Goal: Task Accomplishment & Management: Use online tool/utility

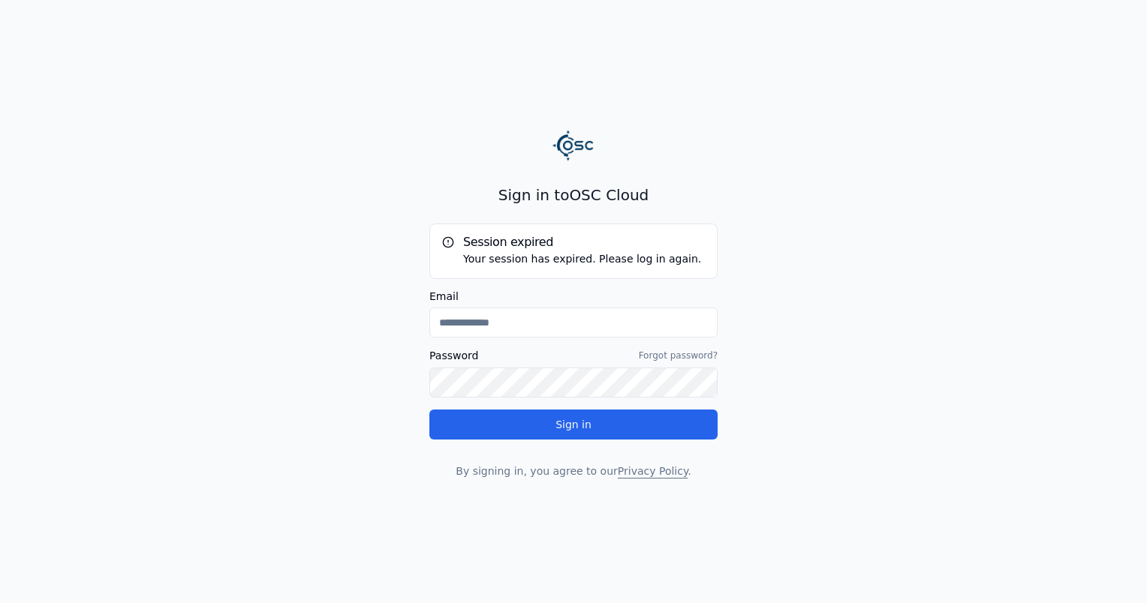
type input "**********"
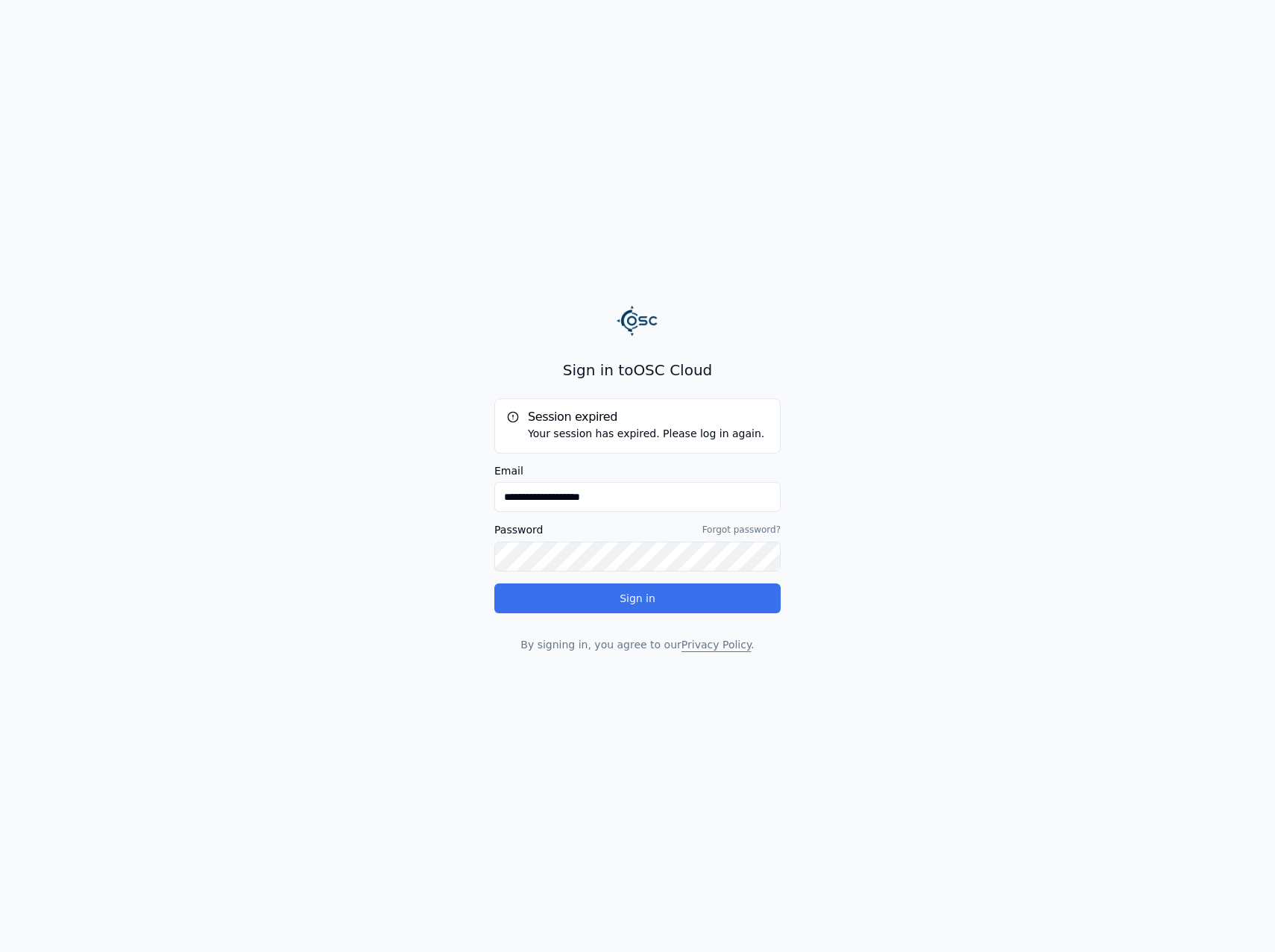
click at [699, 599] on button "Sign in" at bounding box center [638, 598] width 286 height 30
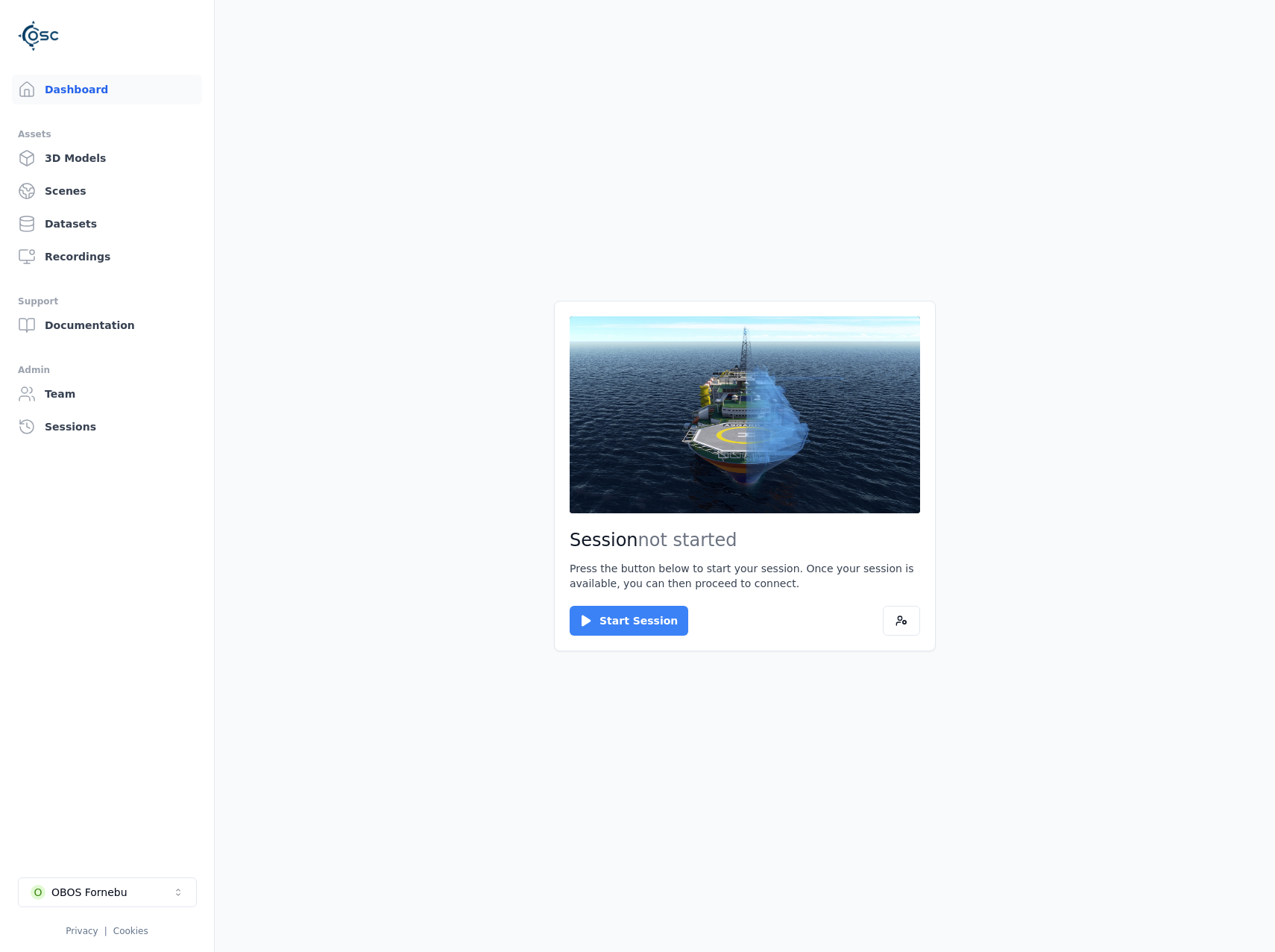
click at [631, 623] on button "Start Session" at bounding box center [628, 620] width 118 height 30
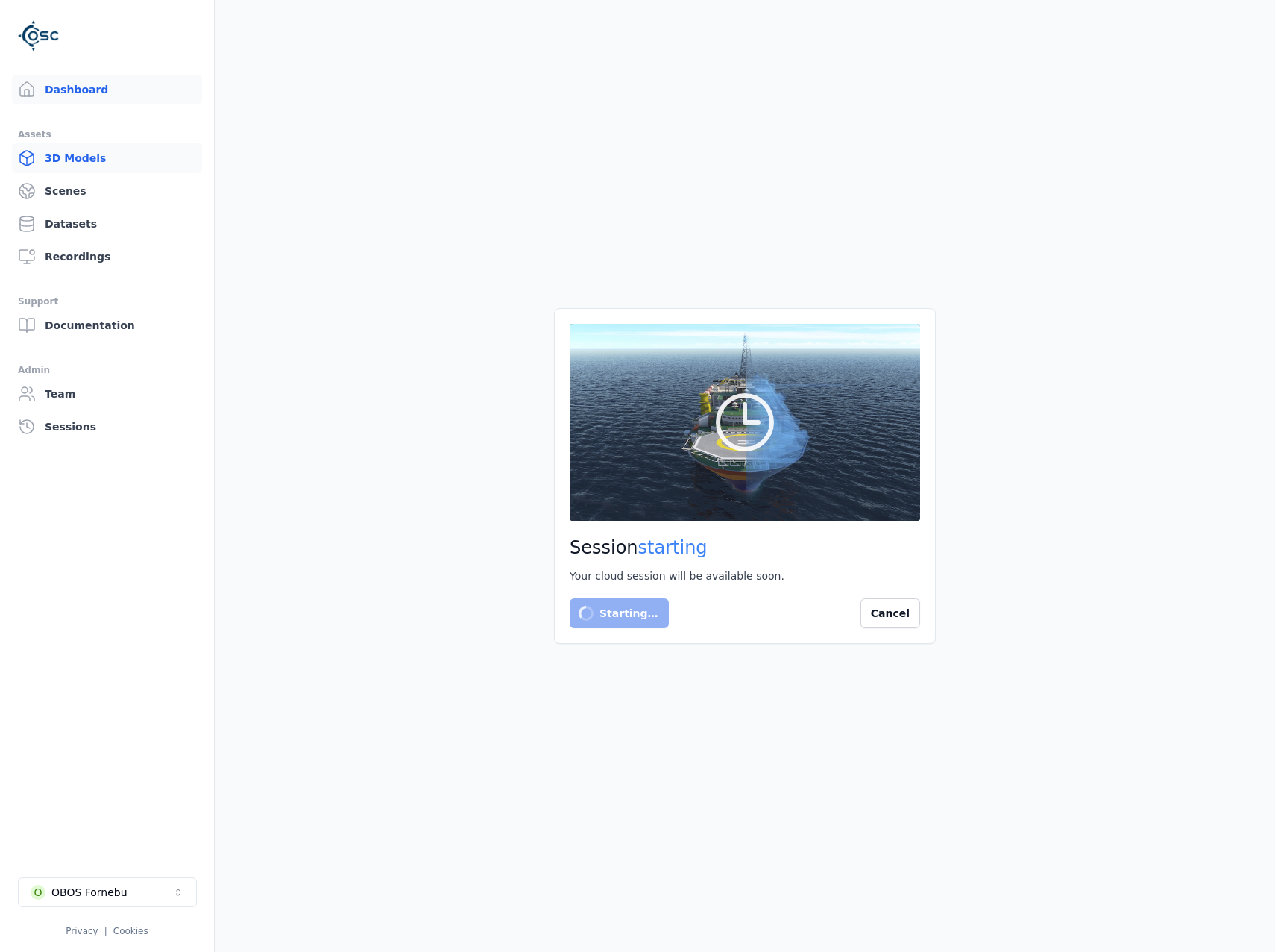
click at [87, 157] on link "3D Models" at bounding box center [106, 158] width 190 height 30
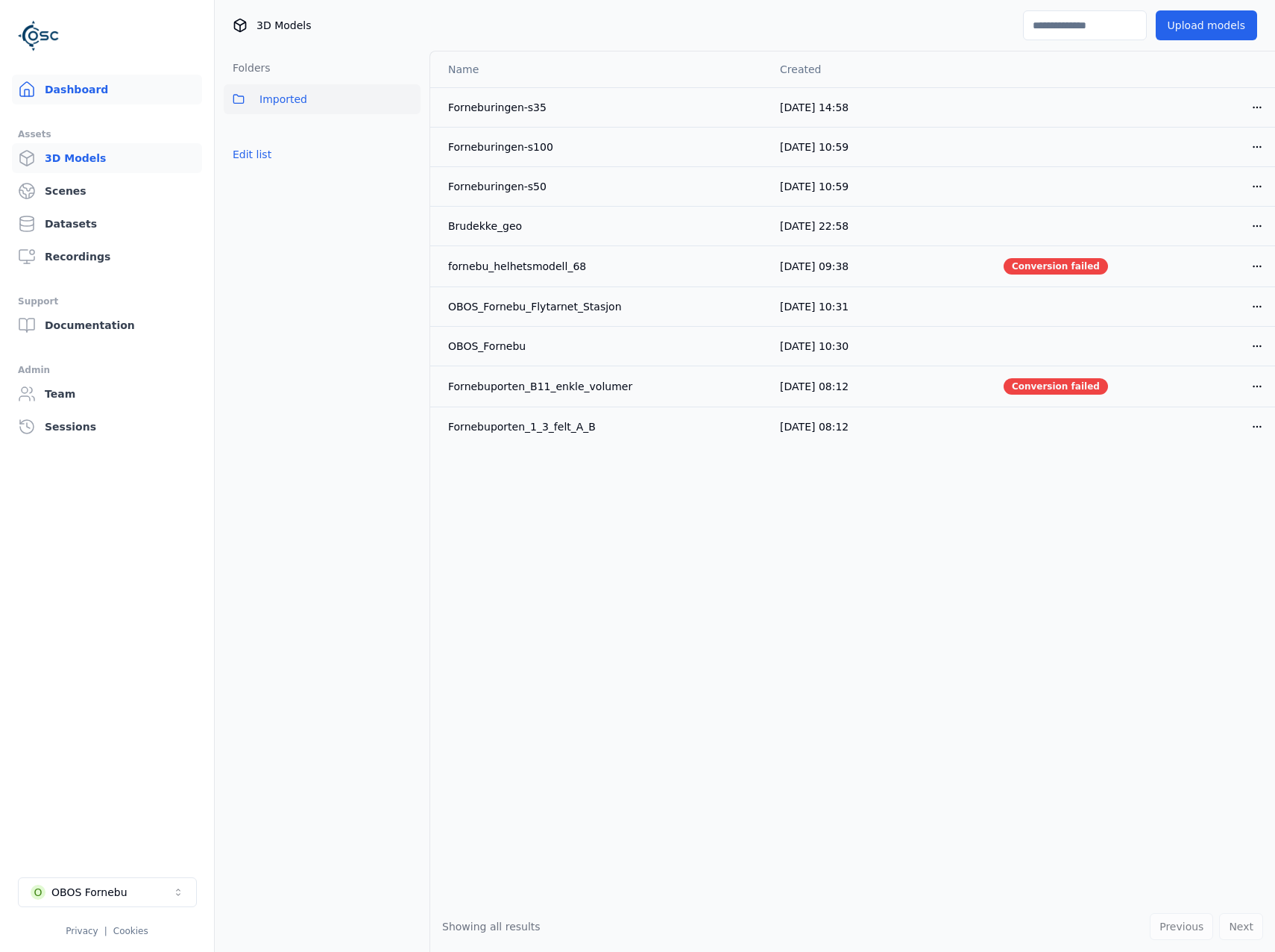
click at [82, 91] on link "Dashboard" at bounding box center [106, 89] width 190 height 30
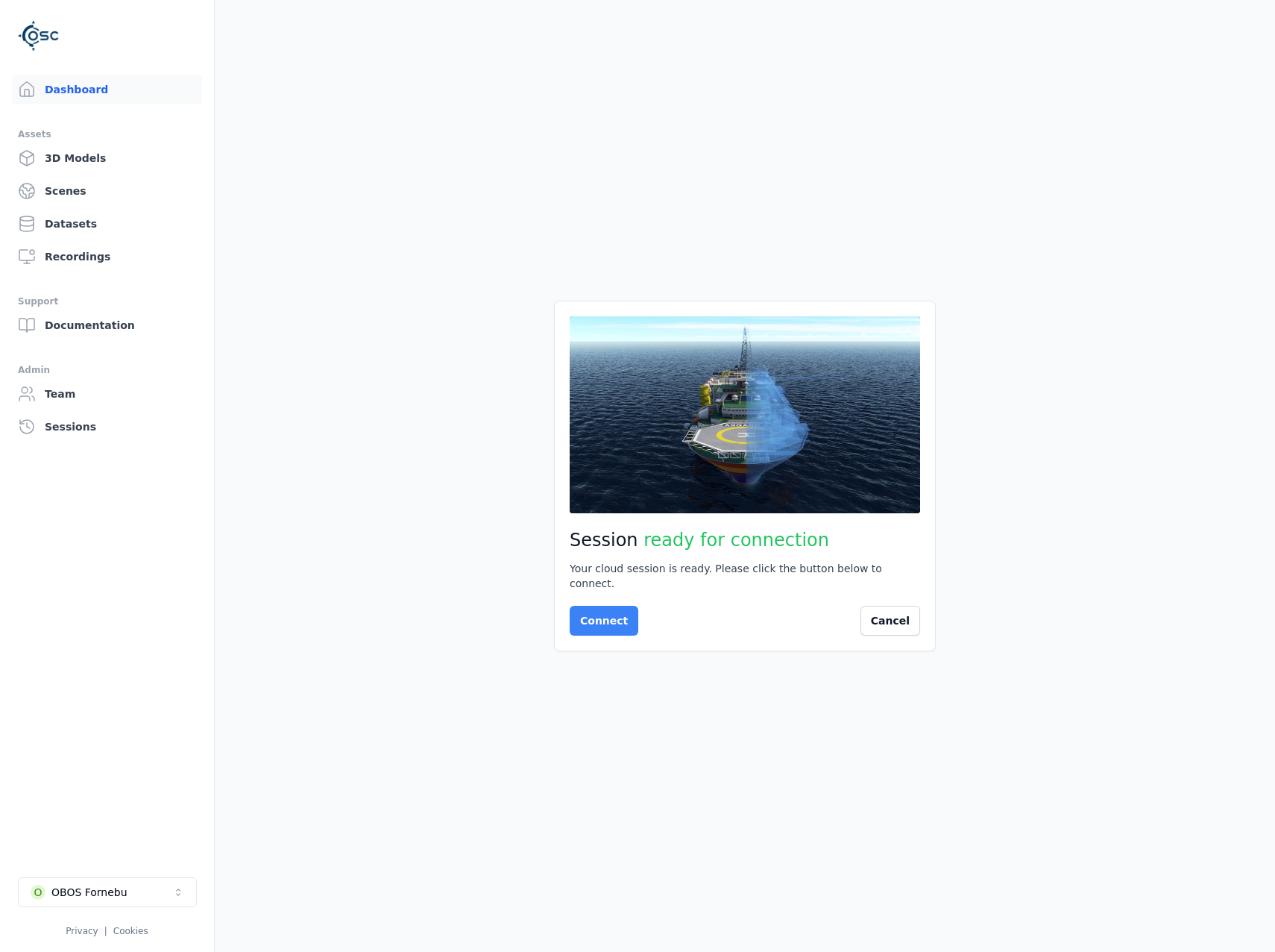
click at [597, 612] on button "Connect" at bounding box center [603, 620] width 69 height 30
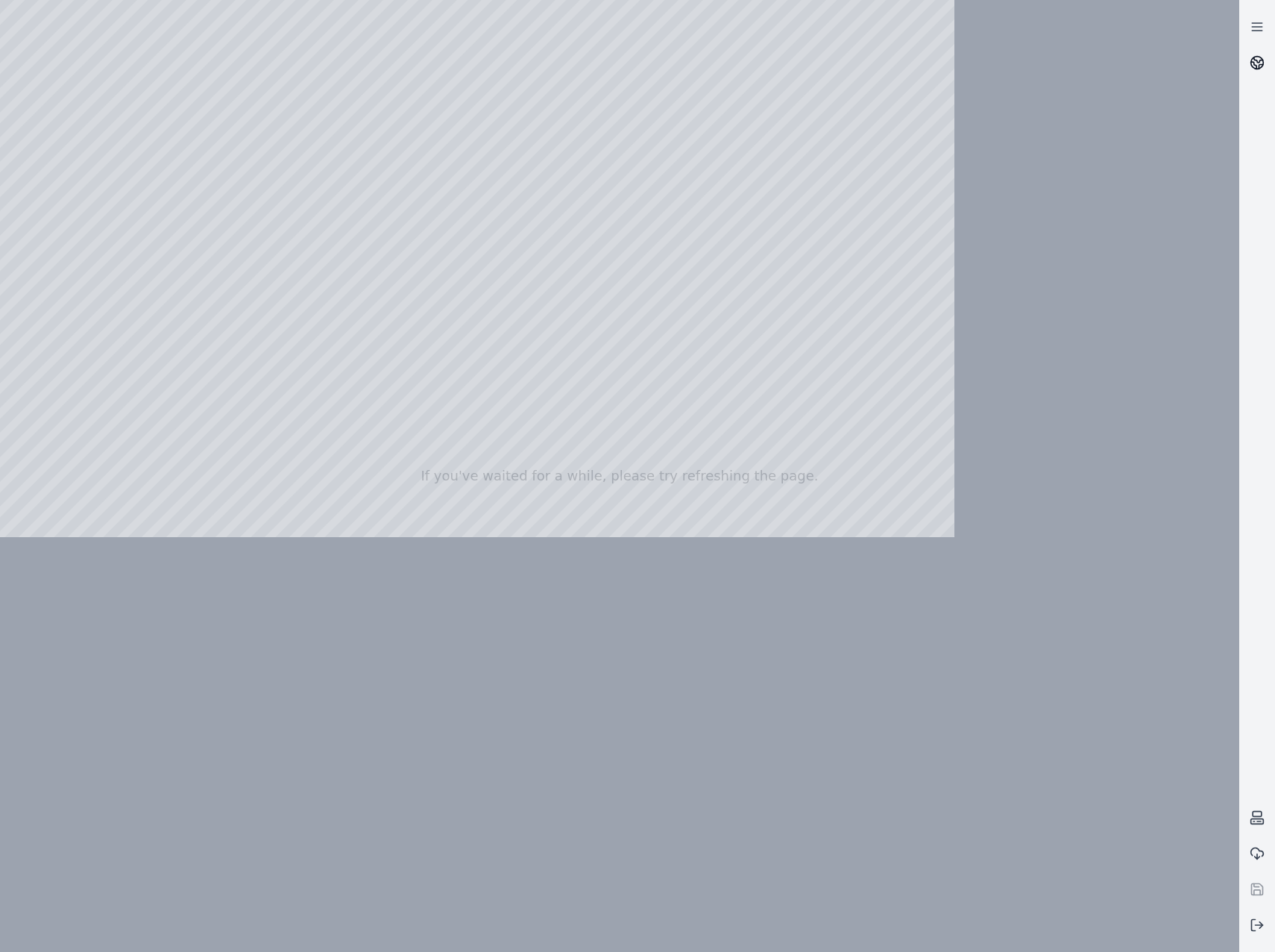
click at [1266, 62] on link at bounding box center [1257, 63] width 36 height 36
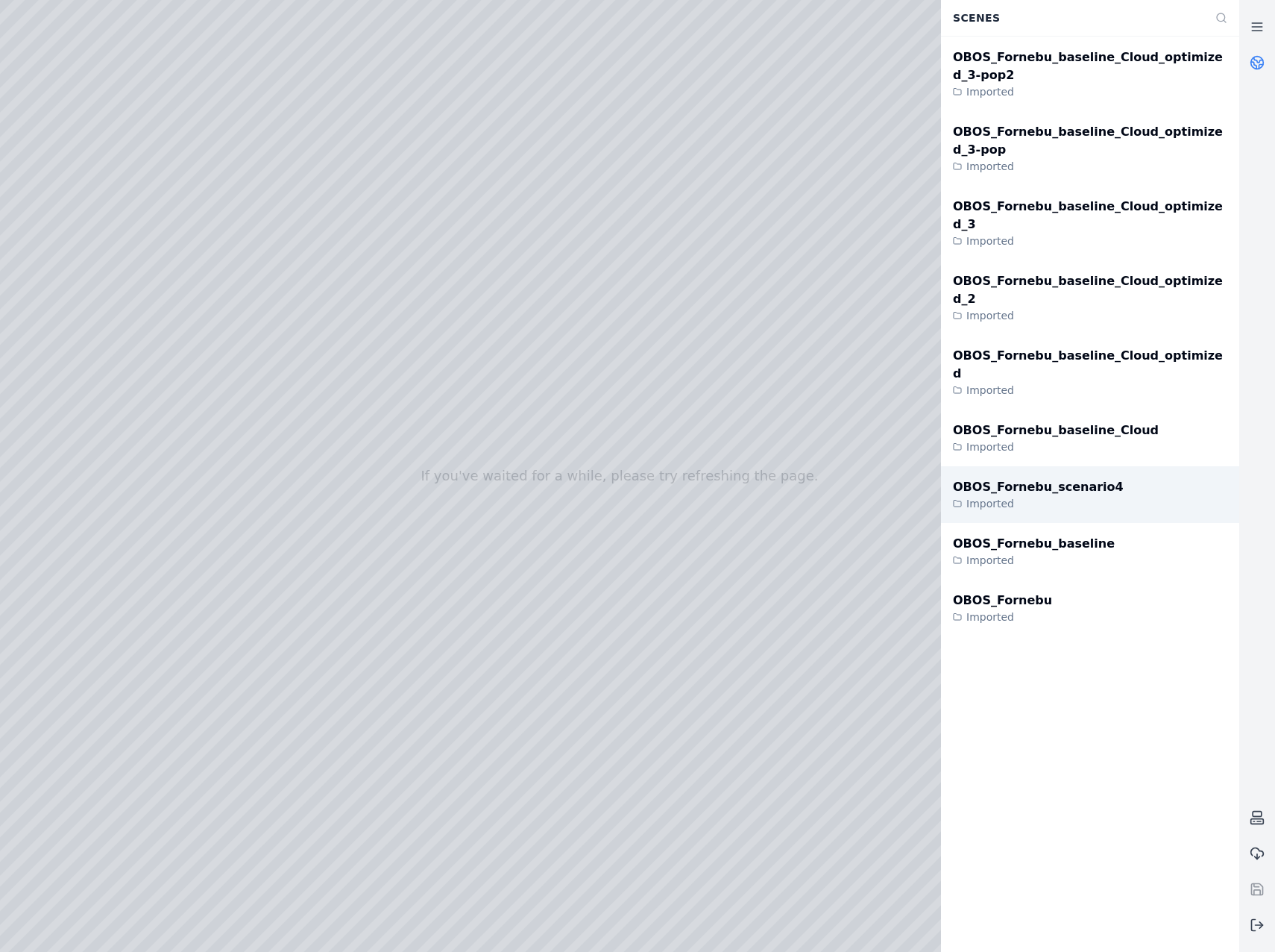
click at [1106, 466] on div "OBOS_Fornebu_scenario4 Imported" at bounding box center [1090, 494] width 298 height 57
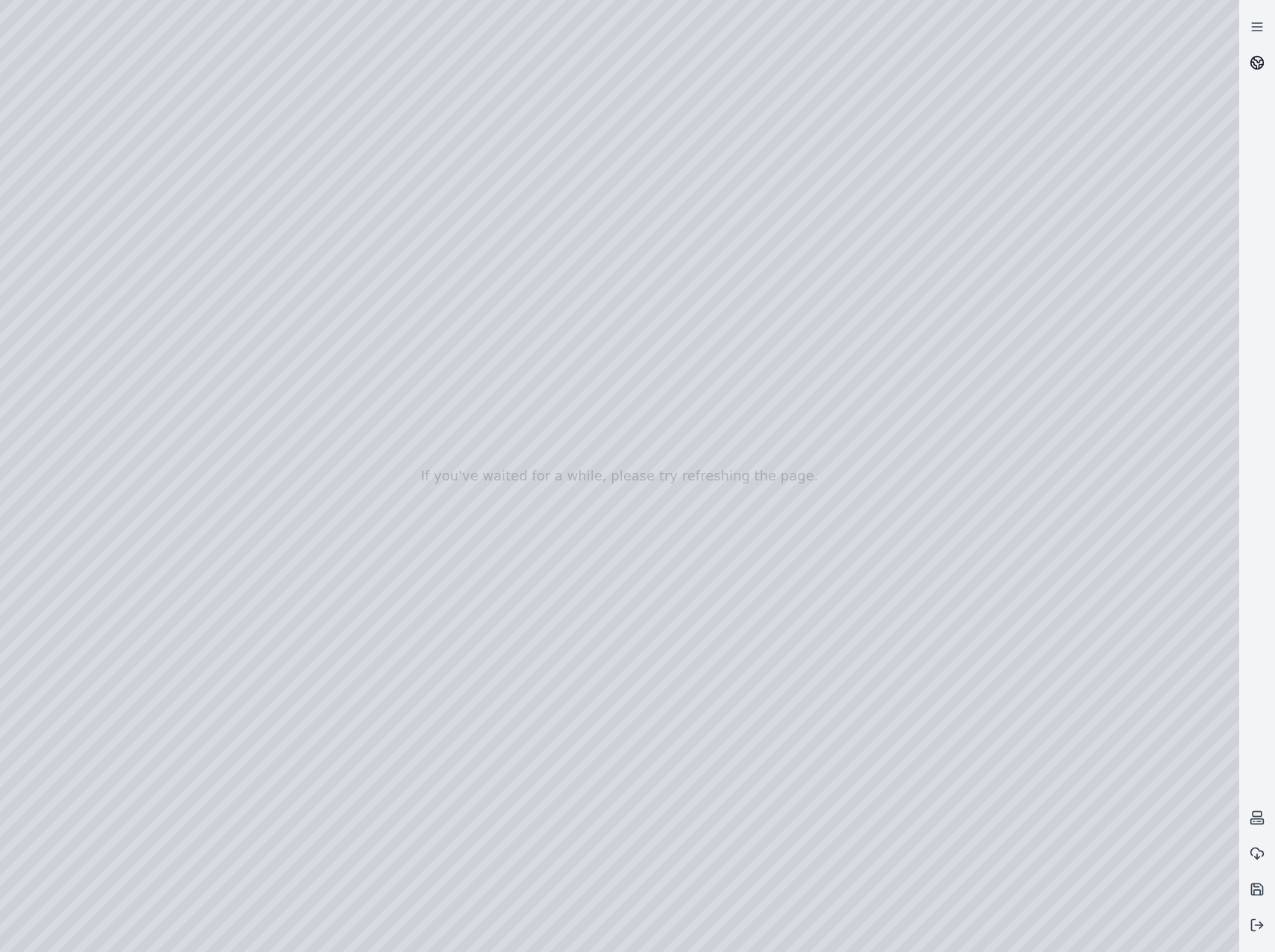
click at [1256, 67] on icon at bounding box center [1257, 63] width 15 height 15
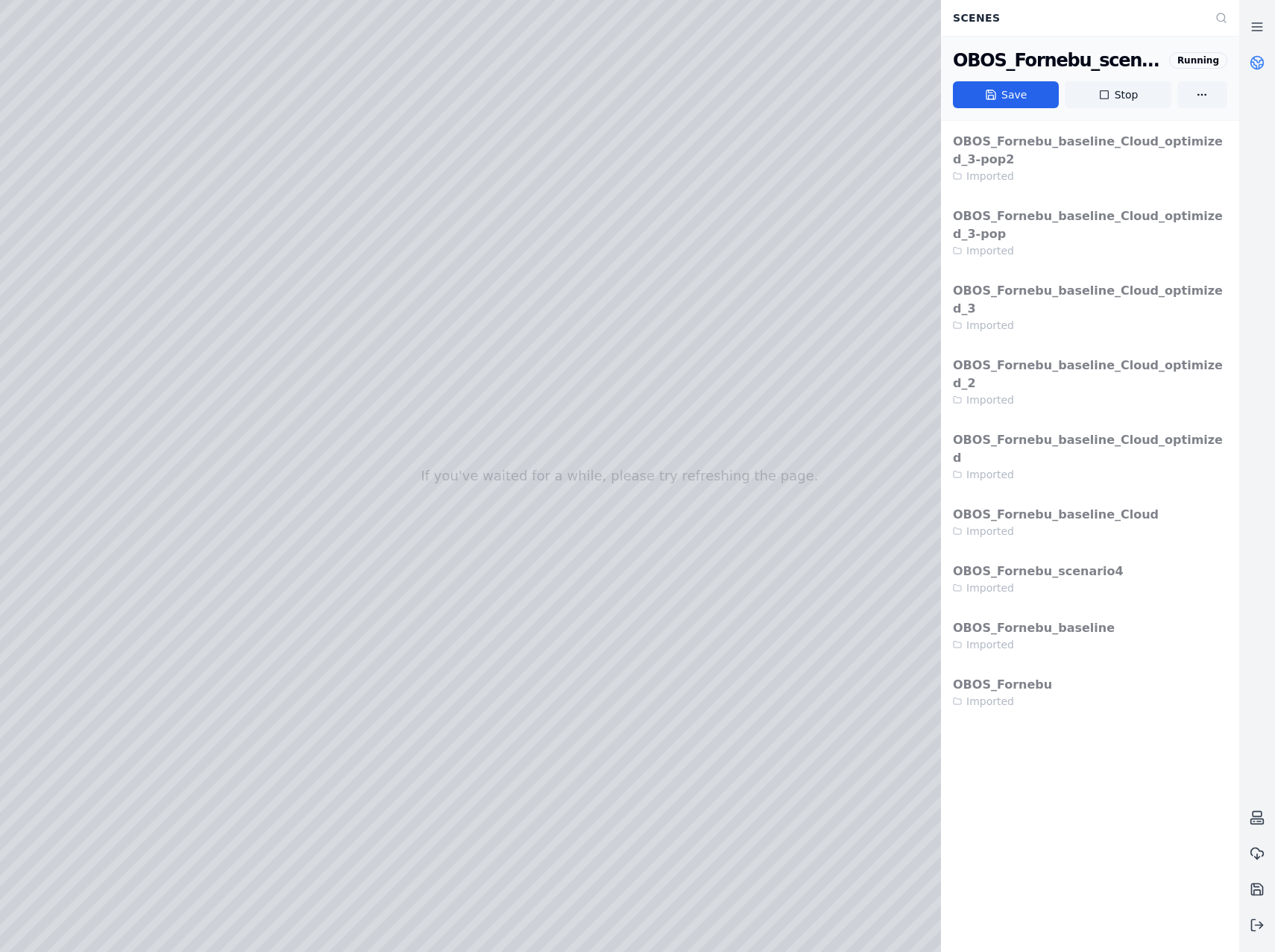
click at [1256, 67] on icon at bounding box center [1257, 63] width 15 height 15
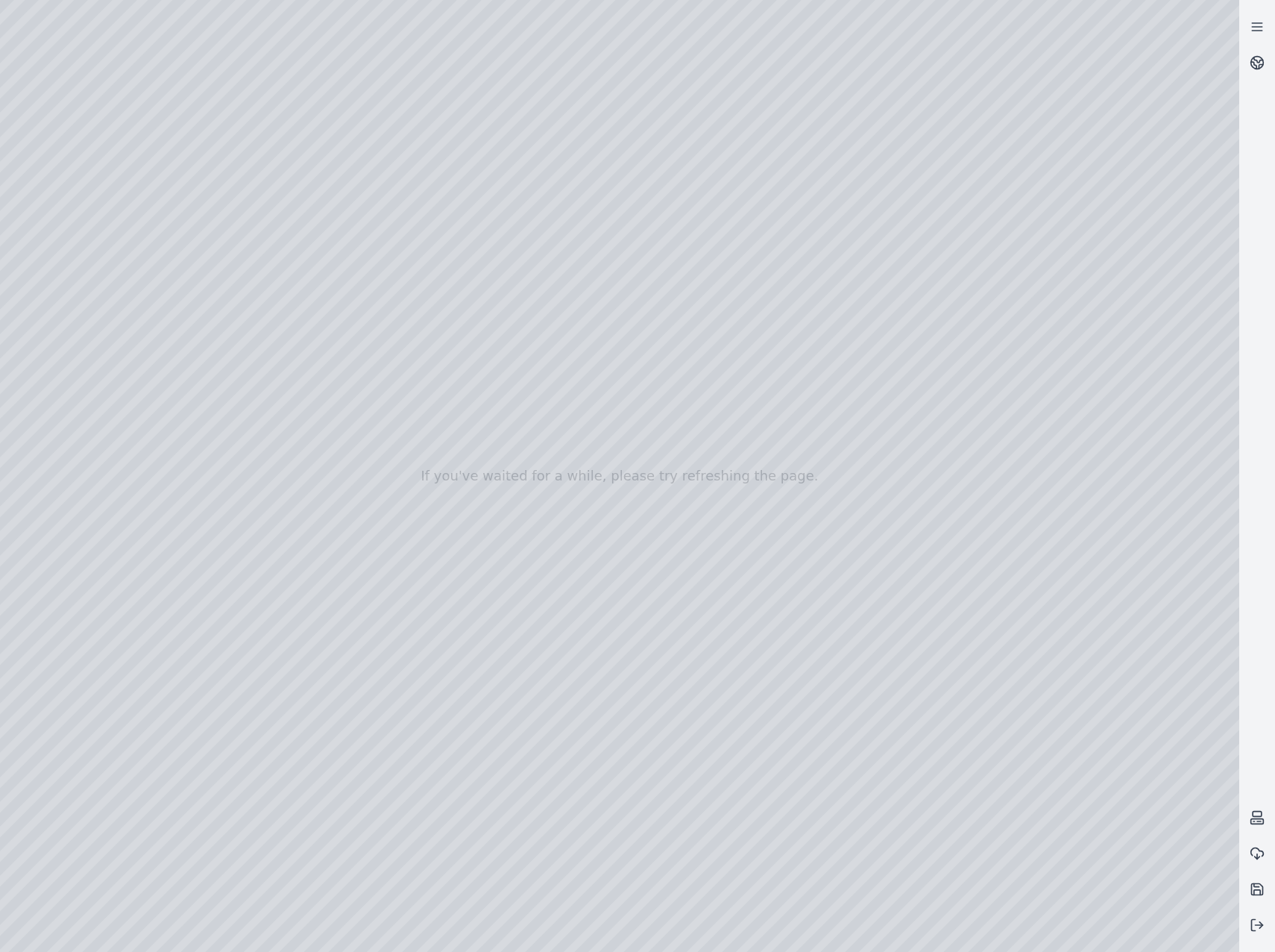
drag, startPoint x: 626, startPoint y: 599, endPoint x: 616, endPoint y: 645, distance: 47.1
drag, startPoint x: 892, startPoint y: 635, endPoint x: 295, endPoint y: 577, distance: 599.8
drag, startPoint x: 1004, startPoint y: 555, endPoint x: 270, endPoint y: 555, distance: 734.0
drag, startPoint x: 870, startPoint y: 641, endPoint x: 746, endPoint y: 527, distance: 168.4
click at [78, 249] on div at bounding box center [619, 476] width 1239 height 952
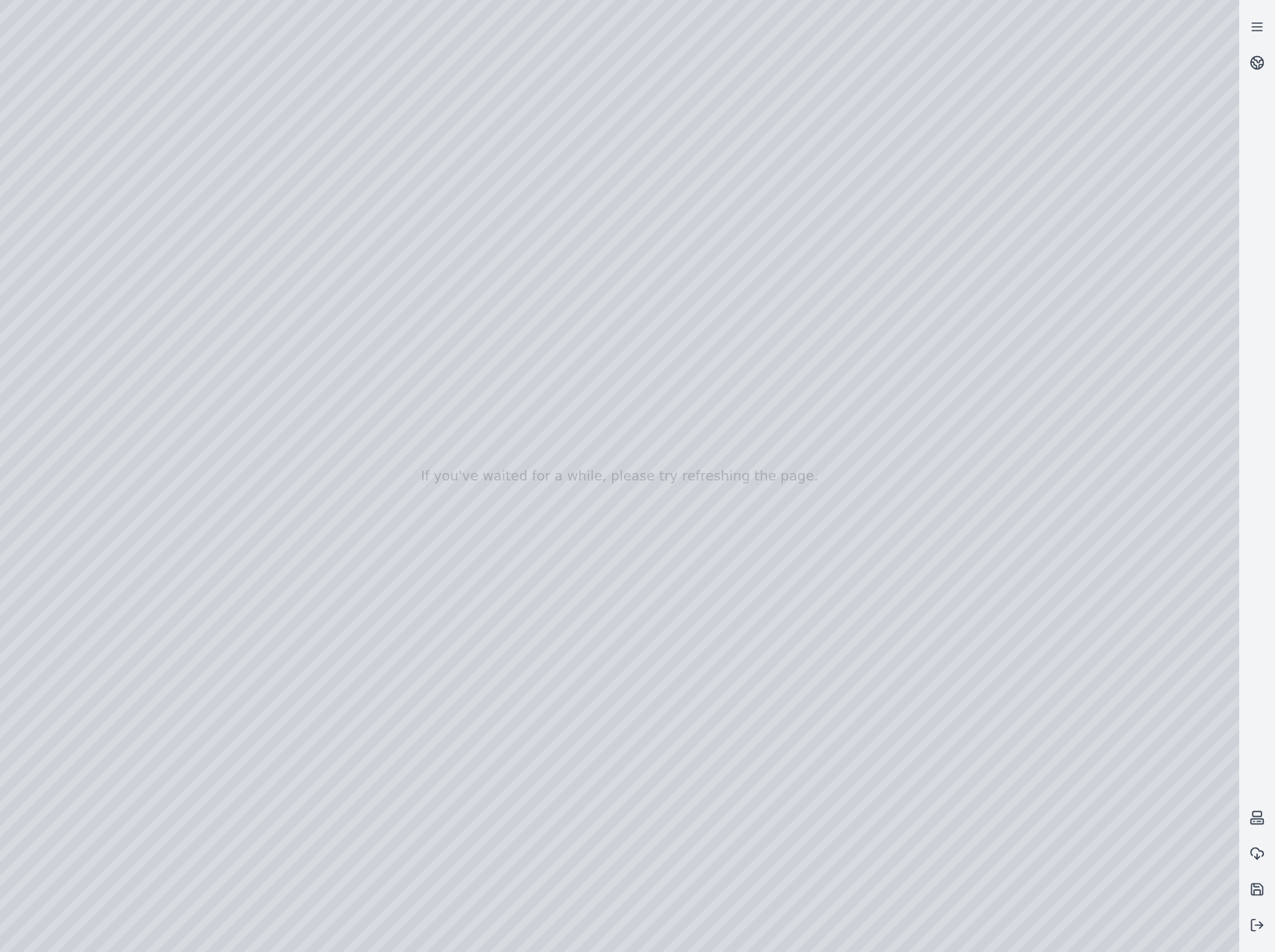
click at [91, 216] on div at bounding box center [619, 476] width 1239 height 952
click at [106, 237] on div at bounding box center [619, 476] width 1239 height 952
click at [267, 827] on div at bounding box center [619, 476] width 1239 height 952
click at [88, 279] on div at bounding box center [619, 476] width 1239 height 952
click at [430, 830] on div at bounding box center [619, 476] width 1239 height 952
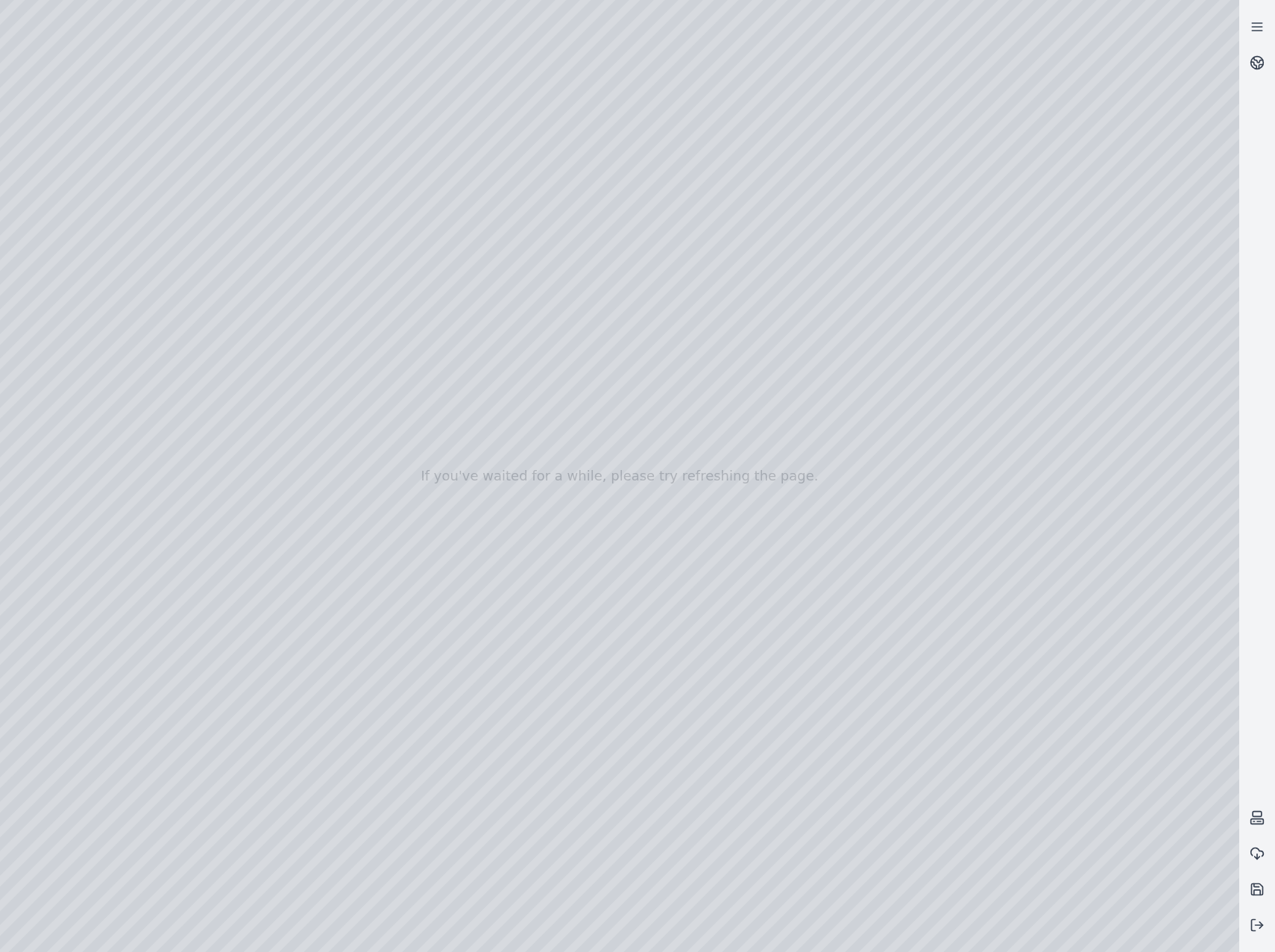
click at [108, 391] on div at bounding box center [619, 476] width 1239 height 952
click at [115, 273] on div at bounding box center [619, 476] width 1239 height 952
click at [402, 163] on div at bounding box center [619, 476] width 1239 height 952
drag, startPoint x: 186, startPoint y: 245, endPoint x: 699, endPoint y: 431, distance: 545.7
click at [699, 431] on div at bounding box center [619, 476] width 1239 height 952
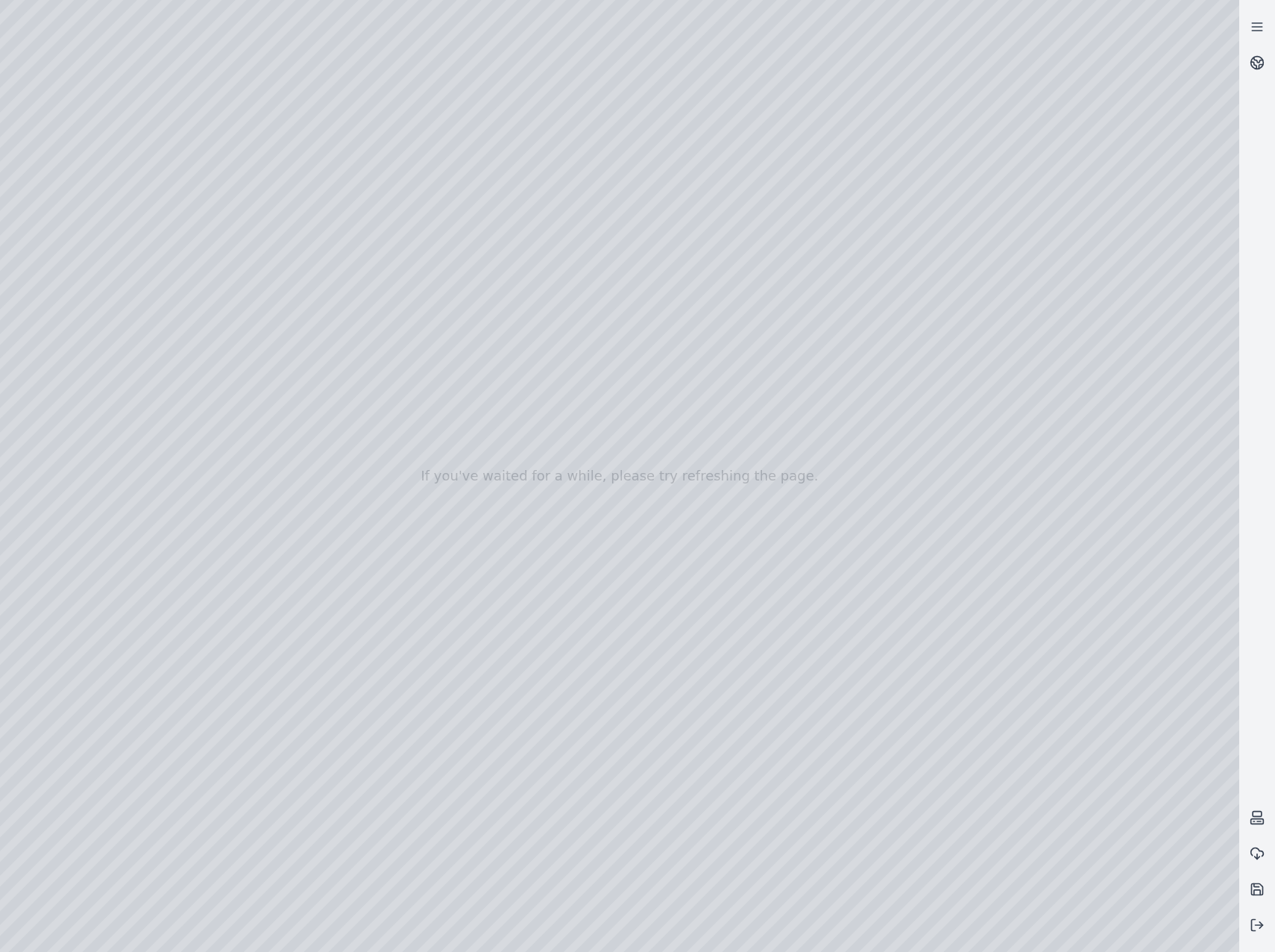
drag, startPoint x: 714, startPoint y: 71, endPoint x: 696, endPoint y: 558, distance: 487.3
click at [696, 558] on div at bounding box center [619, 476] width 1239 height 952
drag, startPoint x: 745, startPoint y: 640, endPoint x: 744, endPoint y: 738, distance: 98.0
drag, startPoint x: 746, startPoint y: 700, endPoint x: 746, endPoint y: 737, distance: 37.0
drag, startPoint x: 743, startPoint y: 615, endPoint x: 782, endPoint y: 827, distance: 215.6
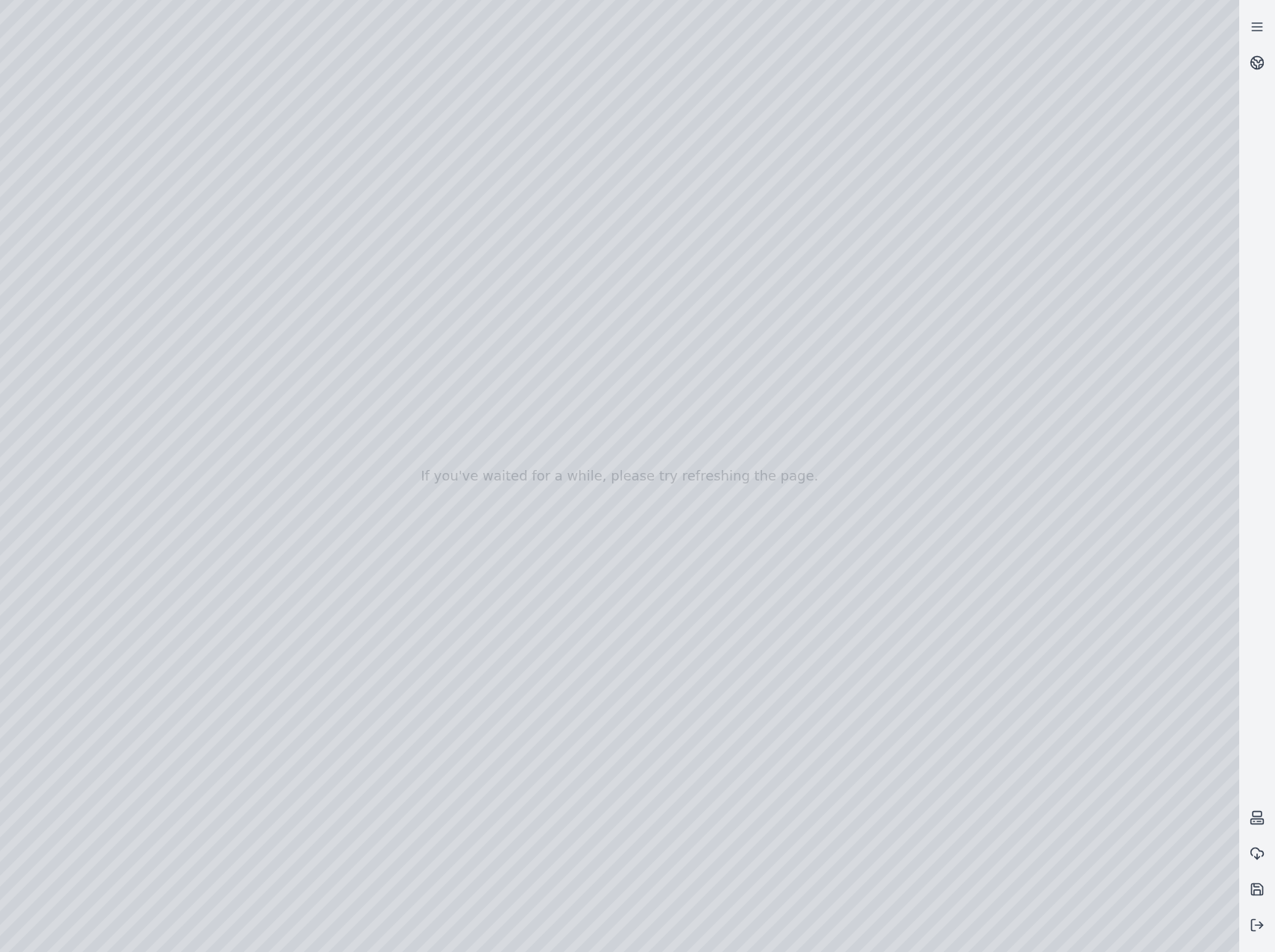
drag, startPoint x: 754, startPoint y: 444, endPoint x: 765, endPoint y: 836, distance: 392.2
drag, startPoint x: 711, startPoint y: 309, endPoint x: 728, endPoint y: 365, distance: 58.5
click at [728, 365] on div at bounding box center [619, 476] width 1239 height 952
click at [623, 875] on div at bounding box center [619, 476] width 1239 height 952
click at [690, 450] on div at bounding box center [619, 476] width 1239 height 952
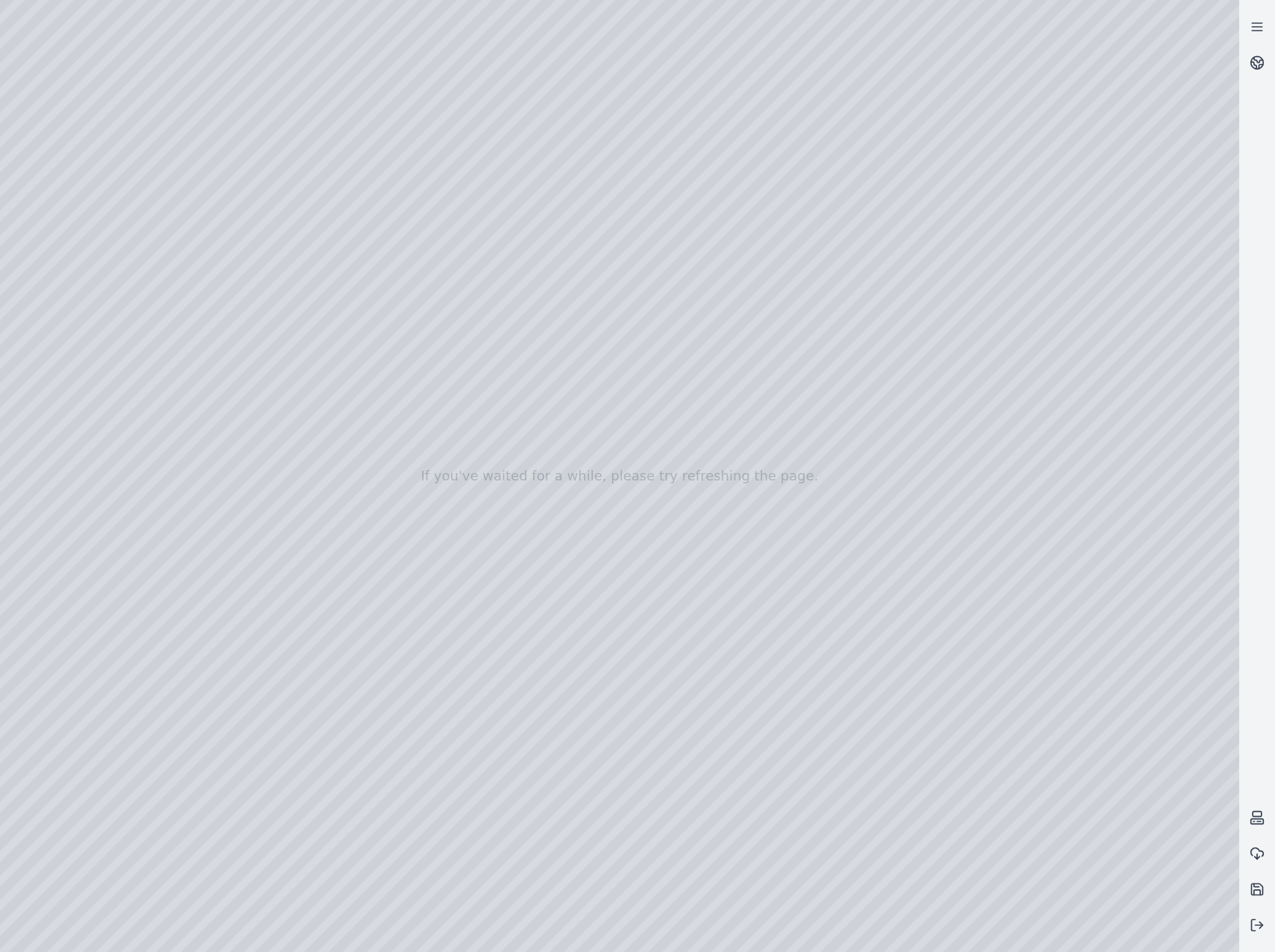
click at [99, 202] on div at bounding box center [619, 476] width 1239 height 952
click at [115, 271] on div at bounding box center [619, 476] width 1239 height 952
click at [423, 334] on div at bounding box center [619, 476] width 1239 height 952
click at [426, 586] on div at bounding box center [619, 476] width 1239 height 952
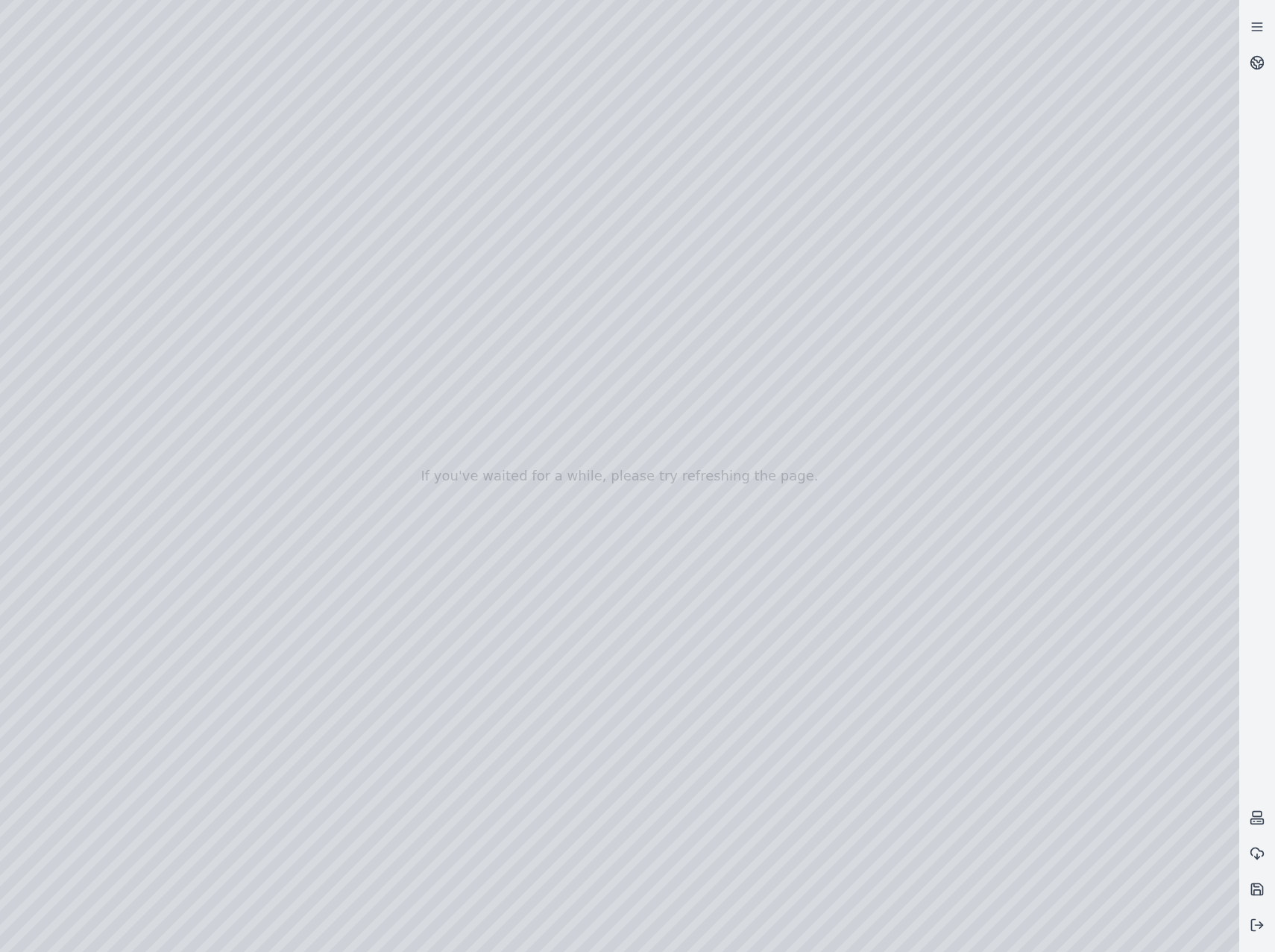
drag, startPoint x: 621, startPoint y: 547, endPoint x: 703, endPoint y: 509, distance: 90.4
click at [87, 383] on div at bounding box center [619, 476] width 1239 height 952
click at [115, 302] on div at bounding box center [619, 476] width 1239 height 952
click at [434, 77] on div at bounding box center [619, 476] width 1239 height 952
click at [316, 247] on div at bounding box center [619, 476] width 1239 height 952
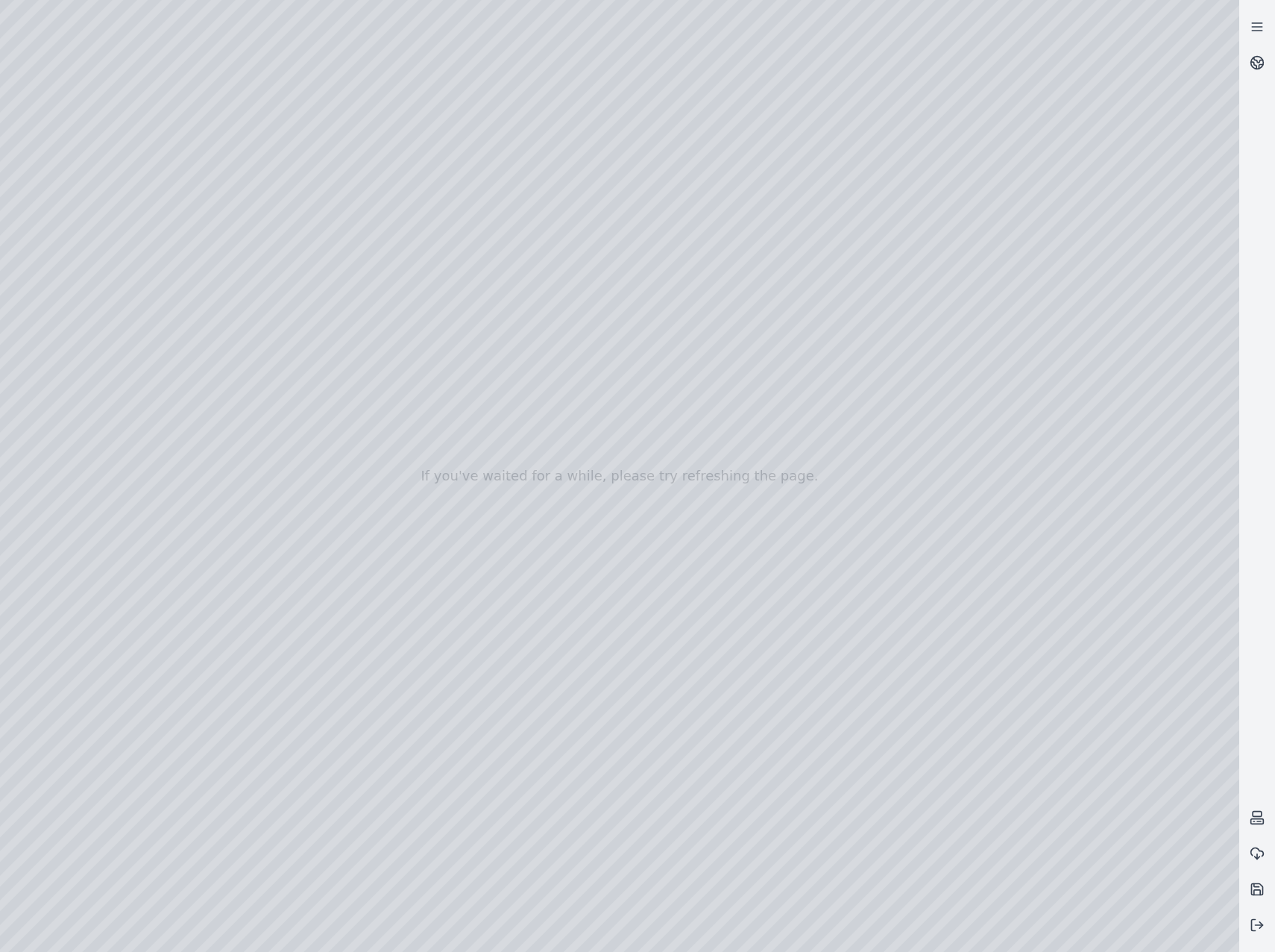
drag, startPoint x: 617, startPoint y: 400, endPoint x: 629, endPoint y: 114, distance: 286.3
click at [629, 114] on div at bounding box center [619, 476] width 1239 height 952
drag, startPoint x: 623, startPoint y: 264, endPoint x: 649, endPoint y: 546, distance: 283.2
drag, startPoint x: 639, startPoint y: 340, endPoint x: 661, endPoint y: 123, distance: 218.1
click at [661, 123] on div at bounding box center [619, 476] width 1239 height 952
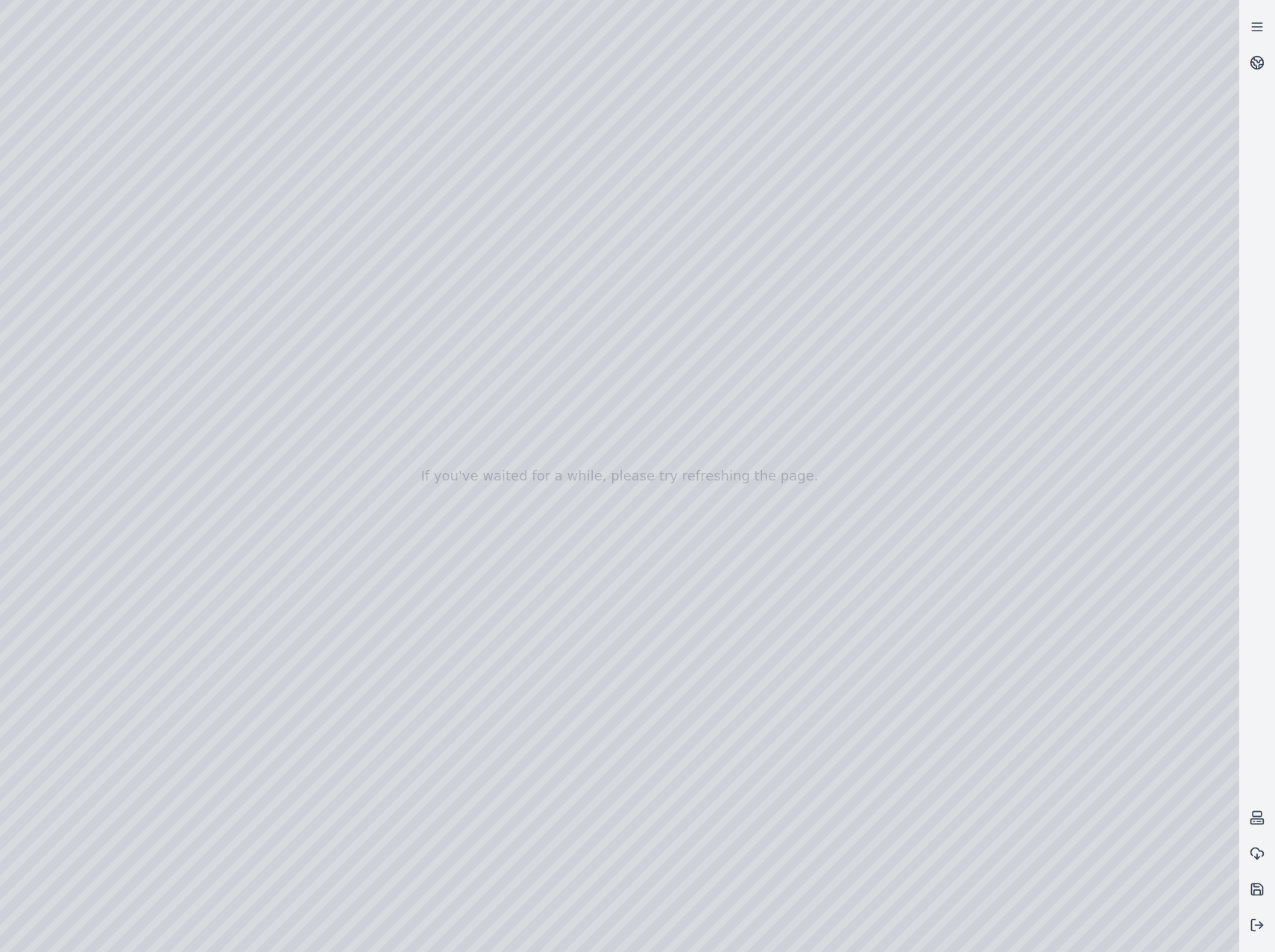
drag, startPoint x: 684, startPoint y: 324, endPoint x: 688, endPoint y: 375, distance: 51.2
drag, startPoint x: 685, startPoint y: 363, endPoint x: 687, endPoint y: 402, distance: 39.1
click at [687, 402] on div at bounding box center [619, 476] width 1239 height 952
drag, startPoint x: 696, startPoint y: 418, endPoint x: 701, endPoint y: 475, distance: 57.2
drag, startPoint x: 701, startPoint y: 475, endPoint x: 699, endPoint y: 499, distance: 24.1
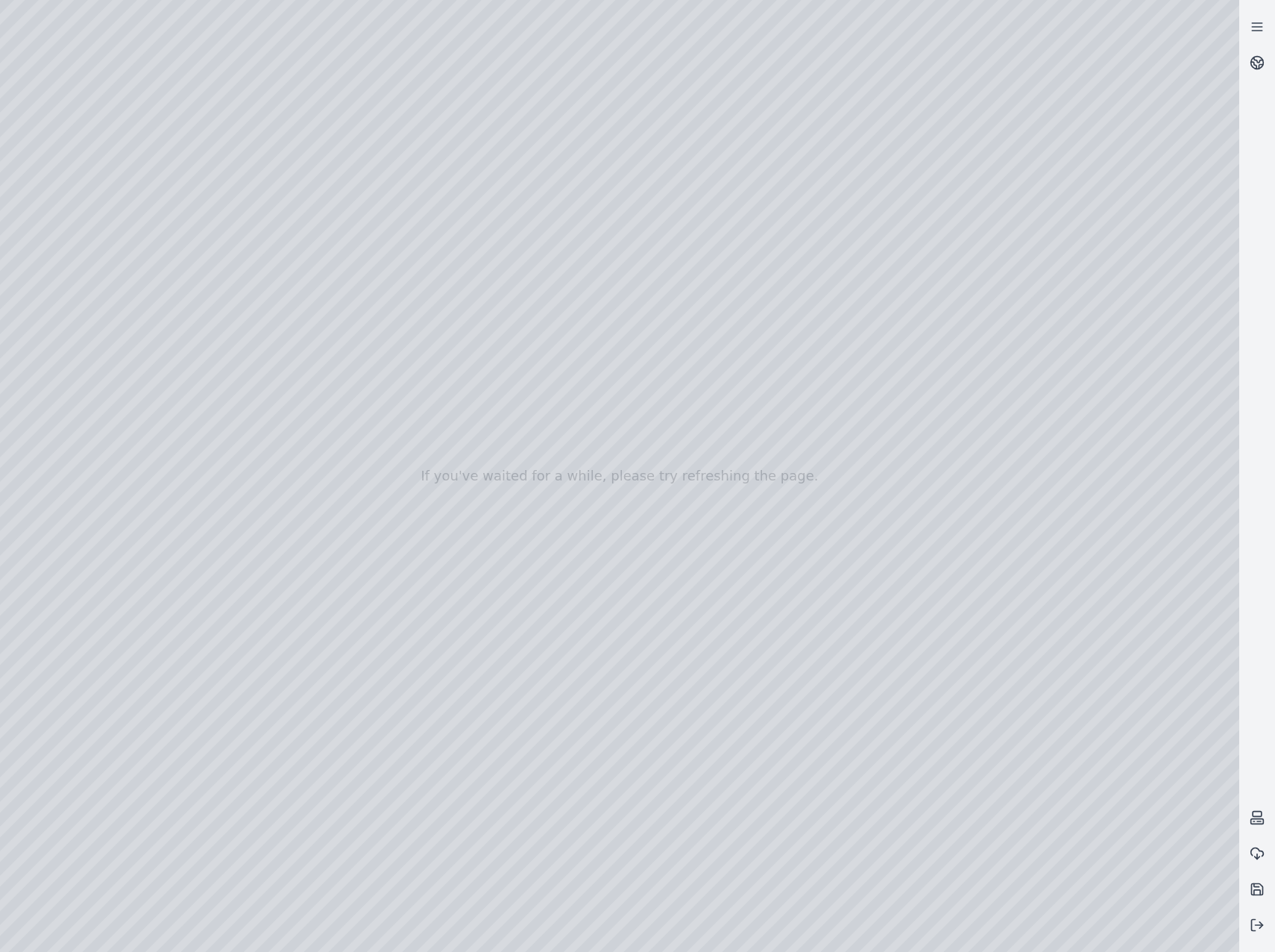
drag, startPoint x: 627, startPoint y: 480, endPoint x: 635, endPoint y: 543, distance: 63.5
drag, startPoint x: 635, startPoint y: 543, endPoint x: 642, endPoint y: 586, distance: 43.6
drag, startPoint x: 689, startPoint y: 311, endPoint x: 692, endPoint y: 509, distance: 198.0
drag, startPoint x: 698, startPoint y: 284, endPoint x: 725, endPoint y: 215, distance: 74.1
click at [725, 215] on div at bounding box center [619, 476] width 1239 height 952
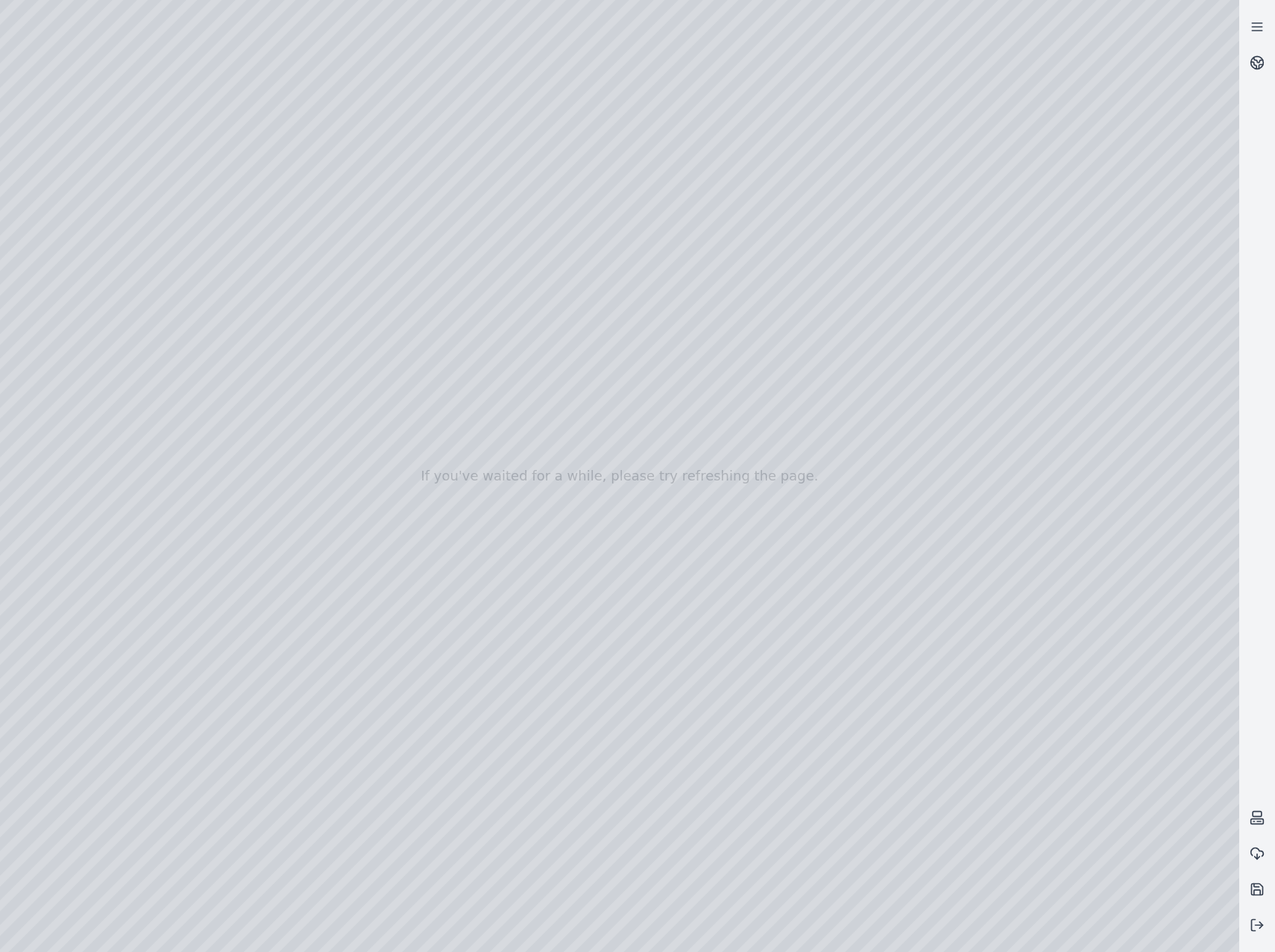
drag, startPoint x: 711, startPoint y: 231, endPoint x: 672, endPoint y: 381, distance: 155.0
click at [672, 381] on div at bounding box center [619, 476] width 1239 height 952
drag, startPoint x: 692, startPoint y: 349, endPoint x: 745, endPoint y: 223, distance: 136.7
click at [745, 223] on div at bounding box center [619, 476] width 1239 height 952
drag, startPoint x: 765, startPoint y: 466, endPoint x: 754, endPoint y: 424, distance: 43.4
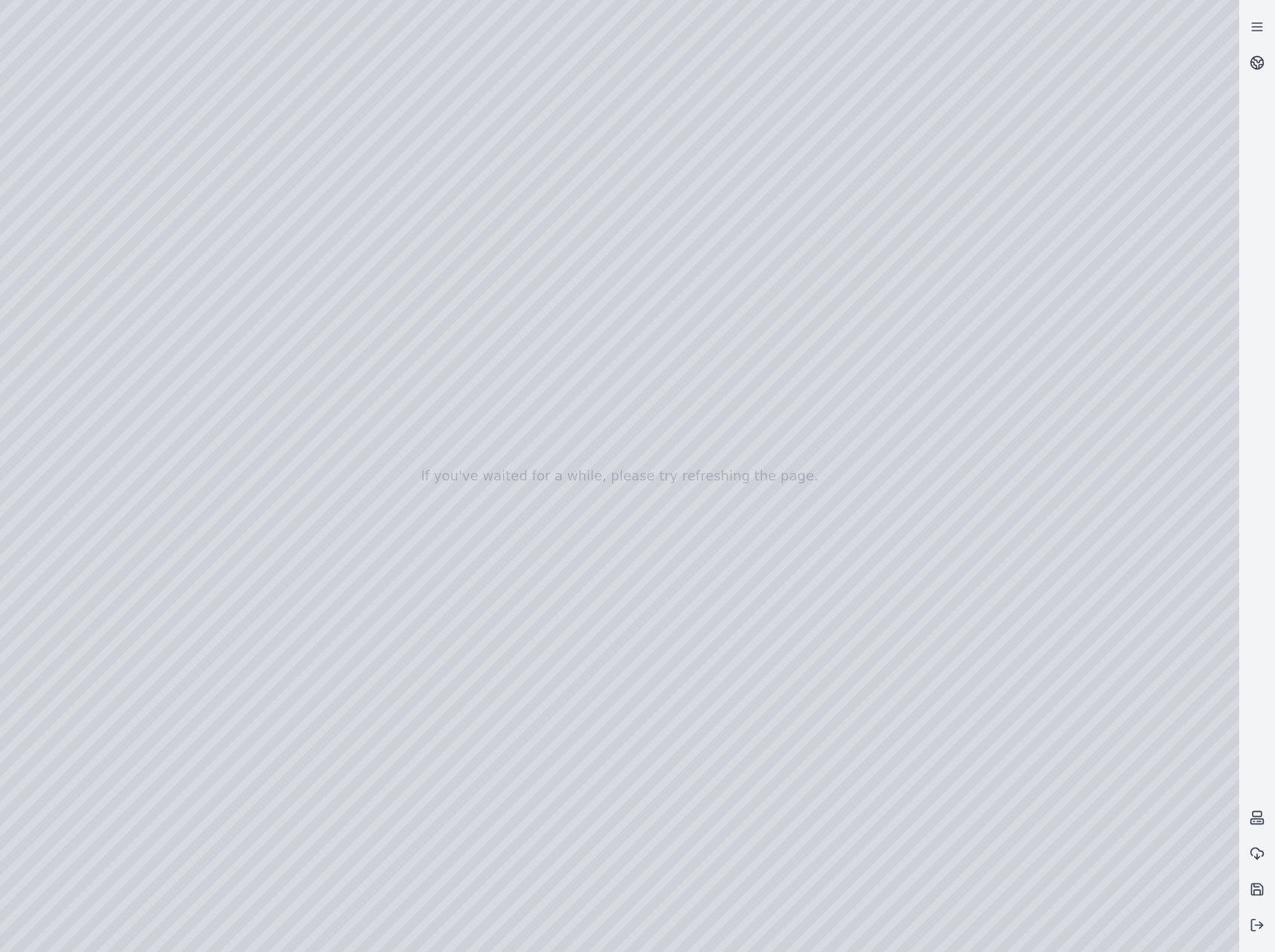
drag, startPoint x: 796, startPoint y: 474, endPoint x: 721, endPoint y: 394, distance: 109.7
drag, startPoint x: 813, startPoint y: 573, endPoint x: 648, endPoint y: 414, distance: 229.1
drag, startPoint x: 718, startPoint y: 454, endPoint x: 654, endPoint y: 549, distance: 114.5
click at [654, 549] on div at bounding box center [619, 476] width 1239 height 952
drag, startPoint x: 690, startPoint y: 640, endPoint x: 767, endPoint y: 672, distance: 83.4
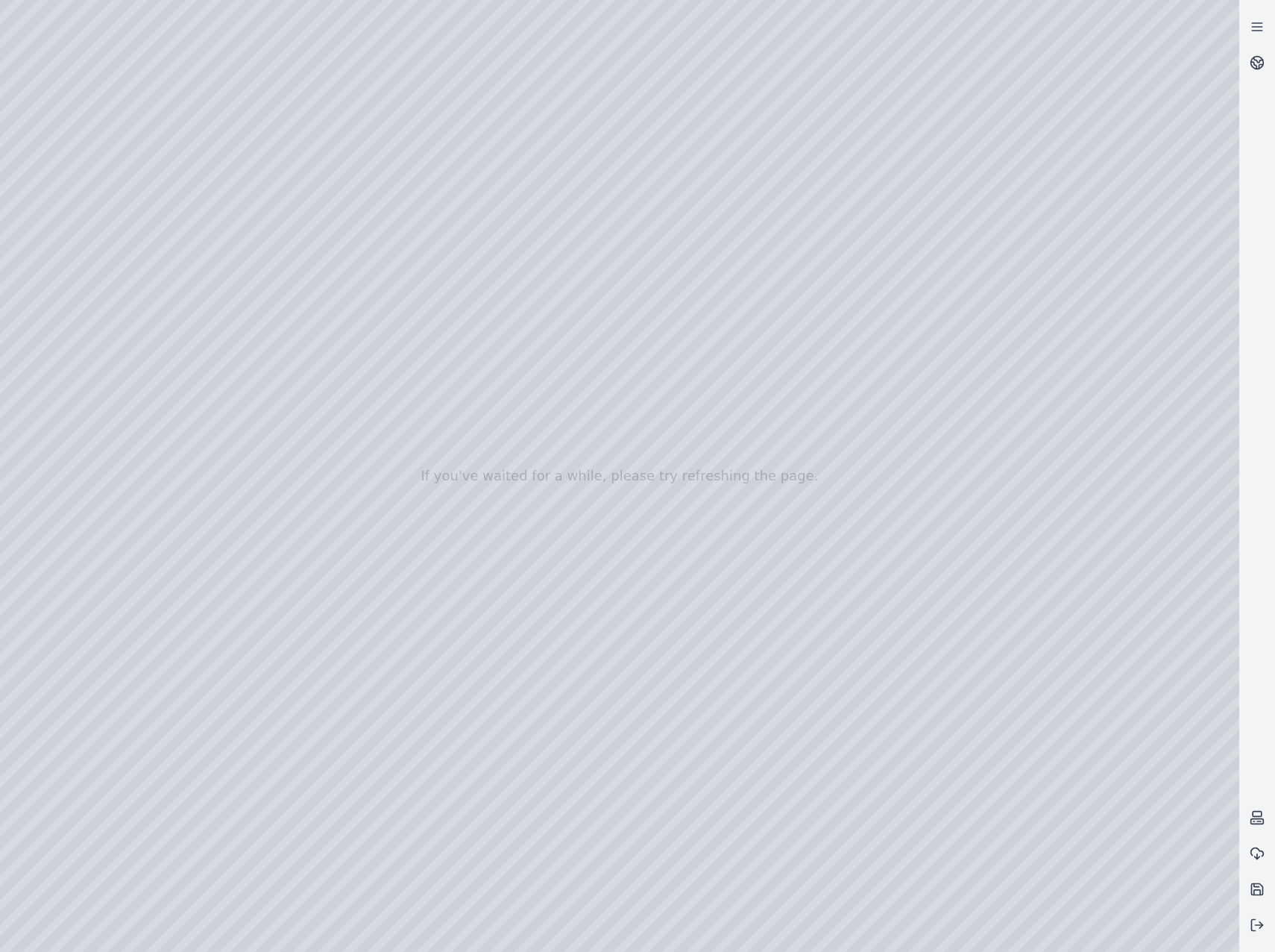
click at [767, 672] on div at bounding box center [619, 476] width 1239 height 952
drag, startPoint x: 657, startPoint y: 518, endPoint x: 641, endPoint y: 609, distance: 92.4
click at [641, 609] on div at bounding box center [619, 476] width 1239 height 952
drag, startPoint x: 686, startPoint y: 649, endPoint x: 753, endPoint y: 591, distance: 88.6
click at [753, 591] on div at bounding box center [619, 476] width 1239 height 952
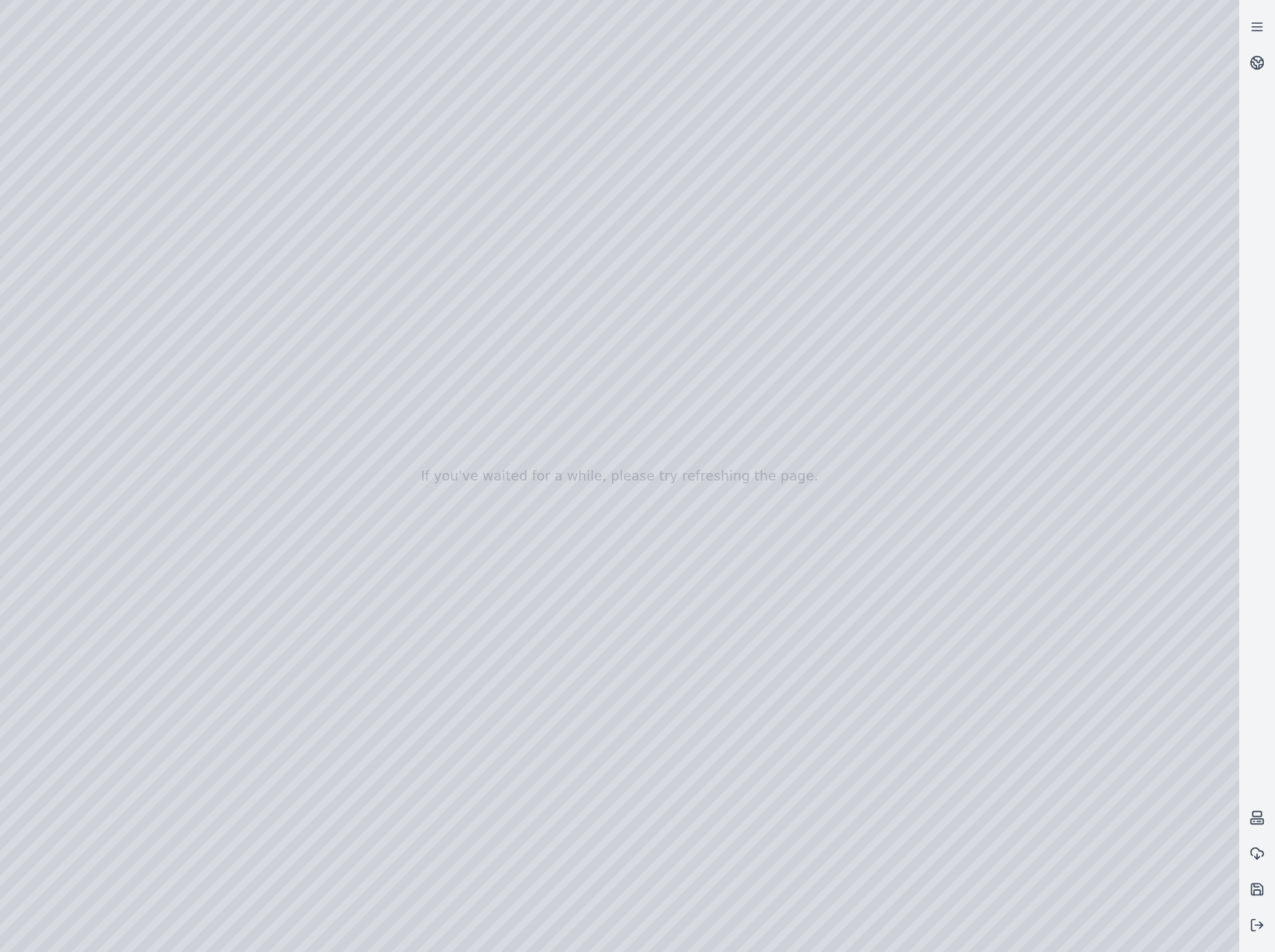
drag, startPoint x: 748, startPoint y: 638, endPoint x: 709, endPoint y: 632, distance: 39.5
click at [709, 632] on div at bounding box center [619, 476] width 1239 height 952
drag, startPoint x: 701, startPoint y: 576, endPoint x: 673, endPoint y: 601, distance: 37.5
click at [673, 601] on div at bounding box center [619, 476] width 1239 height 952
drag, startPoint x: 697, startPoint y: 662, endPoint x: 716, endPoint y: 666, distance: 19.4
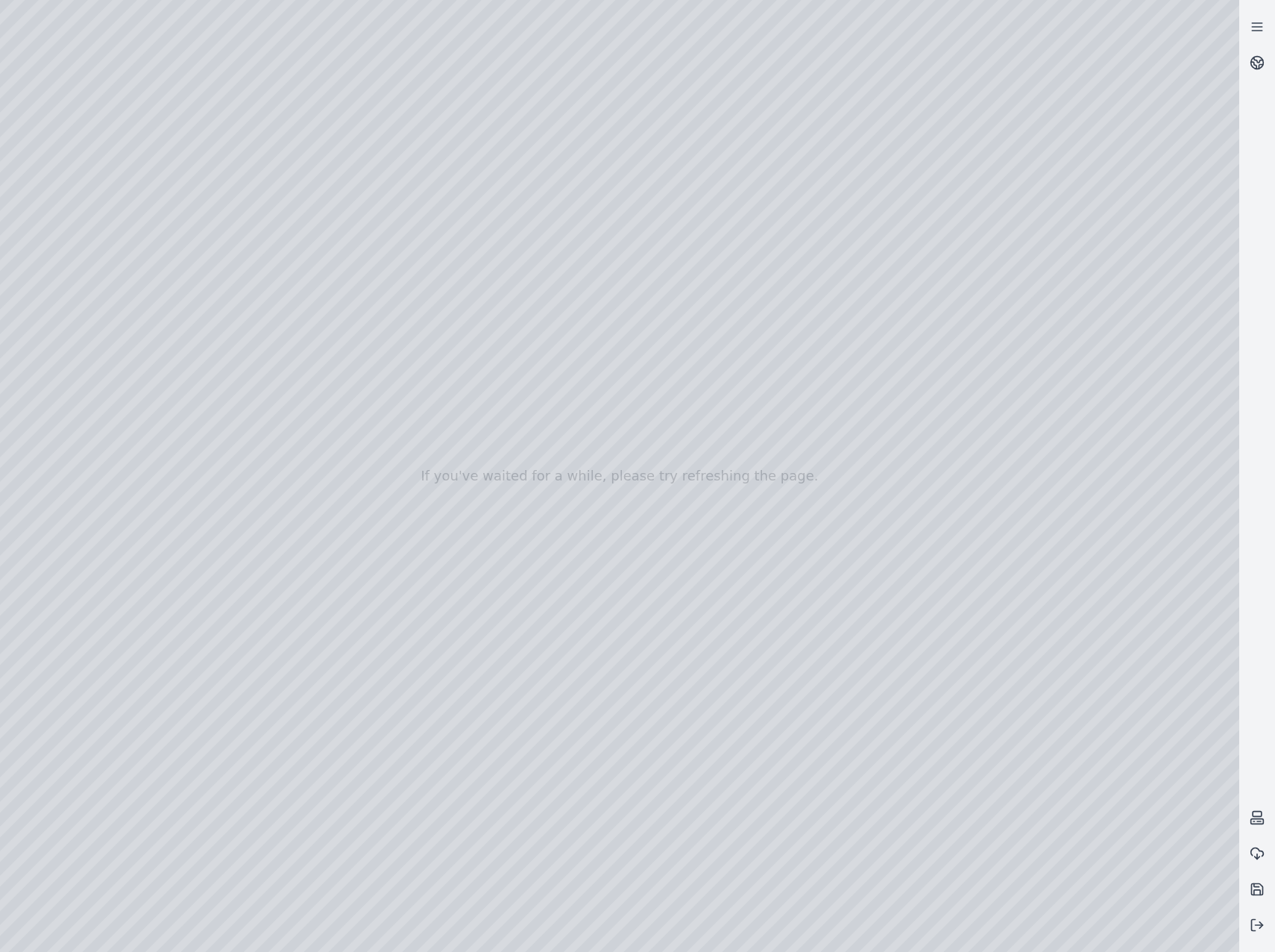
click at [716, 666] on div at bounding box center [619, 476] width 1239 height 952
drag, startPoint x: 665, startPoint y: 572, endPoint x: 669, endPoint y: 546, distance: 26.3
click at [669, 546] on div at bounding box center [619, 476] width 1239 height 952
drag, startPoint x: 719, startPoint y: 658, endPoint x: 920, endPoint y: 655, distance: 201.0
drag, startPoint x: 692, startPoint y: 666, endPoint x: 870, endPoint y: 678, distance: 178.4
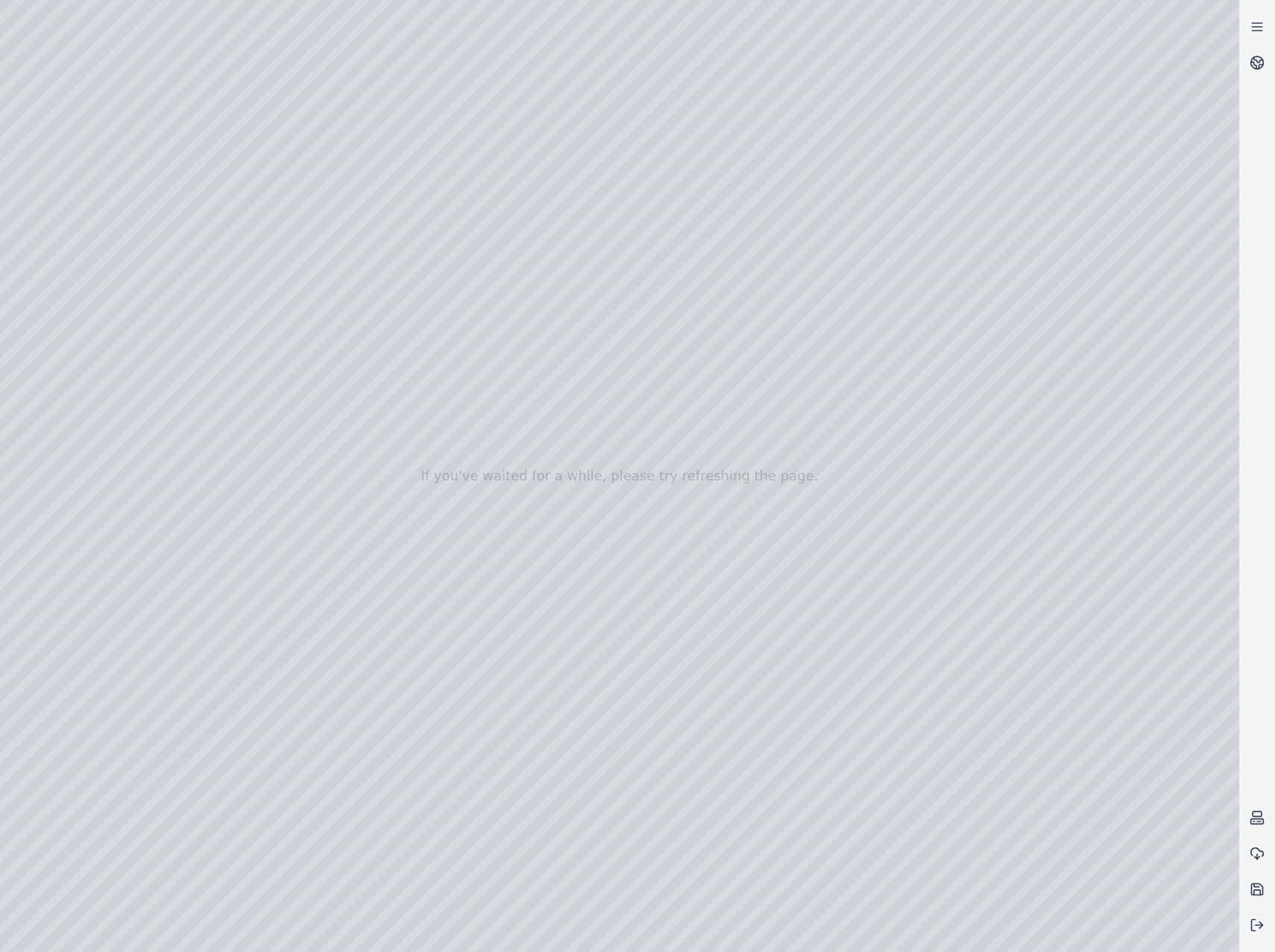
drag, startPoint x: 679, startPoint y: 588, endPoint x: 700, endPoint y: 585, distance: 21.2
click at [184, 65] on div at bounding box center [619, 476] width 1239 height 952
click at [1216, 21] on div at bounding box center [619, 476] width 1239 height 952
drag, startPoint x: 834, startPoint y: 579, endPoint x: 887, endPoint y: 384, distance: 202.1
click at [1206, 79] on div at bounding box center [619, 476] width 1239 height 952
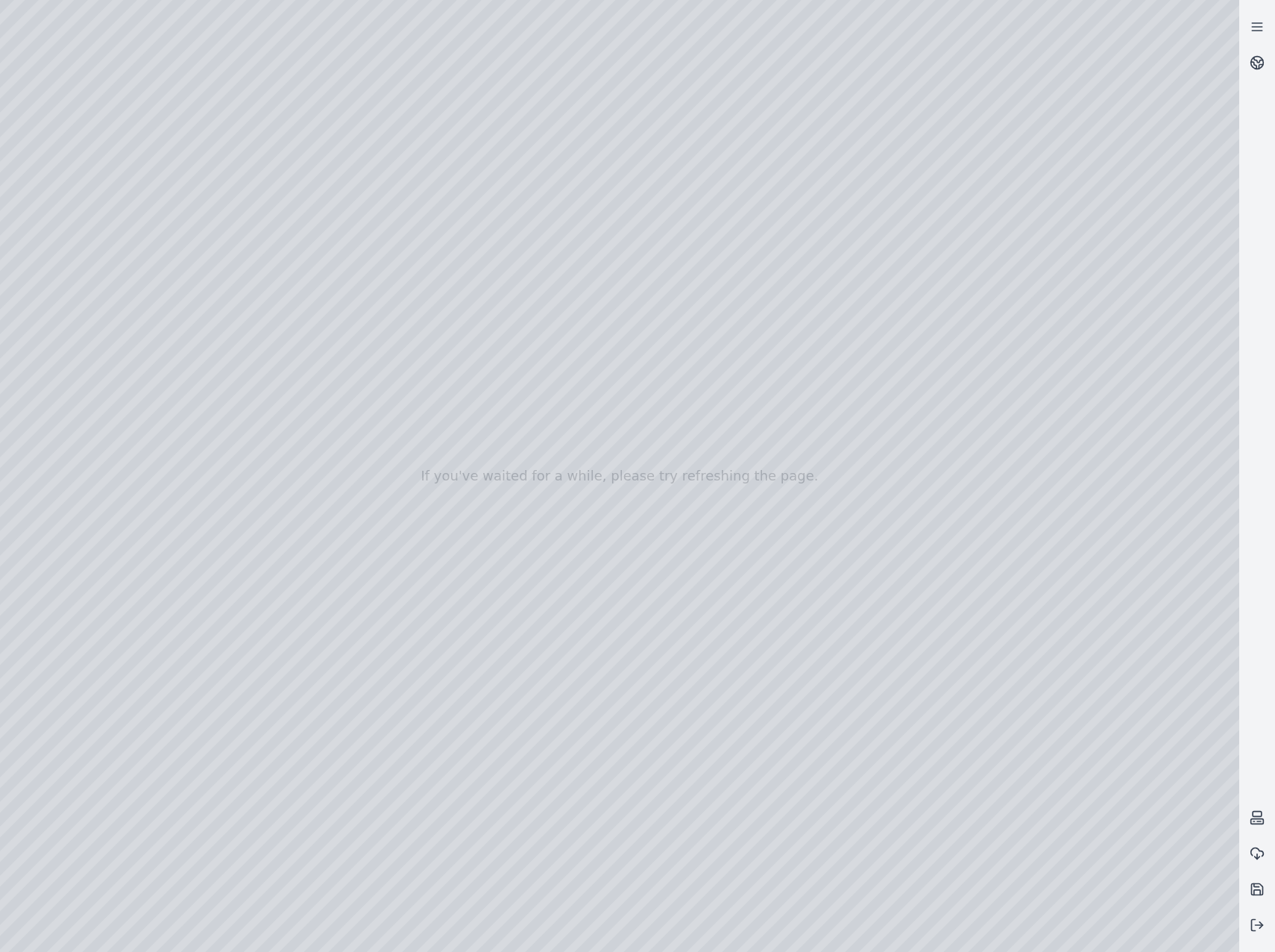
drag, startPoint x: 868, startPoint y: 501, endPoint x: 741, endPoint y: 409, distance: 156.8
drag, startPoint x: 567, startPoint y: 510, endPoint x: 566, endPoint y: 522, distance: 12.0
click at [566, 522] on div at bounding box center [619, 476] width 1239 height 952
drag, startPoint x: 480, startPoint y: 572, endPoint x: 560, endPoint y: 602, distance: 85.4
click at [560, 602] on div at bounding box center [619, 476] width 1239 height 952
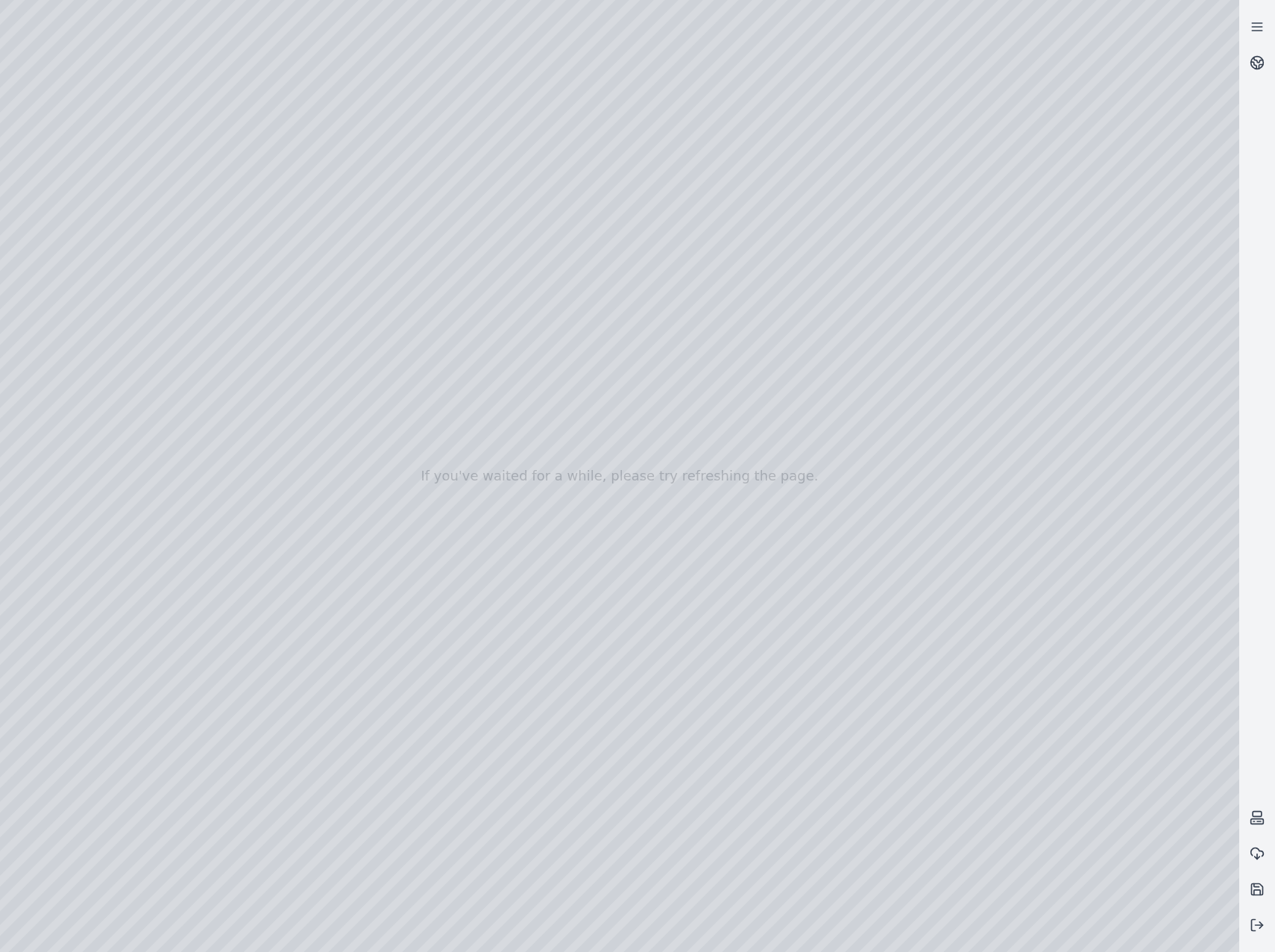
drag, startPoint x: 656, startPoint y: 555, endPoint x: 652, endPoint y: 567, distance: 12.6
click at [652, 567] on div at bounding box center [619, 476] width 1239 height 952
drag, startPoint x: 565, startPoint y: 390, endPoint x: 683, endPoint y: 761, distance: 389.3
drag, startPoint x: 699, startPoint y: 708, endPoint x: 496, endPoint y: 724, distance: 203.6
drag, startPoint x: 719, startPoint y: 748, endPoint x: 306, endPoint y: 529, distance: 467.5
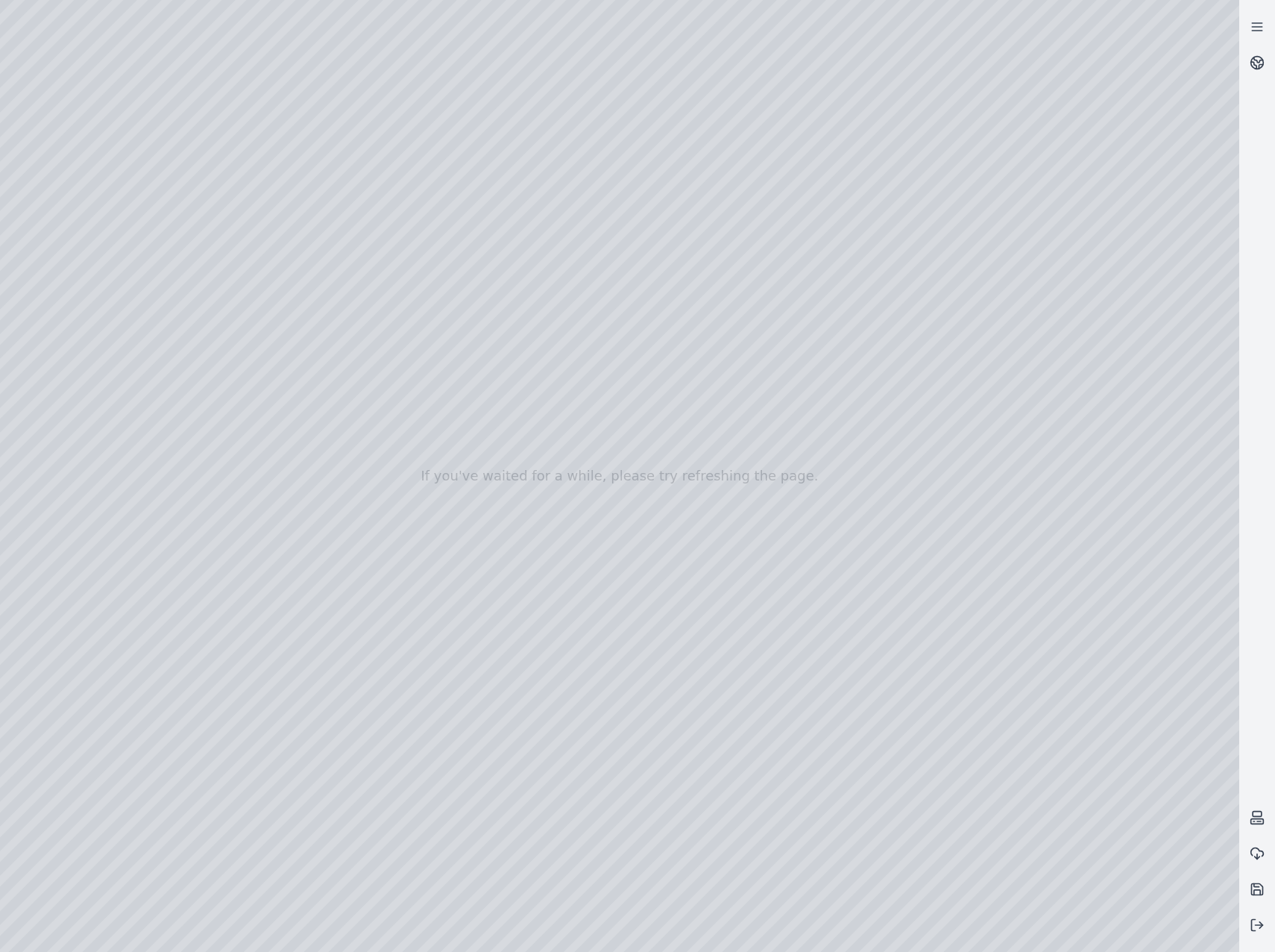
drag, startPoint x: 895, startPoint y: 702, endPoint x: 937, endPoint y: 526, distance: 180.9
drag, startPoint x: 402, startPoint y: 734, endPoint x: 421, endPoint y: 738, distance: 19.4
click at [421, 738] on div at bounding box center [619, 476] width 1239 height 952
drag, startPoint x: 725, startPoint y: 595, endPoint x: 762, endPoint y: 548, distance: 59.8
click at [200, 792] on div at bounding box center [619, 476] width 1239 height 952
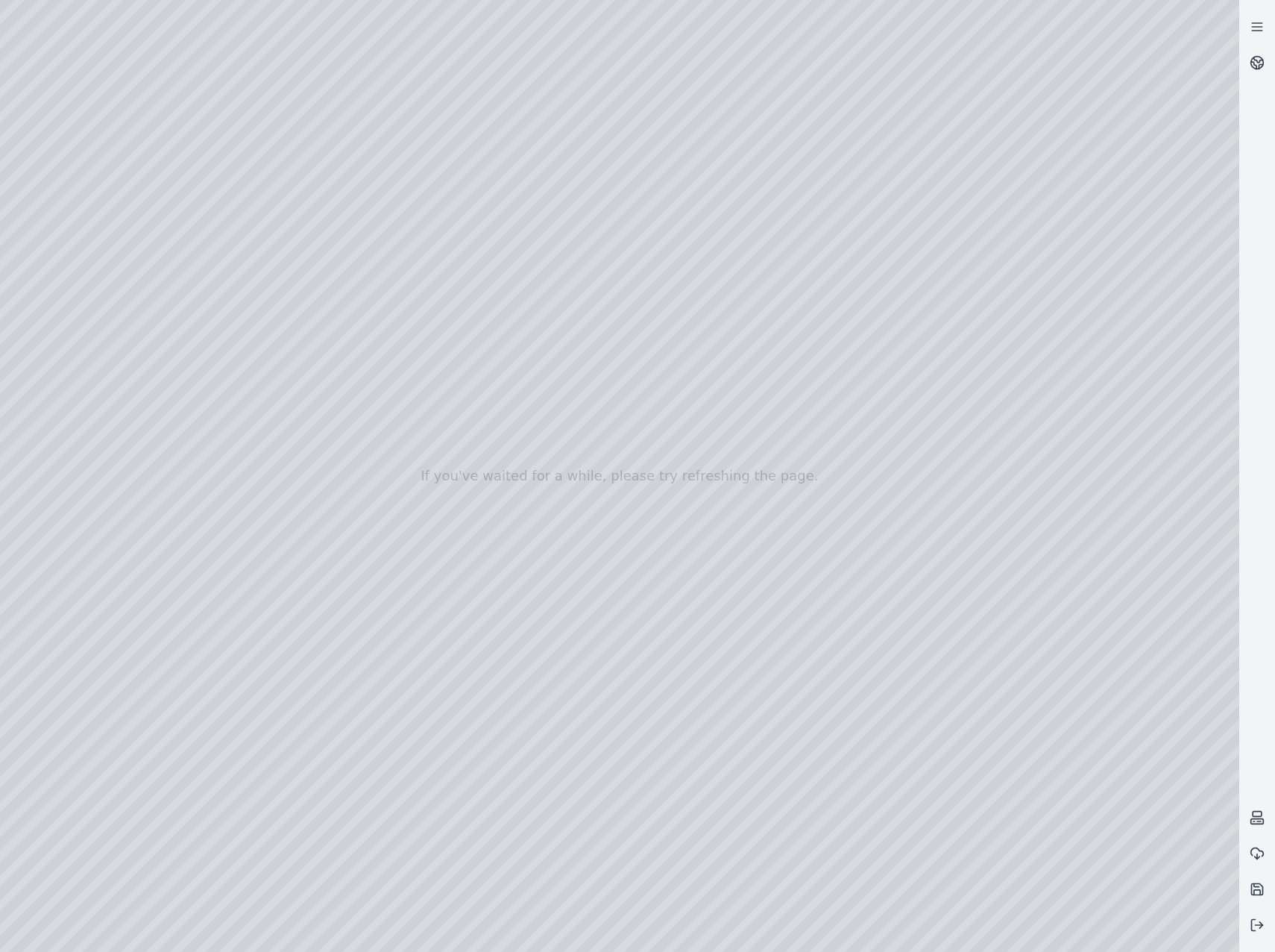
drag, startPoint x: 175, startPoint y: 724, endPoint x: 193, endPoint y: 715, distance: 20.1
click at [193, 715] on div at bounding box center [619, 476] width 1239 height 952
drag, startPoint x: 214, startPoint y: 777, endPoint x: 207, endPoint y: 775, distance: 7.3
click at [207, 775] on div at bounding box center [619, 476] width 1239 height 952
drag, startPoint x: 833, startPoint y: 421, endPoint x: 308, endPoint y: 578, distance: 548.0
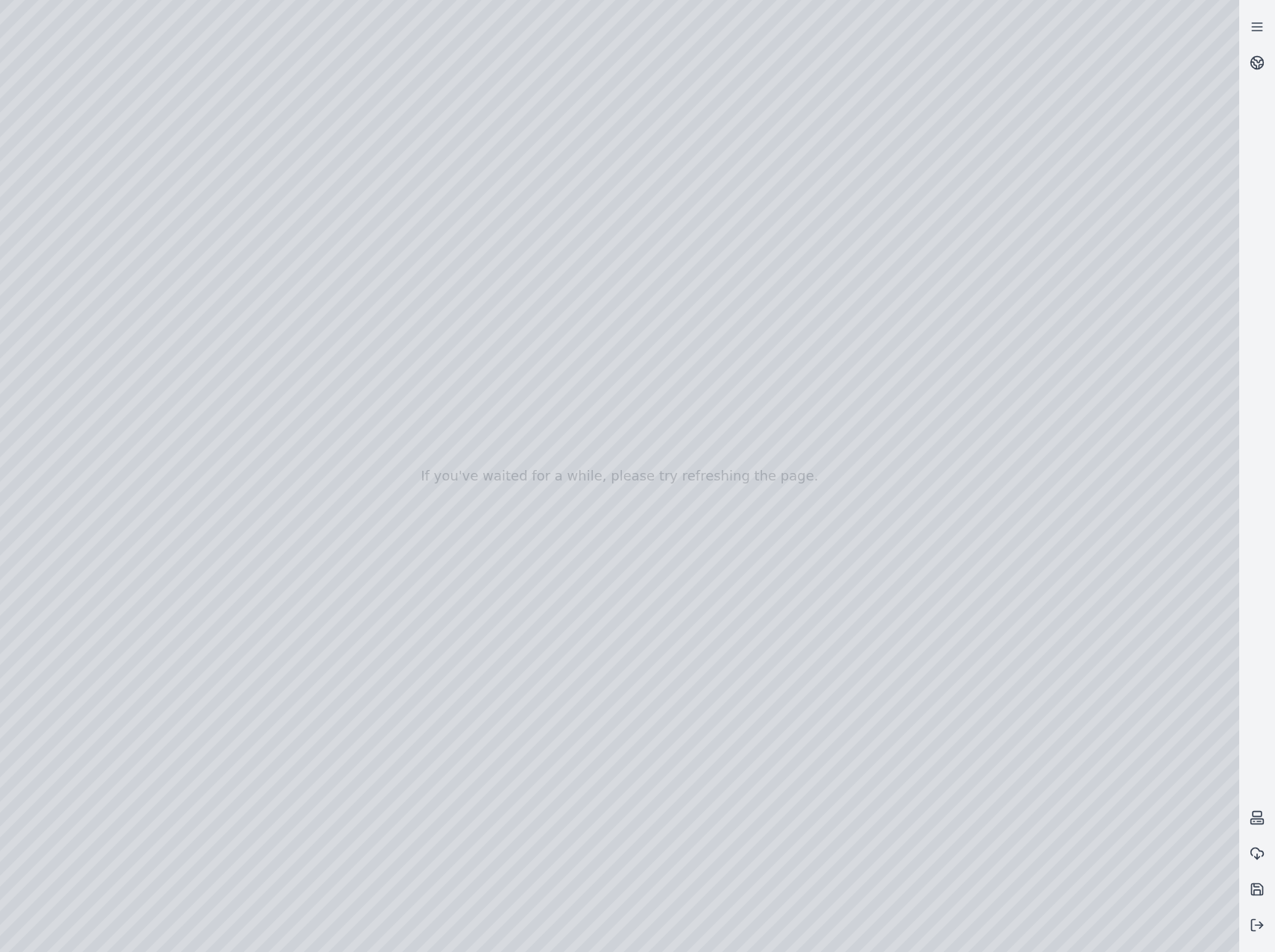
drag, startPoint x: 708, startPoint y: 606, endPoint x: 633, endPoint y: 608, distance: 75.0
drag, startPoint x: 736, startPoint y: 621, endPoint x: 614, endPoint y: 615, distance: 122.1
drag, startPoint x: 740, startPoint y: 647, endPoint x: 264, endPoint y: 393, distance: 539.5
click at [794, 468] on div at bounding box center [619, 476] width 1239 height 952
drag, startPoint x: 760, startPoint y: 522, endPoint x: 704, endPoint y: 520, distance: 56.0
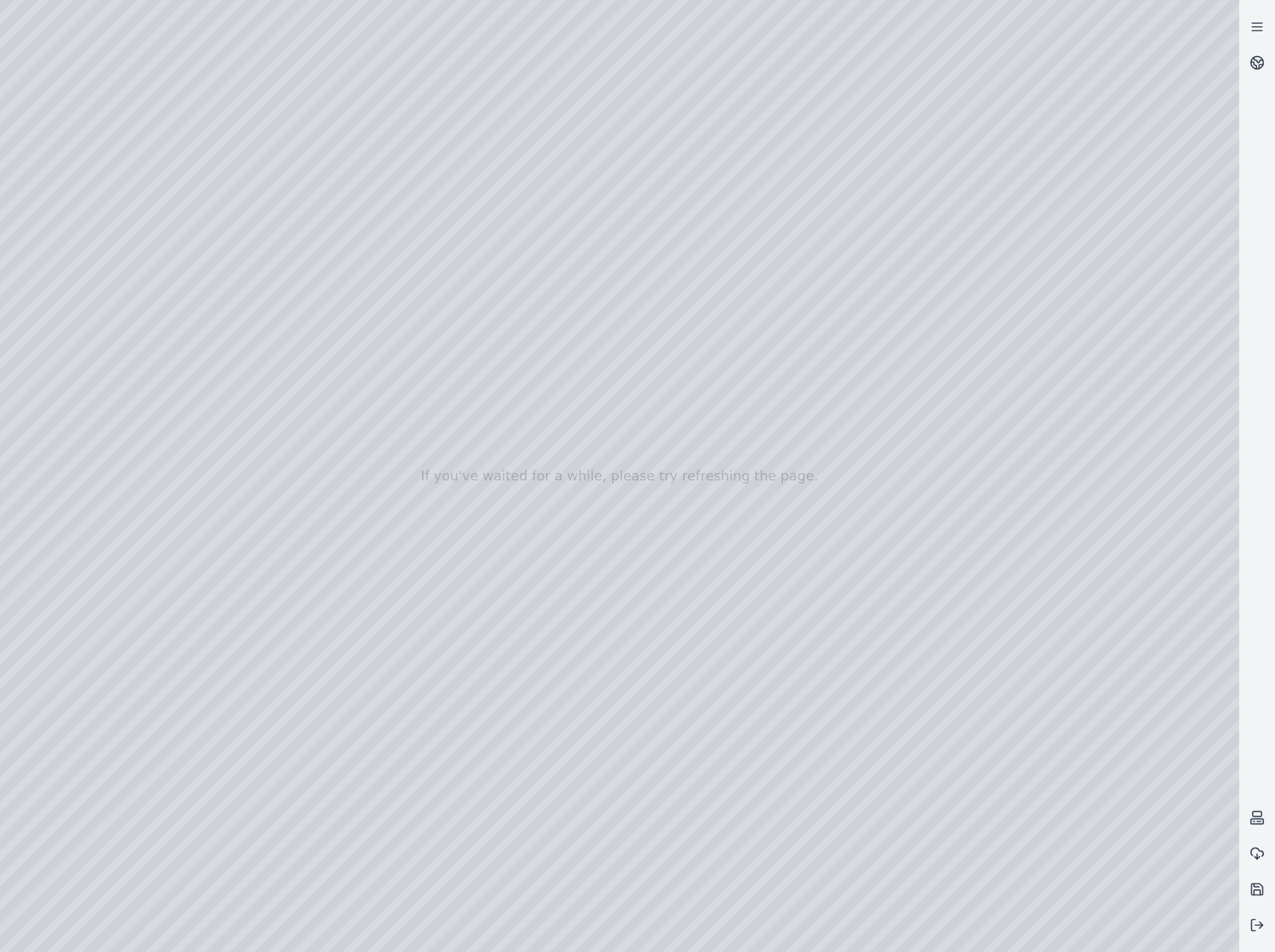
click at [683, 586] on div at bounding box center [619, 476] width 1239 height 952
click at [399, 163] on div at bounding box center [619, 476] width 1239 height 952
click at [477, 160] on div at bounding box center [619, 476] width 1239 height 952
drag, startPoint x: 549, startPoint y: 542, endPoint x: 528, endPoint y: 480, distance: 65.5
drag, startPoint x: 477, startPoint y: 323, endPoint x: 620, endPoint y: 582, distance: 295.9
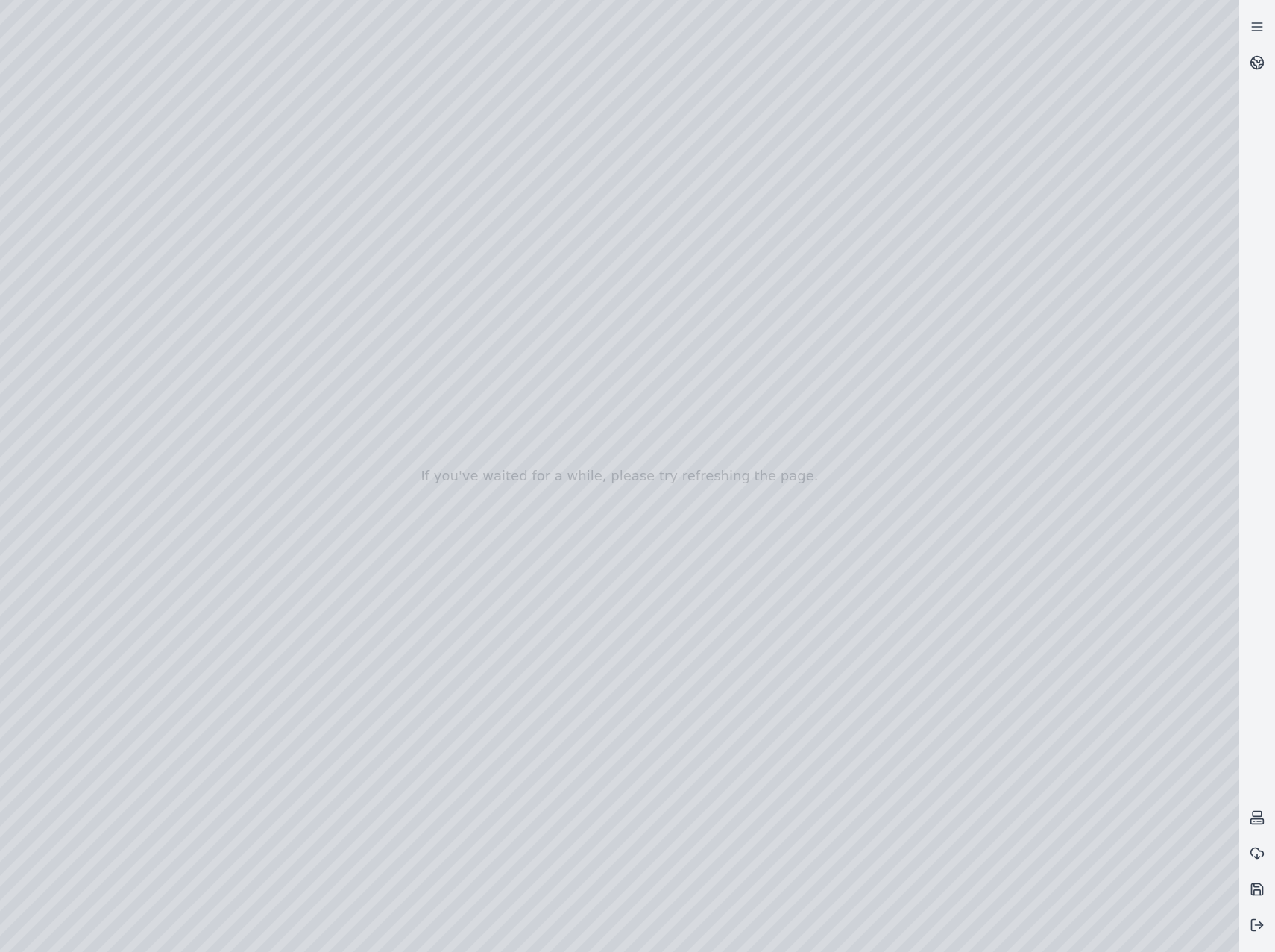
drag, startPoint x: 339, startPoint y: 180, endPoint x: 396, endPoint y: 358, distance: 186.9
click at [354, 60] on div at bounding box center [619, 476] width 1239 height 952
click at [300, 151] on div at bounding box center [619, 476] width 1239 height 952
click at [354, 47] on div at bounding box center [619, 476] width 1239 height 952
drag, startPoint x: 510, startPoint y: 638, endPoint x: 450, endPoint y: 565, distance: 94.5
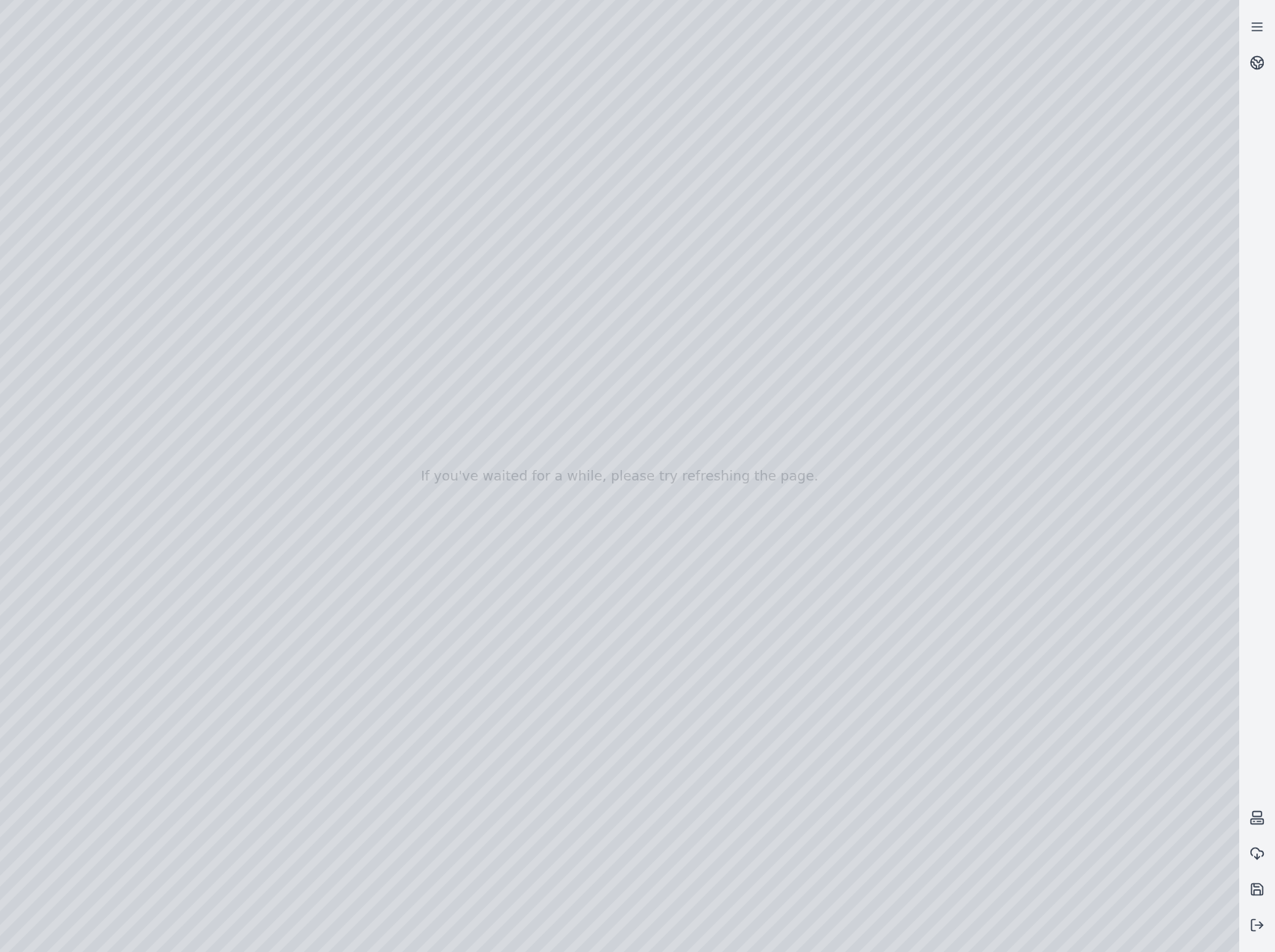
drag, startPoint x: 628, startPoint y: 657, endPoint x: 599, endPoint y: 648, distance: 30.4
drag, startPoint x: 681, startPoint y: 645, endPoint x: 623, endPoint y: 641, distance: 58.1
drag, startPoint x: 660, startPoint y: 637, endPoint x: 273, endPoint y: 455, distance: 427.7
drag, startPoint x: 389, startPoint y: 560, endPoint x: 400, endPoint y: 570, distance: 14.9
drag, startPoint x: 613, startPoint y: 608, endPoint x: 315, endPoint y: 489, distance: 320.9
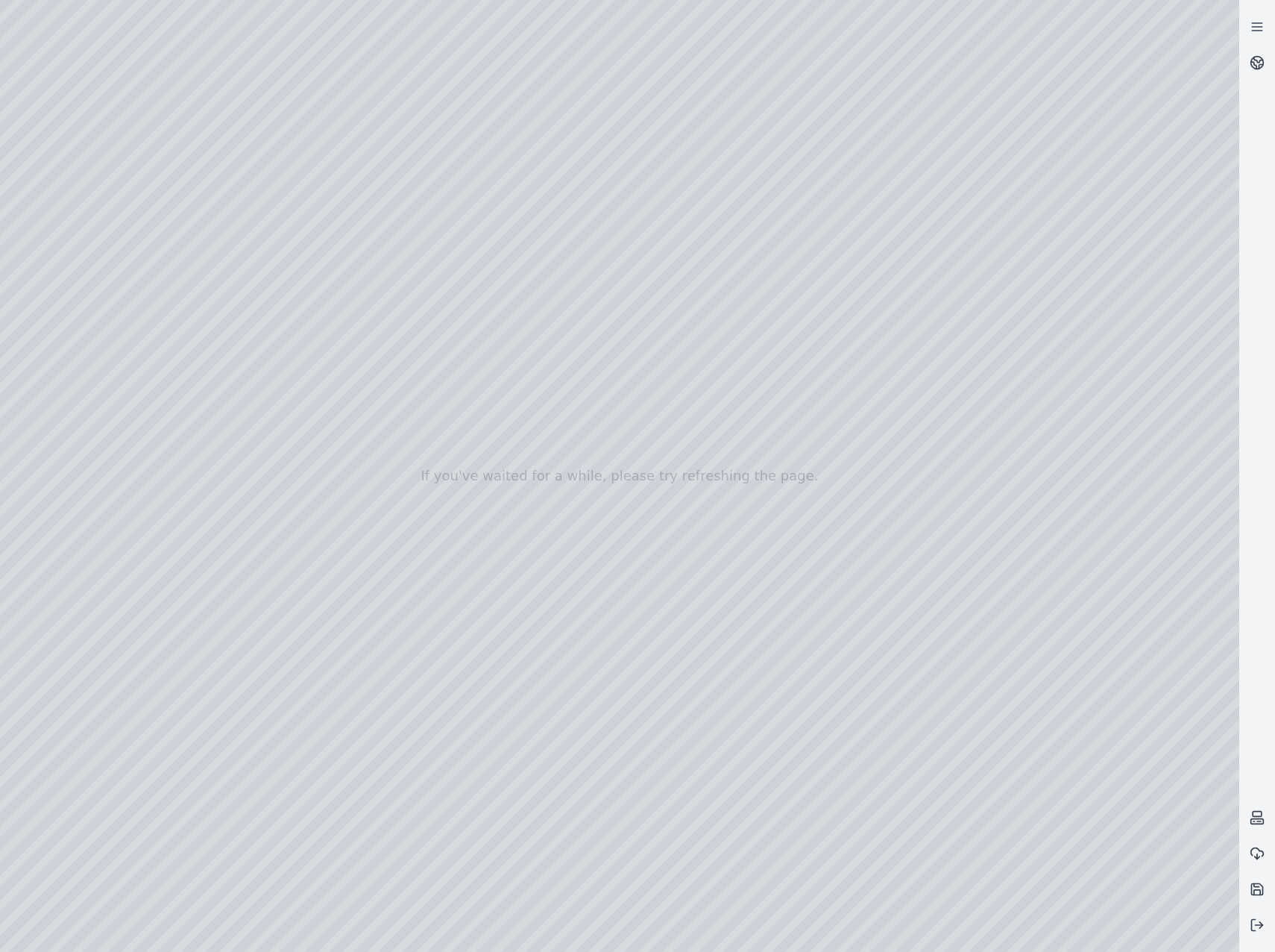
drag, startPoint x: 860, startPoint y: 634, endPoint x: 388, endPoint y: 599, distance: 473.3
drag, startPoint x: 709, startPoint y: 597, endPoint x: 555, endPoint y: 605, distance: 154.2
drag, startPoint x: 680, startPoint y: 573, endPoint x: 442, endPoint y: 453, distance: 266.5
drag, startPoint x: 479, startPoint y: 388, endPoint x: 881, endPoint y: 607, distance: 457.8
drag, startPoint x: 563, startPoint y: 530, endPoint x: 619, endPoint y: 533, distance: 56.1
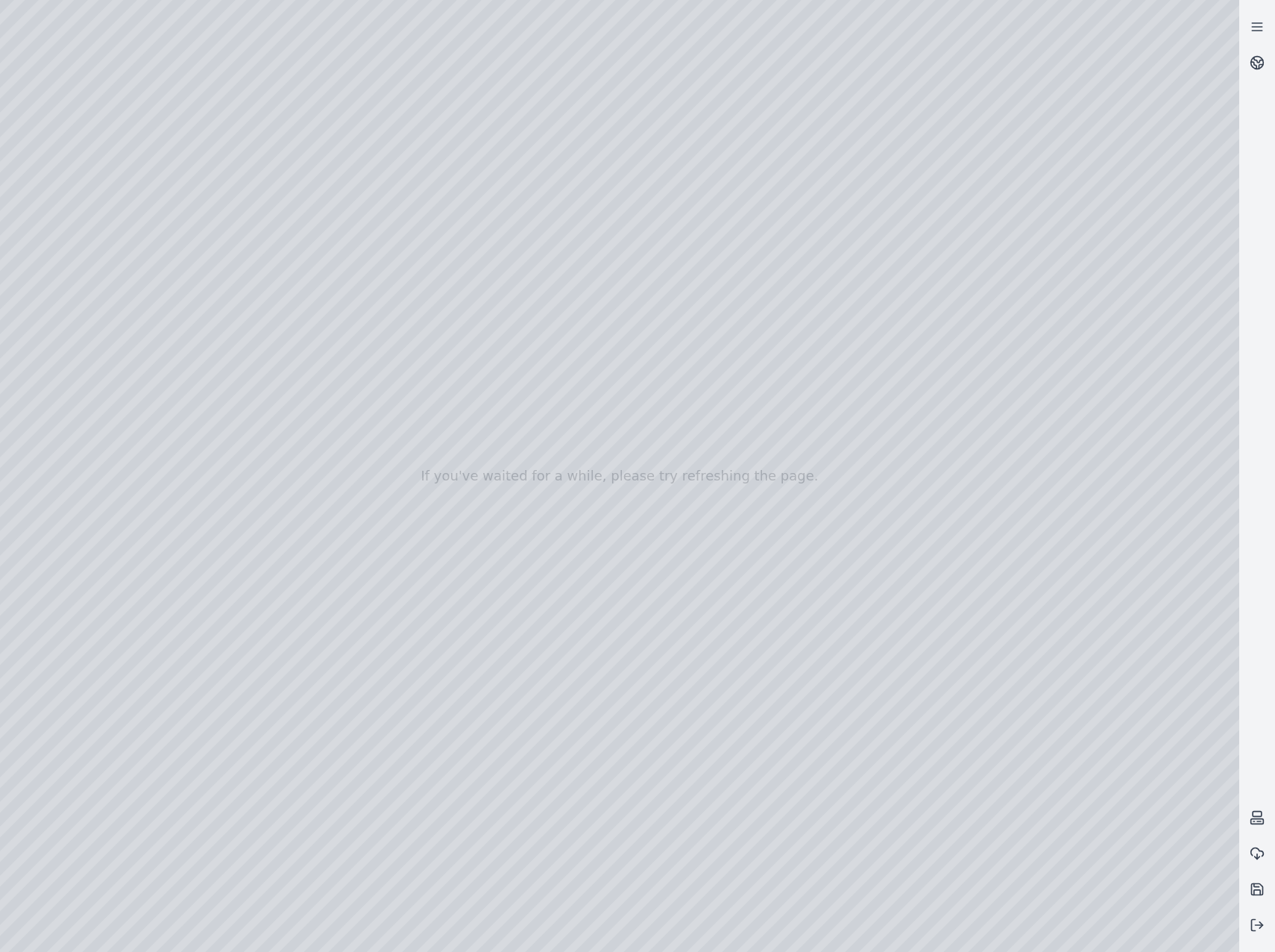
drag, startPoint x: 451, startPoint y: 462, endPoint x: 737, endPoint y: 620, distance: 326.7
drag, startPoint x: 667, startPoint y: 657, endPoint x: 863, endPoint y: 600, distance: 204.1
click at [1063, 246] on div at bounding box center [619, 476] width 1239 height 952
click at [1060, 99] on div at bounding box center [619, 476] width 1239 height 952
click at [1072, 84] on div at bounding box center [619, 476] width 1239 height 952
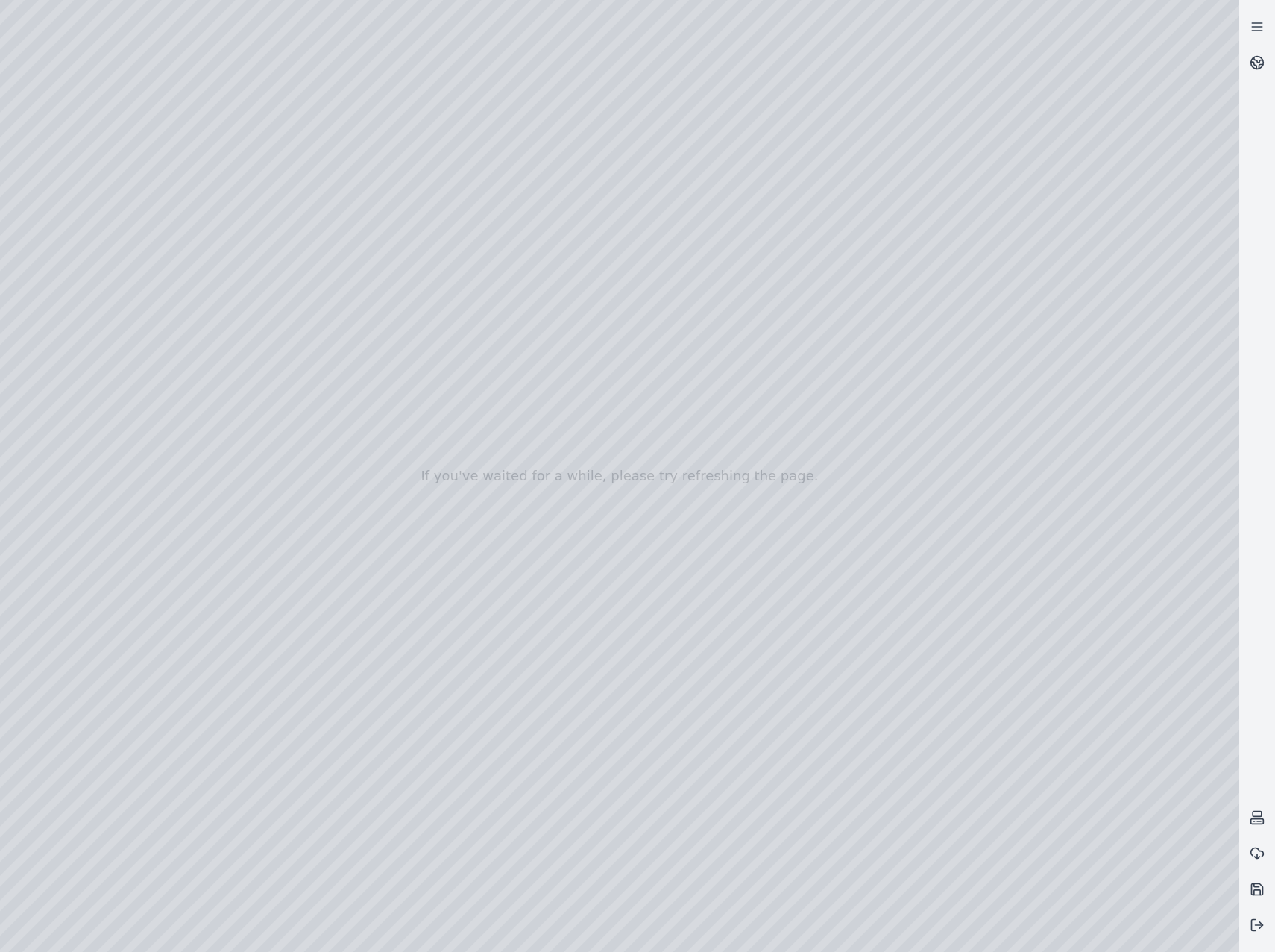
click at [1014, 337] on div at bounding box center [619, 476] width 1239 height 952
click at [575, 217] on div at bounding box center [619, 476] width 1239 height 952
drag, startPoint x: 404, startPoint y: 610, endPoint x: 555, endPoint y: 551, distance: 162.1
click at [623, 211] on div at bounding box center [619, 476] width 1239 height 952
click at [572, 509] on div at bounding box center [619, 476] width 1239 height 952
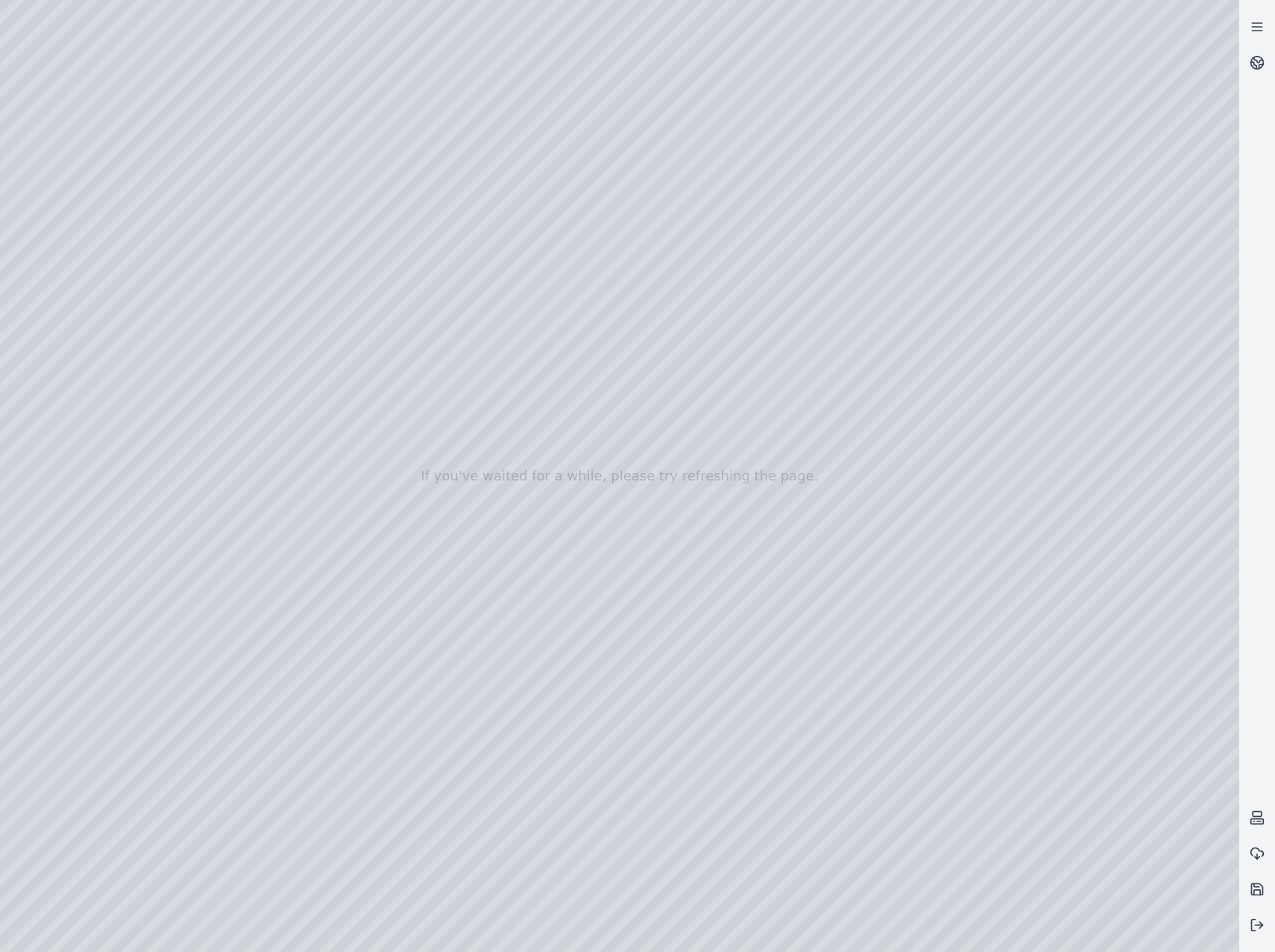
click at [1023, 353] on div at bounding box center [619, 476] width 1239 height 952
click at [1084, 351] on div at bounding box center [619, 476] width 1239 height 952
click at [1020, 357] on div at bounding box center [619, 476] width 1239 height 952
click at [1106, 354] on div at bounding box center [619, 476] width 1239 height 952
drag, startPoint x: 476, startPoint y: 711, endPoint x: 532, endPoint y: 673, distance: 67.7
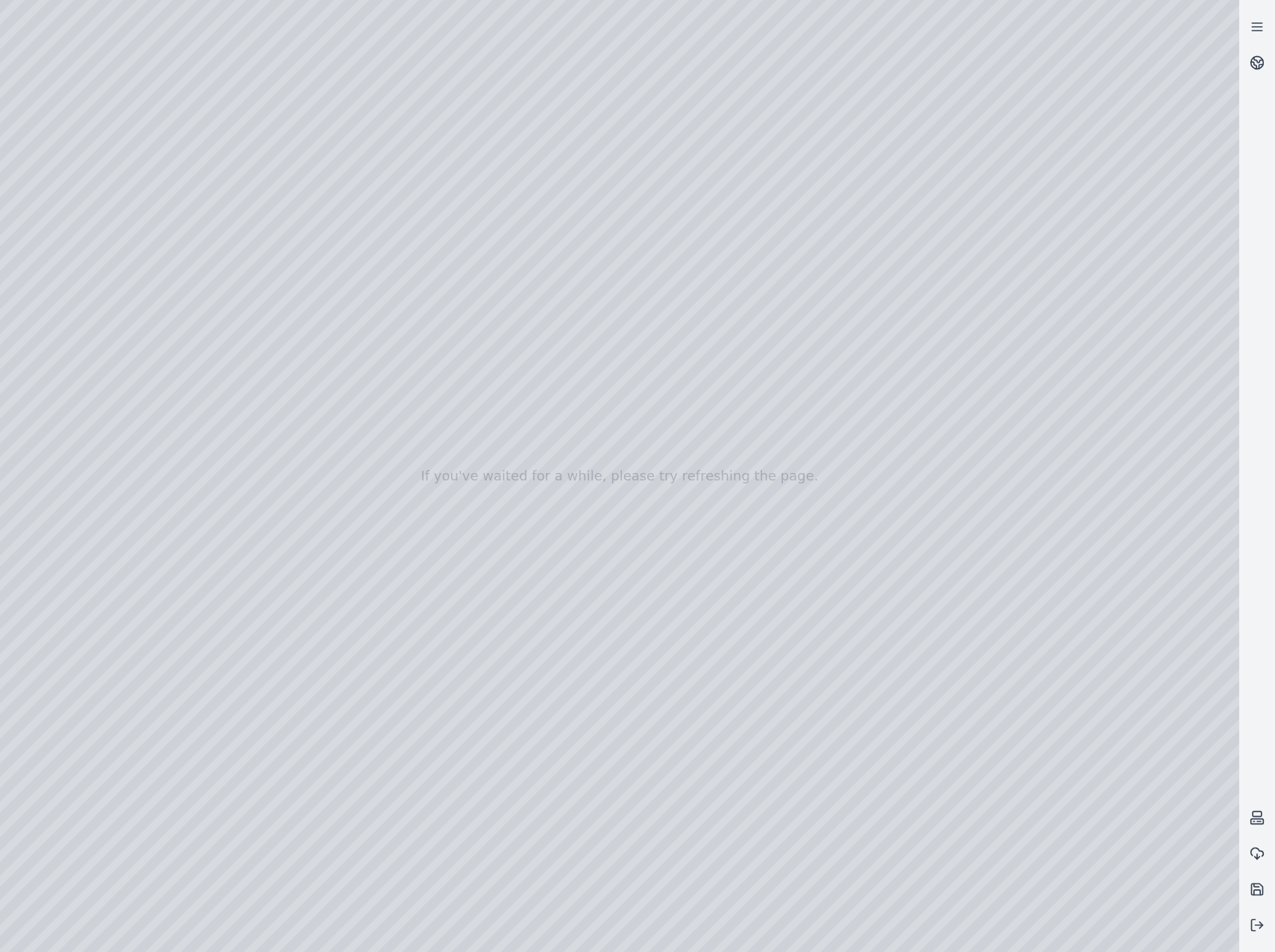
click at [1010, 343] on div at bounding box center [619, 476] width 1239 height 952
click at [1098, 348] on div at bounding box center [619, 476] width 1239 height 952
click at [1056, 355] on div at bounding box center [619, 476] width 1239 height 952
click at [1032, 352] on div at bounding box center [619, 476] width 1239 height 952
click at [1079, 352] on div at bounding box center [619, 476] width 1239 height 952
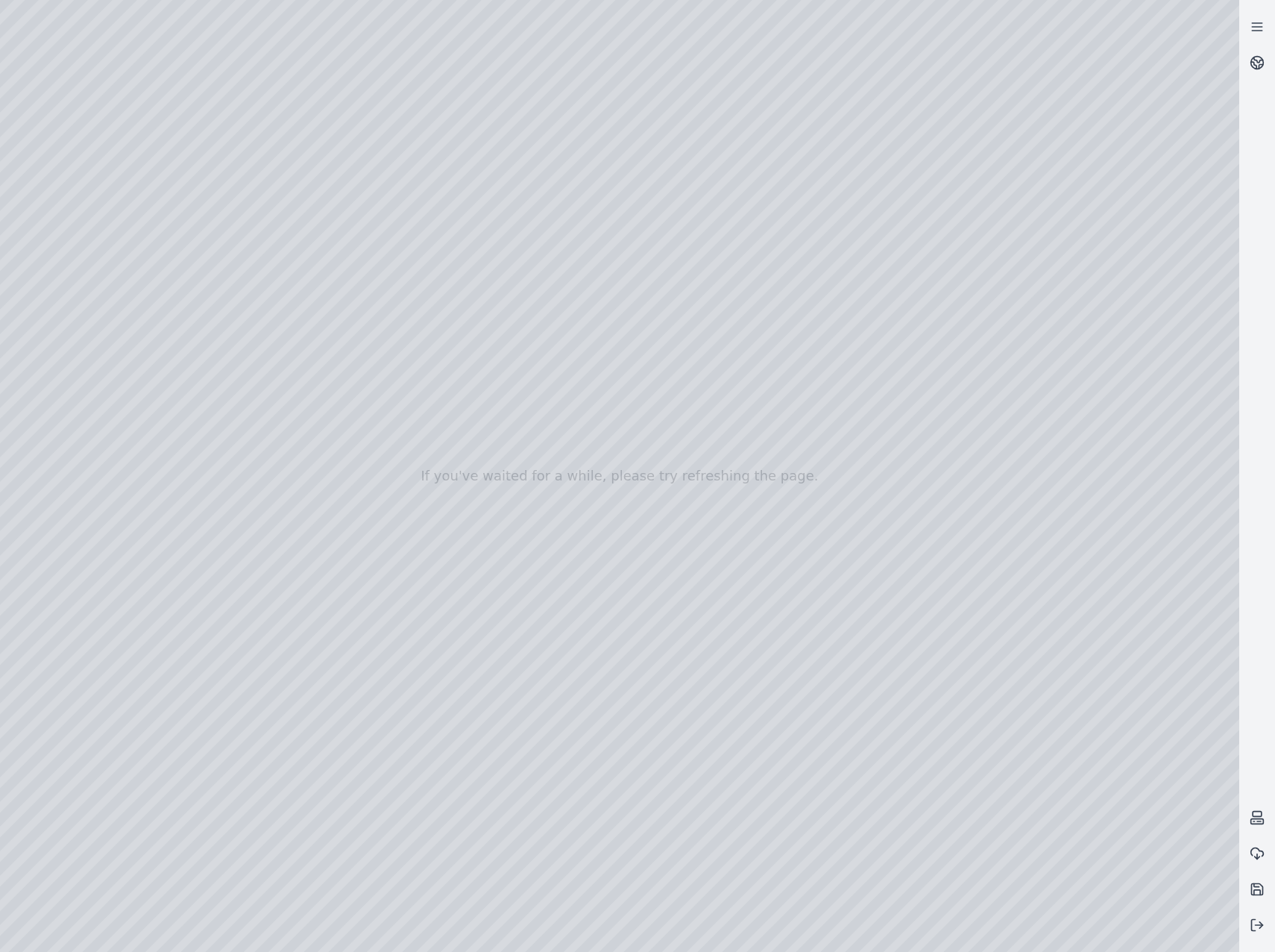
drag, startPoint x: 426, startPoint y: 563, endPoint x: 455, endPoint y: 549, distance: 32.2
drag, startPoint x: 602, startPoint y: 588, endPoint x: 492, endPoint y: 623, distance: 115.4
drag, startPoint x: 666, startPoint y: 617, endPoint x: 605, endPoint y: 636, distance: 63.9
drag, startPoint x: 605, startPoint y: 636, endPoint x: 178, endPoint y: 645, distance: 427.1
drag, startPoint x: 465, startPoint y: 617, endPoint x: 301, endPoint y: 638, distance: 165.3
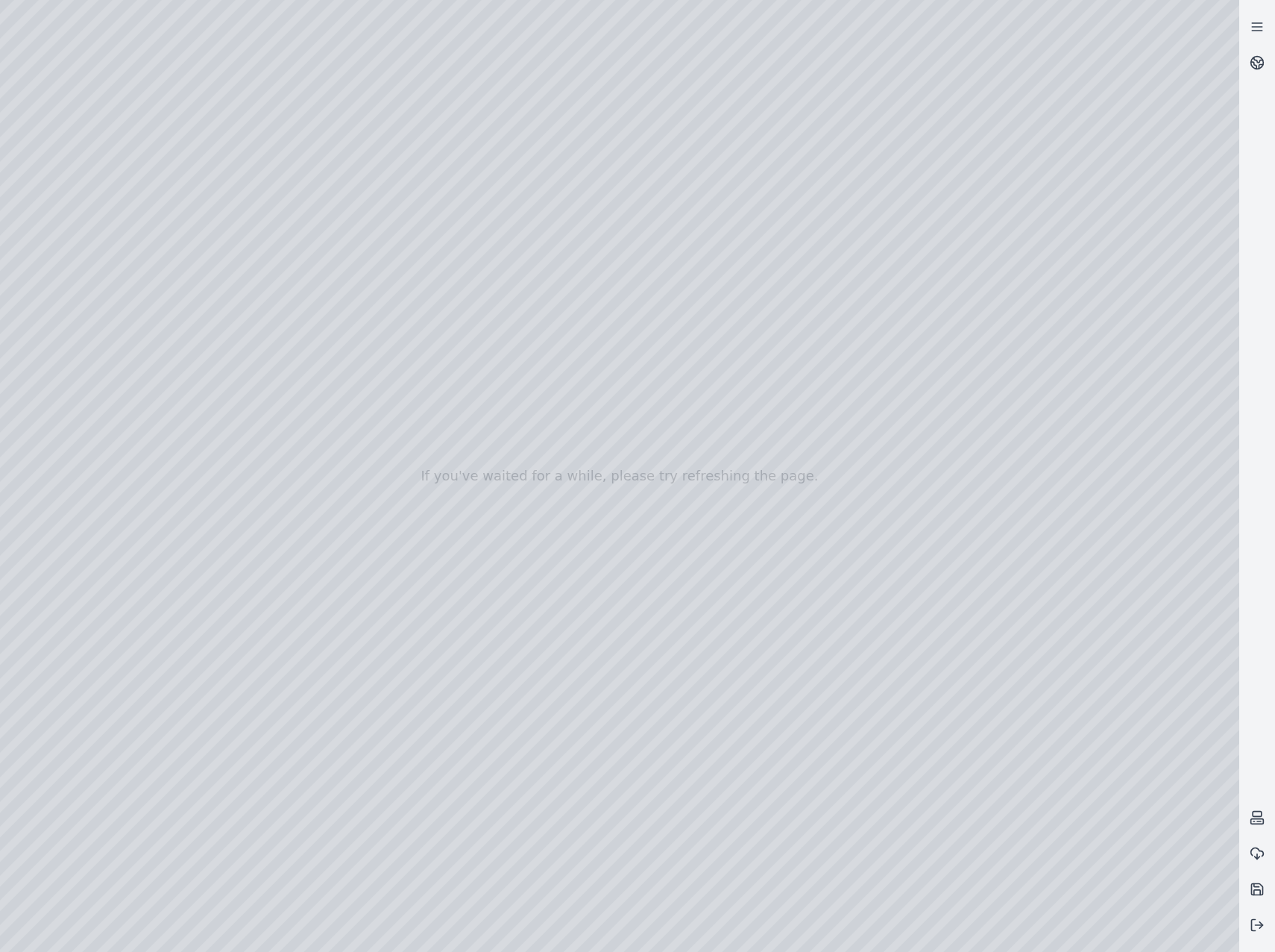
click at [1020, 267] on div at bounding box center [619, 476] width 1239 height 952
click at [895, 181] on div at bounding box center [619, 476] width 1239 height 952
drag, startPoint x: 643, startPoint y: 531, endPoint x: 660, endPoint y: 528, distance: 17.3
drag, startPoint x: 682, startPoint y: 577, endPoint x: 728, endPoint y: 563, distance: 48.1
drag, startPoint x: 499, startPoint y: 456, endPoint x: 587, endPoint y: 432, distance: 91.2
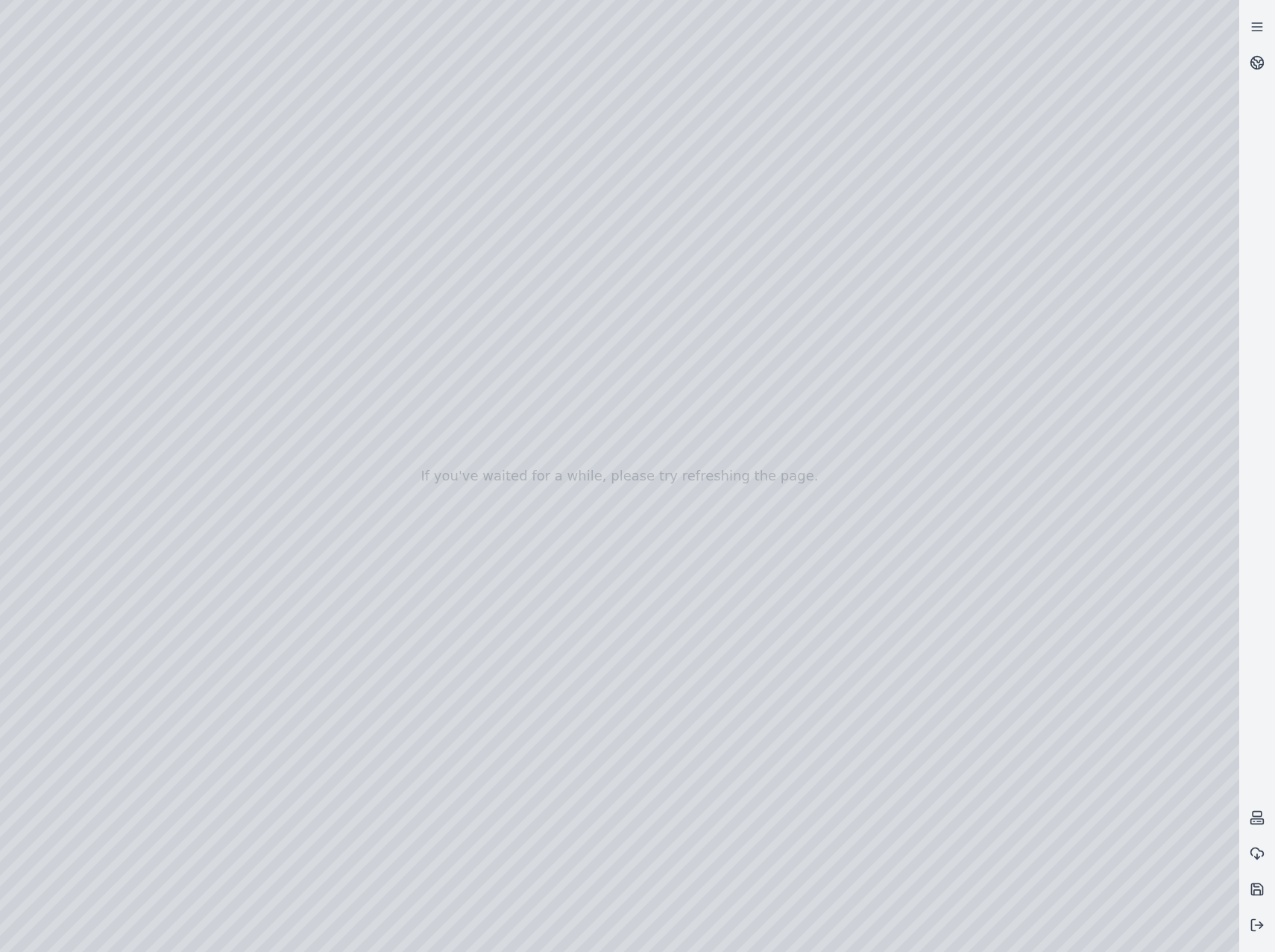
click at [666, 150] on div at bounding box center [619, 476] width 1239 height 952
click at [582, 212] on div at bounding box center [619, 476] width 1239 height 952
click at [449, 225] on div at bounding box center [619, 476] width 1239 height 952
click at [462, 376] on div at bounding box center [619, 476] width 1239 height 952
drag, startPoint x: 535, startPoint y: 483, endPoint x: 602, endPoint y: 489, distance: 67.3
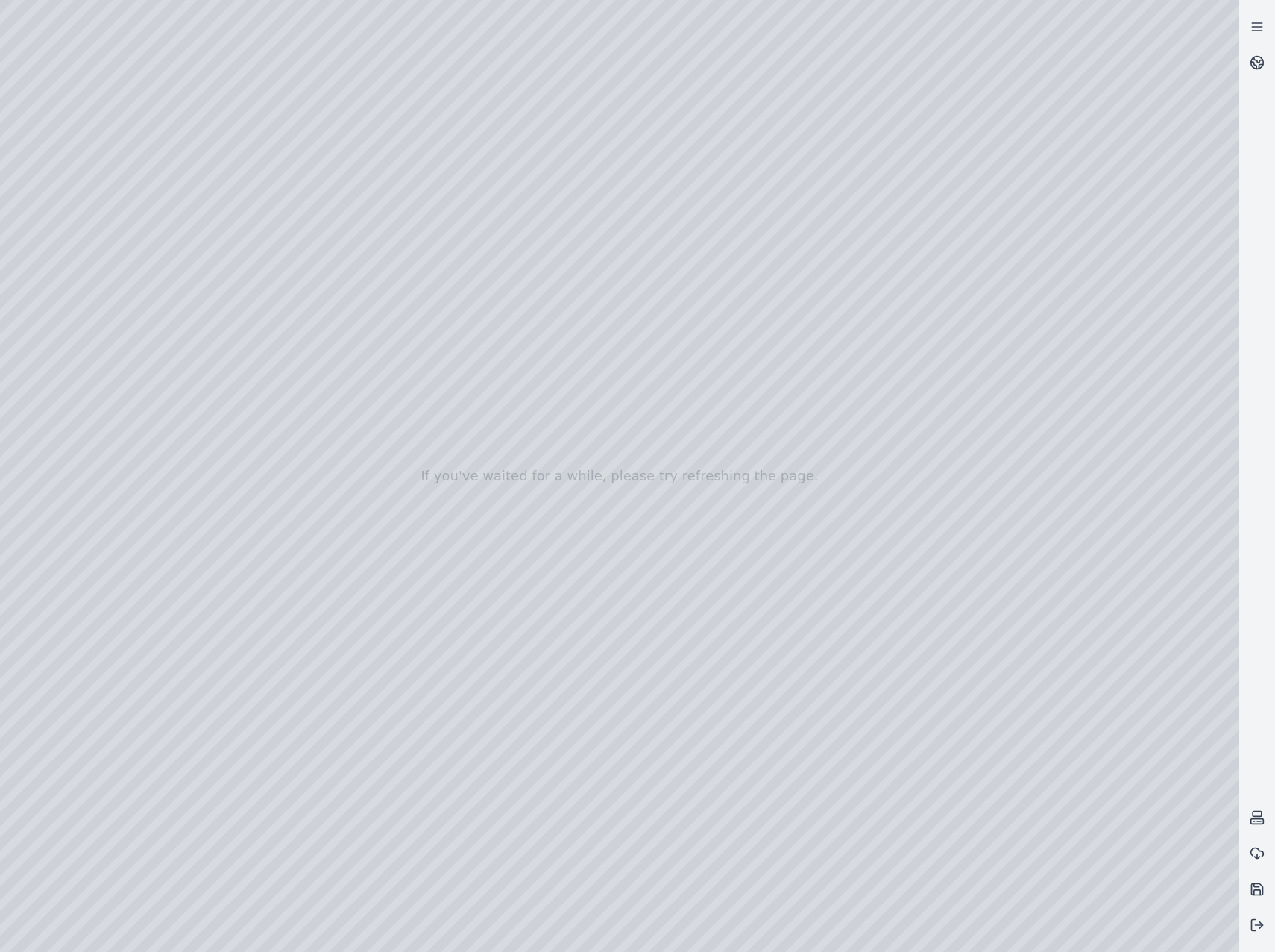
drag, startPoint x: 690, startPoint y: 496, endPoint x: 983, endPoint y: 456, distance: 295.7
drag, startPoint x: 837, startPoint y: 588, endPoint x: 417, endPoint y: 715, distance: 438.8
drag, startPoint x: 716, startPoint y: 474, endPoint x: 368, endPoint y: 681, distance: 404.9
drag, startPoint x: 692, startPoint y: 563, endPoint x: 393, endPoint y: 791, distance: 376.0
drag, startPoint x: 762, startPoint y: 626, endPoint x: 585, endPoint y: 678, distance: 184.5
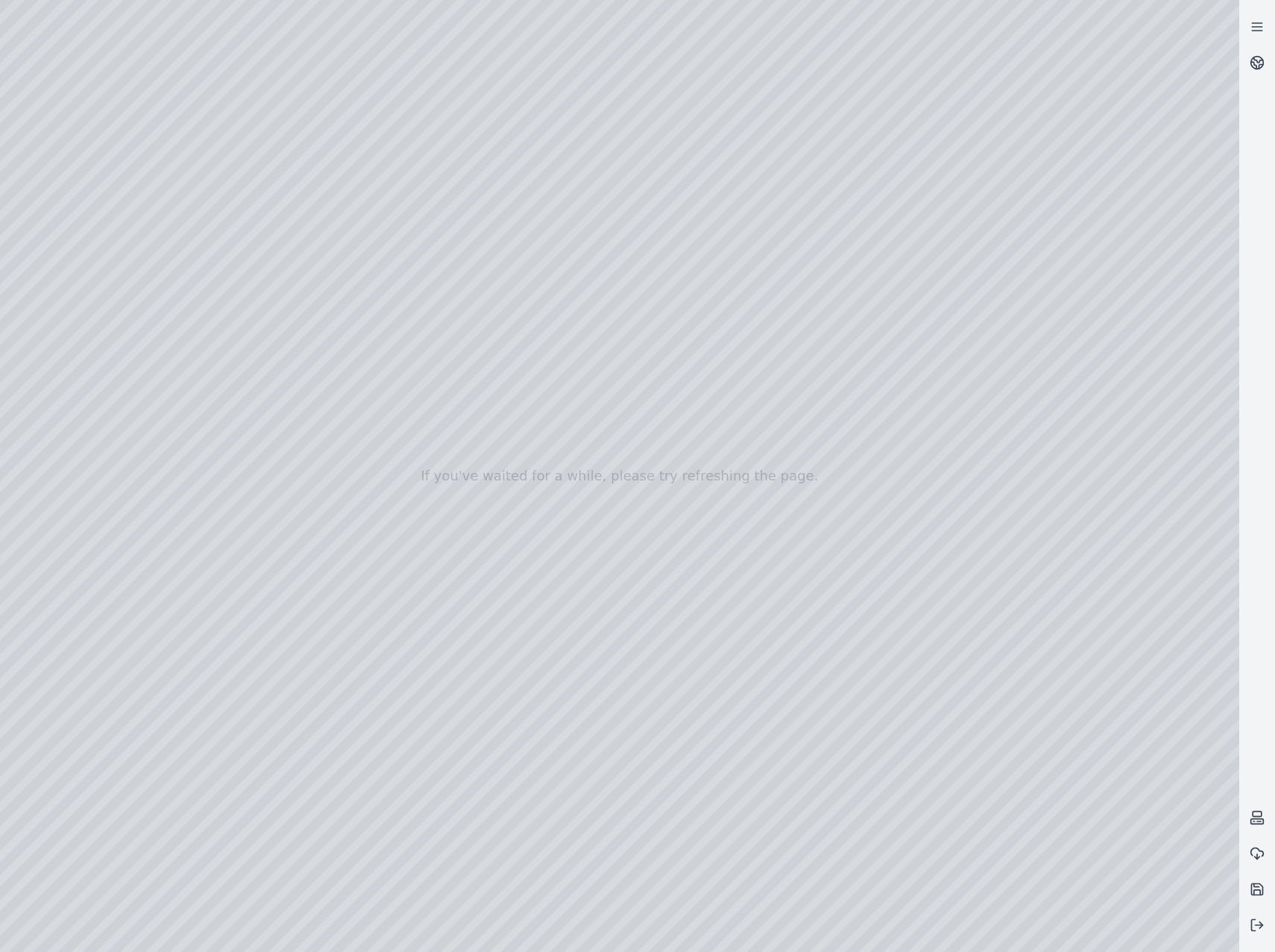
drag, startPoint x: 849, startPoint y: 615, endPoint x: 139, endPoint y: 518, distance: 716.6
drag, startPoint x: 804, startPoint y: 569, endPoint x: 525, endPoint y: 550, distance: 279.6
drag, startPoint x: 901, startPoint y: 547, endPoint x: 762, endPoint y: 553, distance: 139.1
drag, startPoint x: 844, startPoint y: 583, endPoint x: 315, endPoint y: 487, distance: 537.6
drag, startPoint x: 818, startPoint y: 589, endPoint x: 598, endPoint y: 504, distance: 235.8
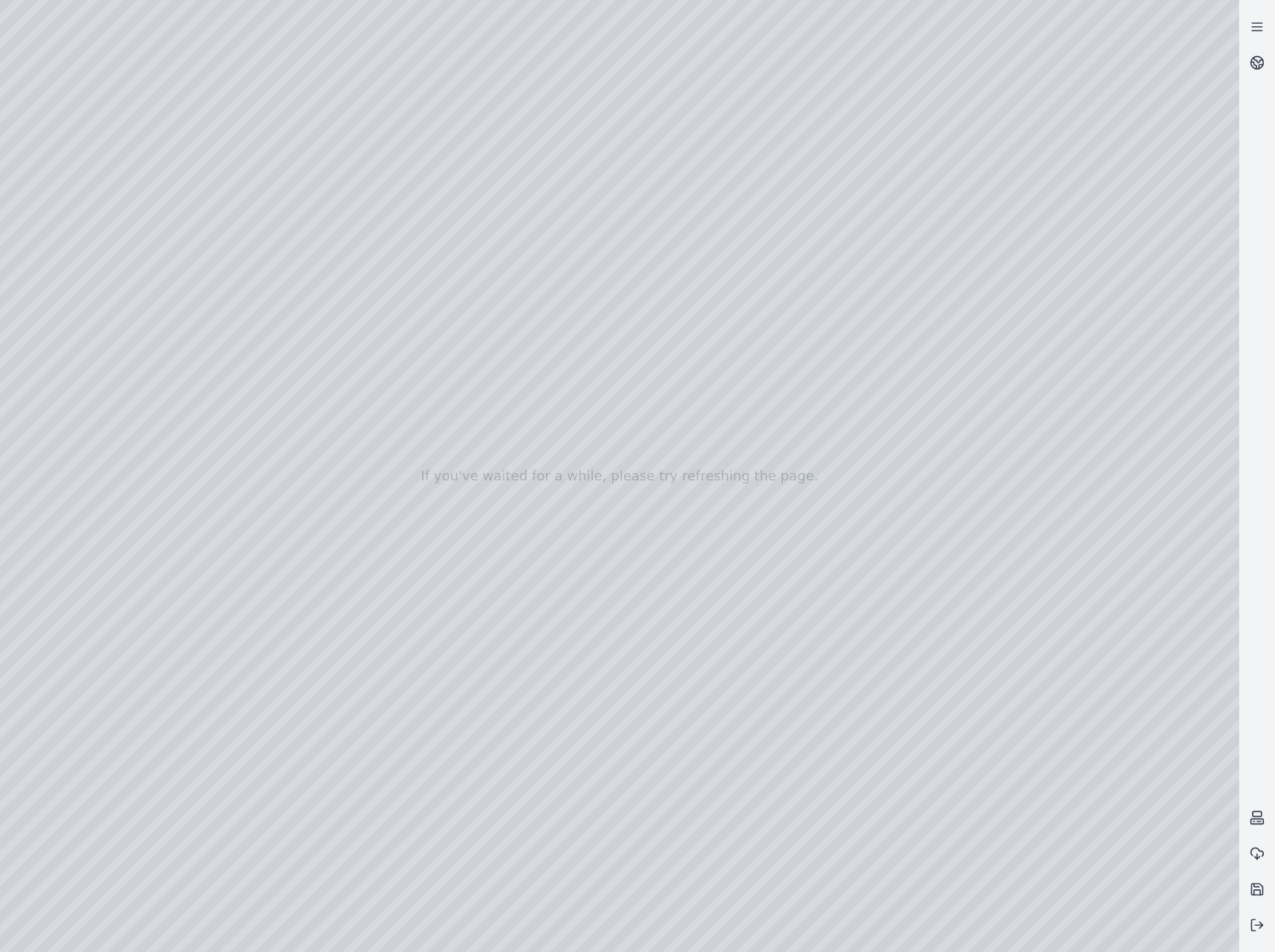
drag, startPoint x: 581, startPoint y: 552, endPoint x: 687, endPoint y: 619, distance: 125.4
click at [928, 513] on div at bounding box center [619, 476] width 1239 height 952
click at [1025, 266] on div at bounding box center [619, 476] width 1239 height 952
click at [1126, 272] on div at bounding box center [619, 476] width 1239 height 952
click at [1200, 269] on div at bounding box center [619, 476] width 1239 height 952
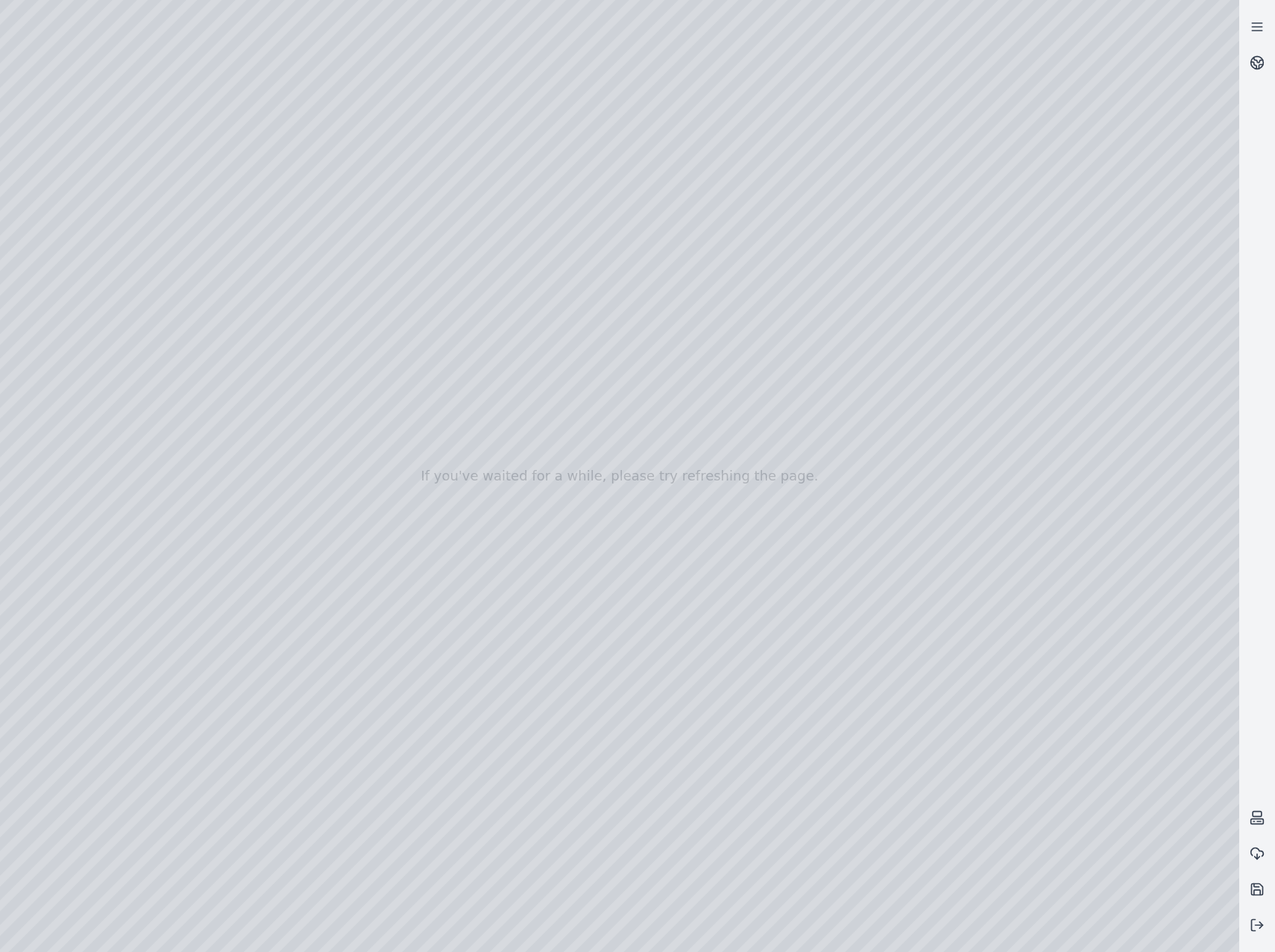
click at [1012, 273] on div at bounding box center [619, 476] width 1239 height 952
click at [1126, 271] on div at bounding box center [619, 476] width 1239 height 952
click at [1199, 269] on div at bounding box center [619, 476] width 1239 height 952
click at [1121, 267] on div at bounding box center [619, 476] width 1239 height 952
click at [1220, 270] on div at bounding box center [619, 476] width 1239 height 952
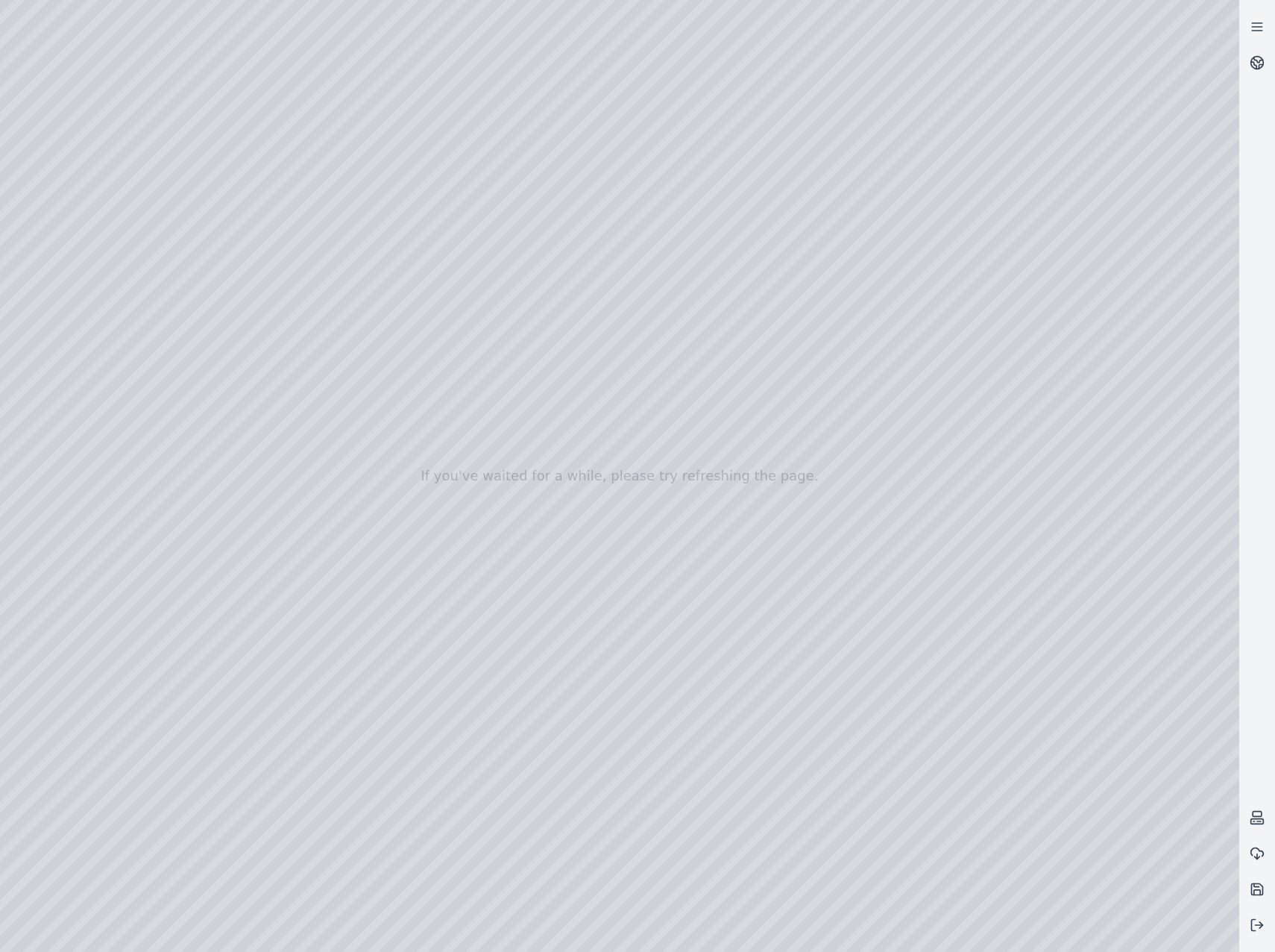
click at [1117, 267] on div at bounding box center [619, 476] width 1239 height 952
click at [1194, 273] on div at bounding box center [619, 476] width 1239 height 952
click at [1116, 266] on div at bounding box center [619, 476] width 1239 height 952
click at [1171, 267] on div at bounding box center [619, 476] width 1239 height 952
click at [1123, 276] on div at bounding box center [619, 476] width 1239 height 952
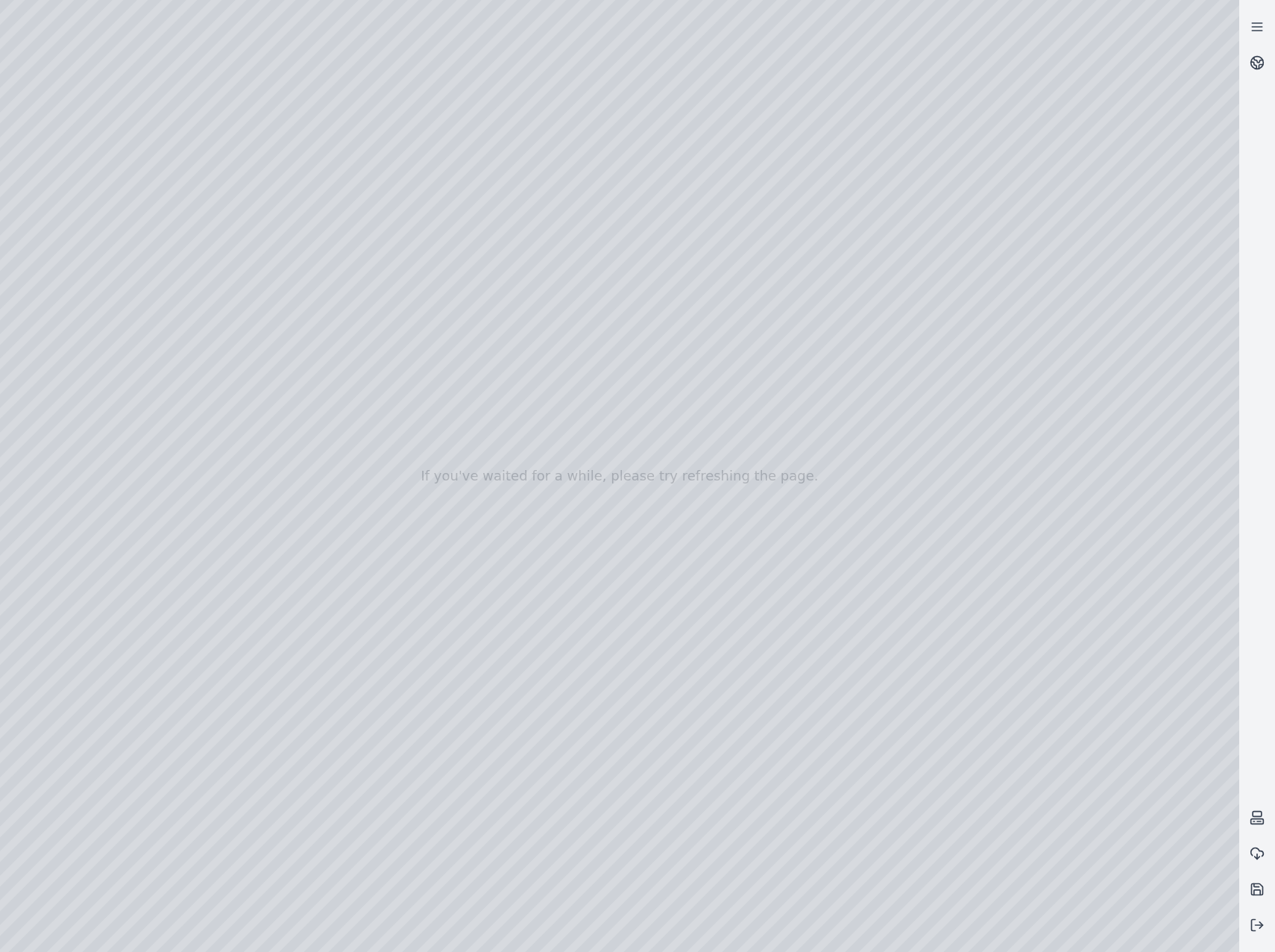
drag, startPoint x: 794, startPoint y: 548, endPoint x: 752, endPoint y: 543, distance: 42.3
click at [587, 617] on div at bounding box center [619, 476] width 1239 height 952
drag, startPoint x: 877, startPoint y: 608, endPoint x: 560, endPoint y: 610, distance: 317.0
drag, startPoint x: 481, startPoint y: 639, endPoint x: 822, endPoint y: 651, distance: 341.2
drag, startPoint x: 818, startPoint y: 638, endPoint x: 843, endPoint y: 664, distance: 36.1
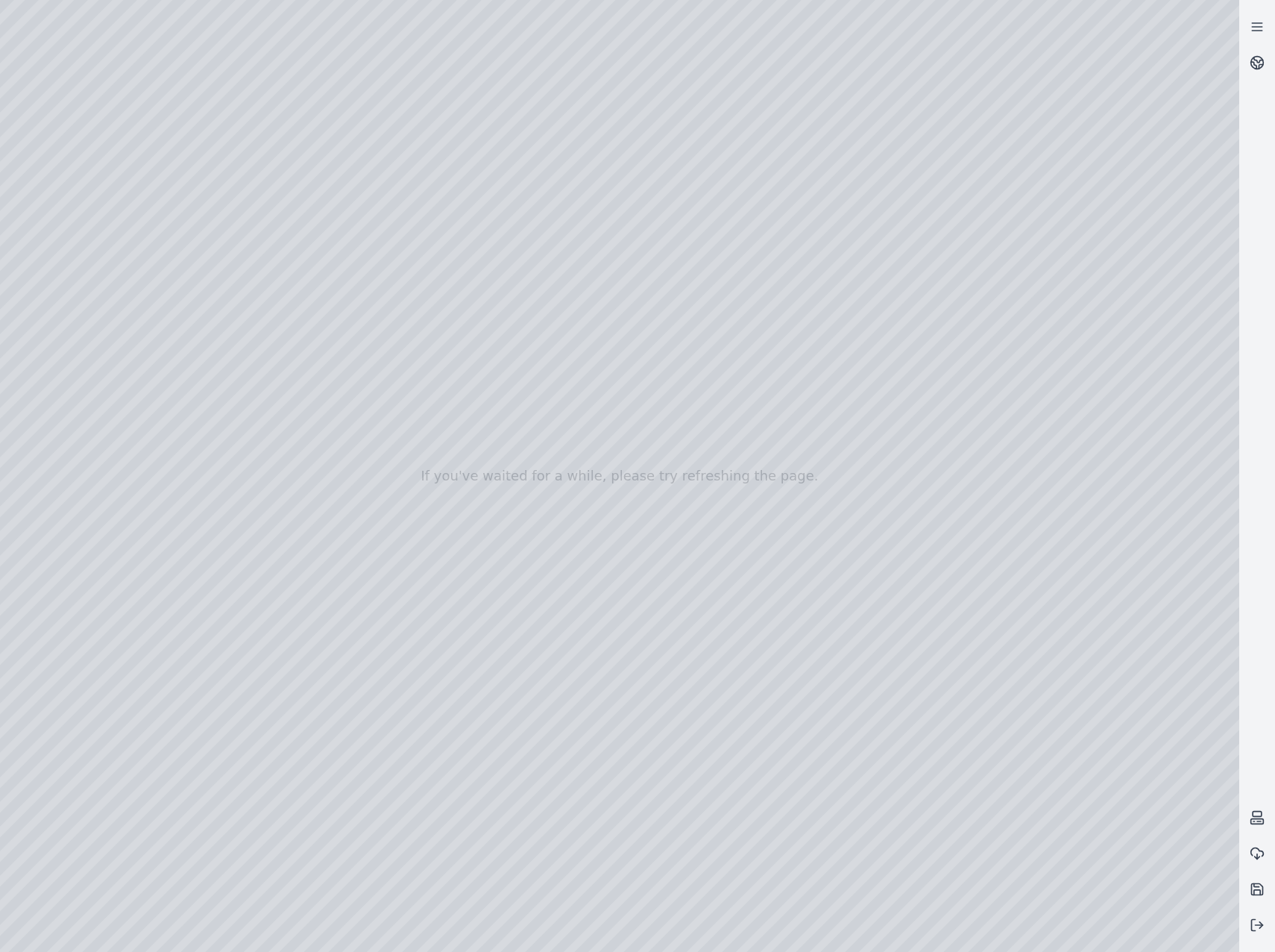
drag, startPoint x: 1051, startPoint y: 936, endPoint x: 829, endPoint y: 538, distance: 455.7
click at [829, 538] on div at bounding box center [619, 476] width 1239 height 952
click at [1062, 933] on div at bounding box center [619, 476] width 1239 height 952
click at [895, 595] on div at bounding box center [619, 476] width 1239 height 952
drag, startPoint x: 315, startPoint y: 526, endPoint x: 542, endPoint y: 547, distance: 228.0
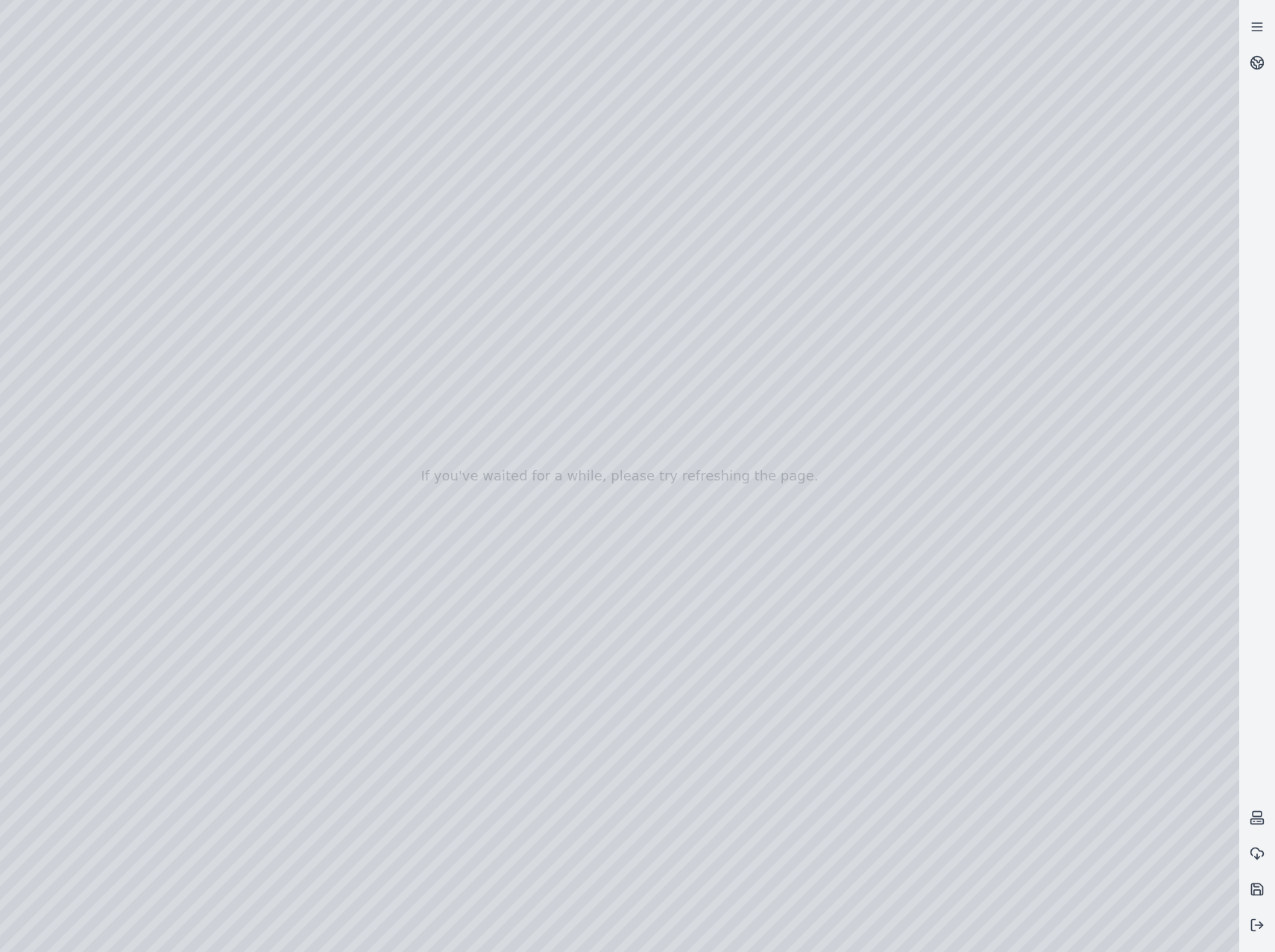
drag, startPoint x: 519, startPoint y: 558, endPoint x: 812, endPoint y: 571, distance: 293.3
click at [811, 571] on div at bounding box center [619, 476] width 1239 height 952
drag, startPoint x: 514, startPoint y: 563, endPoint x: 683, endPoint y: 569, distance: 169.1
drag, startPoint x: 570, startPoint y: 564, endPoint x: 526, endPoint y: 545, distance: 47.9
click at [638, 462] on div at bounding box center [619, 476] width 1239 height 952
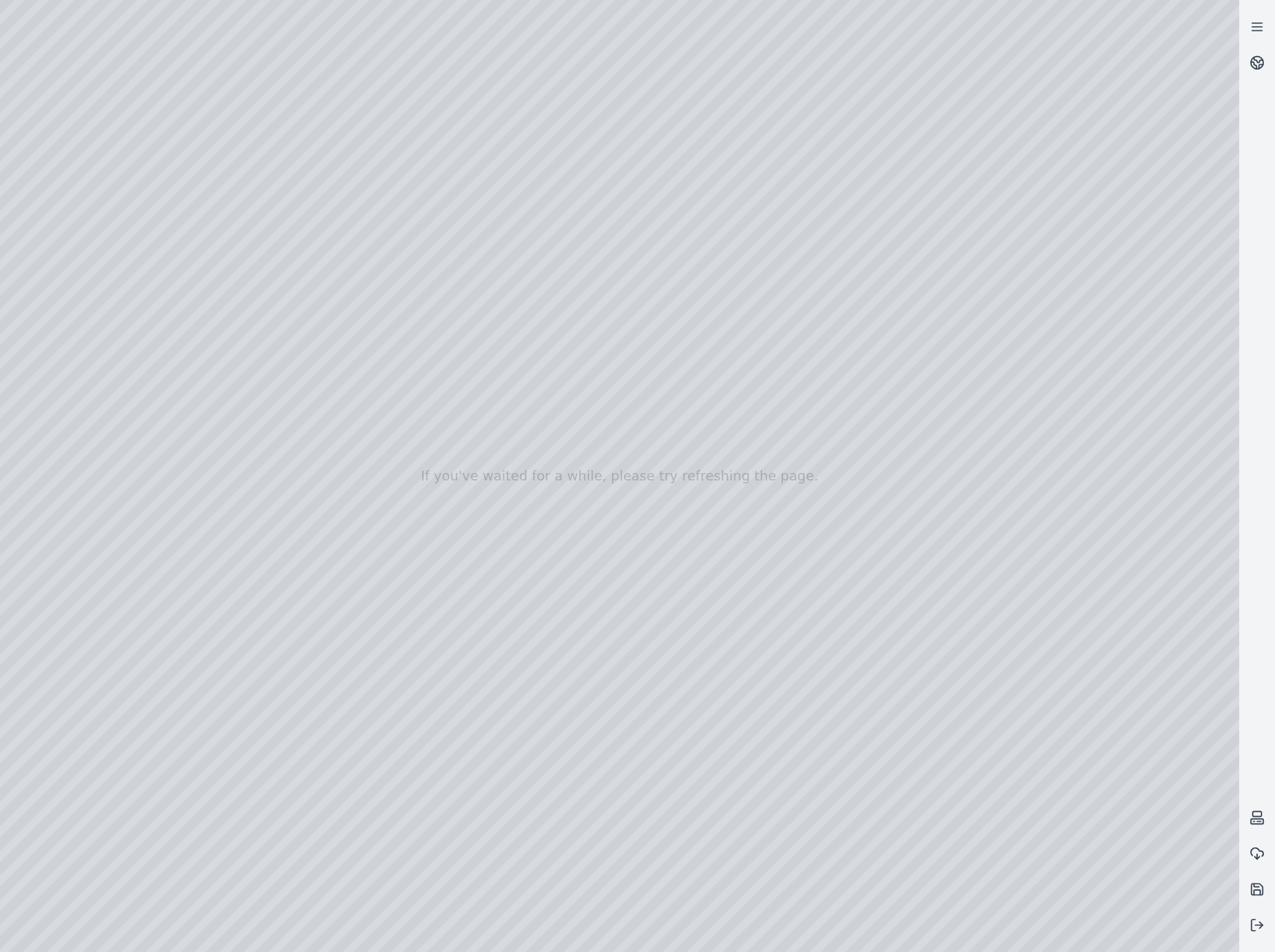
click at [638, 462] on div at bounding box center [619, 476] width 1239 height 952
drag, startPoint x: 638, startPoint y: 462, endPoint x: 213, endPoint y: 455, distance: 425.1
drag, startPoint x: 513, startPoint y: 625, endPoint x: 579, endPoint y: 639, distance: 67.5
drag, startPoint x: 578, startPoint y: 641, endPoint x: 977, endPoint y: 692, distance: 402.2
click at [952, 934] on div at bounding box center [619, 476] width 1239 height 952
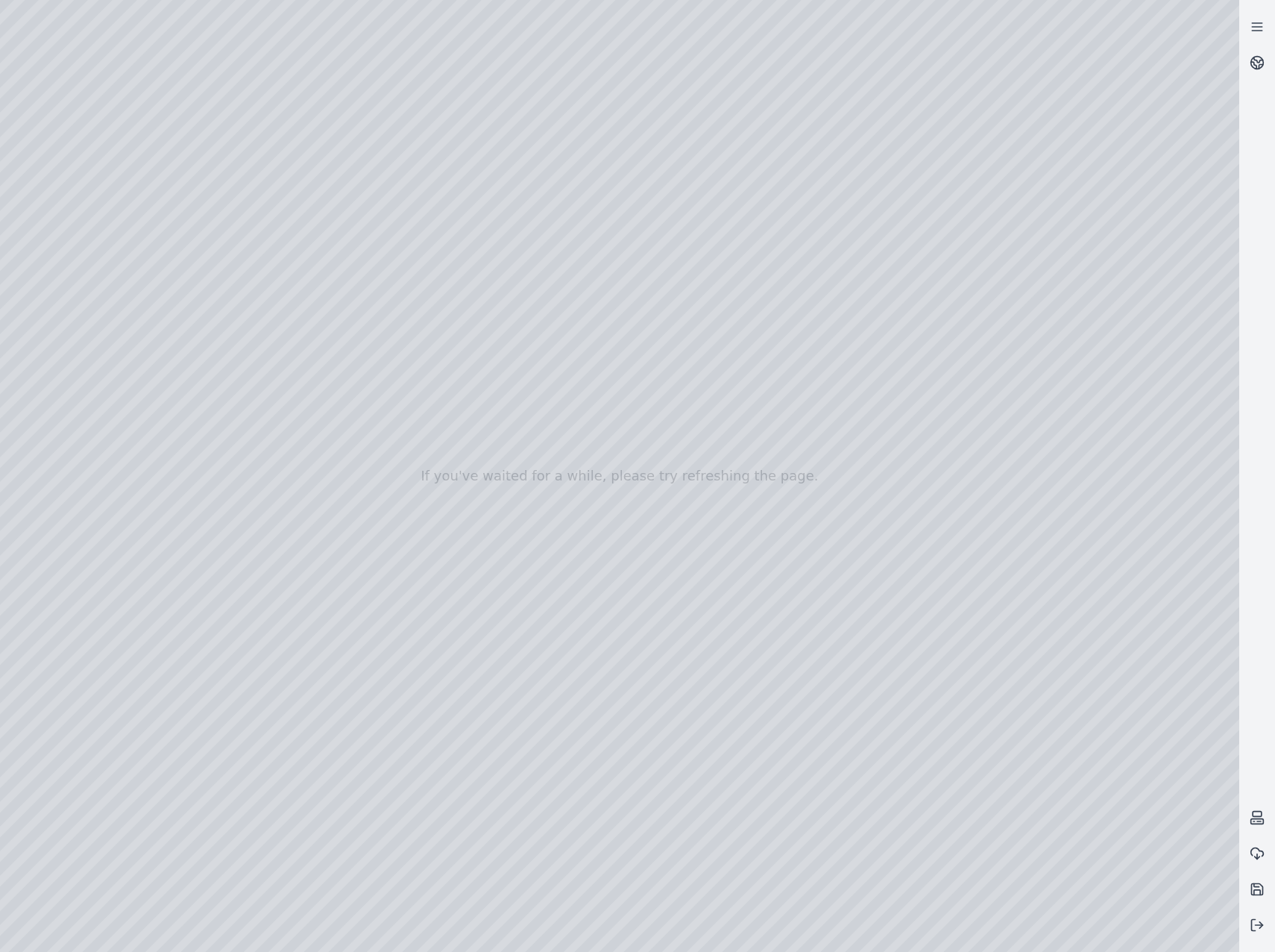
drag, startPoint x: 904, startPoint y: 718, endPoint x: 463, endPoint y: 694, distance: 441.7
drag, startPoint x: 727, startPoint y: 722, endPoint x: 552, endPoint y: 696, distance: 176.9
drag, startPoint x: 666, startPoint y: 675, endPoint x: 495, endPoint y: 613, distance: 181.9
drag, startPoint x: 772, startPoint y: 354, endPoint x: 767, endPoint y: 402, distance: 48.3
drag, startPoint x: 733, startPoint y: 700, endPoint x: 878, endPoint y: 735, distance: 149.2
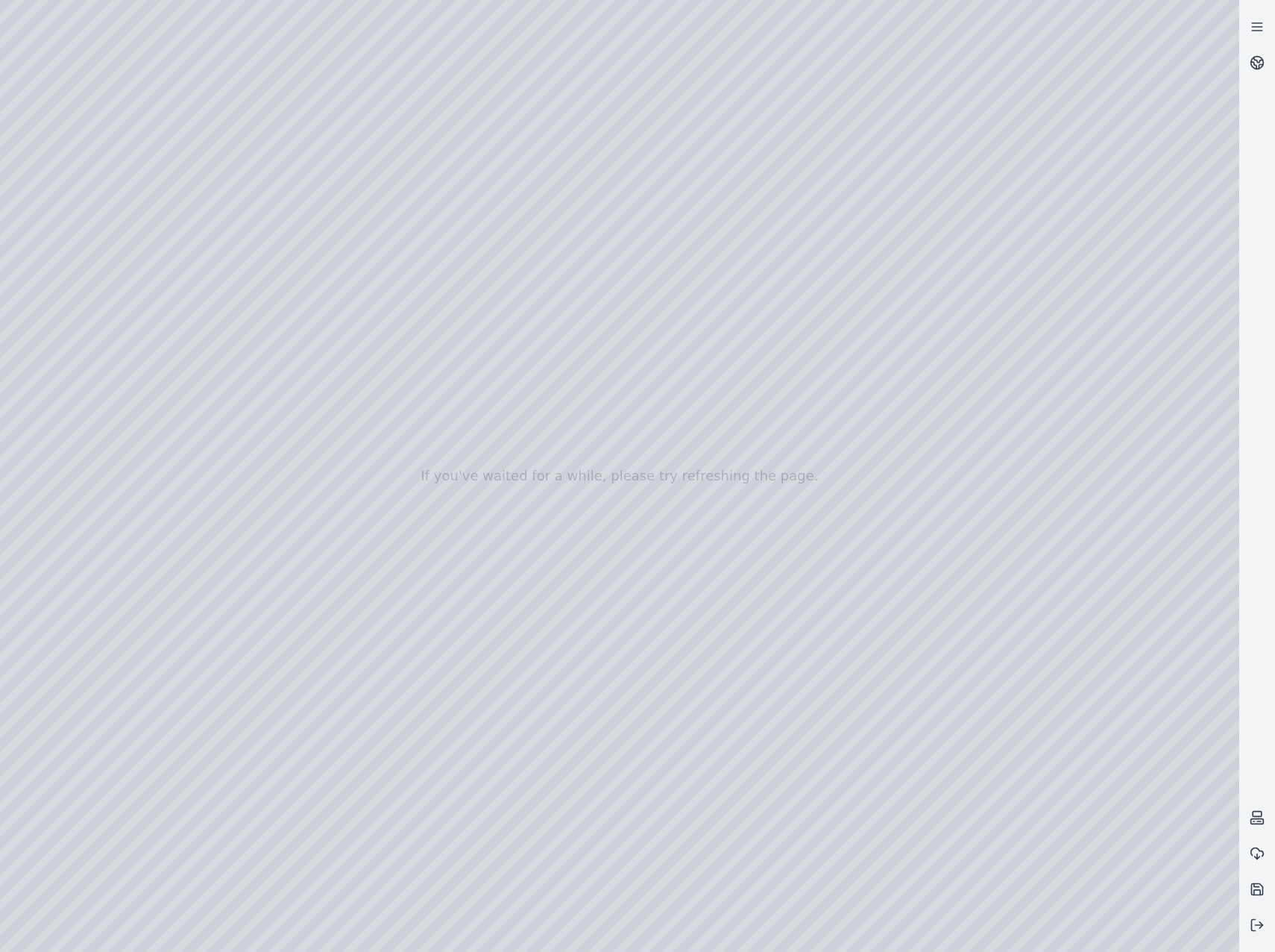
drag, startPoint x: 794, startPoint y: 632, endPoint x: 773, endPoint y: 525, distance: 109.0
drag, startPoint x: 738, startPoint y: 723, endPoint x: 700, endPoint y: 565, distance: 162.5
click at [655, 621] on div at bounding box center [619, 476] width 1239 height 952
drag, startPoint x: 661, startPoint y: 622, endPoint x: 607, endPoint y: 555, distance: 86.1
drag, startPoint x: 838, startPoint y: 635, endPoint x: 1327, endPoint y: 619, distance: 489.3
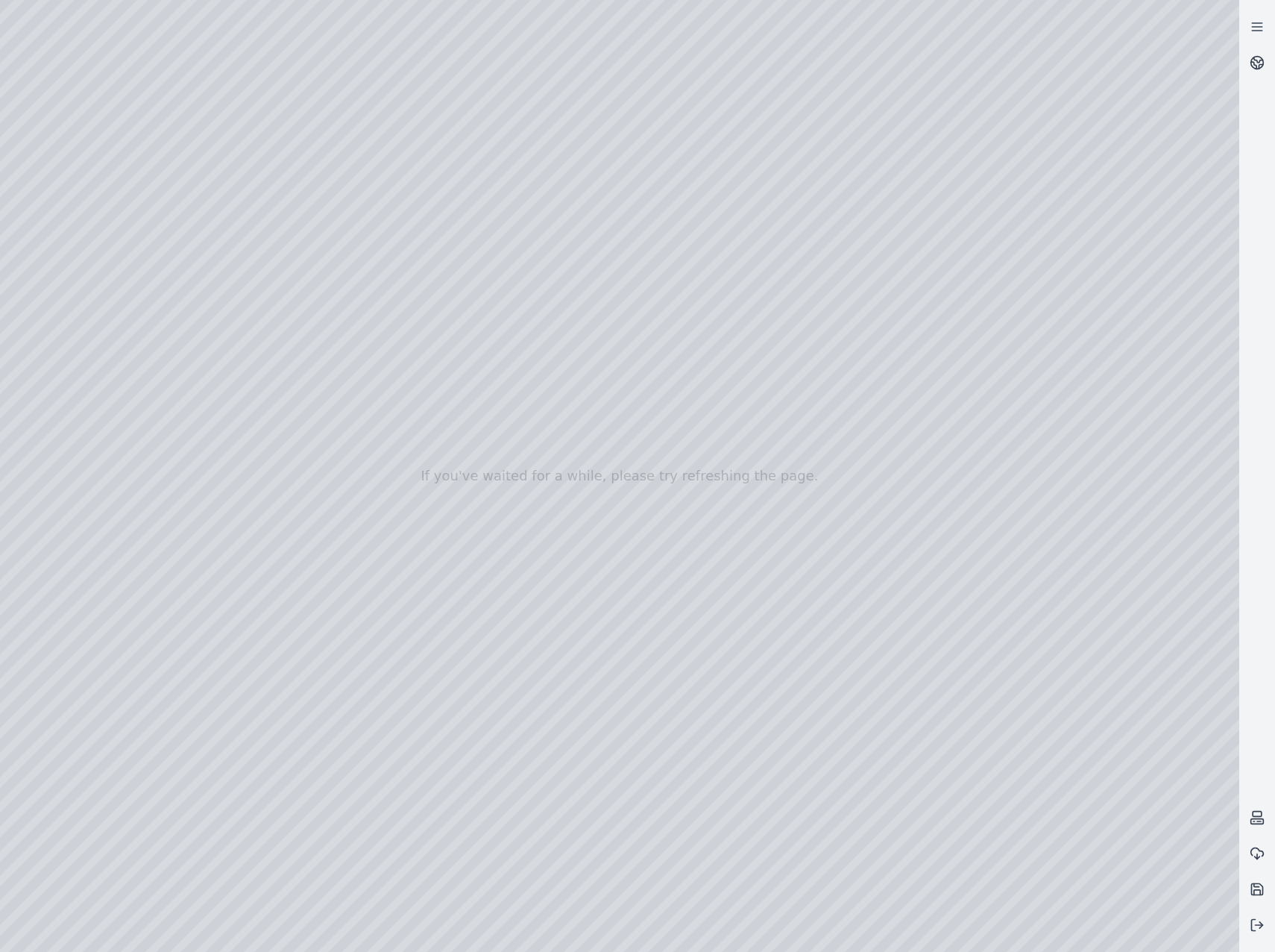
drag, startPoint x: 1327, startPoint y: 619, endPoint x: -4, endPoint y: 582, distance: 1331.5
drag, startPoint x: -4, startPoint y: 582, endPoint x: 446, endPoint y: 632, distance: 452.8
drag, startPoint x: 795, startPoint y: 615, endPoint x: 860, endPoint y: 611, distance: 65.1
click at [1049, 925] on div at bounding box center [619, 476] width 1239 height 952
click at [430, 742] on div at bounding box center [619, 476] width 1239 height 952
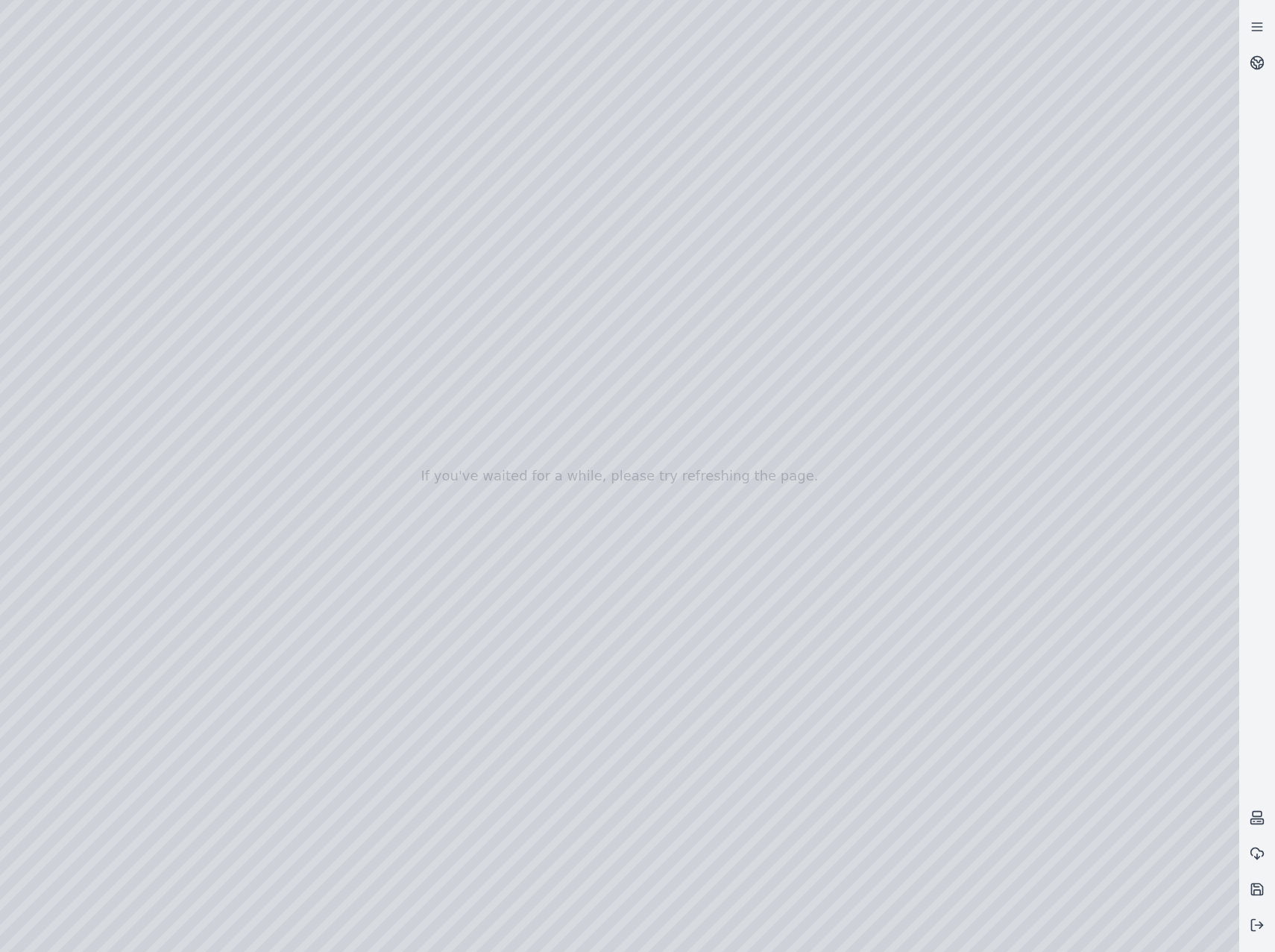
drag, startPoint x: 820, startPoint y: 581, endPoint x: 1386, endPoint y: 687, distance: 575.8
drag, startPoint x: 1386, startPoint y: 687, endPoint x: 1071, endPoint y: 619, distance: 322.3
drag, startPoint x: 816, startPoint y: 593, endPoint x: 883, endPoint y: 565, distance: 72.6
drag, startPoint x: 708, startPoint y: 599, endPoint x: 717, endPoint y: 605, distance: 10.8
drag, startPoint x: 805, startPoint y: 527, endPoint x: 806, endPoint y: 519, distance: 8.1
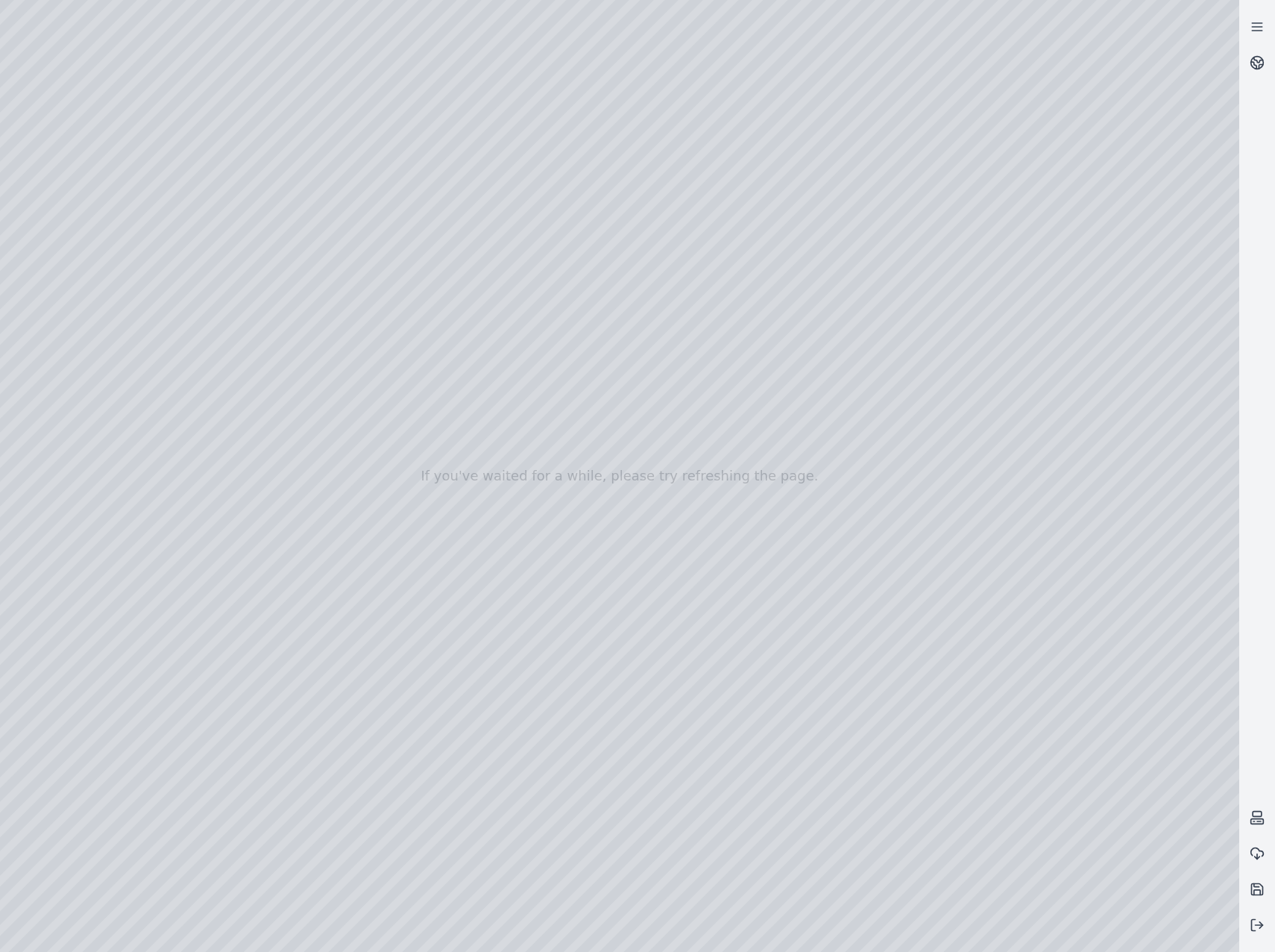
drag, startPoint x: 799, startPoint y: 519, endPoint x: 799, endPoint y: 464, distance: 55.0
drag, startPoint x: 806, startPoint y: 638, endPoint x: 788, endPoint y: 598, distance: 43.9
drag, startPoint x: 788, startPoint y: 596, endPoint x: 866, endPoint y: 648, distance: 93.7
drag, startPoint x: 862, startPoint y: 630, endPoint x: 740, endPoint y: 637, distance: 122.2
drag, startPoint x: 743, startPoint y: 670, endPoint x: 1009, endPoint y: 714, distance: 269.6
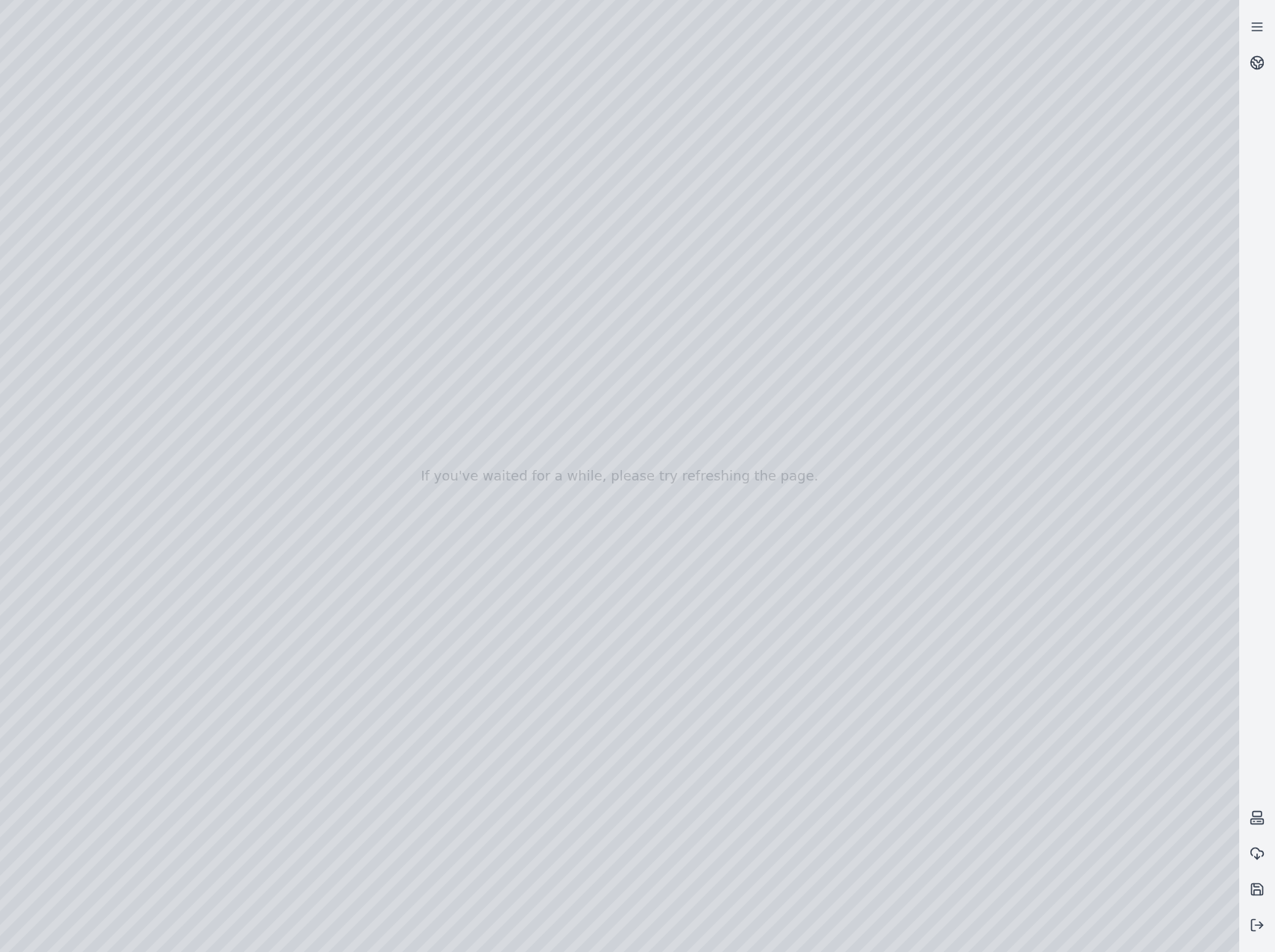
click at [955, 933] on div at bounding box center [619, 476] width 1239 height 952
drag, startPoint x: 811, startPoint y: 679, endPoint x: 701, endPoint y: 646, distance: 114.8
drag, startPoint x: 748, startPoint y: 402, endPoint x: 510, endPoint y: 690, distance: 373.6
drag, startPoint x: 862, startPoint y: 503, endPoint x: 421, endPoint y: 753, distance: 506.9
drag, startPoint x: 624, startPoint y: 731, endPoint x: 660, endPoint y: 720, distance: 37.6
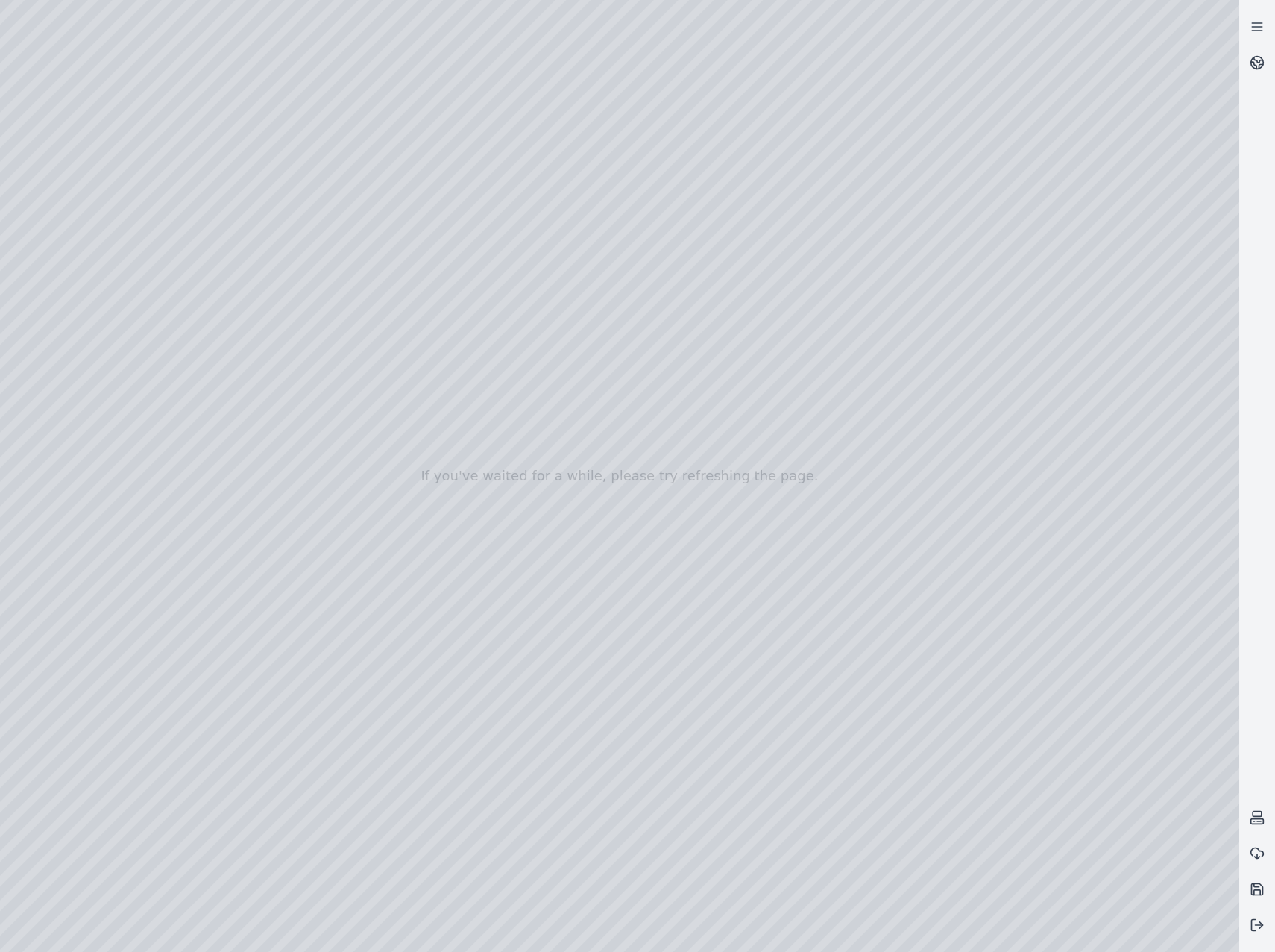
click at [952, 333] on div at bounding box center [619, 476] width 1239 height 952
click at [880, 423] on div at bounding box center [619, 476] width 1239 height 952
drag, startPoint x: 456, startPoint y: 718, endPoint x: 794, endPoint y: 744, distance: 339.0
drag, startPoint x: 785, startPoint y: 699, endPoint x: 922, endPoint y: 692, distance: 137.2
click at [101, 211] on div at bounding box center [619, 476] width 1239 height 952
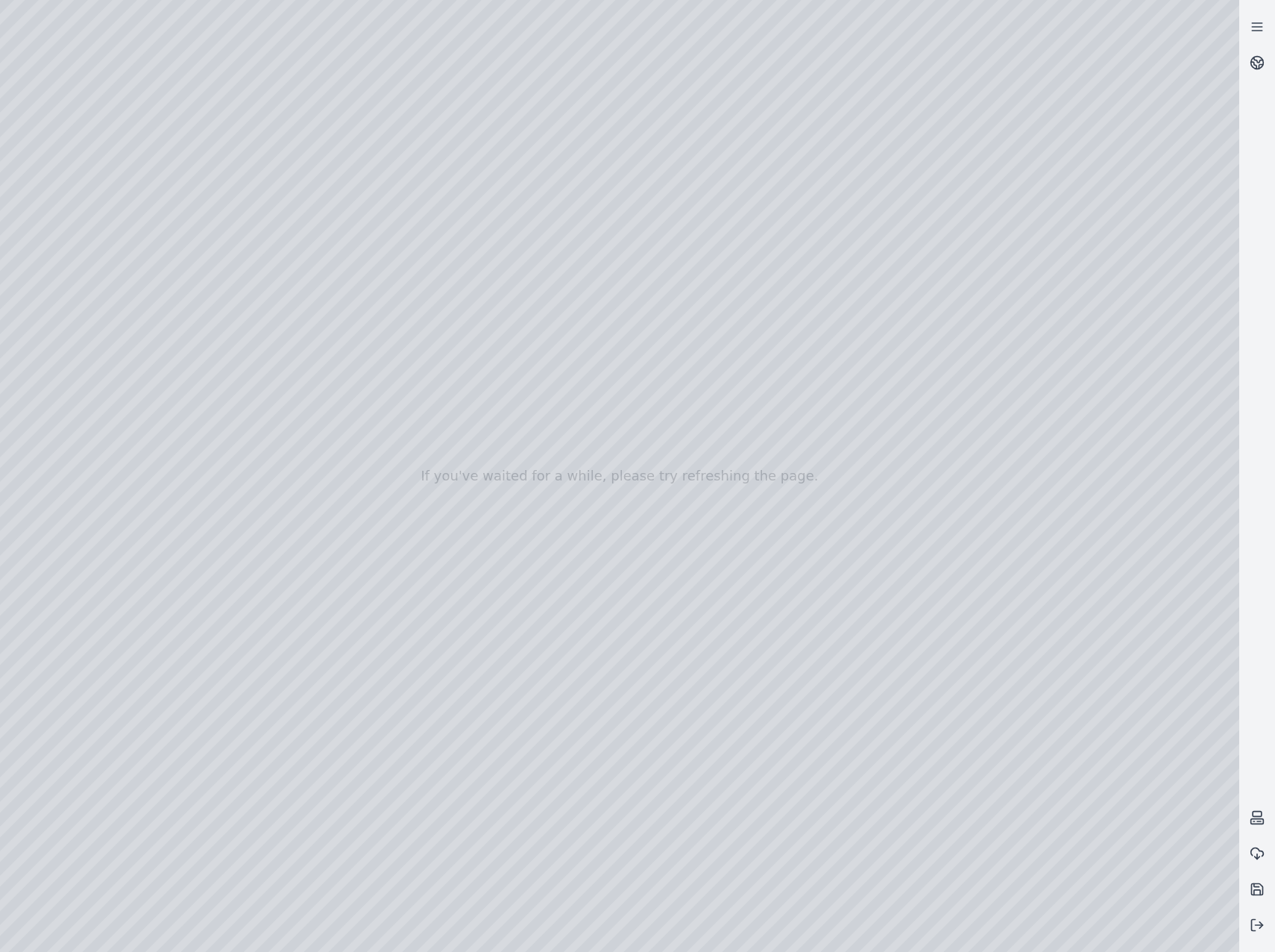
click at [107, 274] on div at bounding box center [619, 476] width 1239 height 952
click at [423, 344] on div at bounding box center [619, 476] width 1239 height 952
click at [182, 67] on div at bounding box center [619, 476] width 1239 height 952
drag, startPoint x: 676, startPoint y: 629, endPoint x: 703, endPoint y: 621, distance: 28.2
drag, startPoint x: 575, startPoint y: 676, endPoint x: 672, endPoint y: 647, distance: 101.2
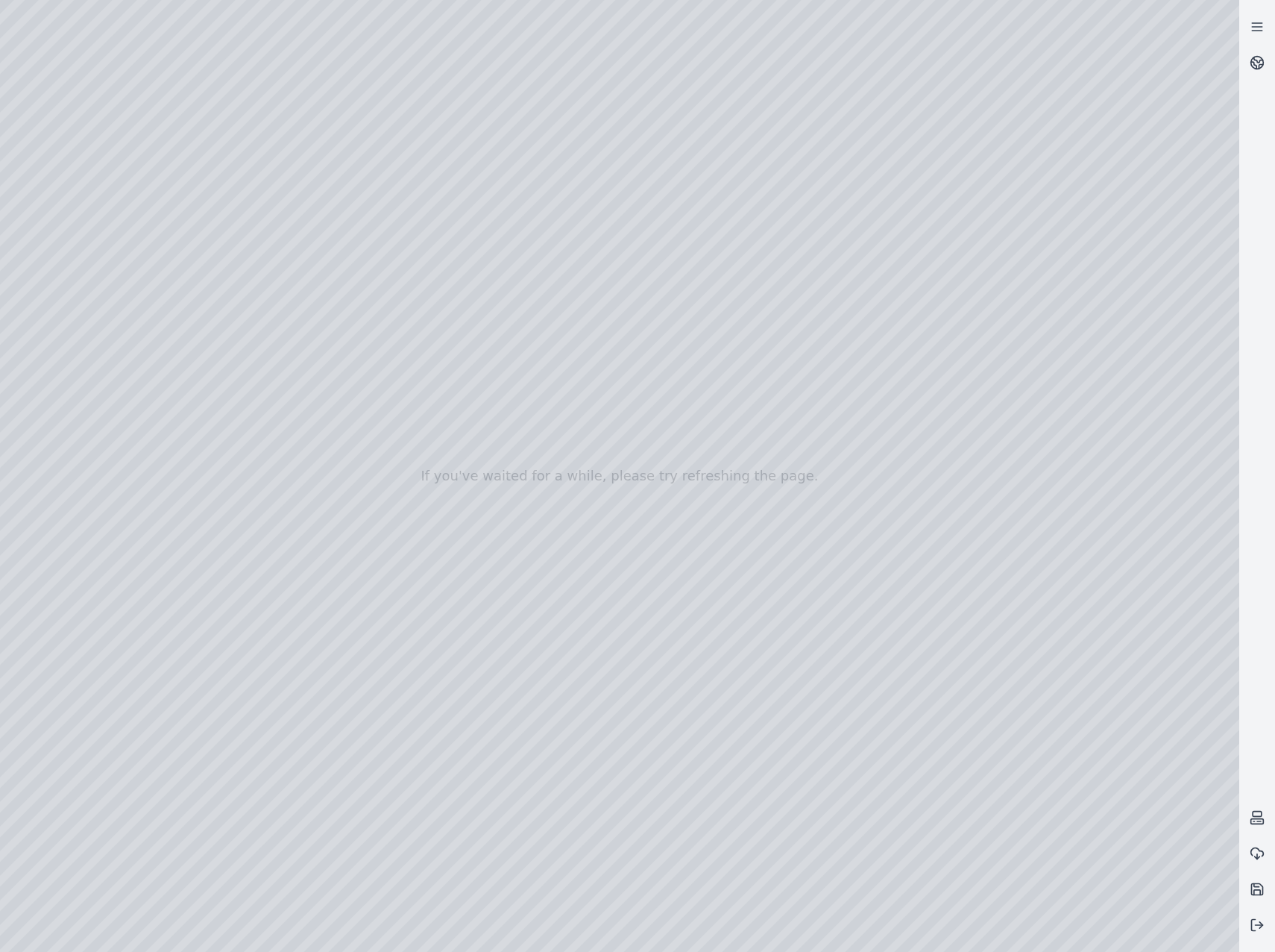
drag, startPoint x: 717, startPoint y: 623, endPoint x: 710, endPoint y: 614, distance: 11.4
drag, startPoint x: 602, startPoint y: 647, endPoint x: 655, endPoint y: 626, distance: 57.0
drag, startPoint x: 590, startPoint y: 688, endPoint x: 807, endPoint y: 693, distance: 217.1
drag, startPoint x: 703, startPoint y: 713, endPoint x: 805, endPoint y: 703, distance: 102.5
drag, startPoint x: 716, startPoint y: 674, endPoint x: 938, endPoint y: 550, distance: 254.3
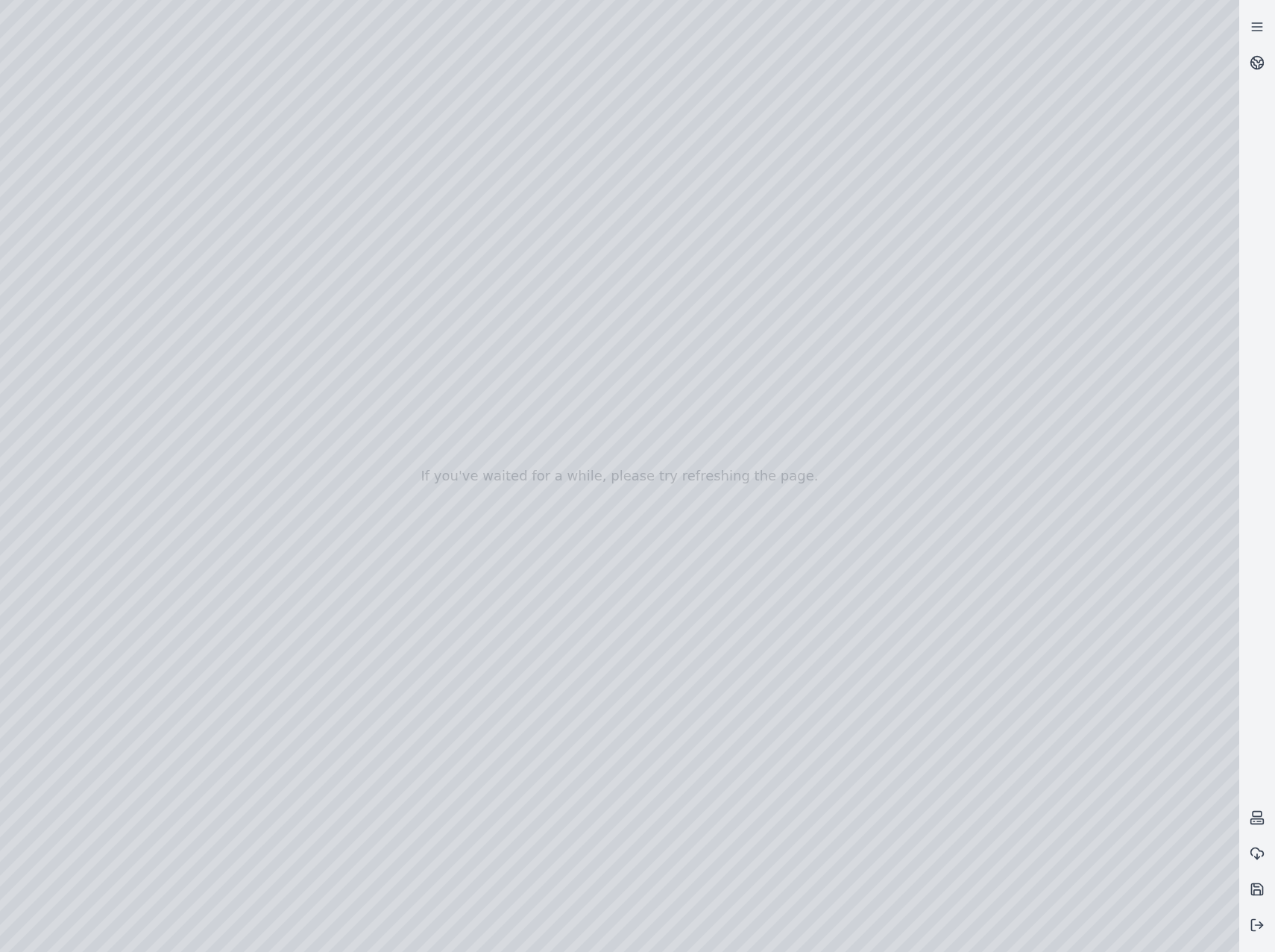
drag, startPoint x: 714, startPoint y: 645, endPoint x: 754, endPoint y: 686, distance: 57.3
drag, startPoint x: 892, startPoint y: 666, endPoint x: 699, endPoint y: 710, distance: 198.0
drag, startPoint x: 844, startPoint y: 737, endPoint x: 443, endPoint y: 507, distance: 462.3
drag, startPoint x: 788, startPoint y: 656, endPoint x: 636, endPoint y: 621, distance: 156.0
drag, startPoint x: 892, startPoint y: 693, endPoint x: 788, endPoint y: 679, distance: 104.9
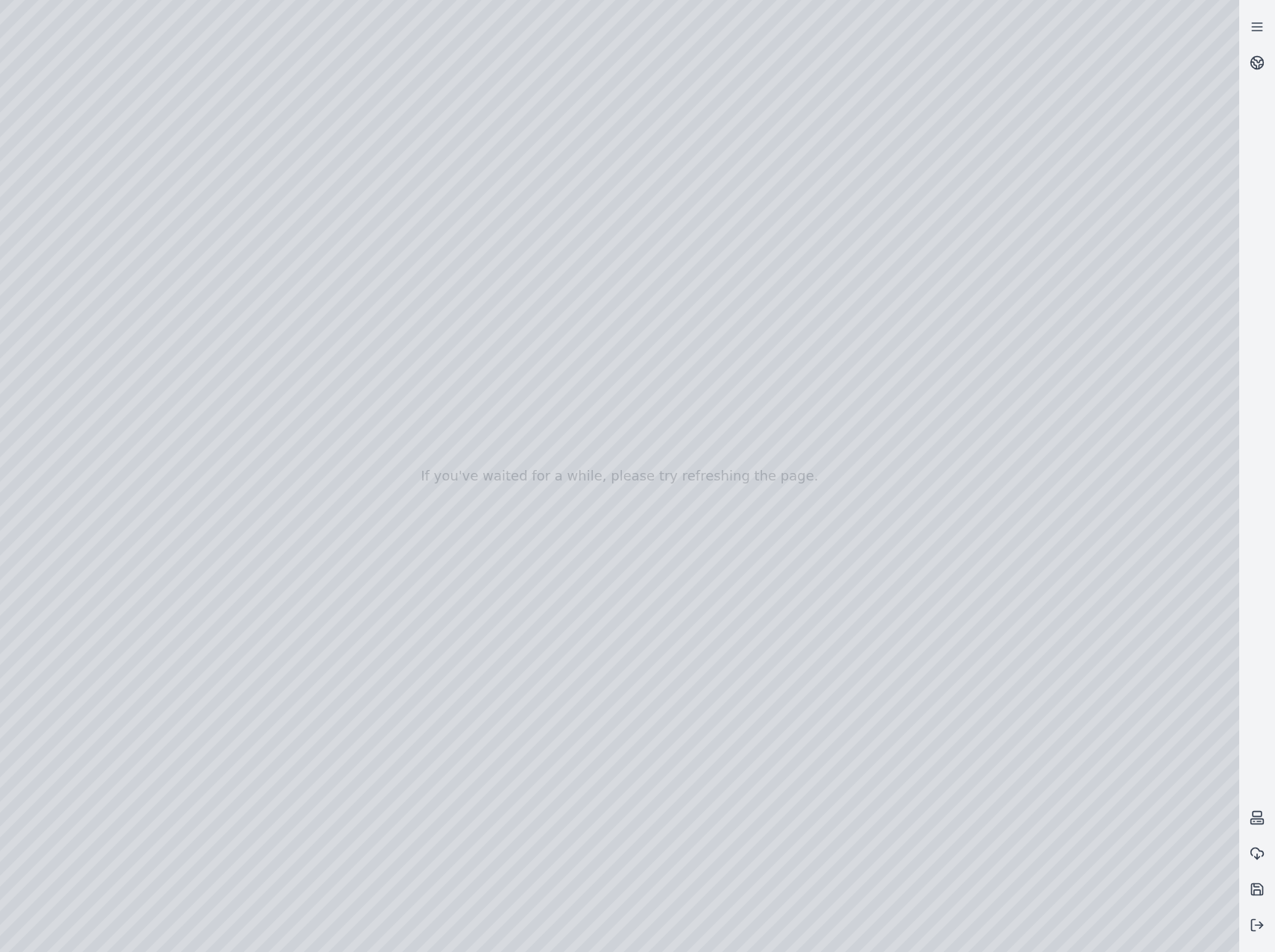
drag, startPoint x: 848, startPoint y: 716, endPoint x: 806, endPoint y: 729, distance: 44.0
drag, startPoint x: 851, startPoint y: 737, endPoint x: 611, endPoint y: 717, distance: 240.8
drag, startPoint x: 713, startPoint y: 728, endPoint x: 288, endPoint y: 569, distance: 453.8
drag, startPoint x: 731, startPoint y: 683, endPoint x: 690, endPoint y: 525, distance: 163.2
drag, startPoint x: 962, startPoint y: 688, endPoint x: 919, endPoint y: 694, distance: 43.4
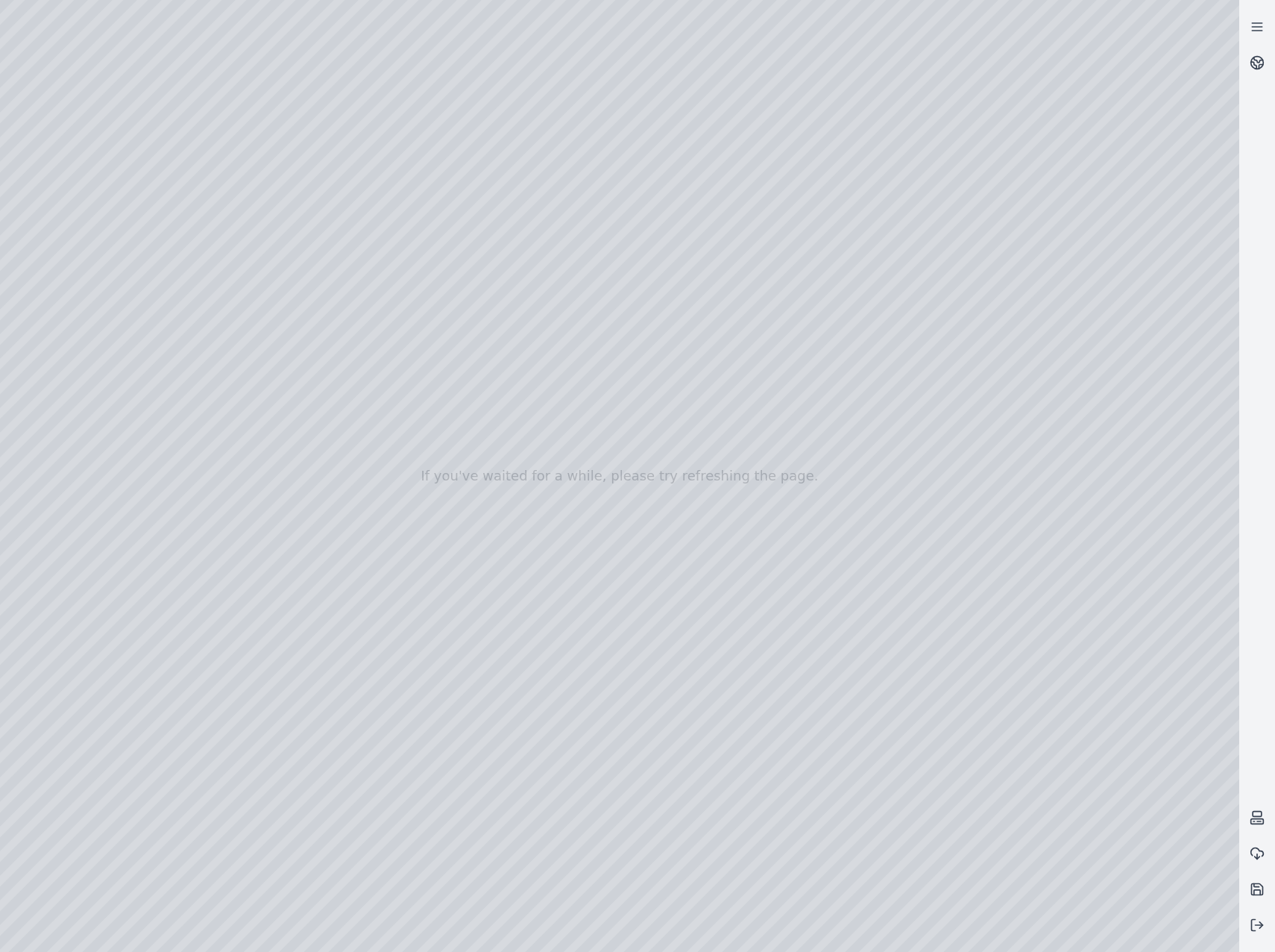
drag, startPoint x: 827, startPoint y: 685, endPoint x: 413, endPoint y: 639, distance: 416.5
drag, startPoint x: 561, startPoint y: 725, endPoint x: 528, endPoint y: 702, distance: 40.2
drag, startPoint x: 618, startPoint y: 649, endPoint x: 612, endPoint y: 609, distance: 40.4
drag, startPoint x: 760, startPoint y: 674, endPoint x: 1255, endPoint y: 736, distance: 498.9
drag, startPoint x: 1255, startPoint y: 736, endPoint x: 752, endPoint y: 794, distance: 506.3
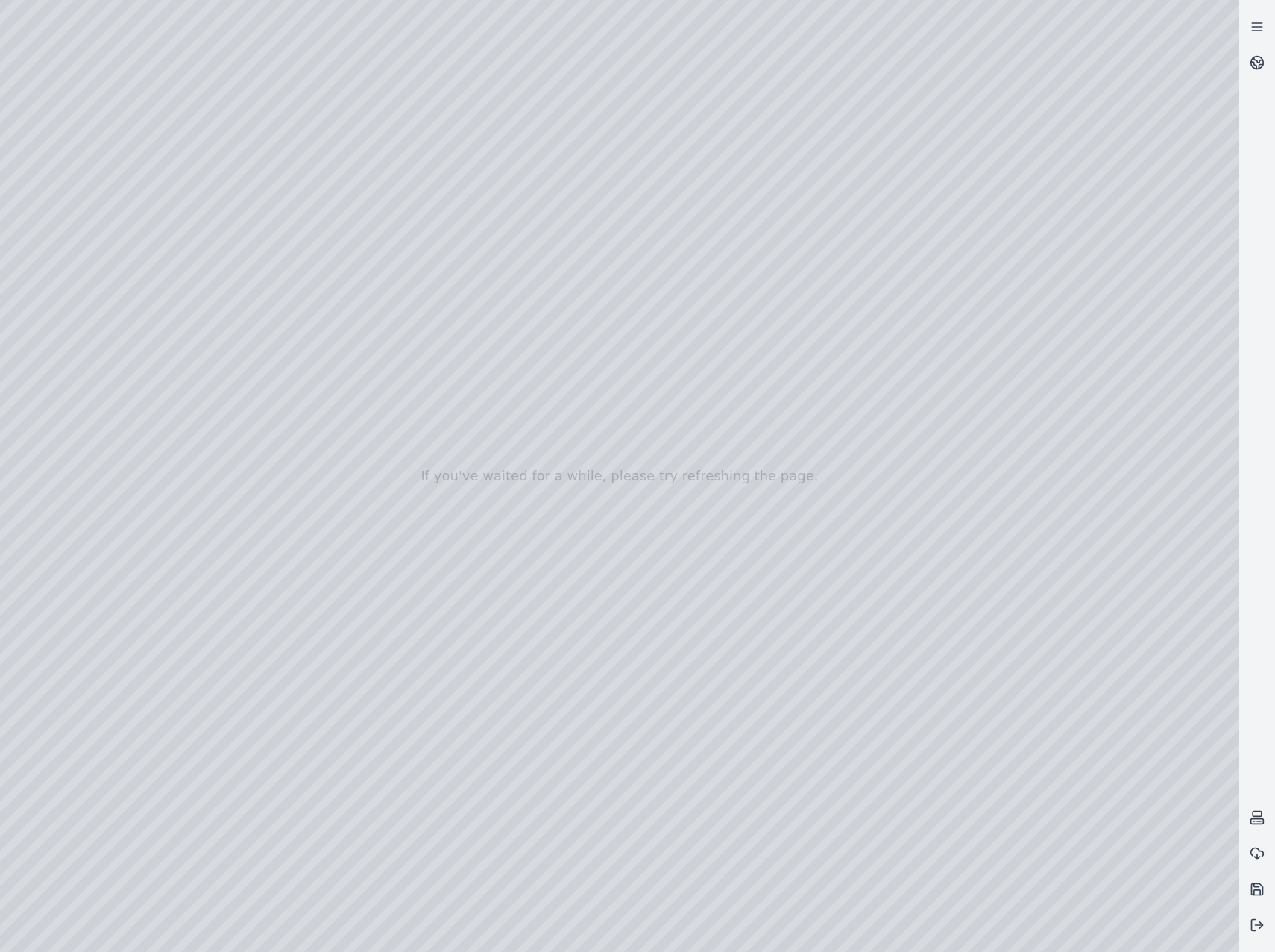
drag, startPoint x: 684, startPoint y: 646, endPoint x: 673, endPoint y: 477, distance: 169.4
drag, startPoint x: 868, startPoint y: 753, endPoint x: 722, endPoint y: 708, distance: 152.8
drag, startPoint x: 769, startPoint y: 753, endPoint x: 752, endPoint y: 749, distance: 17.5
drag, startPoint x: 774, startPoint y: 715, endPoint x: 704, endPoint y: 693, distance: 73.4
drag, startPoint x: 752, startPoint y: 775, endPoint x: 721, endPoint y: 761, distance: 34.0
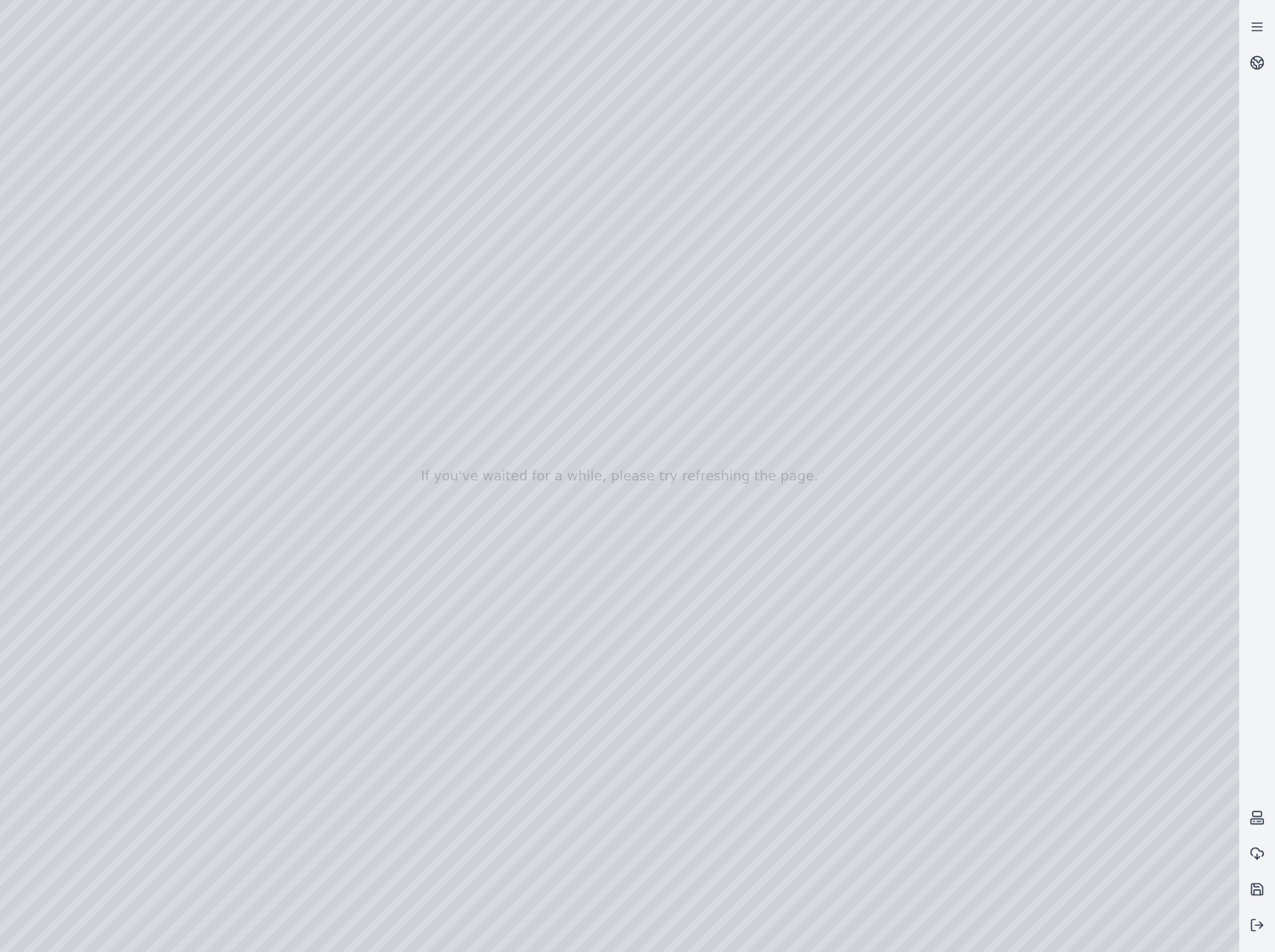
drag, startPoint x: 538, startPoint y: 663, endPoint x: 799, endPoint y: 421, distance: 355.9
drag, startPoint x: 674, startPoint y: 533, endPoint x: 867, endPoint y: 759, distance: 297.2
drag, startPoint x: 913, startPoint y: 722, endPoint x: 679, endPoint y: 492, distance: 328.1
drag, startPoint x: 816, startPoint y: 526, endPoint x: 731, endPoint y: 522, distance: 85.1
drag, startPoint x: 939, startPoint y: 546, endPoint x: 503, endPoint y: 465, distance: 443.5
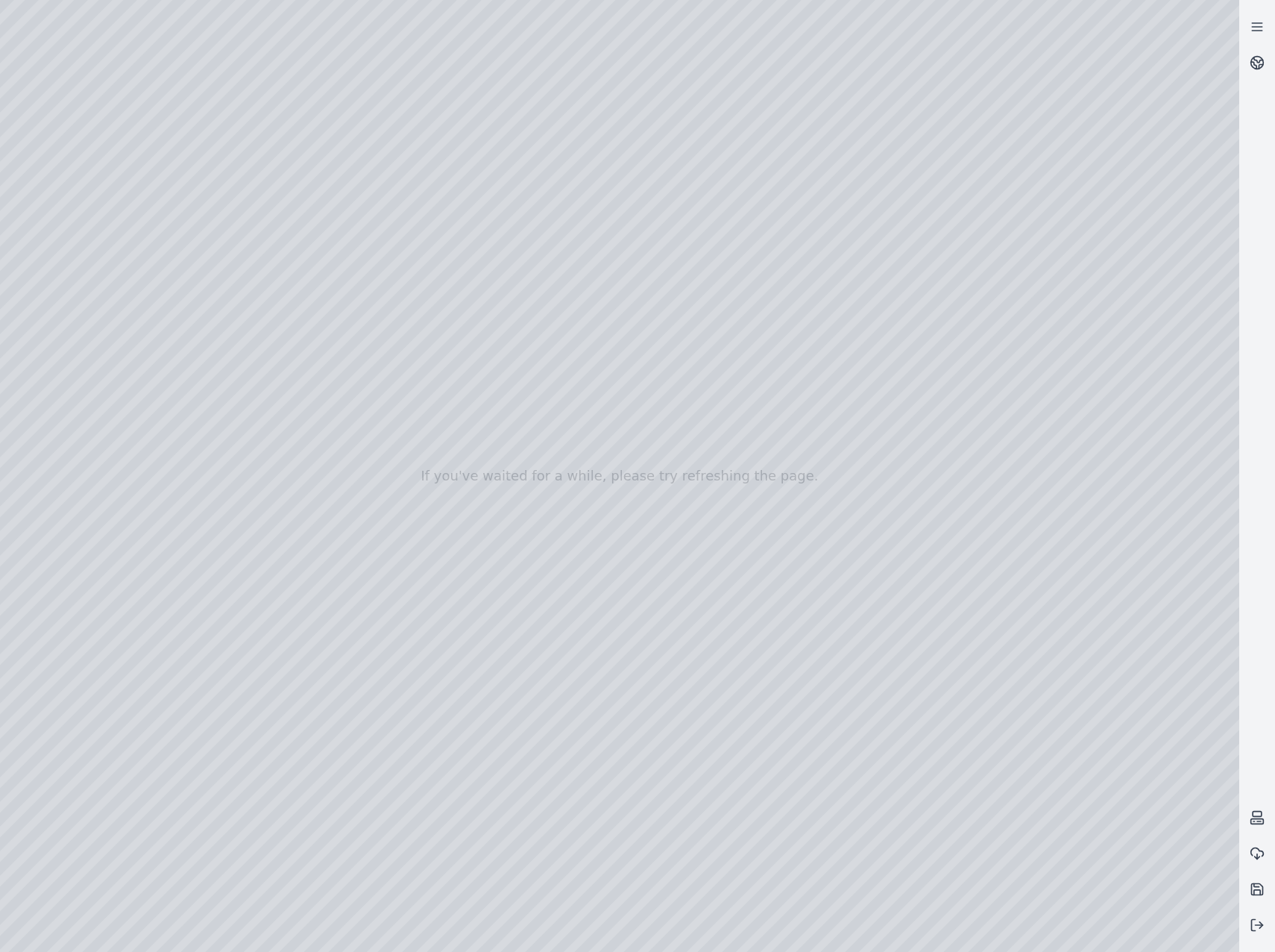
drag, startPoint x: 519, startPoint y: 374, endPoint x: 498, endPoint y: 394, distance: 29.0
click at [642, 476] on div at bounding box center [619, 476] width 1239 height 952
click at [1099, 644] on div at bounding box center [619, 476] width 1239 height 952
click at [1036, 819] on div at bounding box center [619, 476] width 1239 height 952
click at [1034, 820] on div at bounding box center [619, 476] width 1239 height 952
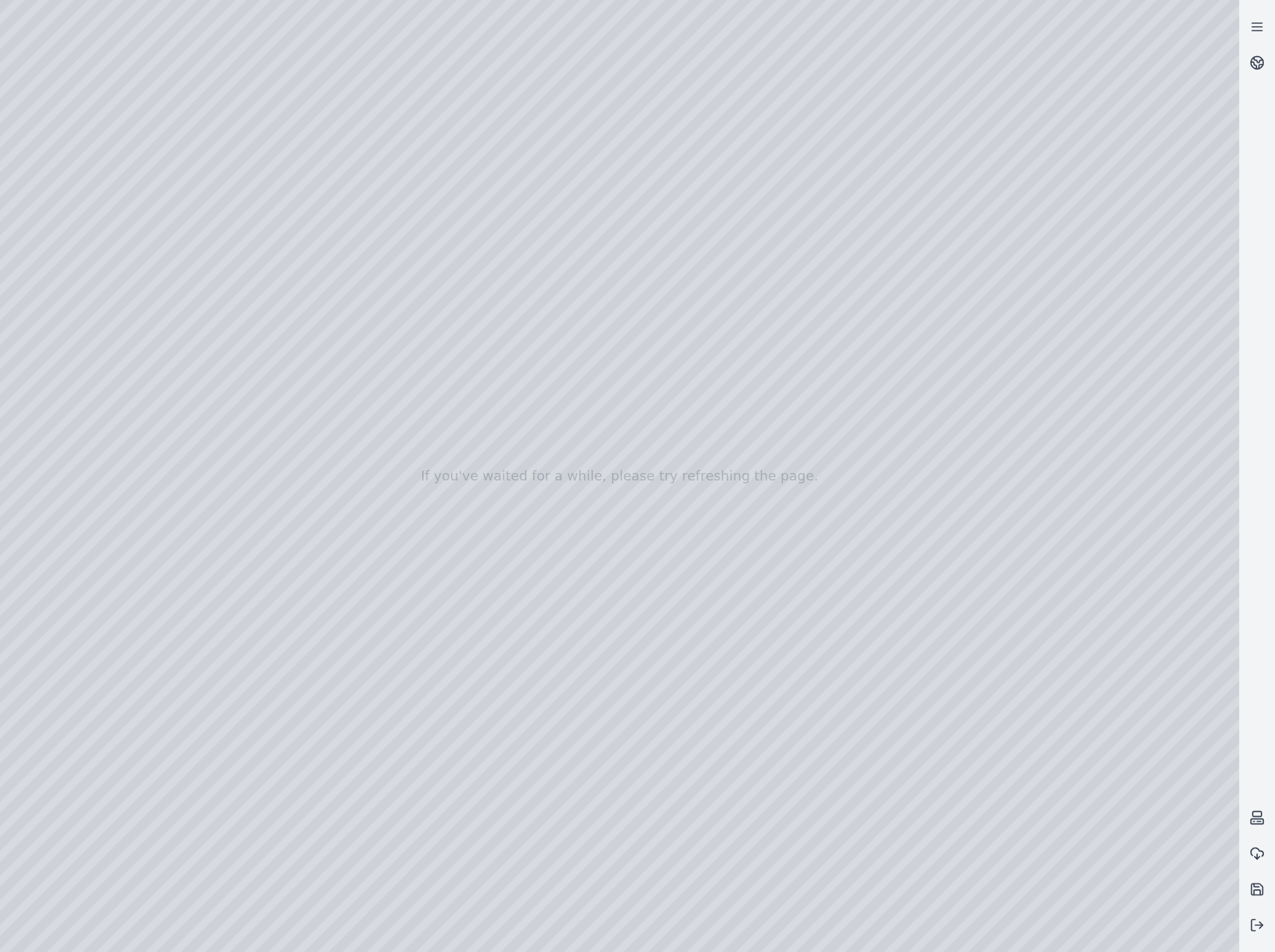
click at [1035, 882] on div at bounding box center [619, 476] width 1239 height 952
click at [1034, 880] on div at bounding box center [619, 476] width 1239 height 952
click at [100, 276] on div at bounding box center [619, 476] width 1239 height 952
click at [389, 585] on div at bounding box center [619, 476] width 1239 height 952
click at [370, 618] on div at bounding box center [619, 476] width 1239 height 952
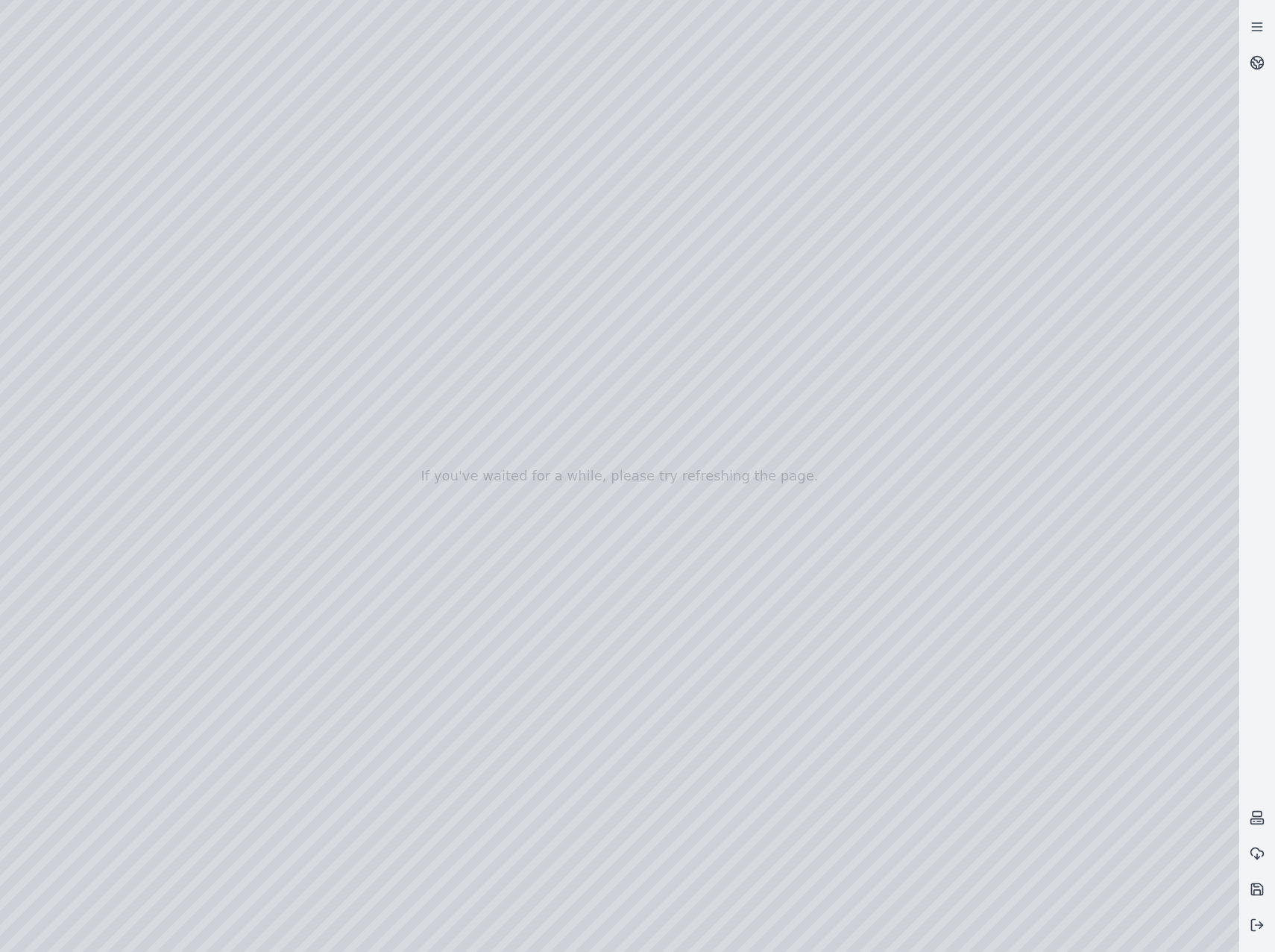
click at [184, 68] on div at bounding box center [619, 476] width 1239 height 952
click at [555, 398] on div at bounding box center [619, 476] width 1239 height 952
drag, startPoint x: 484, startPoint y: 405, endPoint x: 412, endPoint y: 541, distance: 153.9
drag, startPoint x: 611, startPoint y: 477, endPoint x: 575, endPoint y: 546, distance: 77.8
click at [91, 281] on div at bounding box center [619, 476] width 1239 height 952
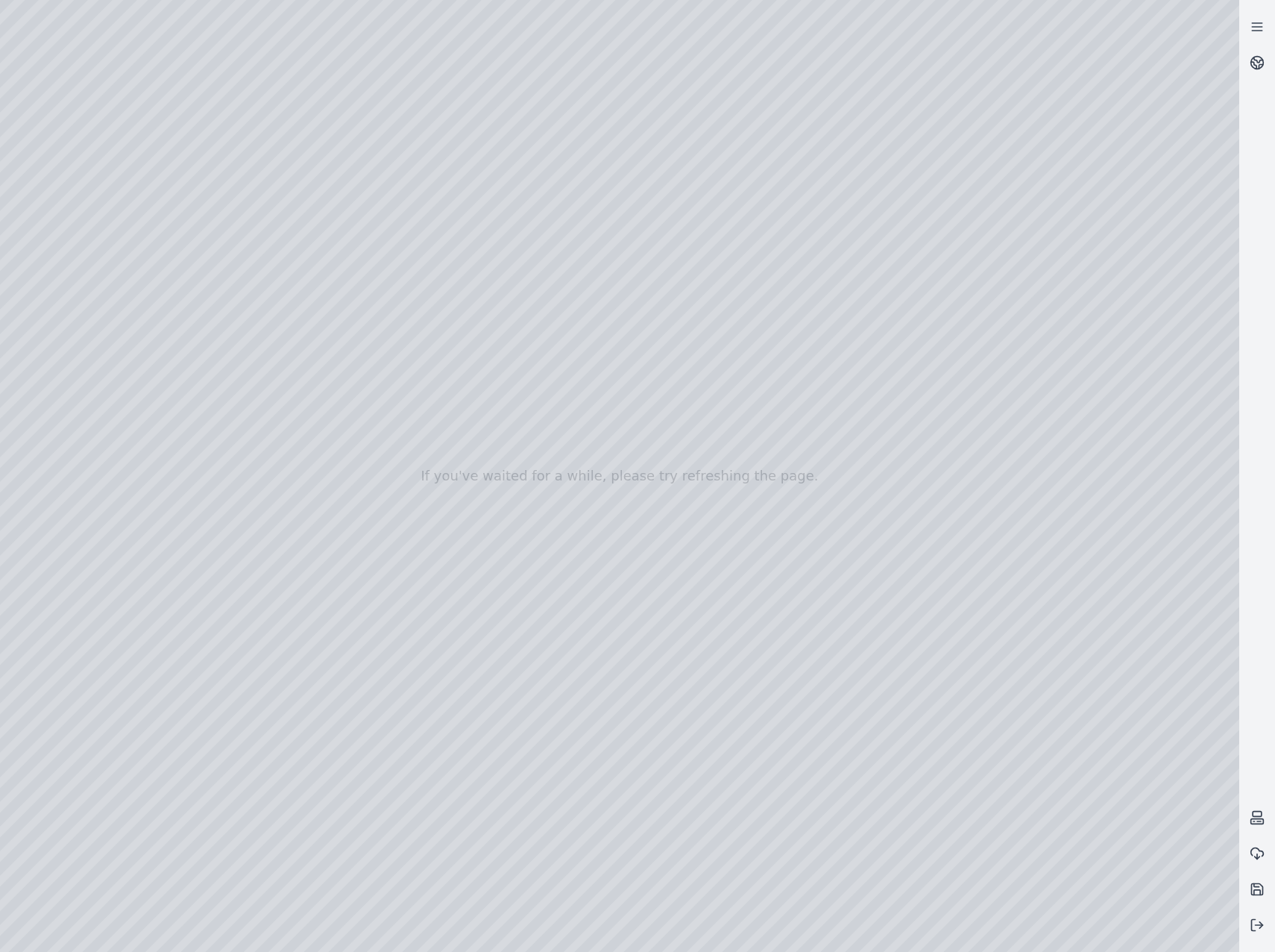
click at [420, 830] on div at bounding box center [619, 476] width 1239 height 952
click at [421, 830] on div at bounding box center [619, 476] width 1239 height 952
click at [183, 69] on div at bounding box center [619, 476] width 1239 height 952
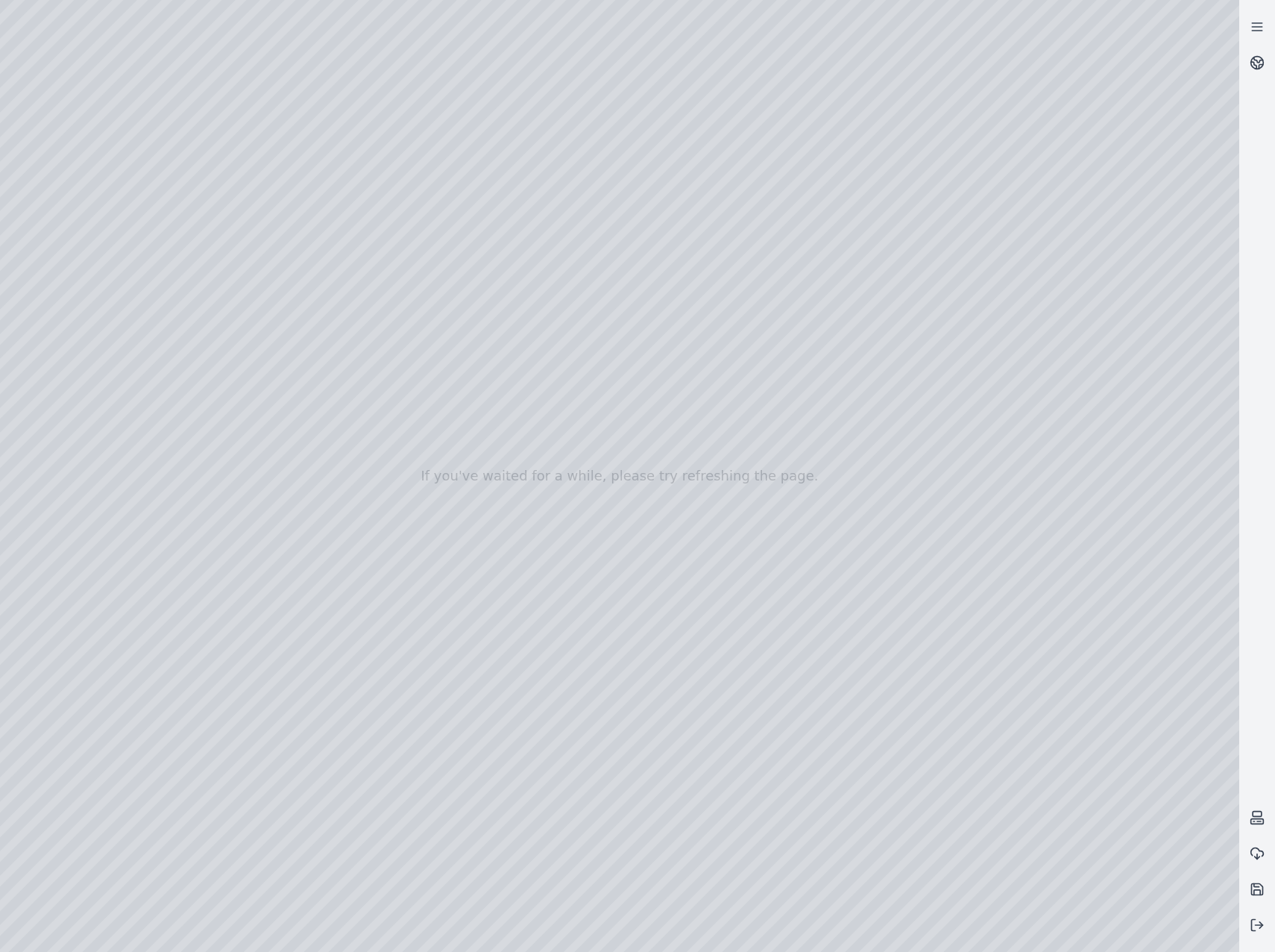
drag, startPoint x: 528, startPoint y: 703, endPoint x: 559, endPoint y: 648, distance: 63.1
drag, startPoint x: 649, startPoint y: 728, endPoint x: 514, endPoint y: 677, distance: 144.3
drag, startPoint x: 625, startPoint y: 661, endPoint x: 486, endPoint y: 522, distance: 196.6
drag, startPoint x: 516, startPoint y: 510, endPoint x: 578, endPoint y: 631, distance: 136.0
drag, startPoint x: 625, startPoint y: 707, endPoint x: 626, endPoint y: 611, distance: 96.0
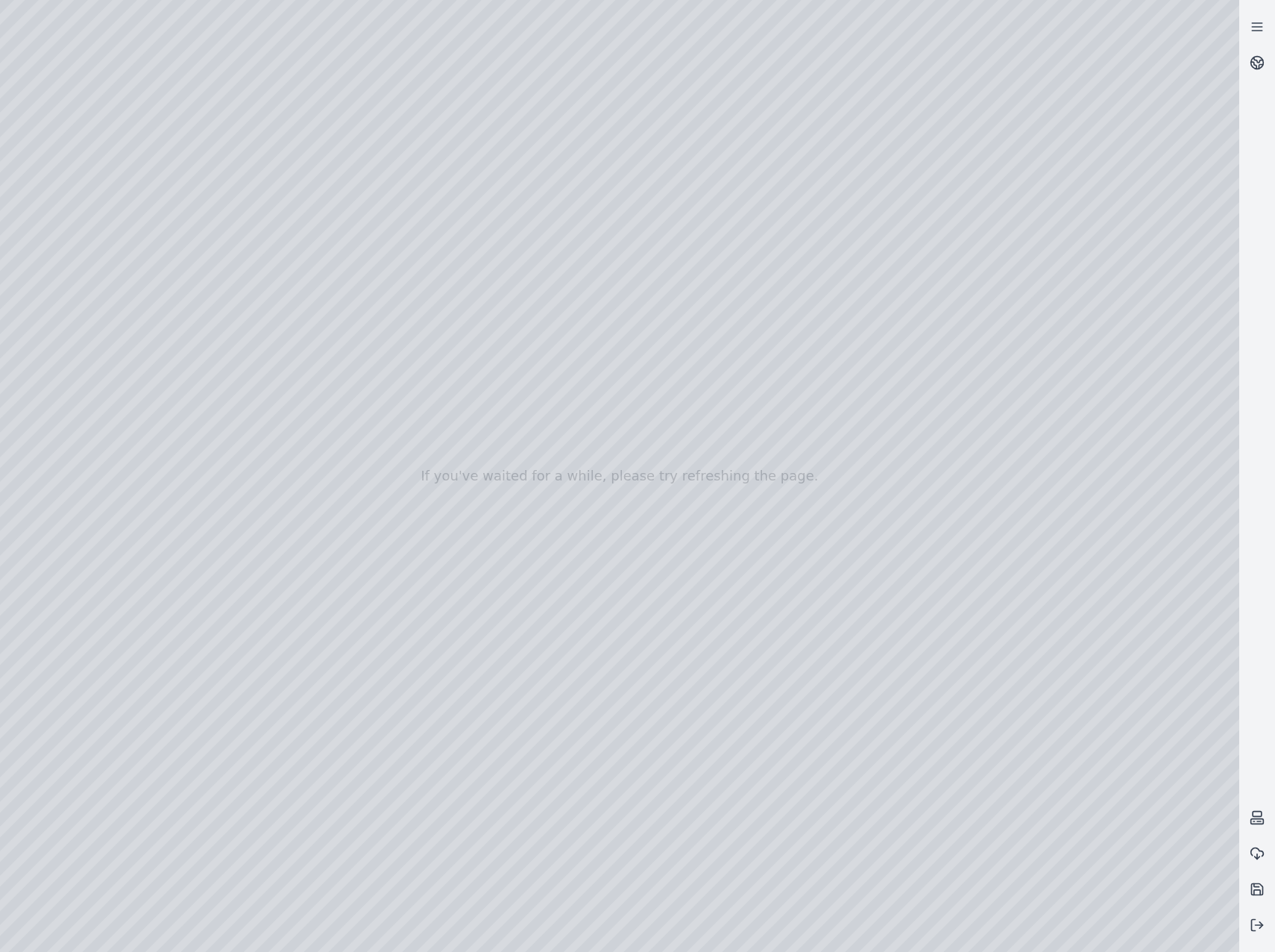
drag, startPoint x: 599, startPoint y: 687, endPoint x: 807, endPoint y: 631, distance: 215.4
drag, startPoint x: 693, startPoint y: 706, endPoint x: 603, endPoint y: 715, distance: 90.4
drag, startPoint x: 637, startPoint y: 743, endPoint x: 435, endPoint y: 741, distance: 202.0
click at [573, 435] on div at bounding box center [619, 476] width 1239 height 952
click at [575, 415] on div at bounding box center [619, 476] width 1239 height 952
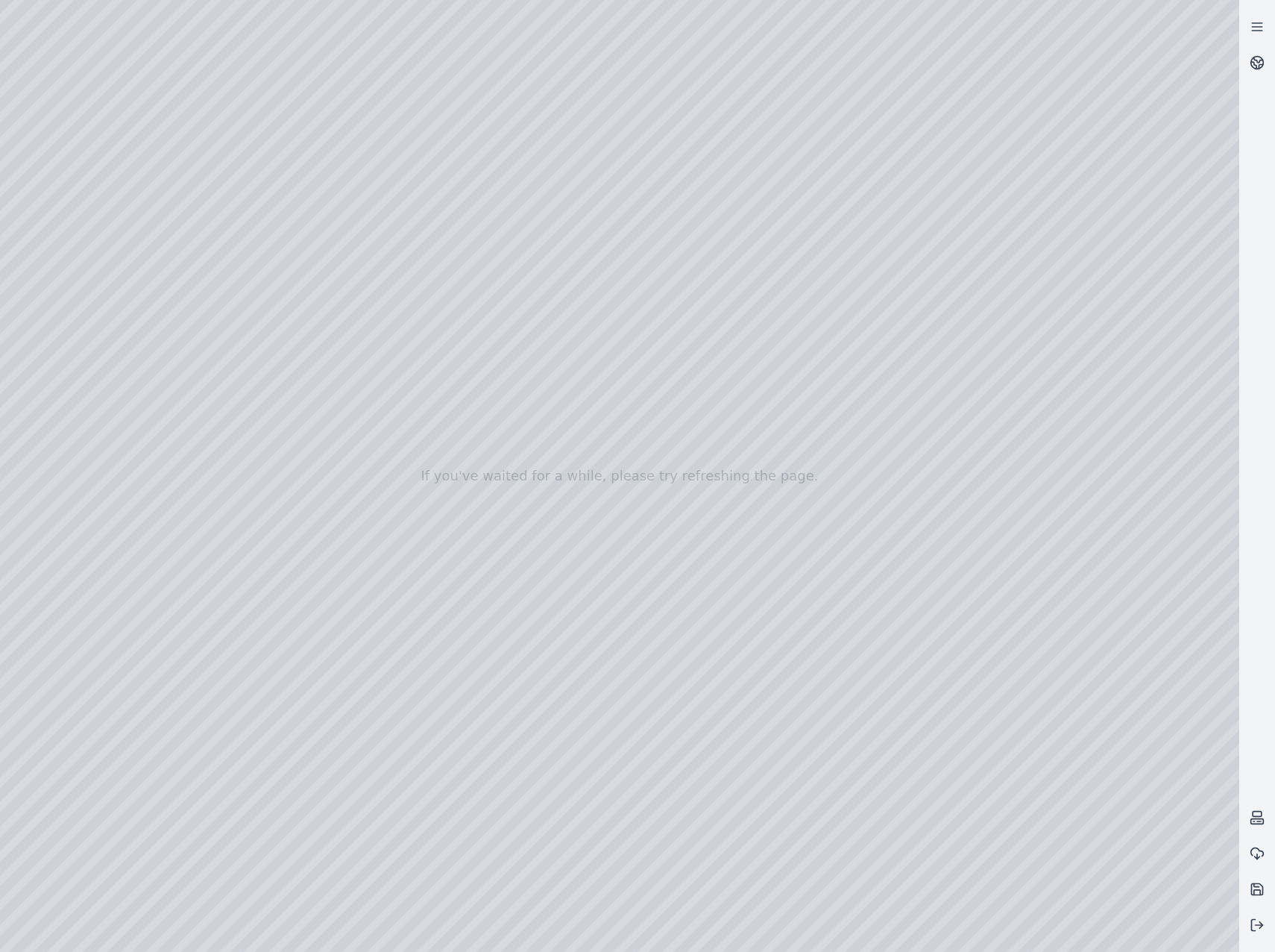
click at [689, 634] on div at bounding box center [619, 476] width 1239 height 952
drag, startPoint x: 559, startPoint y: 683, endPoint x: 717, endPoint y: 684, distance: 158.0
drag, startPoint x: 699, startPoint y: 730, endPoint x: 868, endPoint y: 690, distance: 173.7
drag, startPoint x: 605, startPoint y: 453, endPoint x: 582, endPoint y: 602, distance: 150.8
drag, startPoint x: 498, startPoint y: 452, endPoint x: 549, endPoint y: 605, distance: 161.3
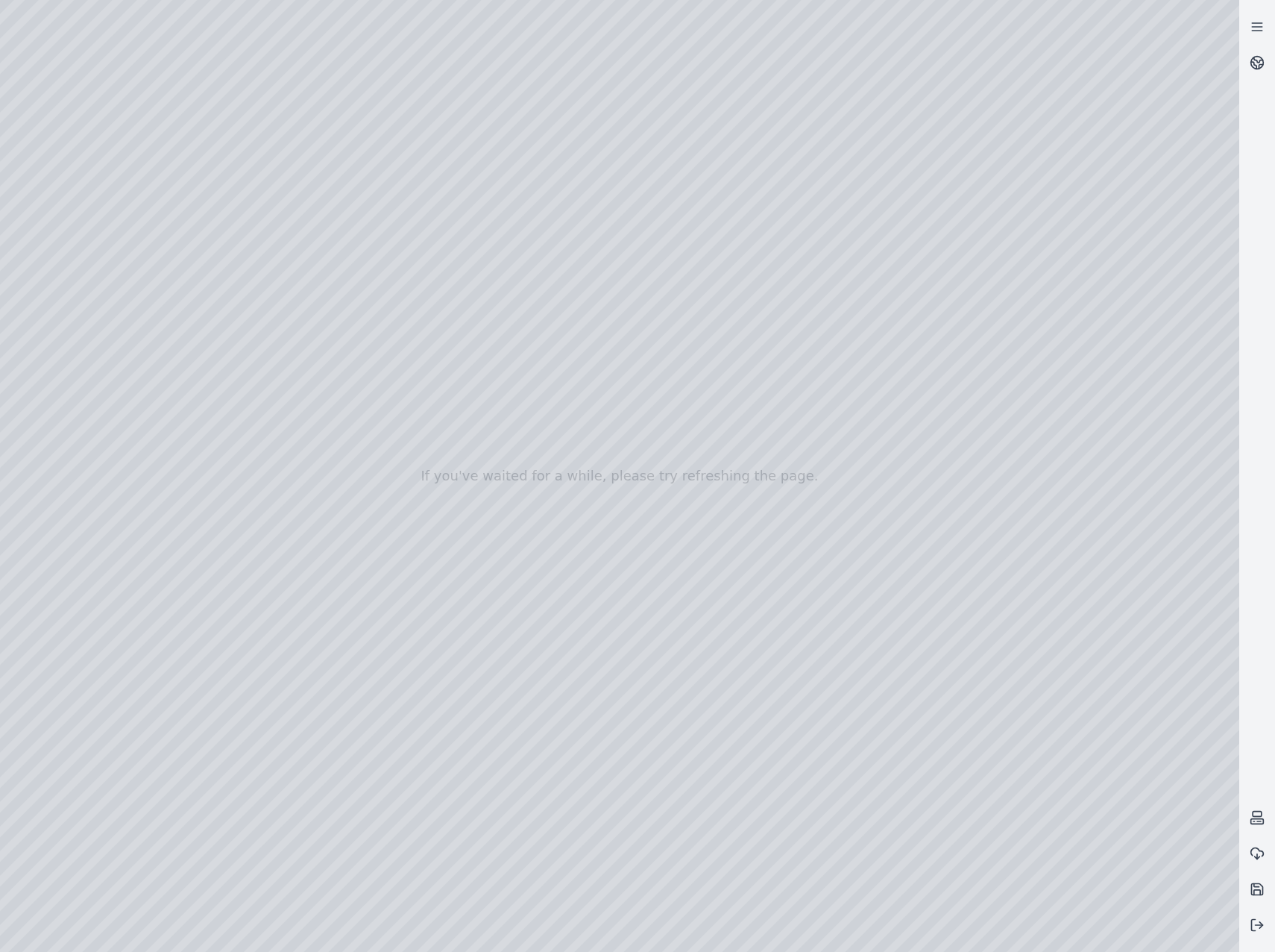
drag, startPoint x: 589, startPoint y: 491, endPoint x: 563, endPoint y: 658, distance: 169.0
drag, startPoint x: 699, startPoint y: 600, endPoint x: 271, endPoint y: 585, distance: 428.3
drag, startPoint x: 525, startPoint y: 602, endPoint x: 550, endPoint y: 483, distance: 121.6
click at [1257, 924] on icon at bounding box center [1257, 924] width 15 height 15
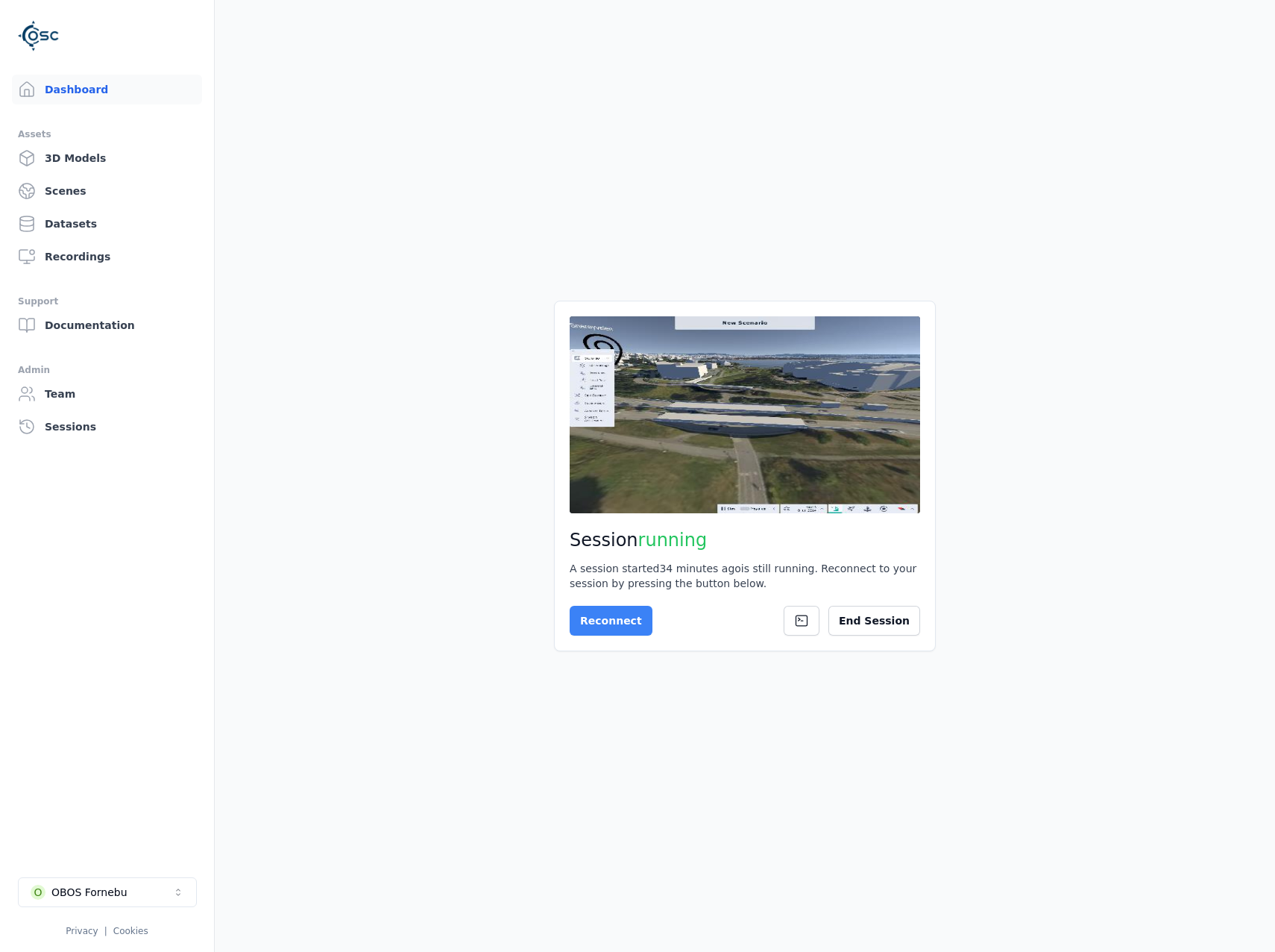
click at [631, 625] on button "Reconnect" at bounding box center [610, 620] width 82 height 30
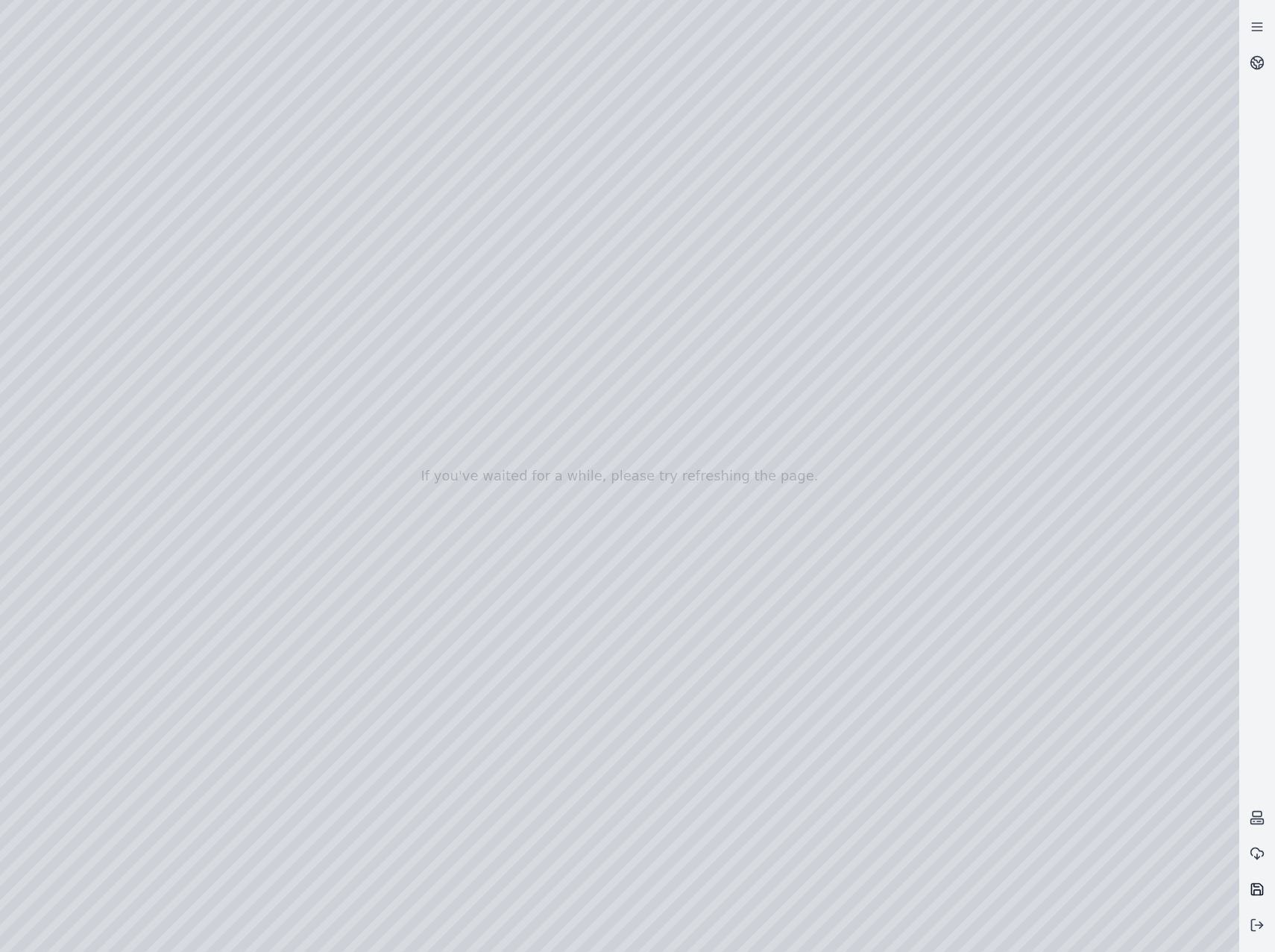
click at [1259, 894] on icon at bounding box center [1257, 888] width 11 height 11
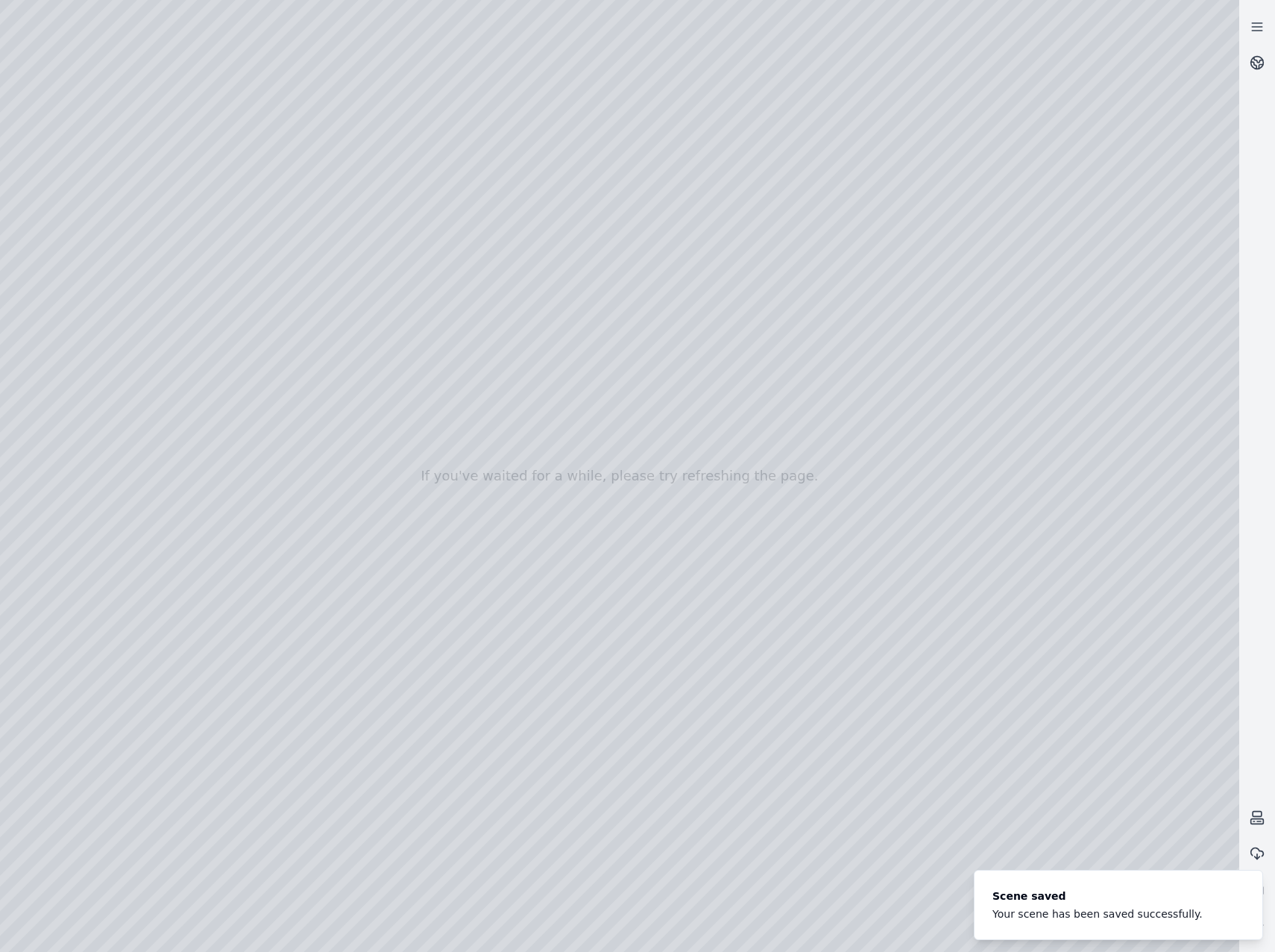
click at [1249, 902] on li "Scene saved Your scene has been saved successfully." at bounding box center [1118, 904] width 289 height 71
click at [1249, 891] on button "Notifications (F8)" at bounding box center [1248, 885] width 18 height 18
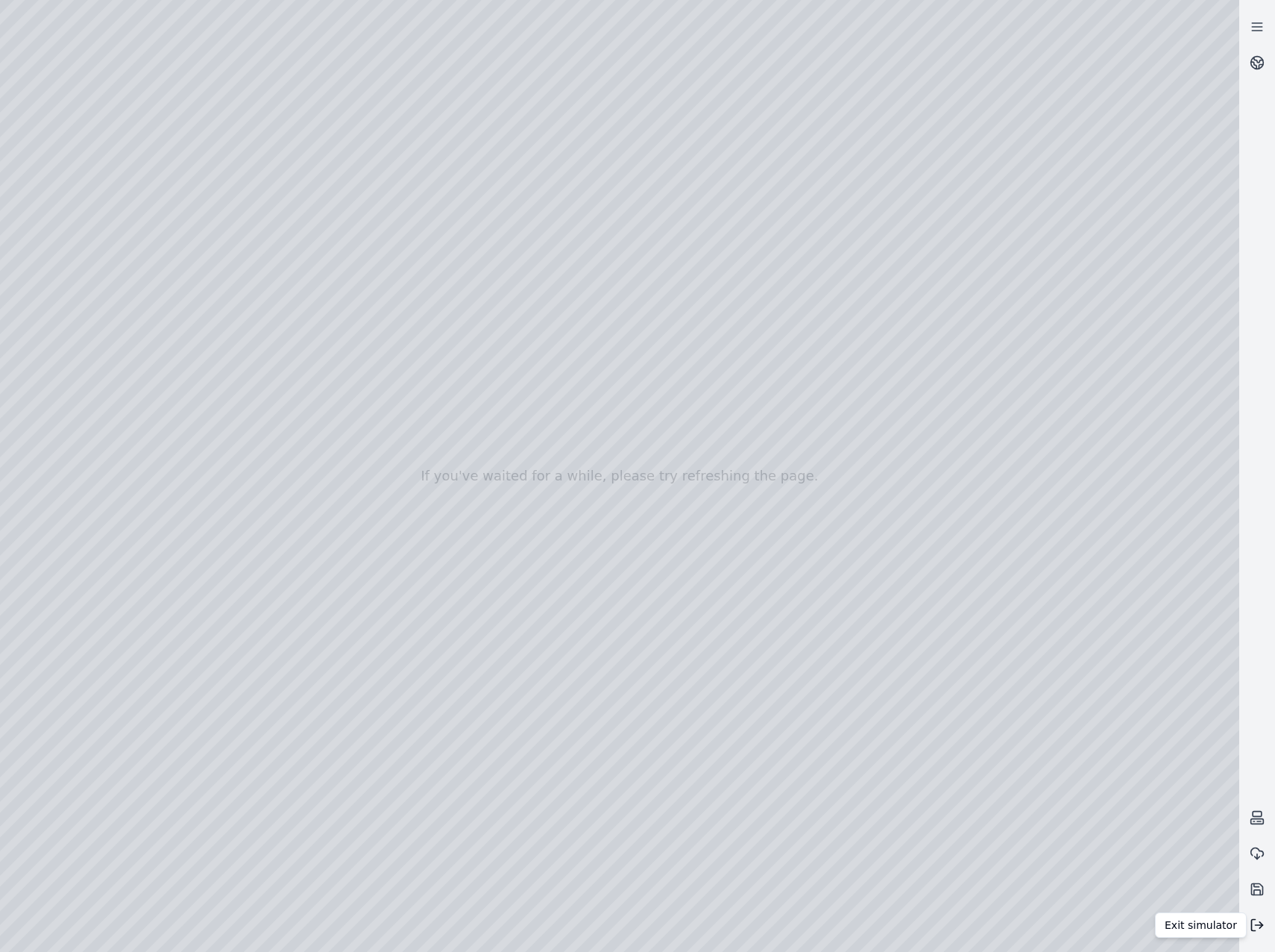
click at [1257, 923] on icon at bounding box center [1257, 924] width 15 height 15
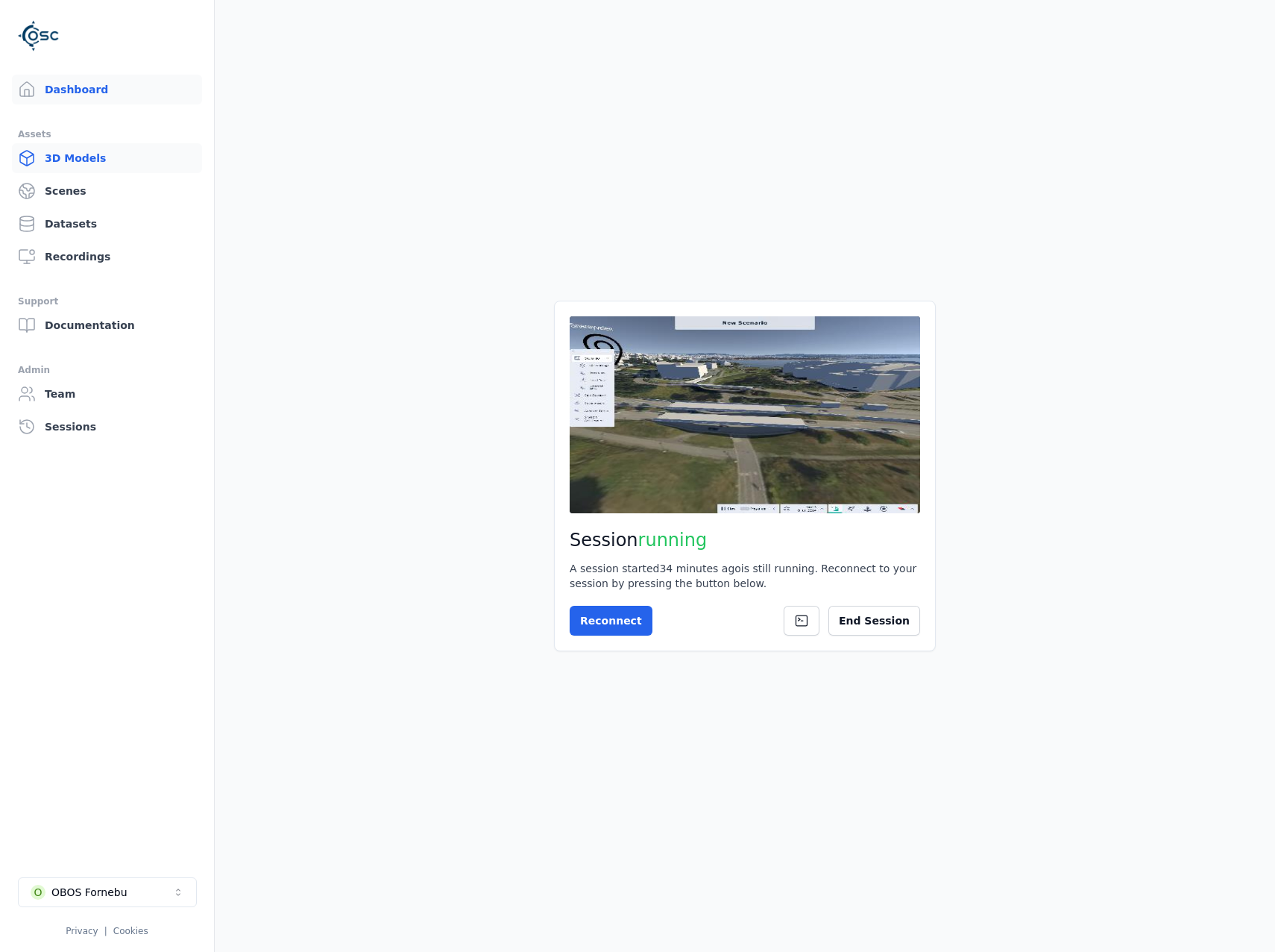
click at [79, 160] on link "3D Models" at bounding box center [106, 158] width 190 height 30
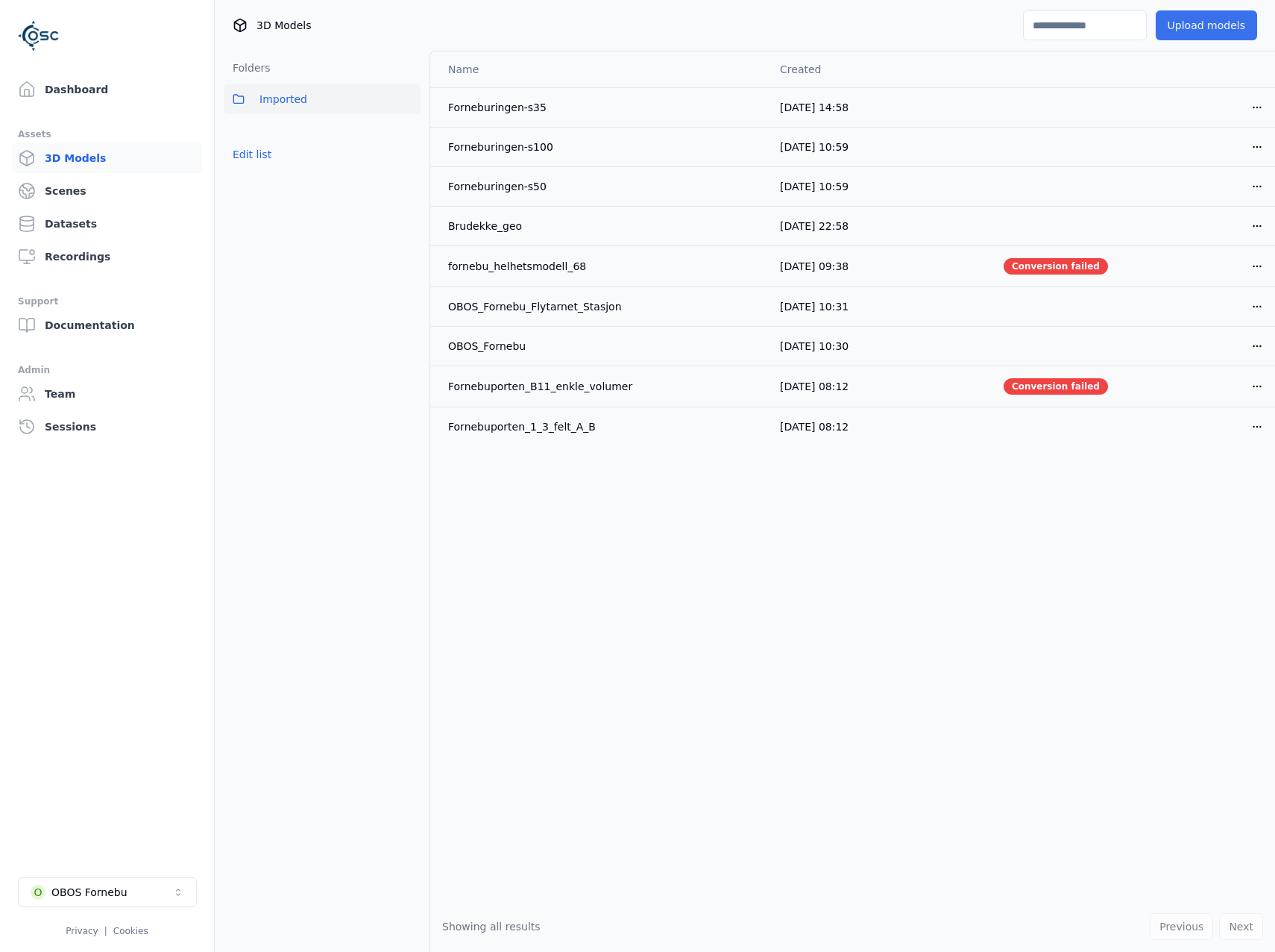
click at [1230, 29] on button "Upload models" at bounding box center [1206, 26] width 101 height 30
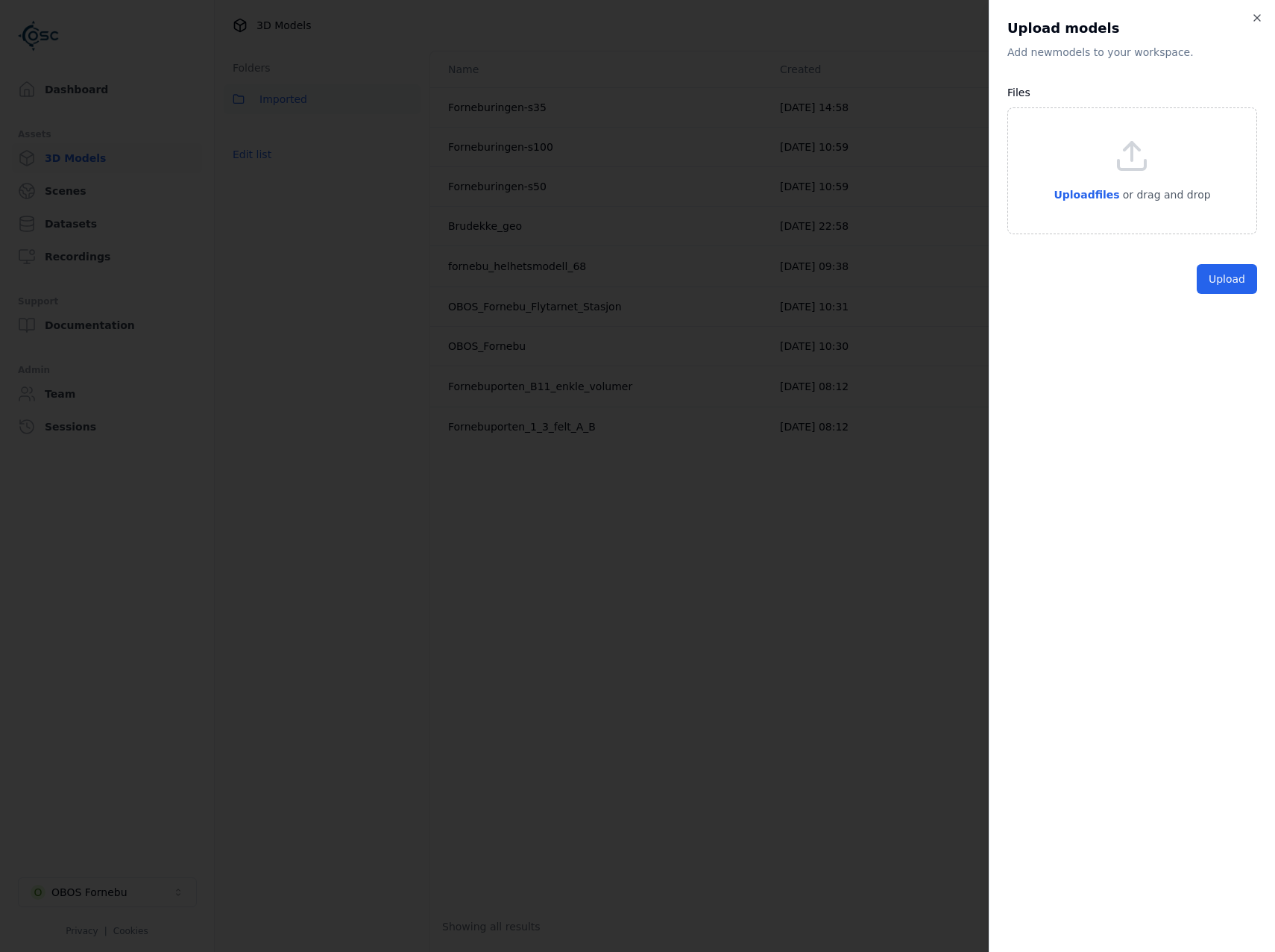
click at [1084, 208] on div "Upload files or drag and drop" at bounding box center [1132, 171] width 249 height 127
click at [1233, 307] on button "Upload" at bounding box center [1227, 313] width 61 height 30
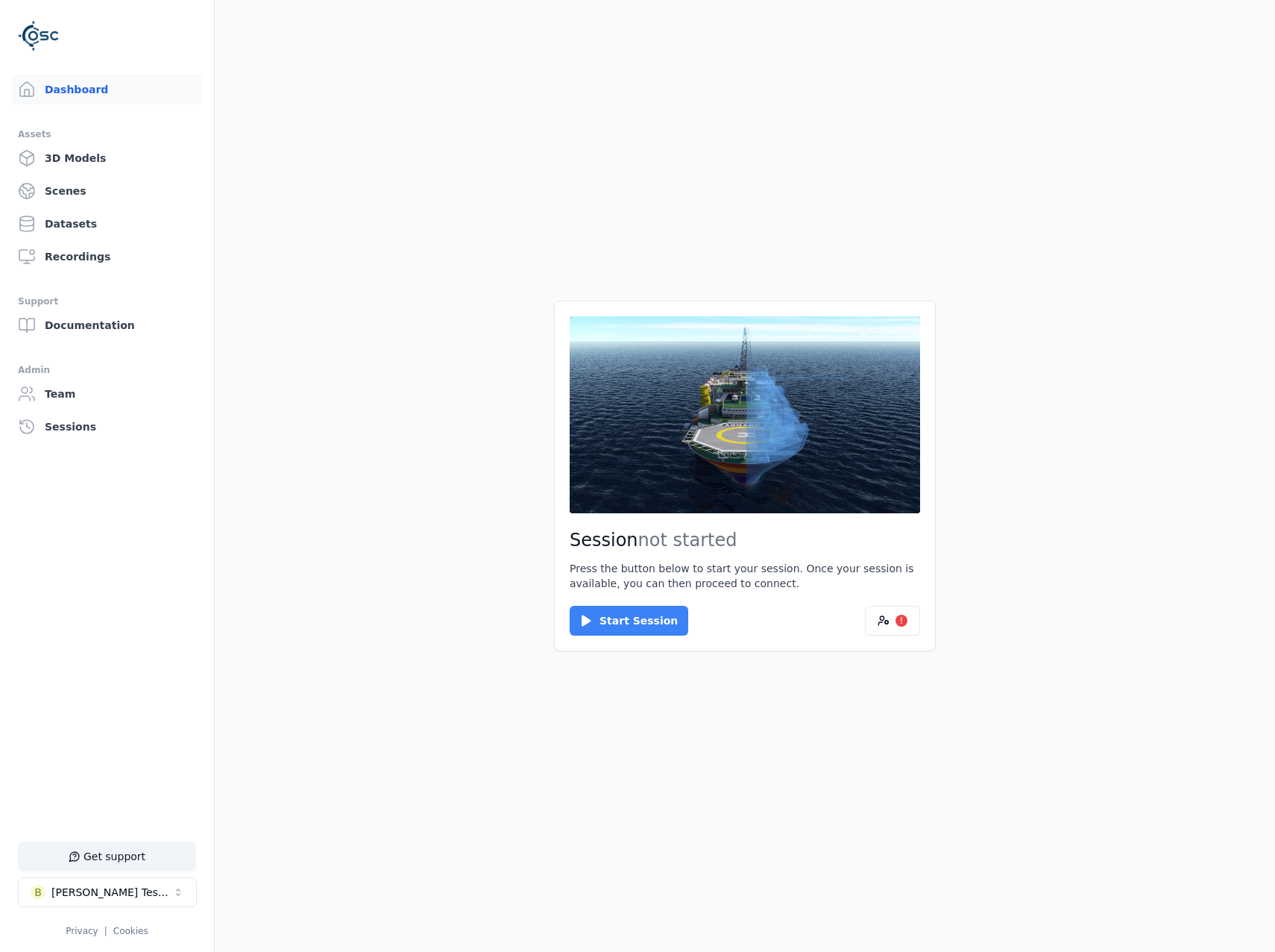
click at [609, 622] on button "Start Session" at bounding box center [628, 620] width 118 height 30
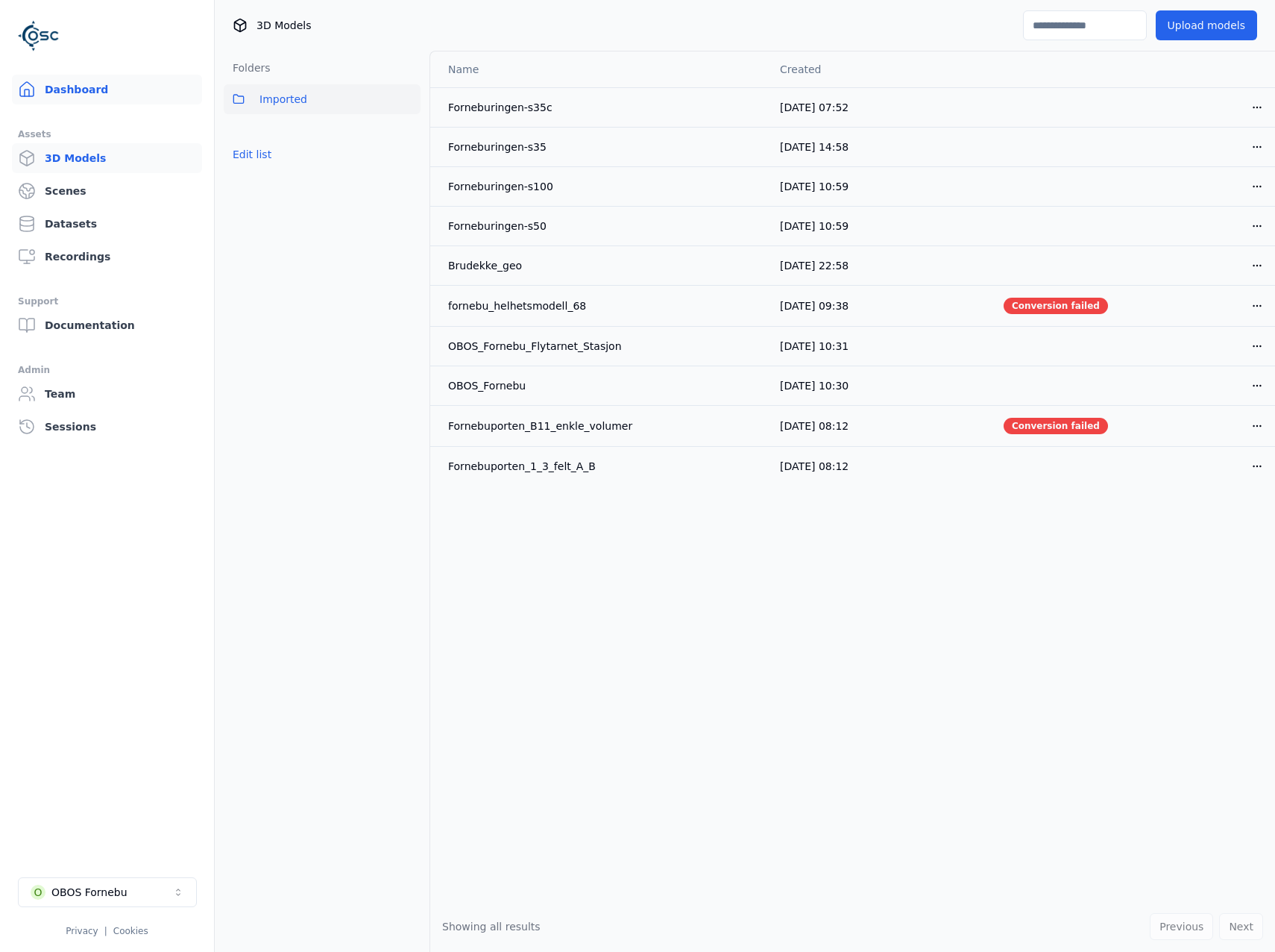
click at [74, 76] on link "Dashboard" at bounding box center [106, 89] width 190 height 30
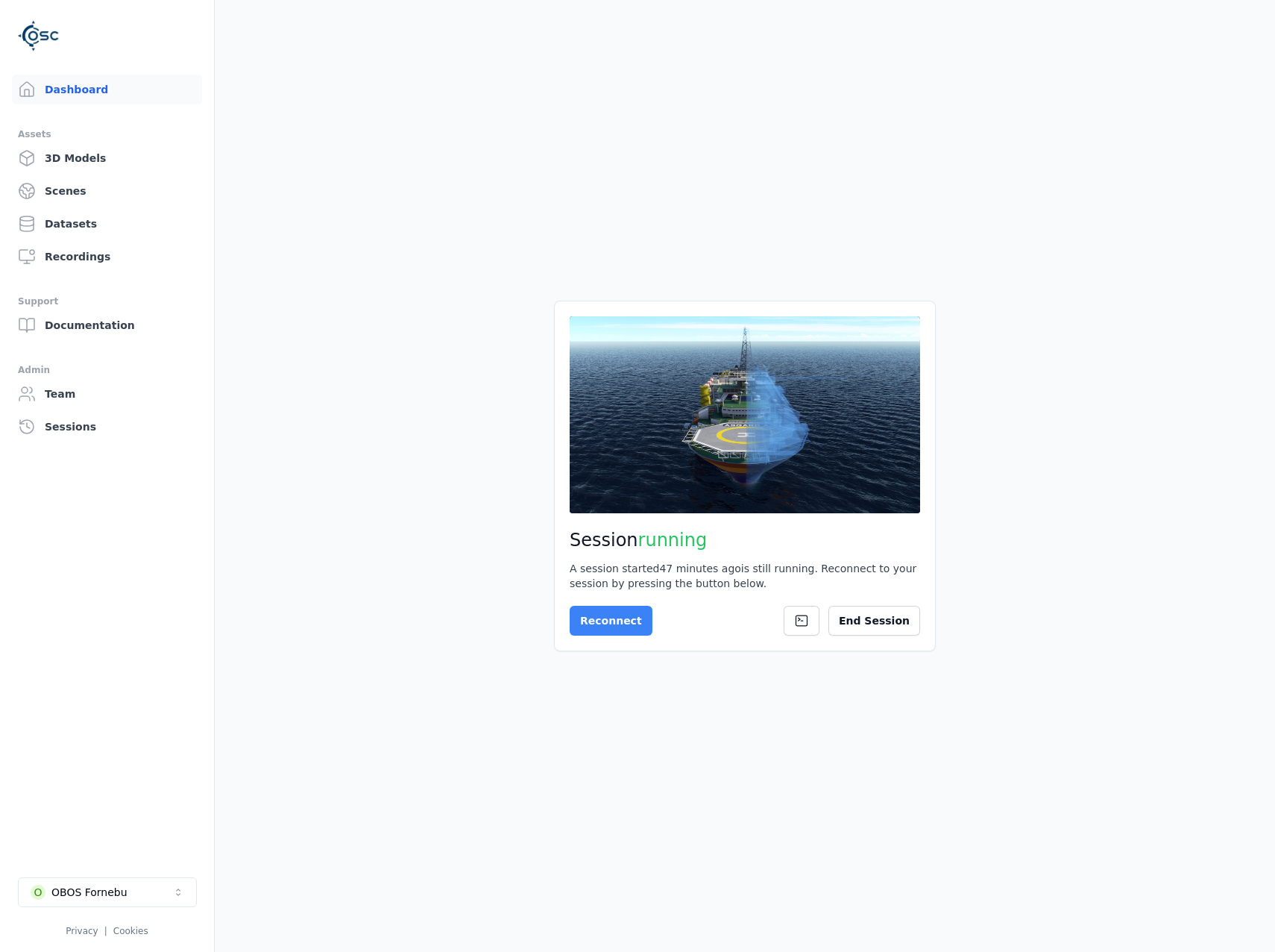
click at [620, 613] on button "Reconnect" at bounding box center [610, 620] width 82 height 30
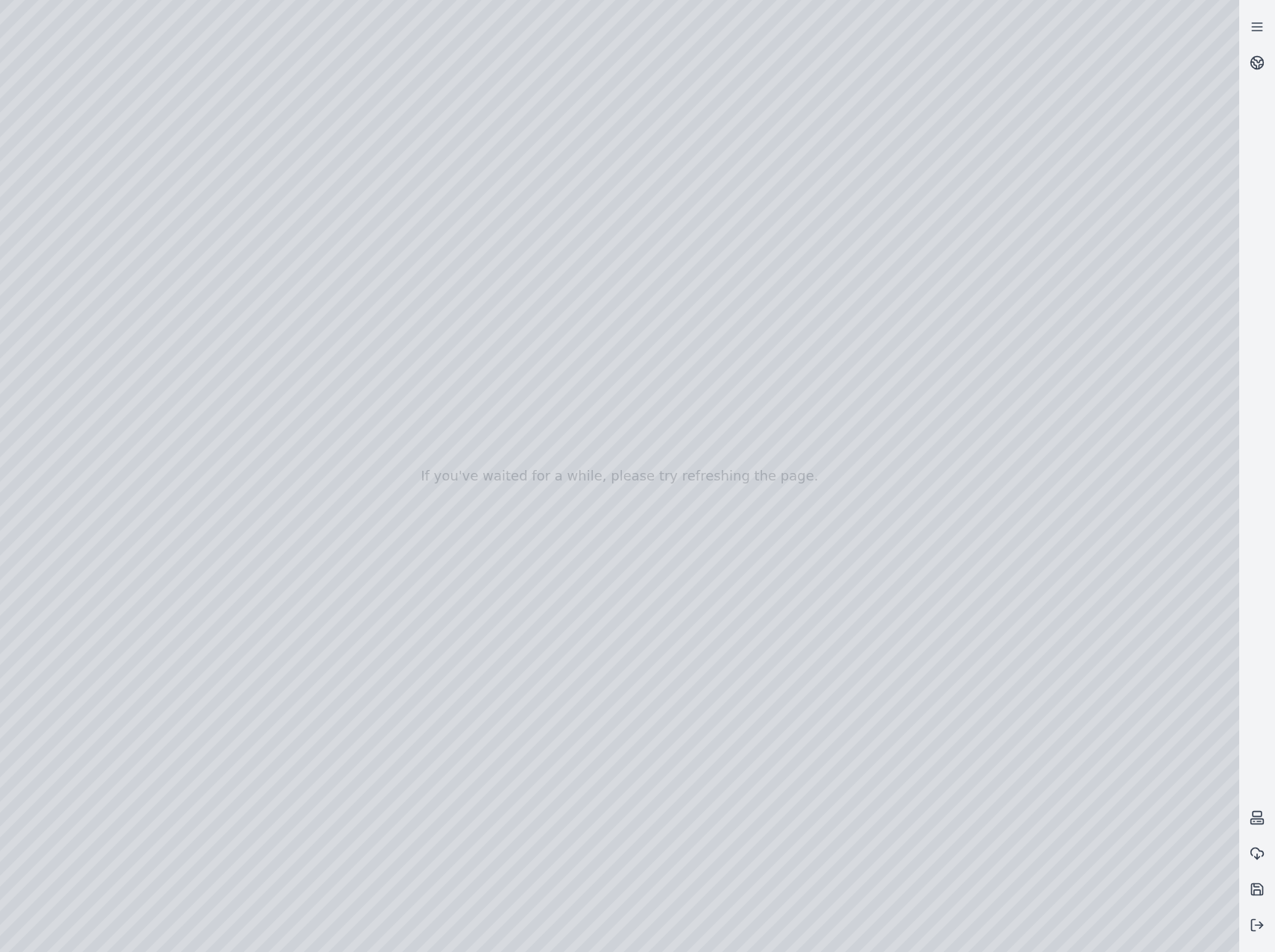
click at [101, 385] on div at bounding box center [619, 476] width 1239 height 952
click at [110, 309] on div at bounding box center [619, 476] width 1239 height 952
click at [110, 277] on div at bounding box center [619, 476] width 1239 height 952
click at [397, 142] on div at bounding box center [619, 476] width 1239 height 952
click at [293, 361] on div at bounding box center [619, 476] width 1239 height 952
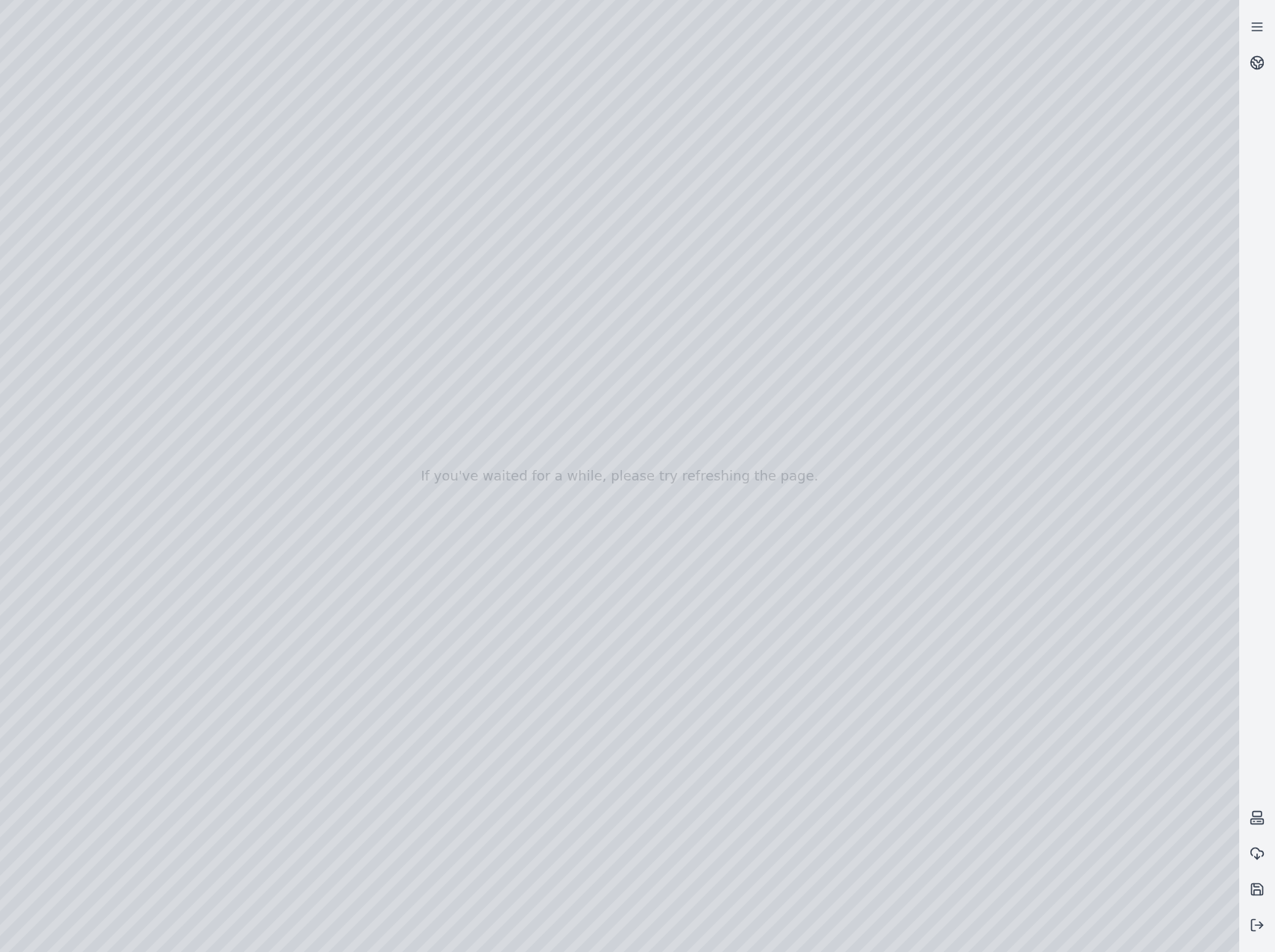
drag, startPoint x: 798, startPoint y: 519, endPoint x: 705, endPoint y: 528, distance: 93.4
drag, startPoint x: 784, startPoint y: 548, endPoint x: 657, endPoint y: 543, distance: 127.1
drag, startPoint x: 315, startPoint y: 370, endPoint x: 725, endPoint y: 441, distance: 416.1
click at [725, 441] on div at bounding box center [619, 476] width 1239 height 952
click at [623, 866] on div at bounding box center [619, 476] width 1239 height 952
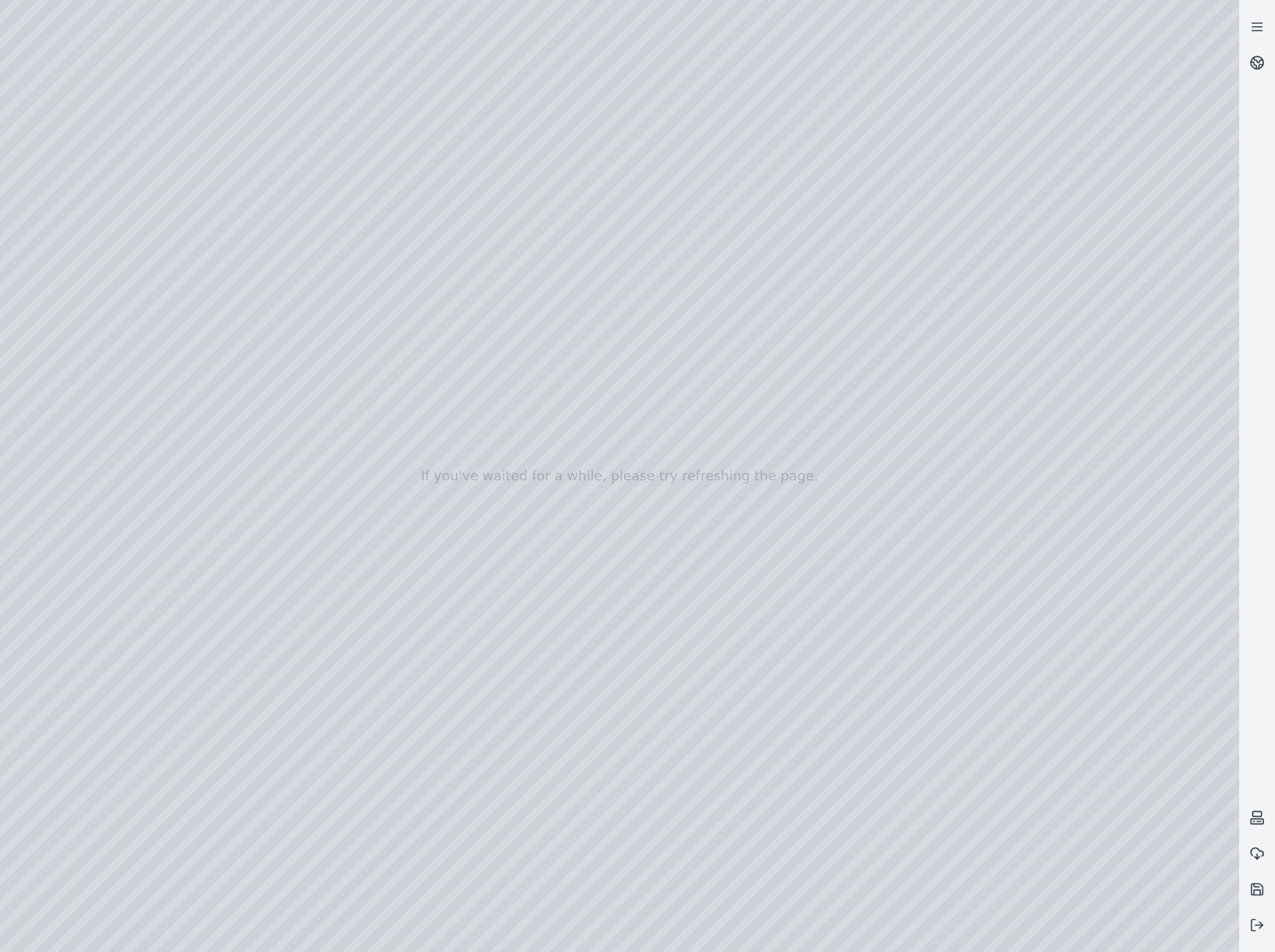
click at [921, 405] on div at bounding box center [619, 476] width 1239 height 952
click at [915, 407] on div at bounding box center [619, 476] width 1239 height 952
click at [744, 400] on div at bounding box center [619, 476] width 1239 height 952
click at [655, 352] on div at bounding box center [619, 476] width 1239 height 952
drag, startPoint x: 830, startPoint y: 491, endPoint x: 883, endPoint y: 206, distance: 289.9
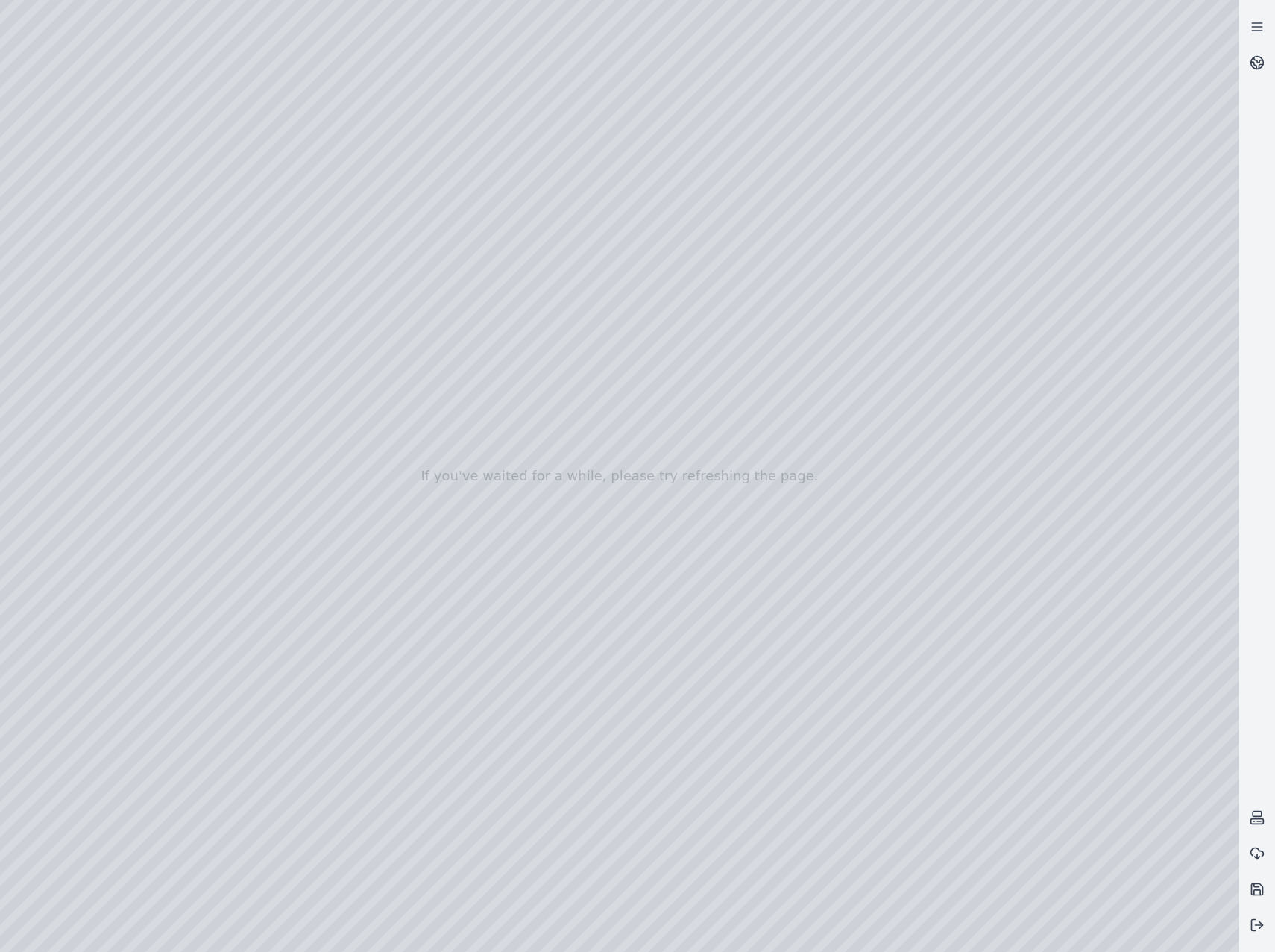
click at [894, 202] on div at bounding box center [619, 476] width 1239 height 952
drag, startPoint x: 769, startPoint y: 280, endPoint x: 731, endPoint y: 476, distance: 199.6
drag, startPoint x: 741, startPoint y: 572, endPoint x: 718, endPoint y: 575, distance: 23.2
drag, startPoint x: 752, startPoint y: 684, endPoint x: 666, endPoint y: 715, distance: 91.4
drag, startPoint x: 675, startPoint y: 519, endPoint x: 694, endPoint y: 408, distance: 112.6
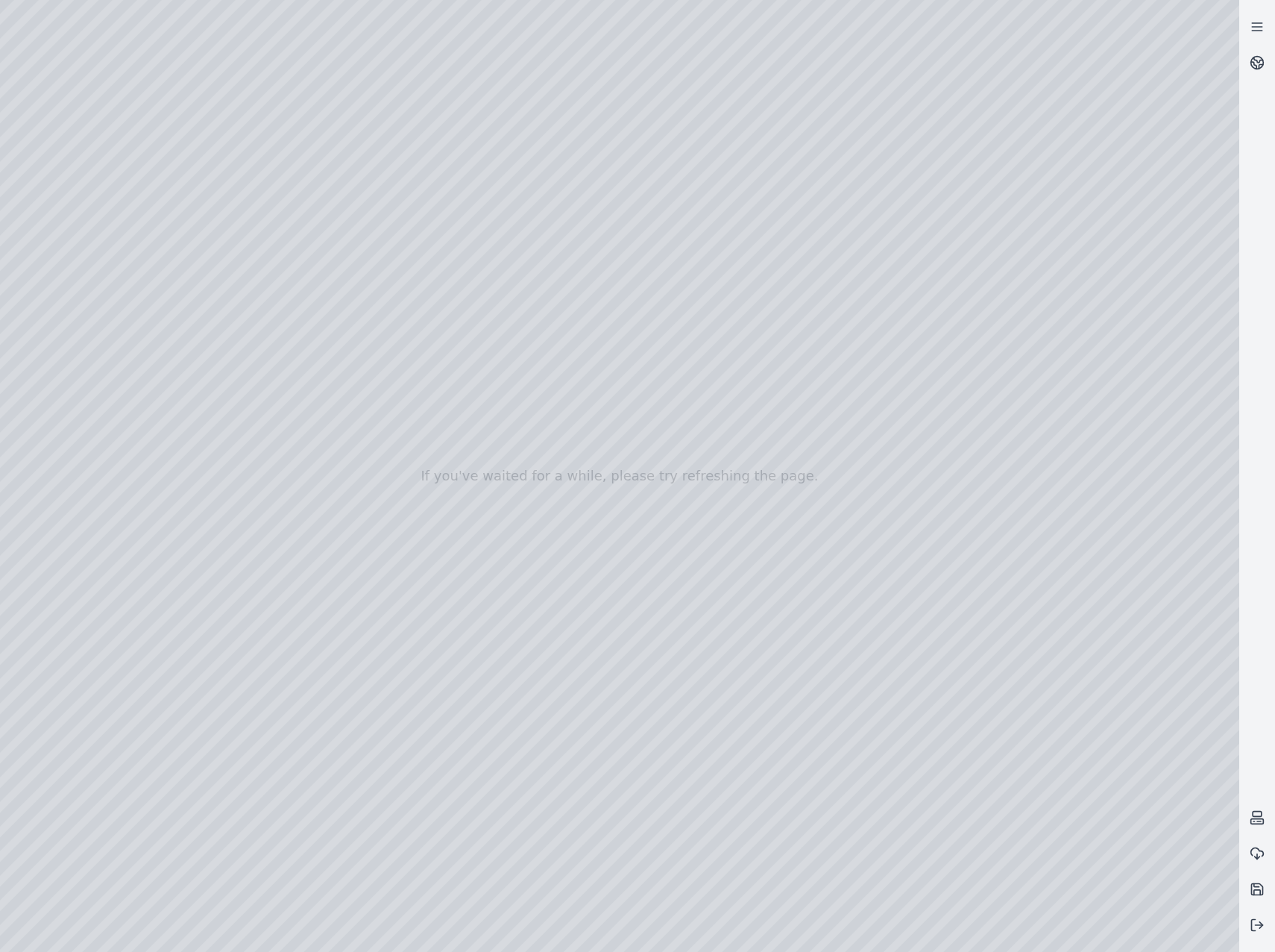
drag, startPoint x: 615, startPoint y: 361, endPoint x: 666, endPoint y: 440, distance: 94.0
click at [666, 440] on div at bounding box center [619, 476] width 1239 height 952
drag, startPoint x: 638, startPoint y: 435, endPoint x: 587, endPoint y: 594, distance: 167.0
click at [587, 594] on div at bounding box center [619, 476] width 1239 height 952
drag, startPoint x: 578, startPoint y: 672, endPoint x: 350, endPoint y: 557, distance: 255.4
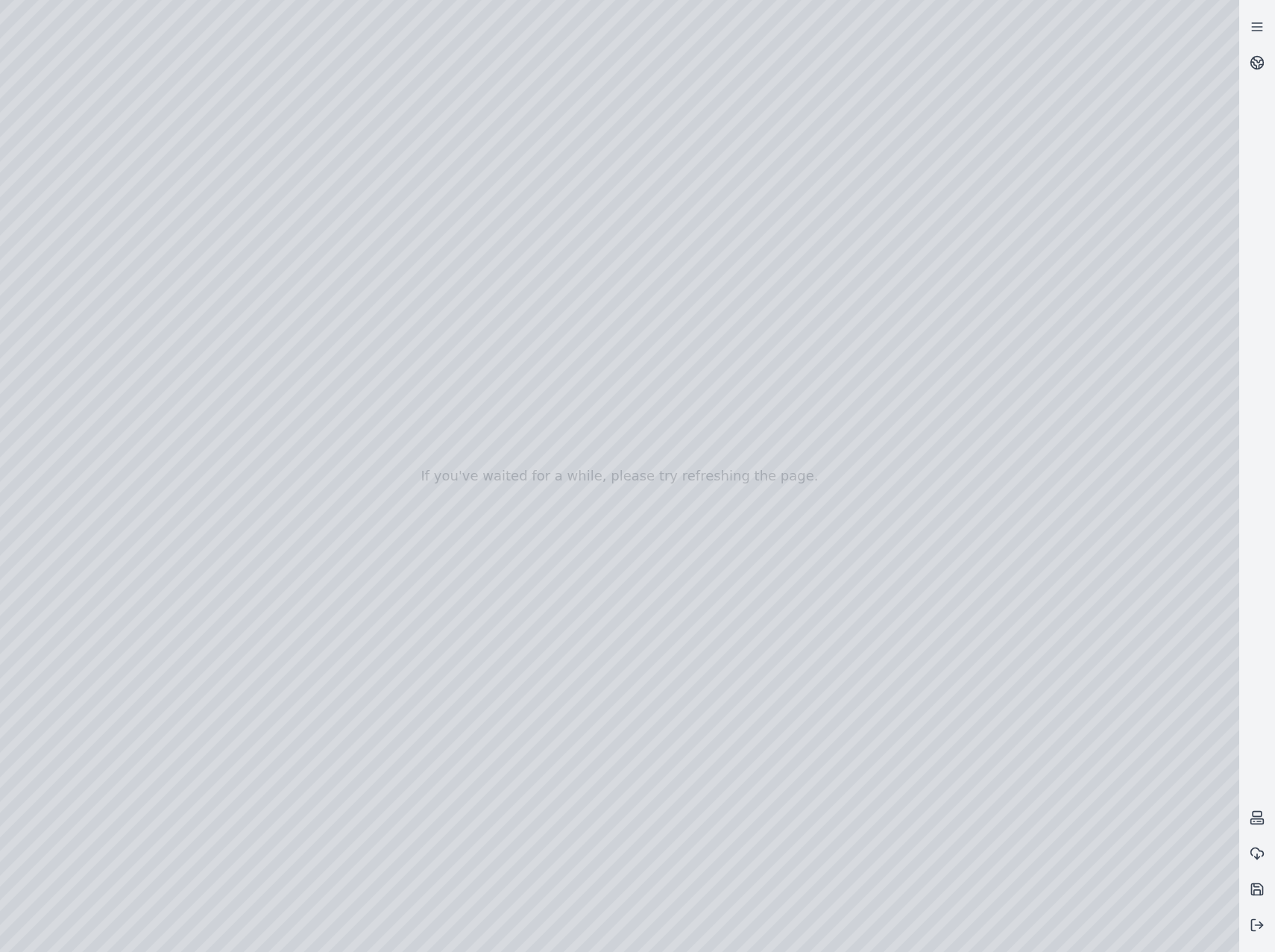
click at [350, 557] on div at bounding box center [619, 476] width 1239 height 952
drag, startPoint x: 670, startPoint y: 519, endPoint x: 812, endPoint y: 422, distance: 172.0
drag, startPoint x: 580, startPoint y: 380, endPoint x: 543, endPoint y: 570, distance: 193.6
click at [543, 570] on div at bounding box center [619, 476] width 1239 height 952
drag, startPoint x: 605, startPoint y: 575, endPoint x: 681, endPoint y: 336, distance: 250.8
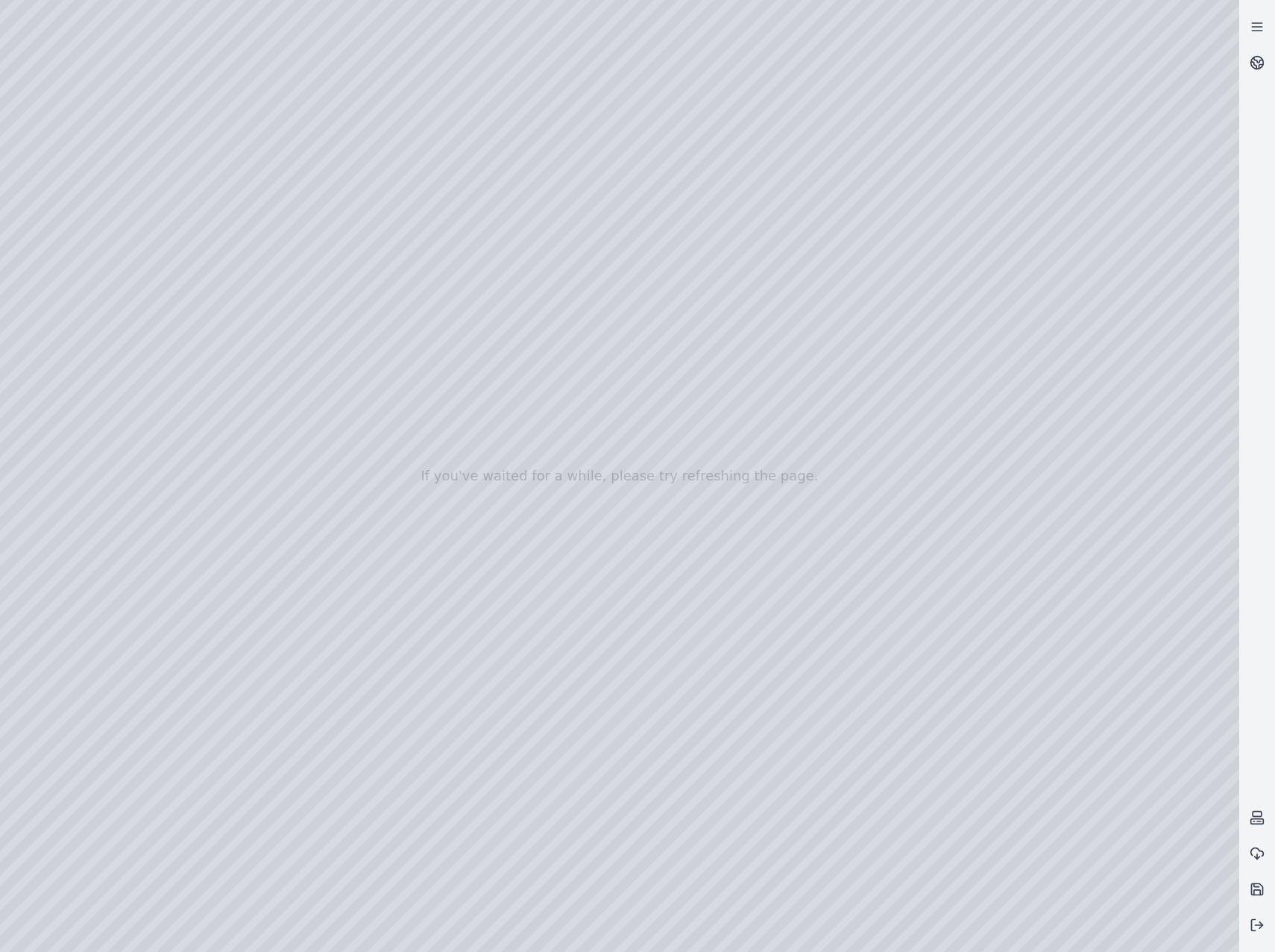
click at [681, 336] on div at bounding box center [619, 476] width 1239 height 952
drag, startPoint x: 599, startPoint y: 370, endPoint x: 624, endPoint y: 312, distance: 63.2
click at [624, 312] on div at bounding box center [619, 476] width 1239 height 952
drag, startPoint x: 657, startPoint y: 404, endPoint x: 787, endPoint y: 425, distance: 131.7
click at [787, 425] on div at bounding box center [619, 476] width 1239 height 952
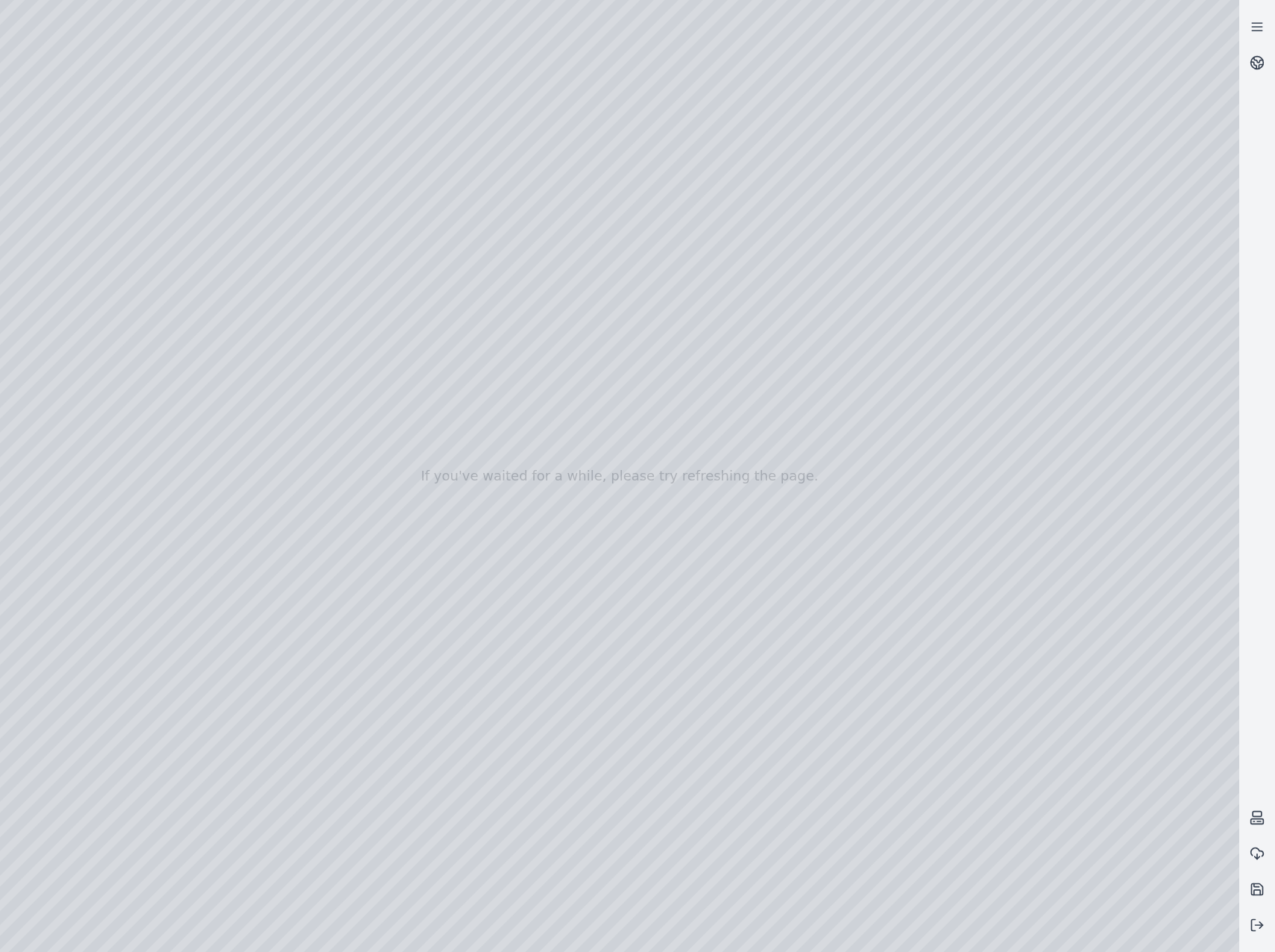
drag, startPoint x: 764, startPoint y: 532, endPoint x: 552, endPoint y: 500, distance: 214.4
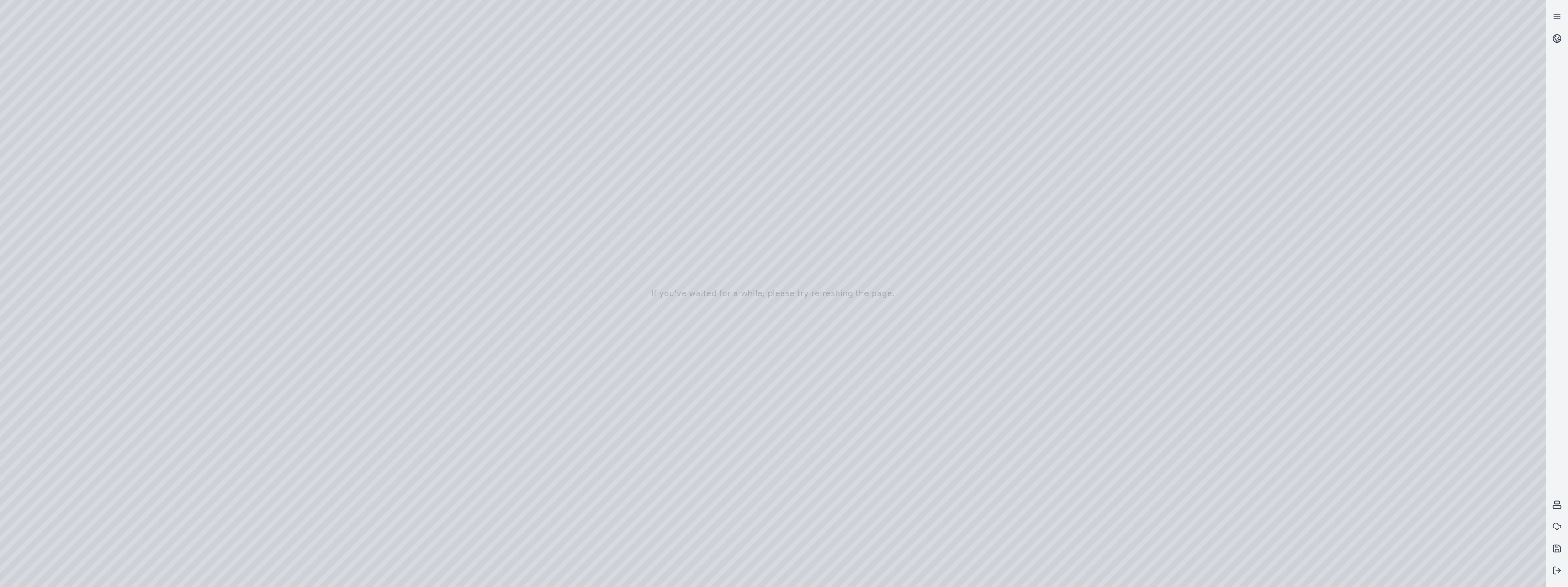
drag, startPoint x: 727, startPoint y: 270, endPoint x: 651, endPoint y: 315, distance: 88.3
drag, startPoint x: 564, startPoint y: 339, endPoint x: 444, endPoint y: 350, distance: 120.5
drag, startPoint x: 462, startPoint y: 284, endPoint x: 279, endPoint y: 381, distance: 207.1
click at [279, 381] on div at bounding box center [773, 294] width 1546 height 587
drag, startPoint x: 505, startPoint y: 342, endPoint x: 468, endPoint y: 367, distance: 44.7
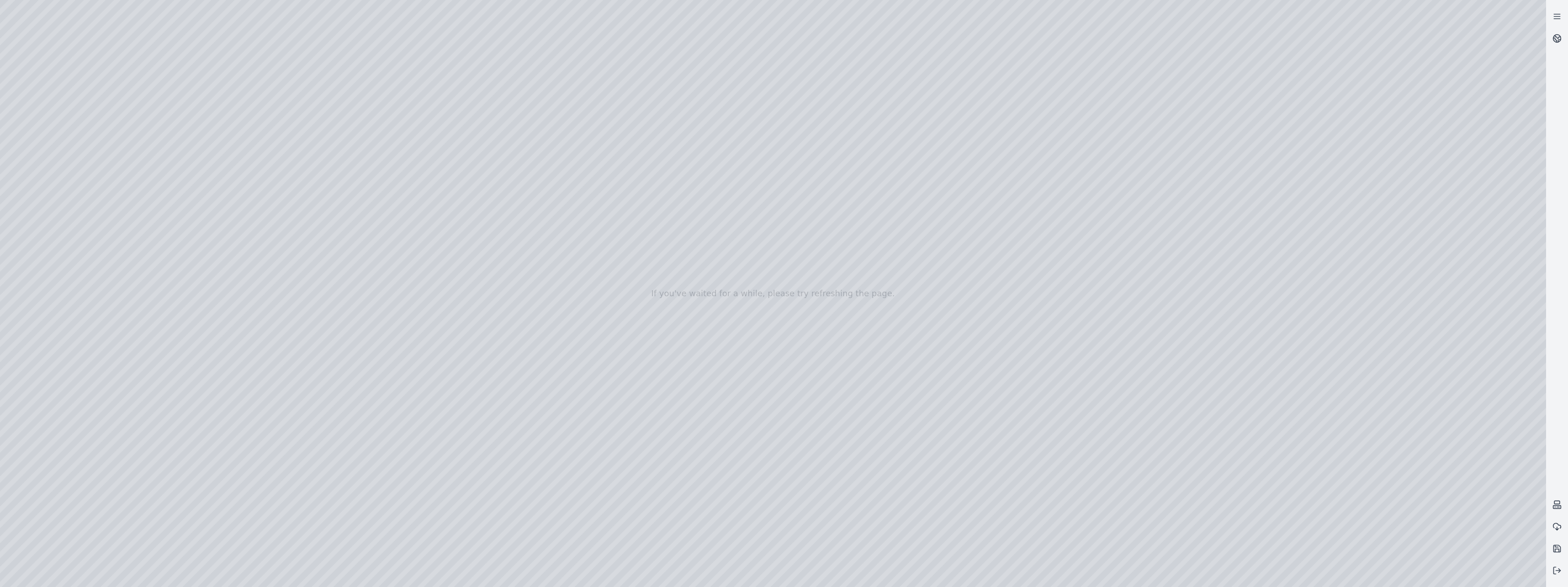
click at [468, 367] on div at bounding box center [773, 294] width 1546 height 587
drag, startPoint x: 444, startPoint y: 430, endPoint x: 428, endPoint y: 432, distance: 16.1
click at [428, 432] on div at bounding box center [773, 294] width 1546 height 587
drag, startPoint x: 367, startPoint y: 382, endPoint x: 366, endPoint y: 398, distance: 16.0
click at [366, 398] on div at bounding box center [773, 294] width 1546 height 587
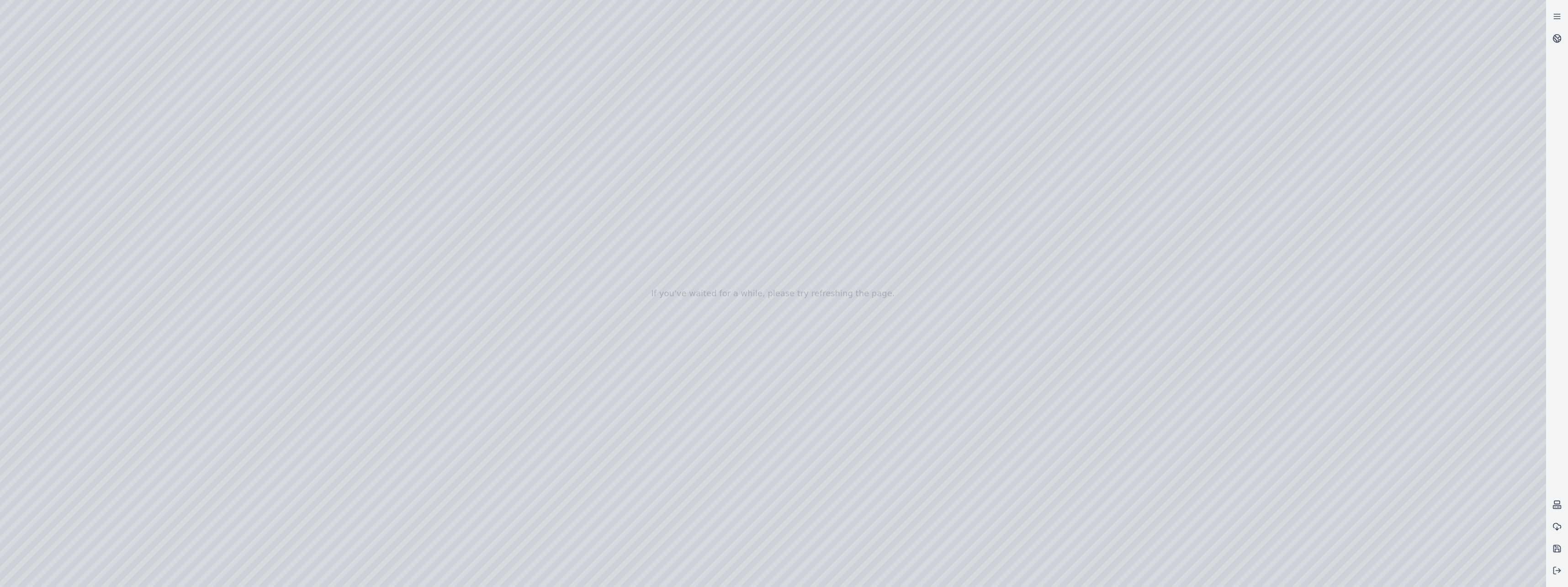
drag, startPoint x: 446, startPoint y: 430, endPoint x: 439, endPoint y: 426, distance: 8.1
click at [439, 426] on div at bounding box center [773, 294] width 1546 height 587
drag, startPoint x: 395, startPoint y: 396, endPoint x: 386, endPoint y: 393, distance: 9.5
click at [386, 393] on div at bounding box center [773, 294] width 1546 height 587
drag, startPoint x: 757, startPoint y: 379, endPoint x: 726, endPoint y: 406, distance: 41.1
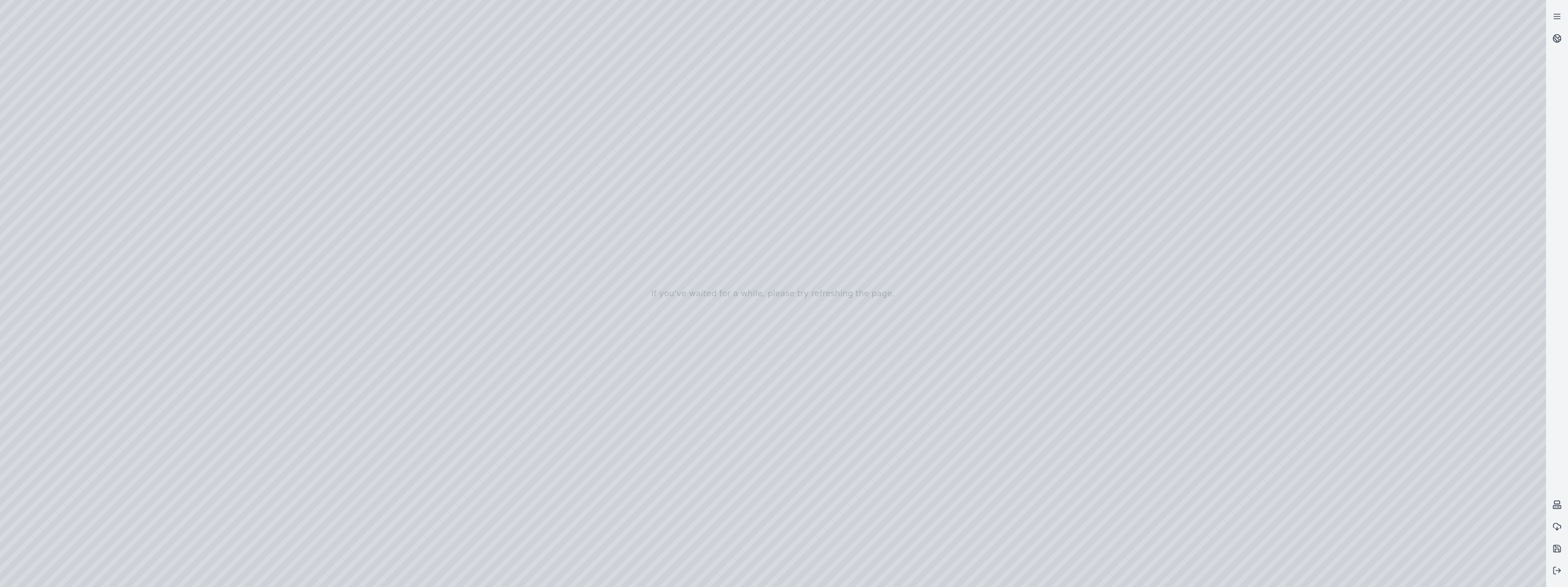
drag, startPoint x: 770, startPoint y: 347, endPoint x: 604, endPoint y: 343, distance: 166.0
drag, startPoint x: 744, startPoint y: 367, endPoint x: 394, endPoint y: 305, distance: 355.4
drag, startPoint x: 838, startPoint y: 319, endPoint x: 698, endPoint y: 465, distance: 202.3
drag, startPoint x: 645, startPoint y: 337, endPoint x: 644, endPoint y: 436, distance: 99.0
click at [561, 293] on div at bounding box center [773, 294] width 1546 height 587
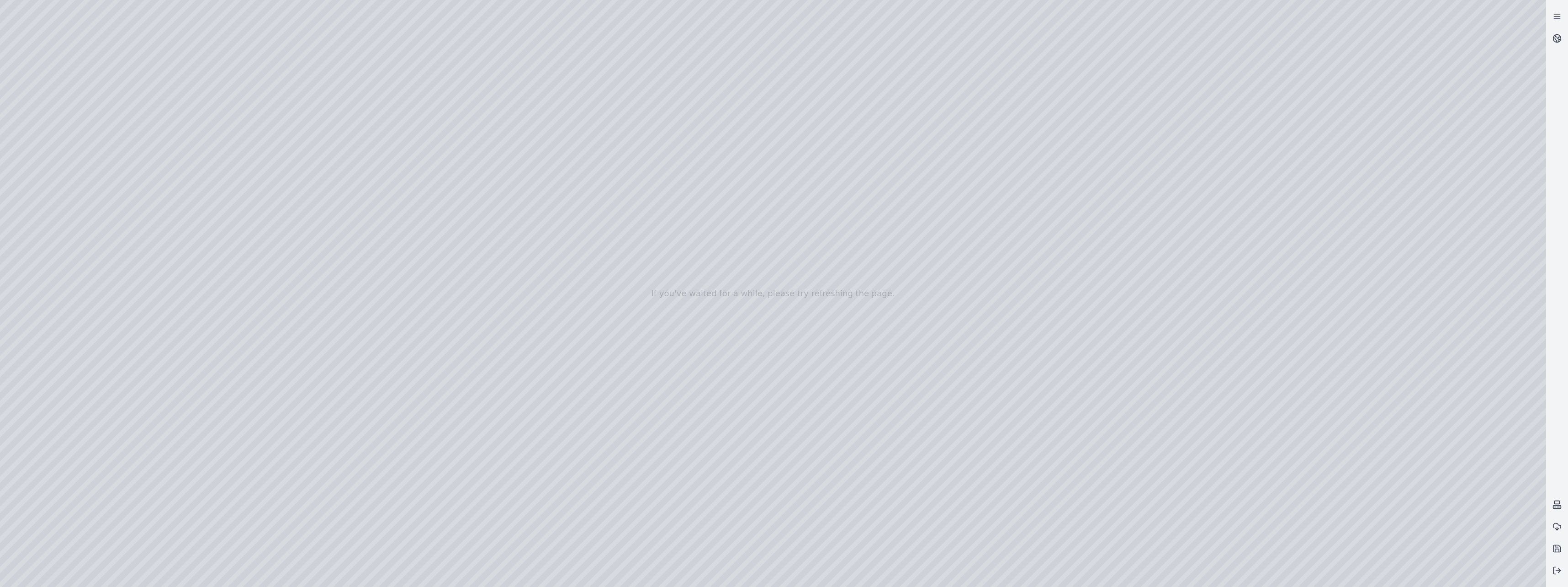
click at [655, 287] on div at bounding box center [773, 294] width 1546 height 587
drag, startPoint x: 663, startPoint y: 443, endPoint x: 640, endPoint y: 477, distance: 41.0
drag, startPoint x: 656, startPoint y: 472, endPoint x: 659, endPoint y: 455, distance: 17.3
drag, startPoint x: 789, startPoint y: 133, endPoint x: 783, endPoint y: 130, distance: 6.7
click at [781, 130] on div at bounding box center [773, 294] width 1546 height 587
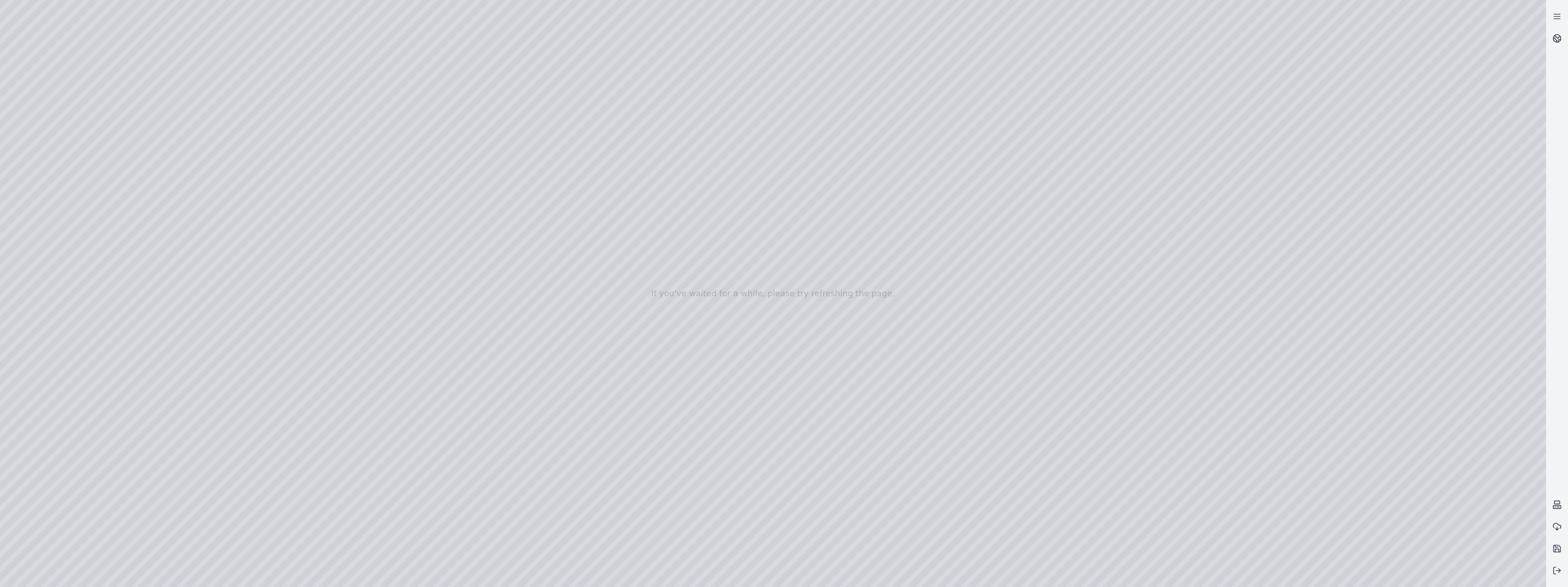
drag, startPoint x: 722, startPoint y: 127, endPoint x: 716, endPoint y: 127, distance: 6.0
click at [716, 127] on div at bounding box center [773, 294] width 1546 height 587
drag, startPoint x: 759, startPoint y: 312, endPoint x: 765, endPoint y: 295, distance: 18.0
drag, startPoint x: 775, startPoint y: 371, endPoint x: 779, endPoint y: 347, distance: 24.3
click at [748, 178] on div at bounding box center [773, 294] width 1546 height 587
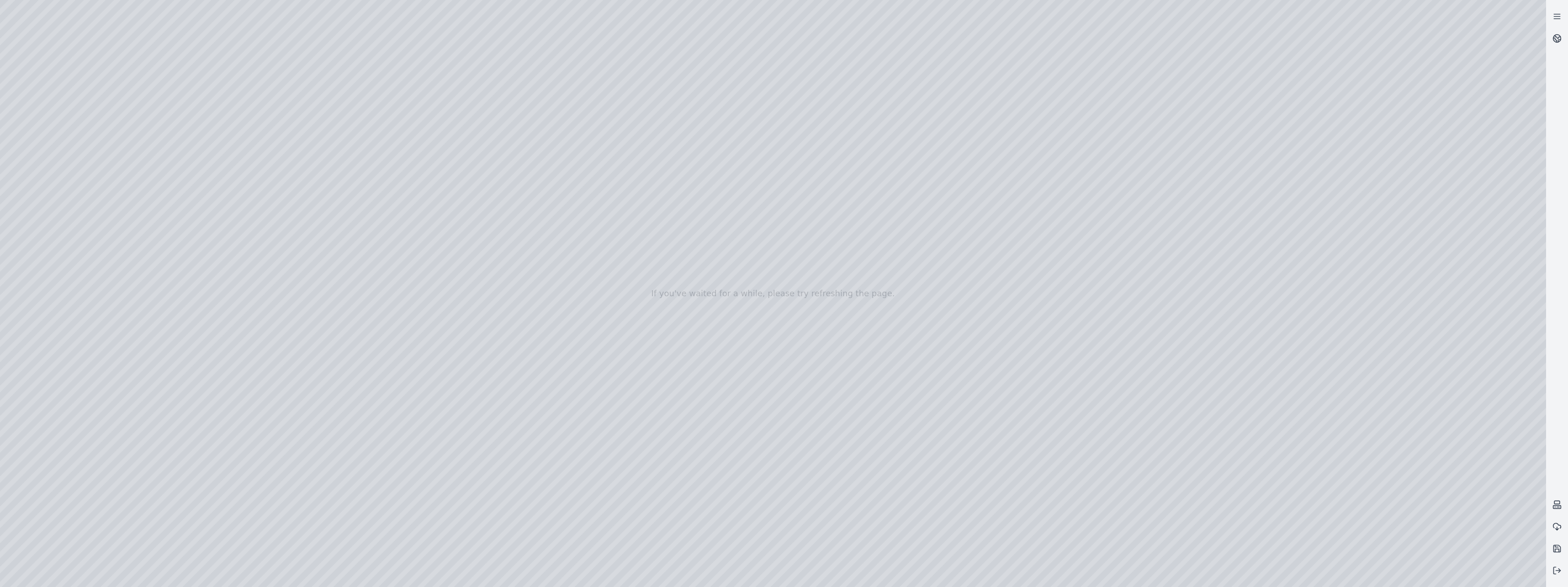
click at [402, 125] on div at bounding box center [773, 294] width 1546 height 587
click at [407, 128] on div at bounding box center [773, 294] width 1546 height 587
click at [781, 313] on div at bounding box center [773, 294] width 1546 height 587
click at [659, 374] on div at bounding box center [773, 294] width 1546 height 587
drag, startPoint x: 629, startPoint y: 451, endPoint x: 685, endPoint y: 452, distance: 56.0
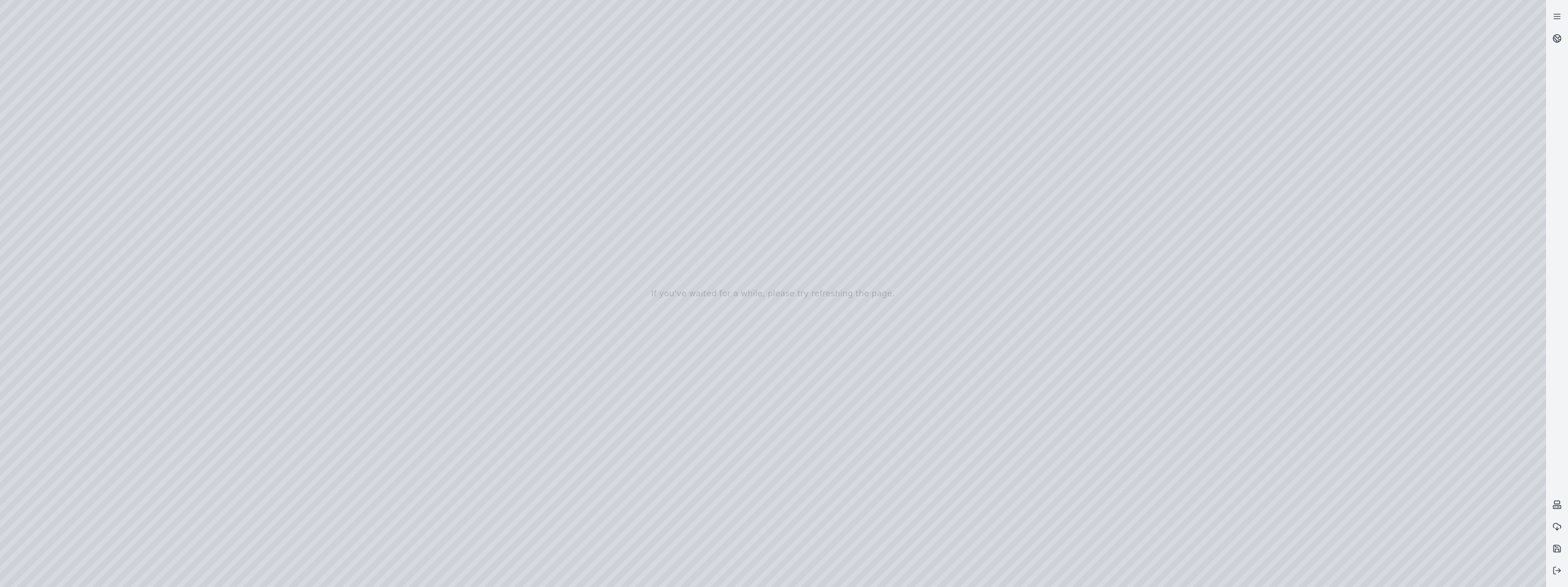
drag, startPoint x: 611, startPoint y: 445, endPoint x: 762, endPoint y: 385, distance: 162.5
drag, startPoint x: 802, startPoint y: 431, endPoint x: 604, endPoint y: 446, distance: 198.6
drag, startPoint x: 762, startPoint y: 439, endPoint x: 972, endPoint y: 358, distance: 225.1
drag, startPoint x: 800, startPoint y: 476, endPoint x: 917, endPoint y: 413, distance: 132.9
drag, startPoint x: 835, startPoint y: 453, endPoint x: 706, endPoint y: 375, distance: 150.7
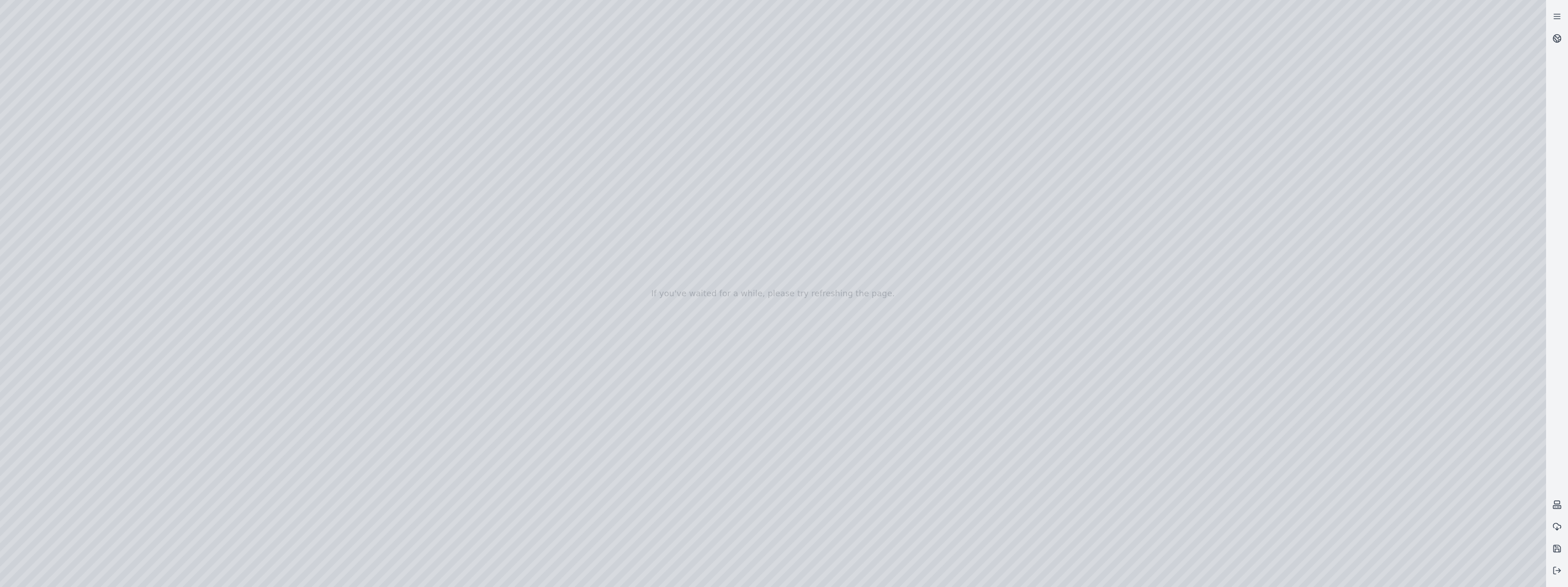
drag, startPoint x: 717, startPoint y: 432, endPoint x: 697, endPoint y: 424, distance: 21.5
drag, startPoint x: 768, startPoint y: 452, endPoint x: 757, endPoint y: 437, distance: 18.6
drag, startPoint x: 677, startPoint y: 406, endPoint x: 461, endPoint y: 452, distance: 220.8
click at [781, 326] on div at bounding box center [773, 294] width 1546 height 587
click at [781, 275] on div at bounding box center [773, 294] width 1546 height 587
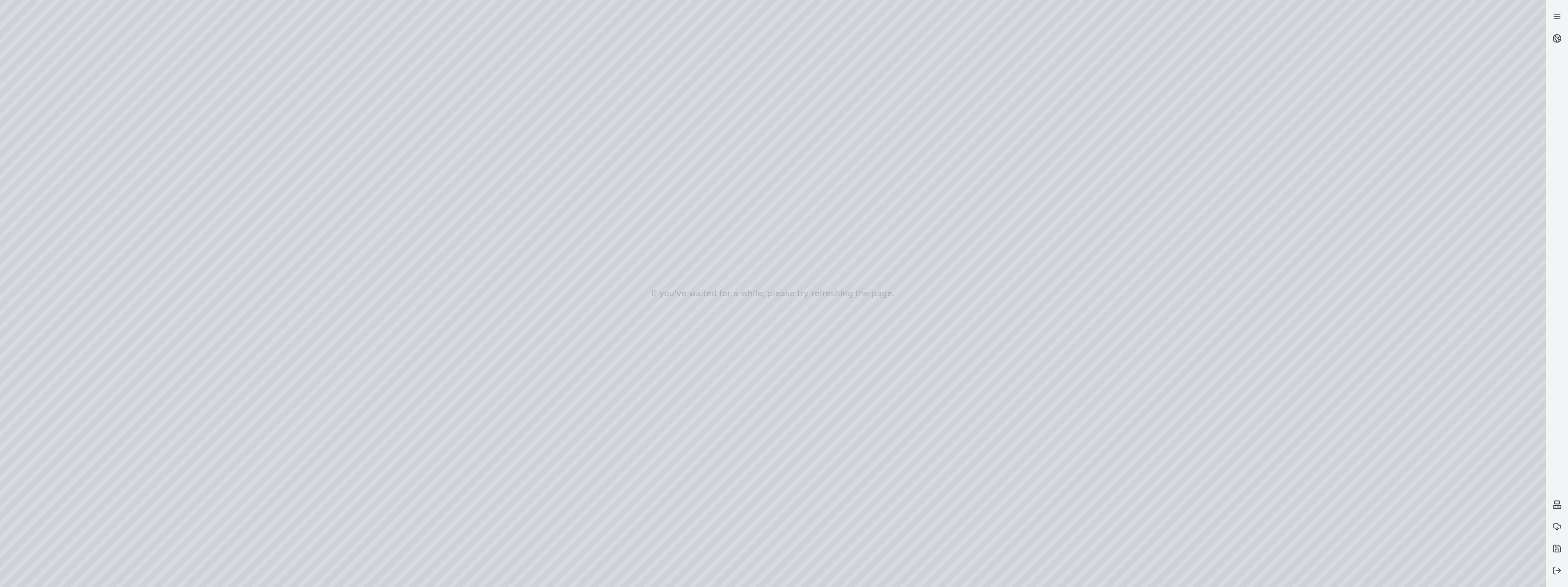
drag, startPoint x: 695, startPoint y: 467, endPoint x: 827, endPoint y: 461, distance: 132.1
drag, startPoint x: 623, startPoint y: 466, endPoint x: 861, endPoint y: 476, distance: 238.2
drag, startPoint x: 608, startPoint y: 483, endPoint x: 452, endPoint y: 429, distance: 165.1
drag, startPoint x: 850, startPoint y: 415, endPoint x: 737, endPoint y: 476, distance: 128.4
drag, startPoint x: 798, startPoint y: 367, endPoint x: 485, endPoint y: 450, distance: 323.8
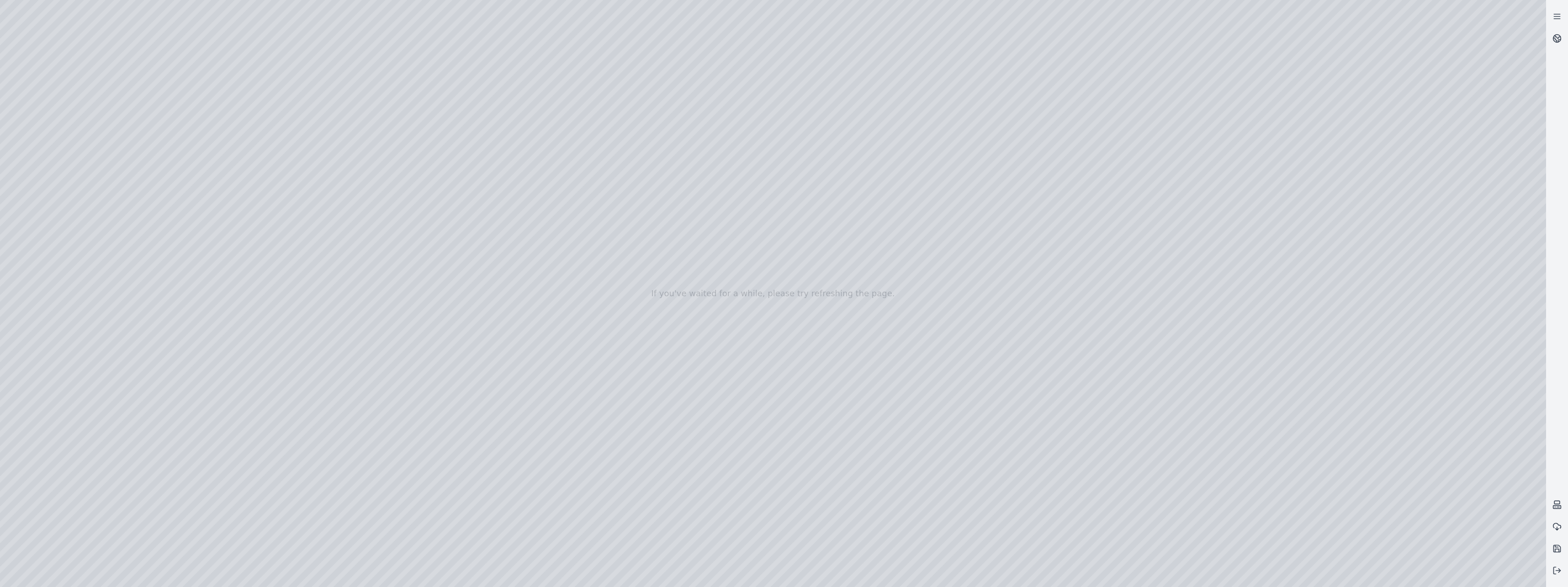
drag, startPoint x: 839, startPoint y: 476, endPoint x: 763, endPoint y: 463, distance: 77.1
drag, startPoint x: 788, startPoint y: 479, endPoint x: 701, endPoint y: 507, distance: 91.4
drag, startPoint x: 733, startPoint y: 516, endPoint x: 710, endPoint y: 519, distance: 23.2
drag, startPoint x: 803, startPoint y: 480, endPoint x: 744, endPoint y: 479, distance: 59.0
click at [781, 339] on div at bounding box center [773, 294] width 1546 height 587
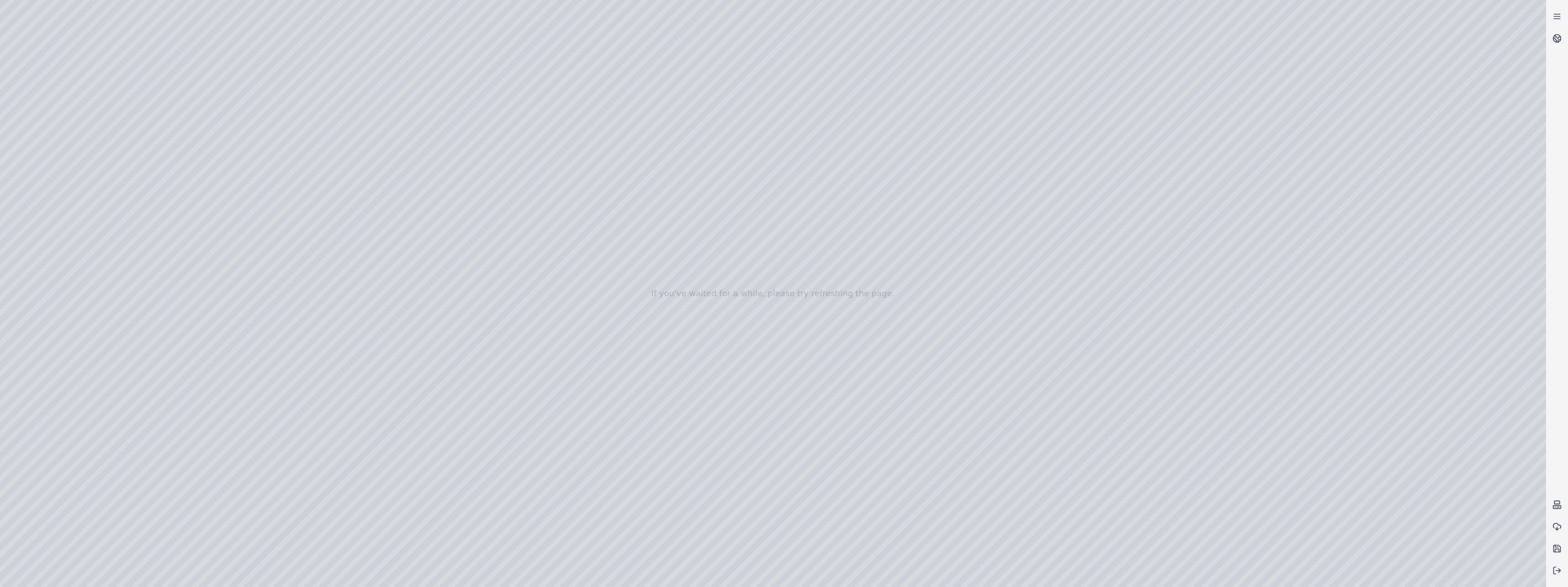
drag, startPoint x: 976, startPoint y: 351, endPoint x: 975, endPoint y: 356, distance: 5.1
click at [781, 356] on div at bounding box center [773, 294] width 1546 height 587
click at [781, 315] on div at bounding box center [773, 294] width 1546 height 587
drag, startPoint x: 748, startPoint y: 469, endPoint x: 774, endPoint y: 491, distance: 34.1
drag, startPoint x: 654, startPoint y: 455, endPoint x: 824, endPoint y: 528, distance: 185.0
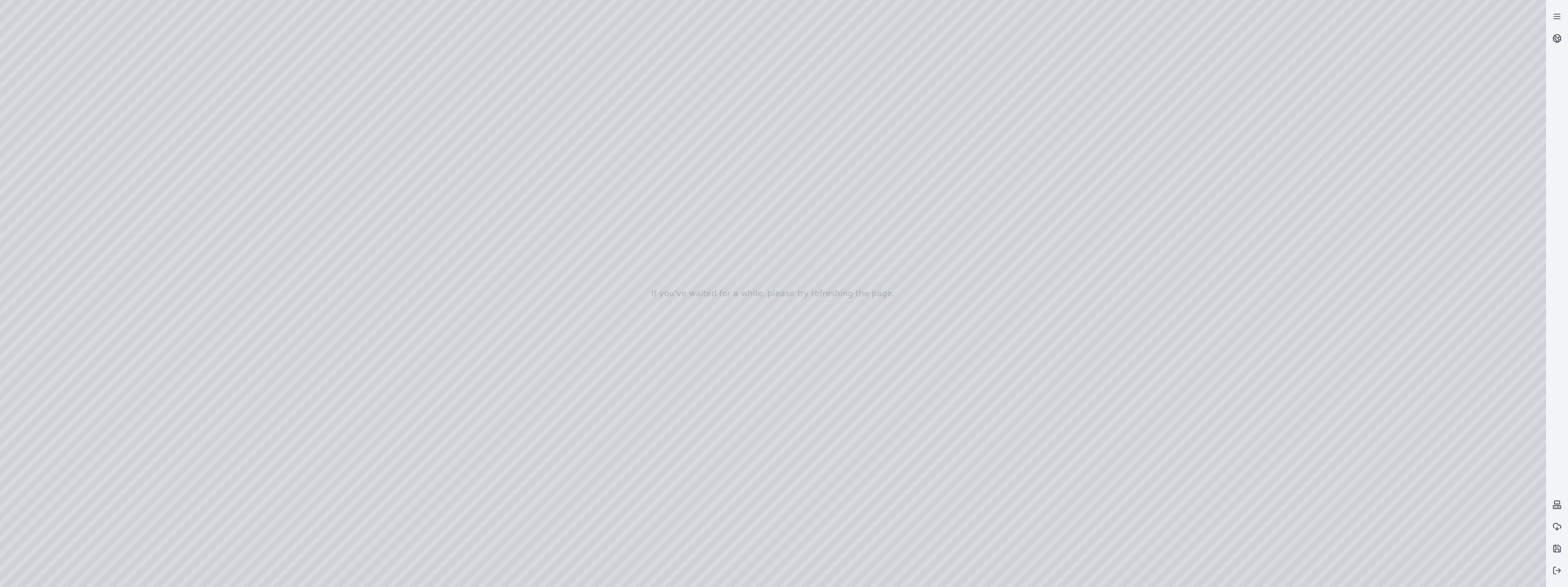
drag, startPoint x: 631, startPoint y: 368, endPoint x: 891, endPoint y: 543, distance: 313.4
drag, startPoint x: 590, startPoint y: 395, endPoint x: 920, endPoint y: 454, distance: 335.2
click at [752, 434] on div at bounding box center [773, 294] width 1546 height 587
drag, startPoint x: 631, startPoint y: 506, endPoint x: 843, endPoint y: 291, distance: 301.9
drag, startPoint x: 836, startPoint y: 384, endPoint x: 592, endPoint y: 496, distance: 268.5
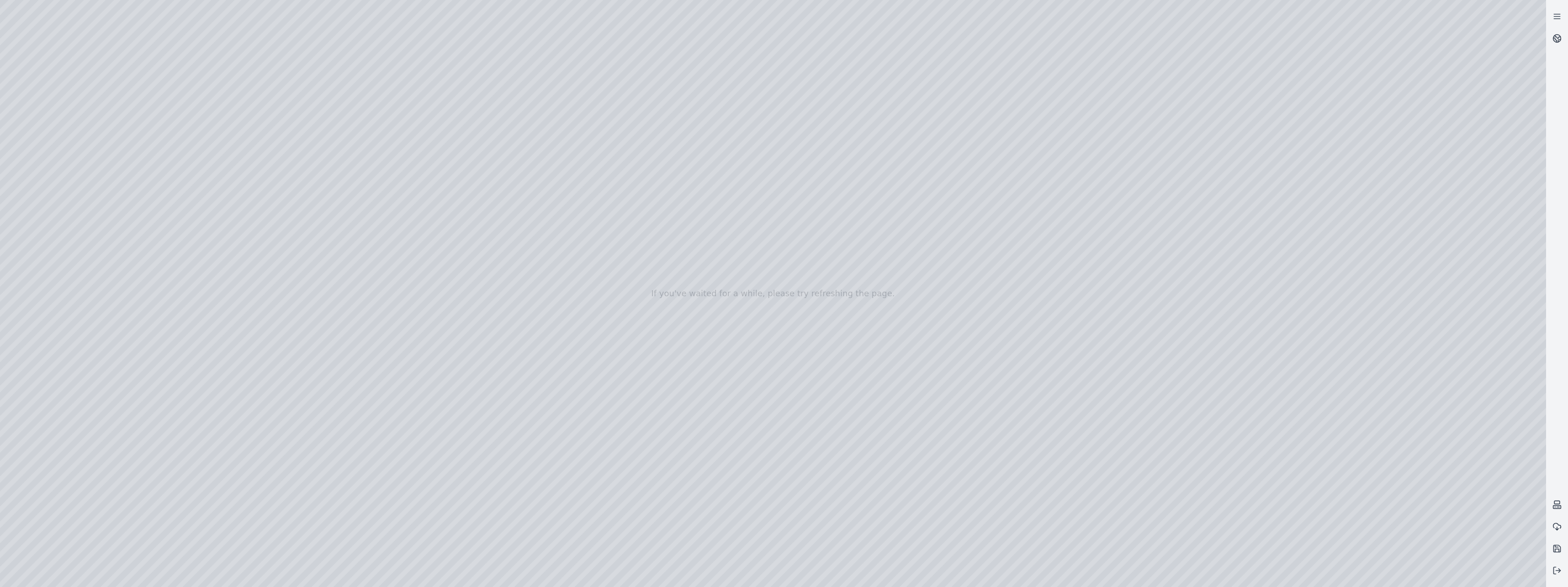
drag, startPoint x: 591, startPoint y: 485, endPoint x: 778, endPoint y: 502, distance: 187.8
drag, startPoint x: 869, startPoint y: 443, endPoint x: 800, endPoint y: 449, distance: 69.3
click at [752, 408] on div at bounding box center [773, 294] width 1546 height 587
click at [781, 259] on div at bounding box center [773, 294] width 1546 height 587
click at [781, 404] on div at bounding box center [773, 294] width 1546 height 587
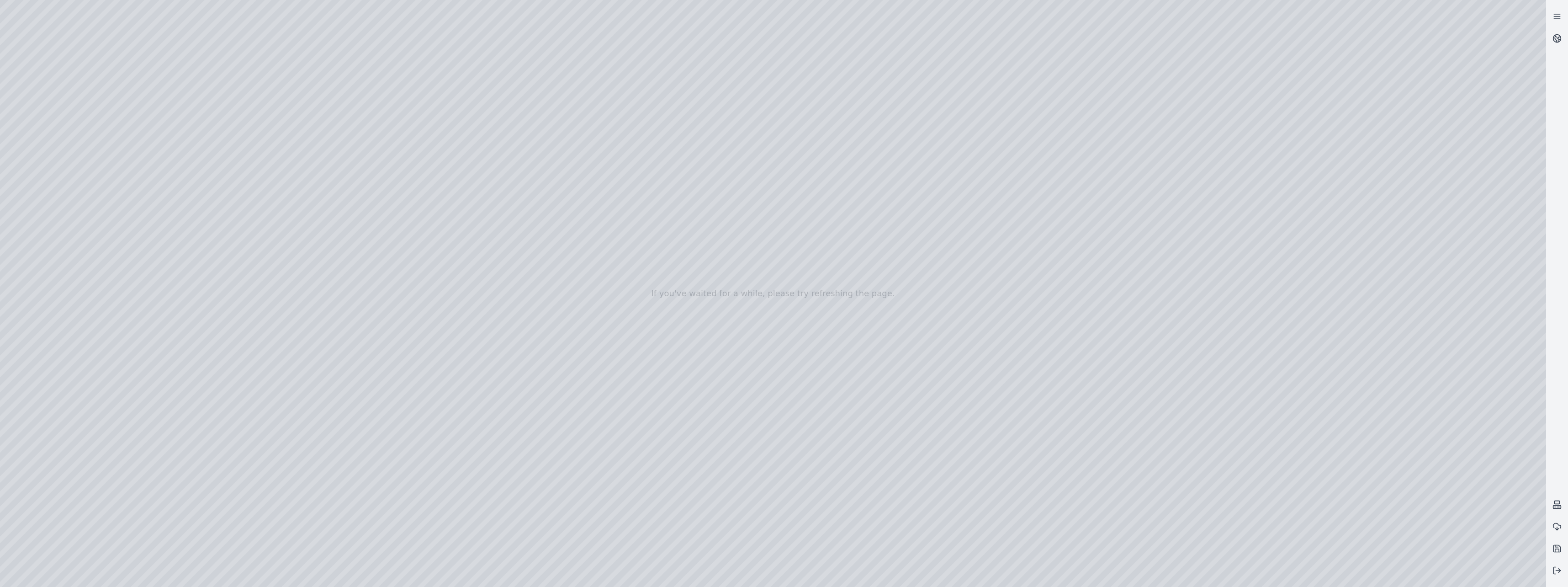
click at [757, 339] on div at bounding box center [773, 294] width 1546 height 587
click at [781, 237] on div at bounding box center [773, 294] width 1546 height 587
click at [781, 326] on div at bounding box center [773, 294] width 1546 height 587
drag, startPoint x: 813, startPoint y: 415, endPoint x: 814, endPoint y: 581, distance: 166.0
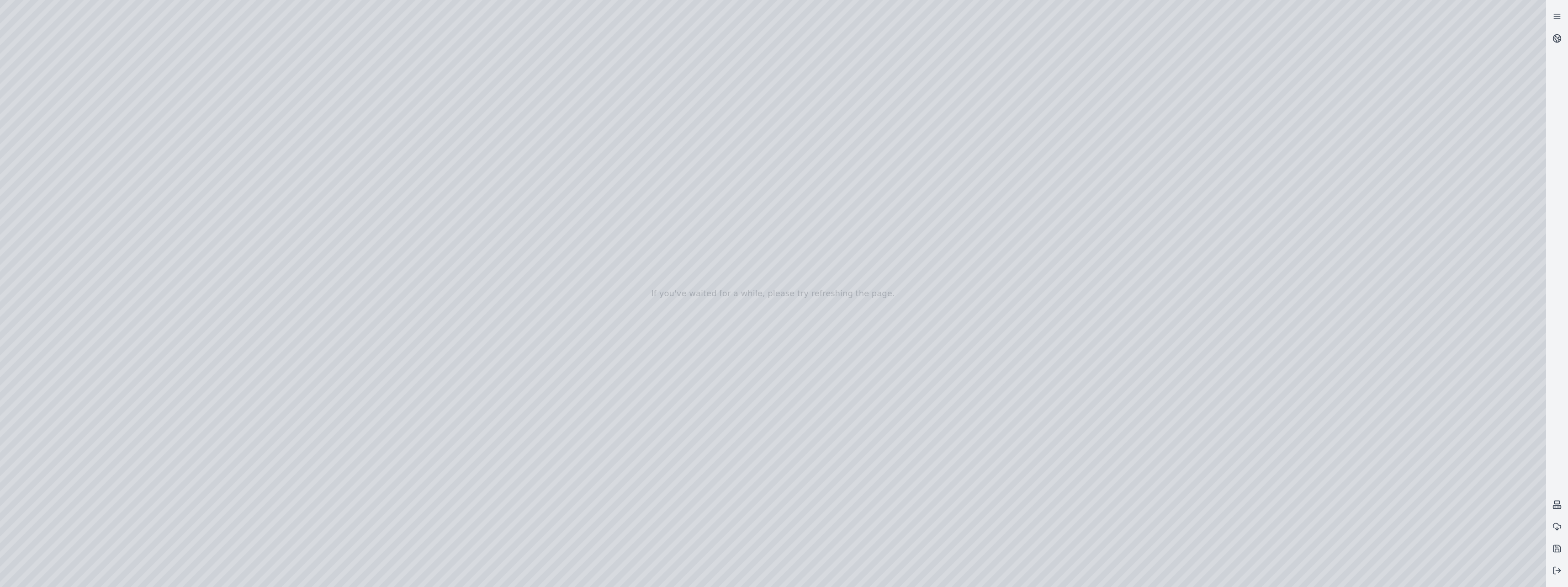
drag, startPoint x: 795, startPoint y: 403, endPoint x: 637, endPoint y: 508, distance: 189.7
drag, startPoint x: 877, startPoint y: 480, endPoint x: 699, endPoint y: 483, distance: 178.0
drag, startPoint x: 758, startPoint y: 470, endPoint x: 635, endPoint y: 382, distance: 151.2
click at [693, 454] on div at bounding box center [773, 294] width 1546 height 587
click at [690, 429] on div at bounding box center [773, 294] width 1546 height 587
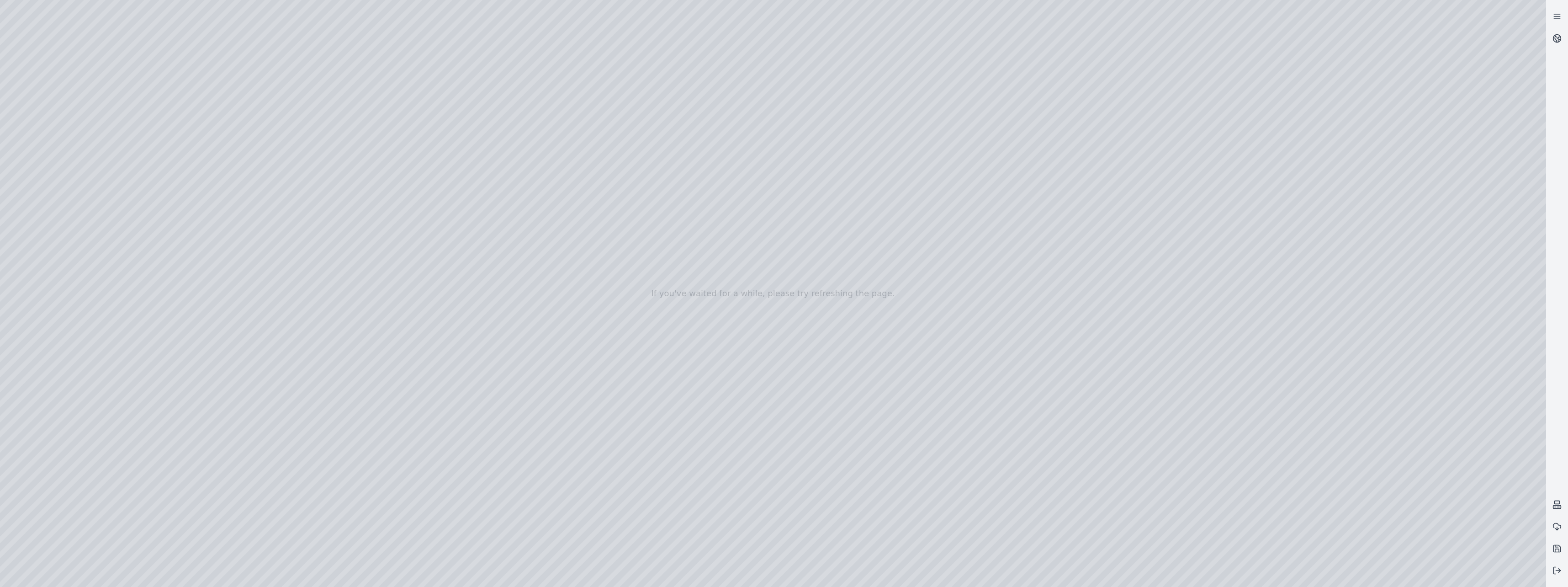
drag, startPoint x: 727, startPoint y: 465, endPoint x: 671, endPoint y: 365, distance: 114.6
drag, startPoint x: 720, startPoint y: 404, endPoint x: 648, endPoint y: 404, distance: 72.0
drag, startPoint x: 870, startPoint y: 442, endPoint x: 543, endPoint y: 382, distance: 332.5
drag, startPoint x: 895, startPoint y: 414, endPoint x: 844, endPoint y: 421, distance: 51.5
drag, startPoint x: 960, startPoint y: 413, endPoint x: 701, endPoint y: 406, distance: 259.1
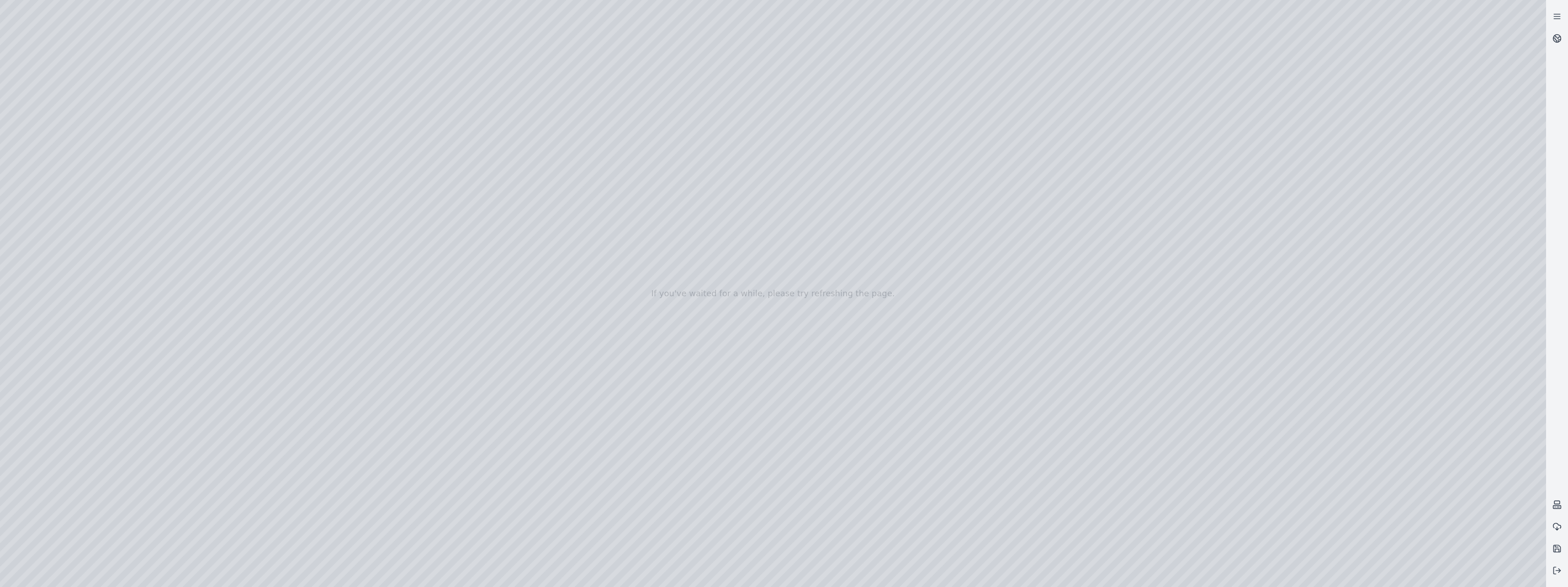
drag, startPoint x: 867, startPoint y: 437, endPoint x: 803, endPoint y: 438, distance: 64.0
drag, startPoint x: 872, startPoint y: 445, endPoint x: 820, endPoint y: 437, distance: 52.6
click at [543, 270] on div at bounding box center [773, 294] width 1546 height 587
click at [615, 264] on div at bounding box center [773, 294] width 1546 height 587
drag, startPoint x: 718, startPoint y: 383, endPoint x: 803, endPoint y: 478, distance: 127.5
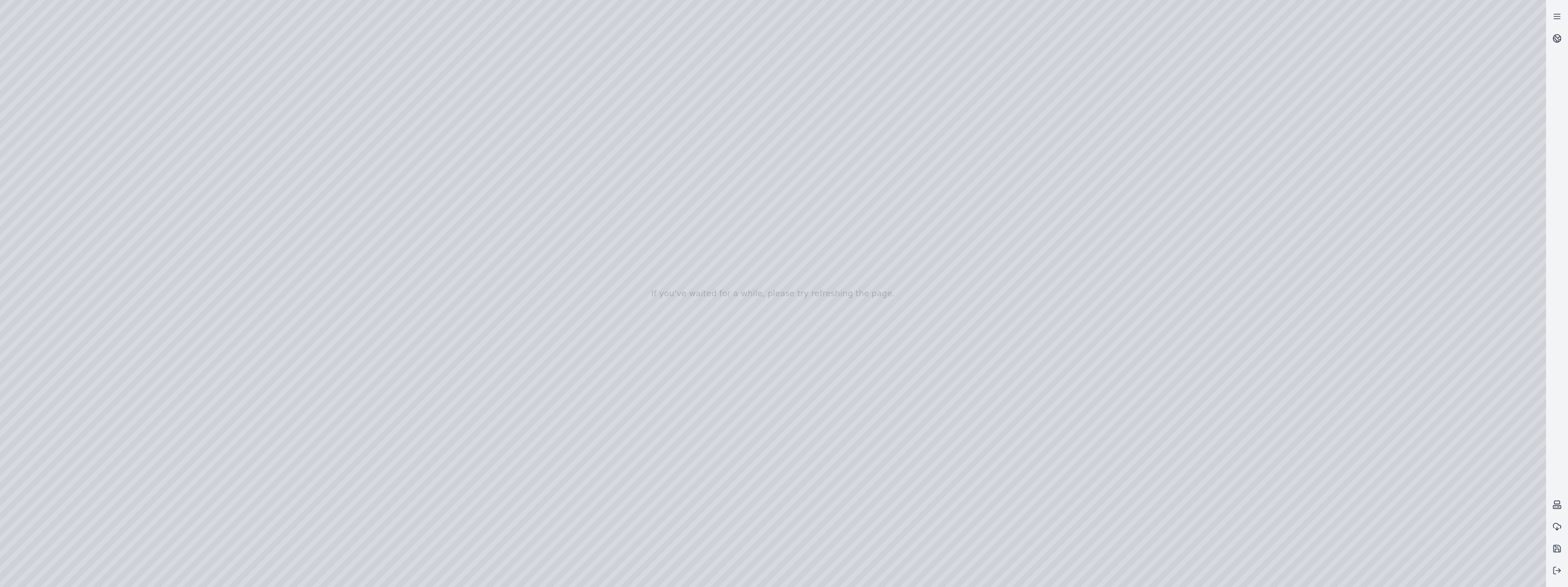
drag, startPoint x: 726, startPoint y: 455, endPoint x: 749, endPoint y: 456, distance: 23.0
drag, startPoint x: 613, startPoint y: 392, endPoint x: 673, endPoint y: 445, distance: 80.1
drag, startPoint x: 914, startPoint y: 440, endPoint x: 739, endPoint y: 399, distance: 179.7
drag, startPoint x: 942, startPoint y: 435, endPoint x: 861, endPoint y: 432, distance: 81.1
drag, startPoint x: 975, startPoint y: 454, endPoint x: 639, endPoint y: 328, distance: 358.8
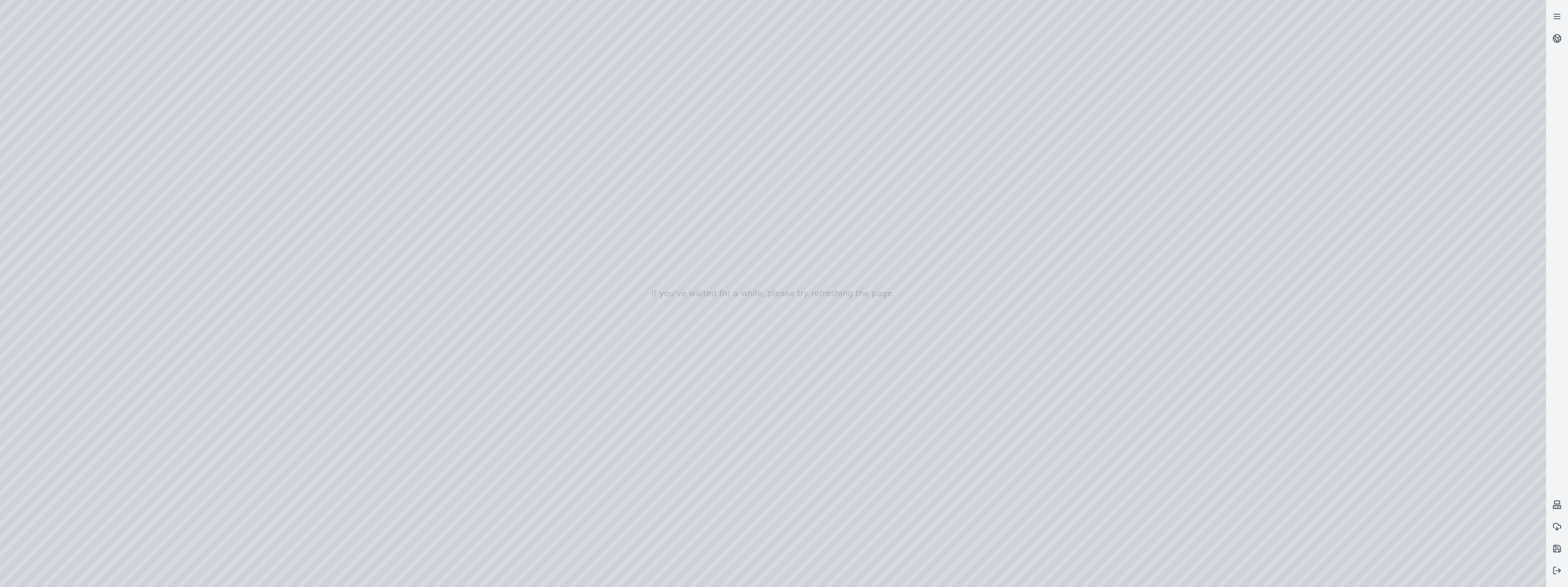
drag, startPoint x: 743, startPoint y: 455, endPoint x: 903, endPoint y: 392, distance: 172.0
drag, startPoint x: 906, startPoint y: 413, endPoint x: 785, endPoint y: 402, distance: 121.5
drag, startPoint x: 947, startPoint y: 457, endPoint x: 675, endPoint y: 233, distance: 352.4
drag, startPoint x: 773, startPoint y: 400, endPoint x: 807, endPoint y: 353, distance: 58.0
click at [781, 213] on div at bounding box center [773, 294] width 1546 height 587
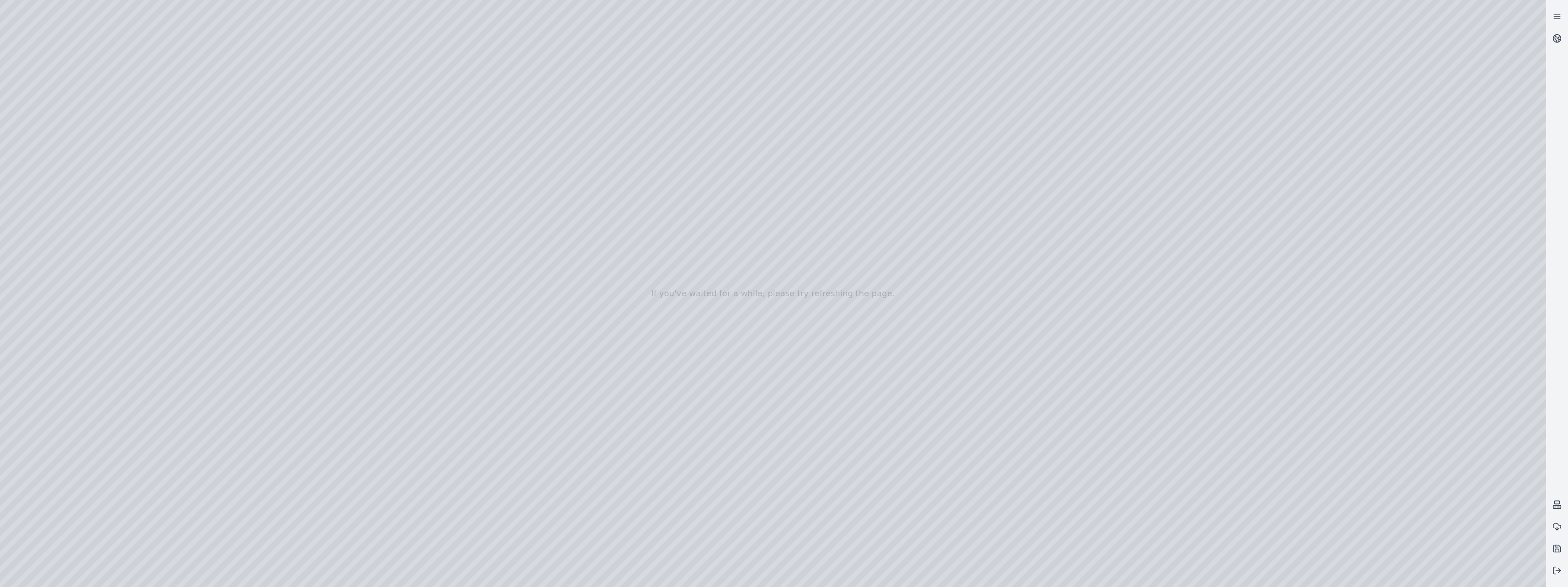
drag, startPoint x: 1069, startPoint y: 267, endPoint x: 1077, endPoint y: 267, distance: 8.0
click at [781, 267] on div at bounding box center [773, 294] width 1546 height 587
drag, startPoint x: 1076, startPoint y: 265, endPoint x: 1085, endPoint y: 265, distance: 9.0
click at [781, 265] on div at bounding box center [773, 294] width 1546 height 587
click at [781, 286] on div at bounding box center [773, 294] width 1546 height 587
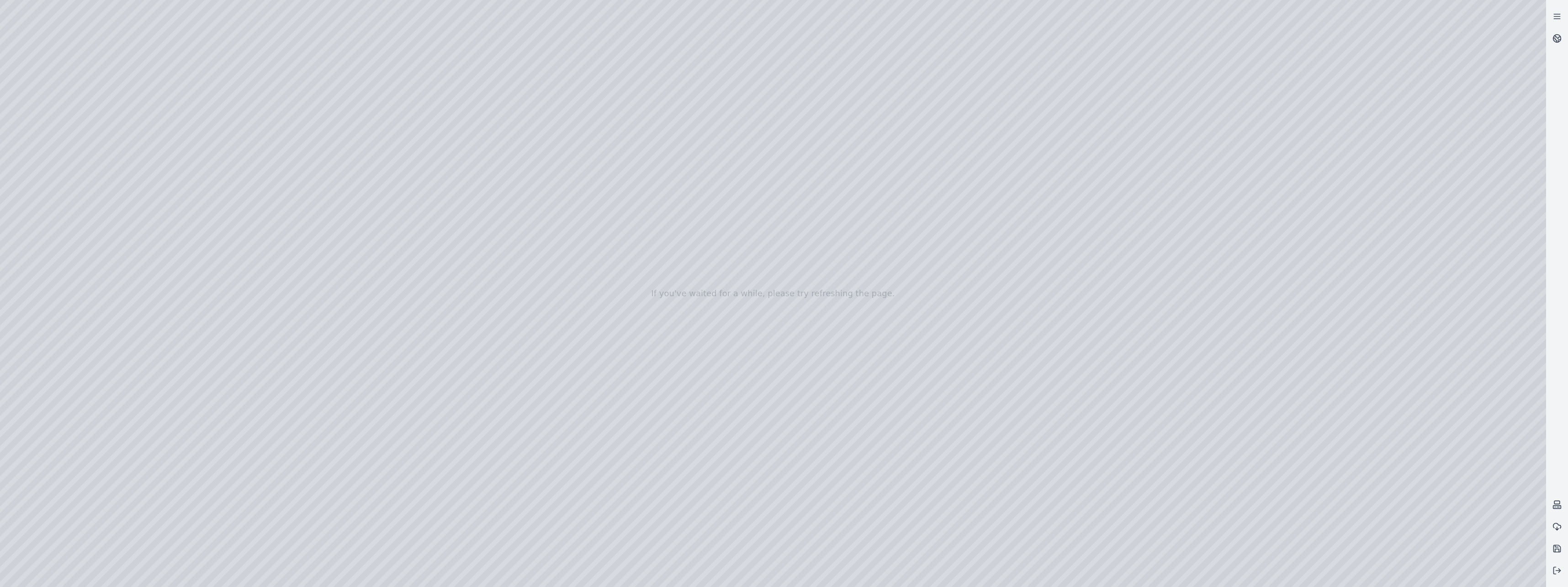
click at [781, 217] on div at bounding box center [773, 294] width 1546 height 587
click at [781, 216] on div at bounding box center [773, 294] width 1546 height 587
click at [781, 217] on div at bounding box center [773, 294] width 1546 height 587
click at [781, 213] on div at bounding box center [773, 294] width 1546 height 587
click at [781, 216] on div at bounding box center [773, 294] width 1546 height 587
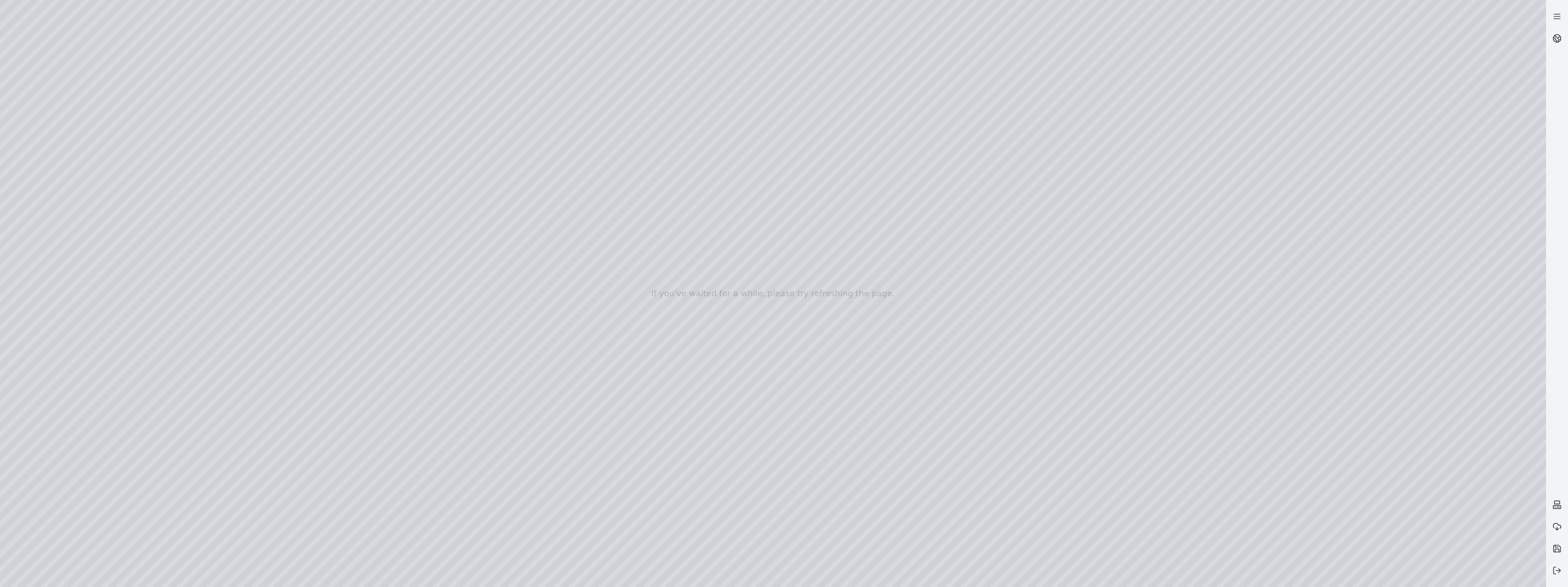
click at [781, 214] on div at bounding box center [773, 294] width 1546 height 587
click at [781, 222] on div at bounding box center [773, 294] width 1546 height 587
click at [781, 215] on div at bounding box center [773, 294] width 1546 height 587
drag, startPoint x: 1407, startPoint y: 206, endPoint x: 1408, endPoint y: 213, distance: 7.1
click at [781, 206] on div at bounding box center [773, 294] width 1546 height 587
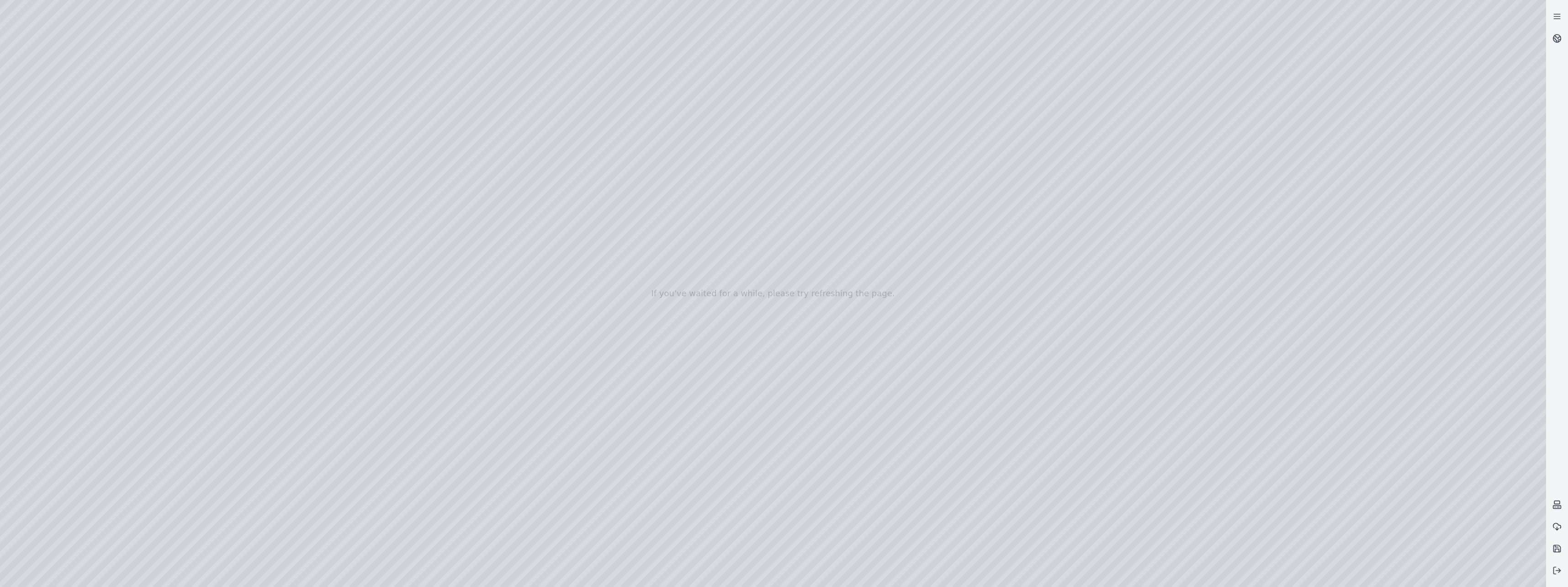
click at [781, 214] on div at bounding box center [773, 294] width 1546 height 587
click at [781, 218] on div at bounding box center [773, 294] width 1546 height 587
click at [781, 219] on div at bounding box center [773, 294] width 1546 height 587
click at [781, 217] on div at bounding box center [773, 294] width 1546 height 587
click at [781, 210] on div at bounding box center [773, 294] width 1546 height 587
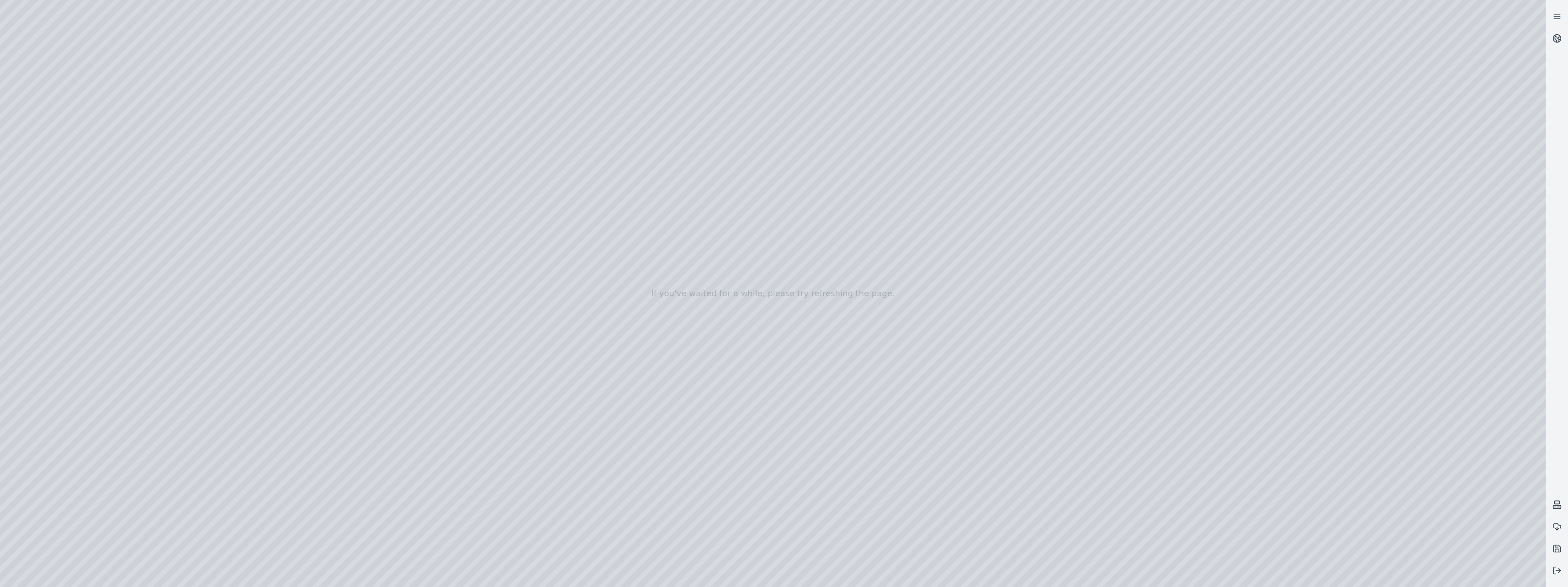
click at [781, 215] on div at bounding box center [773, 294] width 1546 height 587
drag, startPoint x: 977, startPoint y: 443, endPoint x: 999, endPoint y: 437, distance: 22.8
click at [781, 464] on div at bounding box center [773, 294] width 1546 height 587
click at [781, 443] on div at bounding box center [773, 294] width 1546 height 587
click at [781, 439] on div at bounding box center [773, 294] width 1546 height 587
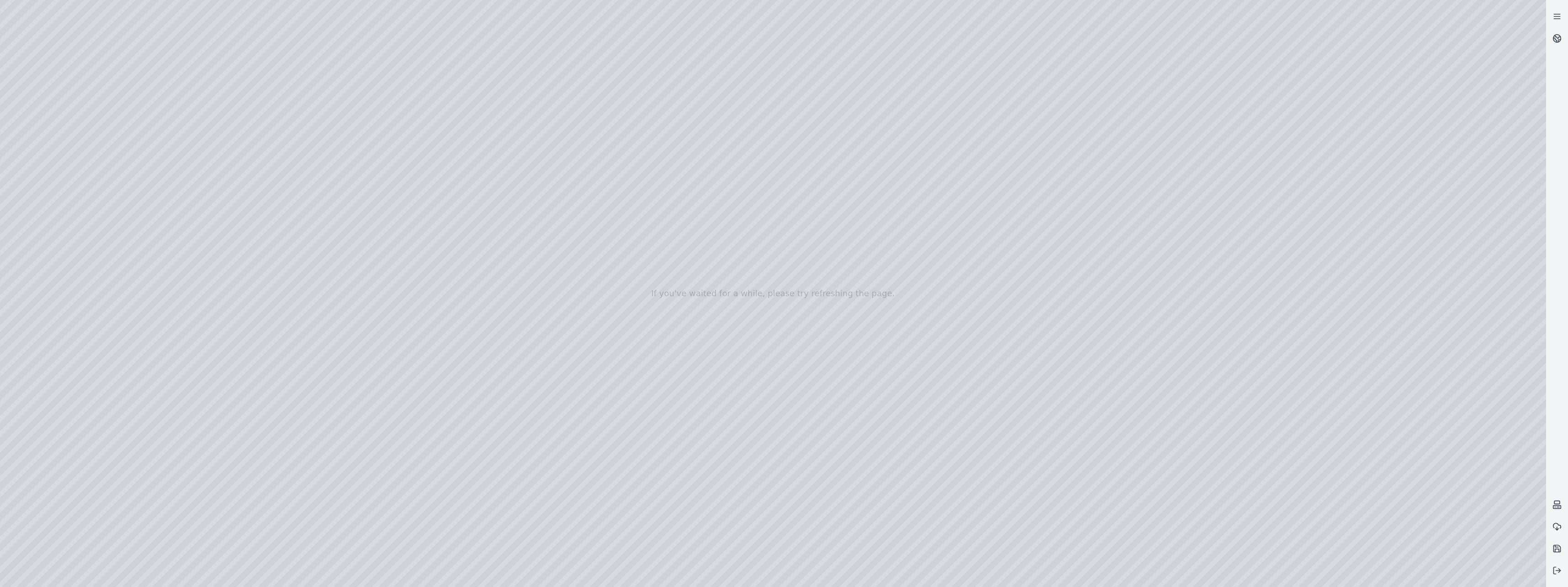
click at [781, 218] on div at bounding box center [773, 294] width 1546 height 587
click at [781, 211] on div at bounding box center [773, 294] width 1546 height 587
drag, startPoint x: 733, startPoint y: 479, endPoint x: 904, endPoint y: 434, distance: 176.8
drag, startPoint x: 912, startPoint y: 482, endPoint x: 904, endPoint y: 504, distance: 23.4
drag, startPoint x: 911, startPoint y: 278, endPoint x: 1088, endPoint y: 290, distance: 177.4
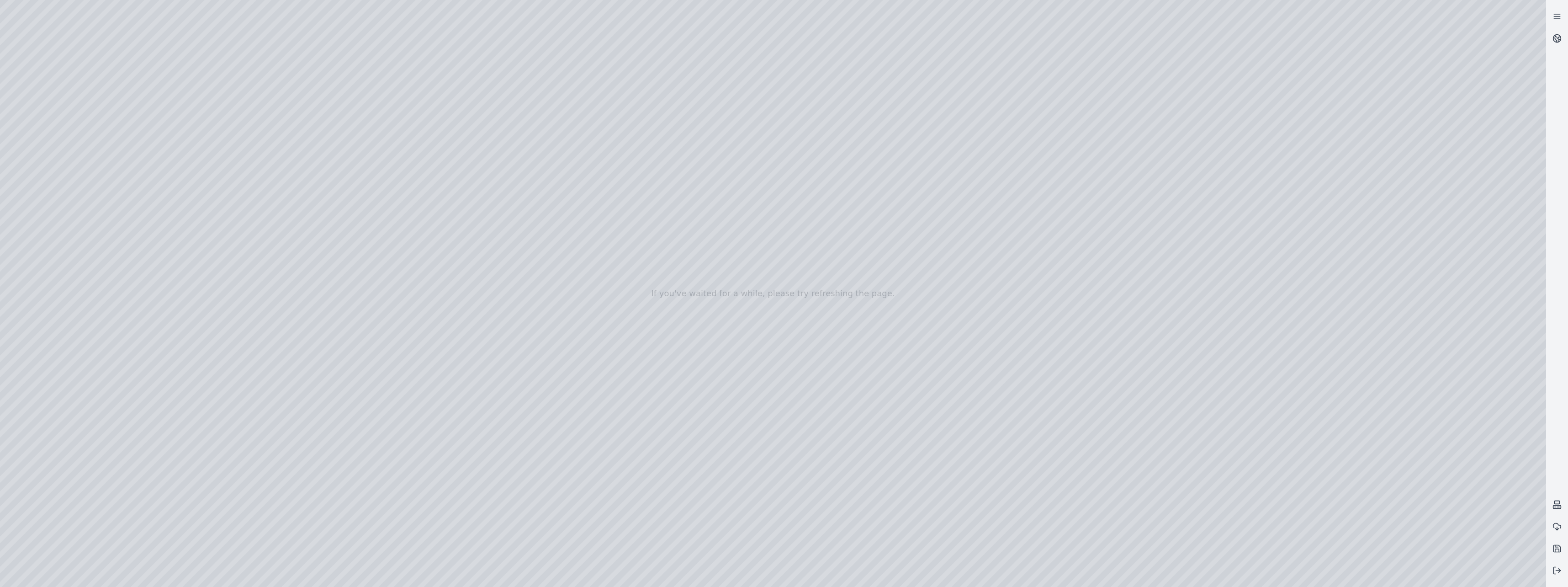
click at [781, 327] on div at bounding box center [773, 294] width 1546 height 587
drag, startPoint x: 842, startPoint y: 381, endPoint x: 717, endPoint y: 420, distance: 130.9
drag, startPoint x: 891, startPoint y: 437, endPoint x: 653, endPoint y: 261, distance: 296.0
drag, startPoint x: 928, startPoint y: 373, endPoint x: 679, endPoint y: 314, distance: 255.9
drag, startPoint x: 900, startPoint y: 463, endPoint x: 763, endPoint y: 356, distance: 173.8
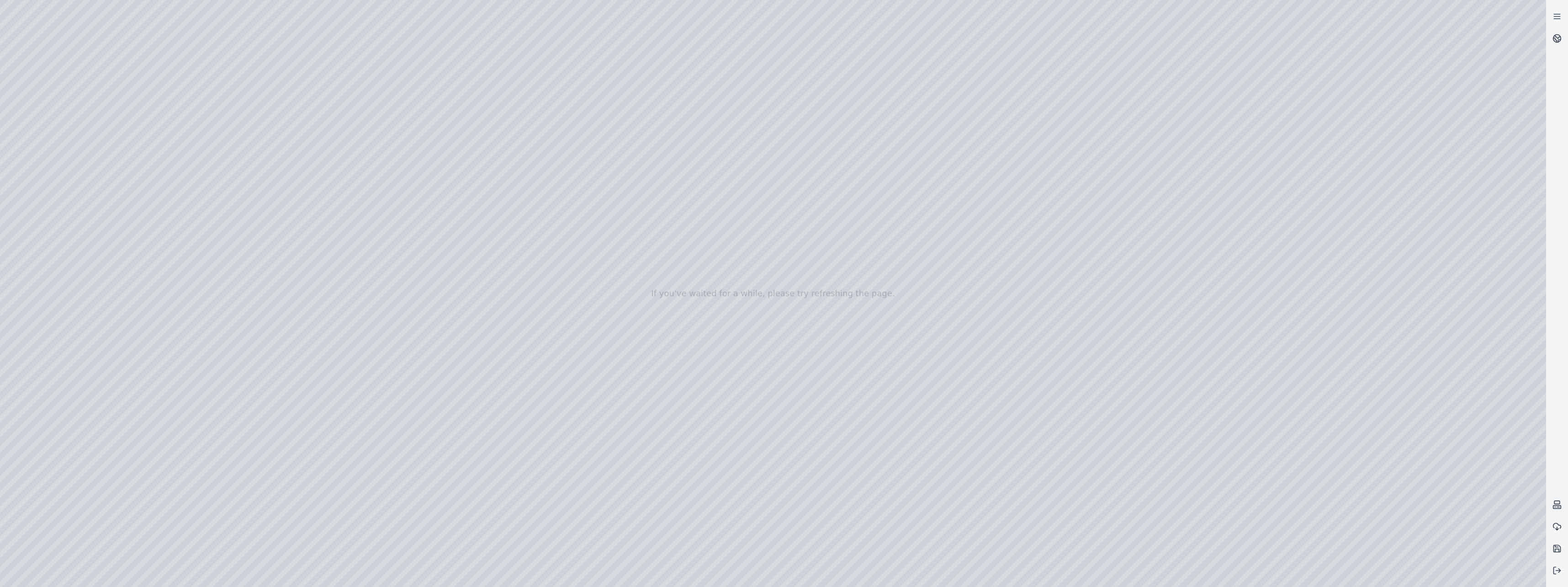
drag, startPoint x: 820, startPoint y: 428, endPoint x: 816, endPoint y: 480, distance: 52.2
drag, startPoint x: 815, startPoint y: 485, endPoint x: 817, endPoint y: 530, distance: 45.0
drag, startPoint x: 805, startPoint y: 498, endPoint x: 706, endPoint y: 361, distance: 169.0
click at [755, 326] on div at bounding box center [773, 294] width 1546 height 587
click at [781, 162] on div at bounding box center [773, 294] width 1546 height 587
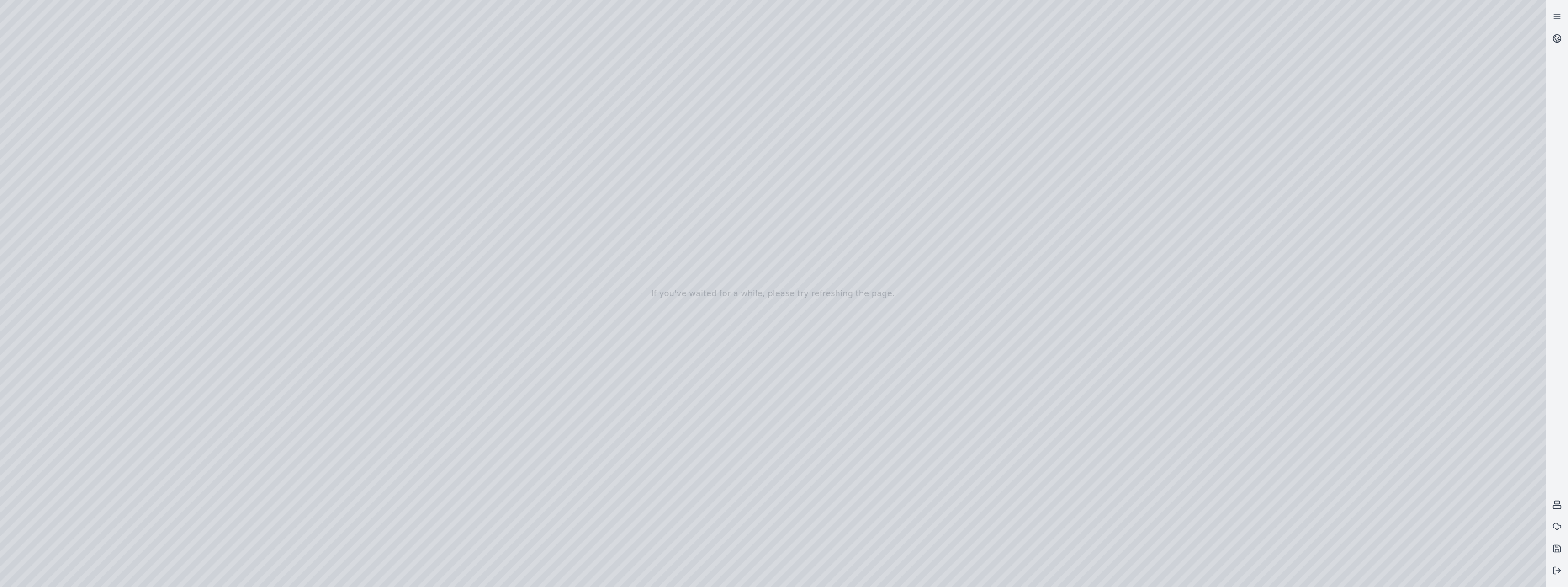
click at [781, 410] on div at bounding box center [773, 294] width 1546 height 587
drag, startPoint x: 840, startPoint y: 425, endPoint x: 626, endPoint y: 228, distance: 290.9
drag, startPoint x: 864, startPoint y: 454, endPoint x: 878, endPoint y: 455, distance: 14.0
click at [781, 455] on div at bounding box center [773, 294] width 1546 height 587
click at [781, 419] on div at bounding box center [773, 294] width 1546 height 587
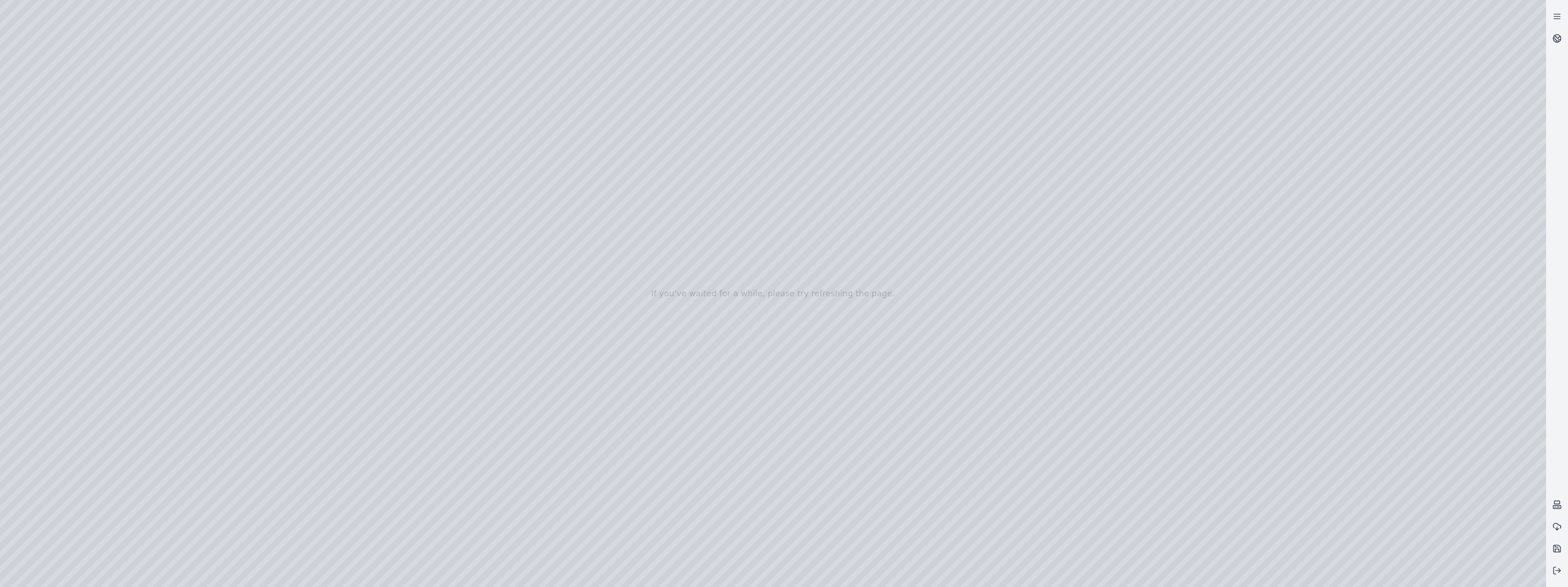
drag, startPoint x: 728, startPoint y: 501, endPoint x: 749, endPoint y: 419, distance: 84.6
drag, startPoint x: 785, startPoint y: 499, endPoint x: 761, endPoint y: 452, distance: 52.8
drag, startPoint x: 758, startPoint y: 462, endPoint x: 775, endPoint y: 365, distance: 98.5
drag, startPoint x: 730, startPoint y: 412, endPoint x: 744, endPoint y: 360, distance: 53.9
drag, startPoint x: 735, startPoint y: 388, endPoint x: 744, endPoint y: 345, distance: 43.9
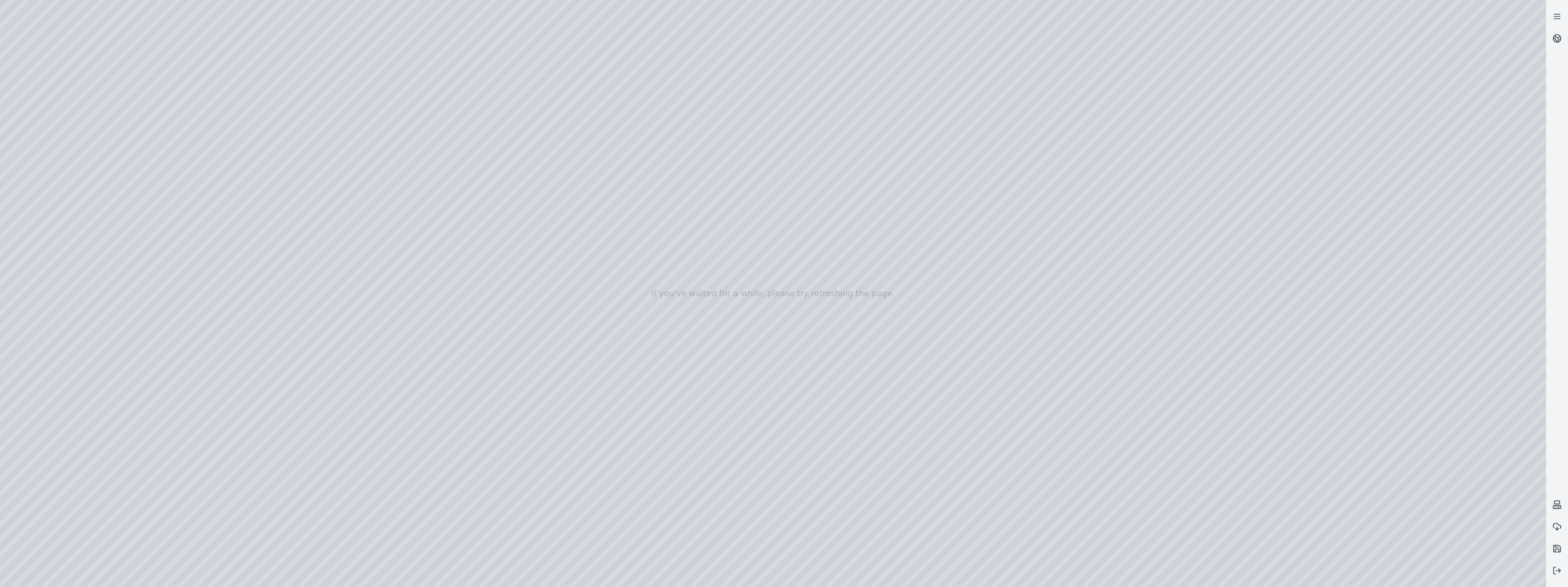
drag, startPoint x: 760, startPoint y: 409, endPoint x: 1094, endPoint y: 427, distance: 334.5
drag, startPoint x: 657, startPoint y: 402, endPoint x: 760, endPoint y: 219, distance: 210.0
drag, startPoint x: 754, startPoint y: 347, endPoint x: 626, endPoint y: 277, distance: 145.9
drag, startPoint x: 828, startPoint y: 341, endPoint x: 642, endPoint y: 322, distance: 187.0
drag, startPoint x: 975, startPoint y: 350, endPoint x: 752, endPoint y: 227, distance: 254.7
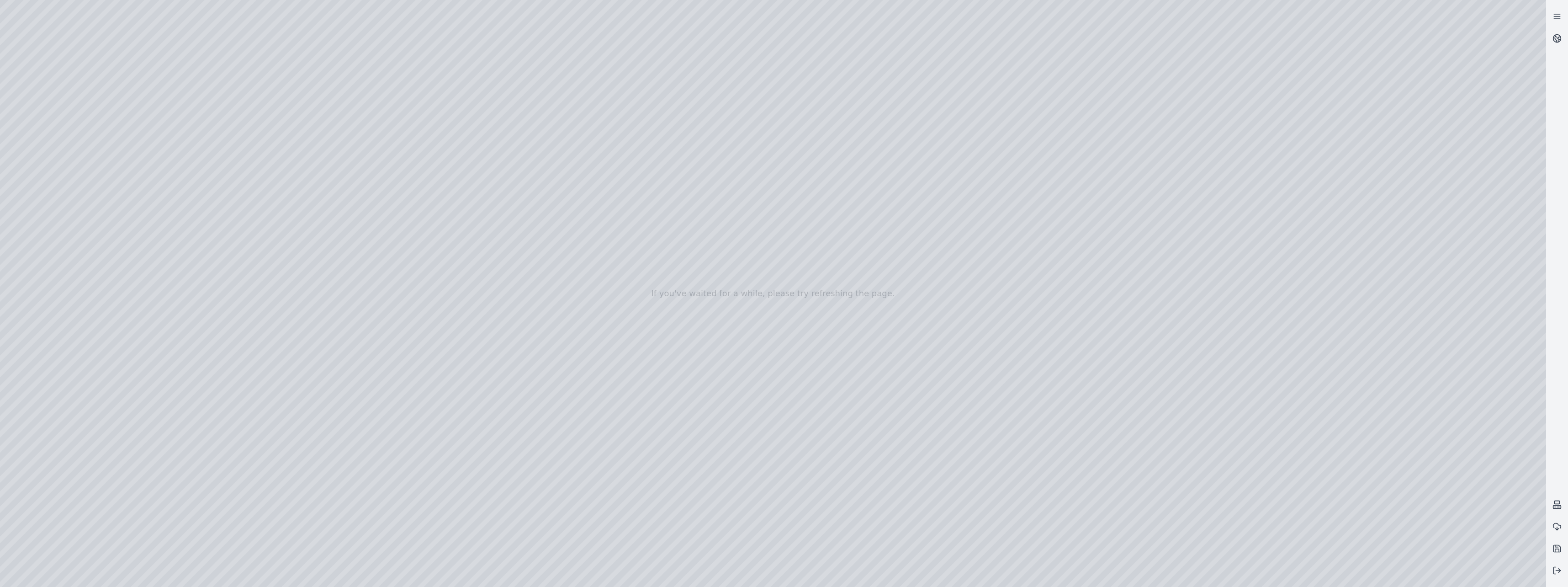
click at [781, 152] on div at bounding box center [773, 294] width 1546 height 587
click at [781, 151] on div at bounding box center [773, 294] width 1546 height 587
click at [781, 93] on div at bounding box center [773, 294] width 1546 height 587
drag, startPoint x: 833, startPoint y: 435, endPoint x: 824, endPoint y: 343, distance: 92.4
drag, startPoint x: 900, startPoint y: 455, endPoint x: 699, endPoint y: 490, distance: 204.0
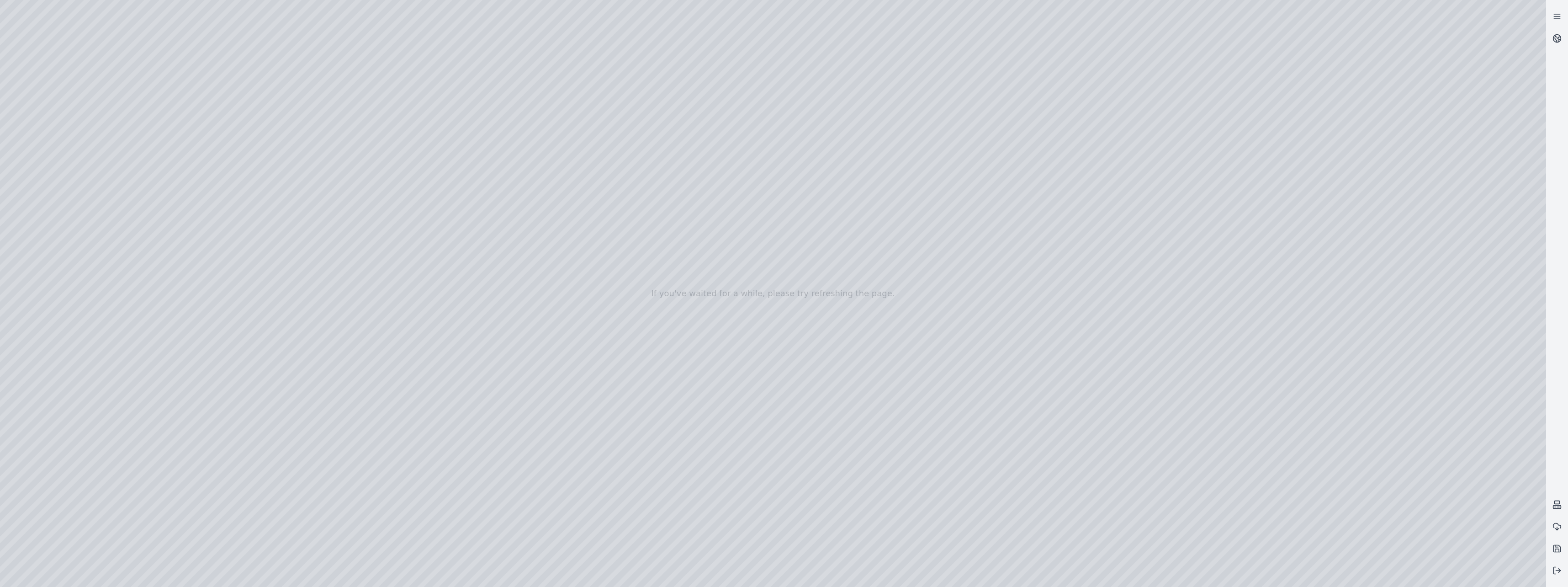
drag, startPoint x: 931, startPoint y: 469, endPoint x: 723, endPoint y: 286, distance: 277.0
drag, startPoint x: 667, startPoint y: 396, endPoint x: 1001, endPoint y: 378, distance: 334.5
drag, startPoint x: 926, startPoint y: 409, endPoint x: 794, endPoint y: 309, distance: 165.6
drag, startPoint x: 793, startPoint y: 334, endPoint x: 761, endPoint y: 329, distance: 32.4
drag, startPoint x: 555, startPoint y: 102, endPoint x: 559, endPoint y: 104, distance: 4.5
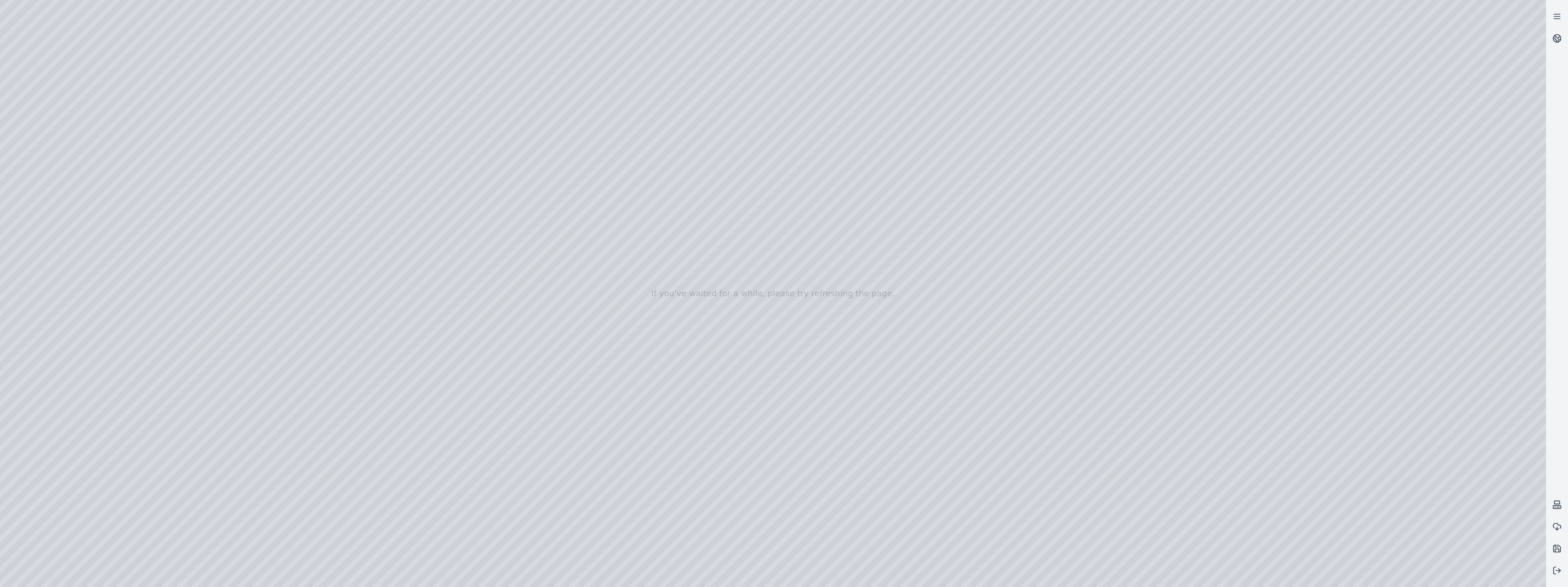
click at [559, 104] on div at bounding box center [773, 294] width 1546 height 587
drag, startPoint x: 793, startPoint y: 342, endPoint x: 754, endPoint y: 329, distance: 41.1
click at [479, 107] on div at bounding box center [773, 294] width 1546 height 587
drag, startPoint x: 547, startPoint y: 98, endPoint x: 553, endPoint y: 99, distance: 6.1
click at [553, 99] on div at bounding box center [773, 294] width 1546 height 587
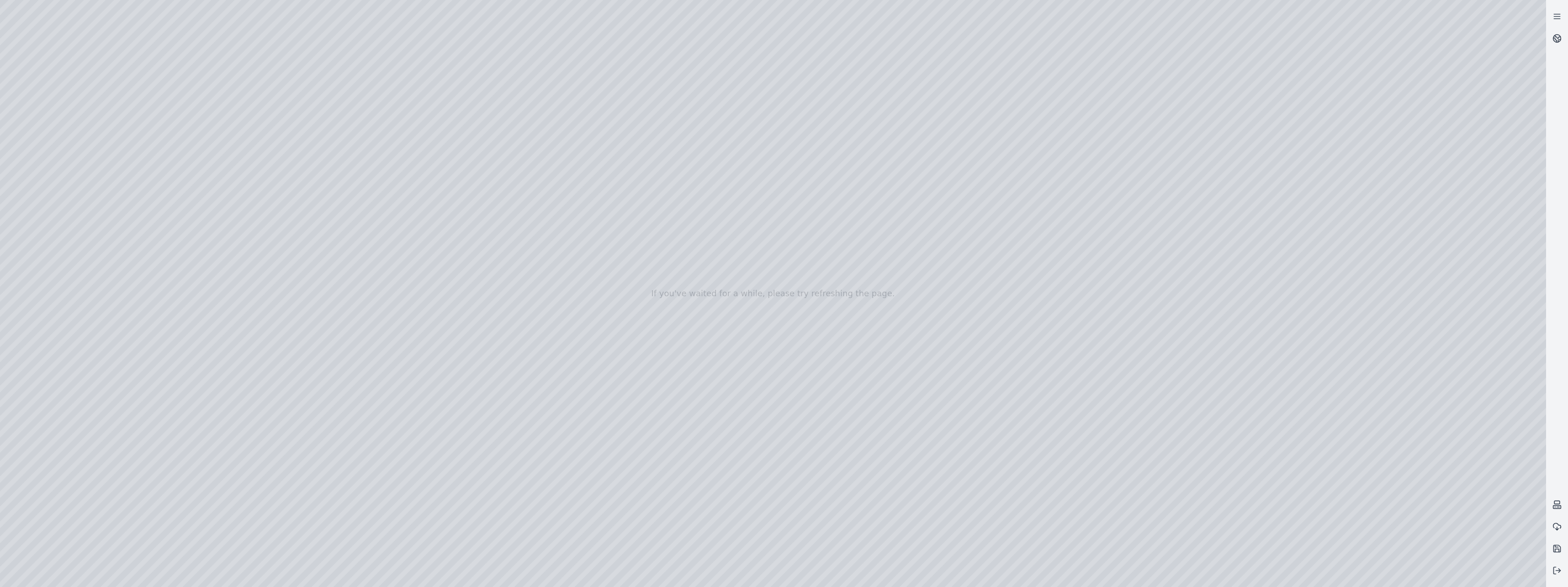
drag, startPoint x: 477, startPoint y: 108, endPoint x: 482, endPoint y: 107, distance: 5.1
click at [482, 107] on div at bounding box center [773, 294] width 1546 height 587
click at [555, 104] on div at bounding box center [773, 294] width 1546 height 587
click at [486, 105] on div at bounding box center [773, 294] width 1546 height 587
click at [550, 100] on div at bounding box center [773, 294] width 1546 height 587
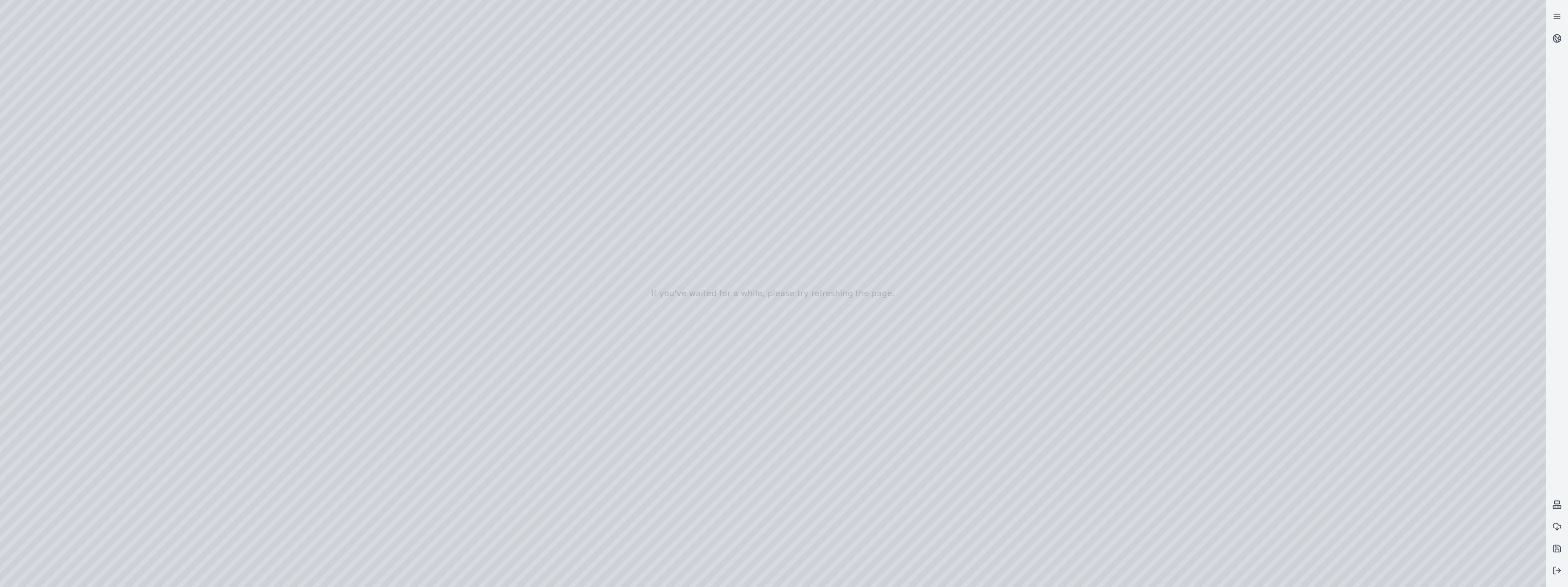
click at [495, 56] on div at bounding box center [773, 294] width 1546 height 587
drag, startPoint x: 751, startPoint y: 283, endPoint x: 825, endPoint y: 427, distance: 161.9
click at [458, 34] on div at bounding box center [773, 294] width 1546 height 587
drag, startPoint x: 866, startPoint y: 335, endPoint x: 1164, endPoint y: 120, distance: 367.5
drag, startPoint x: 753, startPoint y: 292, endPoint x: 933, endPoint y: 245, distance: 186.0
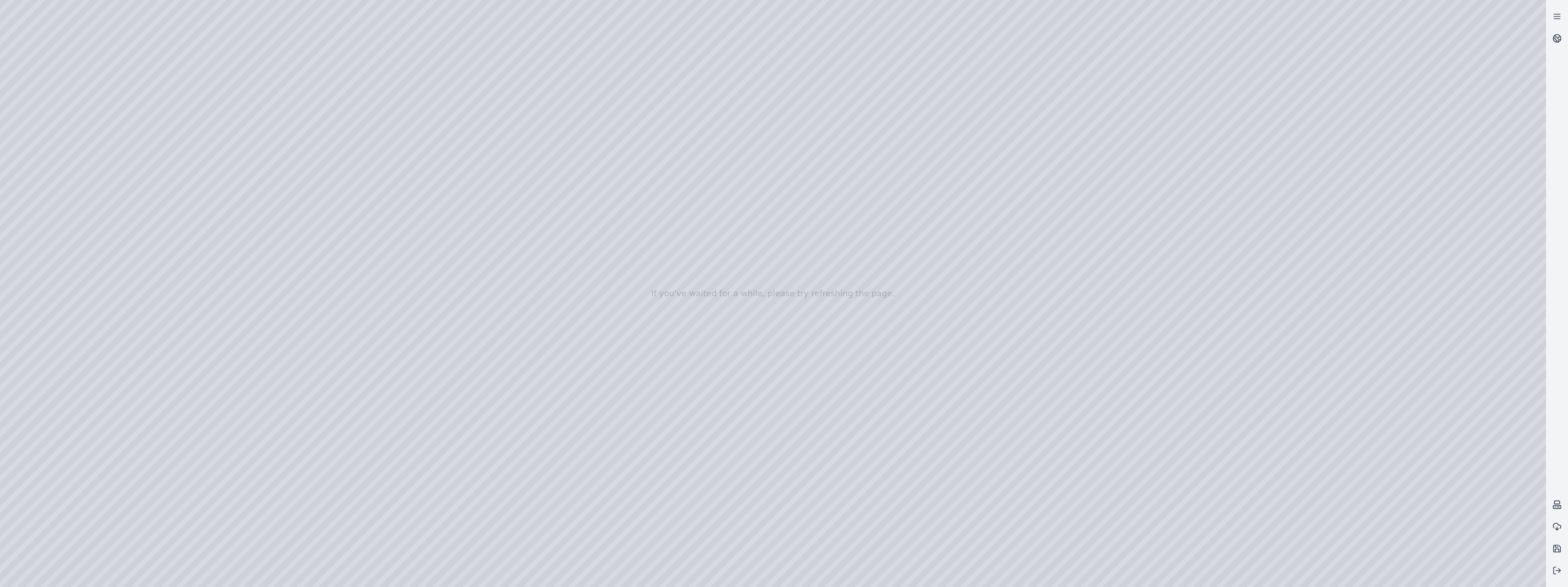
click at [704, 211] on div at bounding box center [773, 294] width 1546 height 587
drag, startPoint x: 956, startPoint y: 413, endPoint x: 881, endPoint y: 440, distance: 79.7
drag, startPoint x: 957, startPoint y: 379, endPoint x: 506, endPoint y: 353, distance: 451.7
drag, startPoint x: 589, startPoint y: 358, endPoint x: 805, endPoint y: 477, distance: 246.6
click at [781, 393] on div at bounding box center [773, 294] width 1546 height 587
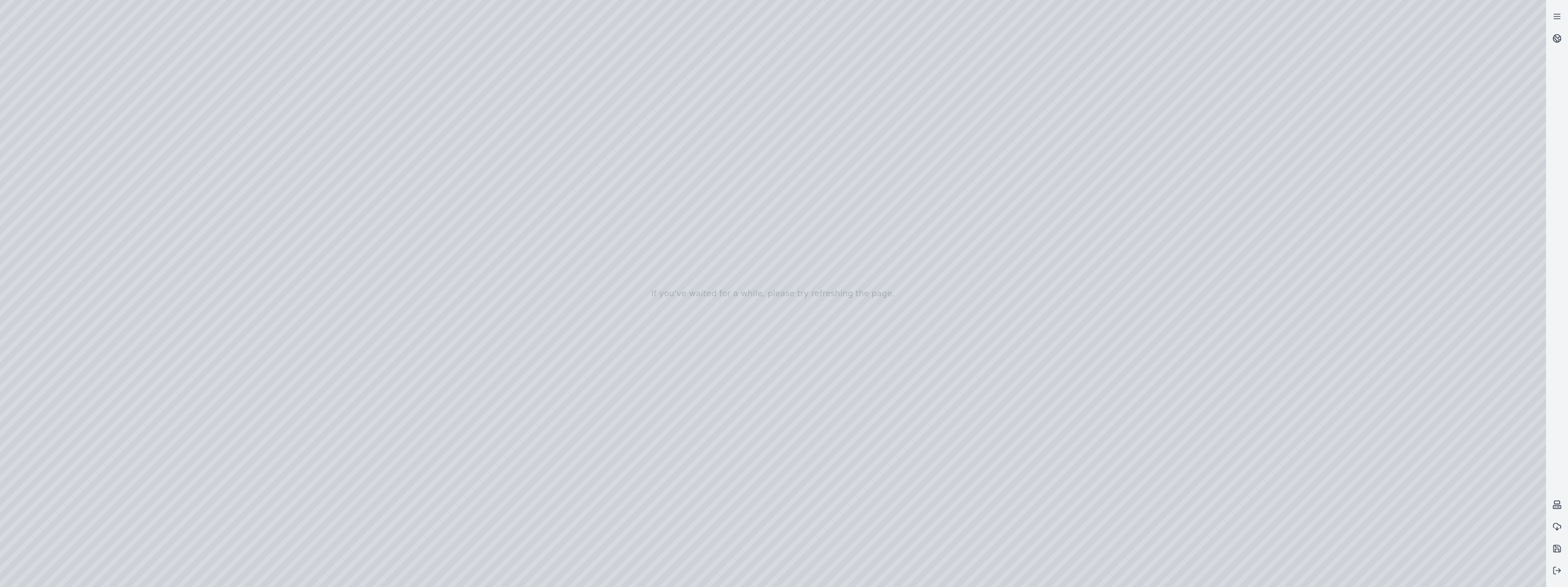
drag, startPoint x: 858, startPoint y: 485, endPoint x: 882, endPoint y: 463, distance: 32.6
click at [770, 447] on div at bounding box center [773, 294] width 1546 height 587
click at [781, 431] on div at bounding box center [773, 294] width 1546 height 587
click at [729, 453] on div at bounding box center [773, 294] width 1546 height 587
drag, startPoint x: 926, startPoint y: 453, endPoint x: 934, endPoint y: 506, distance: 53.6
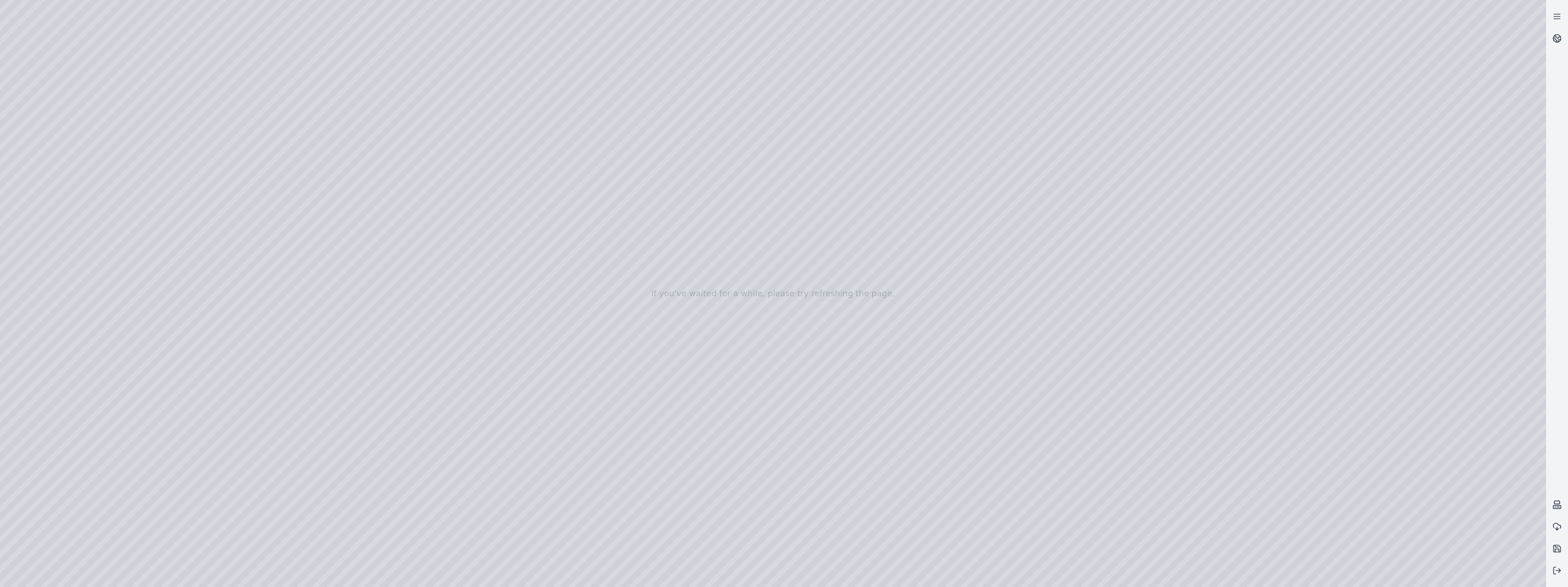
drag, startPoint x: 910, startPoint y: 300, endPoint x: 854, endPoint y: 497, distance: 204.8
drag, startPoint x: 839, startPoint y: 421, endPoint x: 940, endPoint y: 371, distance: 112.7
drag, startPoint x: 1185, startPoint y: 299, endPoint x: 668, endPoint y: 353, distance: 519.8
drag, startPoint x: 850, startPoint y: 385, endPoint x: 755, endPoint y: 390, distance: 95.1
drag, startPoint x: 788, startPoint y: 410, endPoint x: 718, endPoint y: 394, distance: 71.8
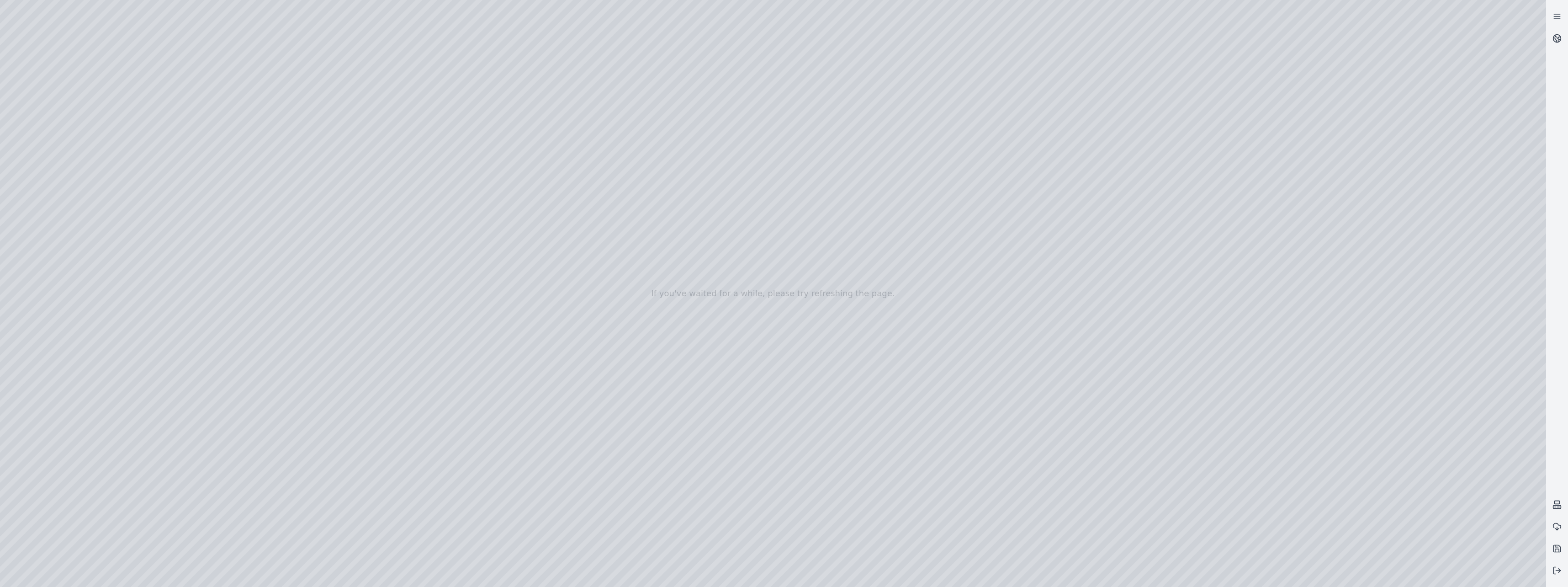
drag, startPoint x: 719, startPoint y: 379, endPoint x: 702, endPoint y: 348, distance: 35.4
drag, startPoint x: 814, startPoint y: 424, endPoint x: 726, endPoint y: 317, distance: 138.5
click at [697, 204] on div at bounding box center [773, 294] width 1546 height 587
click at [781, 417] on div at bounding box center [773, 294] width 1546 height 587
drag, startPoint x: 722, startPoint y: 443, endPoint x: 864, endPoint y: 334, distance: 179.0
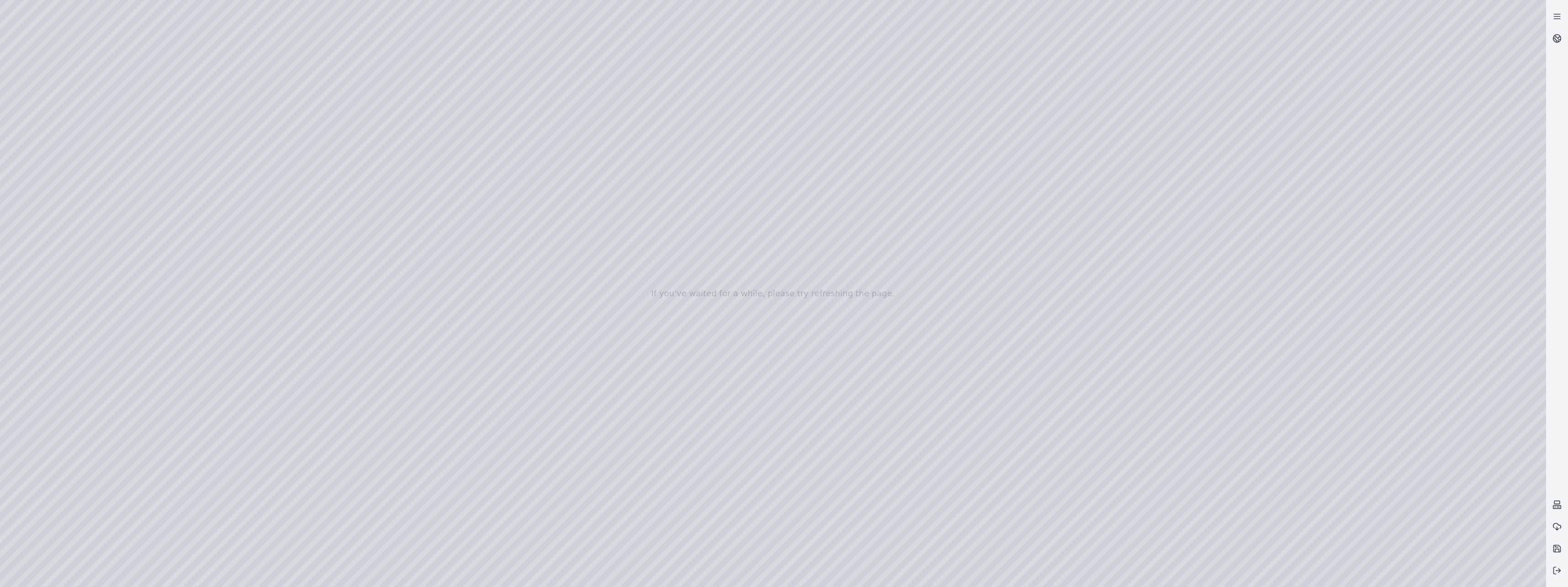
drag, startPoint x: 869, startPoint y: 468, endPoint x: 755, endPoint y: 525, distance: 127.5
drag, startPoint x: 864, startPoint y: 410, endPoint x: 673, endPoint y: 446, distance: 194.4
drag, startPoint x: 858, startPoint y: 307, endPoint x: 858, endPoint y: 401, distance: 94.0
drag, startPoint x: 747, startPoint y: 393, endPoint x: 773, endPoint y: 385, distance: 27.2
drag, startPoint x: 624, startPoint y: 346, endPoint x: 567, endPoint y: 314, distance: 65.4
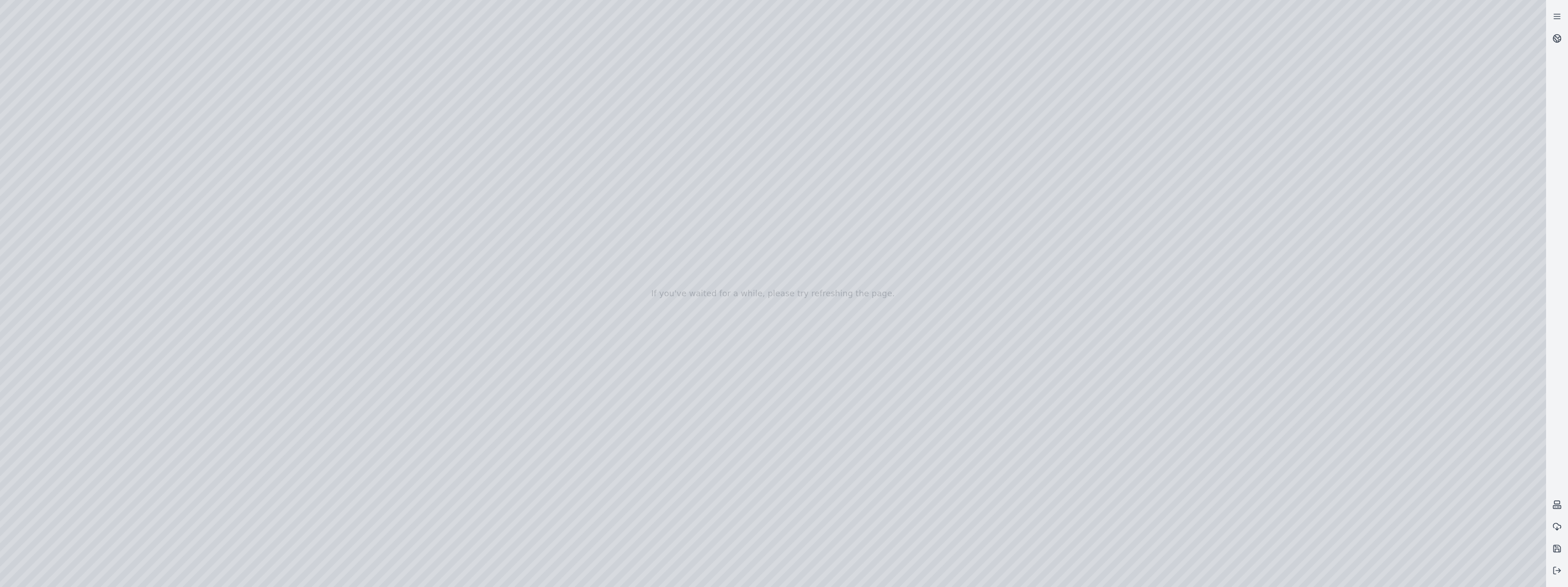
drag, startPoint x: 824, startPoint y: 423, endPoint x: 1129, endPoint y: 485, distance: 311.2
drag, startPoint x: 712, startPoint y: 409, endPoint x: 926, endPoint y: 565, distance: 264.8
drag, startPoint x: 689, startPoint y: 294, endPoint x: 905, endPoint y: 585, distance: 362.4
drag, startPoint x: 659, startPoint y: 348, endPoint x: 488, endPoint y: 200, distance: 226.2
drag, startPoint x: 856, startPoint y: 427, endPoint x: 674, endPoint y: 259, distance: 247.7
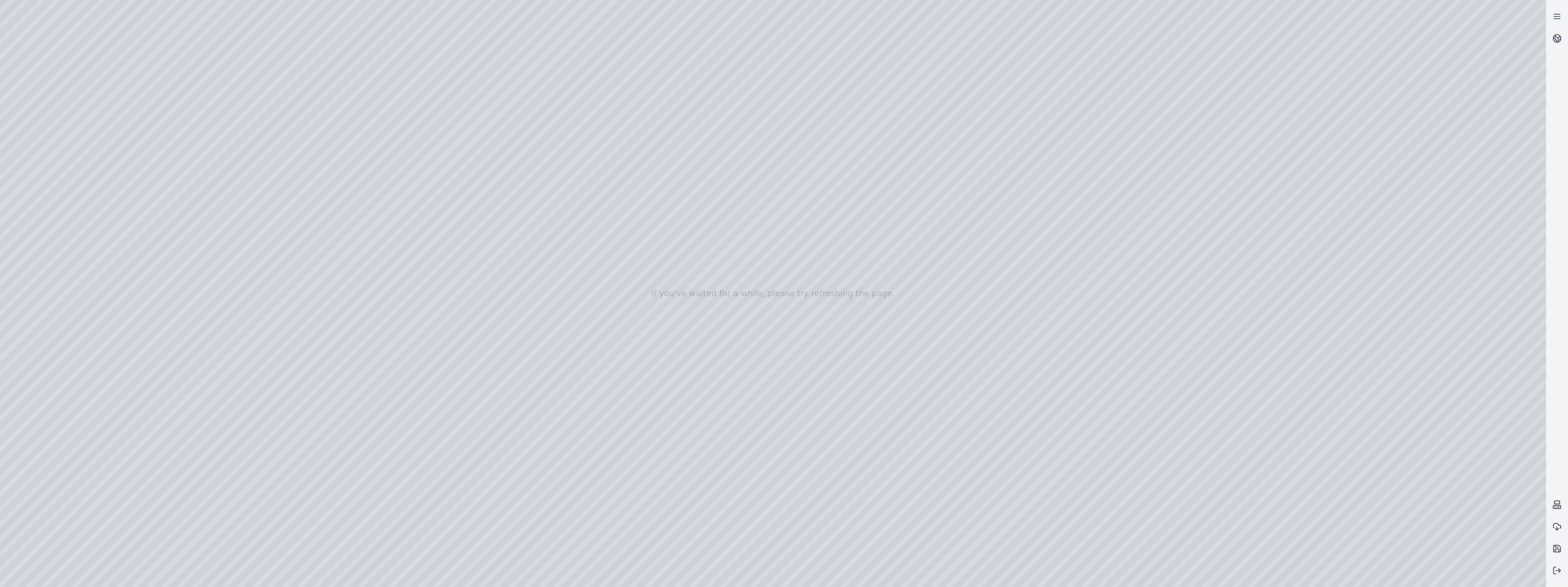
drag, startPoint x: 923, startPoint y: 384, endPoint x: 859, endPoint y: 374, distance: 64.8
drag, startPoint x: 913, startPoint y: 358, endPoint x: 752, endPoint y: 285, distance: 176.8
drag, startPoint x: 800, startPoint y: 434, endPoint x: 808, endPoint y: 384, distance: 50.6
drag, startPoint x: 827, startPoint y: 460, endPoint x: 749, endPoint y: 353, distance: 132.4
drag, startPoint x: 901, startPoint y: 334, endPoint x: 785, endPoint y: 465, distance: 175.0
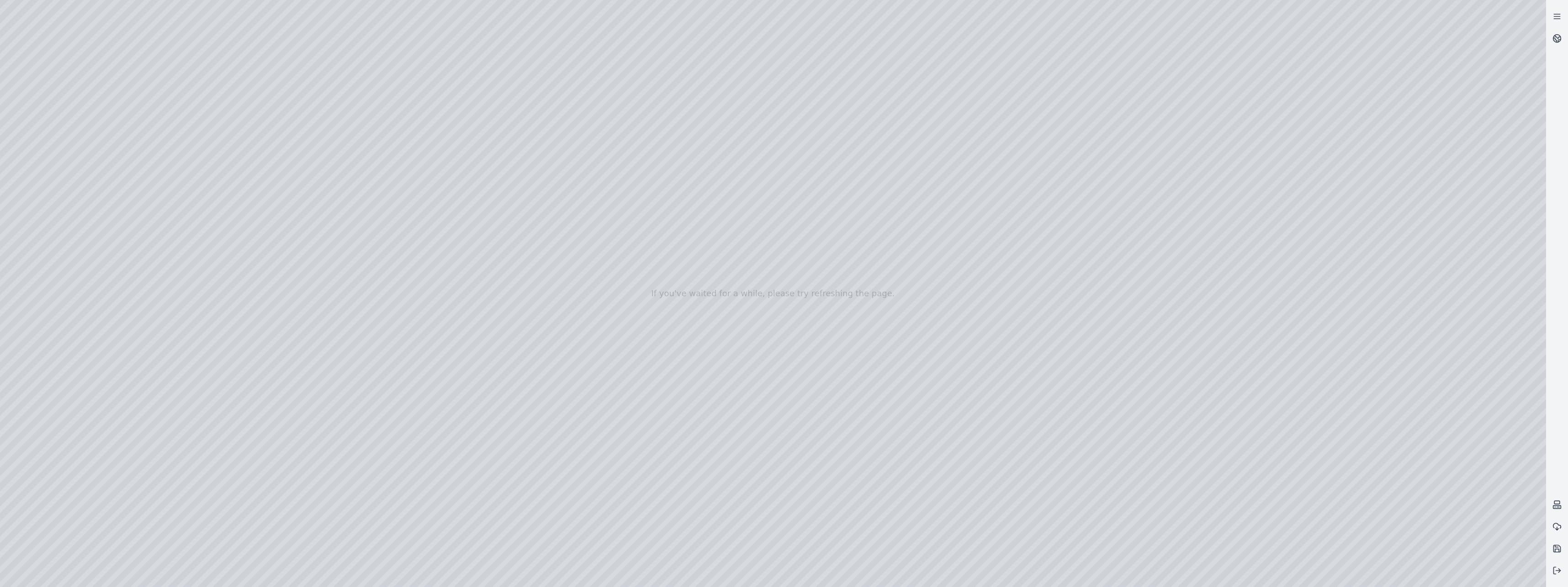
drag, startPoint x: 861, startPoint y: 424, endPoint x: 842, endPoint y: 430, distance: 19.9
drag, startPoint x: 858, startPoint y: 376, endPoint x: 926, endPoint y: 216, distance: 173.9
drag, startPoint x: 917, startPoint y: 487, endPoint x: 948, endPoint y: 439, distance: 57.1
drag, startPoint x: 867, startPoint y: 406, endPoint x: 1111, endPoint y: 345, distance: 251.5
drag, startPoint x: 827, startPoint y: 455, endPoint x: 883, endPoint y: 458, distance: 56.1
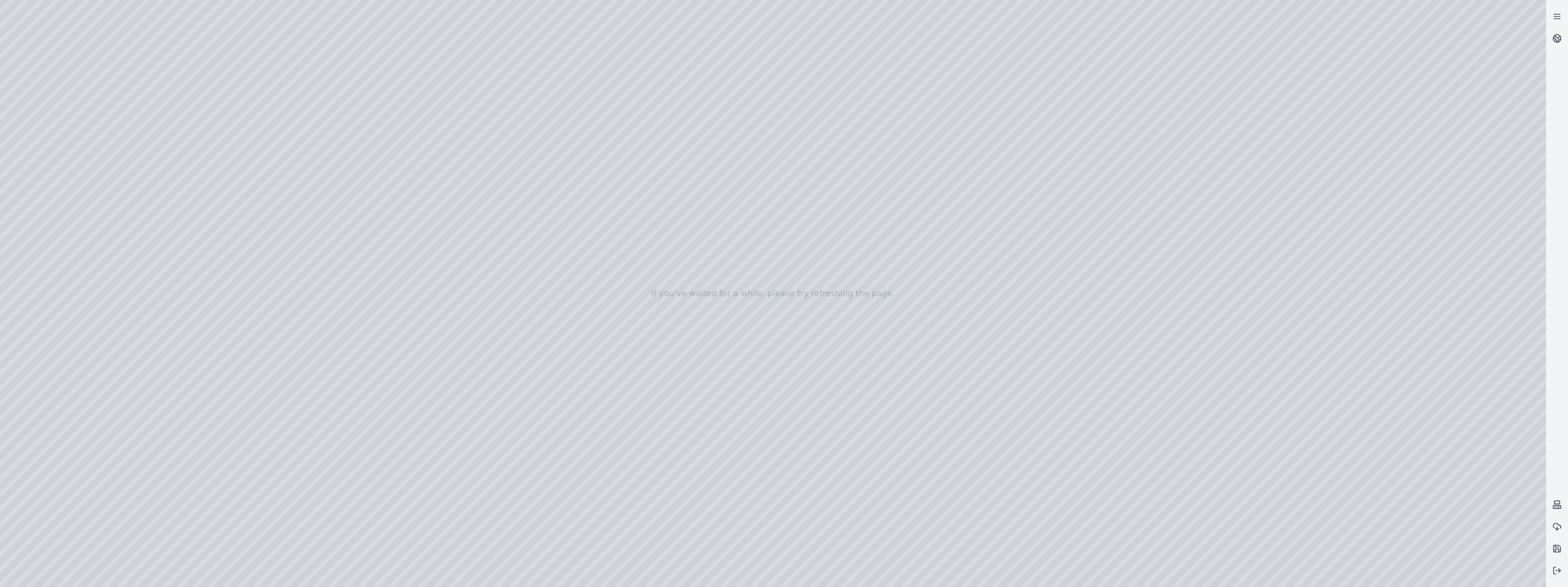
drag, startPoint x: 692, startPoint y: 424, endPoint x: 839, endPoint y: 461, distance: 151.6
click at [66, 127] on div at bounding box center [773, 294] width 1546 height 587
click at [60, 236] on div at bounding box center [773, 294] width 1546 height 587
click at [65, 348] on div at bounding box center [773, 294] width 1546 height 587
click at [61, 279] on div at bounding box center [773, 294] width 1546 height 587
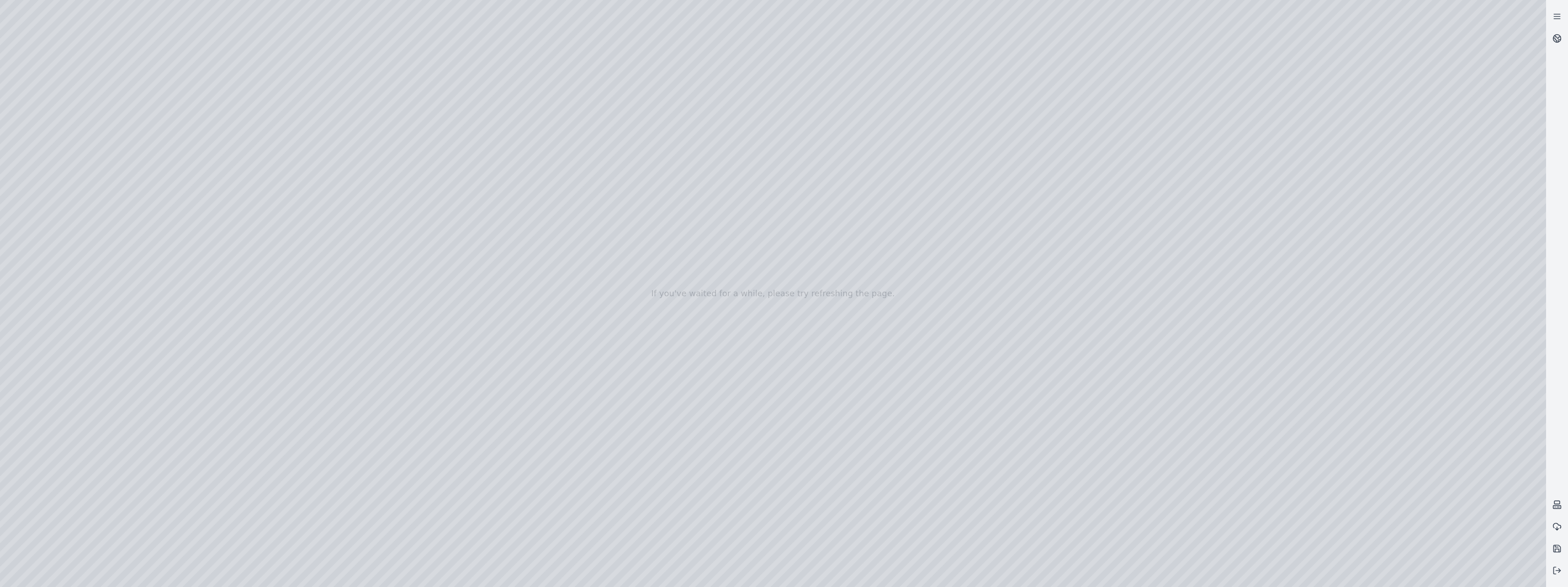
click at [58, 203] on div at bounding box center [773, 294] width 1546 height 587
click at [67, 121] on div at bounding box center [773, 294] width 1546 height 587
click at [115, 41] on div at bounding box center [773, 294] width 1546 height 587
click at [51, 239] on div at bounding box center [773, 294] width 1546 height 587
drag, startPoint x: 674, startPoint y: 426, endPoint x: 617, endPoint y: 435, distance: 57.7
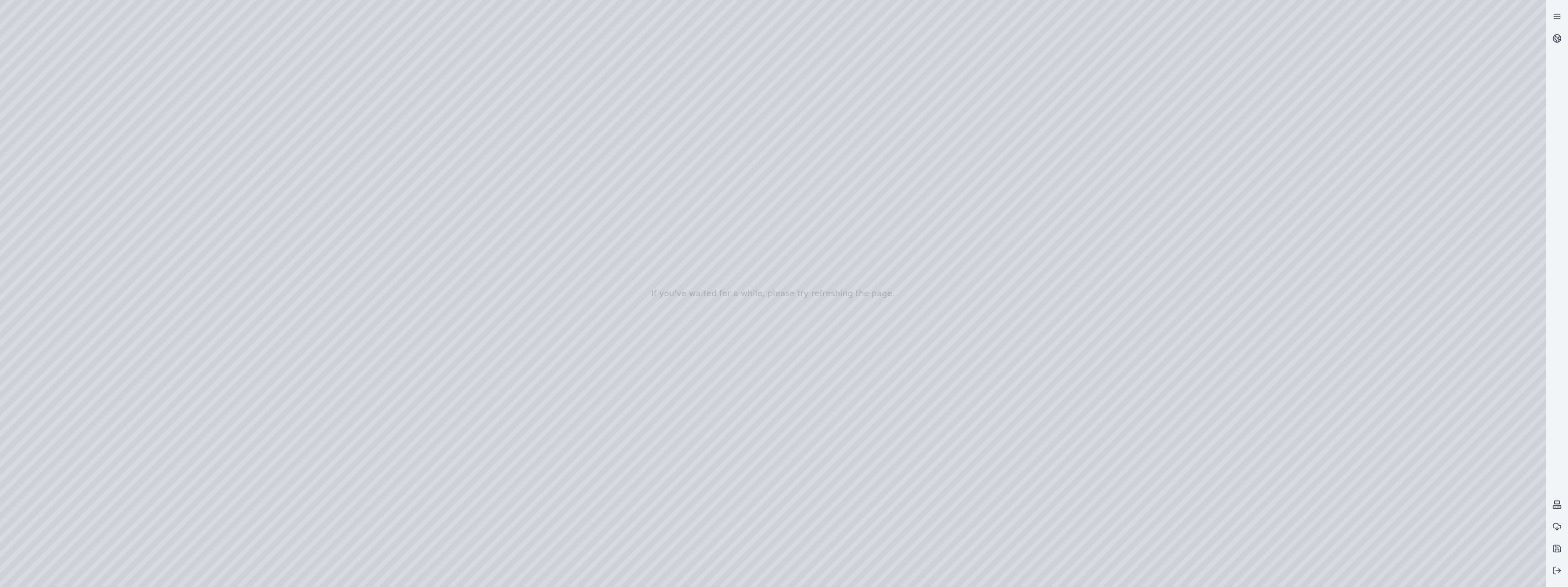
drag, startPoint x: 647, startPoint y: 438, endPoint x: 576, endPoint y: 434, distance: 71.1
drag, startPoint x: 829, startPoint y: 427, endPoint x: 662, endPoint y: 550, distance: 207.4
drag, startPoint x: 782, startPoint y: 371, endPoint x: 748, endPoint y: 556, distance: 188.1
drag, startPoint x: 704, startPoint y: 478, endPoint x: 820, endPoint y: 286, distance: 224.3
drag, startPoint x: 743, startPoint y: 452, endPoint x: 771, endPoint y: 443, distance: 29.4
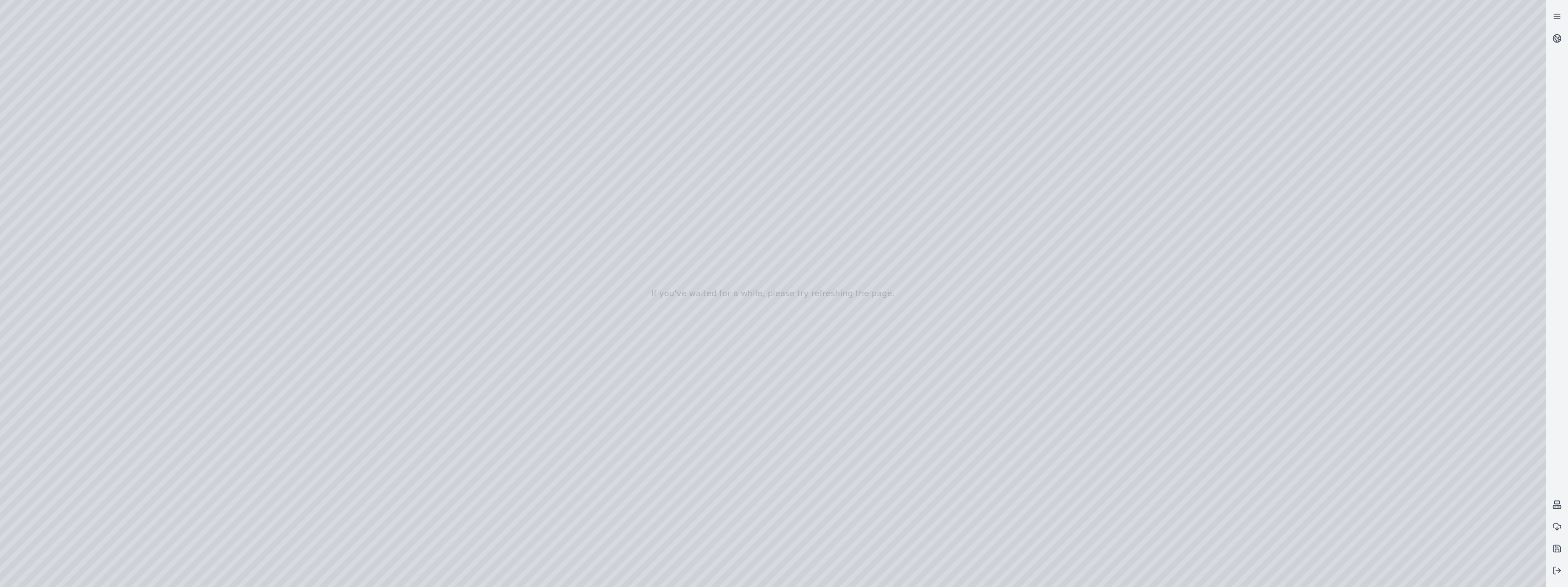
drag, startPoint x: 707, startPoint y: 436, endPoint x: 677, endPoint y: 493, distance: 64.4
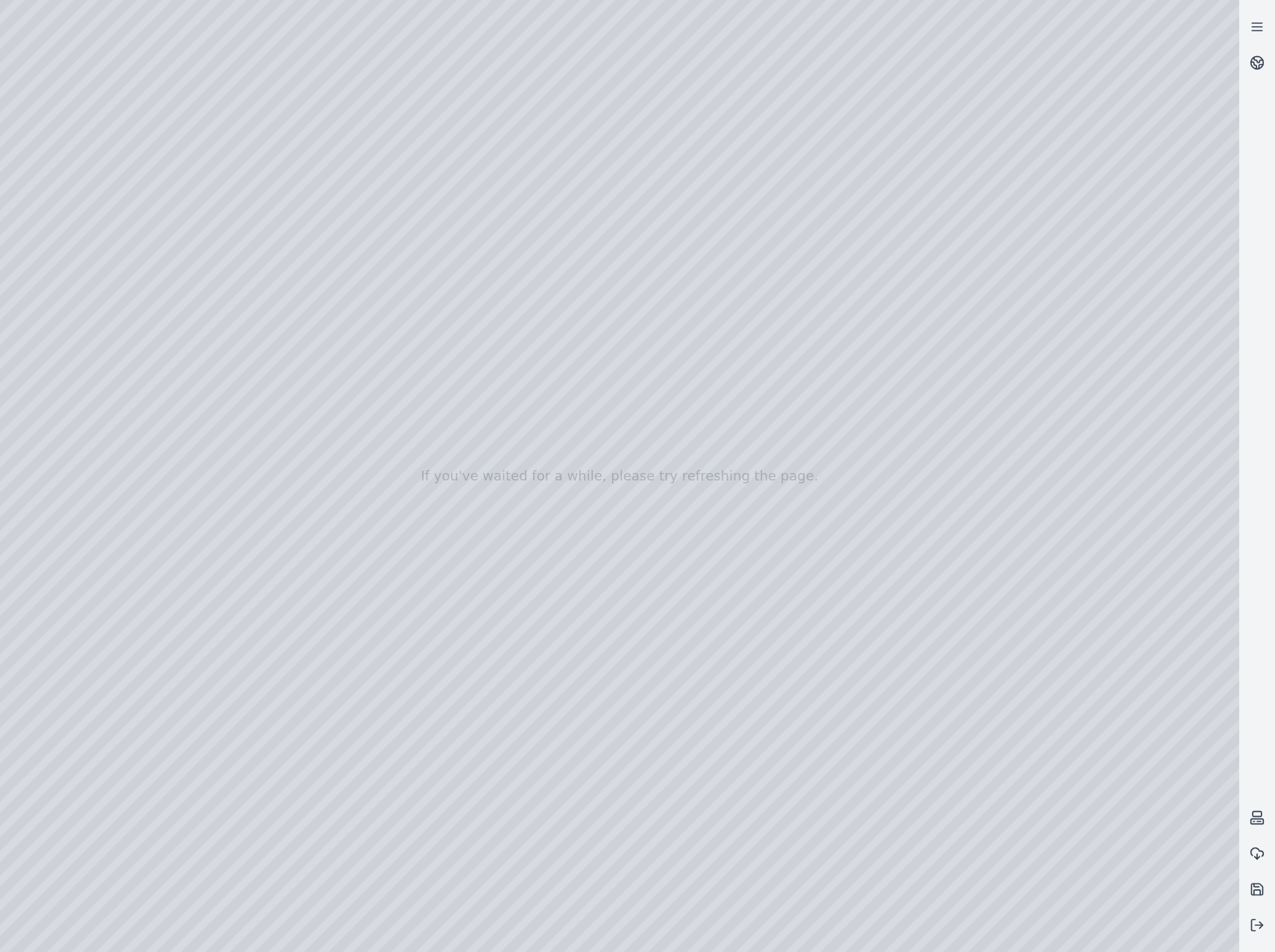
drag, startPoint x: 788, startPoint y: 593, endPoint x: 1079, endPoint y: 543, distance: 295.3
drag, startPoint x: 1048, startPoint y: 699, endPoint x: 993, endPoint y: 716, distance: 57.6
drag, startPoint x: 944, startPoint y: 714, endPoint x: 506, endPoint y: 672, distance: 440.0
drag, startPoint x: 931, startPoint y: 563, endPoint x: 809, endPoint y: 597, distance: 126.6
drag, startPoint x: 860, startPoint y: 588, endPoint x: 913, endPoint y: 589, distance: 53.0
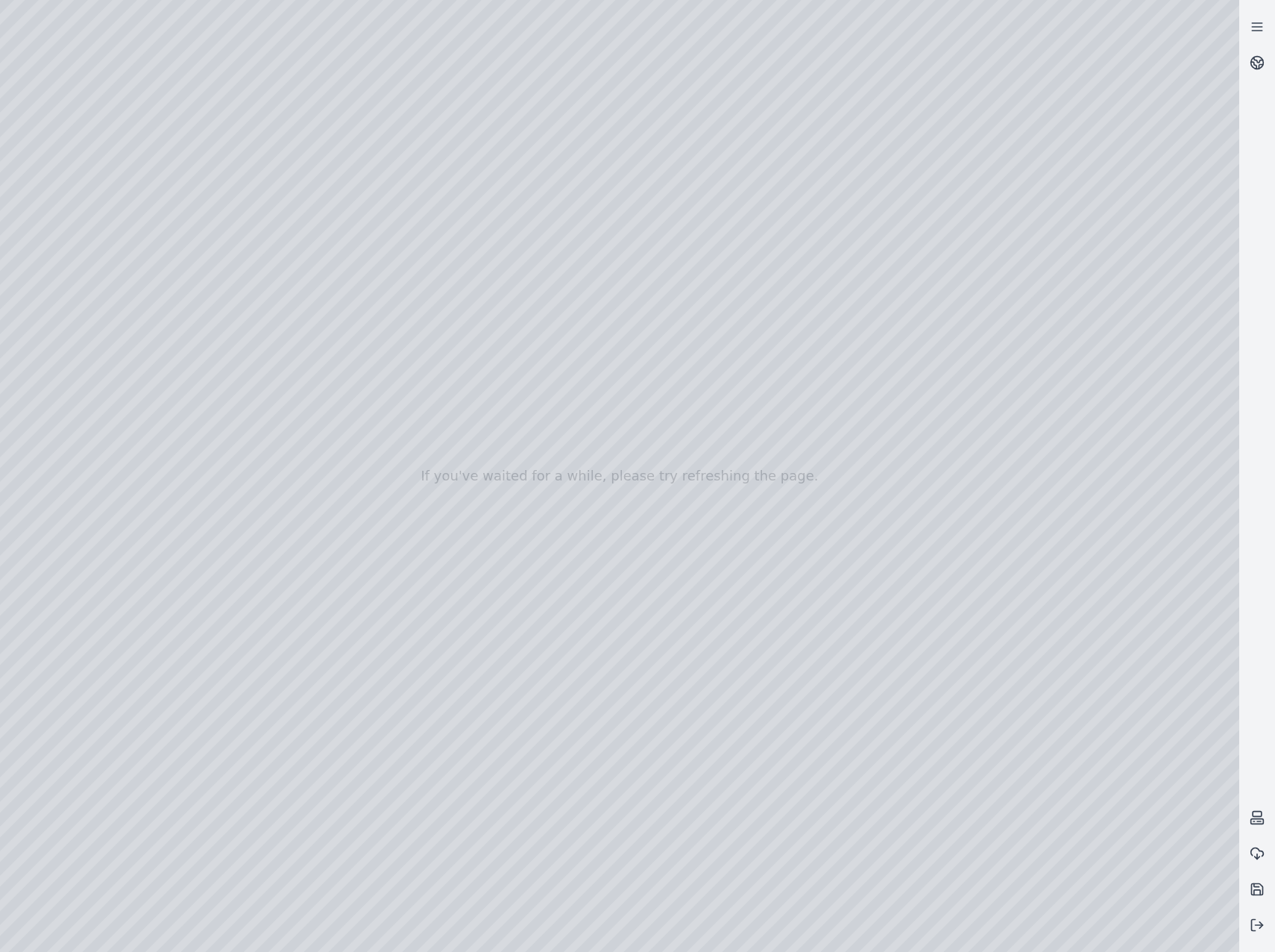
drag, startPoint x: 751, startPoint y: 714, endPoint x: 412, endPoint y: 714, distance: 339.0
drag, startPoint x: 751, startPoint y: 776, endPoint x: 800, endPoint y: 776, distance: 49.0
drag, startPoint x: 764, startPoint y: 677, endPoint x: 814, endPoint y: 662, distance: 52.2
drag, startPoint x: 719, startPoint y: 584, endPoint x: 1031, endPoint y: 755, distance: 355.8
drag, startPoint x: 830, startPoint y: 690, endPoint x: 938, endPoint y: 711, distance: 110.0
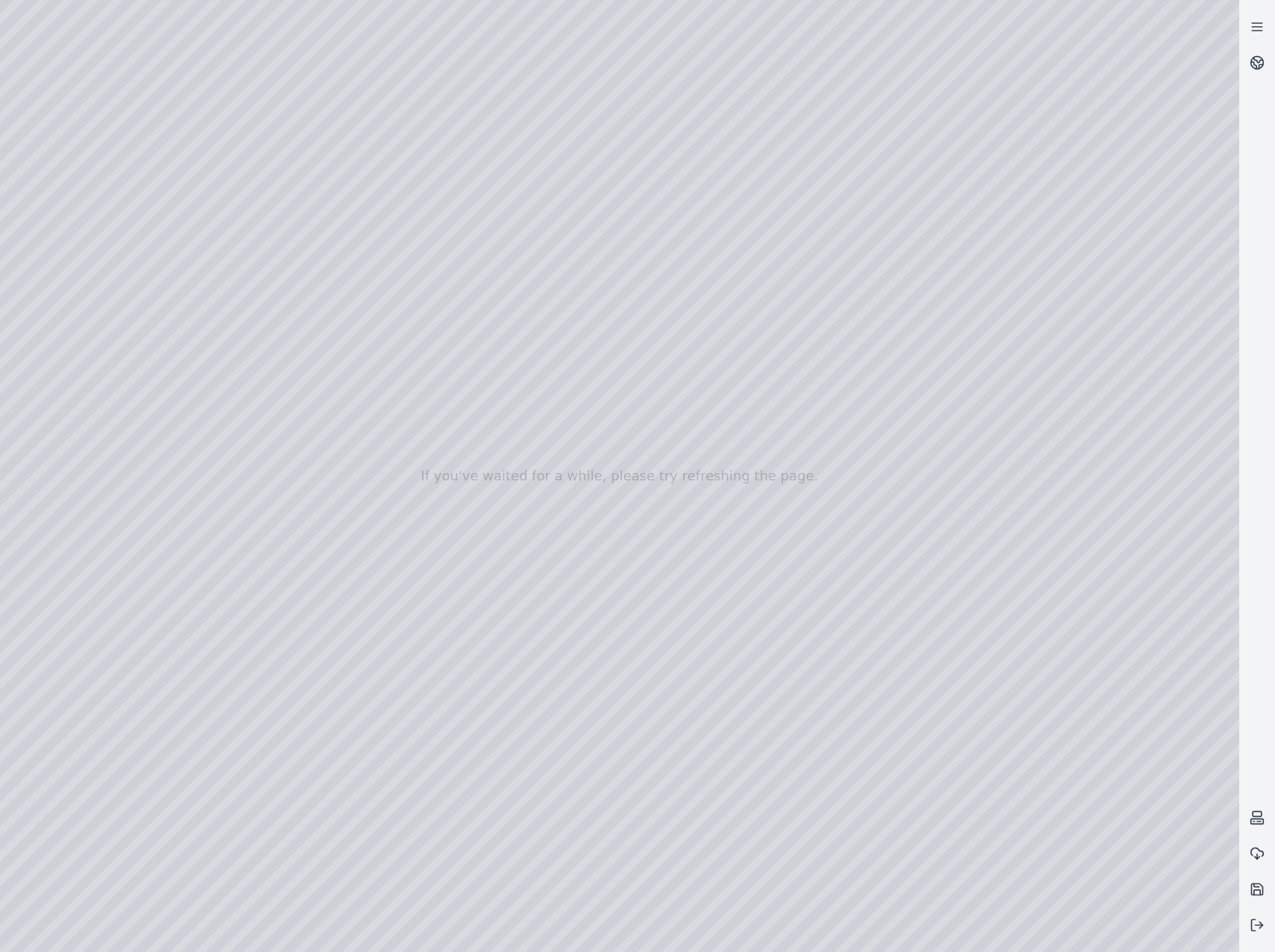
drag, startPoint x: 877, startPoint y: 490, endPoint x: 824, endPoint y: 646, distance: 164.8
click at [713, 516] on div at bounding box center [619, 476] width 1239 height 952
drag, startPoint x: 754, startPoint y: 549, endPoint x: 758, endPoint y: 607, distance: 58.1
drag, startPoint x: 743, startPoint y: 403, endPoint x: 696, endPoint y: 502, distance: 109.6
click at [1078, 266] on div at bounding box center [619, 476] width 1239 height 952
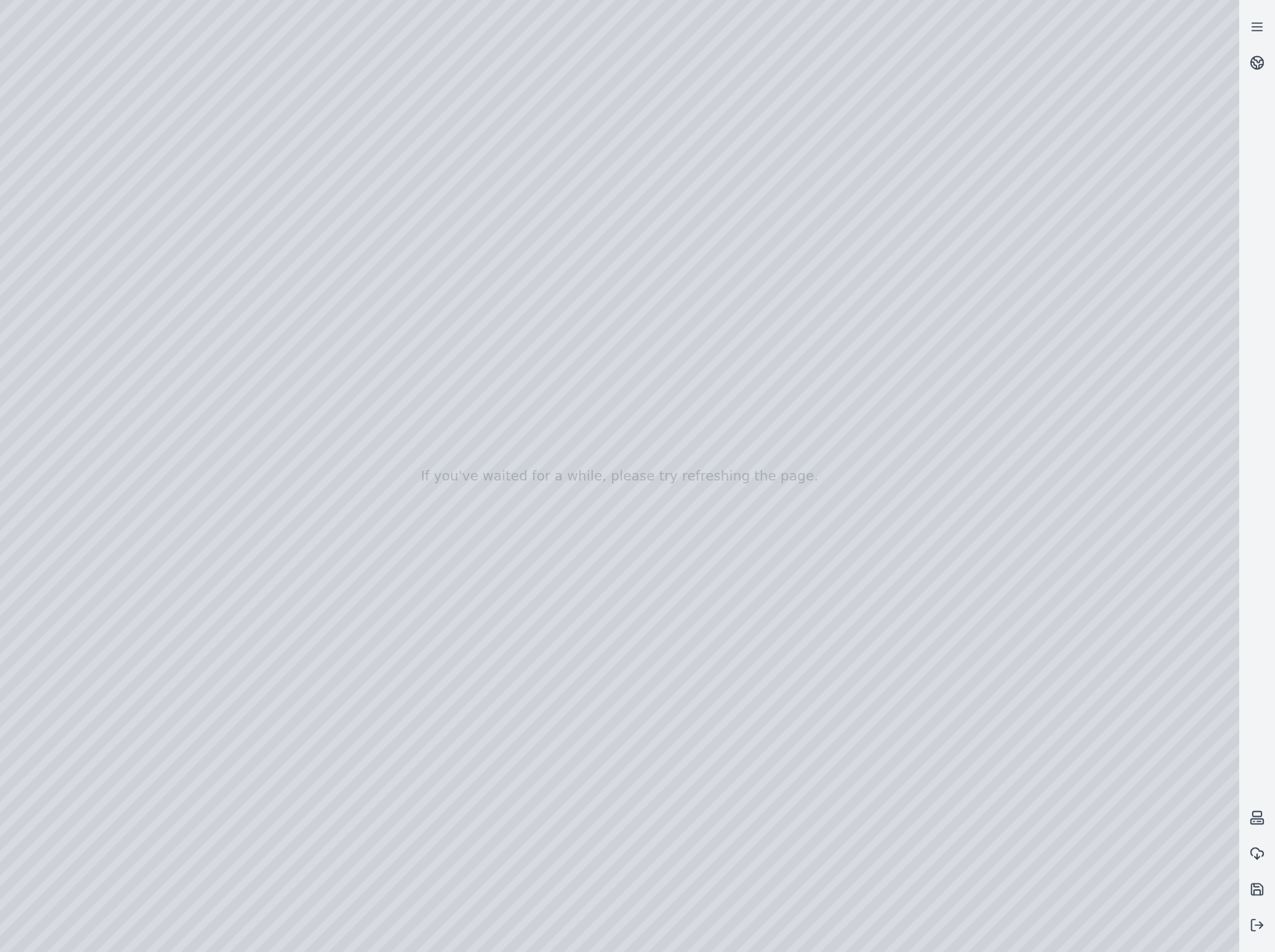
click at [1100, 267] on div at bounding box center [619, 476] width 1239 height 952
click at [1182, 255] on div at bounding box center [619, 476] width 1239 height 952
click at [769, 414] on div at bounding box center [619, 476] width 1239 height 952
drag, startPoint x: 943, startPoint y: 495, endPoint x: 775, endPoint y: 416, distance: 185.6
drag, startPoint x: 949, startPoint y: 483, endPoint x: 773, endPoint y: 405, distance: 192.5
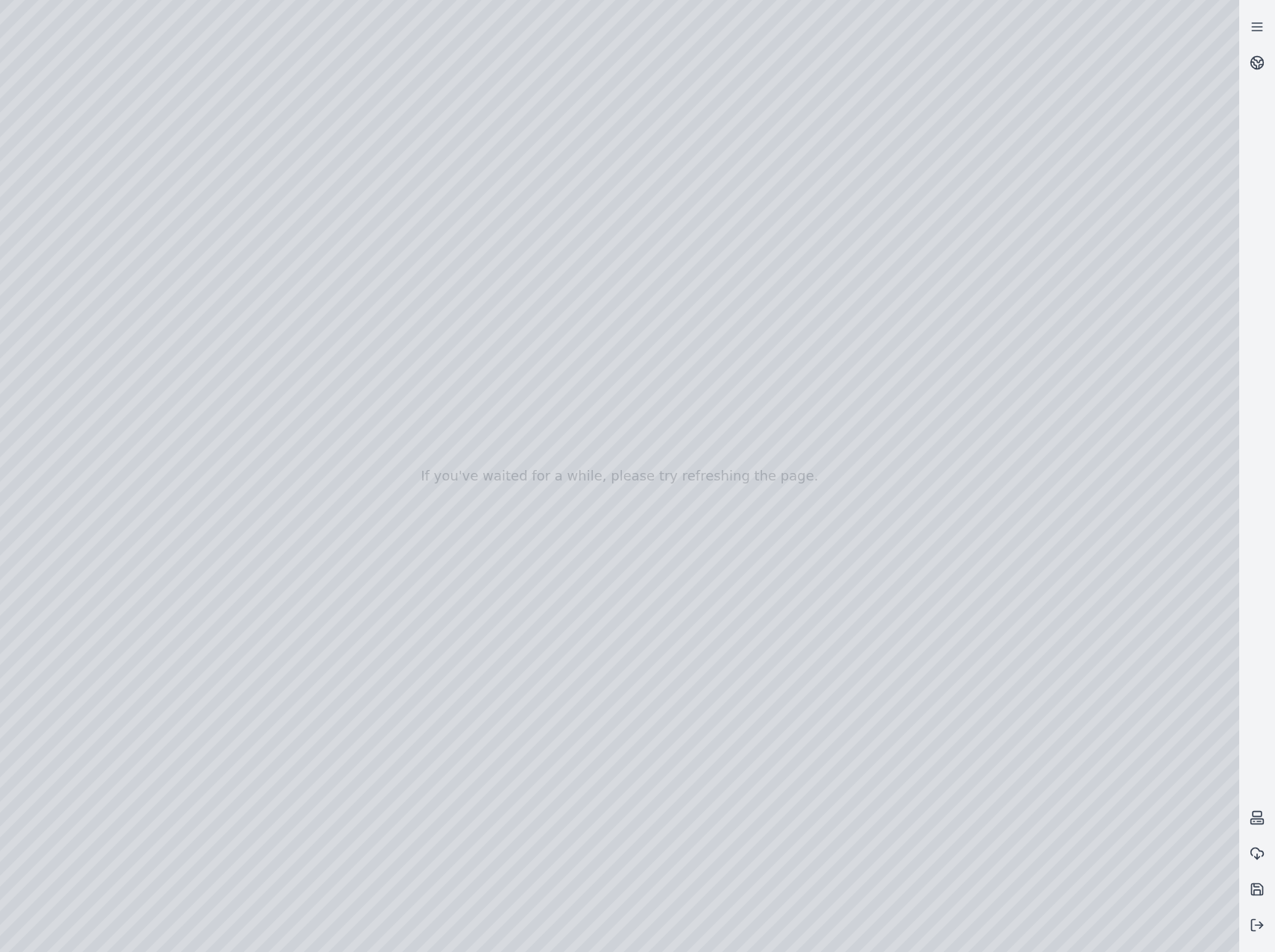
drag, startPoint x: 916, startPoint y: 560, endPoint x: 878, endPoint y: 460, distance: 107.0
drag, startPoint x: 922, startPoint y: 601, endPoint x: 869, endPoint y: 556, distance: 69.5
drag, startPoint x: 991, startPoint y: 566, endPoint x: 1136, endPoint y: 773, distance: 252.7
drag, startPoint x: 814, startPoint y: 555, endPoint x: 899, endPoint y: 723, distance: 188.3
drag, startPoint x: 785, startPoint y: 736, endPoint x: 1077, endPoint y: 851, distance: 313.8
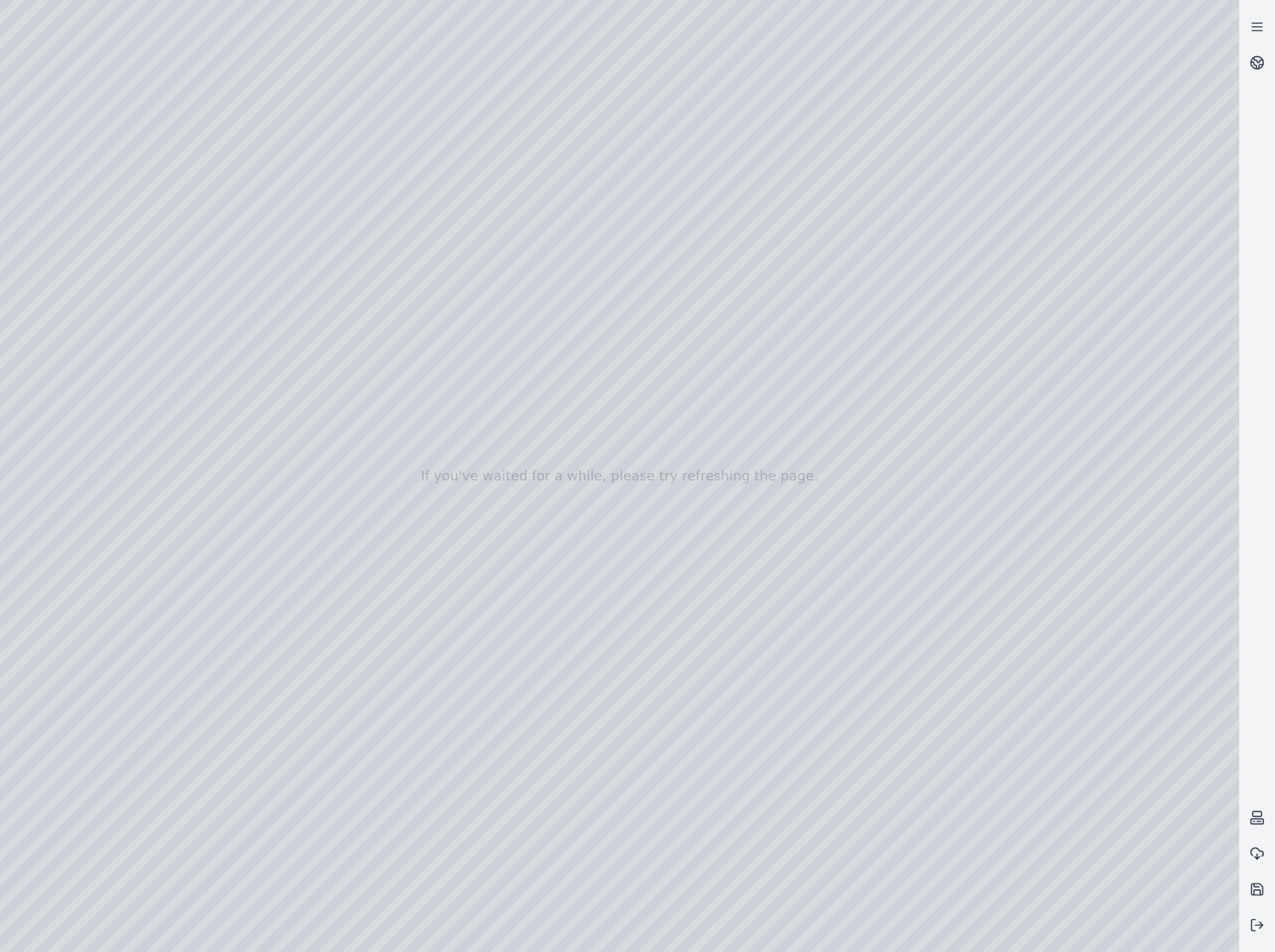
drag, startPoint x: 740, startPoint y: 527, endPoint x: 838, endPoint y: 526, distance: 98.0
click at [687, 425] on div at bounding box center [619, 476] width 1239 height 952
click at [1019, 279] on div at bounding box center [619, 476] width 1239 height 952
click at [1016, 264] on div at bounding box center [619, 476] width 1239 height 952
click at [1093, 271] on div at bounding box center [619, 476] width 1239 height 952
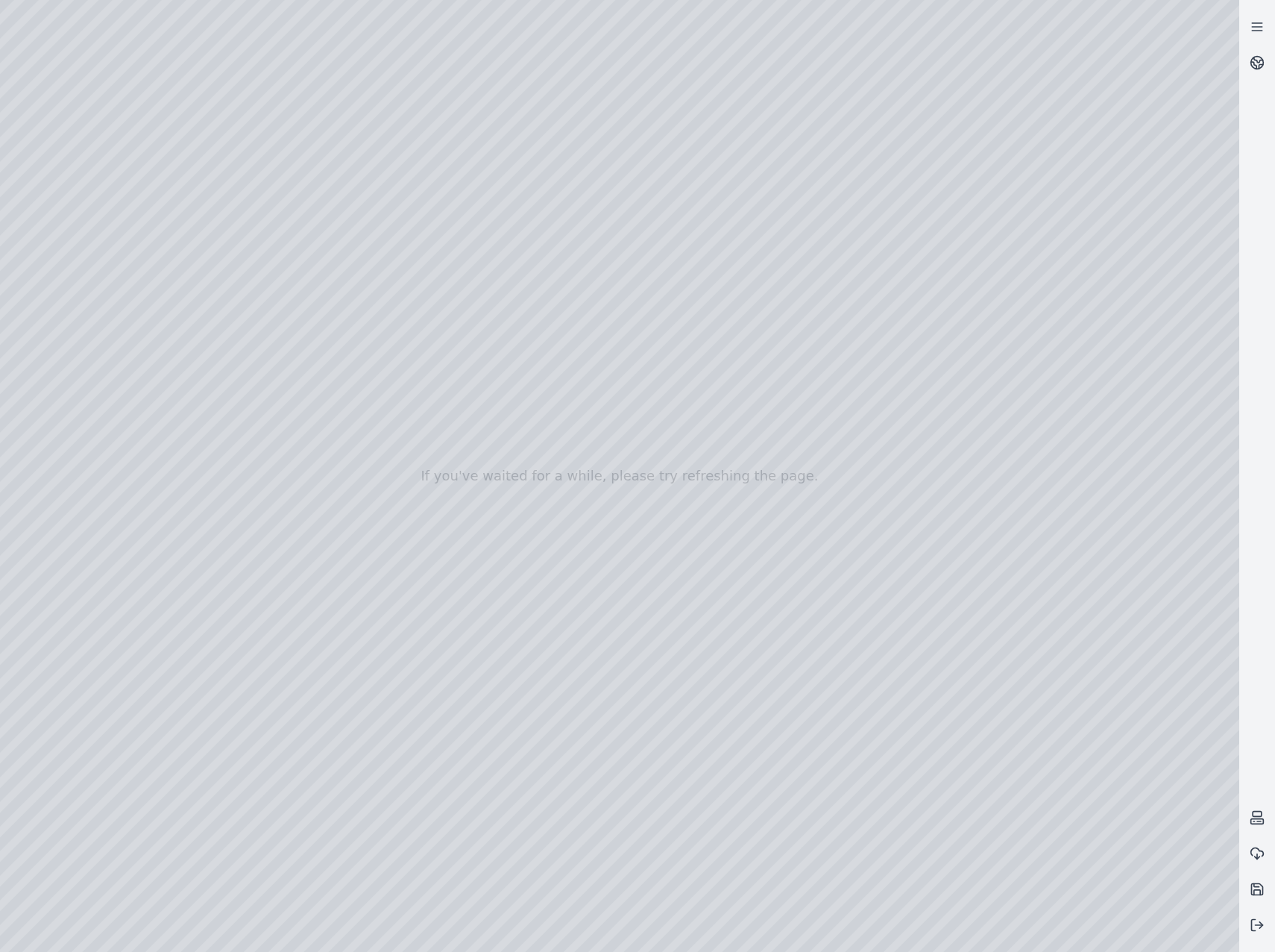
click at [1093, 271] on div at bounding box center [619, 476] width 1239 height 952
click at [1105, 270] on div at bounding box center [619, 476] width 1239 height 952
click at [1118, 270] on div at bounding box center [619, 476] width 1239 height 952
click at [1114, 268] on div at bounding box center [619, 476] width 1239 height 952
click at [1173, 273] on div at bounding box center [619, 476] width 1239 height 952
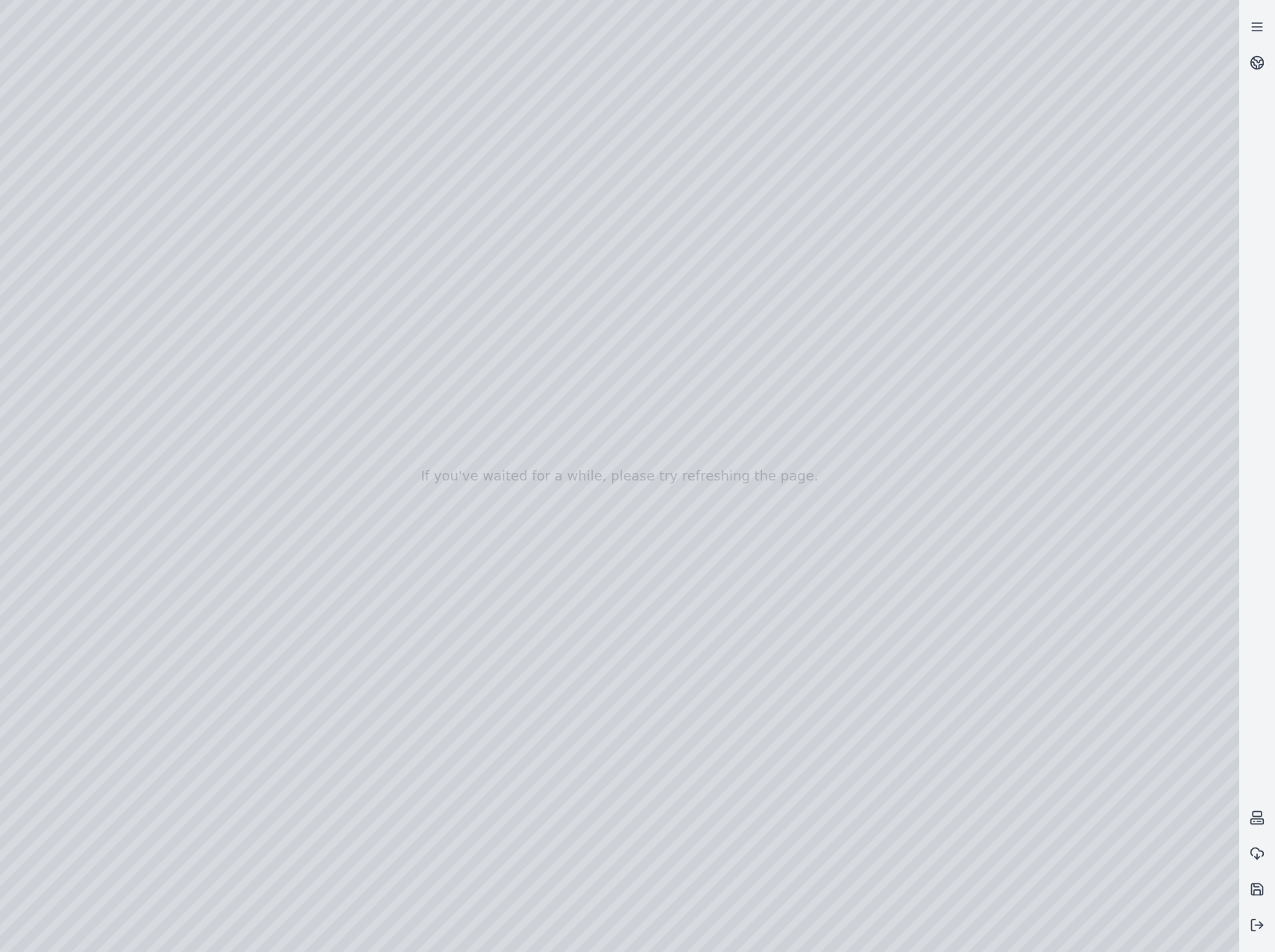
click at [862, 321] on div at bounding box center [619, 476] width 1239 height 952
drag, startPoint x: 803, startPoint y: 626, endPoint x: 655, endPoint y: 576, distance: 156.2
drag, startPoint x: 1015, startPoint y: 586, endPoint x: 743, endPoint y: 522, distance: 279.4
drag, startPoint x: 874, startPoint y: 549, endPoint x: 629, endPoint y: 477, distance: 255.4
drag, startPoint x: 877, startPoint y: 507, endPoint x: 435, endPoint y: 361, distance: 465.5
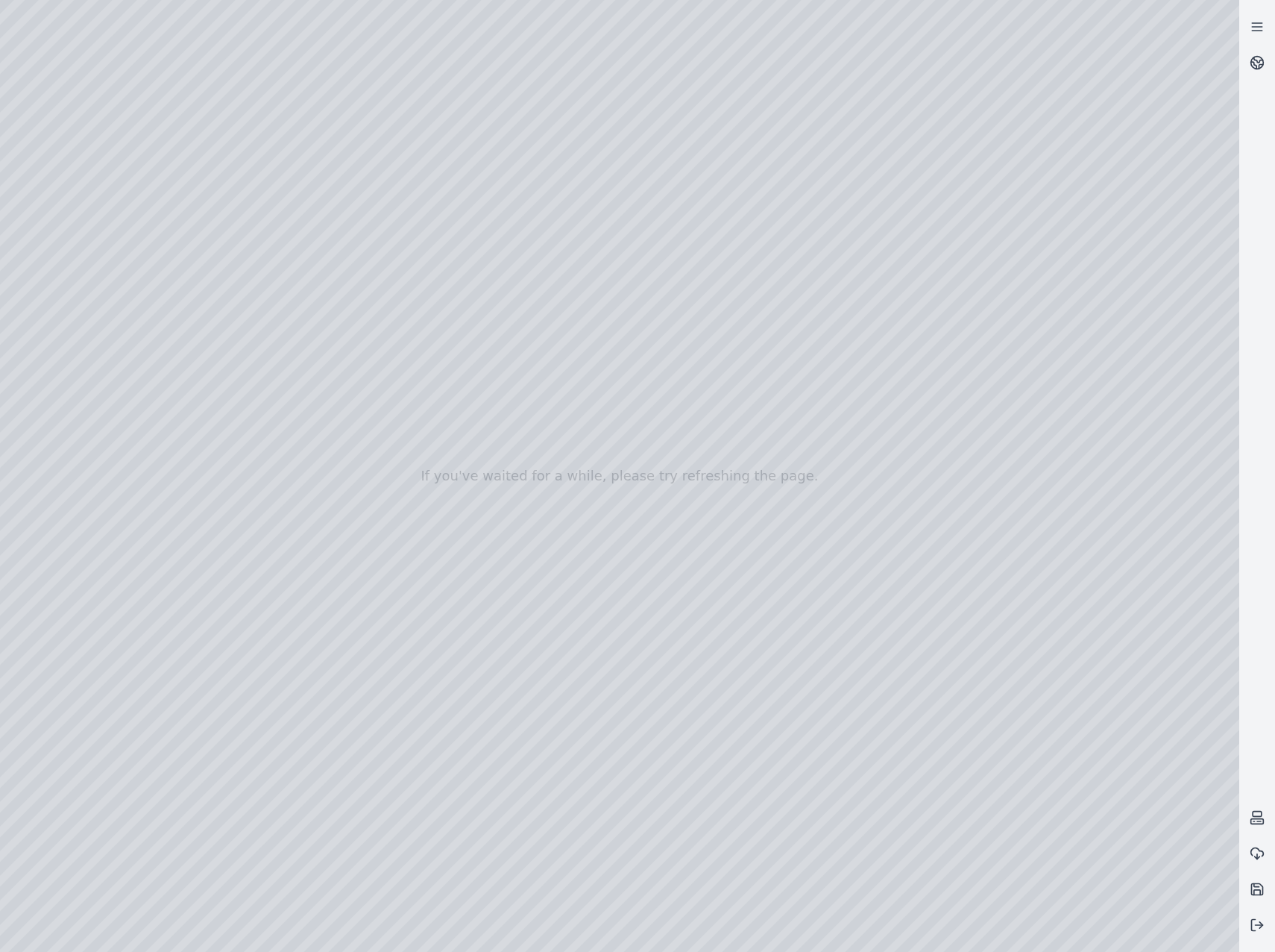
drag, startPoint x: 958, startPoint y: 492, endPoint x: 587, endPoint y: 424, distance: 377.2
drag, startPoint x: 718, startPoint y: 361, endPoint x: 765, endPoint y: 399, distance: 60.4
click at [758, 355] on div at bounding box center [619, 476] width 1239 height 952
click at [1206, 355] on div at bounding box center [619, 476] width 1239 height 952
click at [1176, 276] on div at bounding box center [619, 476] width 1239 height 952
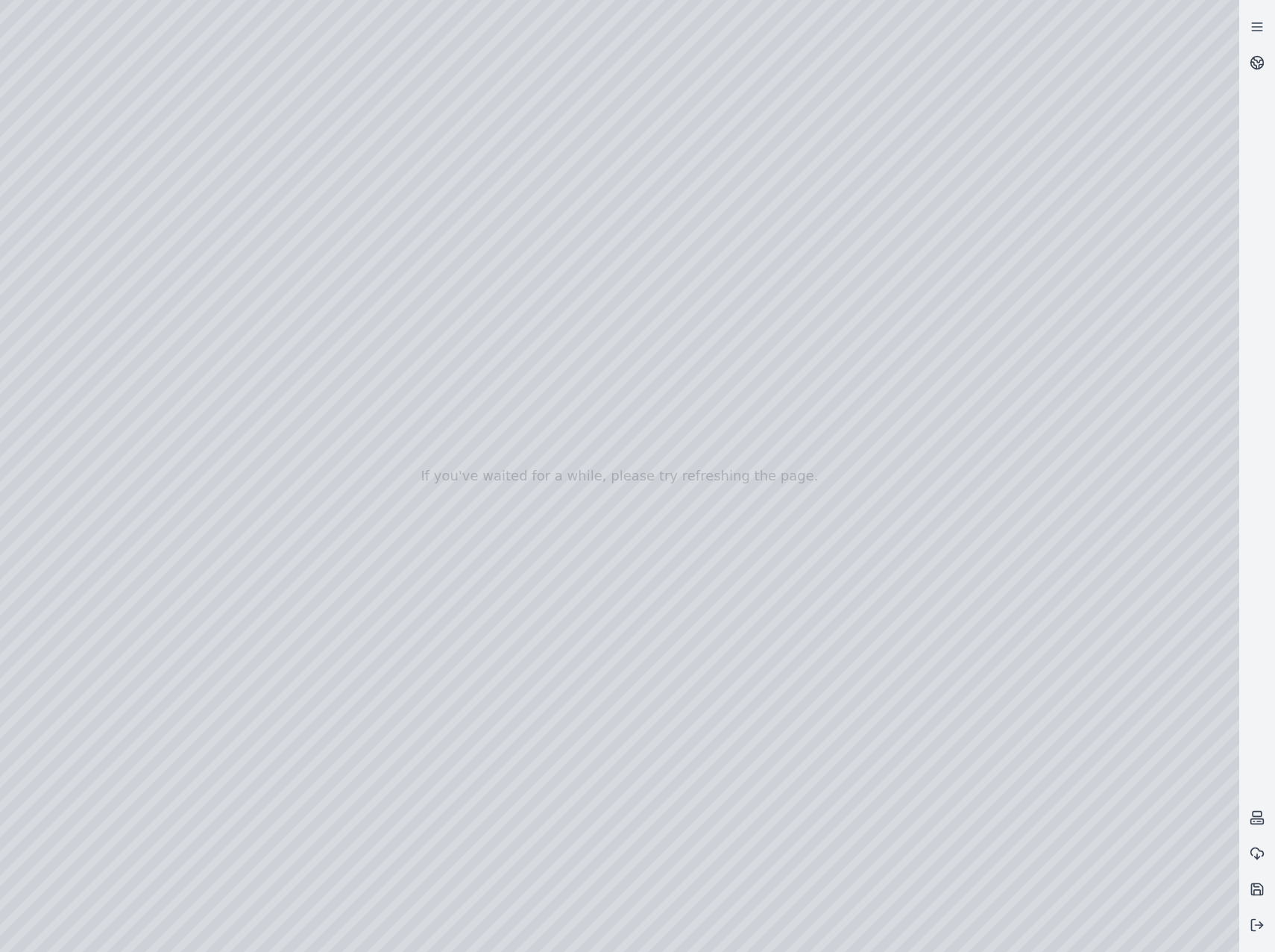
click at [1183, 269] on div at bounding box center [619, 476] width 1239 height 952
click at [1003, 285] on div at bounding box center [619, 476] width 1239 height 952
click at [1004, 276] on div at bounding box center [619, 476] width 1239 height 952
click at [1164, 271] on div at bounding box center [619, 476] width 1239 height 952
click at [1180, 271] on div at bounding box center [619, 476] width 1239 height 952
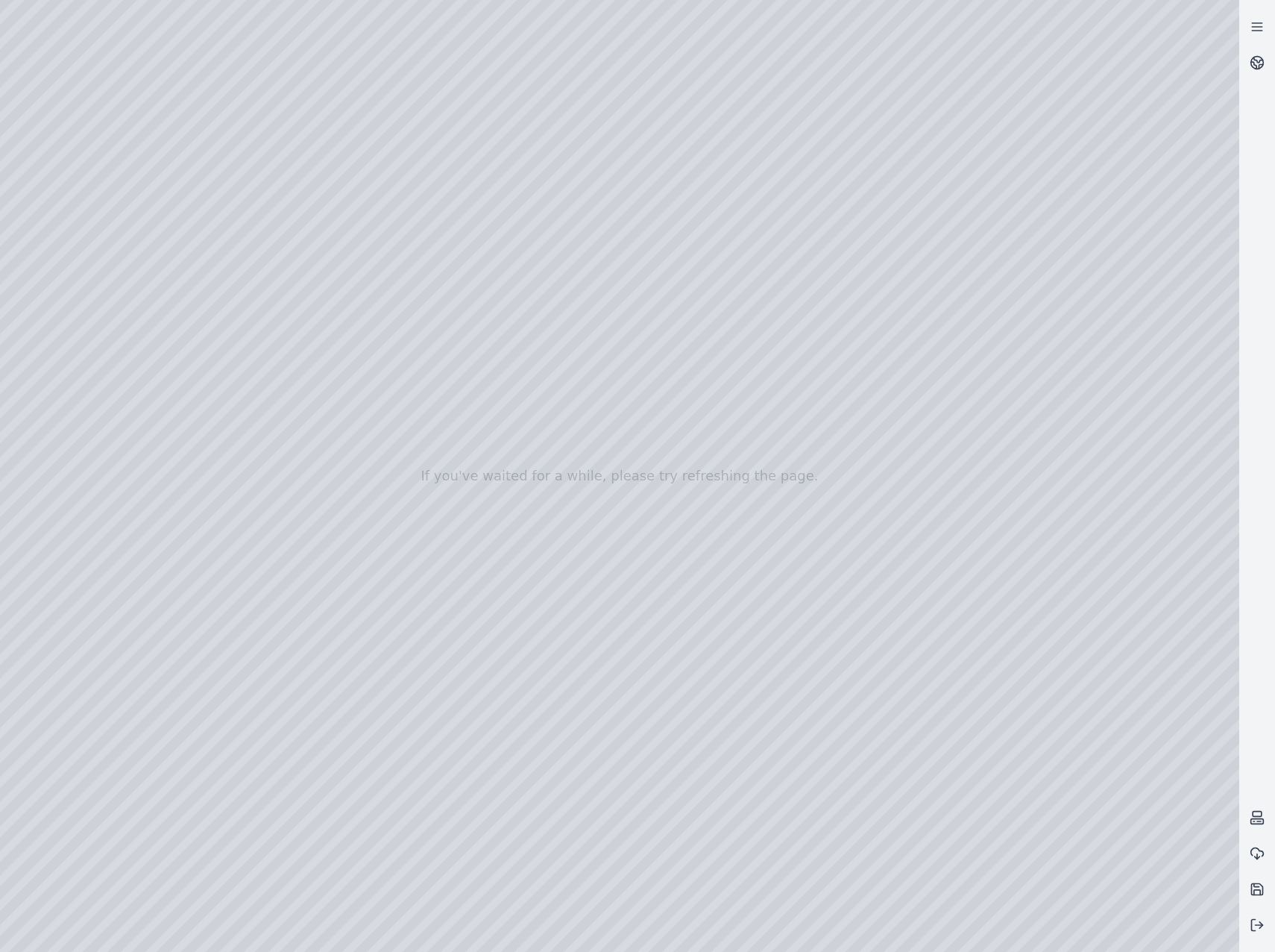
click at [1108, 257] on div at bounding box center [619, 476] width 1239 height 952
click at [877, 427] on div at bounding box center [619, 476] width 1239 height 952
click at [830, 519] on div at bounding box center [619, 476] width 1239 height 952
click at [693, 416] on div at bounding box center [619, 476] width 1239 height 952
click at [1112, 279] on div at bounding box center [619, 476] width 1239 height 952
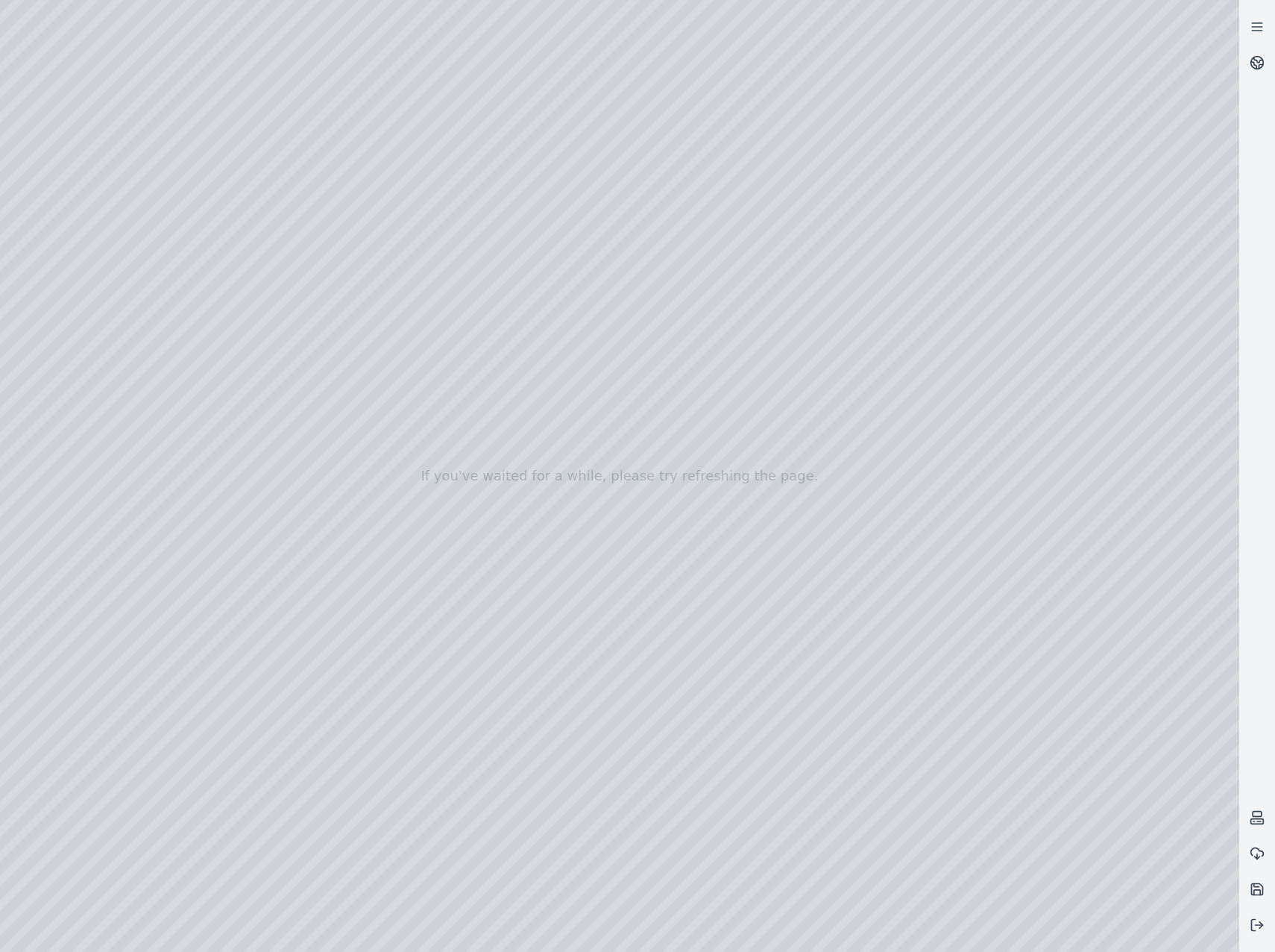
click at [1100, 274] on div at bounding box center [619, 476] width 1239 height 952
click at [1101, 270] on div at bounding box center [619, 476] width 1239 height 952
click at [1014, 270] on div at bounding box center [619, 476] width 1239 height 952
click at [1019, 269] on div at bounding box center [619, 476] width 1239 height 952
click at [1115, 270] on div at bounding box center [619, 476] width 1239 height 952
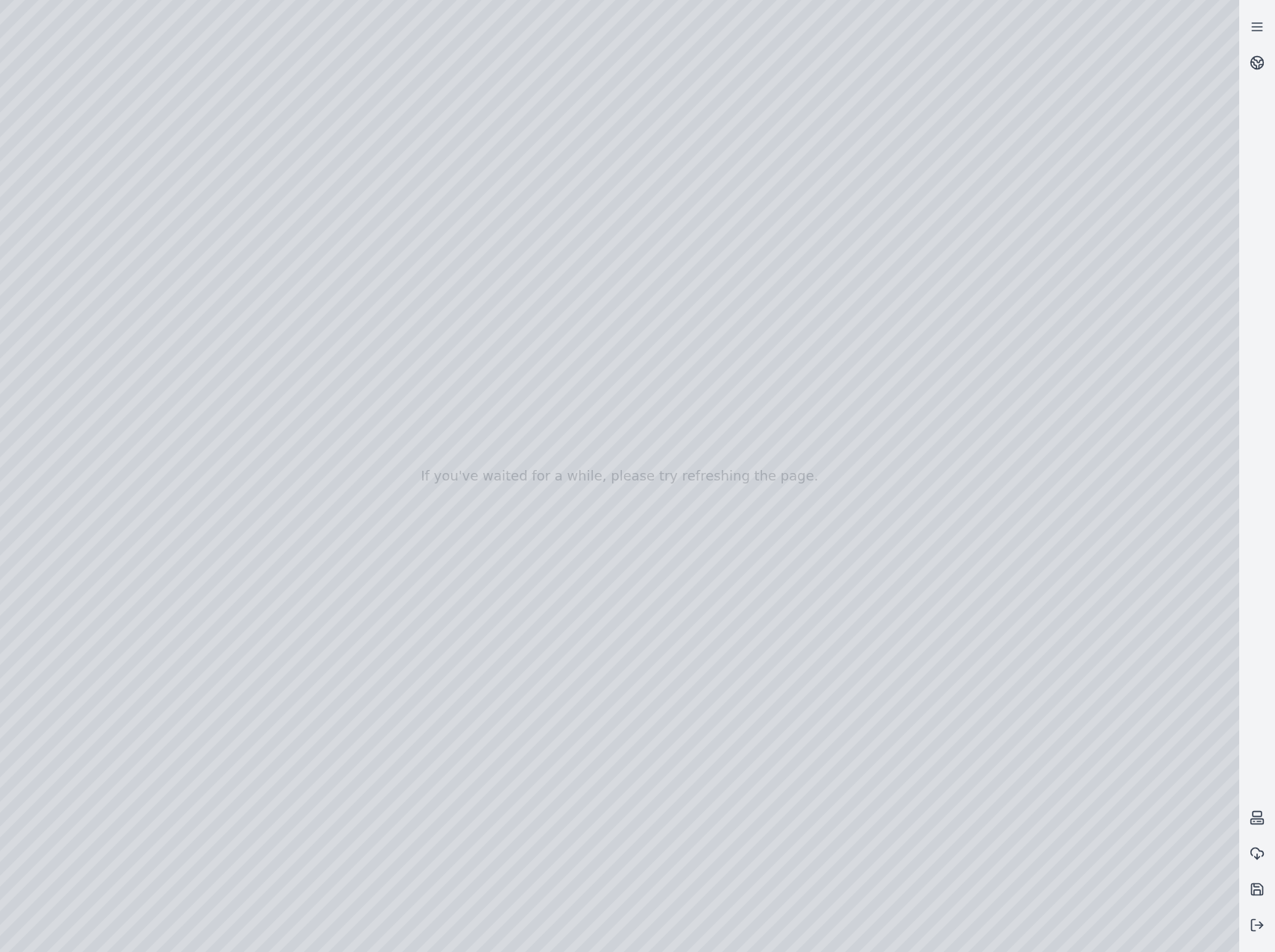
click at [743, 584] on div at bounding box center [619, 476] width 1239 height 952
drag, startPoint x: 731, startPoint y: 644, endPoint x: 757, endPoint y: 678, distance: 42.8
drag, startPoint x: 714, startPoint y: 639, endPoint x: 746, endPoint y: 646, distance: 32.8
drag, startPoint x: 642, startPoint y: 417, endPoint x: 883, endPoint y: 745, distance: 407.0
drag, startPoint x: 611, startPoint y: 581, endPoint x: 758, endPoint y: 591, distance: 147.3
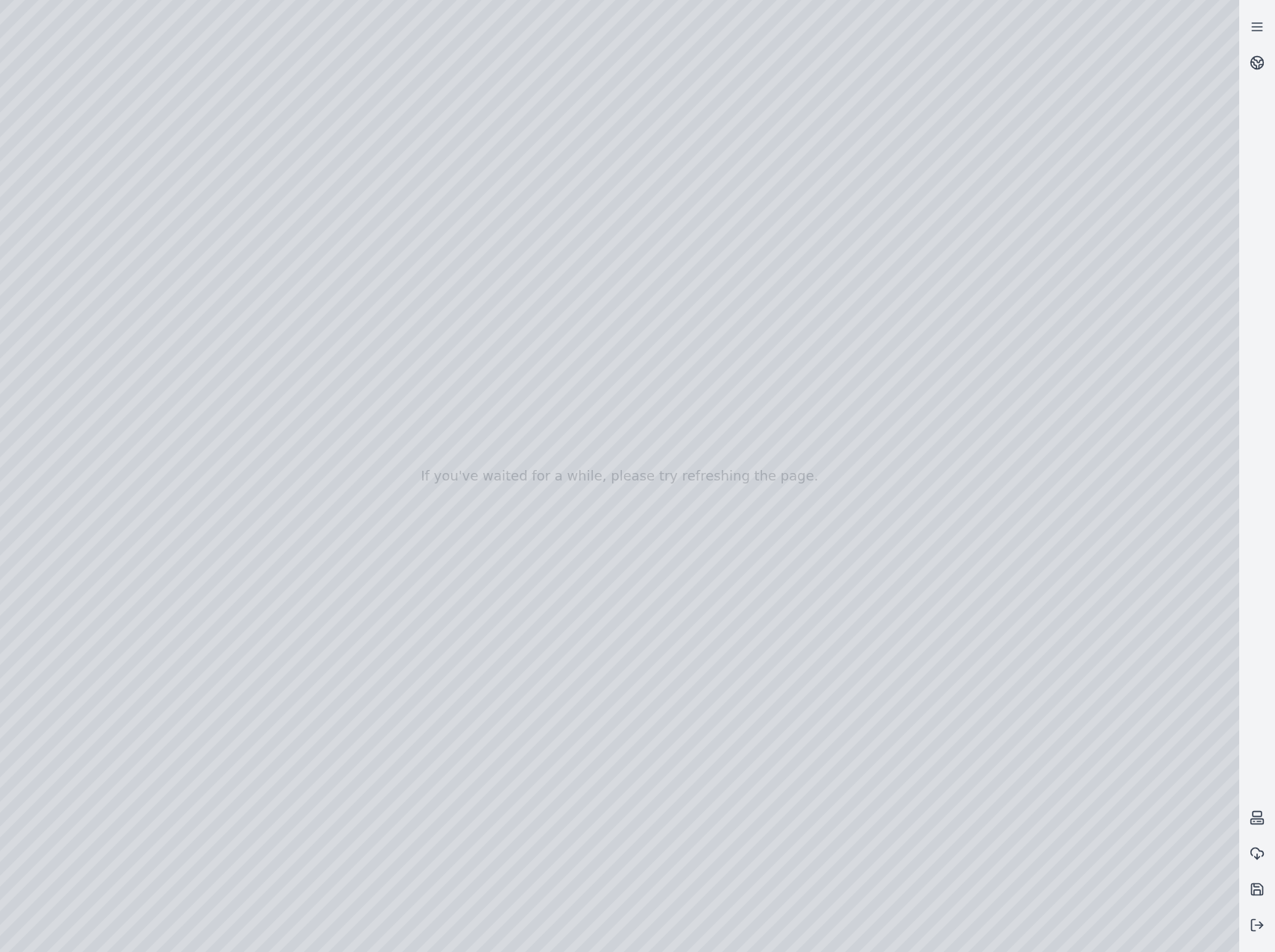
drag, startPoint x: 728, startPoint y: 492, endPoint x: 827, endPoint y: 385, distance: 145.8
drag, startPoint x: 698, startPoint y: 567, endPoint x: 1054, endPoint y: 399, distance: 393.6
drag, startPoint x: 709, startPoint y: 483, endPoint x: 623, endPoint y: 524, distance: 95.3
drag, startPoint x: 968, startPoint y: 640, endPoint x: 1007, endPoint y: 653, distance: 41.1
drag, startPoint x: 996, startPoint y: 343, endPoint x: 809, endPoint y: 666, distance: 373.2
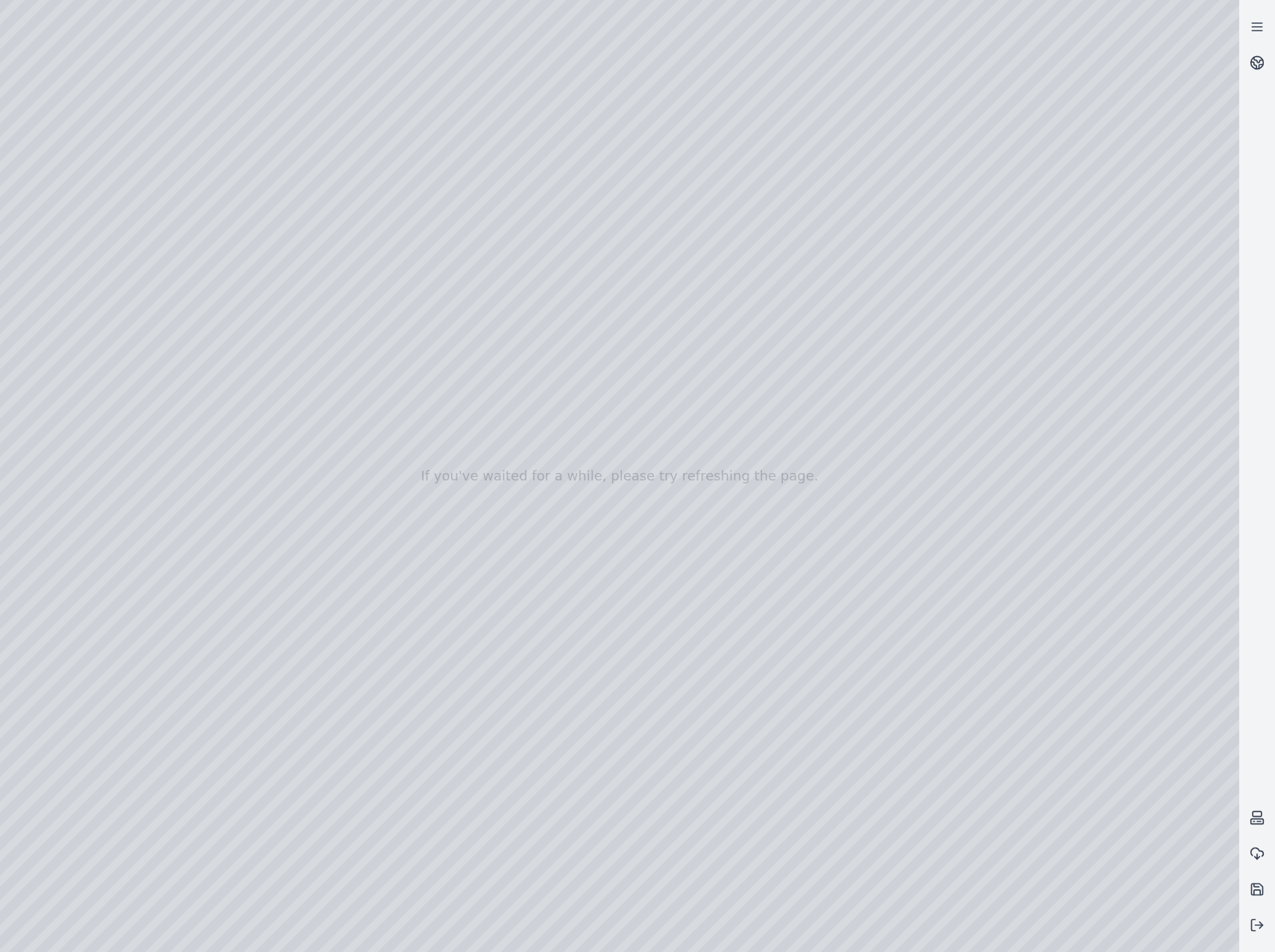
click at [679, 607] on div at bounding box center [619, 476] width 1239 height 952
click at [1099, 259] on div at bounding box center [619, 476] width 1239 height 952
click at [1099, 265] on div at bounding box center [619, 476] width 1239 height 952
click at [1101, 272] on div at bounding box center [619, 476] width 1239 height 952
click at [1036, 274] on div at bounding box center [619, 476] width 1239 height 952
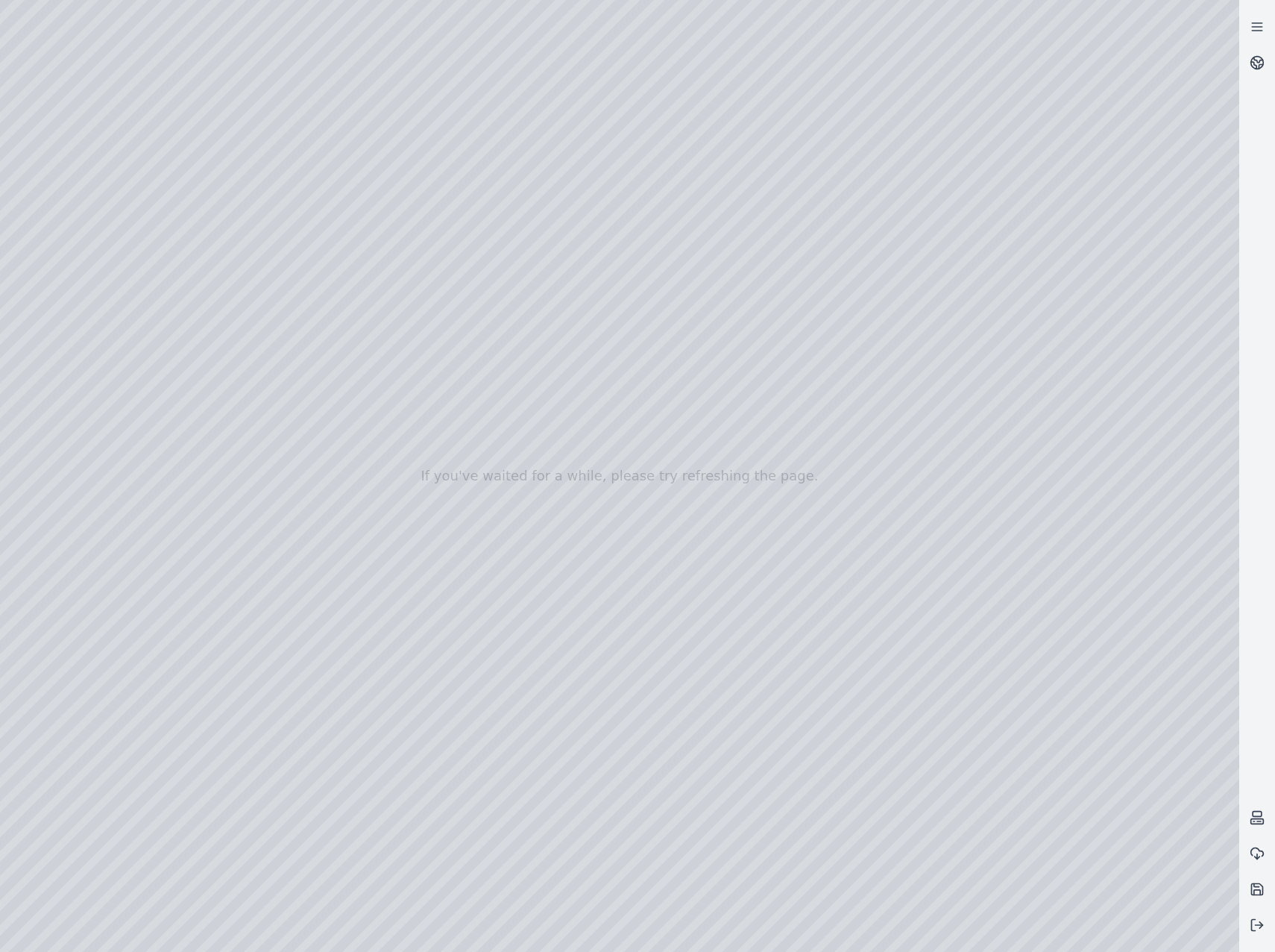
click at [1117, 267] on div at bounding box center [619, 476] width 1239 height 952
click at [1121, 272] on div at bounding box center [619, 476] width 1239 height 952
click at [1189, 277] on div at bounding box center [619, 476] width 1239 height 952
click at [793, 612] on div at bounding box center [619, 476] width 1239 height 952
drag, startPoint x: 763, startPoint y: 560, endPoint x: 852, endPoint y: 455, distance: 137.6
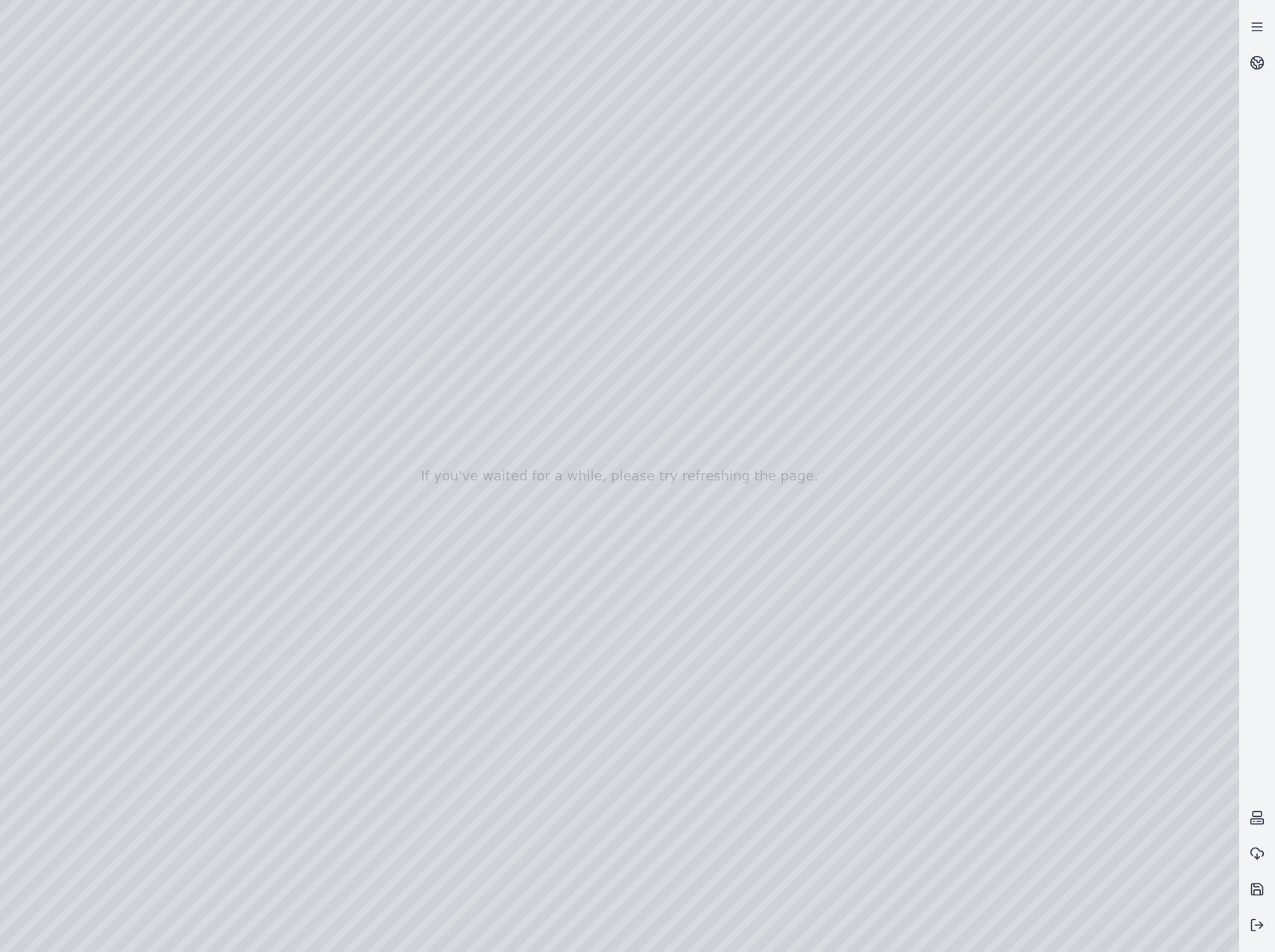
drag, startPoint x: 1020, startPoint y: 603, endPoint x: 888, endPoint y: 580, distance: 134.0
drag, startPoint x: 953, startPoint y: 695, endPoint x: 744, endPoint y: 394, distance: 366.4
drag, startPoint x: 818, startPoint y: 614, endPoint x: 684, endPoint y: 434, distance: 224.4
drag, startPoint x: 945, startPoint y: 700, endPoint x: 974, endPoint y: 620, distance: 85.1
drag, startPoint x: 974, startPoint y: 558, endPoint x: 965, endPoint y: 512, distance: 46.9
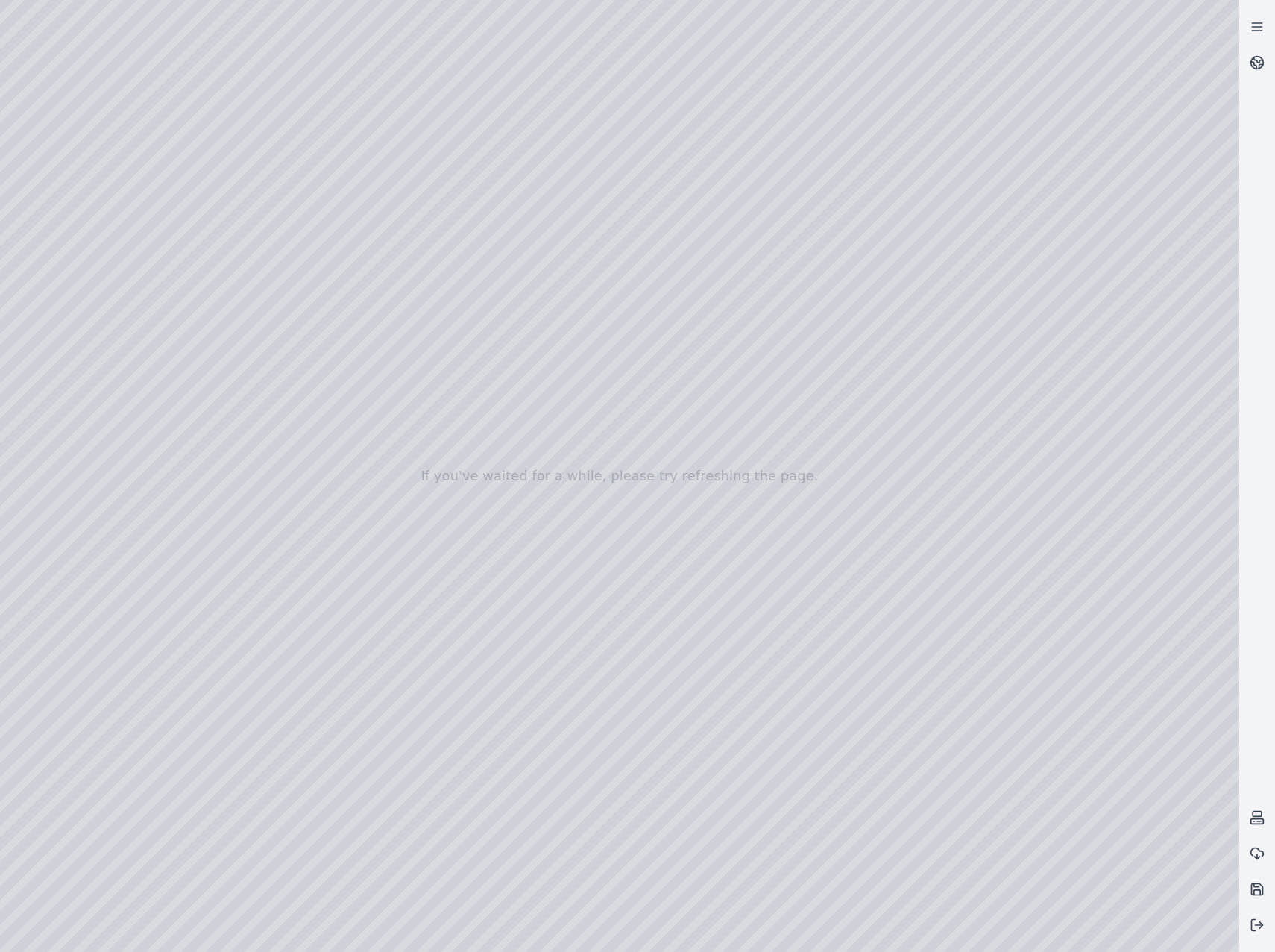
click at [965, 507] on div at bounding box center [619, 476] width 1239 height 952
drag, startPoint x: 853, startPoint y: 694, endPoint x: 846, endPoint y: 678, distance: 17.5
click at [851, 684] on div at bounding box center [619, 476] width 1239 height 952
drag, startPoint x: 928, startPoint y: 699, endPoint x: 912, endPoint y: 692, distance: 17.5
drag, startPoint x: 926, startPoint y: 651, endPoint x: 751, endPoint y: 531, distance: 212.2
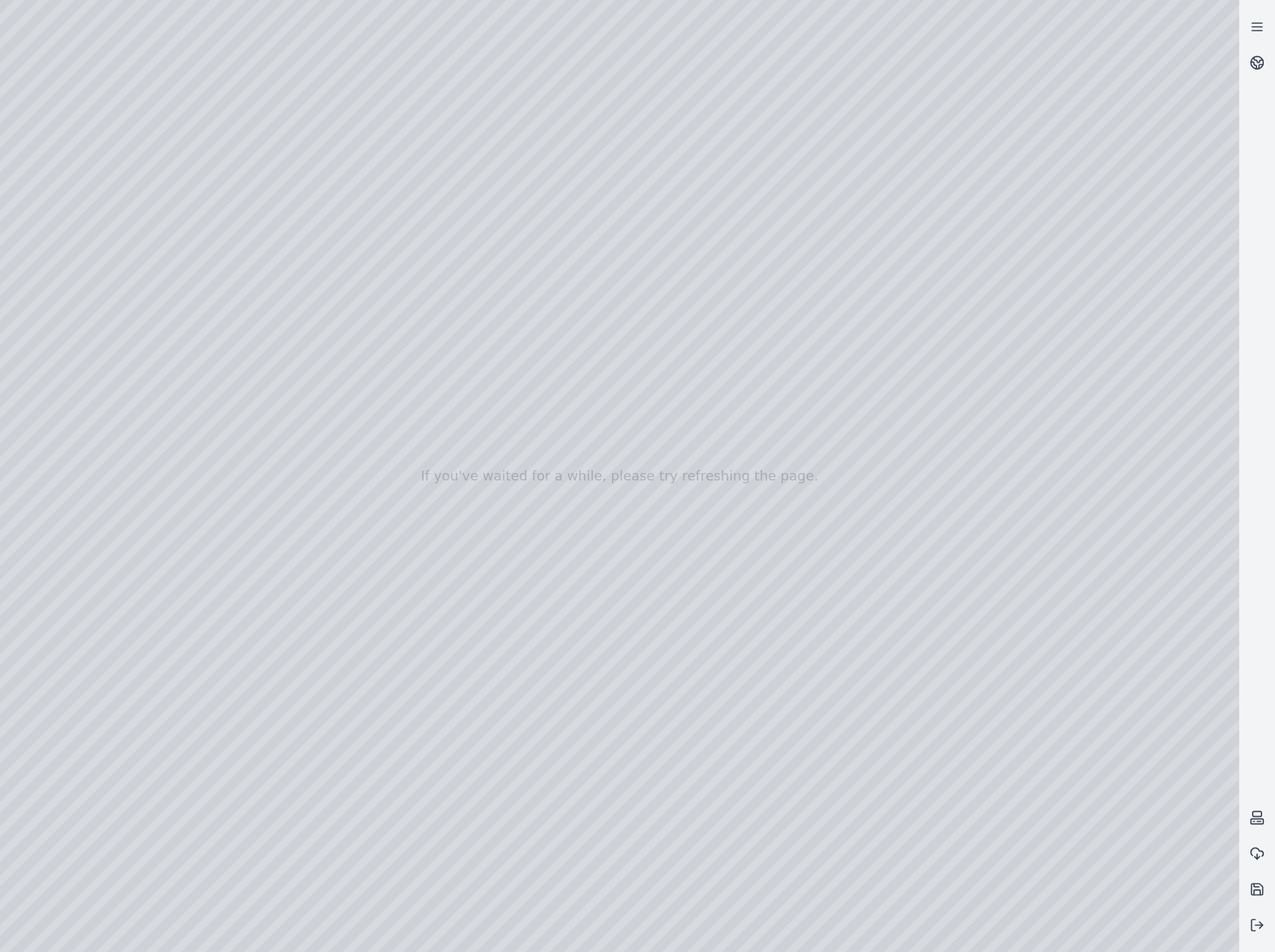
drag, startPoint x: 809, startPoint y: 635, endPoint x: 885, endPoint y: 676, distance: 86.4
drag, startPoint x: 886, startPoint y: 676, endPoint x: 1054, endPoint y: 690, distance: 168.6
drag, startPoint x: 953, startPoint y: 383, endPoint x: 714, endPoint y: 705, distance: 401.0
drag, startPoint x: 784, startPoint y: 764, endPoint x: 805, endPoint y: 781, distance: 27.0
drag, startPoint x: 621, startPoint y: 702, endPoint x: 931, endPoint y: 561, distance: 340.6
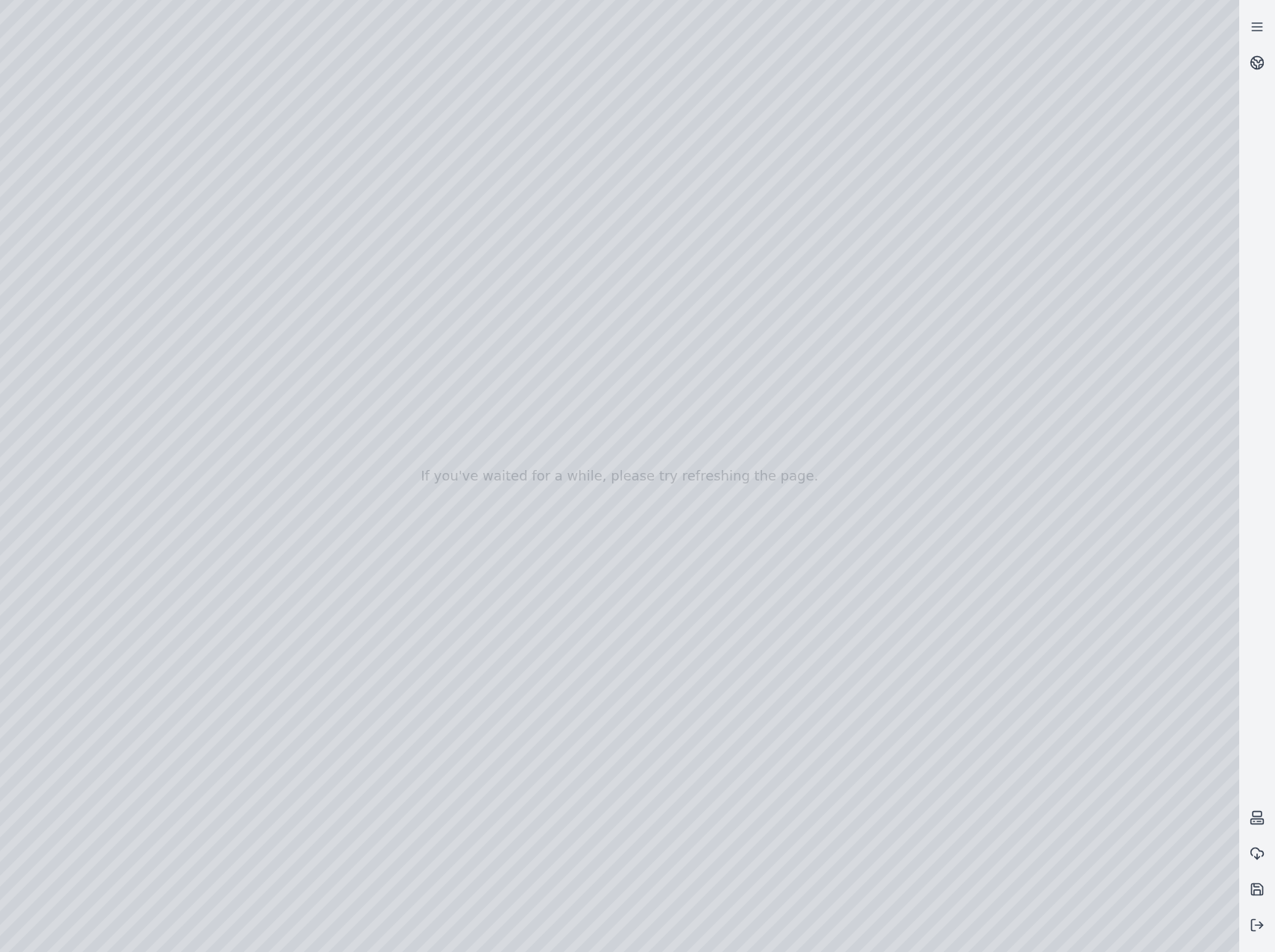
drag, startPoint x: 845, startPoint y: 649, endPoint x: 922, endPoint y: 611, distance: 85.9
click at [1254, 881] on icon at bounding box center [1257, 888] width 15 height 15
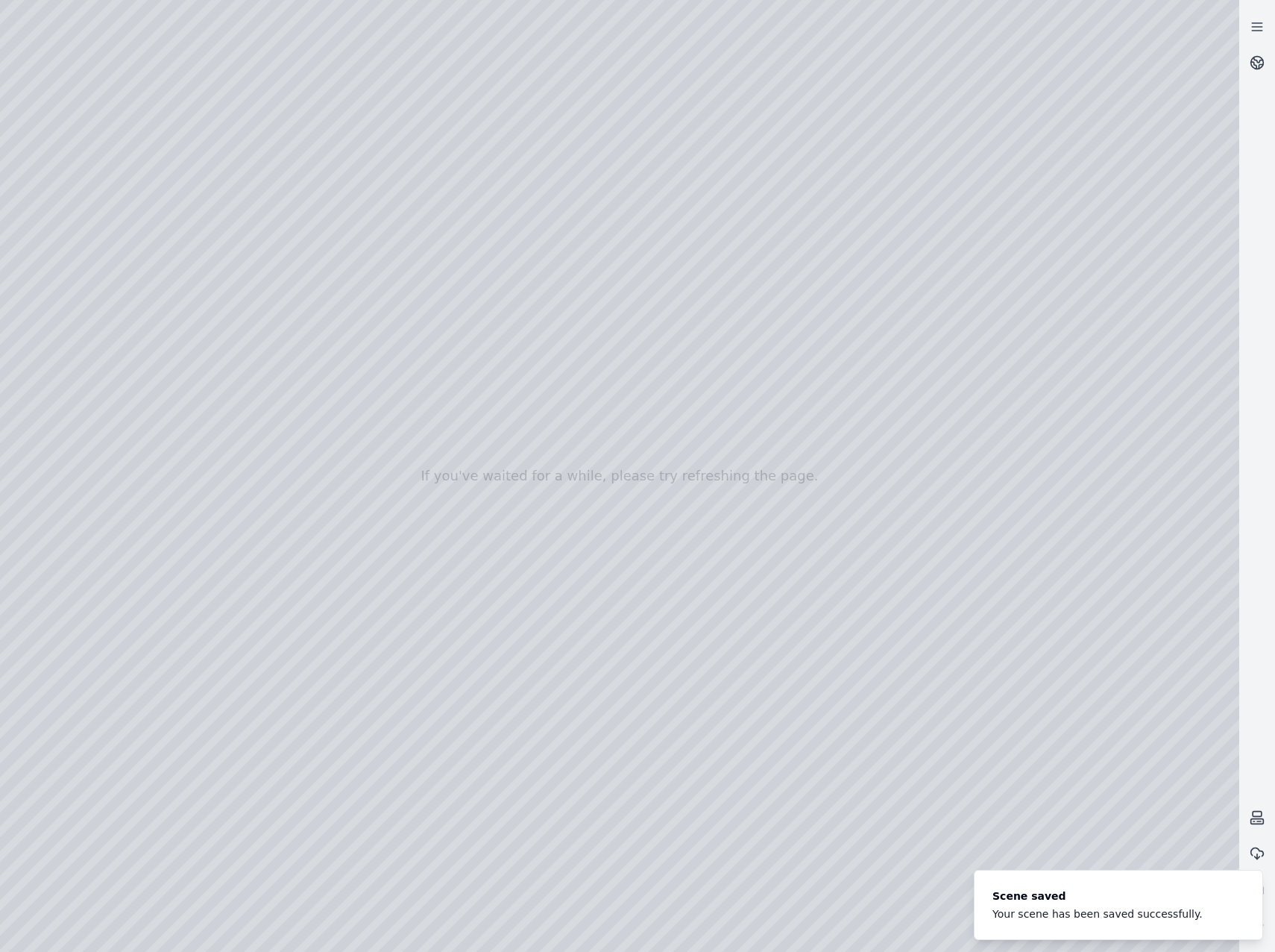
click at [189, 59] on div at bounding box center [619, 476] width 1239 height 952
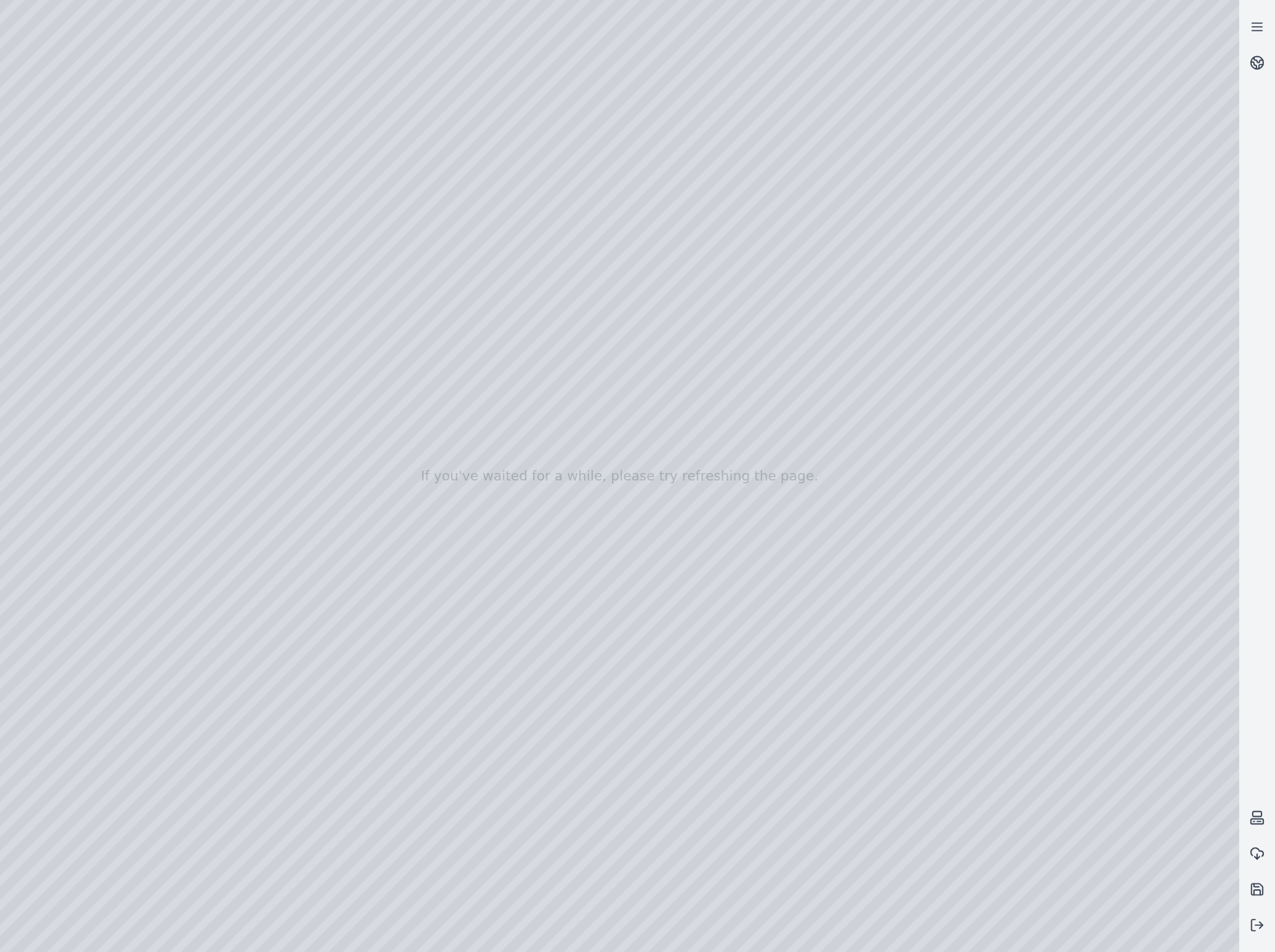
drag, startPoint x: 857, startPoint y: 701, endPoint x: 873, endPoint y: 664, distance: 40.3
drag, startPoint x: 780, startPoint y: 694, endPoint x: 754, endPoint y: 680, distance: 29.5
click at [507, 538] on div at bounding box center [619, 476] width 1239 height 952
click at [513, 668] on div at bounding box center [619, 476] width 1239 height 952
drag, startPoint x: 670, startPoint y: 818, endPoint x: 663, endPoint y: 772, distance: 46.5
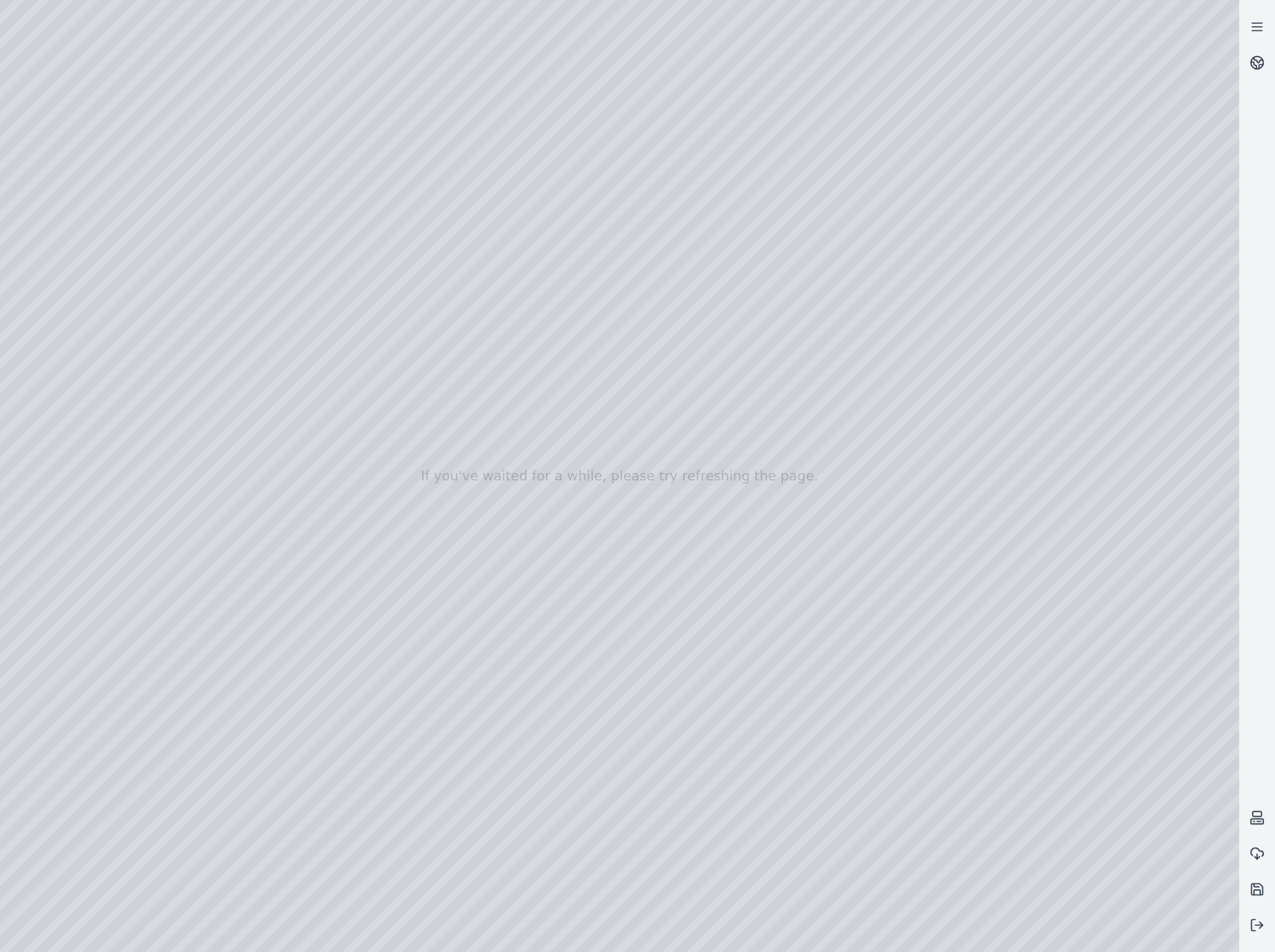
drag, startPoint x: 785, startPoint y: 574, endPoint x: 918, endPoint y: 928, distance: 378.2
drag, startPoint x: 438, startPoint y: 687, endPoint x: 702, endPoint y: 678, distance: 264.2
drag, startPoint x: 541, startPoint y: 761, endPoint x: 410, endPoint y: 662, distance: 164.2
drag, startPoint x: 572, startPoint y: 784, endPoint x: 800, endPoint y: 739, distance: 232.4
drag, startPoint x: 543, startPoint y: 795, endPoint x: 703, endPoint y: 520, distance: 318.2
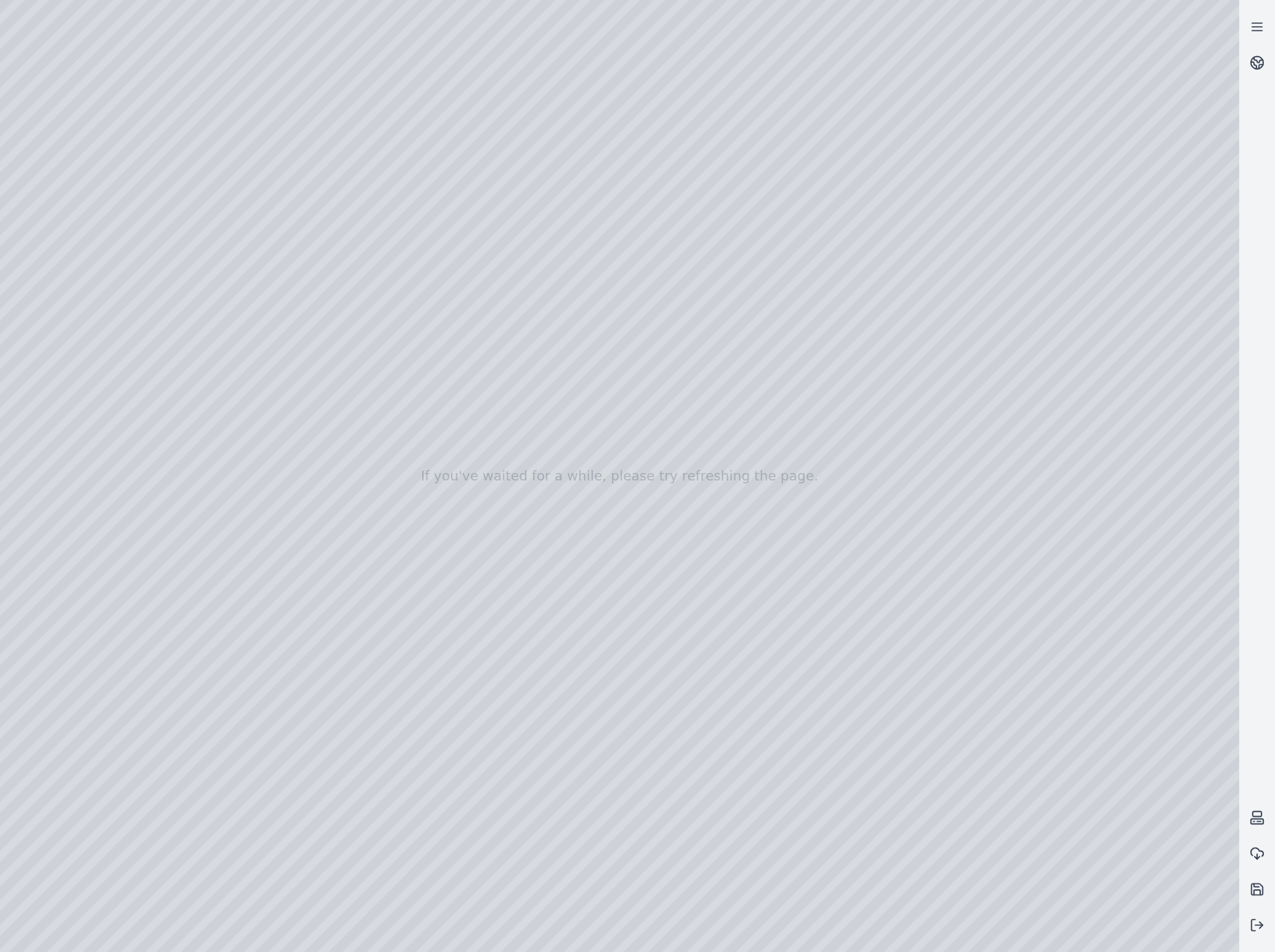
drag, startPoint x: 638, startPoint y: 559, endPoint x: -4, endPoint y: 593, distance: 642.9
drag, startPoint x: -4, startPoint y: 593, endPoint x: 584, endPoint y: 596, distance: 588.0
drag, startPoint x: 609, startPoint y: 646, endPoint x: 657, endPoint y: 717, distance: 85.7
drag, startPoint x: 717, startPoint y: 470, endPoint x: 606, endPoint y: 504, distance: 116.1
click at [606, 504] on div at bounding box center [619, 476] width 1239 height 952
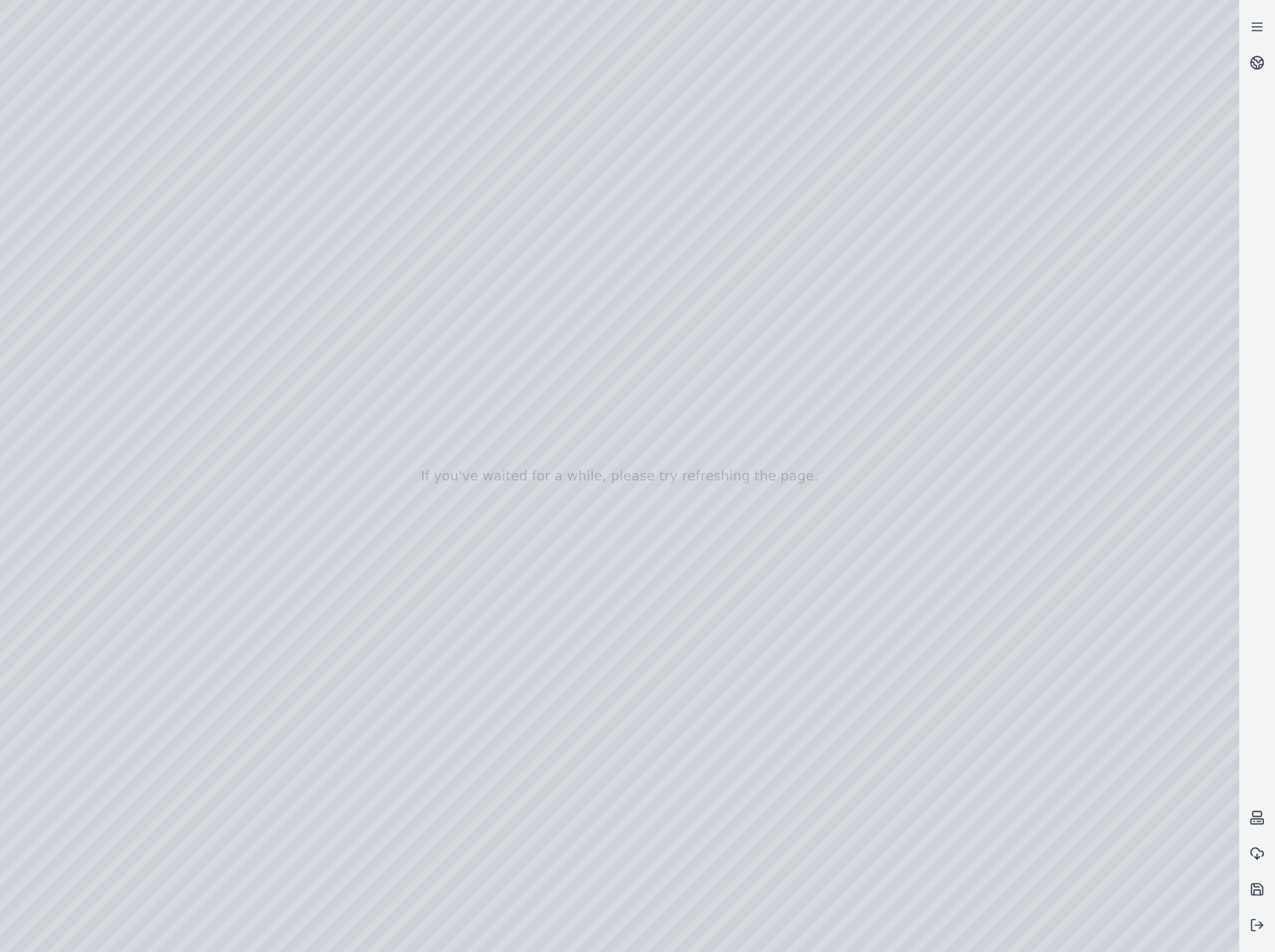
drag, startPoint x: 732, startPoint y: 501, endPoint x: 675, endPoint y: 623, distance: 134.7
drag, startPoint x: 708, startPoint y: 595, endPoint x: 752, endPoint y: 597, distance: 44.0
drag, startPoint x: 835, startPoint y: 516, endPoint x: 858, endPoint y: 463, distance: 57.8
drag, startPoint x: 746, startPoint y: 282, endPoint x: 767, endPoint y: 605, distance: 323.7
drag, startPoint x: 552, startPoint y: 710, endPoint x: 860, endPoint y: 730, distance: 308.6
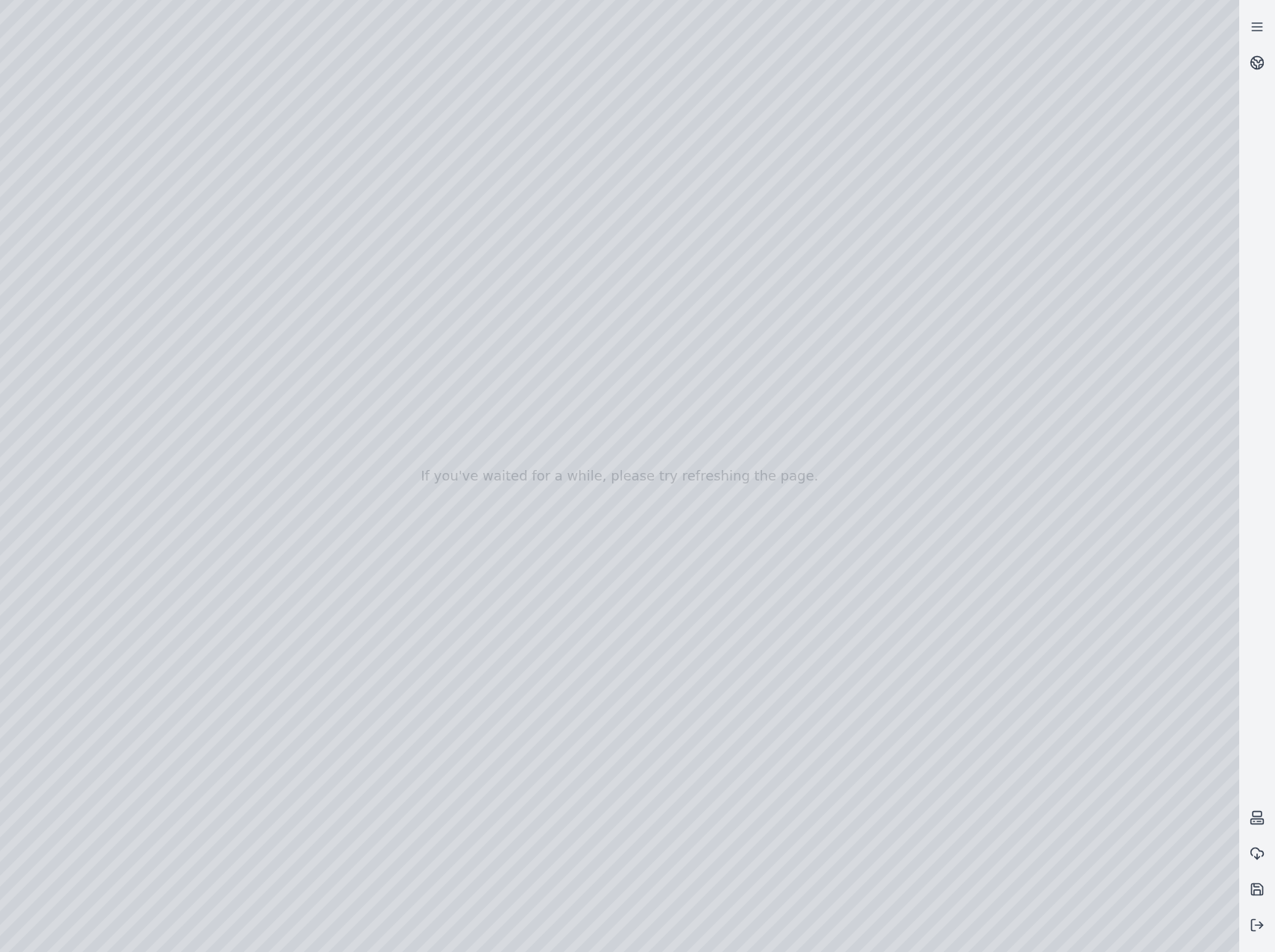
drag, startPoint x: 940, startPoint y: 722, endPoint x: 975, endPoint y: 722, distance: 35.0
drag, startPoint x: 786, startPoint y: 652, endPoint x: 814, endPoint y: 381, distance: 272.4
drag, startPoint x: 696, startPoint y: 588, endPoint x: 706, endPoint y: 578, distance: 14.1
drag, startPoint x: 684, startPoint y: 586, endPoint x: 477, endPoint y: 712, distance: 242.3
drag, startPoint x: 744, startPoint y: 465, endPoint x: 804, endPoint y: 851, distance: 390.6
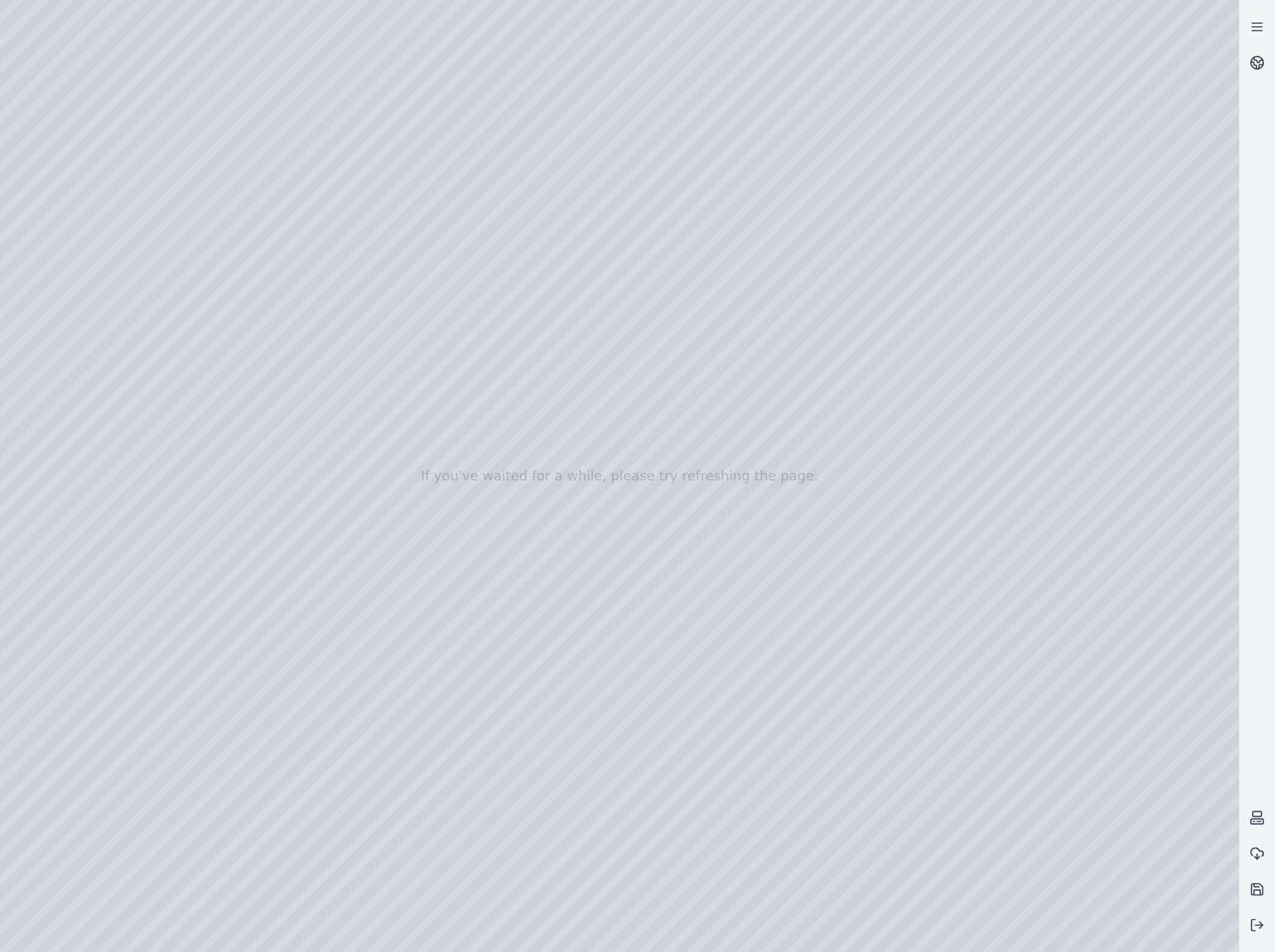
drag, startPoint x: 453, startPoint y: 444, endPoint x: 701, endPoint y: 492, distance: 252.6
drag, startPoint x: 740, startPoint y: 593, endPoint x: 653, endPoint y: 412, distance: 200.8
drag, startPoint x: 658, startPoint y: 675, endPoint x: 533, endPoint y: 544, distance: 181.1
drag, startPoint x: 590, startPoint y: 463, endPoint x: 516, endPoint y: 543, distance: 109.0
drag, startPoint x: 362, startPoint y: 361, endPoint x: 860, endPoint y: 636, distance: 568.9
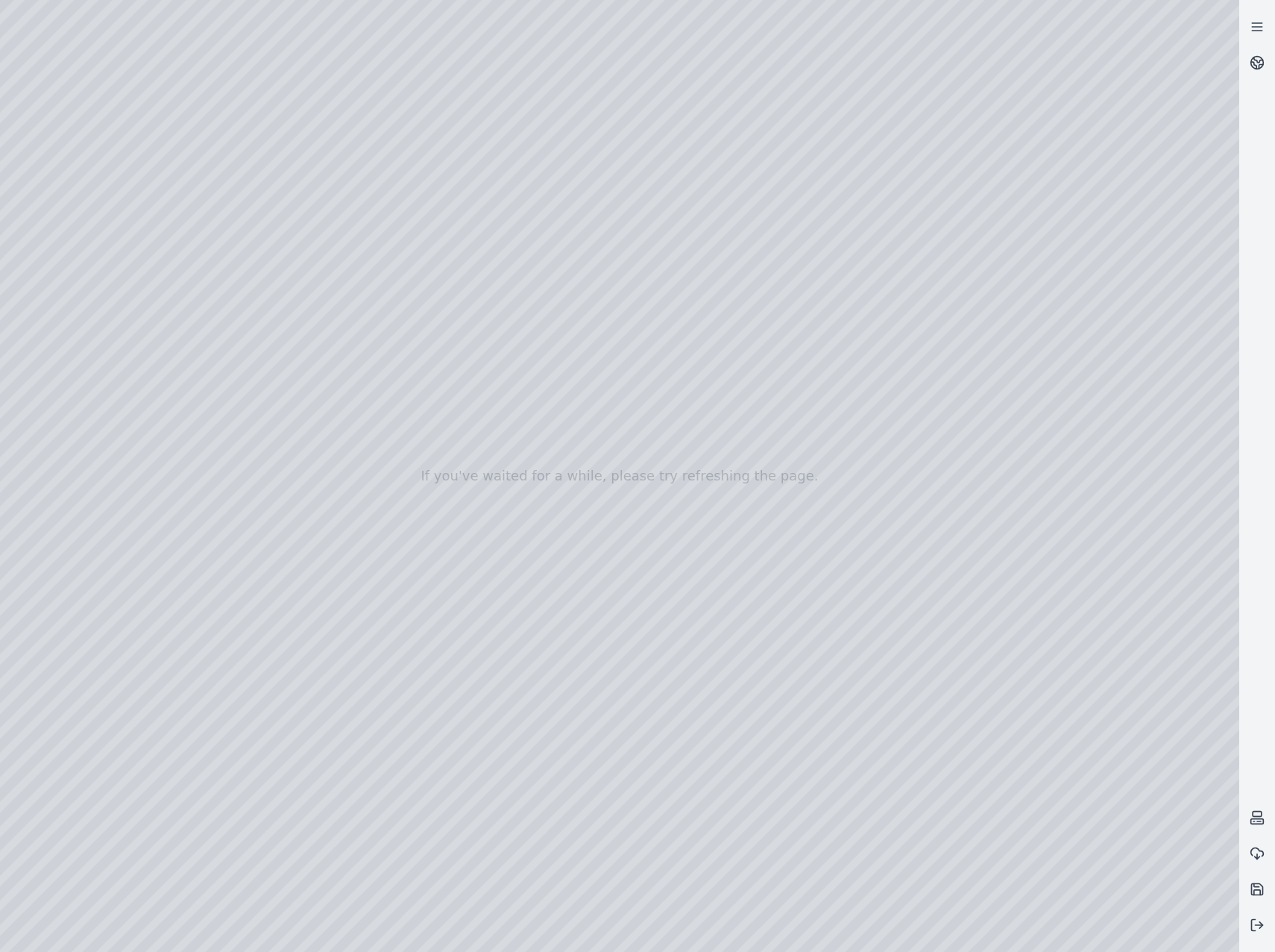
drag, startPoint x: 507, startPoint y: 511, endPoint x: 581, endPoint y: 462, distance: 88.8
click at [520, 483] on div at bounding box center [619, 476] width 1239 height 952
click at [1178, 267] on div at bounding box center [619, 476] width 1239 height 952
click at [1191, 271] on div at bounding box center [619, 476] width 1239 height 952
click at [1183, 269] on div at bounding box center [619, 476] width 1239 height 952
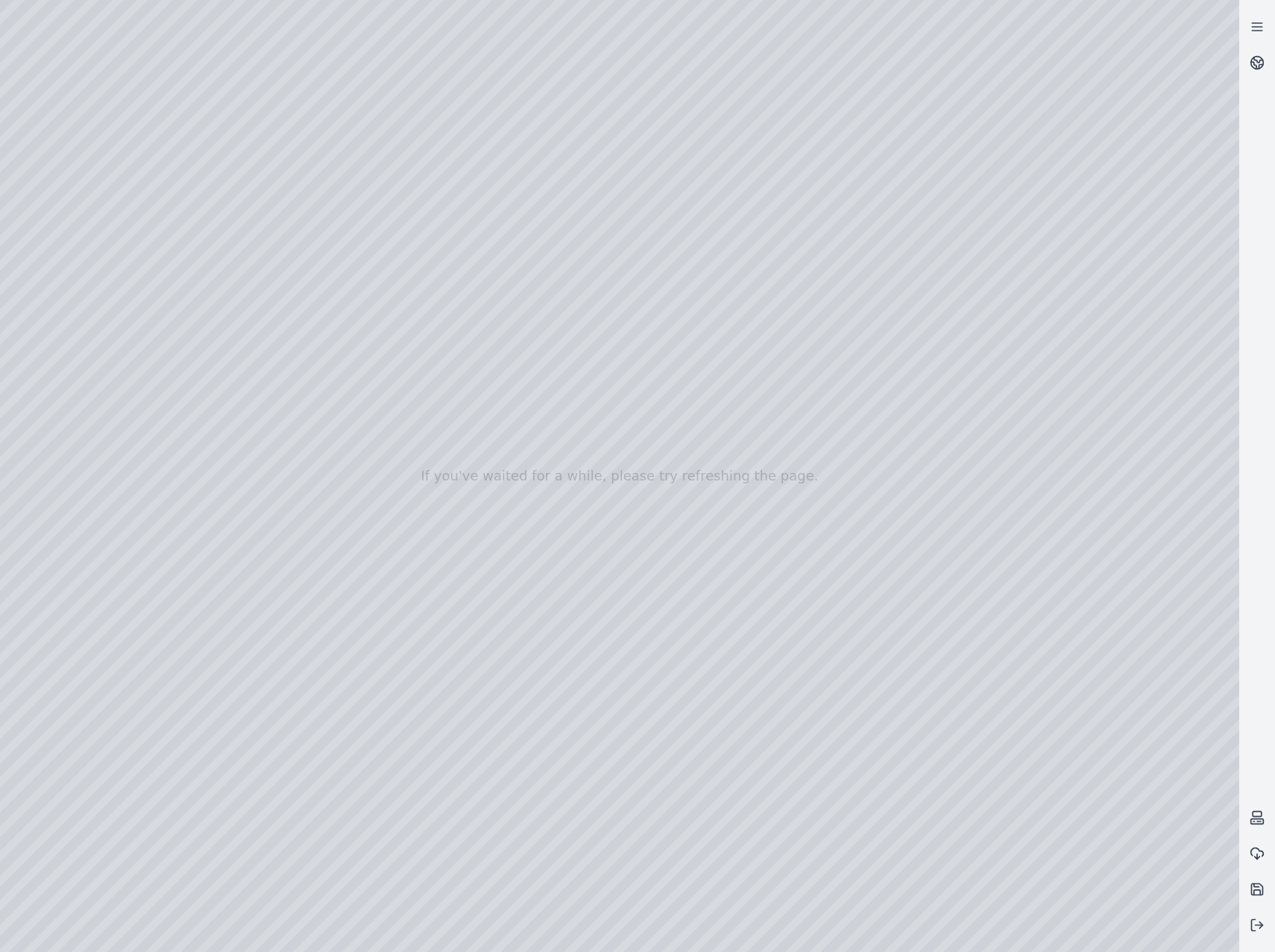
click at [1095, 274] on div at bounding box center [619, 476] width 1239 height 952
drag, startPoint x: 702, startPoint y: 566, endPoint x: 334, endPoint y: 557, distance: 368.1
drag, startPoint x: 737, startPoint y: 562, endPoint x: 403, endPoint y: 526, distance: 335.9
click at [551, 673] on div at bounding box center [619, 476] width 1239 height 952
drag, startPoint x: 433, startPoint y: 531, endPoint x: 1036, endPoint y: 562, distance: 603.8
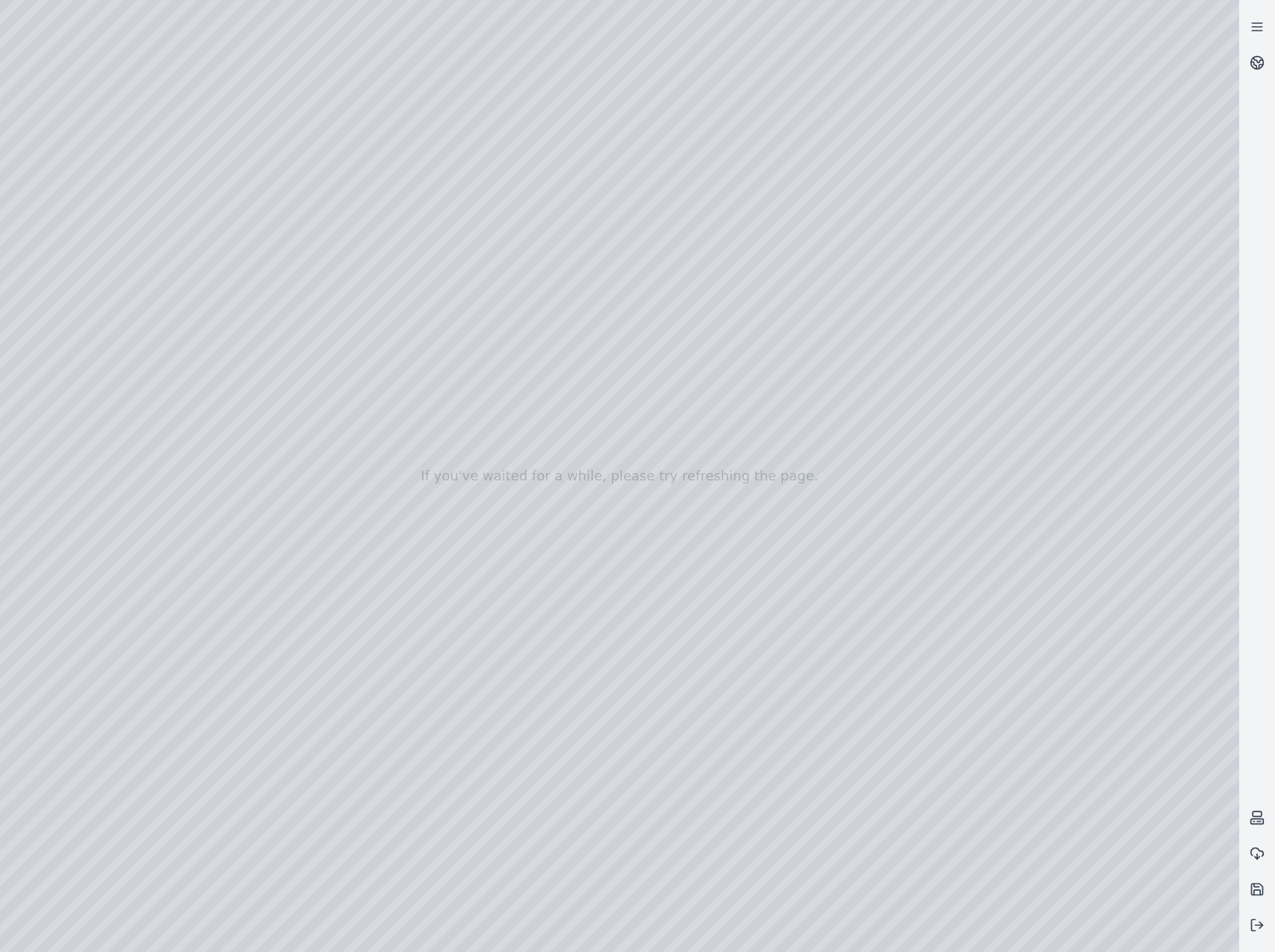
click at [1055, 555] on div at bounding box center [619, 476] width 1239 height 952
drag, startPoint x: 417, startPoint y: 496, endPoint x: 571, endPoint y: 527, distance: 157.1
click at [790, 465] on div at bounding box center [619, 476] width 1239 height 952
click at [1164, 273] on div at bounding box center [619, 476] width 1239 height 952
click at [1095, 263] on div at bounding box center [619, 476] width 1239 height 952
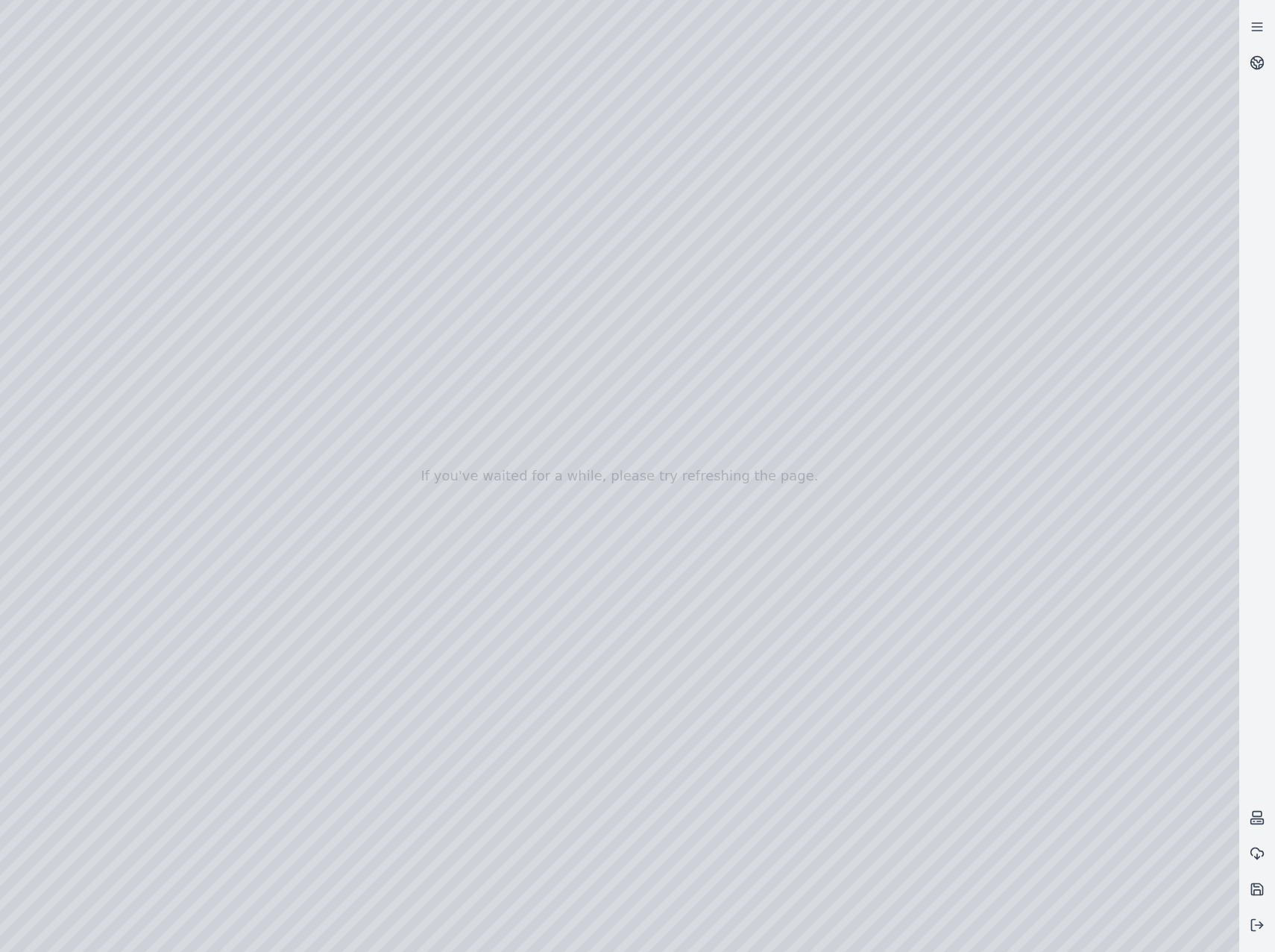
click at [1203, 262] on div at bounding box center [619, 476] width 1239 height 952
click at [1102, 269] on div at bounding box center [619, 476] width 1239 height 952
click at [740, 613] on div at bounding box center [619, 476] width 1239 height 952
click at [673, 674] on div at bounding box center [619, 476] width 1239 height 952
drag, startPoint x: 323, startPoint y: 603, endPoint x: 1125, endPoint y: 524, distance: 805.9
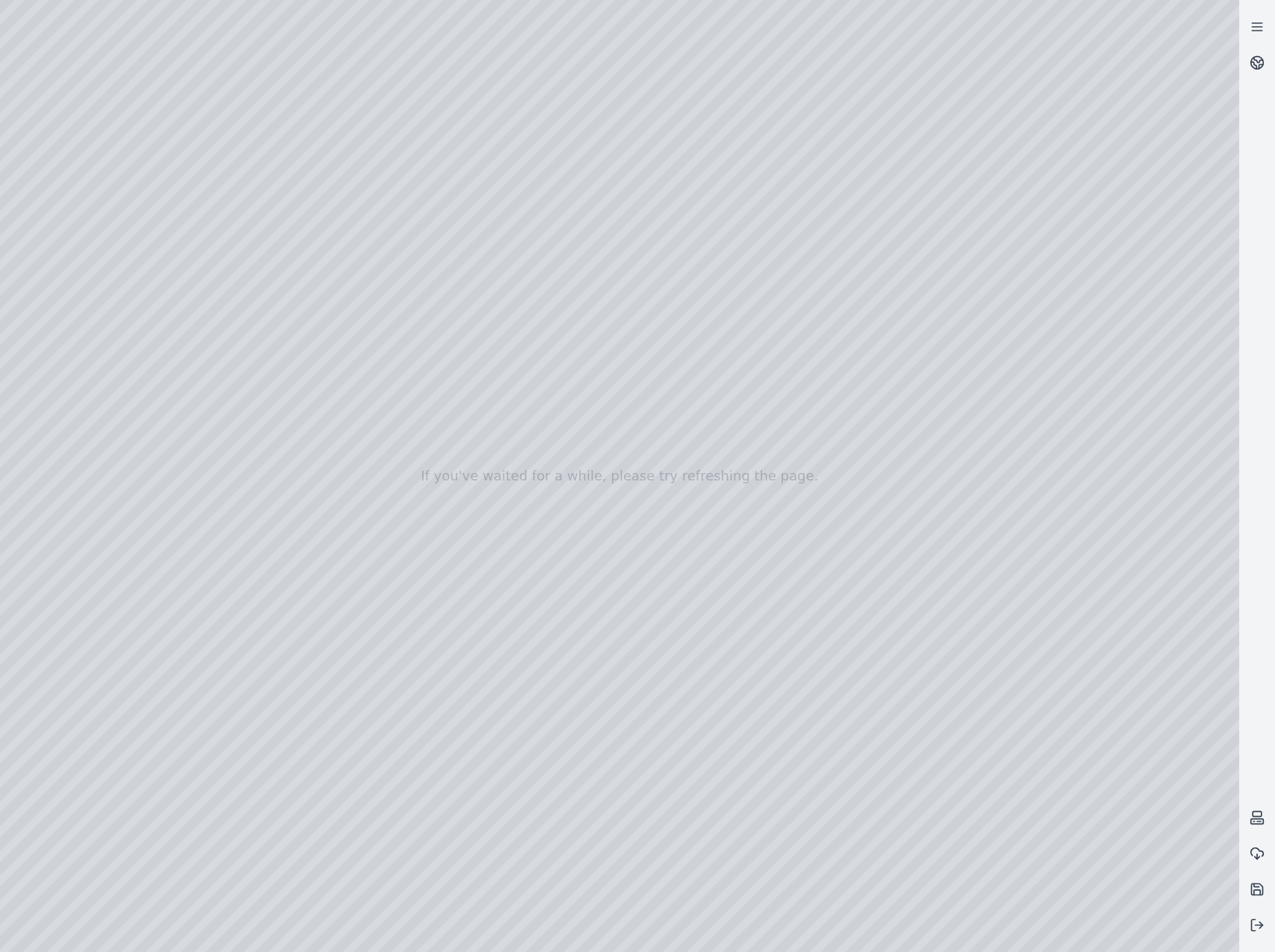
drag, startPoint x: 373, startPoint y: 608, endPoint x: 241, endPoint y: 455, distance: 202.1
drag, startPoint x: 986, startPoint y: 483, endPoint x: 546, endPoint y: 570, distance: 448.5
drag, startPoint x: 792, startPoint y: 631, endPoint x: 763, endPoint y: 633, distance: 29.1
drag, startPoint x: 348, startPoint y: 621, endPoint x: 553, endPoint y: 421, distance: 286.4
drag, startPoint x: 597, startPoint y: 573, endPoint x: 552, endPoint y: 549, distance: 51.0
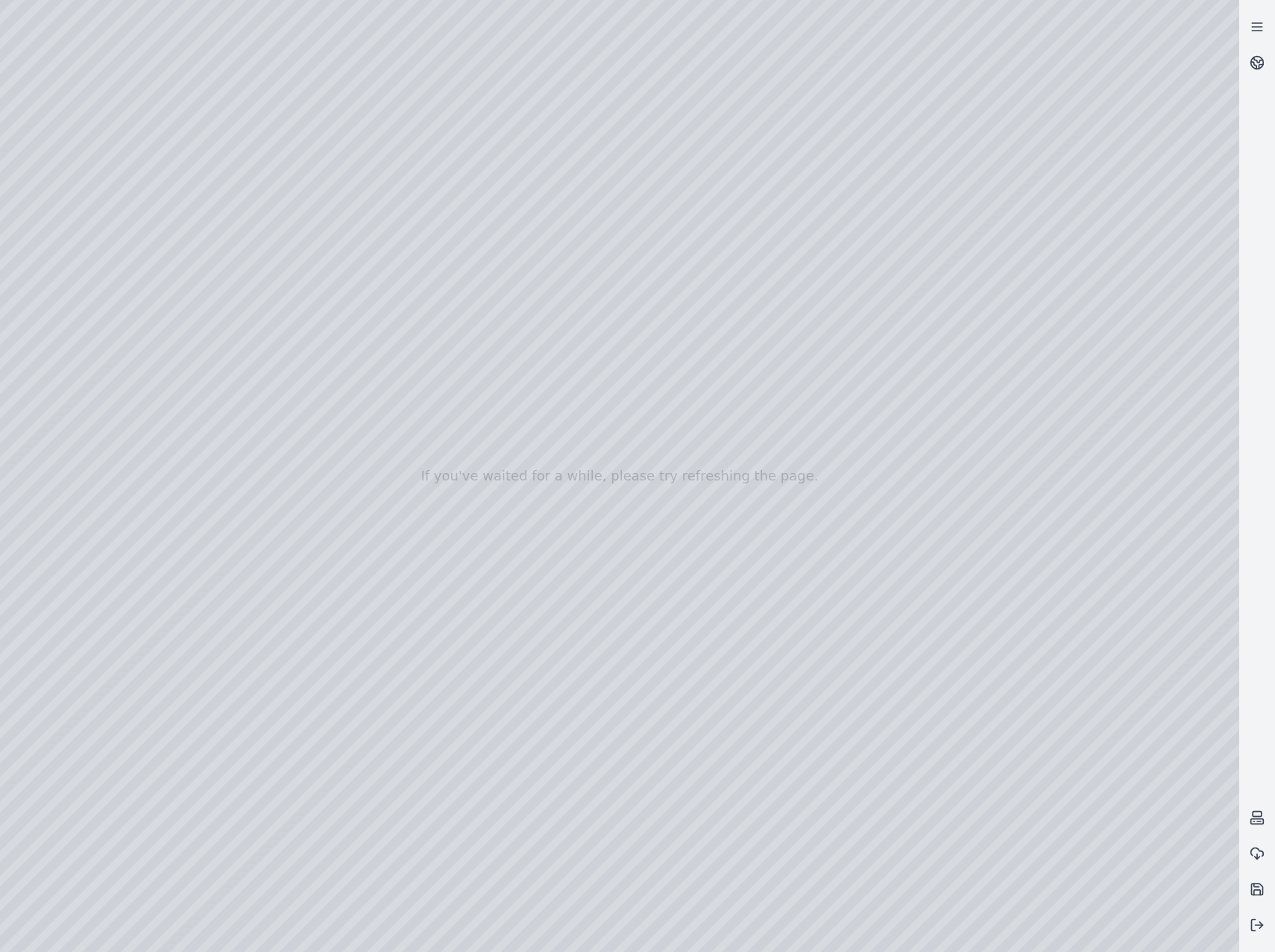
drag, startPoint x: 338, startPoint y: 585, endPoint x: 483, endPoint y: 421, distance: 218.9
drag, startPoint x: 776, startPoint y: 573, endPoint x: 318, endPoint y: 402, distance: 488.9
click at [628, 583] on div at bounding box center [619, 476] width 1239 height 952
click at [664, 606] on div at bounding box center [619, 476] width 1239 height 952
drag, startPoint x: 643, startPoint y: 235, endPoint x: 645, endPoint y: 452, distance: 217.0
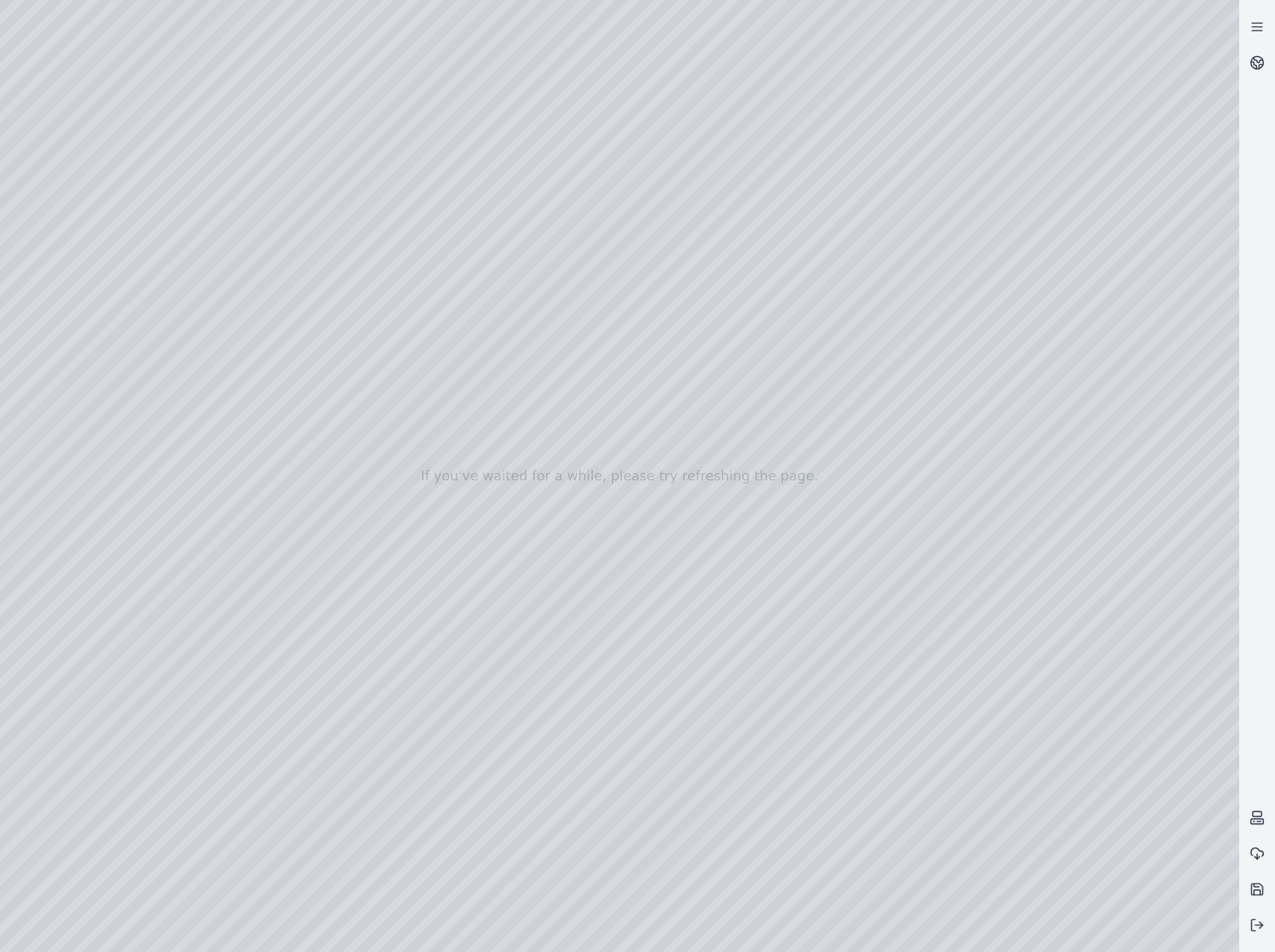
click at [645, 452] on div at bounding box center [619, 476] width 1239 height 952
drag, startPoint x: 629, startPoint y: 257, endPoint x: 685, endPoint y: 637, distance: 384.1
drag, startPoint x: 614, startPoint y: 323, endPoint x: 651, endPoint y: 645, distance: 324.1
drag, startPoint x: 873, startPoint y: 486, endPoint x: 608, endPoint y: 522, distance: 267.4
drag, startPoint x: 688, startPoint y: 545, endPoint x: 552, endPoint y: 546, distance: 136.0
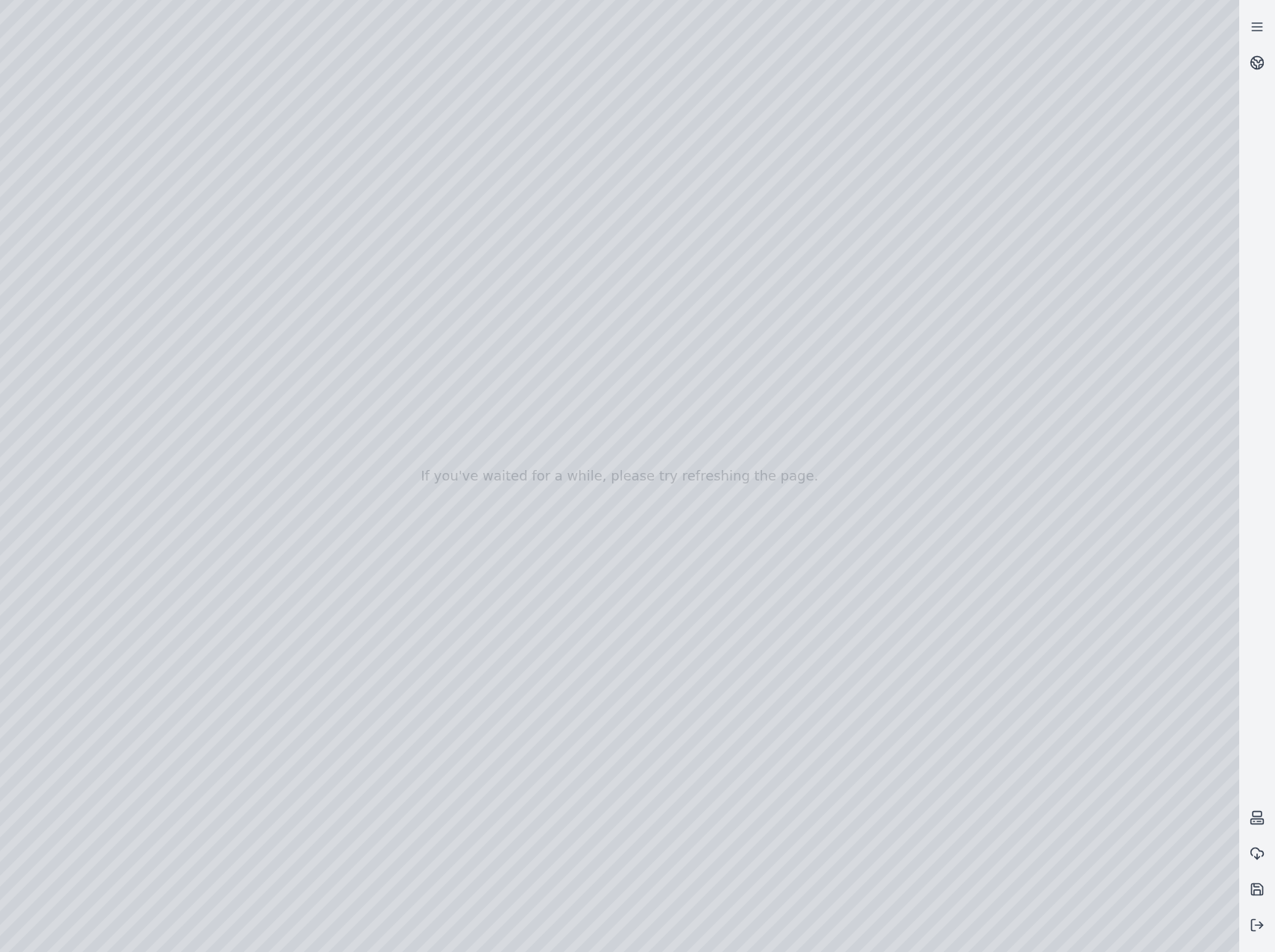
drag, startPoint x: 752, startPoint y: 596, endPoint x: 723, endPoint y: 581, distance: 32.6
drag, startPoint x: 773, startPoint y: 593, endPoint x: 421, endPoint y: 543, distance: 355.5
drag, startPoint x: 752, startPoint y: 597, endPoint x: 755, endPoint y: 546, distance: 51.1
click at [1255, 928] on icon at bounding box center [1257, 924] width 15 height 15
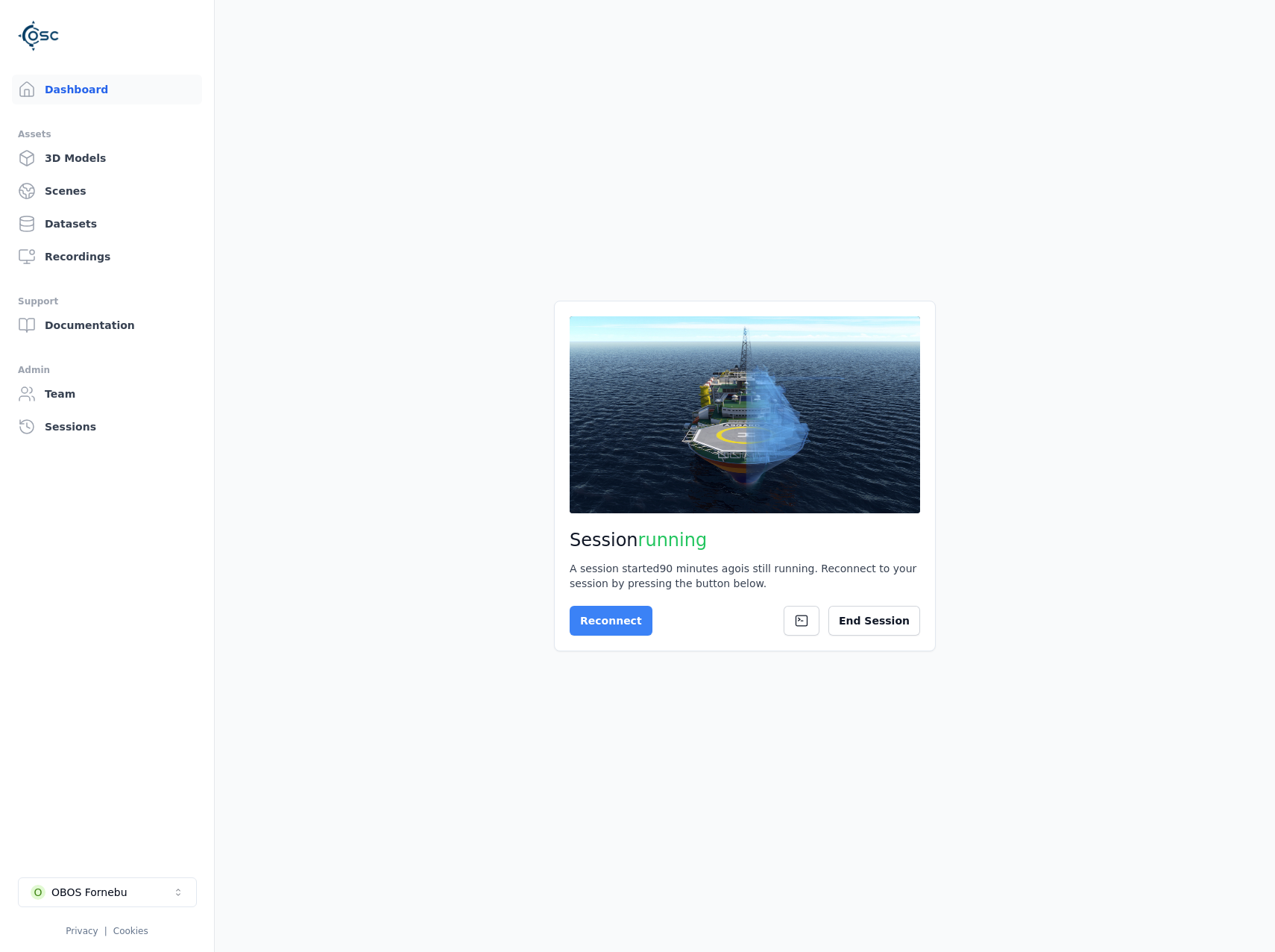
click at [592, 622] on button "Reconnect" at bounding box center [610, 620] width 82 height 30
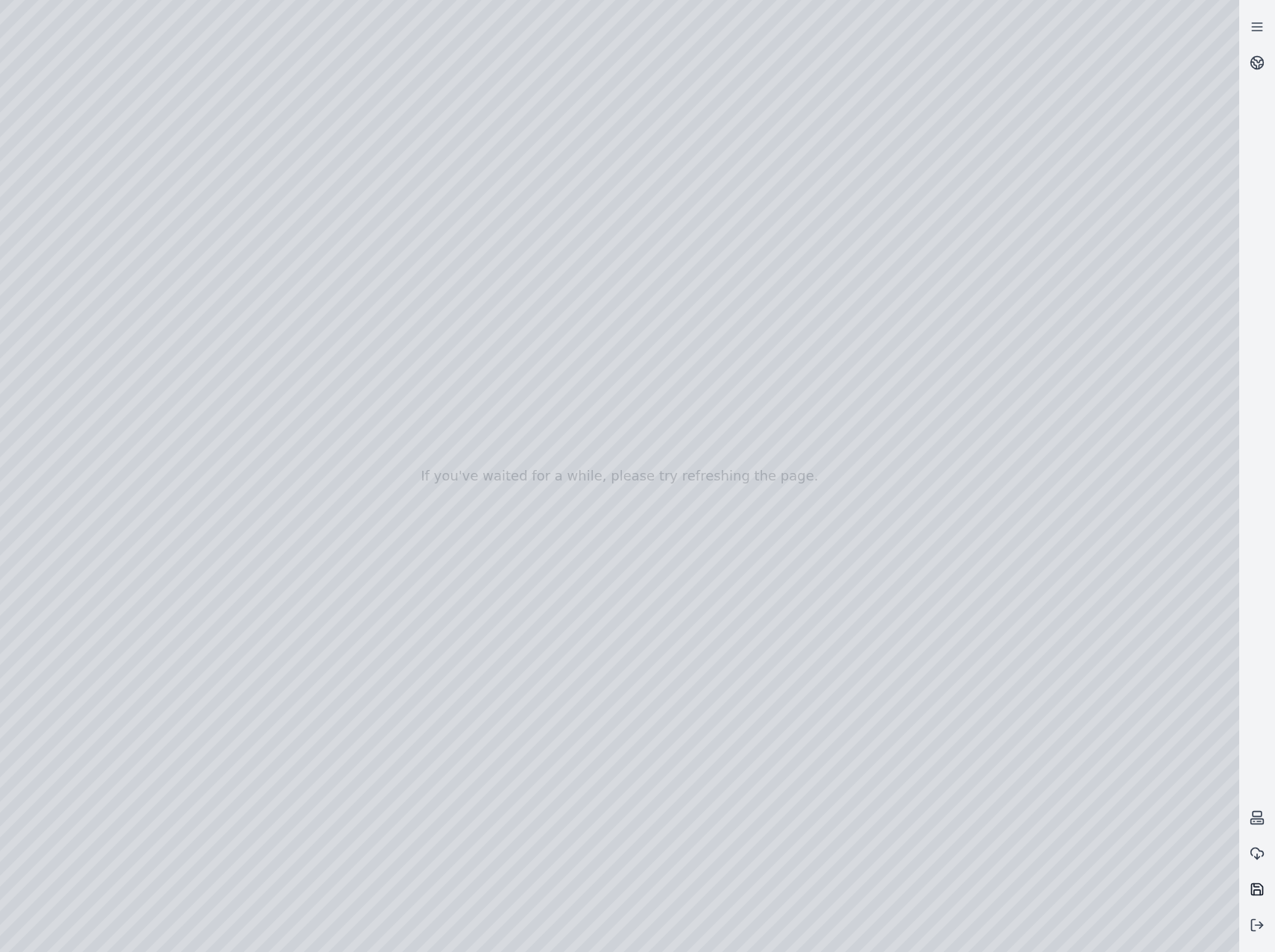
click at [1265, 886] on button at bounding box center [1257, 889] width 36 height 36
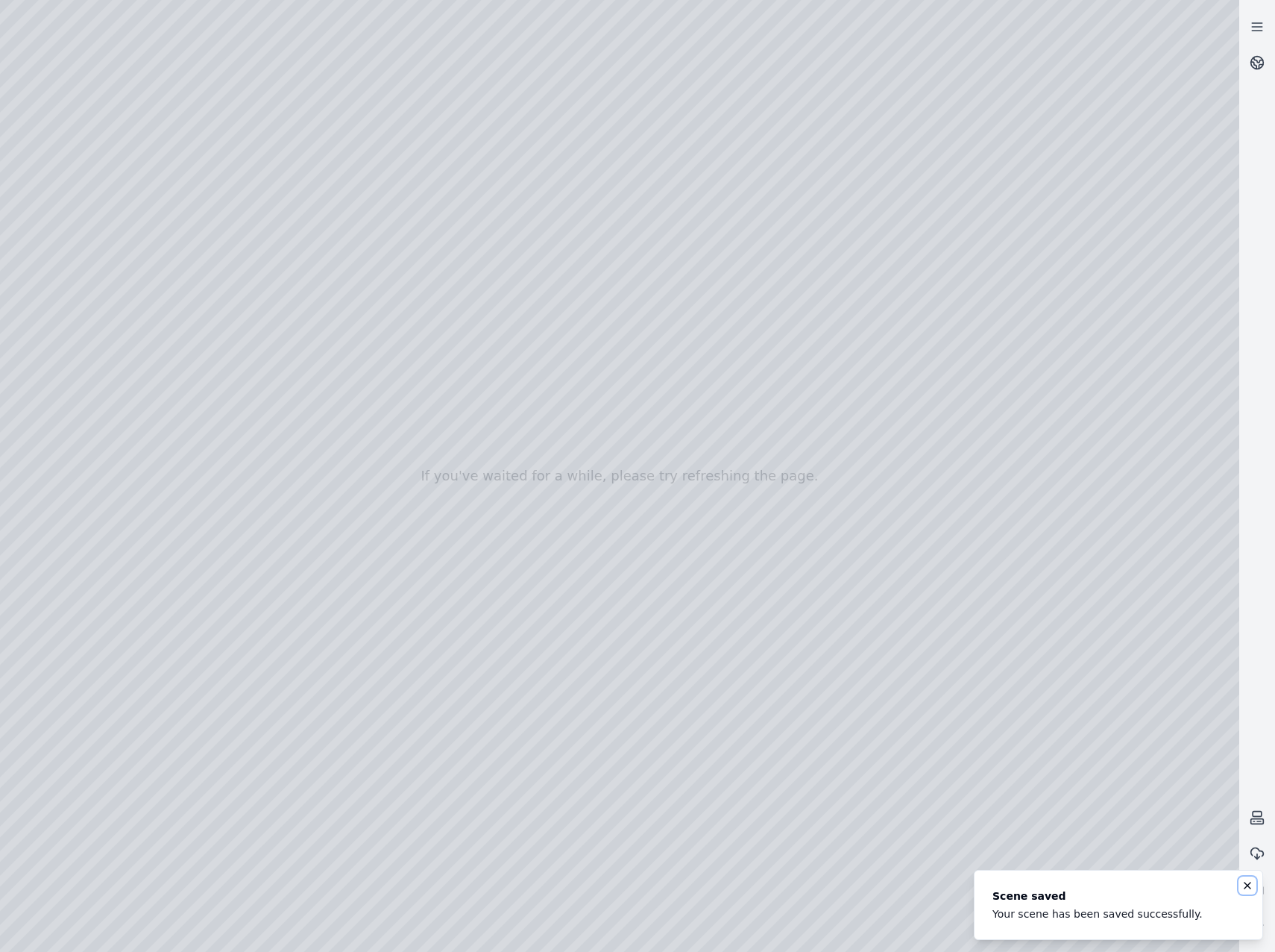
click at [1248, 884] on icon "Notifications (F8)" at bounding box center [1248, 885] width 12 height 12
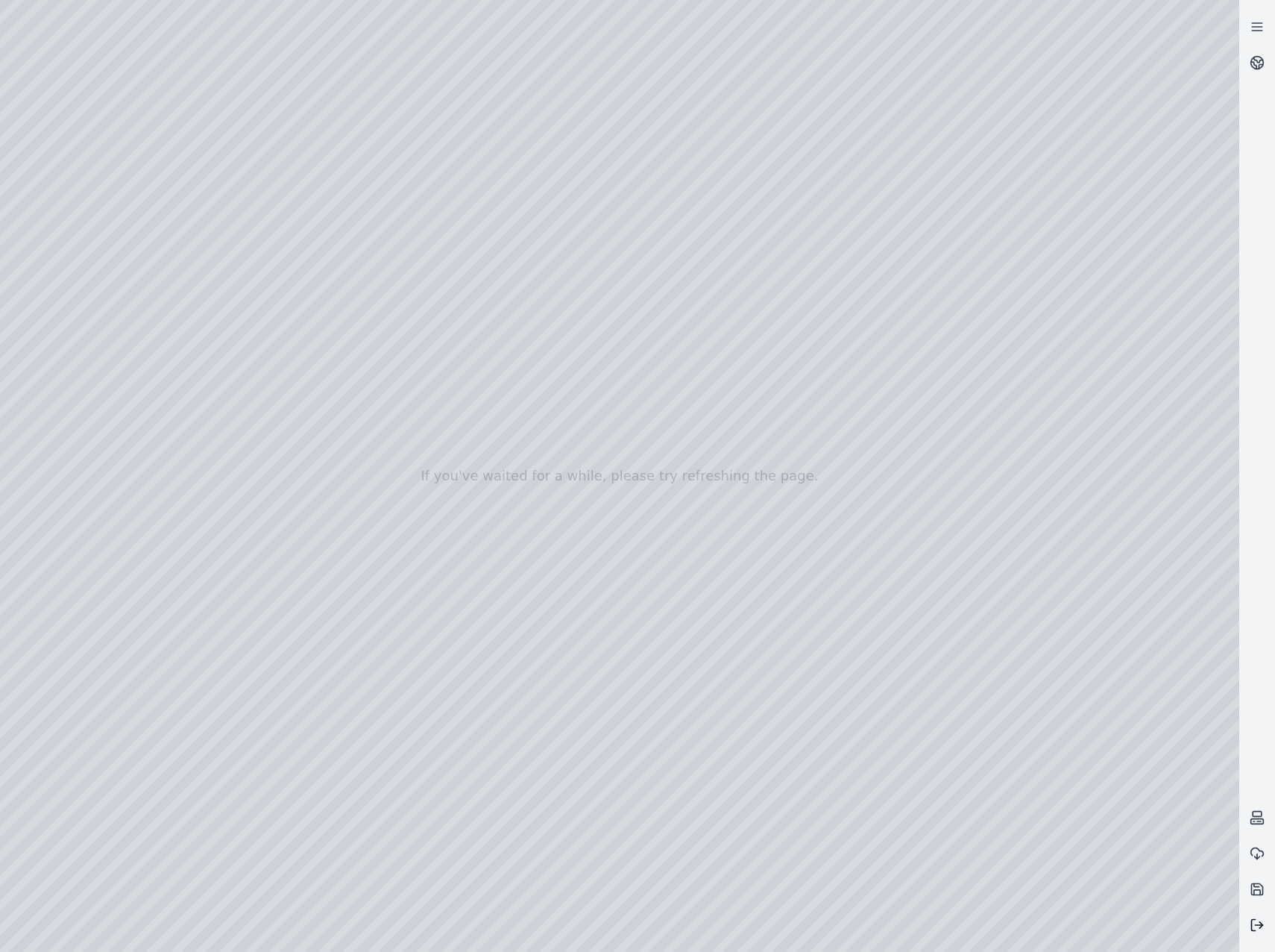
click at [1257, 921] on icon at bounding box center [1257, 924] width 15 height 15
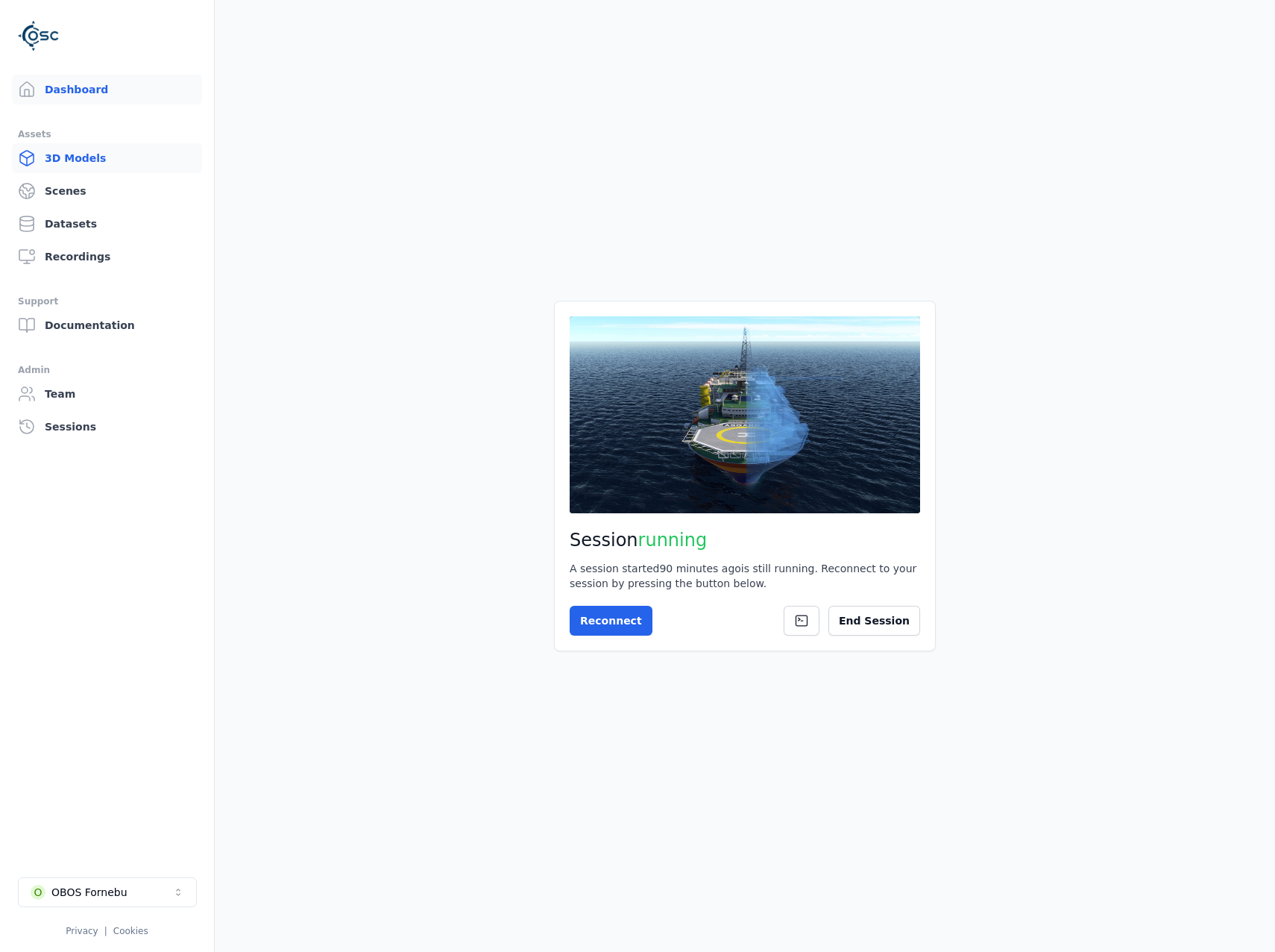
click at [82, 152] on link "3D Models" at bounding box center [106, 158] width 190 height 30
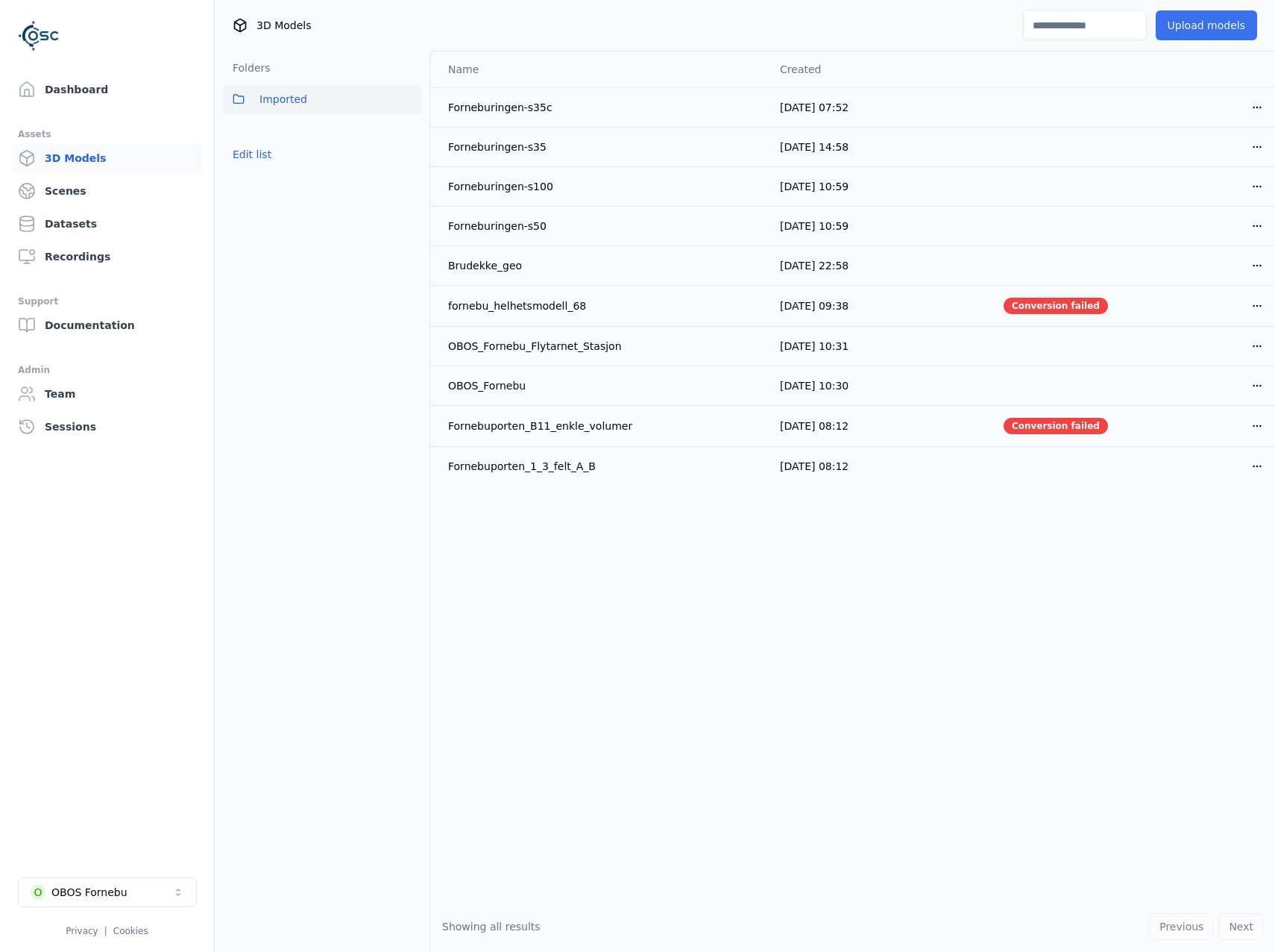
click at [1177, 20] on button "Upload models" at bounding box center [1206, 26] width 101 height 30
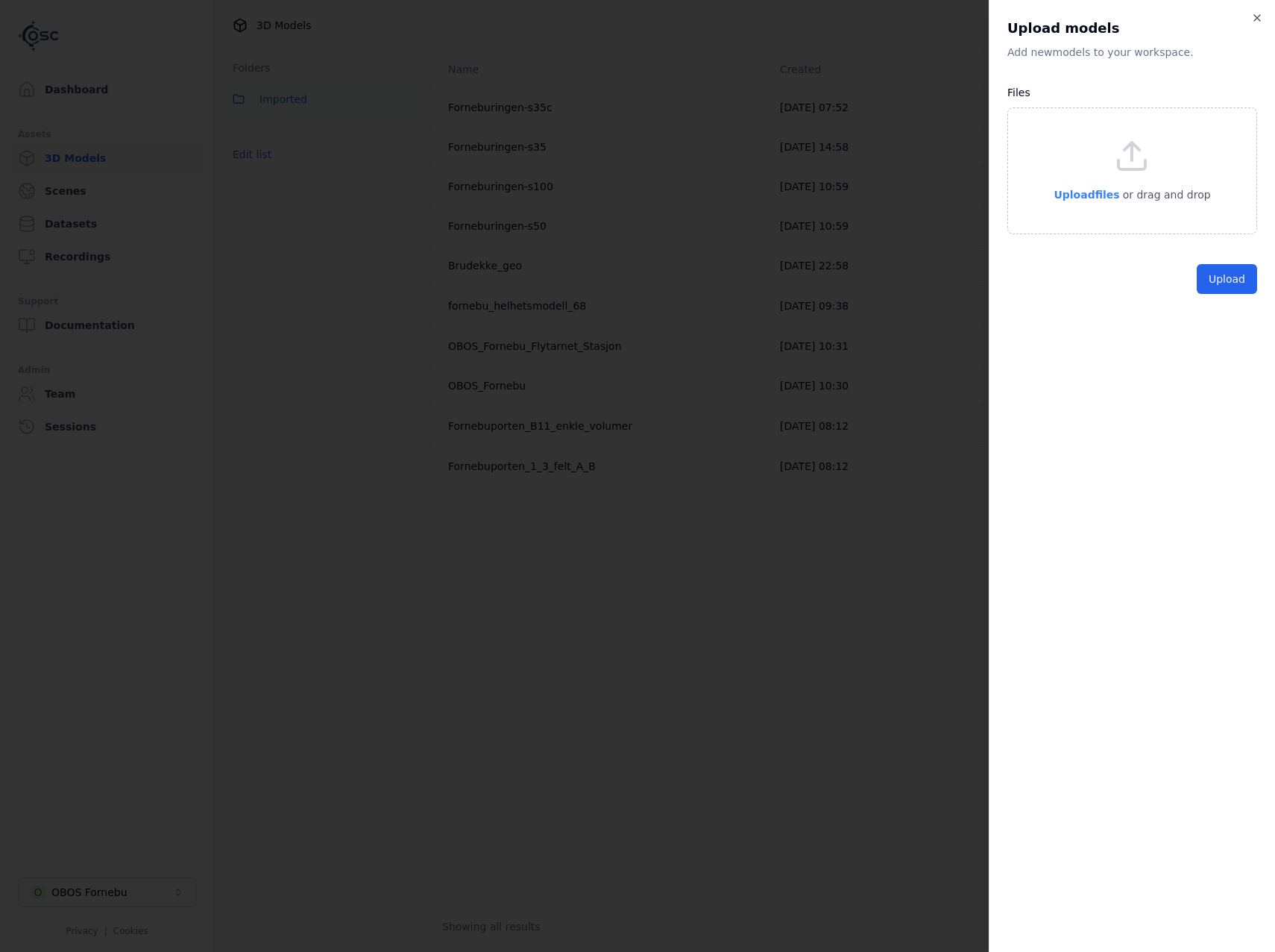
click at [1081, 186] on p "Upload files" at bounding box center [1087, 195] width 66 height 18
click at [1233, 320] on button "Upload" at bounding box center [1227, 313] width 61 height 30
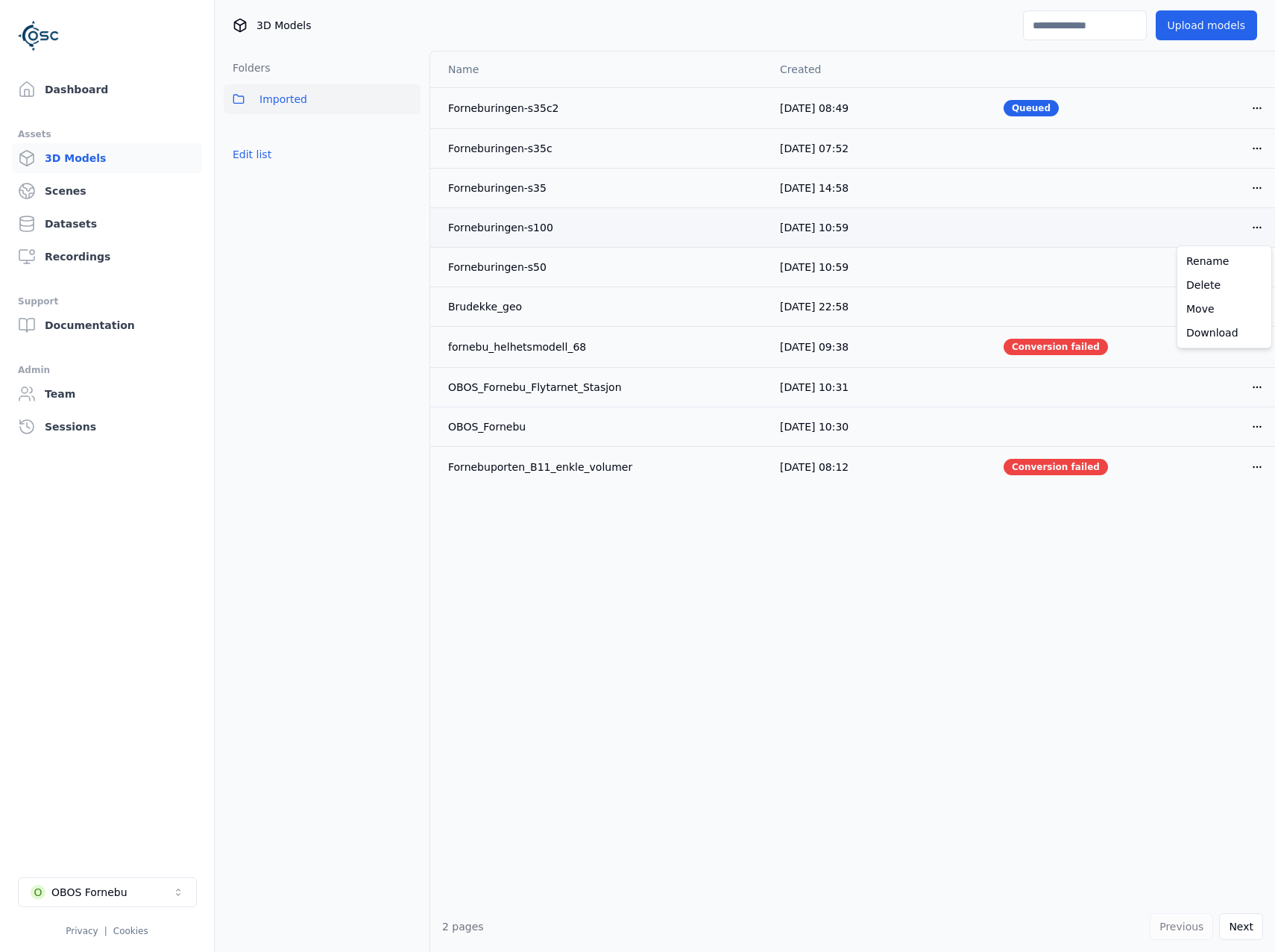
click at [1262, 215] on html "Dashboard Assets 3D Models Scenes Datasets Recordings Support Documentation Adm…" at bounding box center [637, 476] width 1275 height 952
click at [1218, 278] on div "Delete" at bounding box center [1224, 285] width 88 height 24
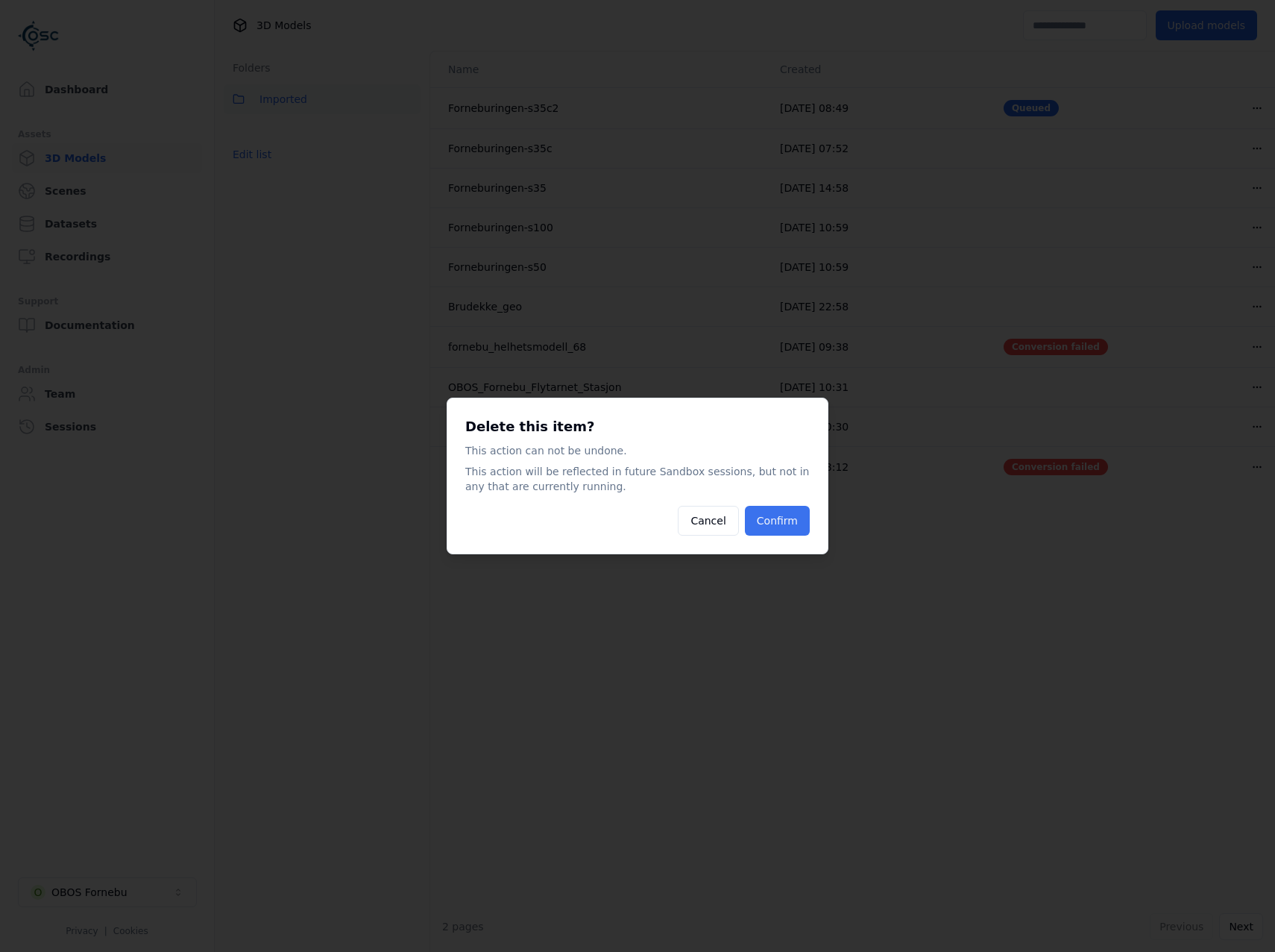
click at [782, 516] on button "Confirm" at bounding box center [777, 521] width 65 height 30
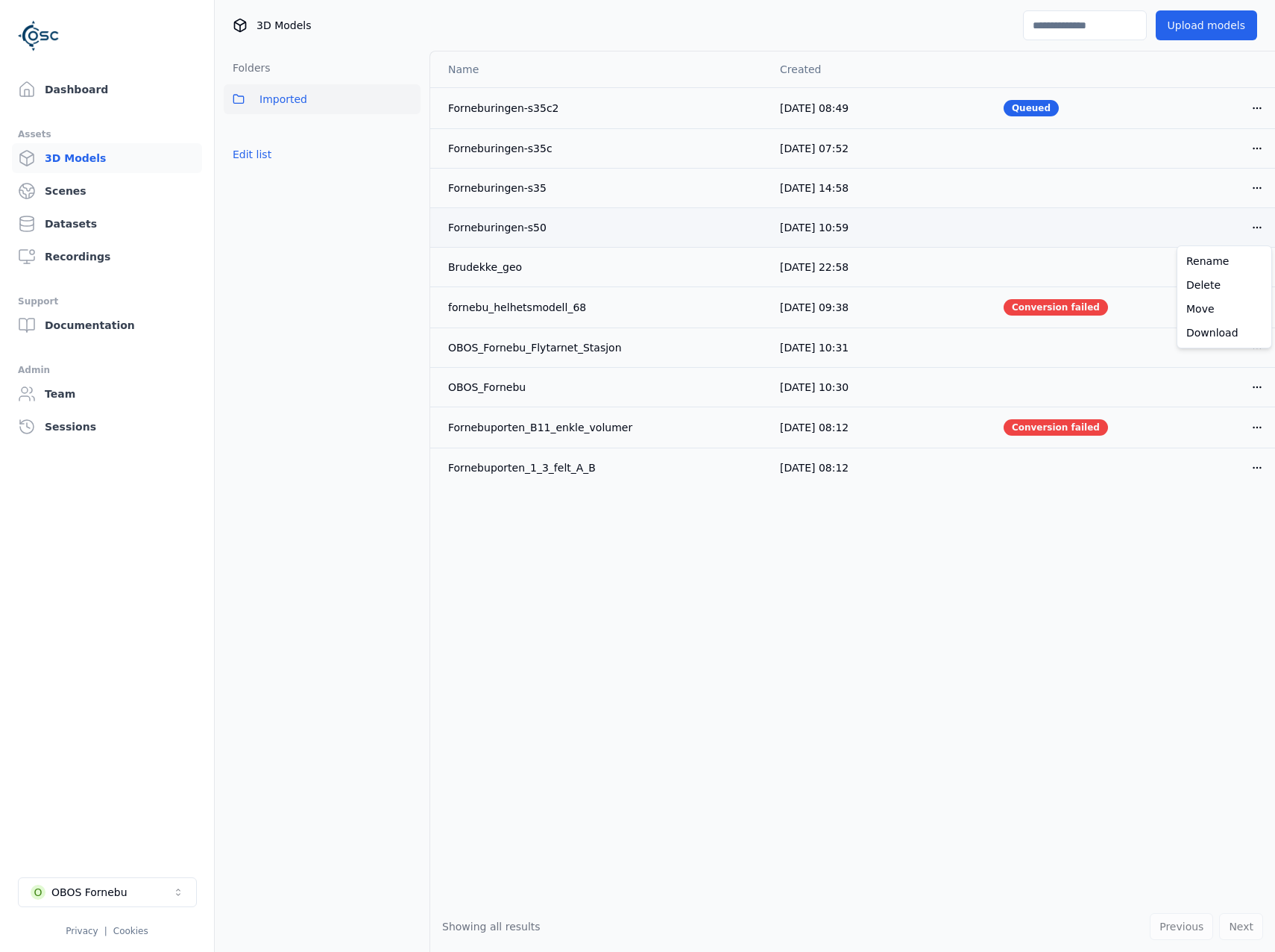
click at [1257, 229] on html "Dashboard Assets 3D Models Scenes Datasets Recordings Support Documentation Adm…" at bounding box center [637, 476] width 1275 height 952
click at [1227, 284] on div "Delete" at bounding box center [1224, 285] width 88 height 24
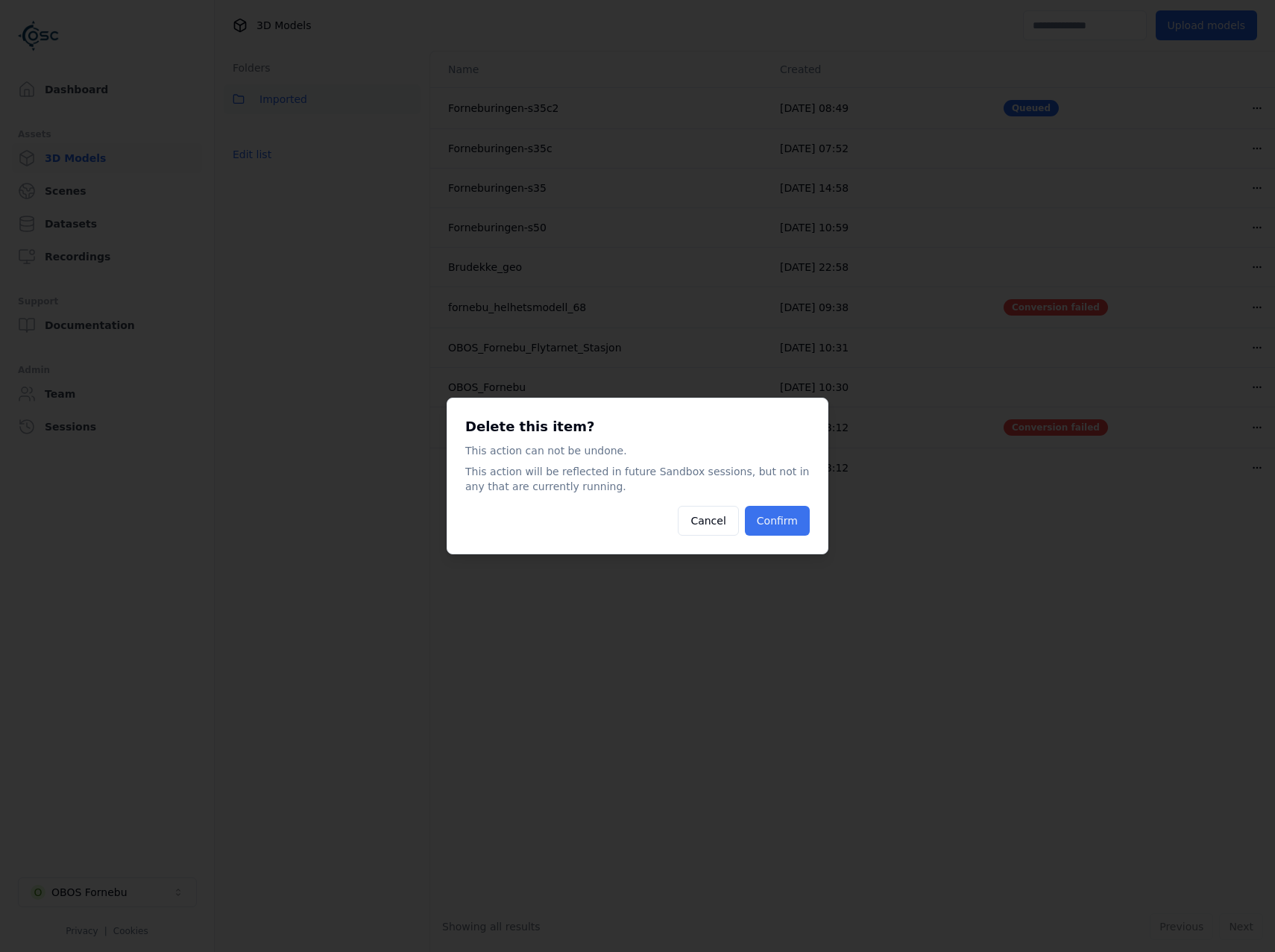
click at [762, 528] on button "Confirm" at bounding box center [777, 521] width 65 height 30
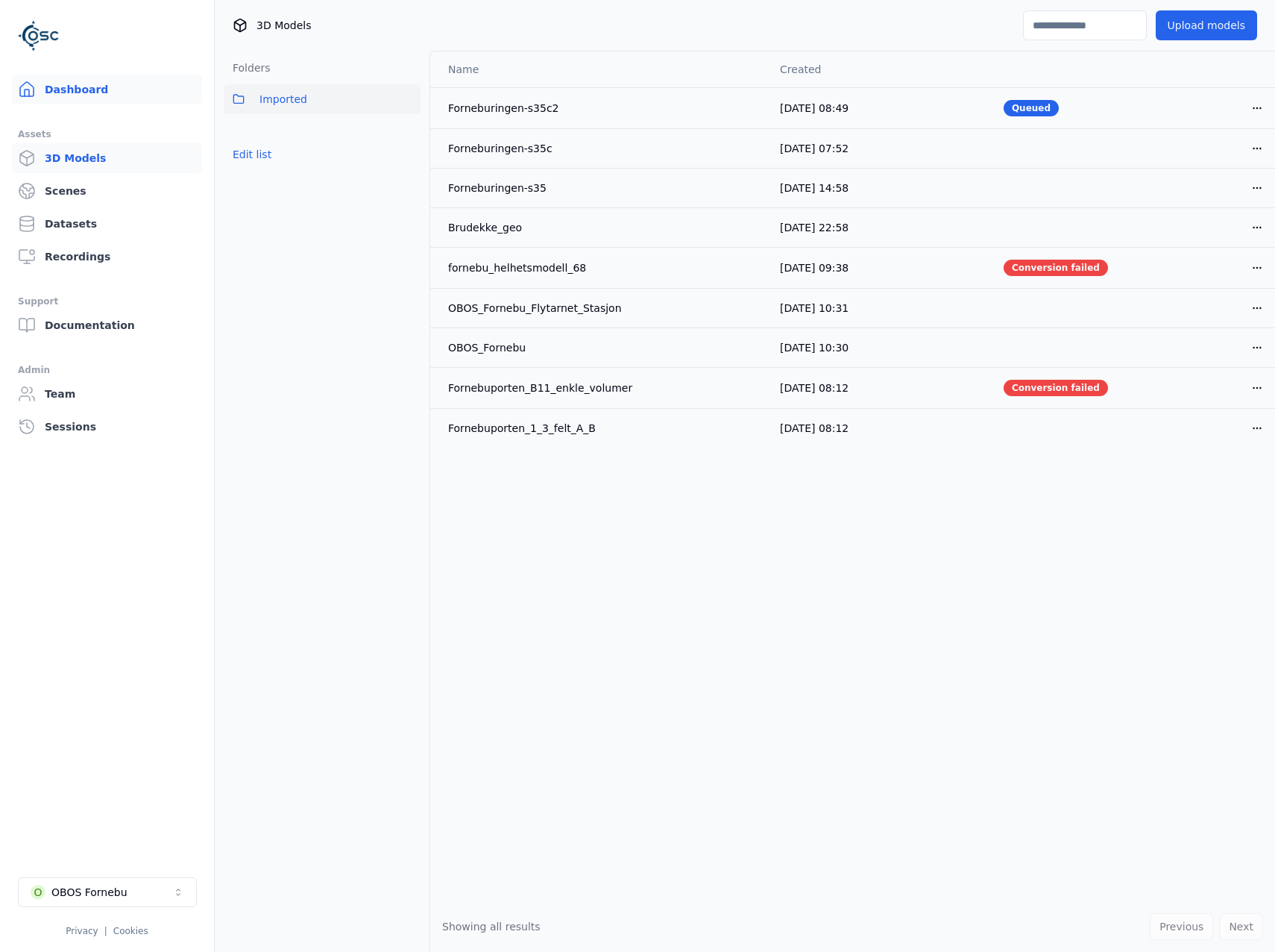
click at [62, 91] on link "Dashboard" at bounding box center [106, 89] width 190 height 30
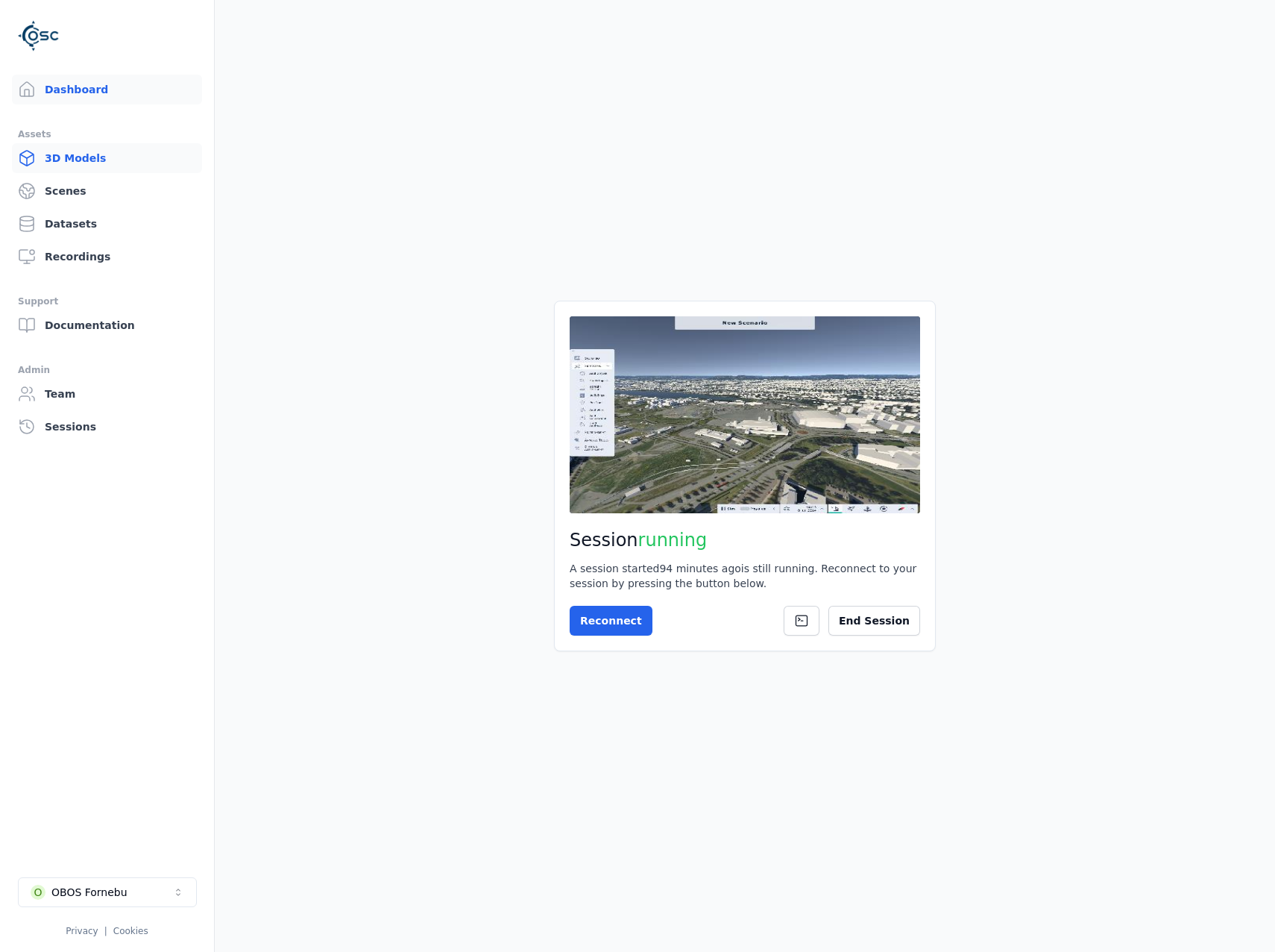
click at [93, 155] on link "3D Models" at bounding box center [106, 158] width 190 height 30
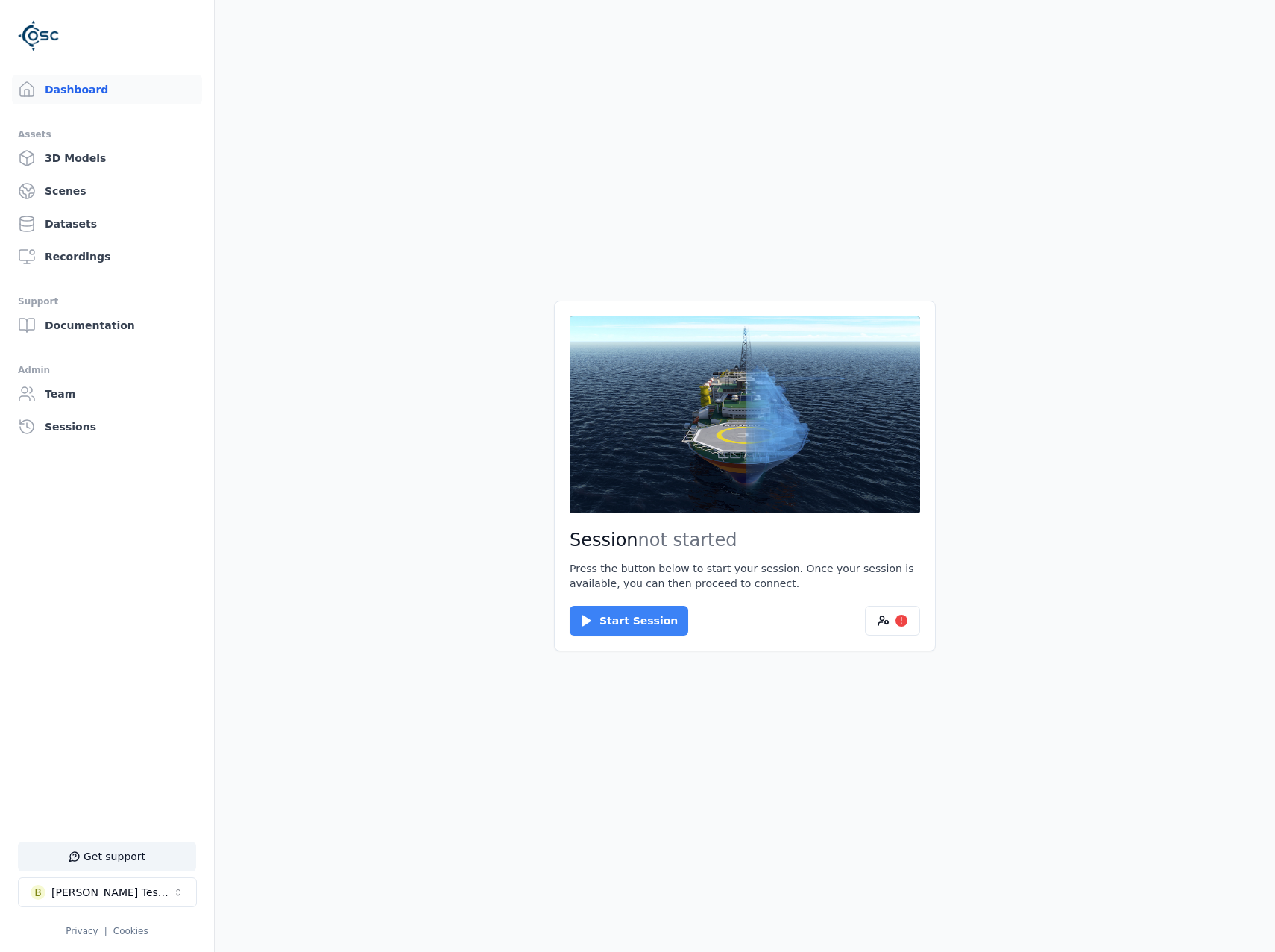
click at [635, 608] on button "Start Session" at bounding box center [628, 620] width 118 height 30
click at [614, 621] on button "Connect" at bounding box center [603, 620] width 69 height 30
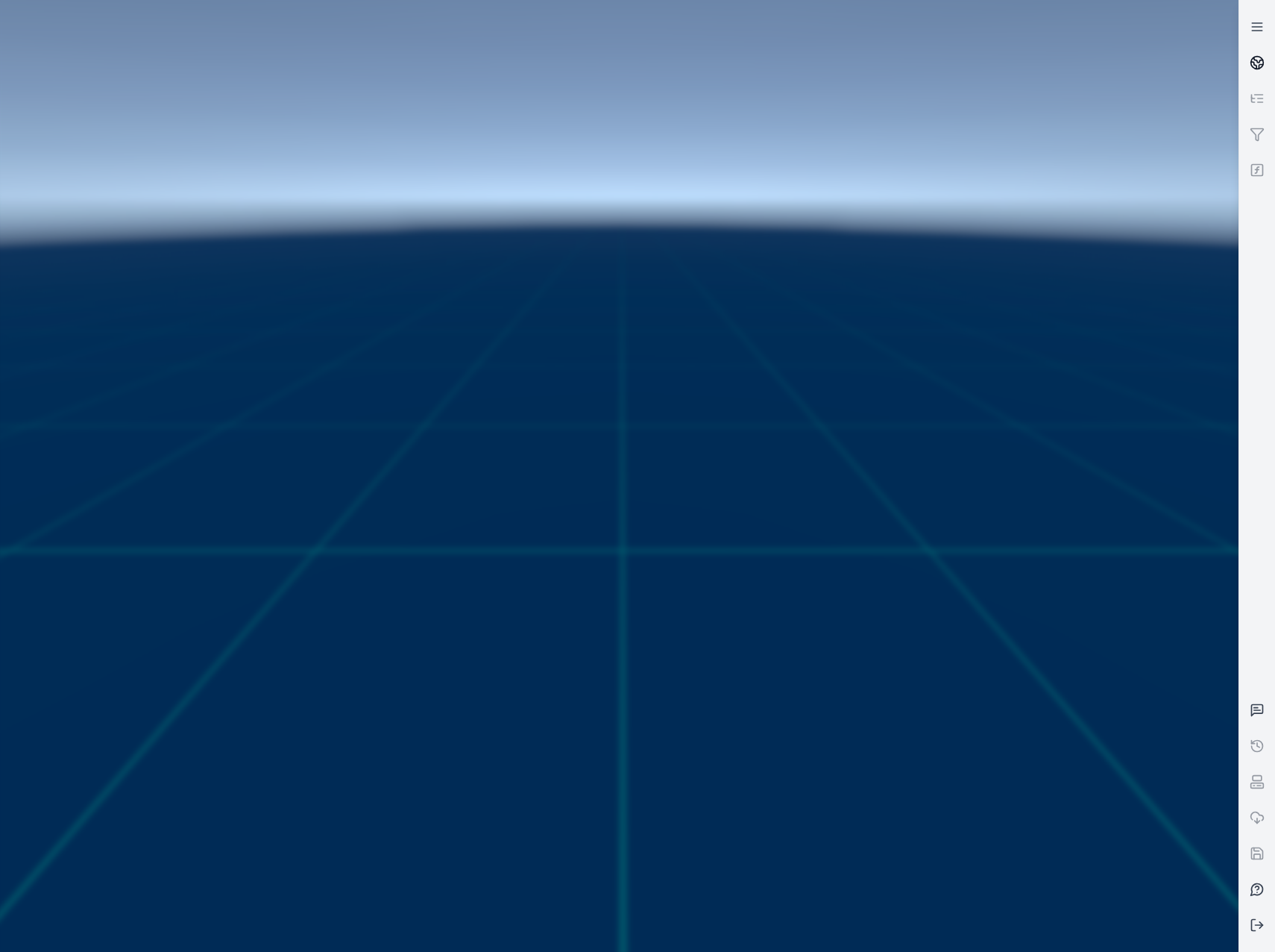
click at [1257, 62] on icon at bounding box center [1258, 60] width 9 height 5
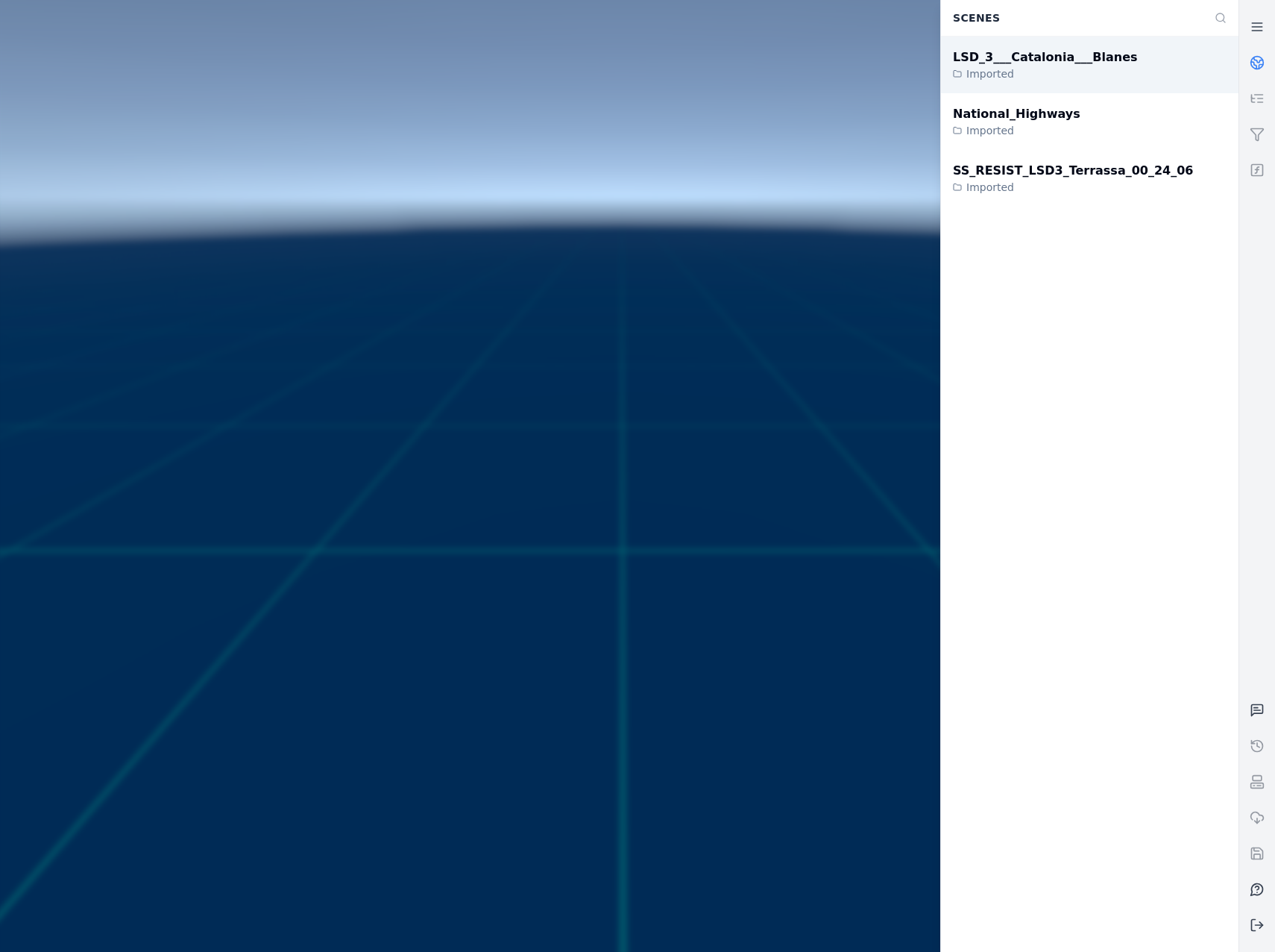
click at [1169, 77] on div "LSD_3___Catalonia___Blanes Imported" at bounding box center [1089, 65] width 297 height 57
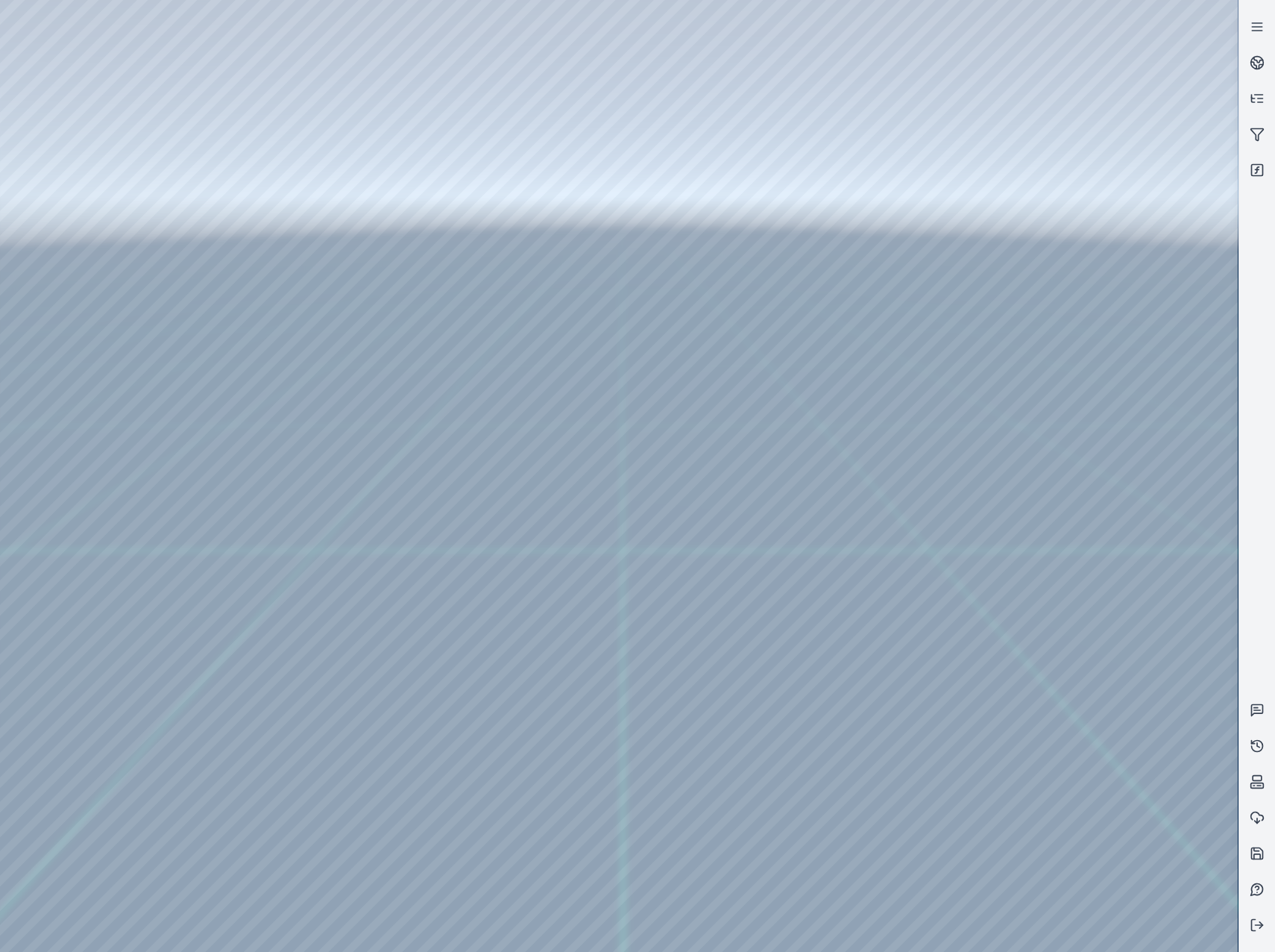
drag, startPoint x: 548, startPoint y: 633, endPoint x: 568, endPoint y: 663, distance: 36.1
drag, startPoint x: 468, startPoint y: 637, endPoint x: 477, endPoint y: 645, distance: 12.0
click at [85, 210] on div at bounding box center [619, 476] width 1238 height 952
click at [91, 274] on div at bounding box center [619, 476] width 1238 height 952
click at [431, 664] on div at bounding box center [619, 476] width 1238 height 952
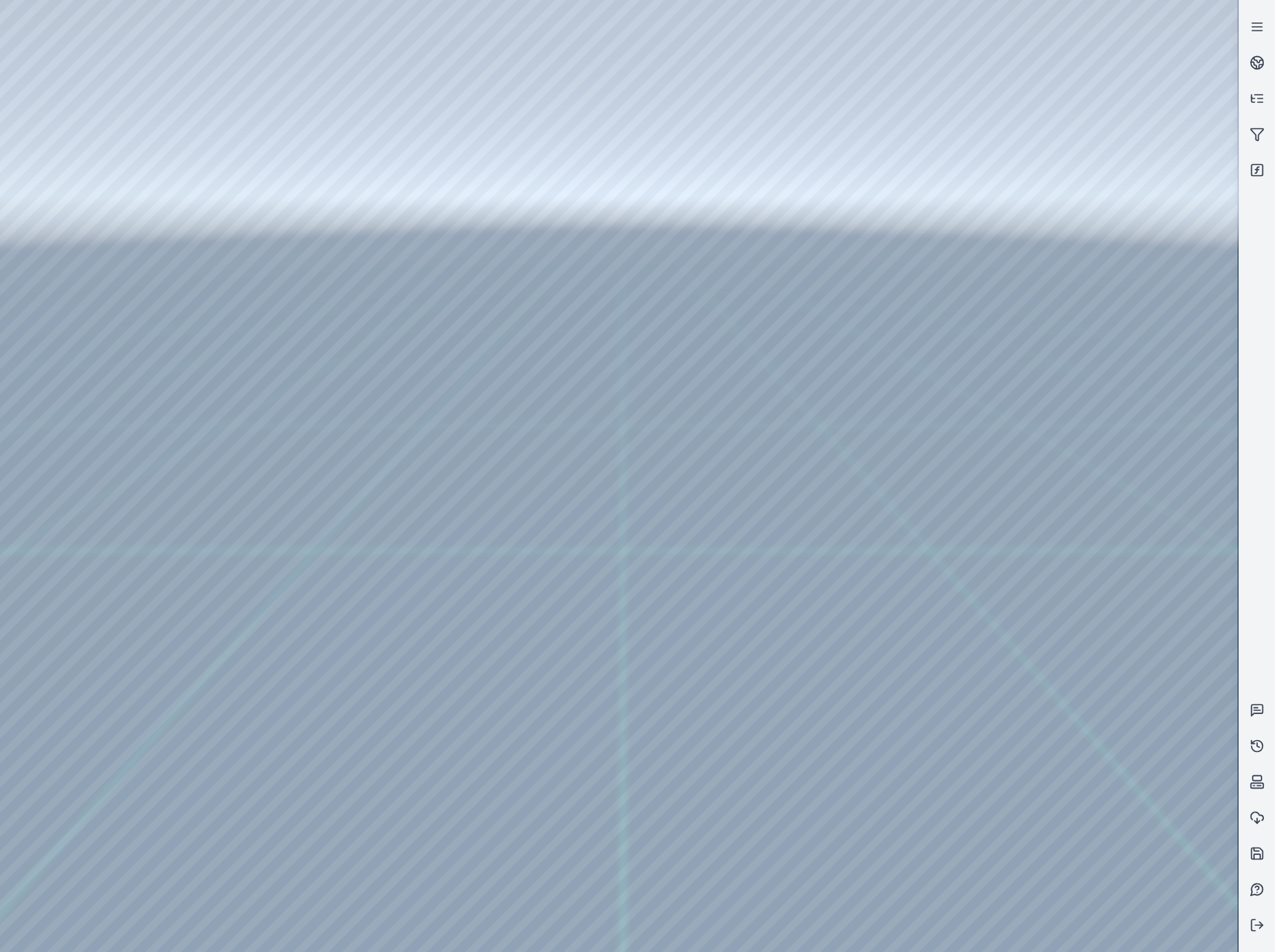
click at [887, 926] on div at bounding box center [619, 476] width 1238 height 952
click at [603, 749] on div at bounding box center [619, 476] width 1238 height 952
click at [939, 803] on div at bounding box center [619, 476] width 1238 height 952
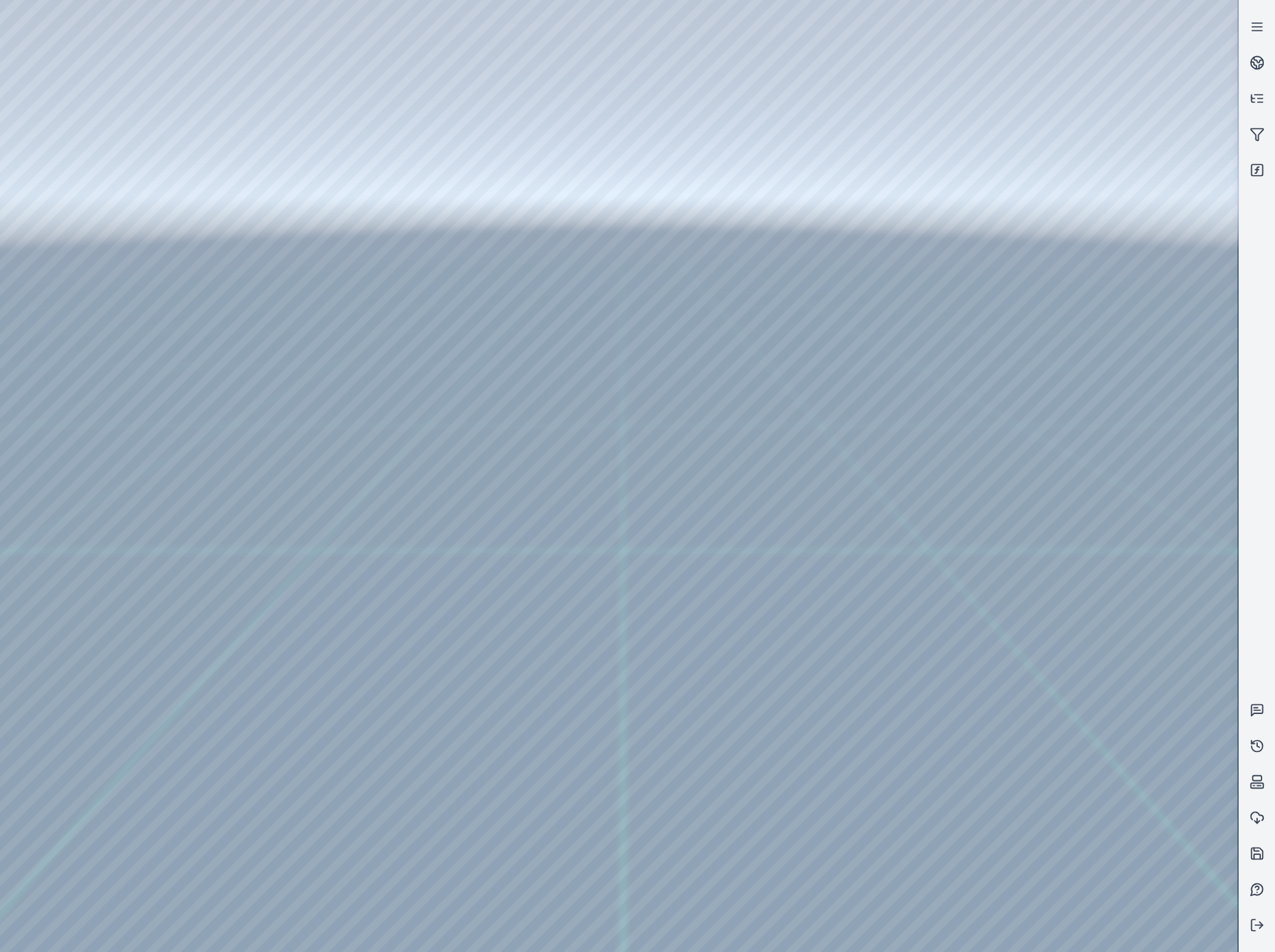
click at [939, 803] on div at bounding box center [619, 476] width 1238 height 952
click at [945, 803] on div at bounding box center [619, 476] width 1238 height 952
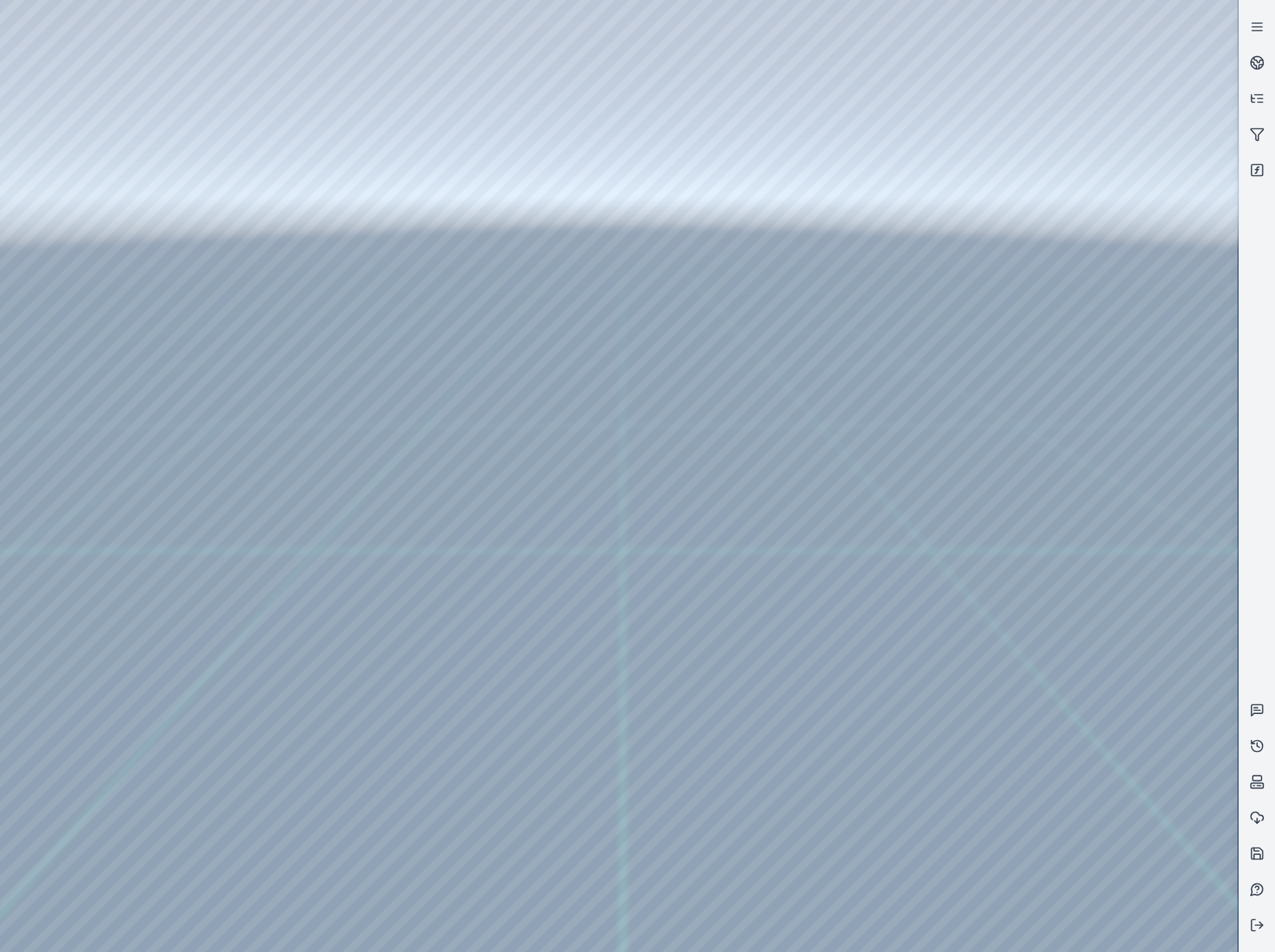
click at [945, 803] on div at bounding box center [619, 476] width 1238 height 952
click at [946, 794] on div at bounding box center [619, 476] width 1238 height 952
click at [64, 767] on div at bounding box center [619, 476] width 1238 height 952
click at [892, 705] on div at bounding box center [619, 476] width 1238 height 952
drag, startPoint x: 794, startPoint y: 789, endPoint x: 821, endPoint y: 752, distance: 45.8
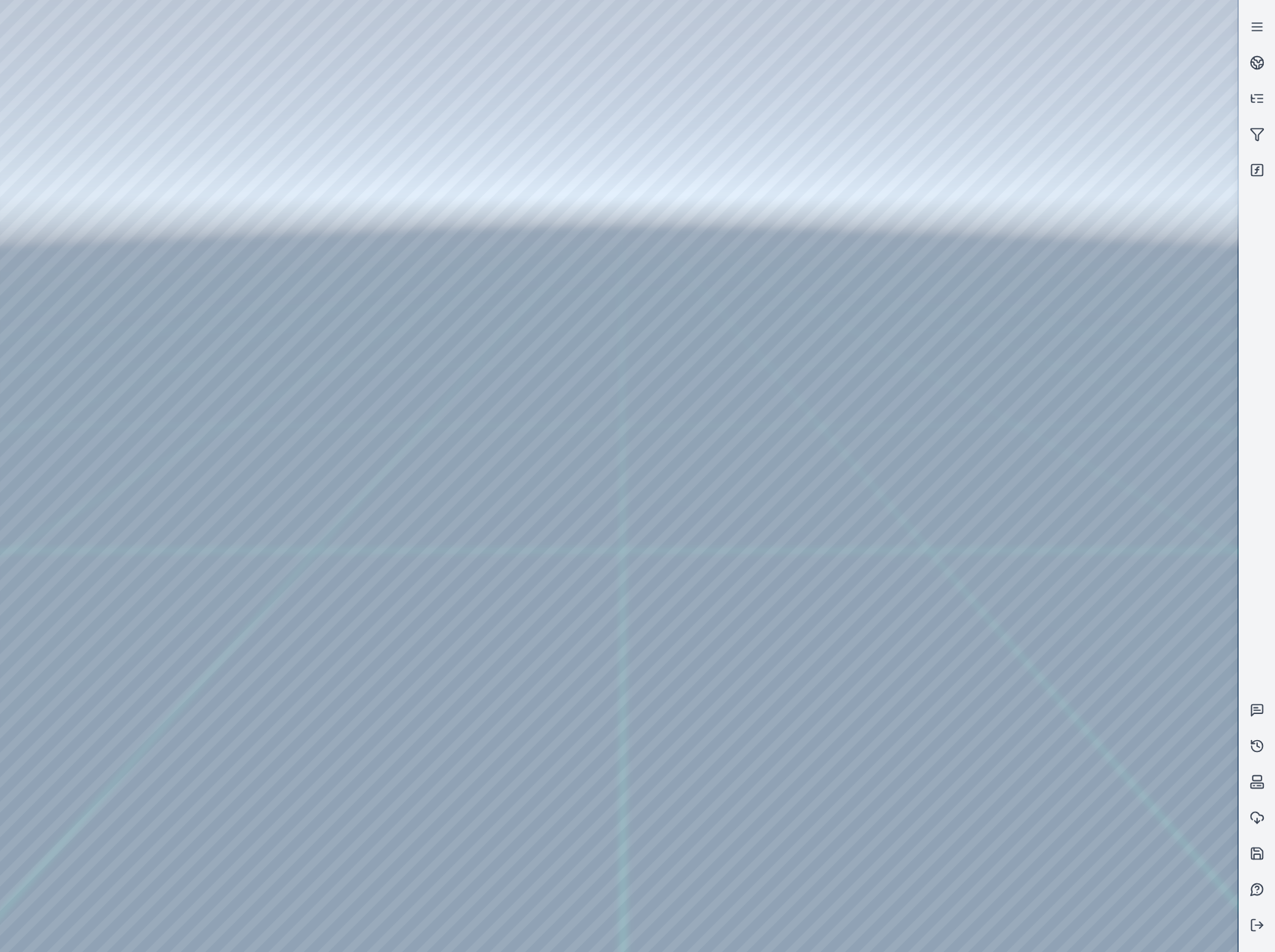
click at [800, 405] on div at bounding box center [619, 476] width 1238 height 952
click at [91, 373] on div at bounding box center [619, 476] width 1238 height 952
click at [100, 306] on div at bounding box center [619, 476] width 1238 height 952
click at [456, 56] on div at bounding box center [619, 476] width 1238 height 952
click at [453, 57] on div at bounding box center [619, 476] width 1238 height 952
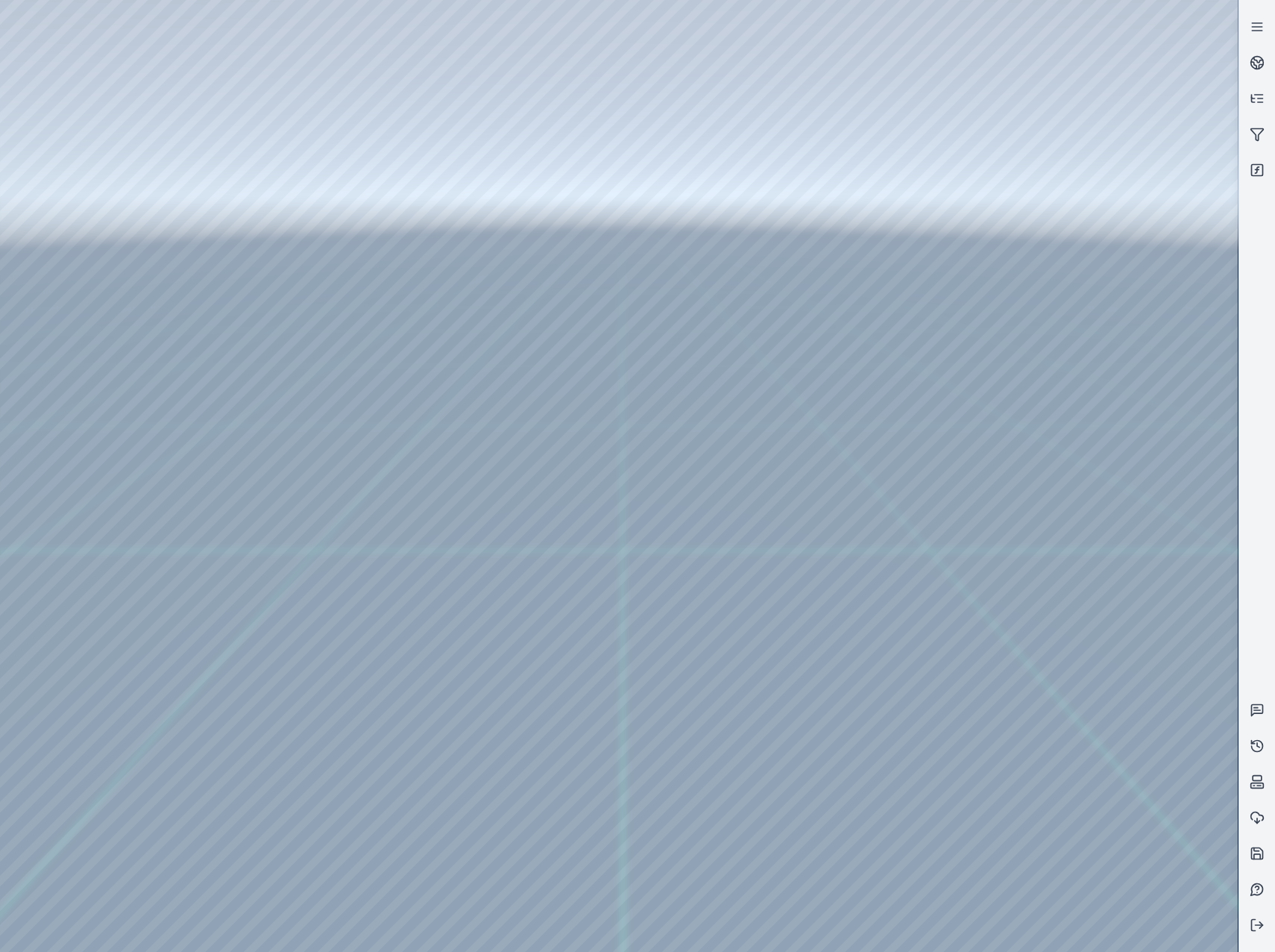
click at [357, 142] on div at bounding box center [619, 476] width 1238 height 952
click at [1129, 199] on div at bounding box center [619, 476] width 1238 height 952
click at [1174, 291] on div at bounding box center [619, 476] width 1238 height 952
click at [1169, 151] on div at bounding box center [619, 476] width 1238 height 952
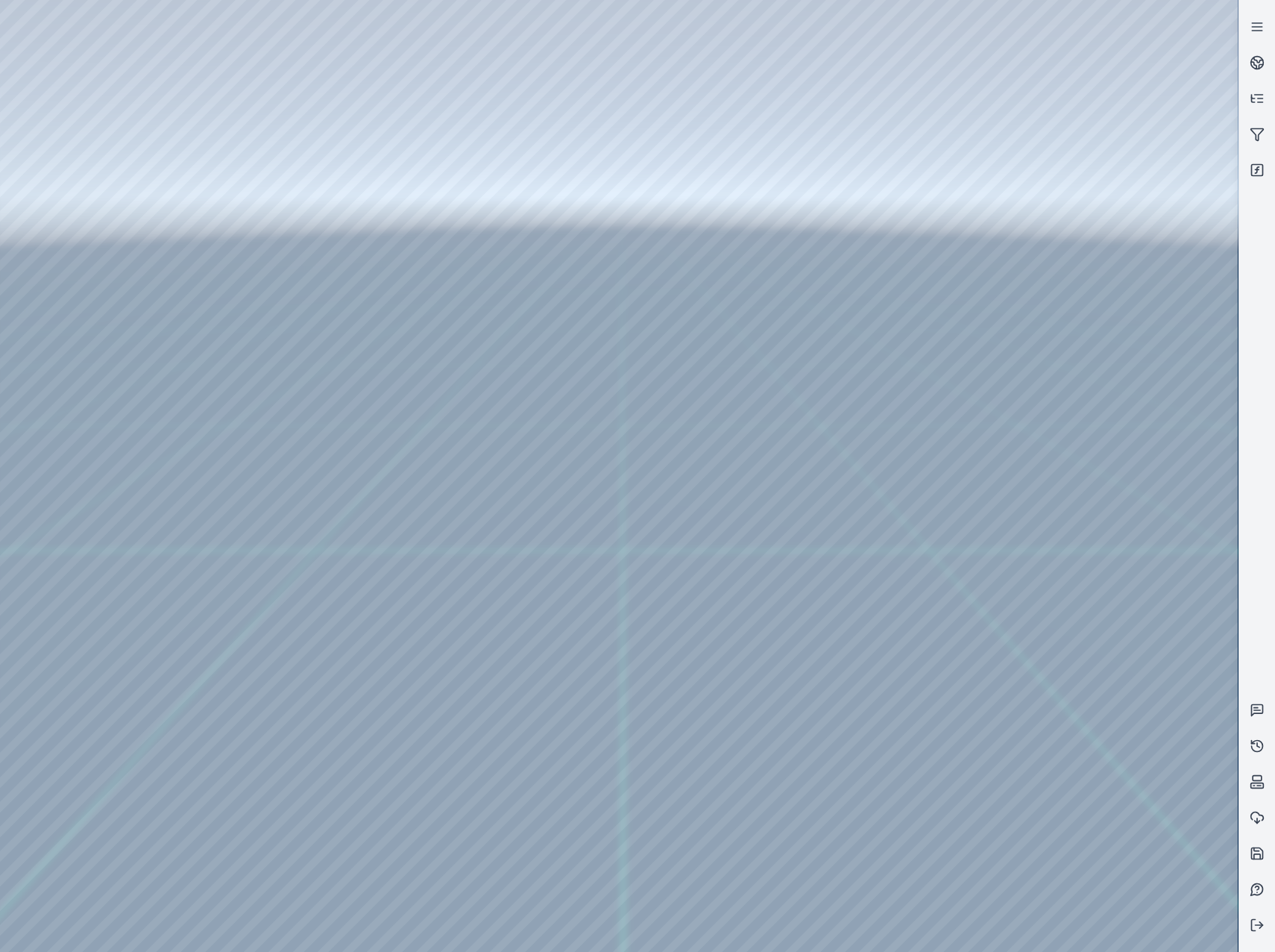
click at [1179, 605] on div at bounding box center [619, 476] width 1238 height 952
click at [1180, 748] on div at bounding box center [619, 476] width 1238 height 952
click at [184, 66] on div at bounding box center [619, 476] width 1238 height 952
drag, startPoint x: 769, startPoint y: 595, endPoint x: 520, endPoint y: 531, distance: 257.1
drag, startPoint x: 690, startPoint y: 693, endPoint x: 759, endPoint y: 704, distance: 69.9
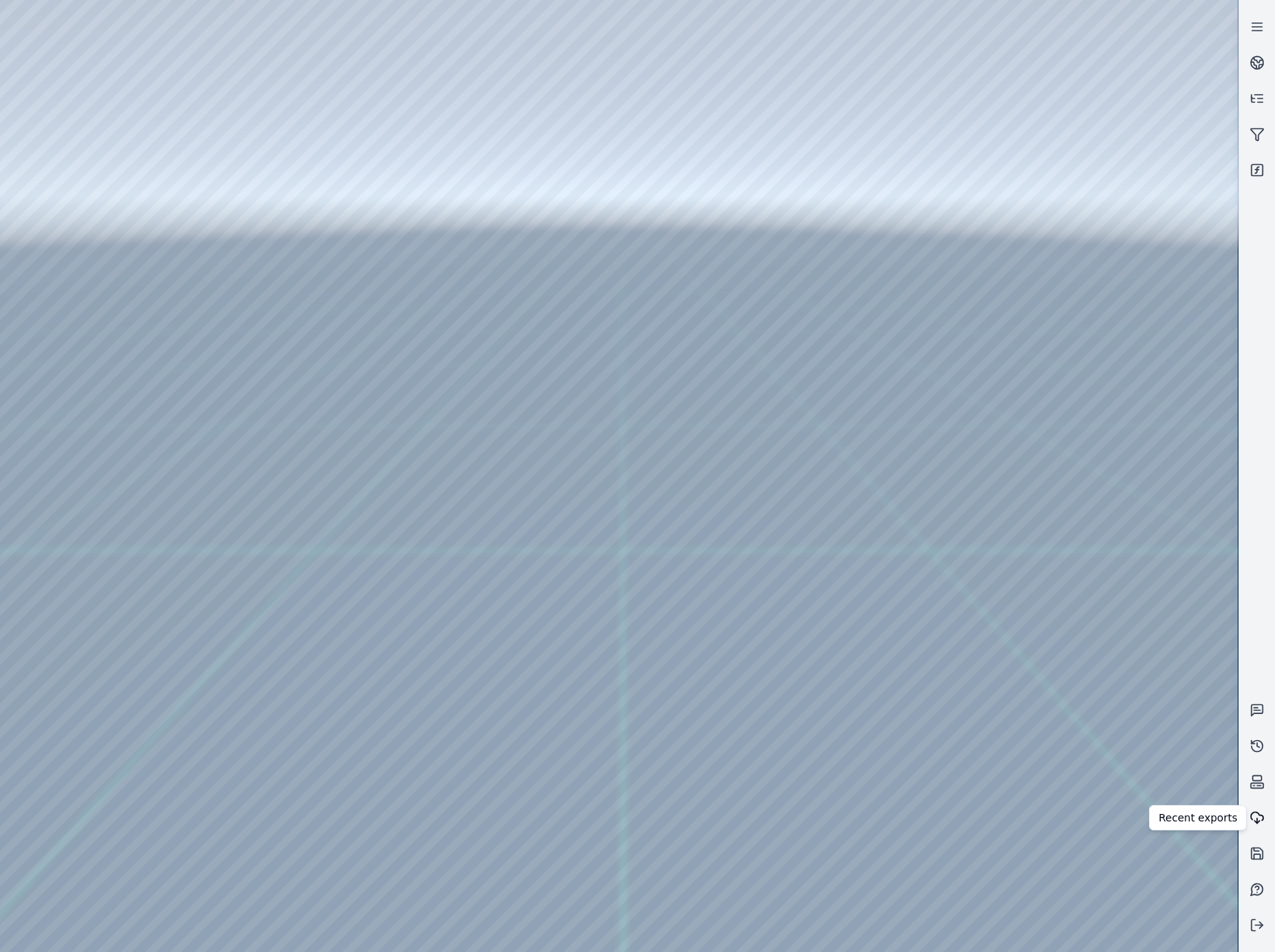
drag, startPoint x: 1236, startPoint y: 226, endPoint x: 1239, endPoint y: 812, distance: 586.0
click at [1239, 812] on div "Recent exports Recent exports" at bounding box center [637, 476] width 1275 height 952
click at [1176, 877] on div at bounding box center [619, 476] width 1238 height 952
click at [1163, 820] on div at bounding box center [619, 476] width 1238 height 952
click at [1109, 869] on div at bounding box center [619, 476] width 1238 height 952
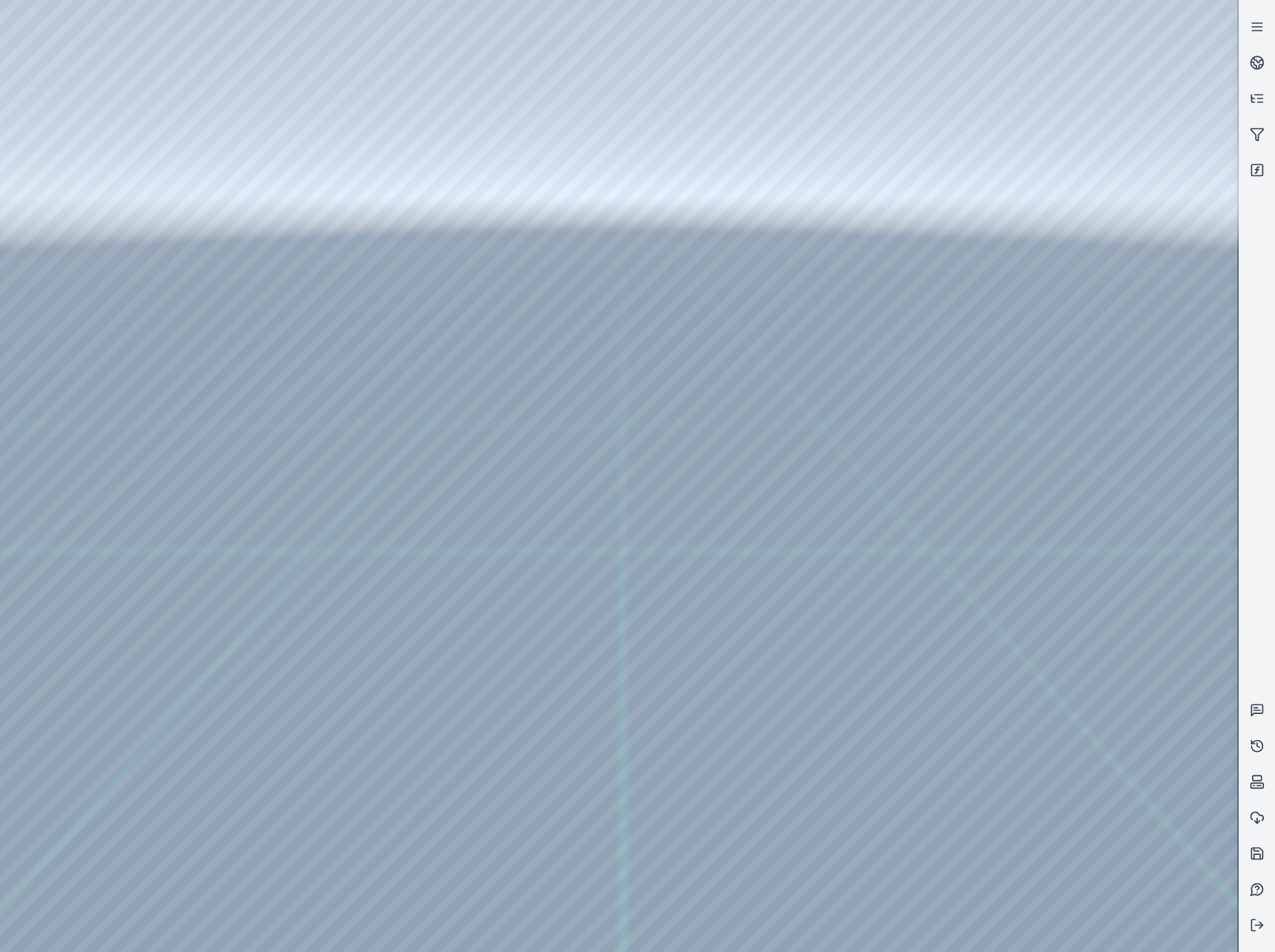
click at [1066, 791] on div at bounding box center [619, 476] width 1238 height 952
click at [1019, 739] on div at bounding box center [619, 476] width 1238 height 952
click at [1022, 740] on div at bounding box center [619, 476] width 1238 height 952
click at [1050, 429] on div at bounding box center [619, 476] width 1238 height 952
click at [1059, 420] on div at bounding box center [619, 476] width 1238 height 952
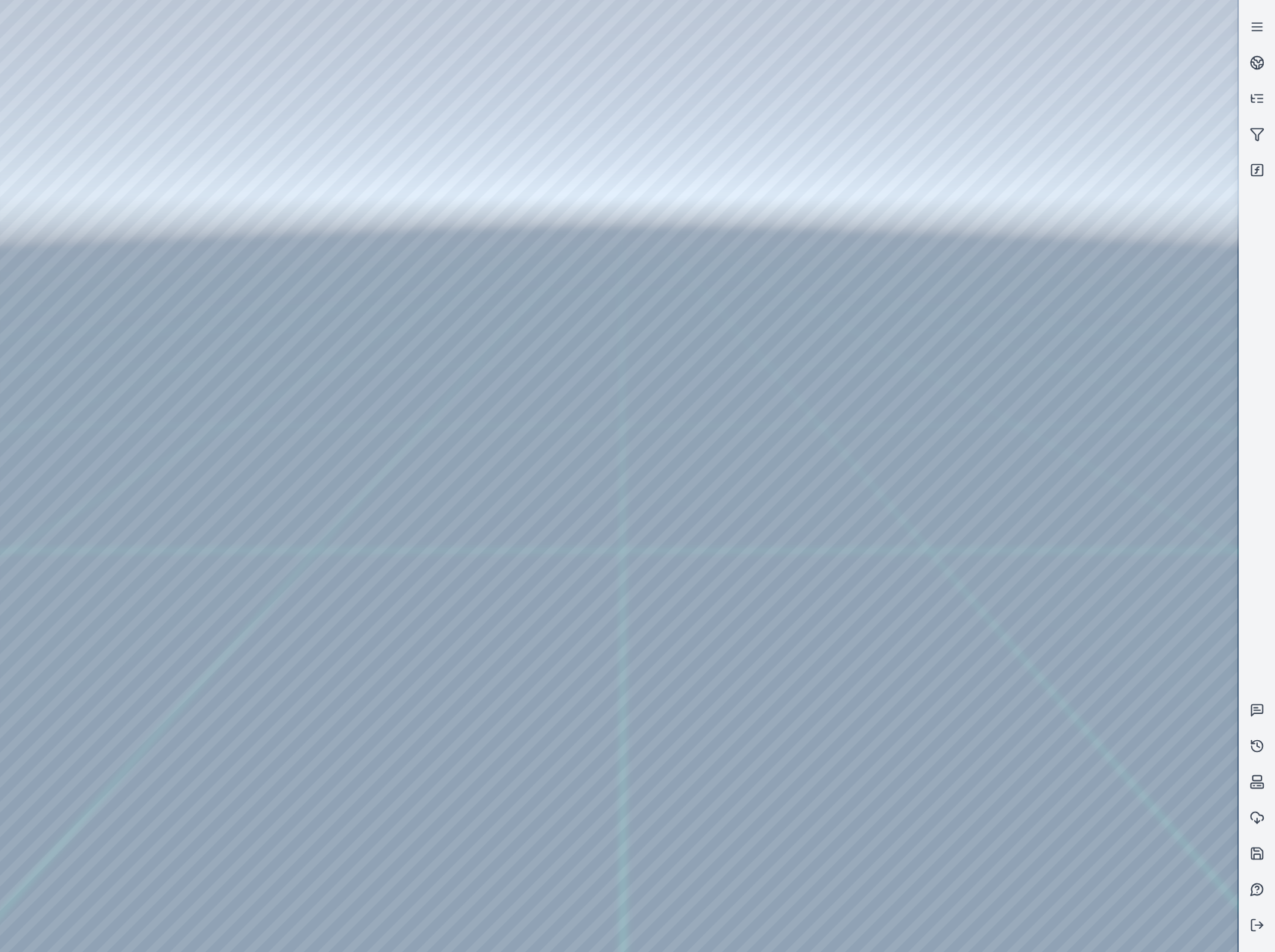
click at [1138, 486] on div at bounding box center [619, 476] width 1238 height 952
click at [1028, 737] on div at bounding box center [619, 476] width 1238 height 952
click at [85, 204] on div at bounding box center [619, 476] width 1238 height 952
click at [112, 280] on div at bounding box center [619, 476] width 1238 height 952
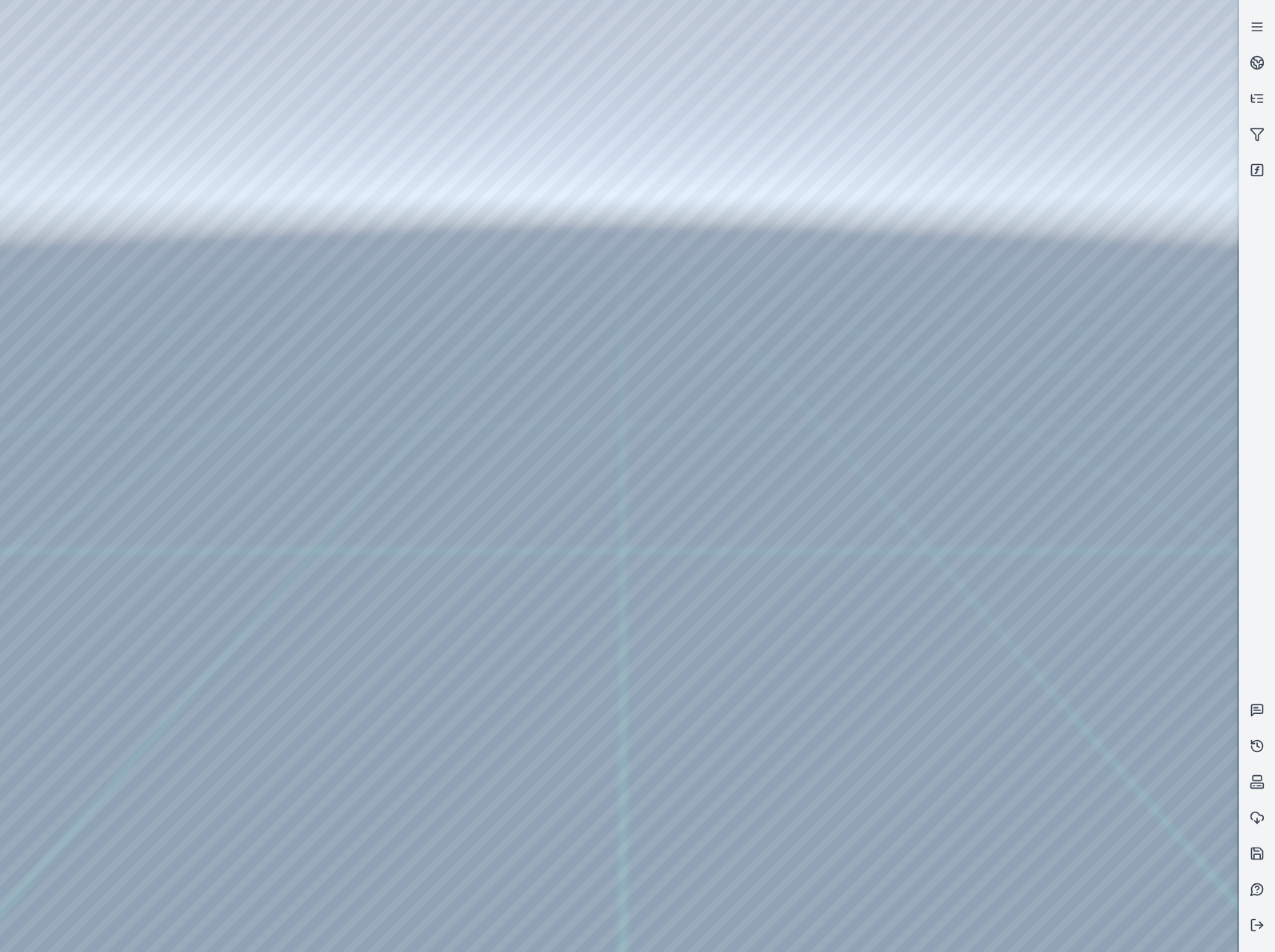
click at [428, 664] on div at bounding box center [619, 476] width 1238 height 952
click at [186, 66] on div at bounding box center [619, 476] width 1238 height 952
click at [1100, 346] on div at bounding box center [619, 476] width 1238 height 952
click at [1060, 647] on div at bounding box center [619, 476] width 1238 height 952
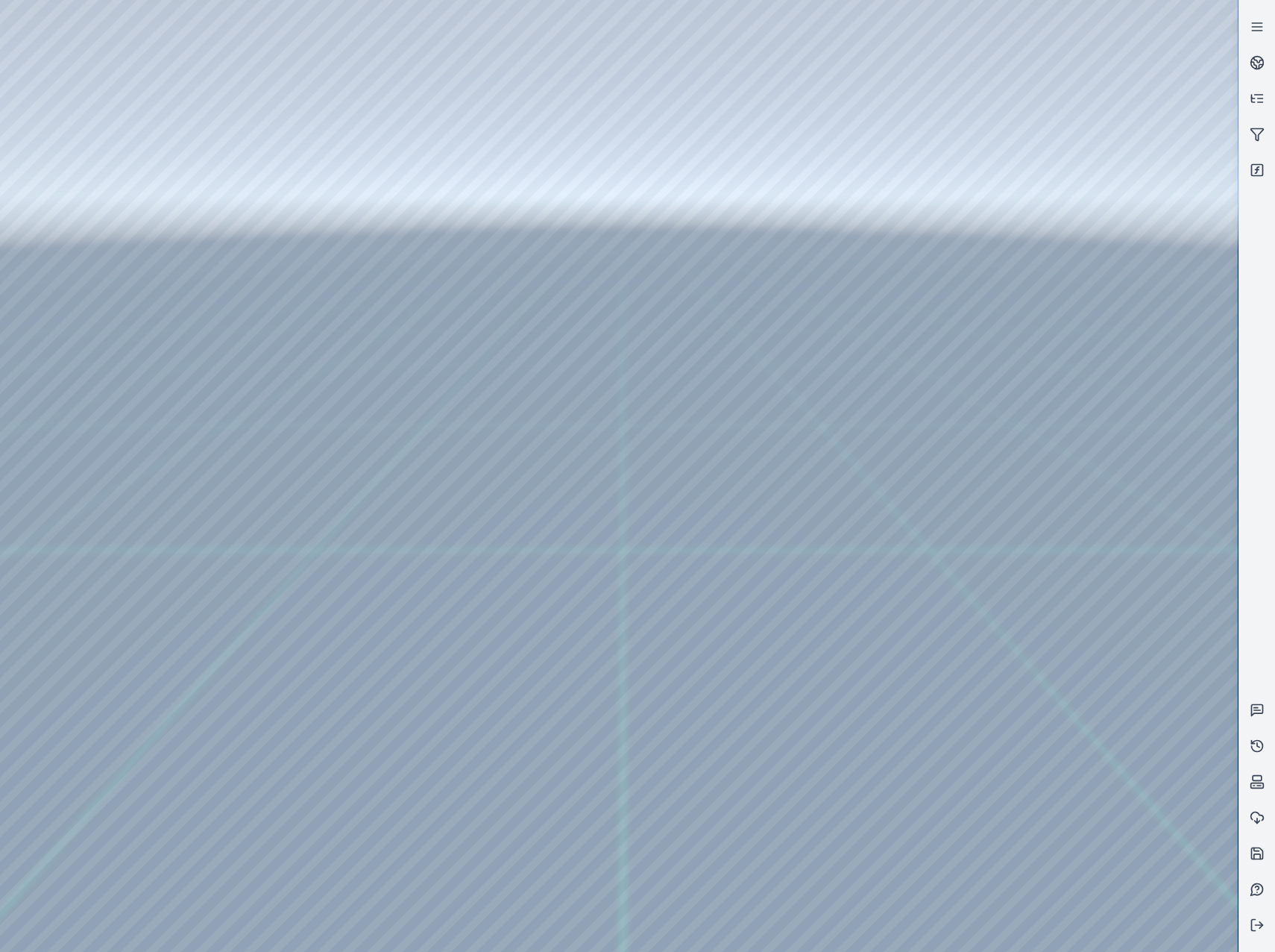
click at [1064, 664] on div at bounding box center [619, 476] width 1238 height 952
click at [1120, 725] on div at bounding box center [619, 476] width 1238 height 952
click at [1089, 668] on div at bounding box center [619, 476] width 1238 height 952
click at [1072, 572] on div at bounding box center [619, 476] width 1238 height 952
click at [1077, 569] on div at bounding box center [619, 476] width 1238 height 952
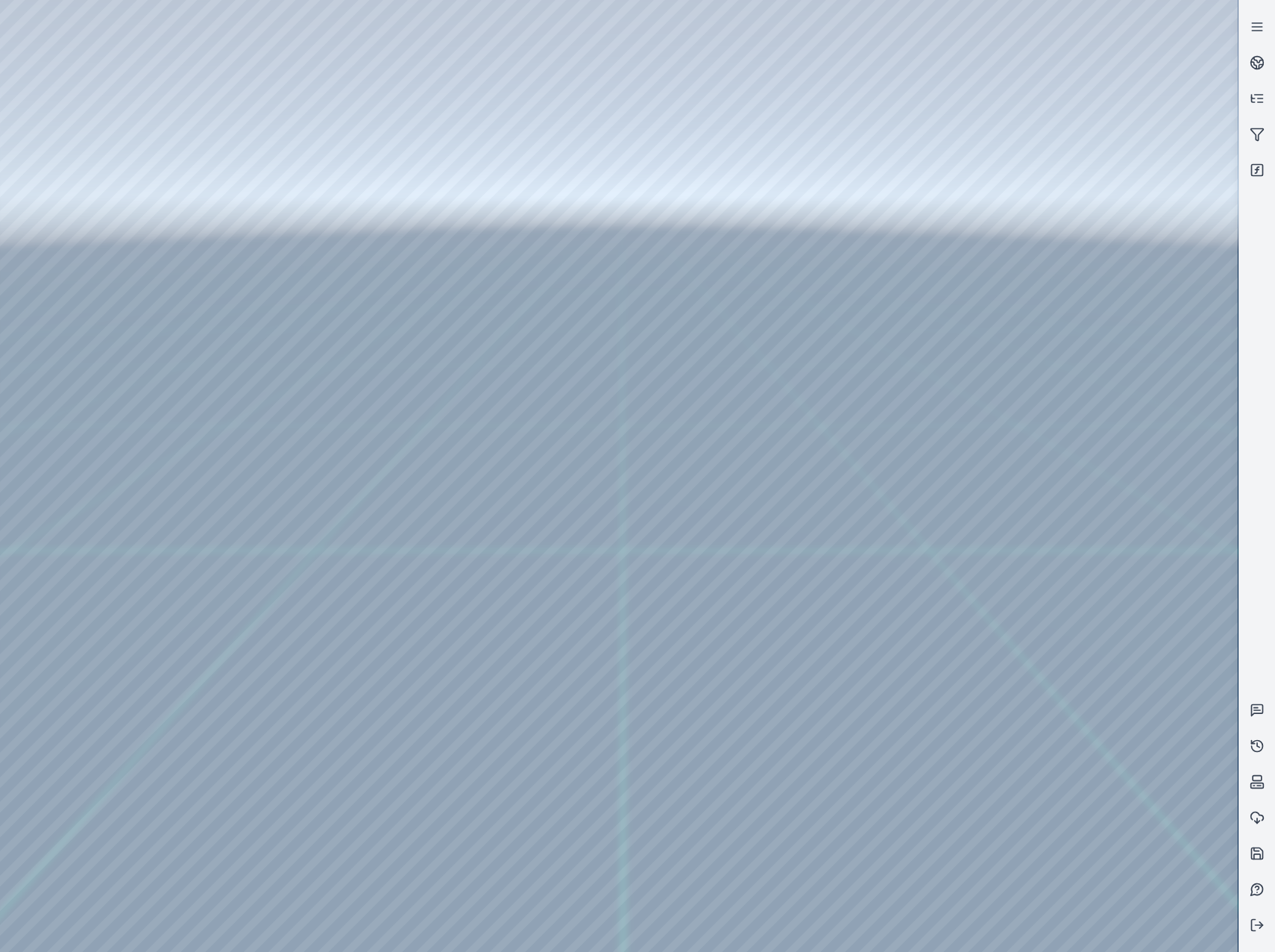
click at [993, 570] on div at bounding box center [619, 476] width 1238 height 952
click at [1040, 504] on div at bounding box center [619, 476] width 1238 height 952
click at [690, 549] on div at bounding box center [619, 476] width 1238 height 952
click at [687, 523] on div at bounding box center [619, 476] width 1238 height 952
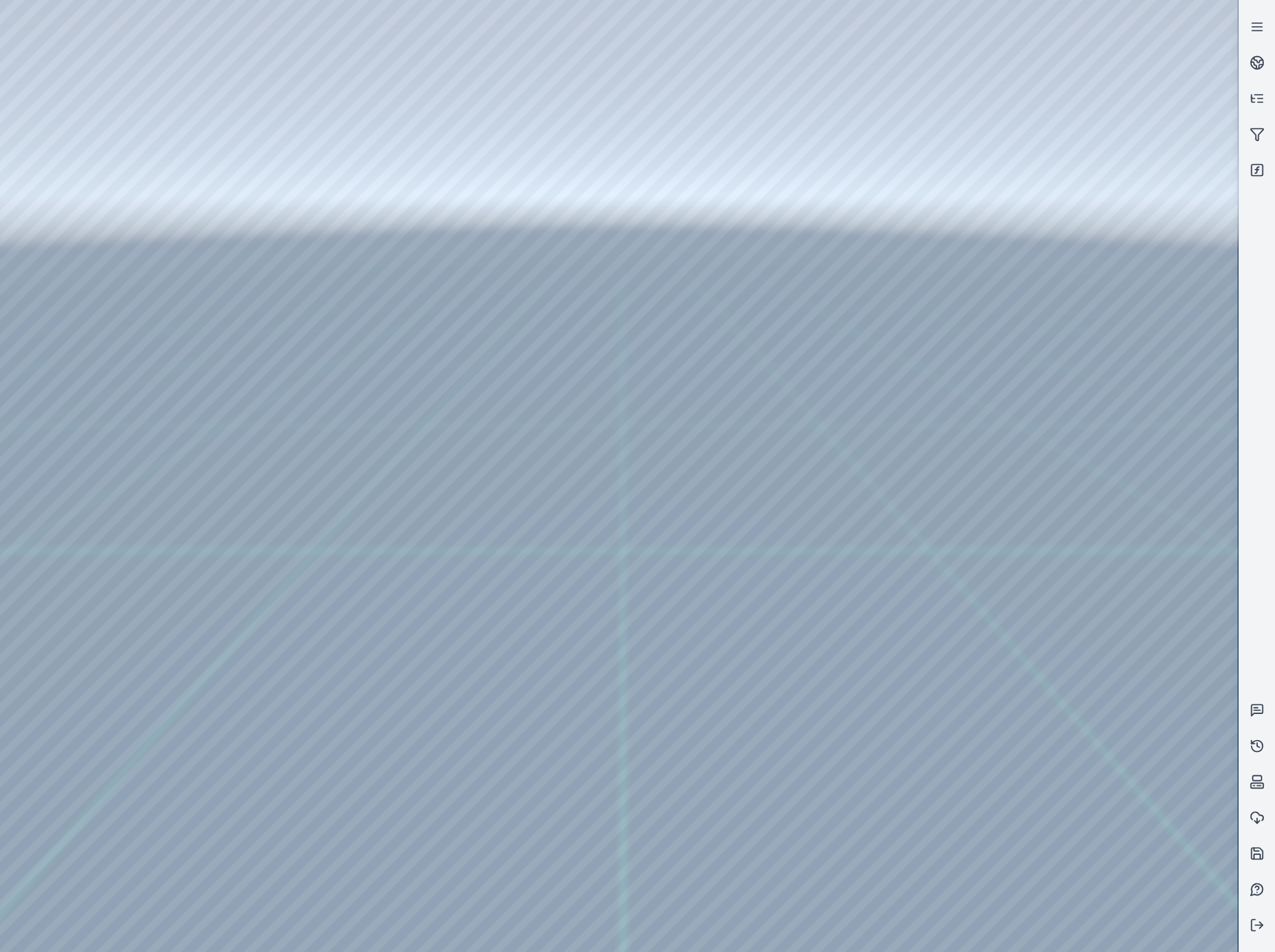
click at [687, 592] on div at bounding box center [619, 476] width 1238 height 952
drag, startPoint x: 722, startPoint y: 630, endPoint x: 591, endPoint y: 553, distance: 152.0
drag, startPoint x: 634, startPoint y: 648, endPoint x: 465, endPoint y: 501, distance: 224.0
click at [596, 642] on div at bounding box center [619, 476] width 1238 height 952
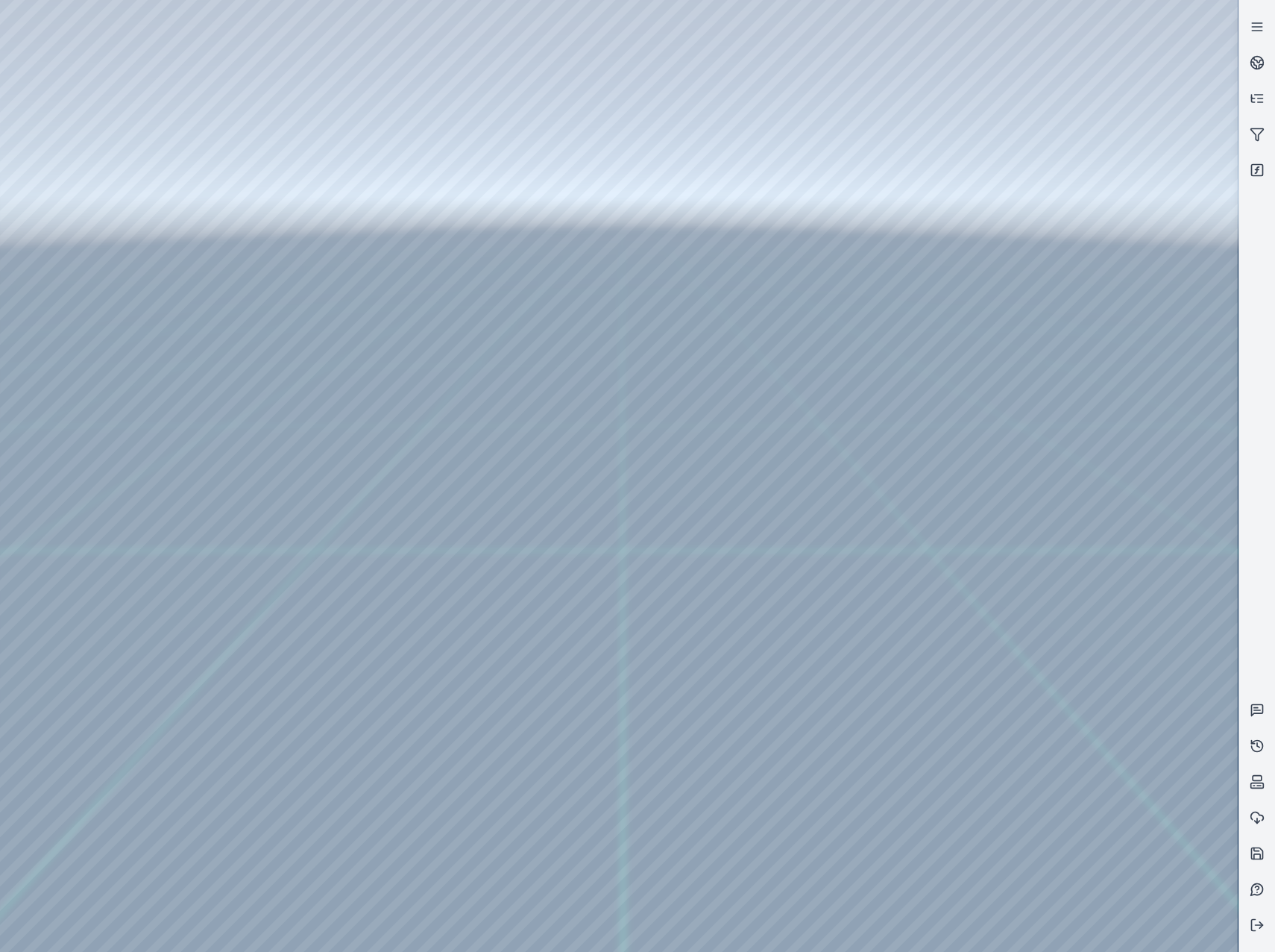
click at [596, 642] on div at bounding box center [619, 476] width 1238 height 952
click at [1126, 538] on div at bounding box center [619, 476] width 1238 height 952
click at [1157, 495] on div at bounding box center [619, 476] width 1238 height 952
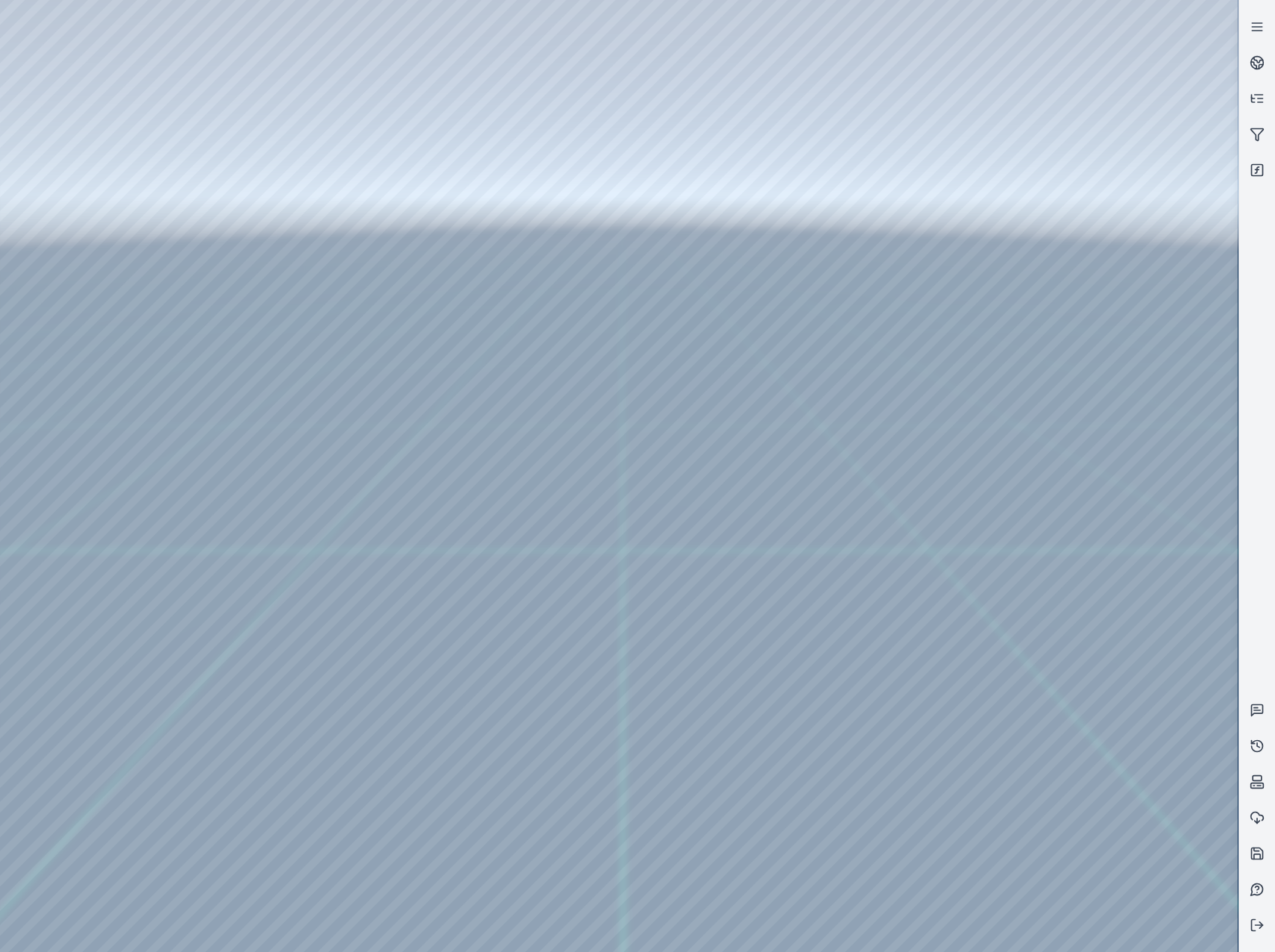
click at [710, 590] on div at bounding box center [619, 476] width 1238 height 952
click at [77, 268] on div at bounding box center [619, 476] width 1238 height 952
click at [185, 61] on div at bounding box center [619, 476] width 1238 height 952
drag, startPoint x: 529, startPoint y: 478, endPoint x: 495, endPoint y: 502, distance: 41.6
drag, startPoint x: 611, startPoint y: 498, endPoint x: 647, endPoint y: 481, distance: 39.8
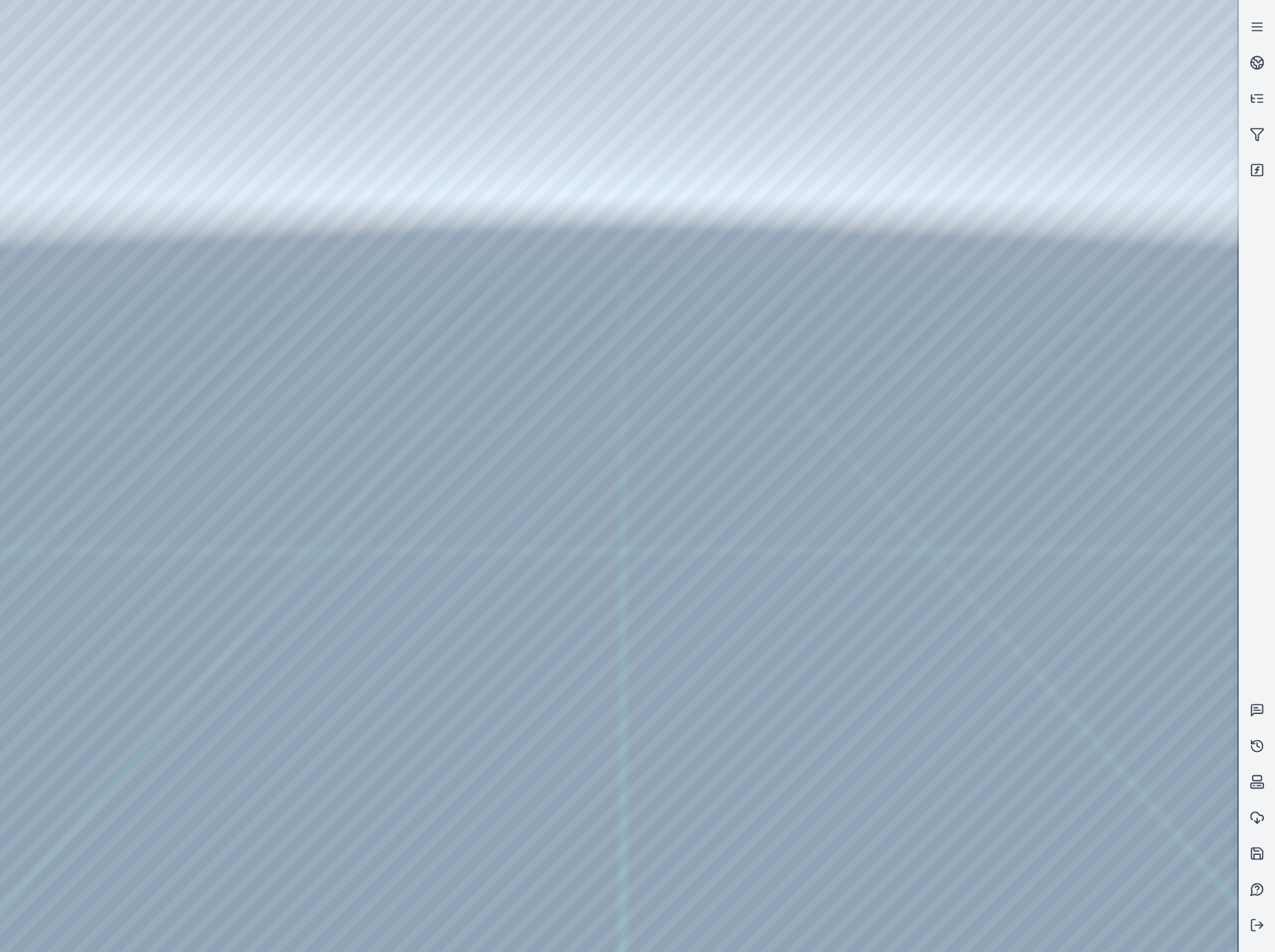
click at [103, 246] on div at bounding box center [619, 476] width 1238 height 952
click at [115, 283] on div at bounding box center [619, 476] width 1238 height 952
click at [382, 666] on div at bounding box center [619, 476] width 1238 height 952
click at [379, 692] on div at bounding box center [619, 476] width 1238 height 952
click at [692, 338] on div at bounding box center [619, 476] width 1238 height 952
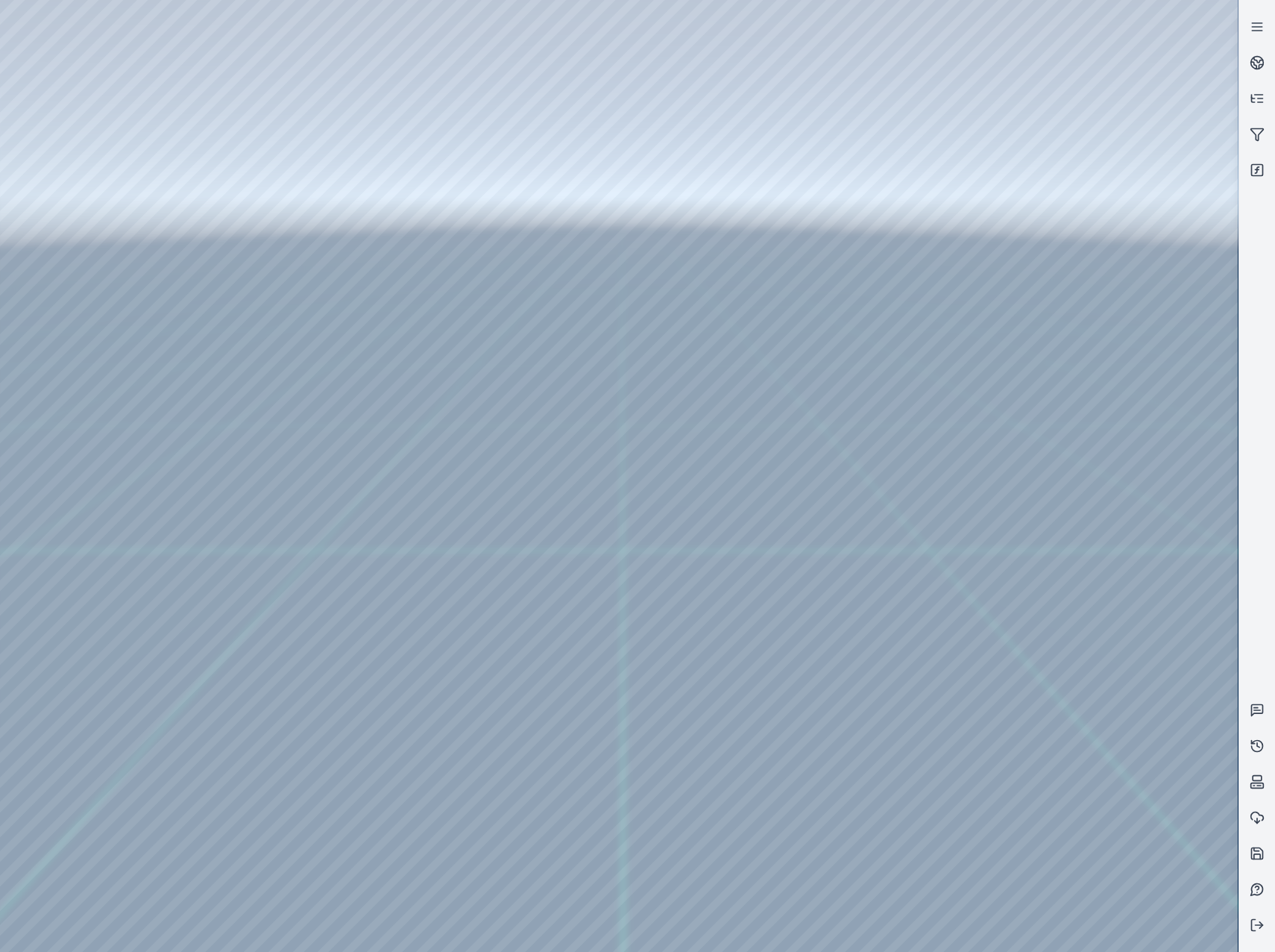
click at [710, 386] on div at bounding box center [619, 476] width 1238 height 952
click at [779, 228] on div at bounding box center [619, 476] width 1238 height 952
click at [183, 57] on div at bounding box center [619, 476] width 1238 height 952
click at [122, 394] on div at bounding box center [619, 476] width 1238 height 952
click at [120, 317] on div at bounding box center [619, 476] width 1238 height 952
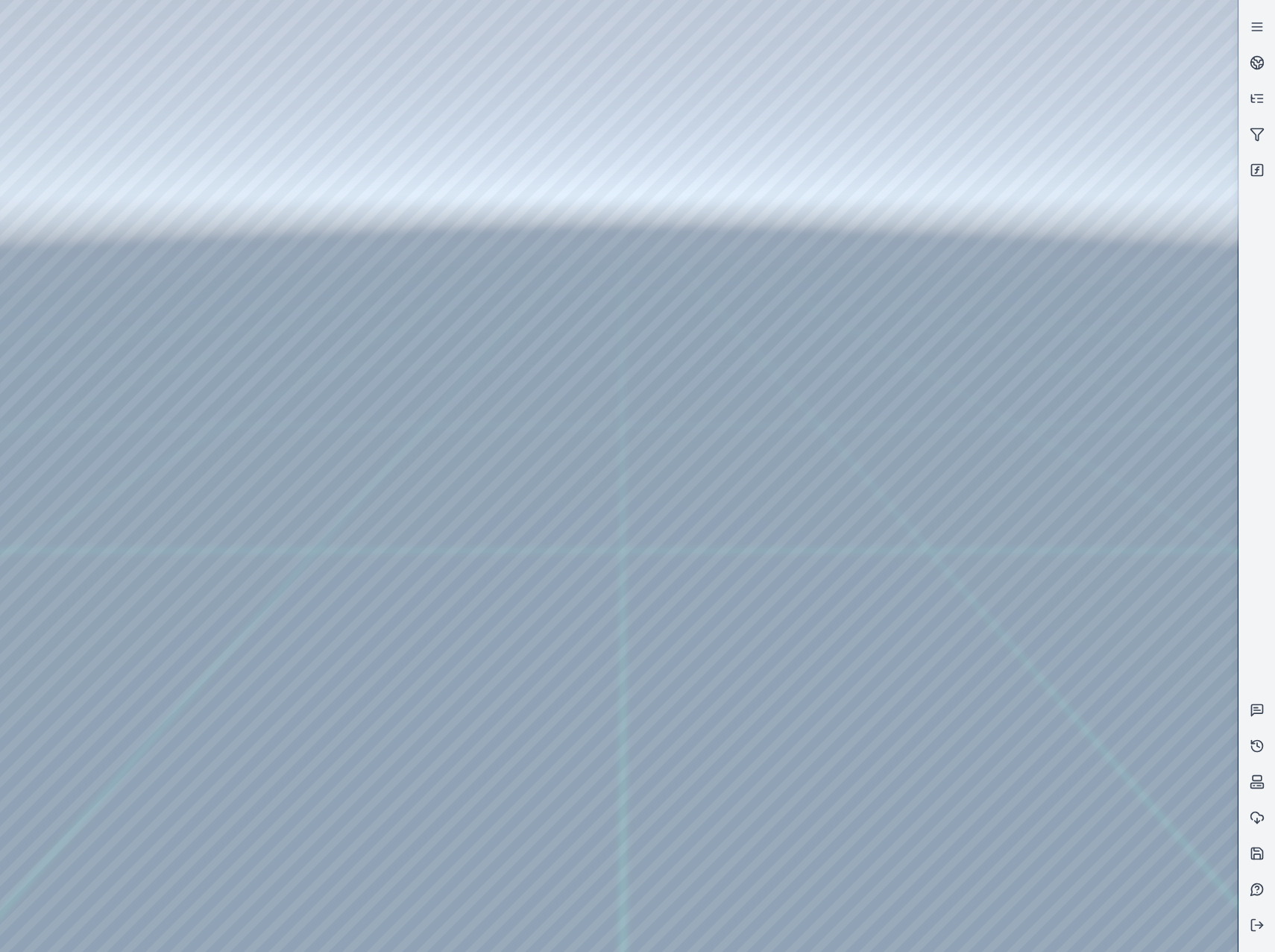
click at [436, 58] on div at bounding box center [619, 476] width 1238 height 952
click at [282, 146] on div at bounding box center [619, 476] width 1238 height 952
drag, startPoint x: 641, startPoint y: 460, endPoint x: 732, endPoint y: 589, distance: 157.9
drag, startPoint x: 783, startPoint y: 647, endPoint x: 767, endPoint y: 648, distance: 16.0
drag, startPoint x: 1230, startPoint y: 237, endPoint x: 1248, endPoint y: 696, distance: 459.4
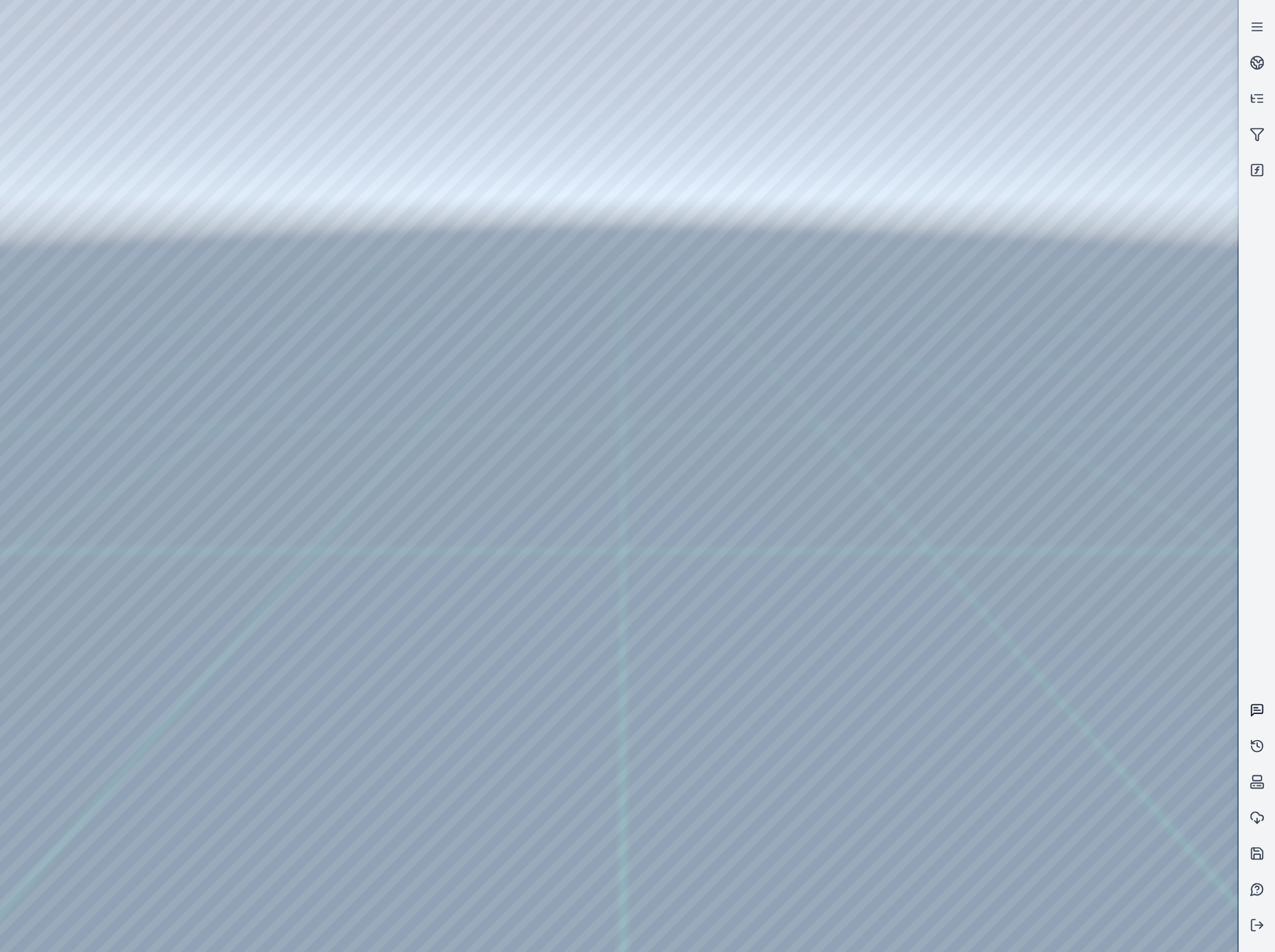
click at [1248, 696] on div at bounding box center [637, 476] width 1275 height 952
click at [1060, 408] on div at bounding box center [619, 476] width 1238 height 952
click at [1068, 410] on div at bounding box center [619, 476] width 1238 height 952
click at [997, 408] on div at bounding box center [619, 476] width 1238 height 952
click at [1045, 354] on div at bounding box center [619, 476] width 1238 height 952
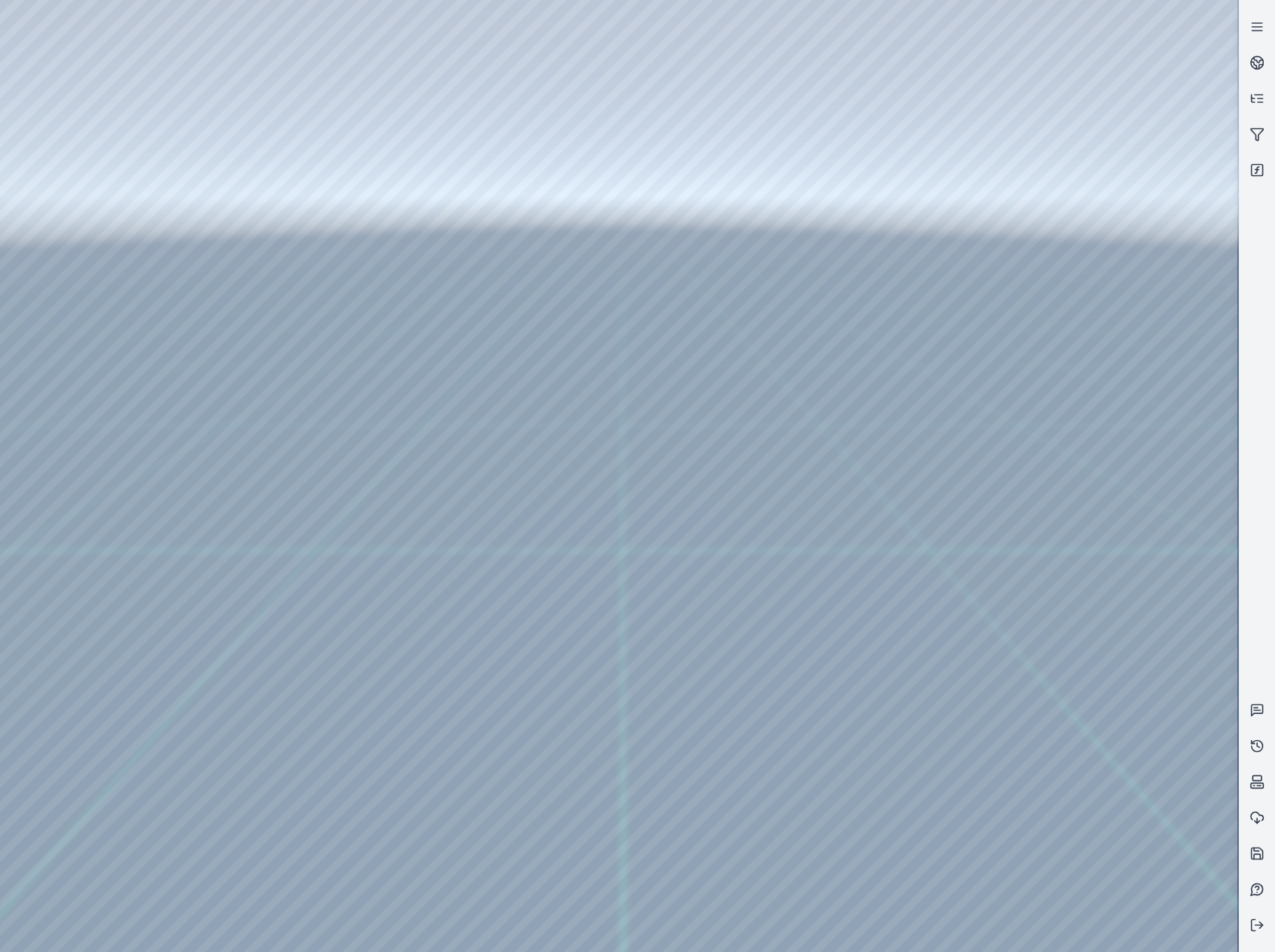
click at [1068, 415] on div at bounding box center [619, 476] width 1238 height 952
click at [1064, 351] on div at bounding box center [619, 476] width 1238 height 952
click at [1066, 347] on div at bounding box center [619, 476] width 1238 height 952
click at [1064, 408] on div at bounding box center [619, 476] width 1238 height 952
click at [1080, 208] on div at bounding box center [619, 476] width 1238 height 952
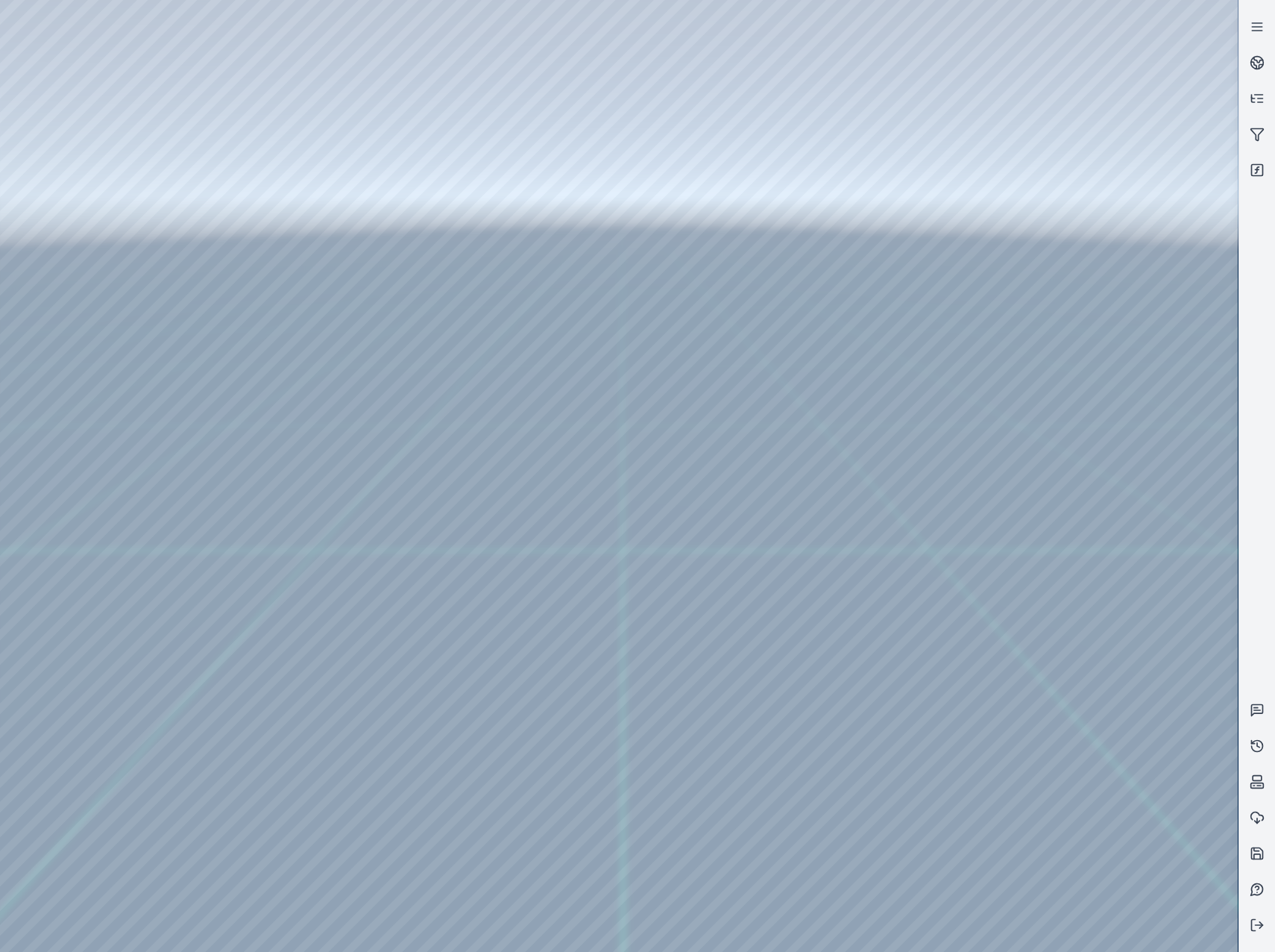
click at [1127, 497] on div at bounding box center [619, 476] width 1238 height 952
click at [1036, 430] on div at bounding box center [619, 476] width 1238 height 952
click at [190, 72] on div at bounding box center [619, 476] width 1238 height 952
click at [74, 208] on div at bounding box center [619, 476] width 1238 height 952
click at [109, 268] on div at bounding box center [619, 476] width 1238 height 952
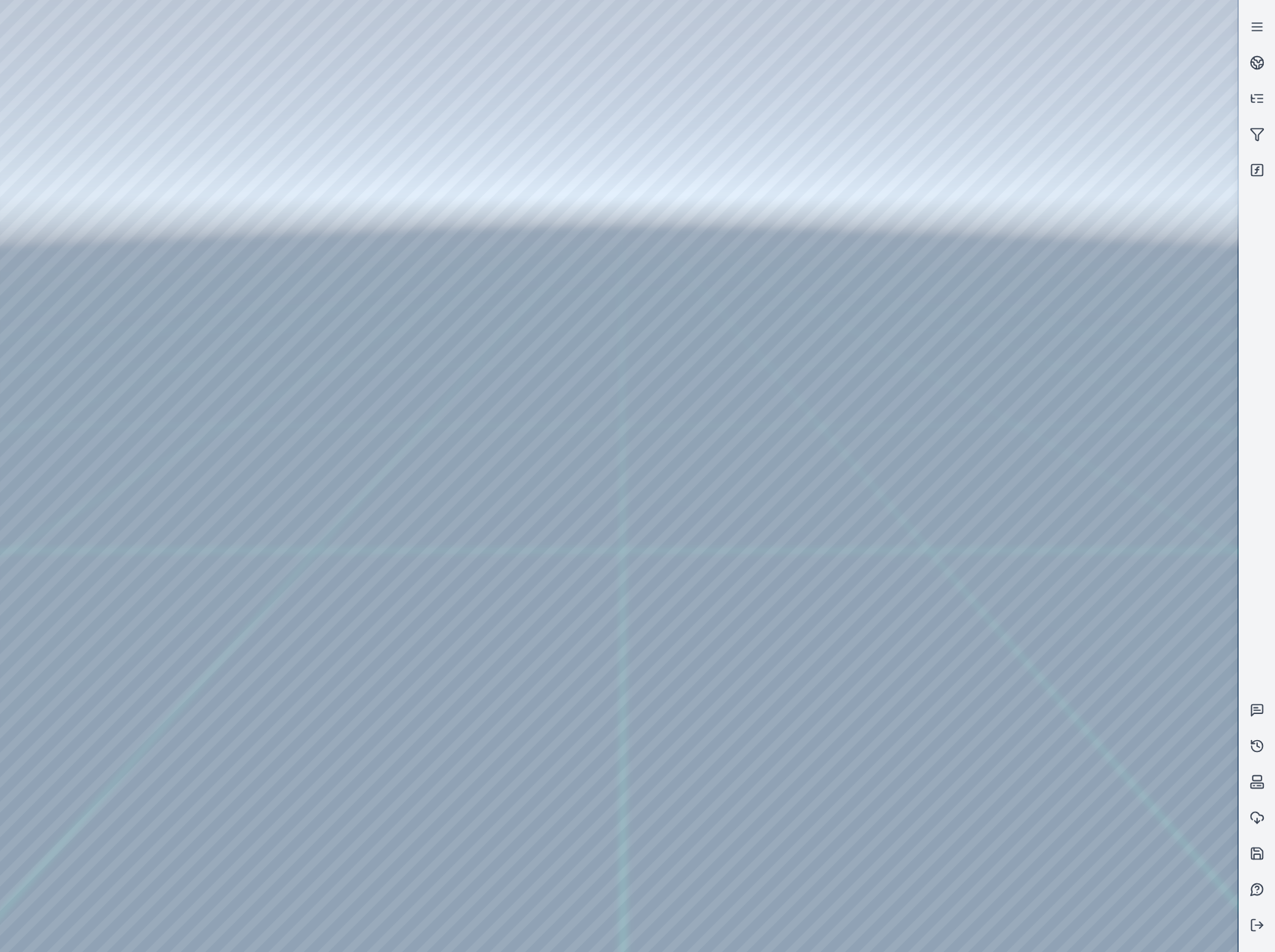
click at [422, 661] on div at bounding box center [619, 476] width 1238 height 952
click at [432, 668] on div at bounding box center [619, 476] width 1238 height 952
click at [181, 73] on div at bounding box center [619, 476] width 1238 height 952
click at [883, 936] on div at bounding box center [619, 476] width 1238 height 952
click at [56, 759] on div at bounding box center [619, 476] width 1238 height 952
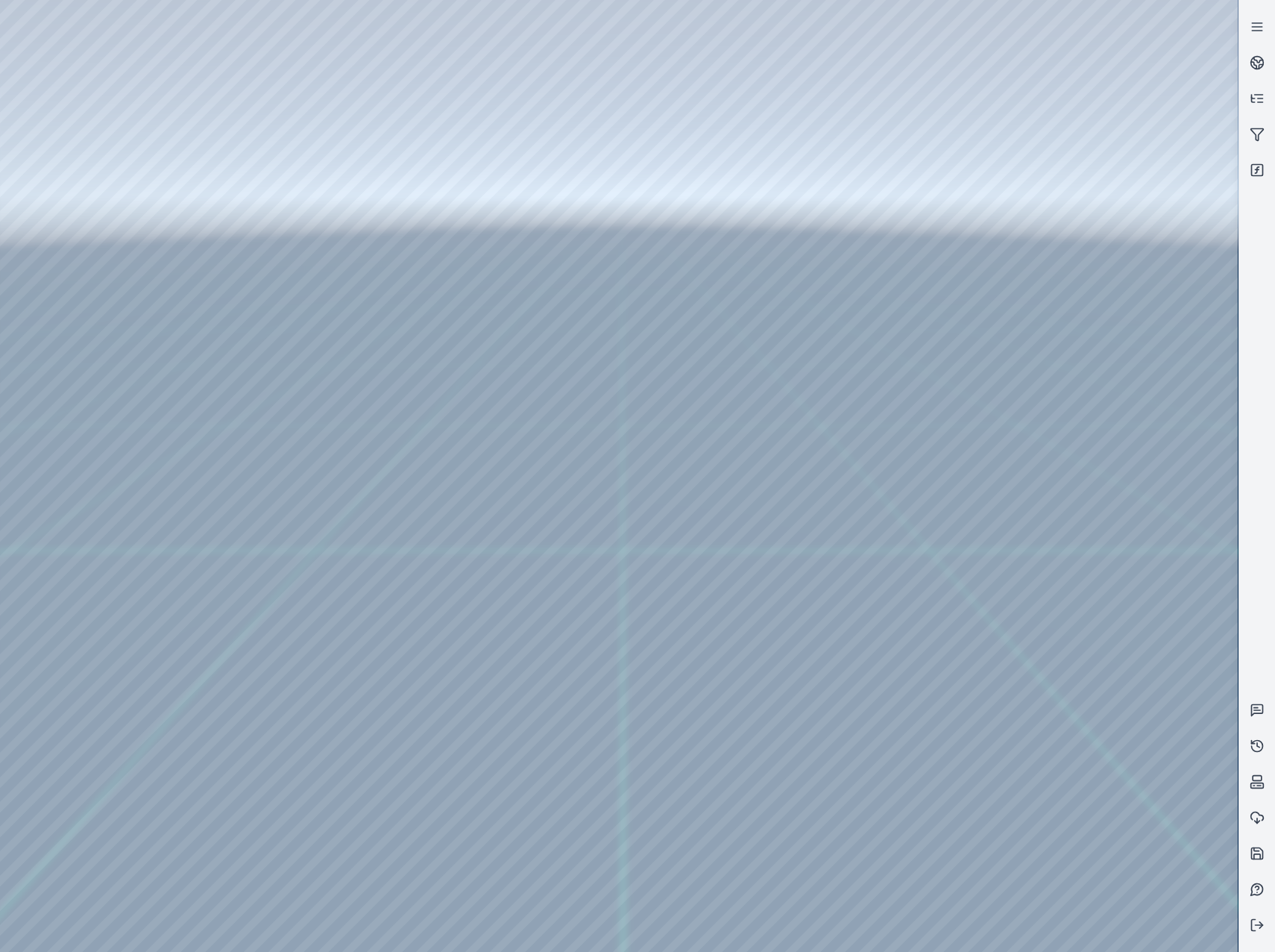
click at [56, 759] on div at bounding box center [619, 476] width 1238 height 952
click at [941, 797] on div at bounding box center [619, 476] width 1238 height 952
click at [622, 797] on div at bounding box center [619, 476] width 1238 height 952
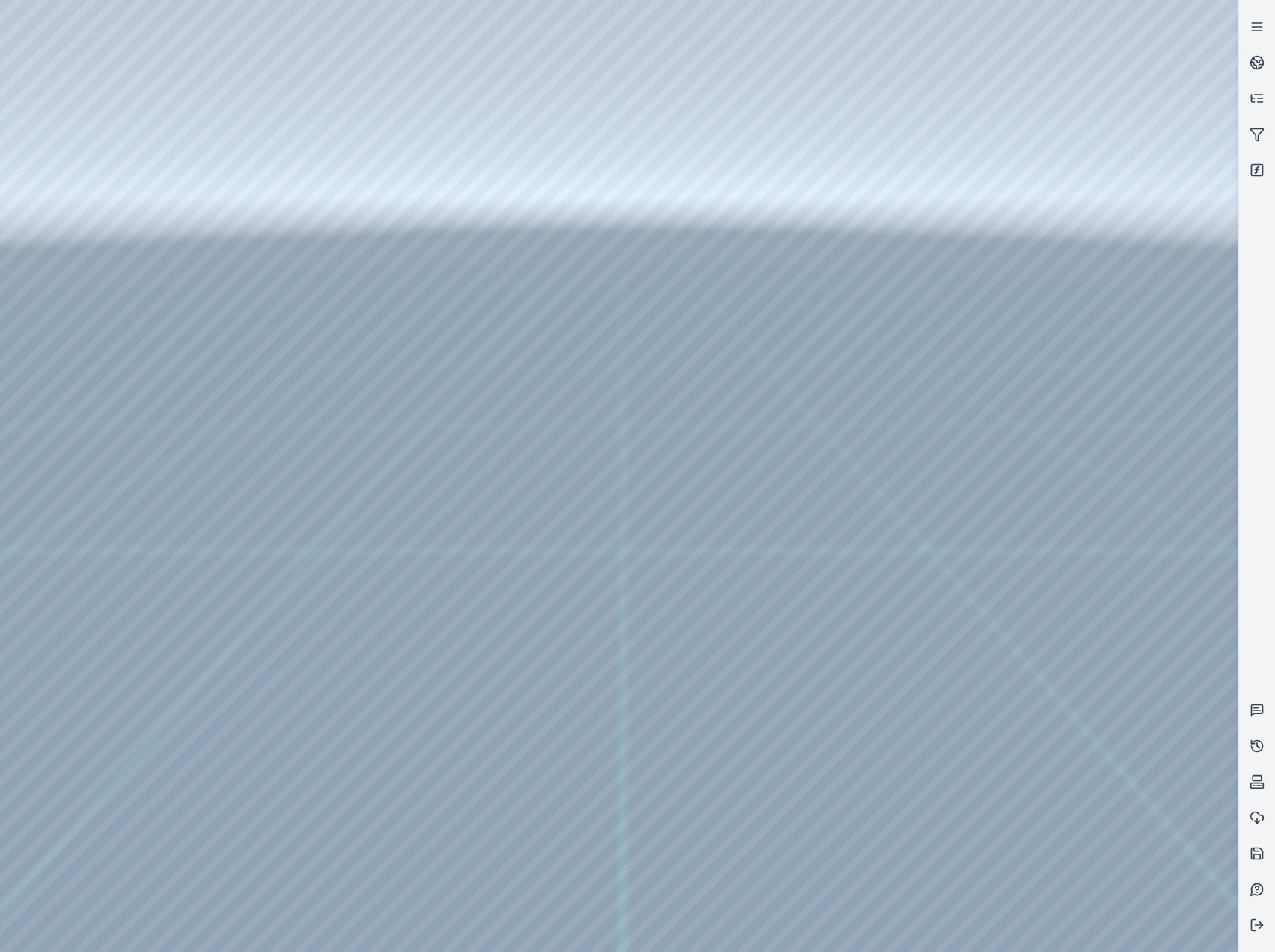
click at [53, 747] on div at bounding box center [619, 476] width 1238 height 952
drag, startPoint x: 622, startPoint y: 799, endPoint x: 969, endPoint y: 827, distance: 348.1
click at [969, 827] on div at bounding box center [619, 476] width 1238 height 952
click at [61, 765] on div at bounding box center [619, 476] width 1238 height 952
drag, startPoint x: 495, startPoint y: 574, endPoint x: 511, endPoint y: 580, distance: 17.1
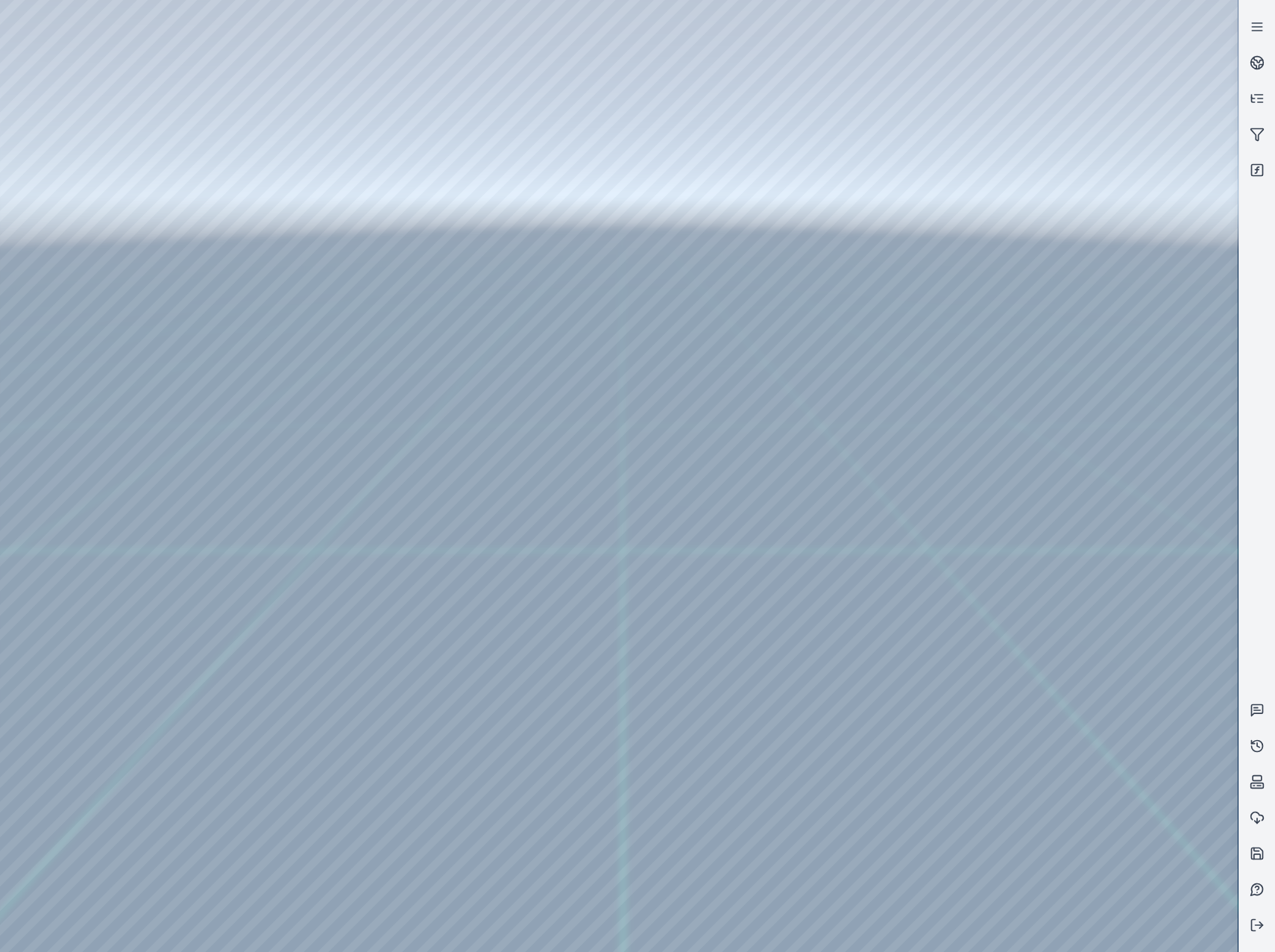
click at [120, 275] on div at bounding box center [619, 476] width 1238 height 952
click at [428, 669] on div at bounding box center [619, 476] width 1238 height 952
click at [943, 803] on div at bounding box center [619, 476] width 1238 height 952
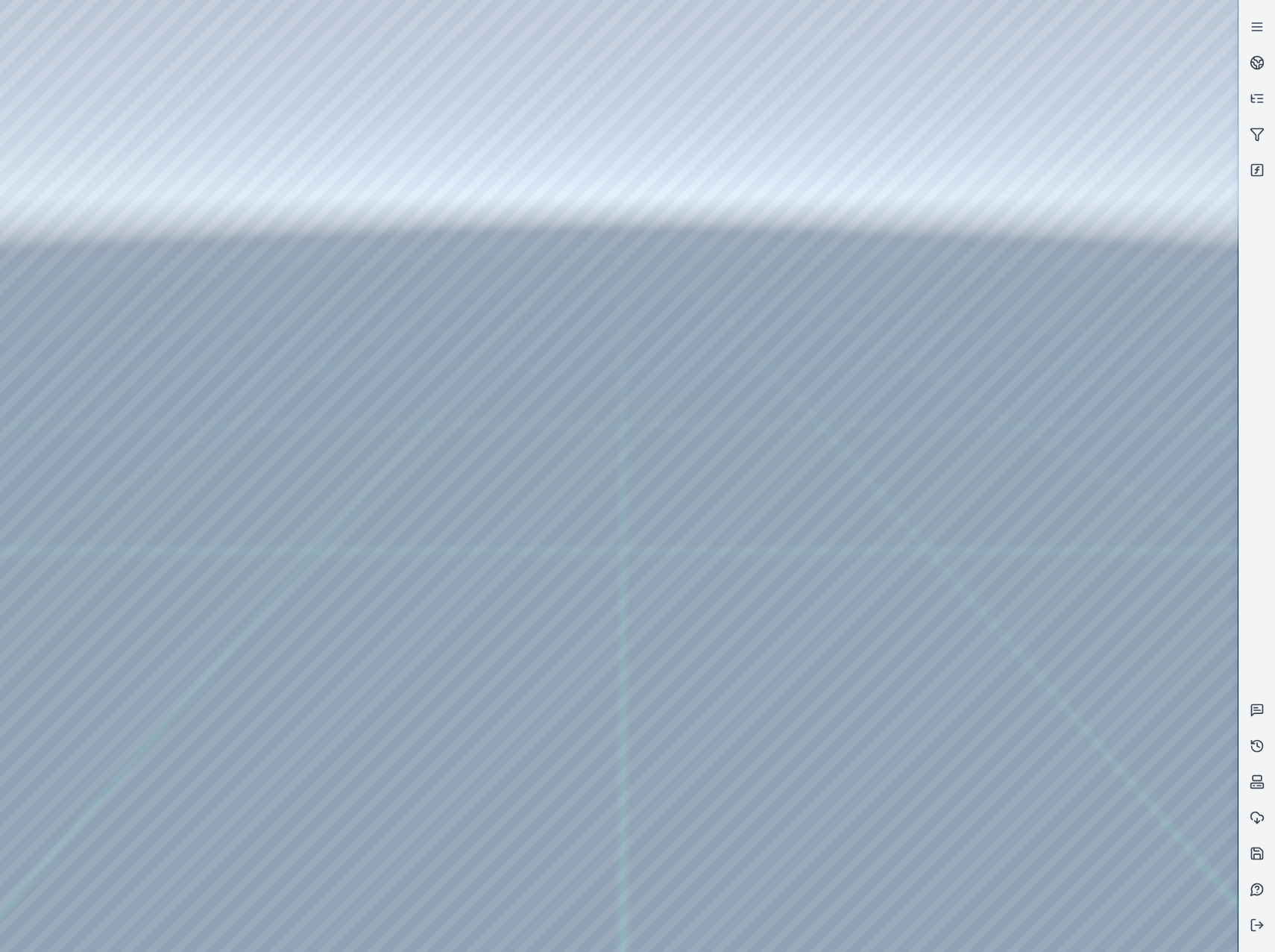
click at [61, 774] on div at bounding box center [619, 476] width 1238 height 952
click at [188, 76] on div at bounding box center [619, 476] width 1238 height 952
drag, startPoint x: 728, startPoint y: 508, endPoint x: 672, endPoint y: 495, distance: 57.5
click at [109, 268] on div at bounding box center [619, 476] width 1238 height 952
click at [388, 679] on div at bounding box center [619, 476] width 1238 height 952
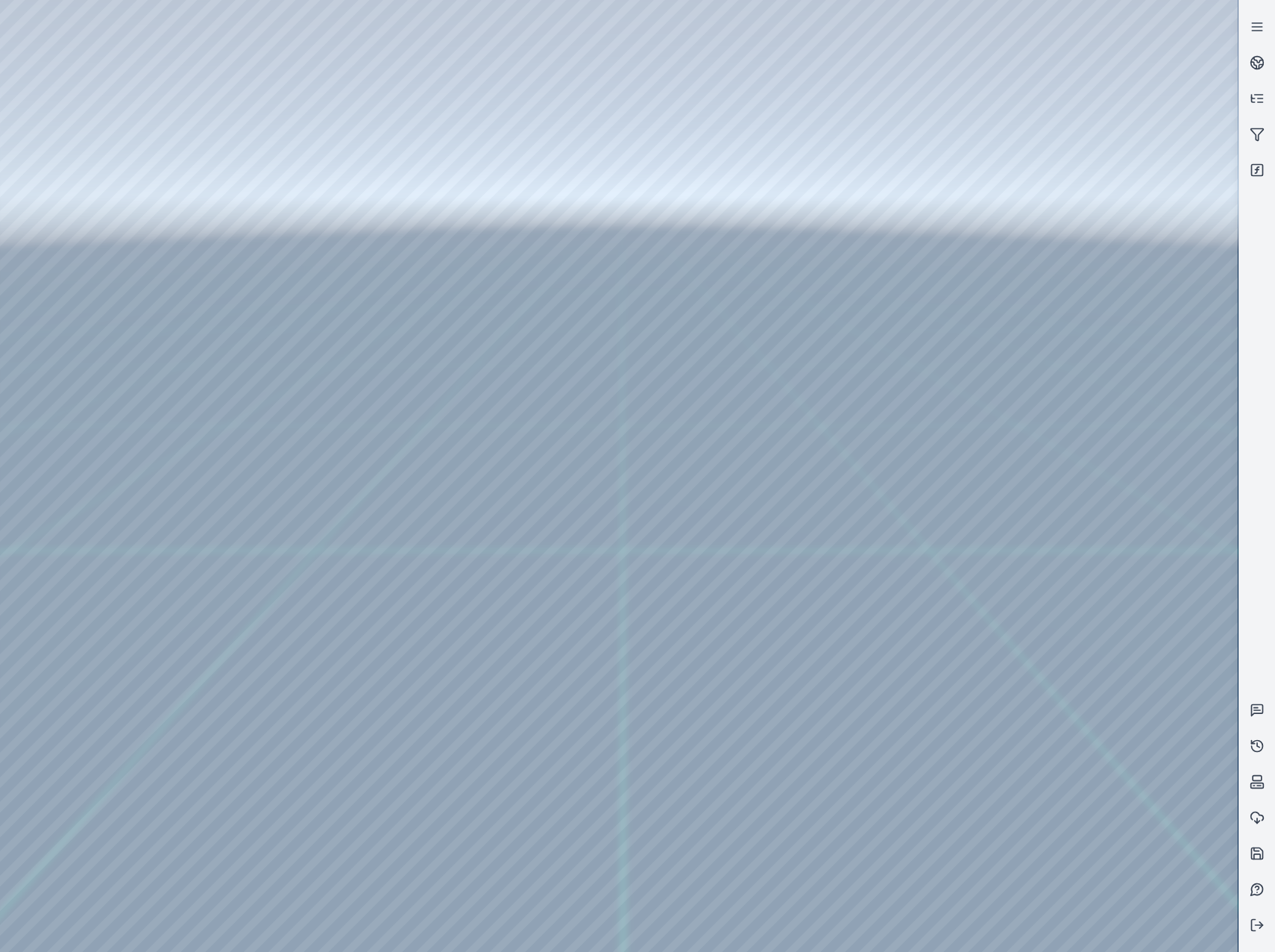
click at [390, 671] on div at bounding box center [619, 476] width 1238 height 952
click at [355, 690] on div at bounding box center [619, 476] width 1238 height 952
click at [645, 338] on div at bounding box center [619, 476] width 1238 height 952
click at [672, 368] on div at bounding box center [619, 476] width 1238 height 952
click at [671, 357] on div at bounding box center [619, 476] width 1238 height 952
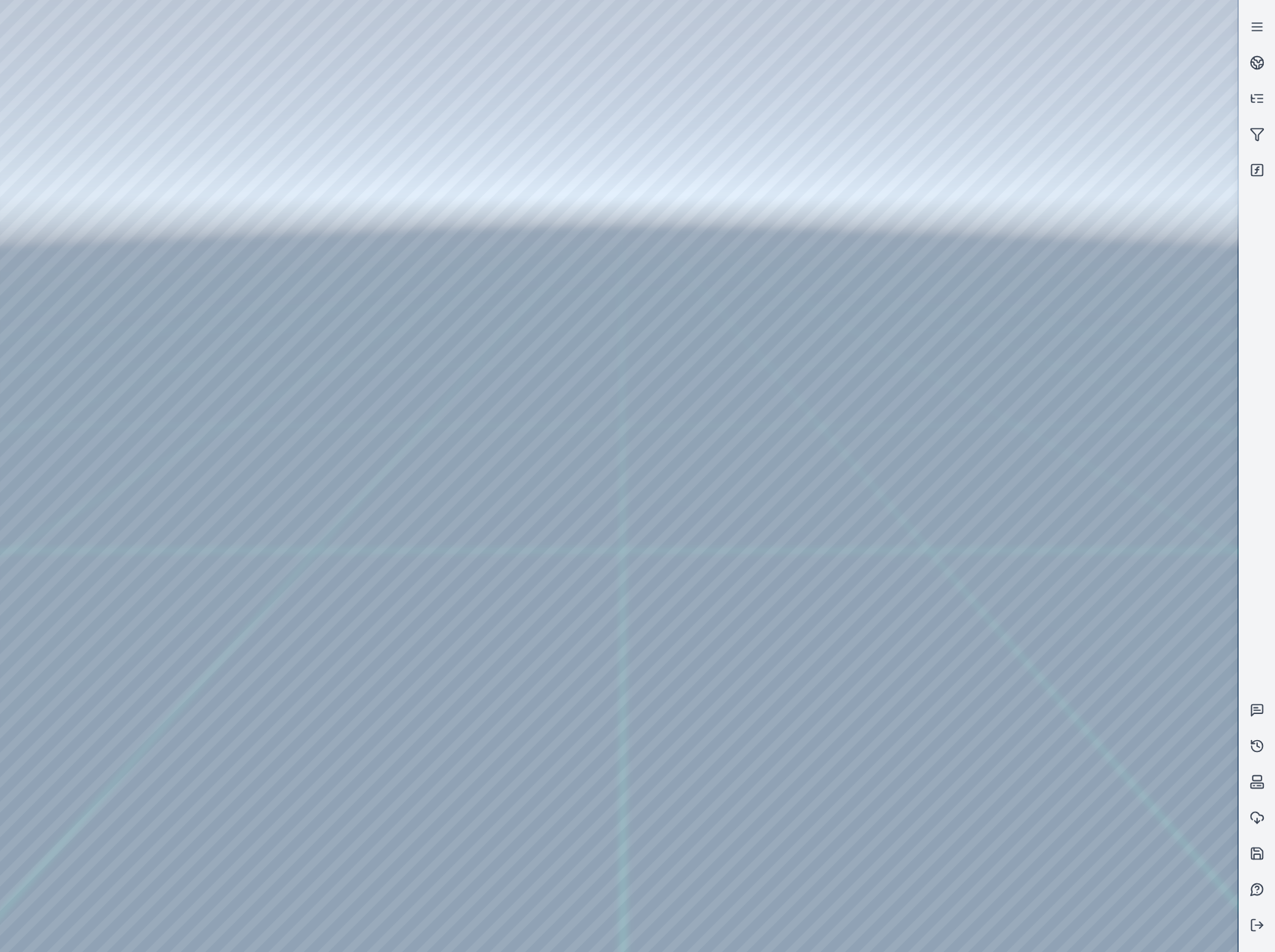
click at [705, 333] on div at bounding box center [619, 476] width 1238 height 952
click at [714, 359] on div at bounding box center [619, 476] width 1238 height 952
click at [722, 380] on div at bounding box center [619, 476] width 1238 height 952
click at [719, 338] on div at bounding box center [619, 476] width 1238 height 952
click at [725, 380] on div at bounding box center [619, 476] width 1238 height 952
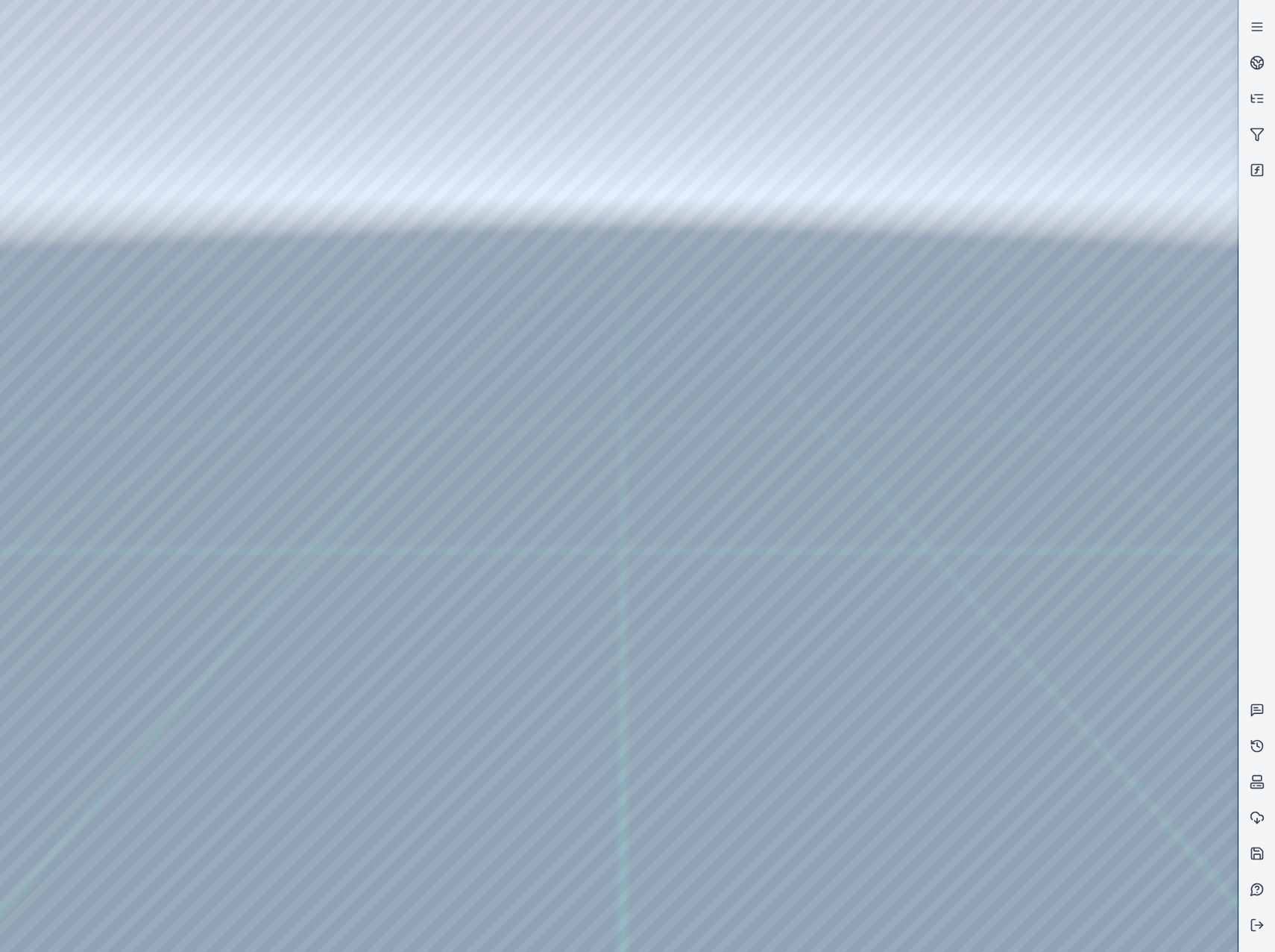
drag, startPoint x: 1232, startPoint y: 382, endPoint x: 1235, endPoint y: 93, distance: 289.0
click at [1235, 93] on div at bounding box center [619, 476] width 1238 height 952
click at [88, 399] on div at bounding box center [619, 476] width 1238 height 952
click at [90, 388] on div at bounding box center [619, 476] width 1238 height 952
click at [110, 306] on div at bounding box center [619, 476] width 1238 height 952
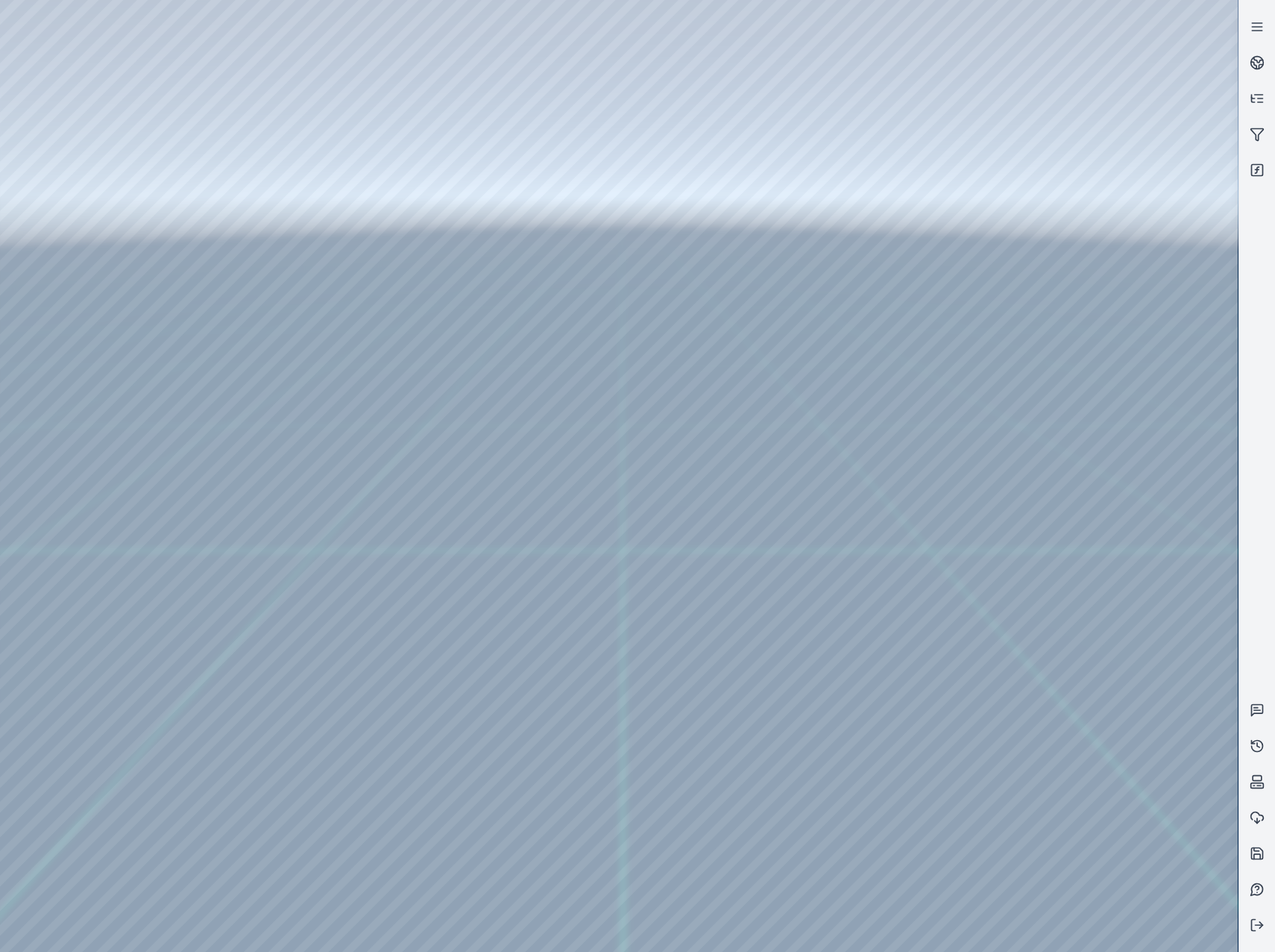
click at [453, 60] on div at bounding box center [619, 476] width 1238 height 952
click at [344, 194] on div at bounding box center [619, 476] width 1238 height 952
click at [71, 198] on div at bounding box center [619, 476] width 1238 height 952
click at [100, 284] on div at bounding box center [619, 476] width 1238 height 952
click at [397, 663] on div at bounding box center [619, 476] width 1238 height 952
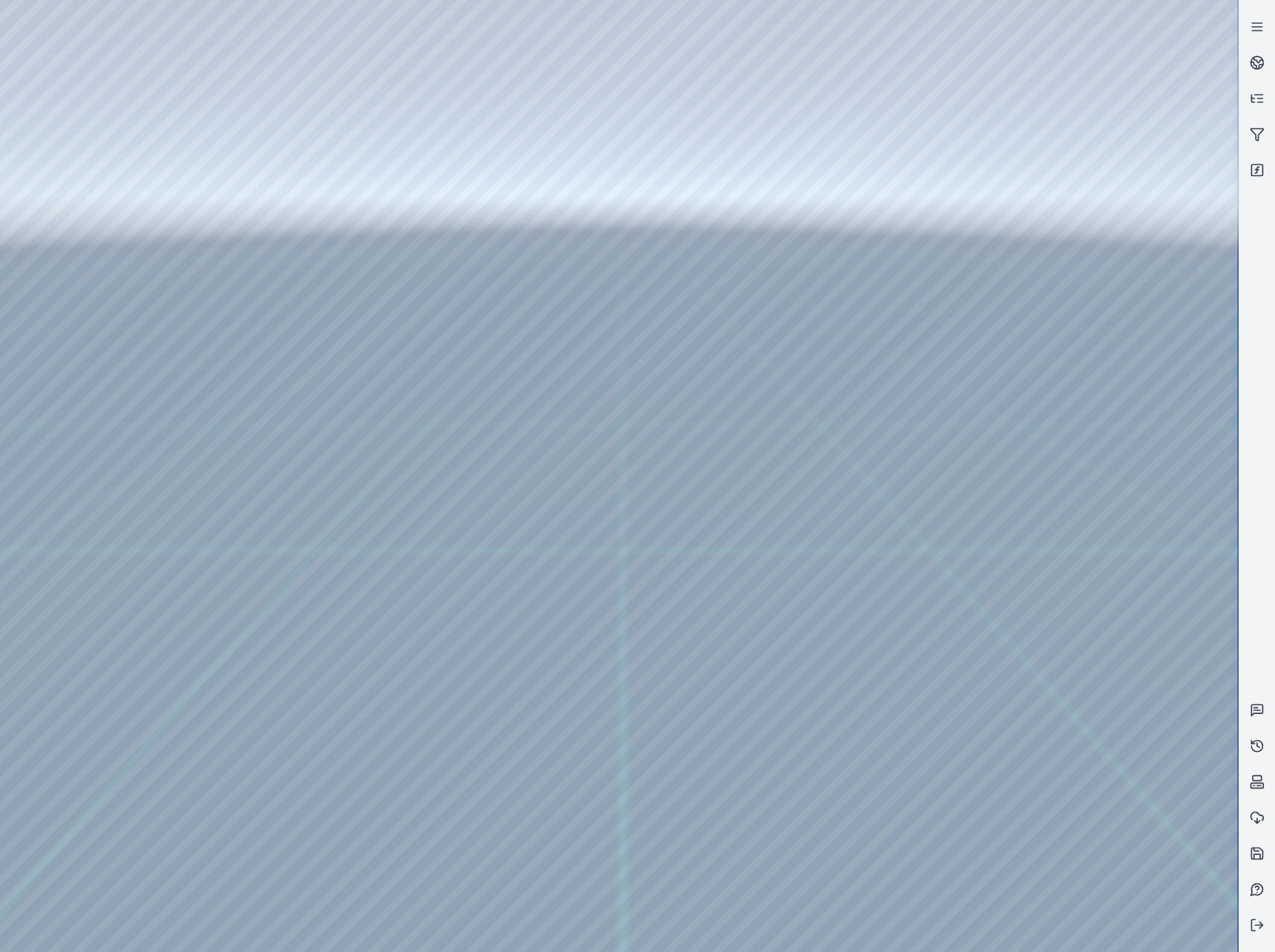
click at [364, 689] on div at bounding box center [619, 476] width 1238 height 952
click at [648, 325] on div at bounding box center [619, 476] width 1238 height 952
click at [663, 359] on div at bounding box center [619, 476] width 1238 height 952
click at [190, 63] on div at bounding box center [619, 476] width 1238 height 952
click at [1199, 98] on div at bounding box center [619, 476] width 1238 height 952
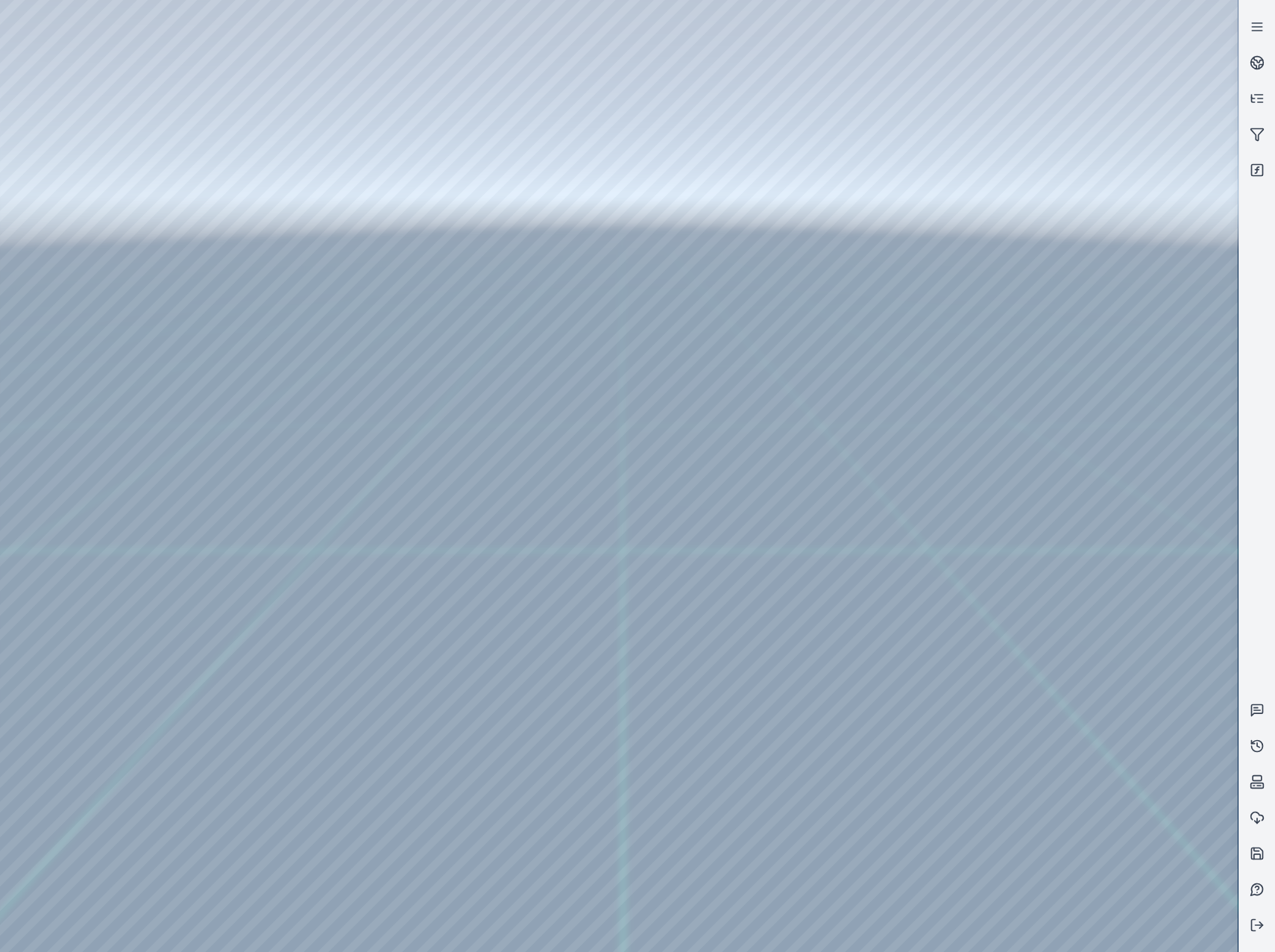
click at [1195, 169] on div at bounding box center [619, 476] width 1238 height 952
click at [913, 151] on div at bounding box center [619, 476] width 1238 height 952
click at [185, 62] on div at bounding box center [619, 476] width 1238 height 952
click at [9, 169] on div at bounding box center [619, 476] width 1238 height 952
click at [1257, 57] on circle at bounding box center [1257, 63] width 13 height 13
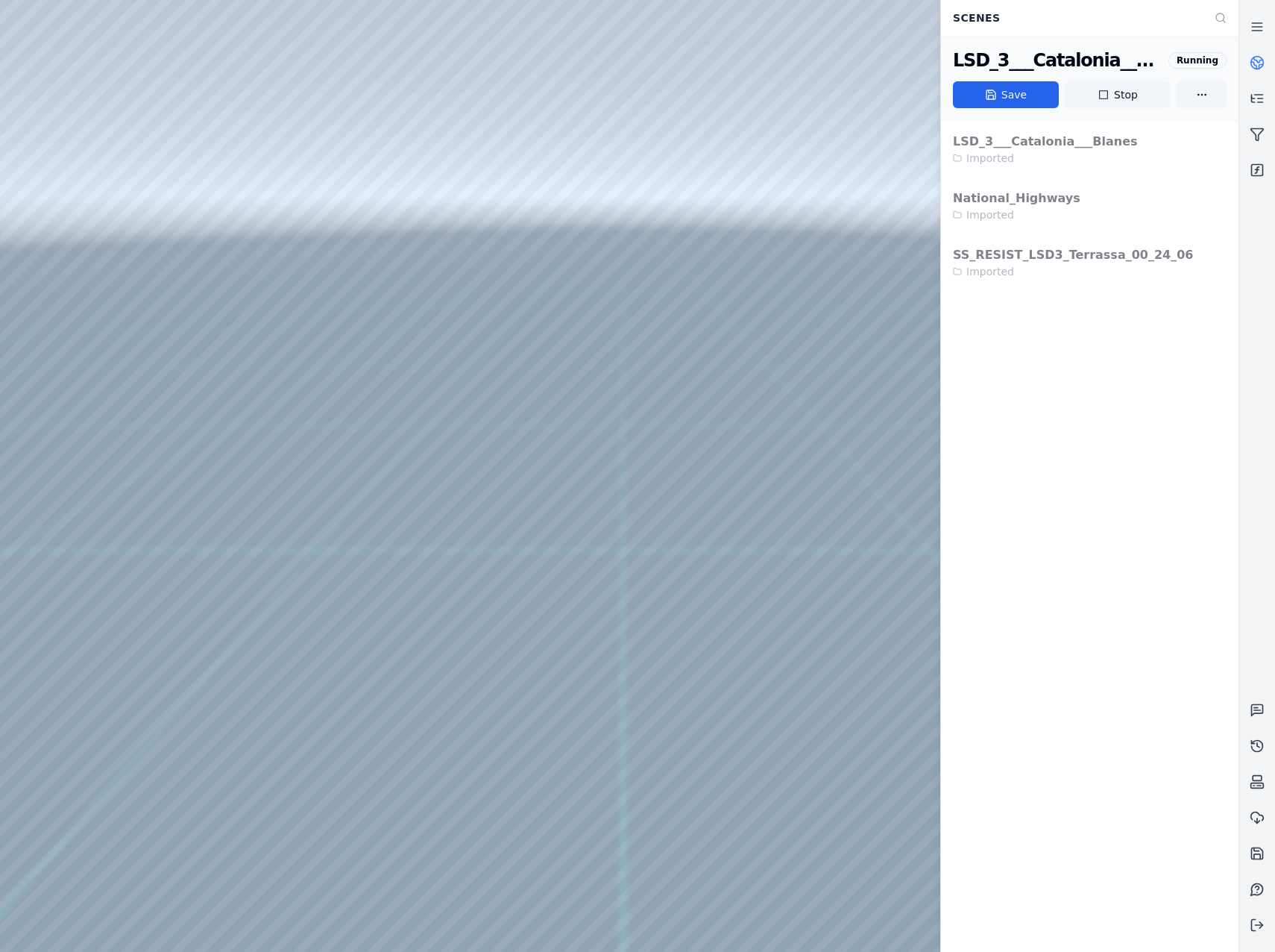
click at [1257, 57] on circle at bounding box center [1257, 63] width 13 height 13
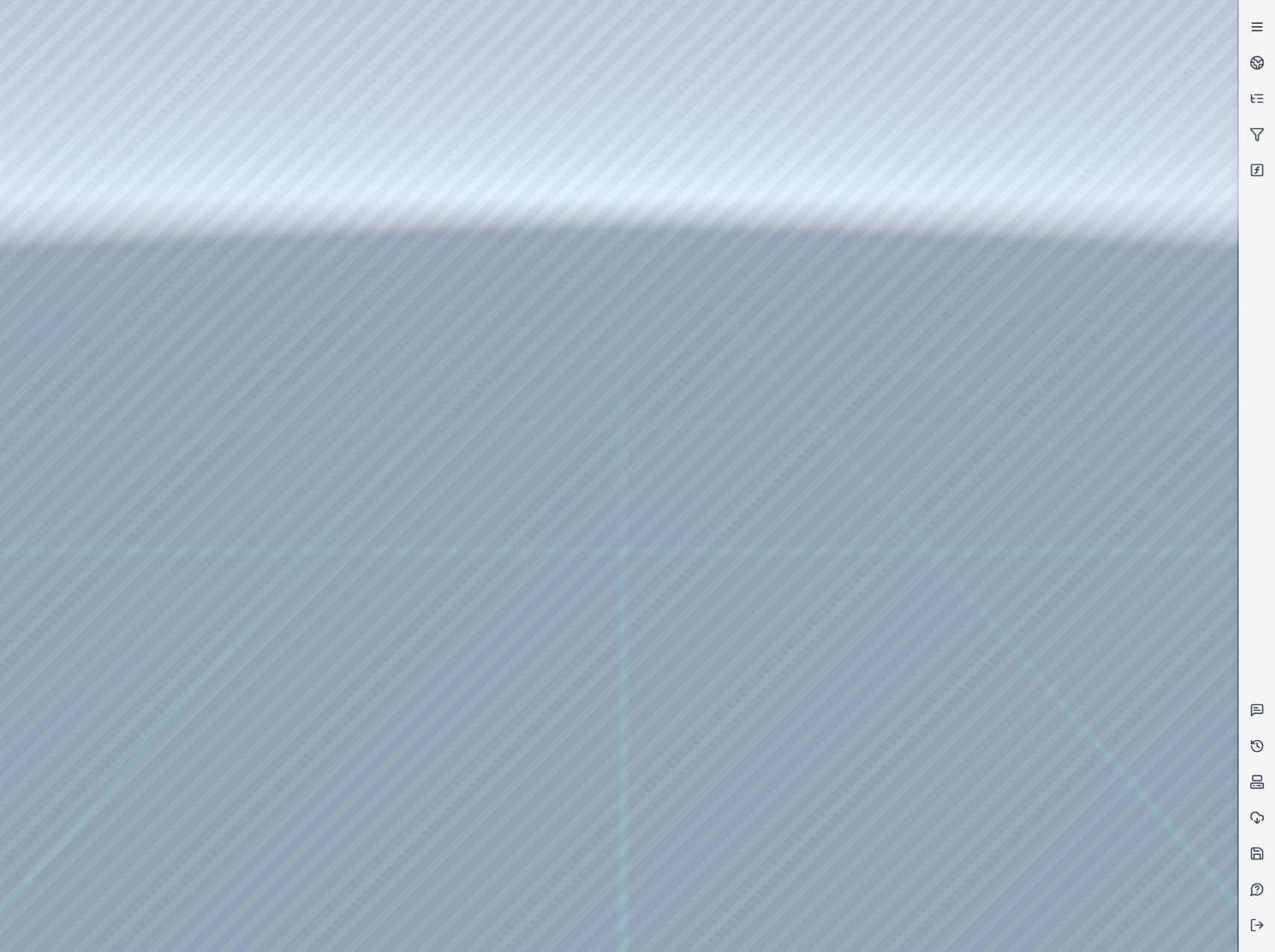
click at [1255, 32] on icon at bounding box center [1257, 27] width 15 height 15
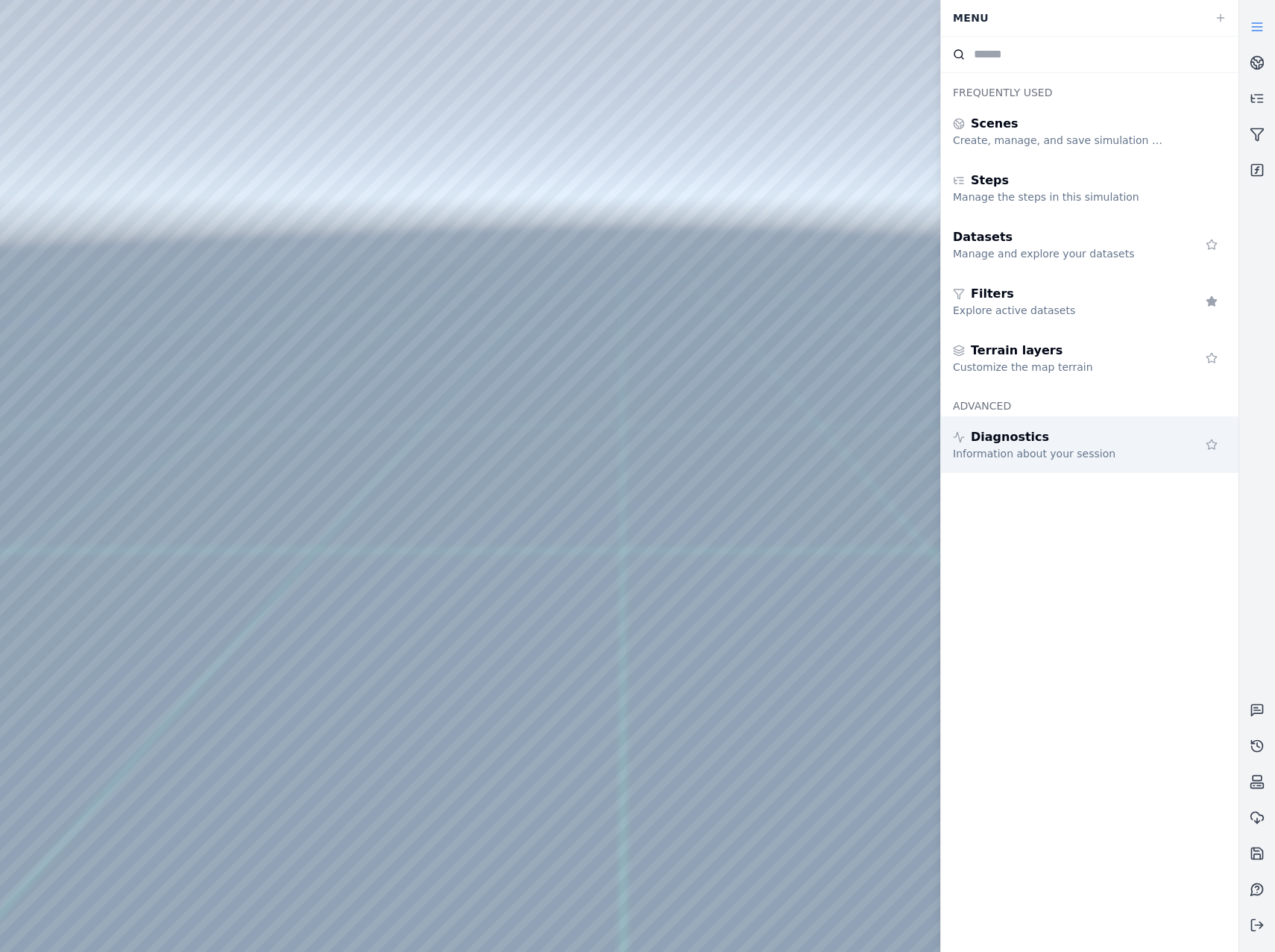
click at [1133, 438] on div "Diagnostics" at bounding box center [1060, 437] width 215 height 18
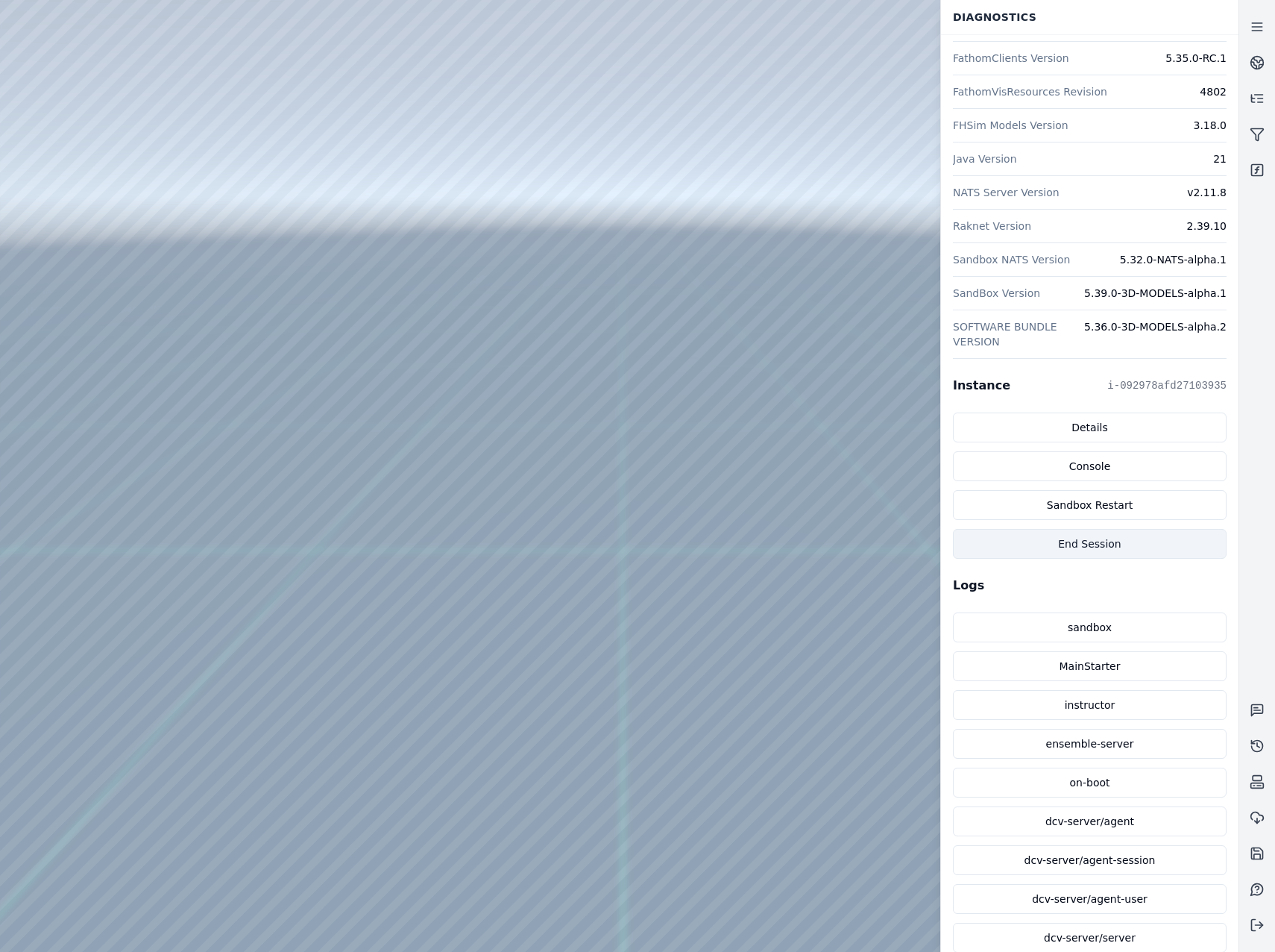
scroll to position [207, 0]
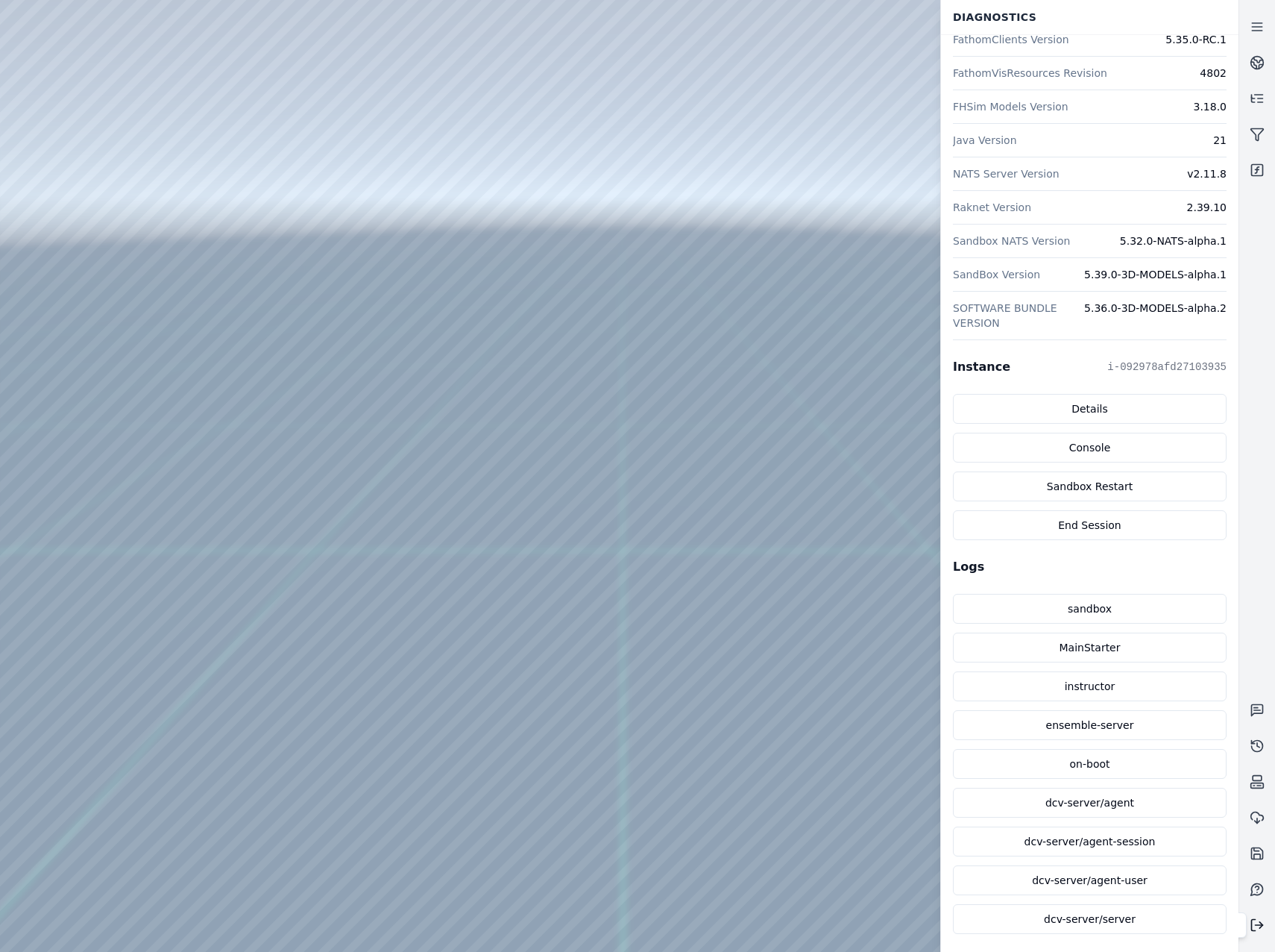
click at [1251, 923] on icon at bounding box center [1257, 924] width 15 height 15
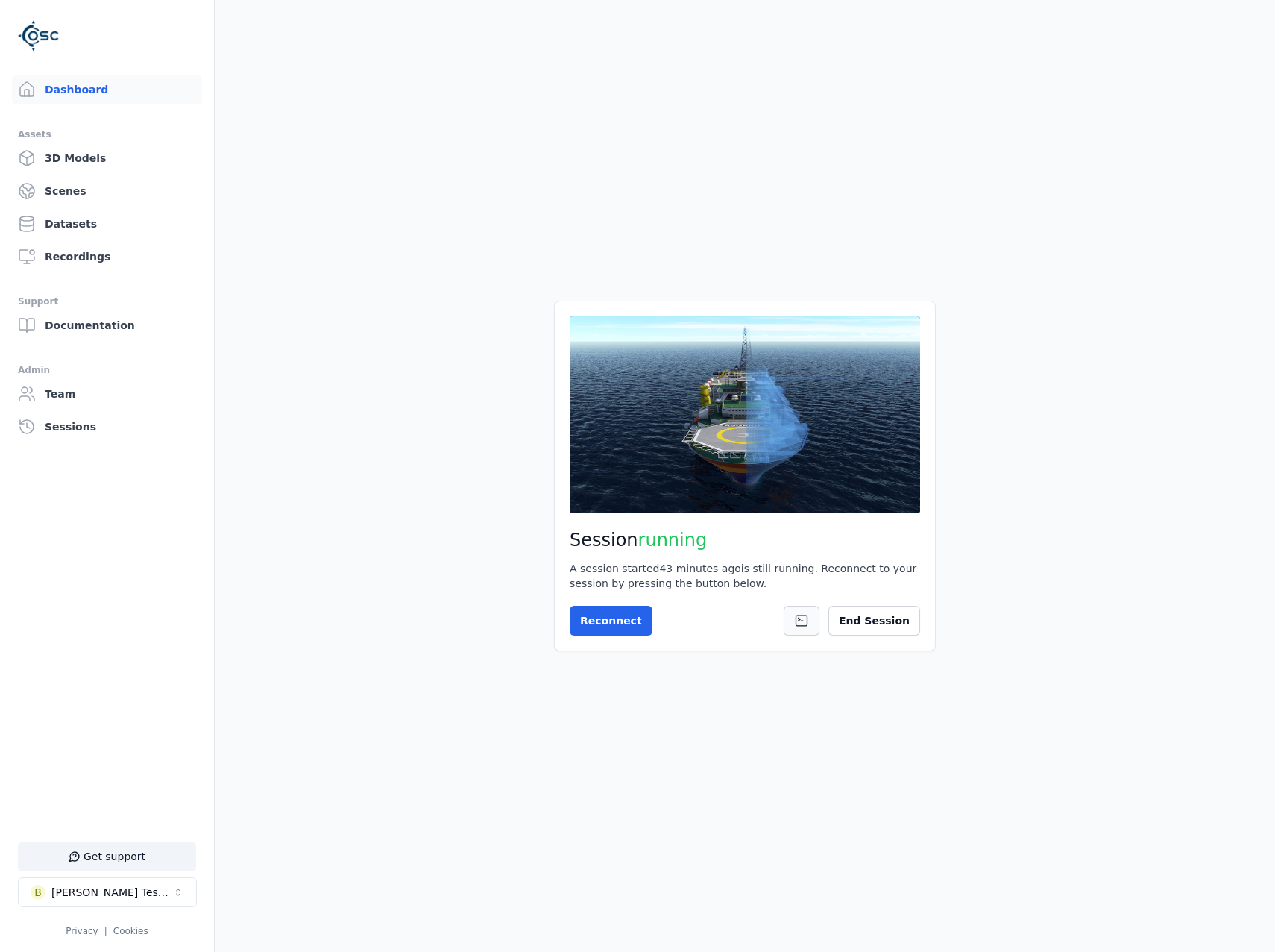
click at [820, 610] on button at bounding box center [802, 620] width 36 height 30
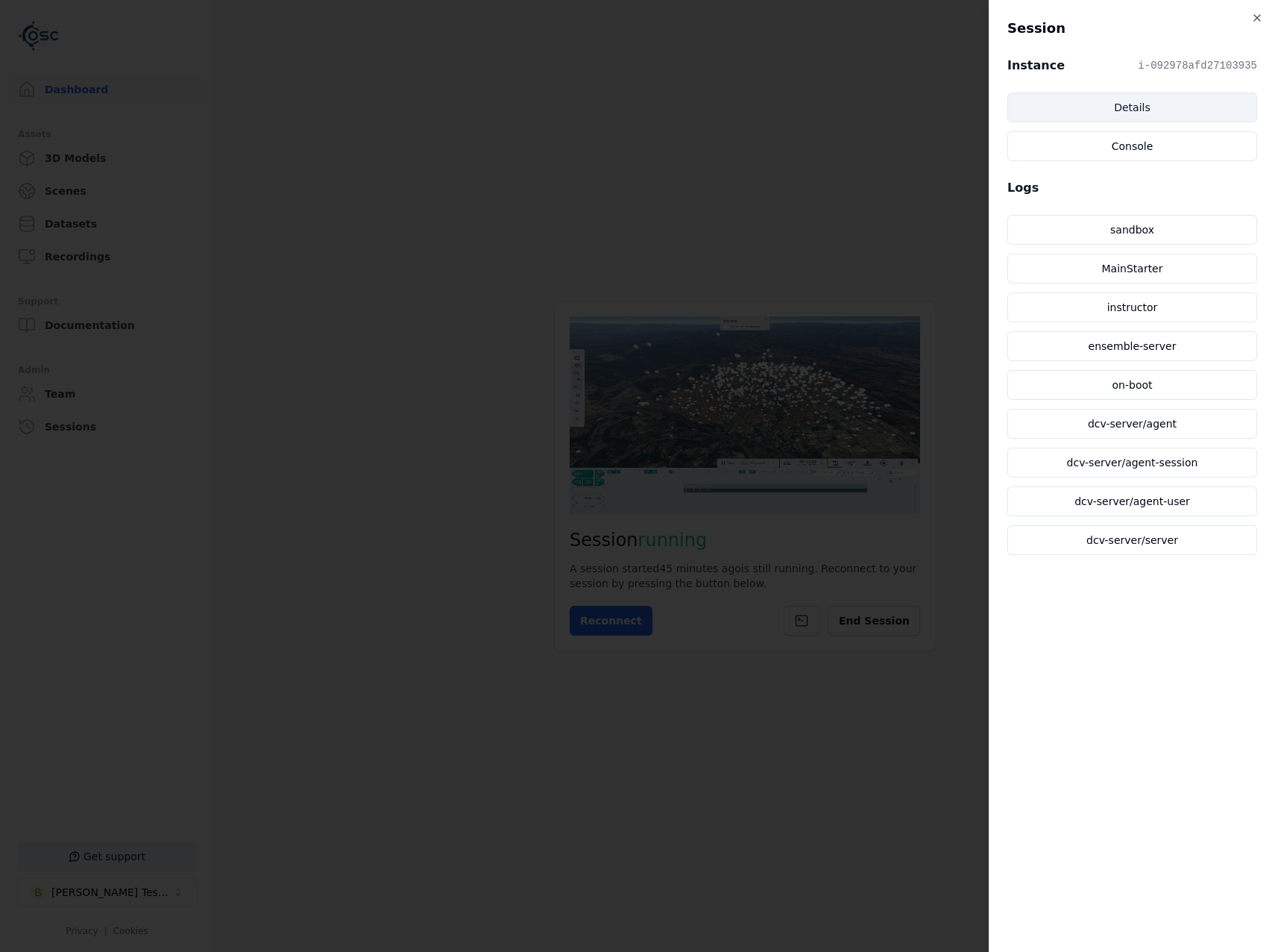
click at [1152, 104] on link "Details" at bounding box center [1132, 107] width 249 height 30
click at [1254, 17] on icon "button" at bounding box center [1257, 18] width 12 height 12
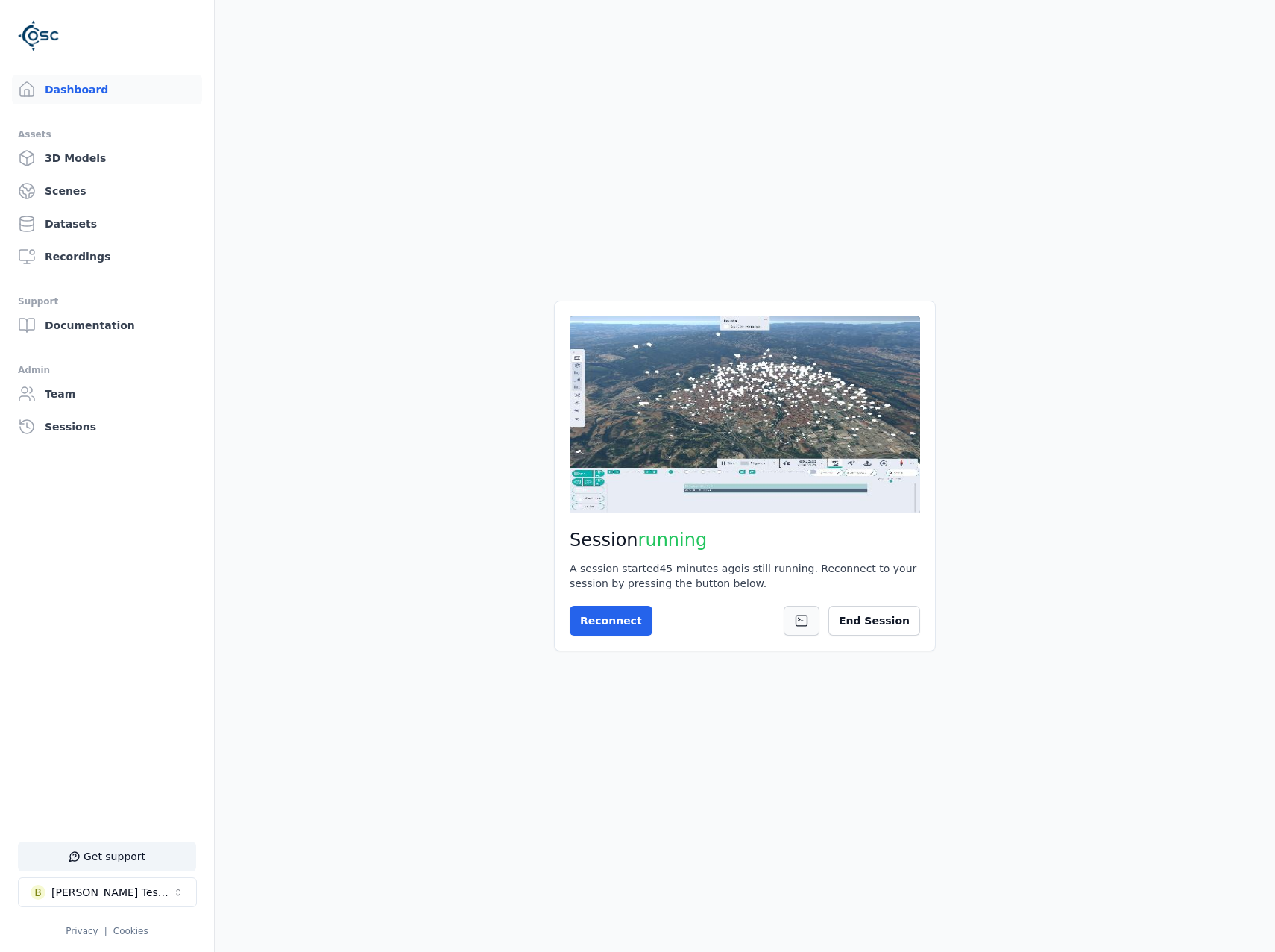
click at [820, 611] on button at bounding box center [802, 620] width 36 height 30
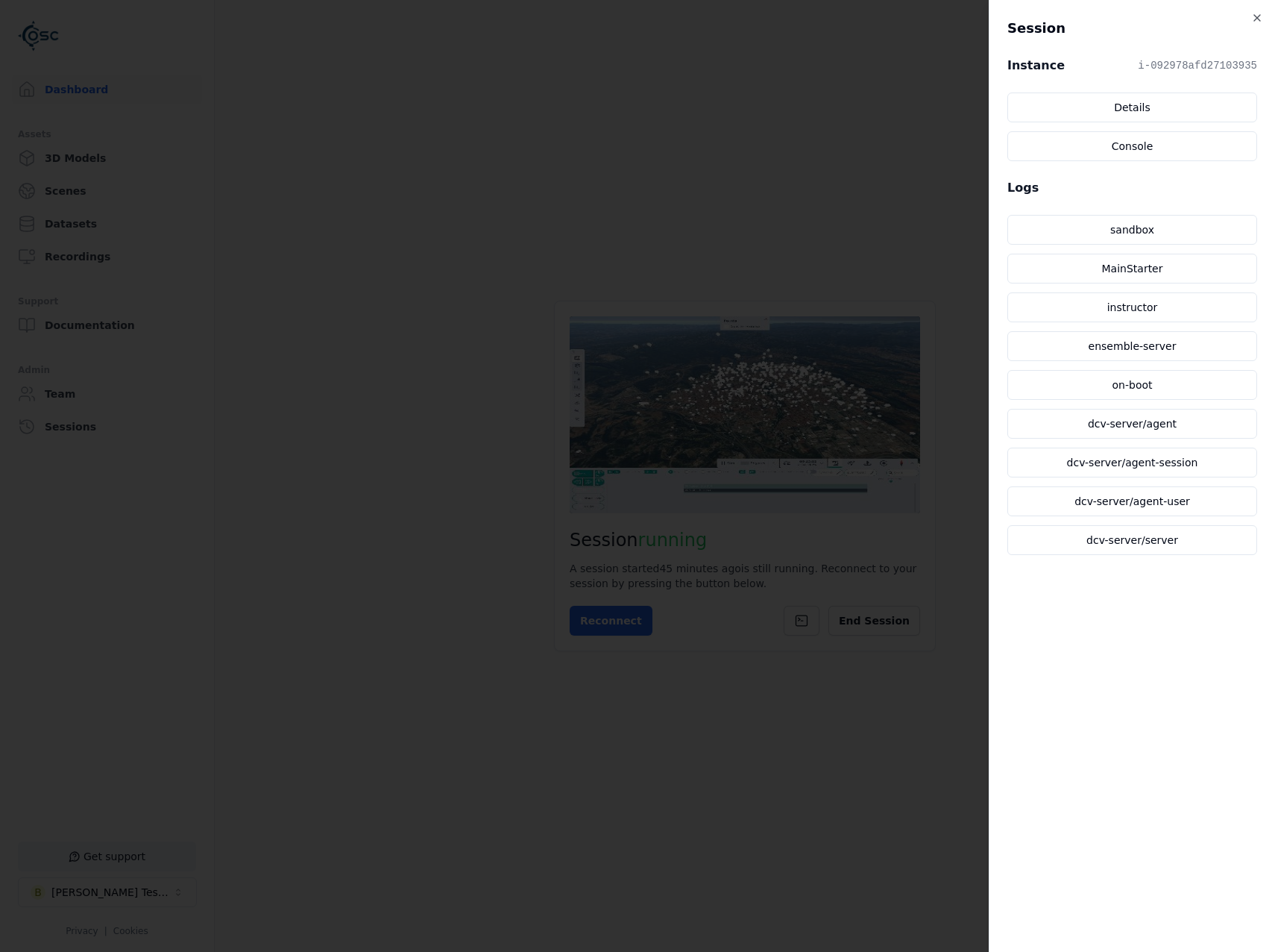
click at [924, 142] on div at bounding box center [637, 476] width 1275 height 952
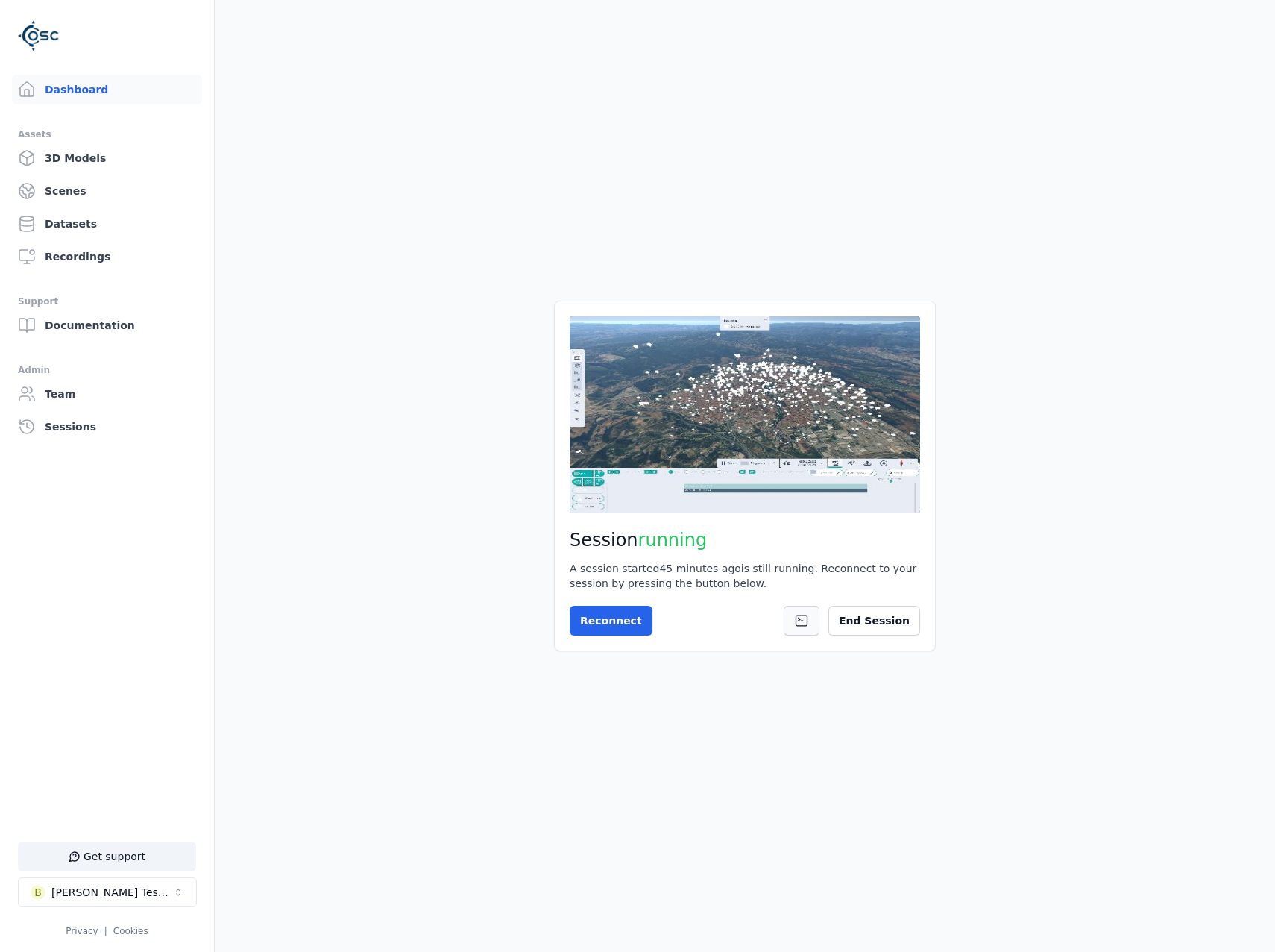
click at [809, 624] on icon at bounding box center [801, 620] width 15 height 15
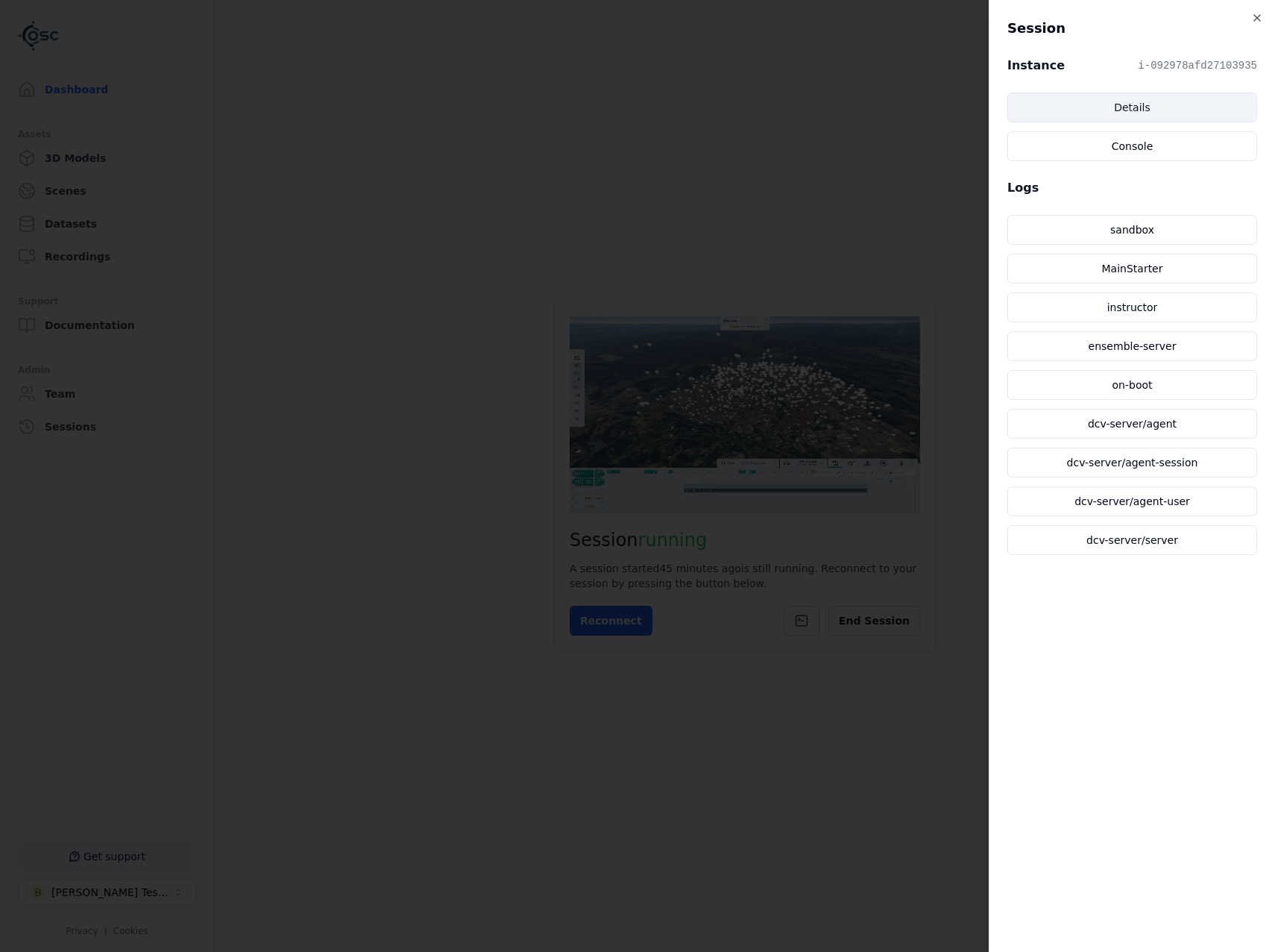
click at [1168, 100] on link "Details" at bounding box center [1132, 107] width 249 height 30
click at [1257, 16] on icon "button" at bounding box center [1257, 18] width 12 height 12
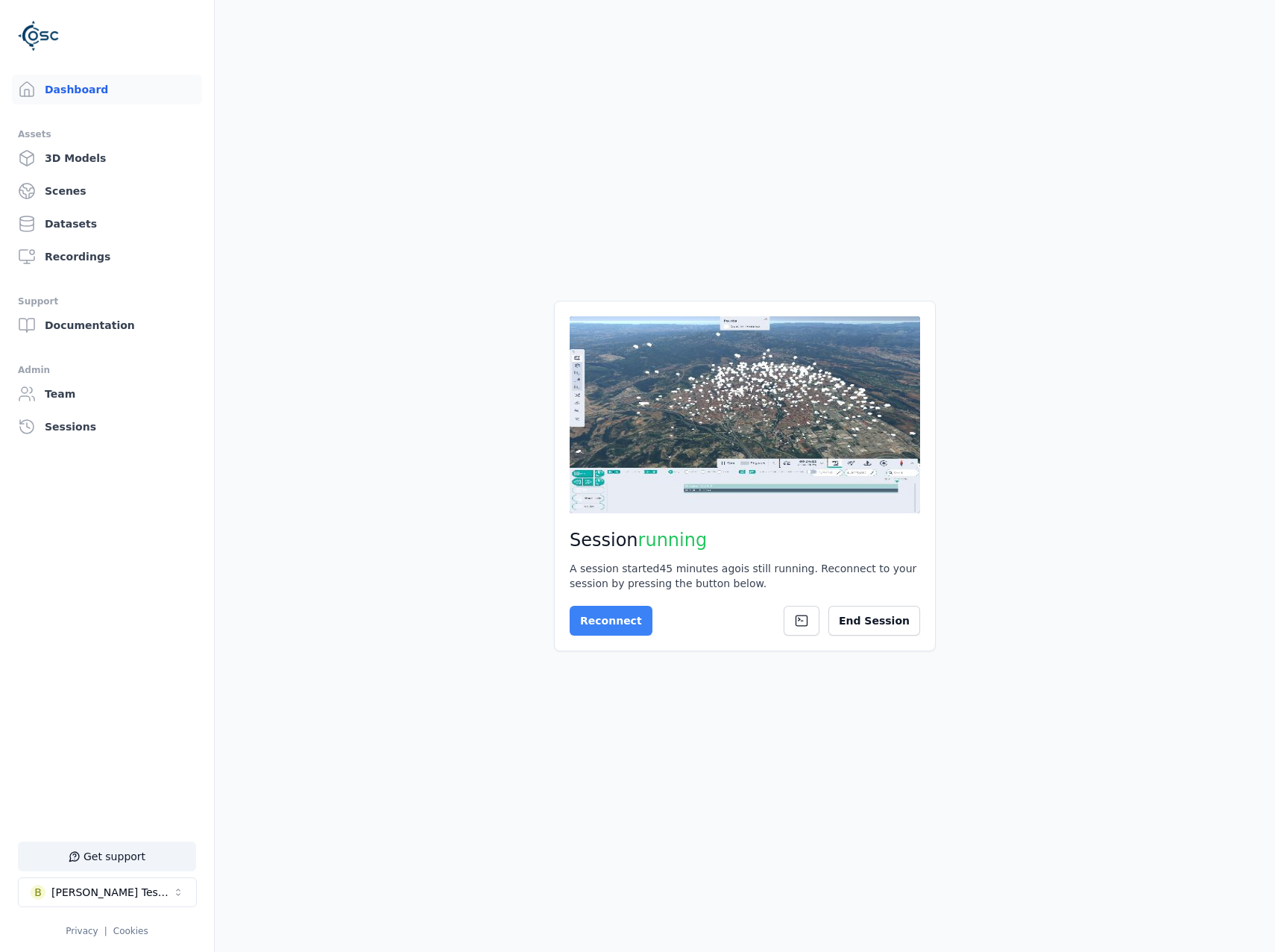
click at [621, 617] on button "Reconnect" at bounding box center [610, 620] width 82 height 30
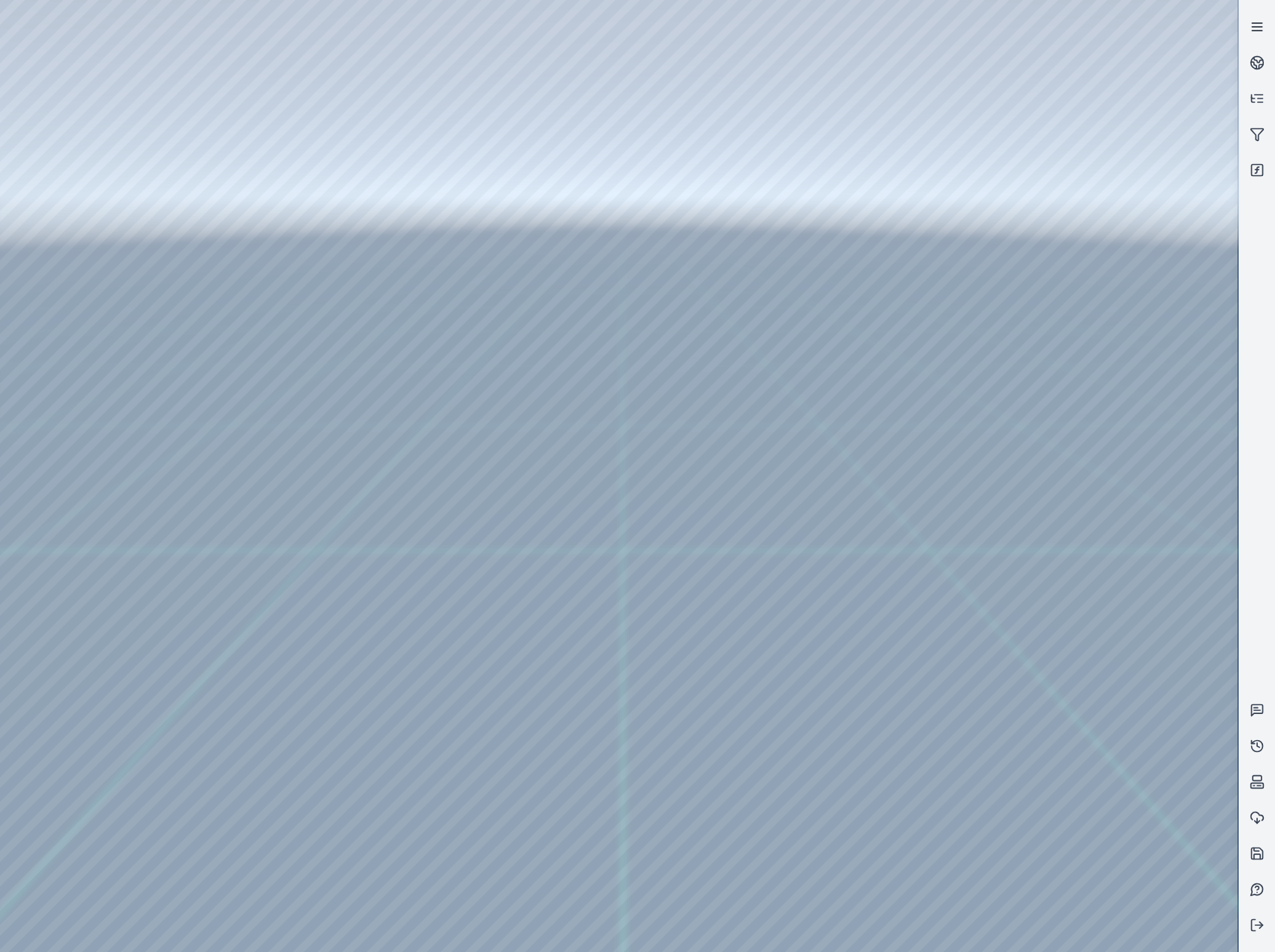
click at [1259, 38] on link at bounding box center [1257, 27] width 36 height 36
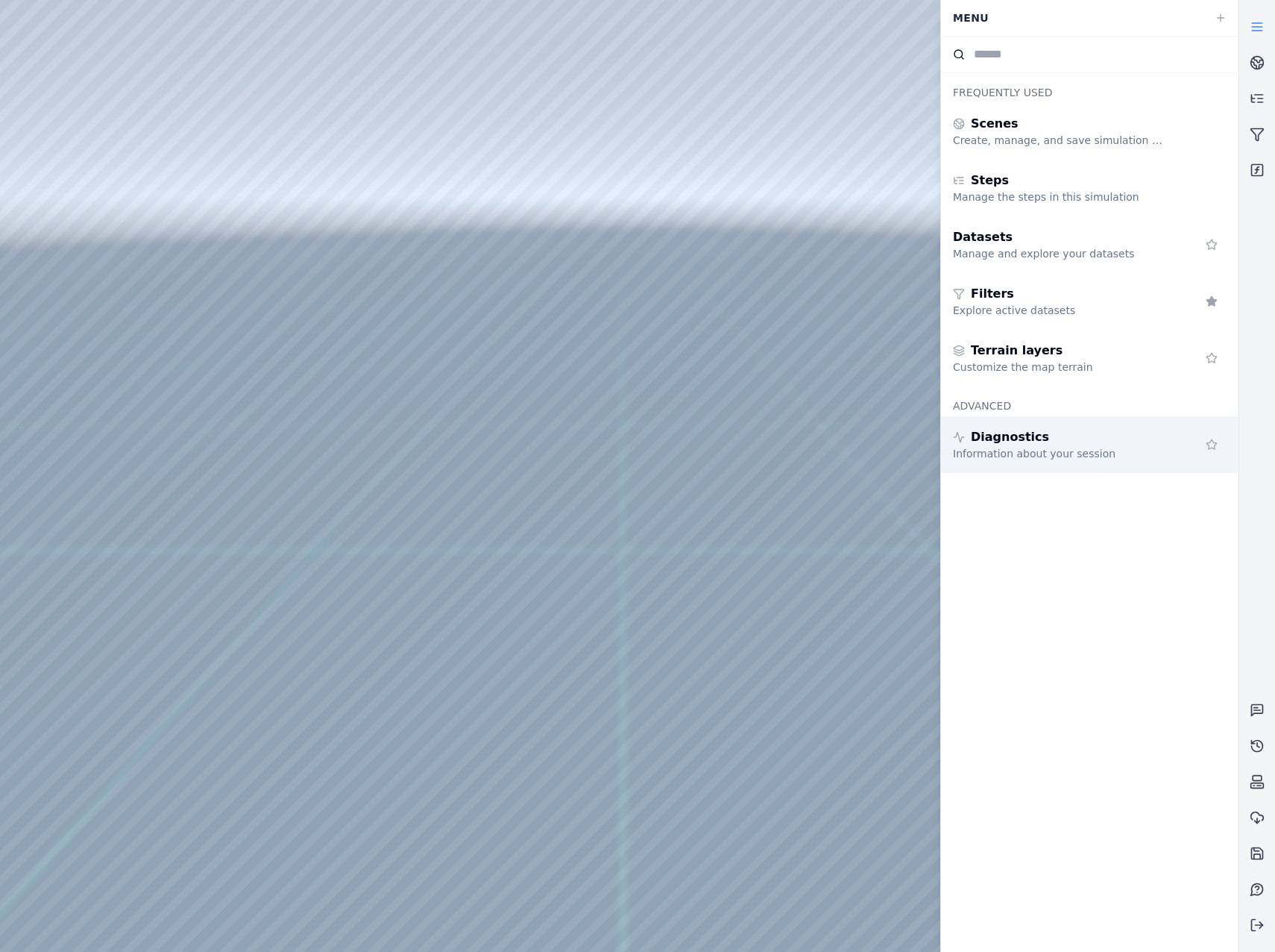
click at [1140, 441] on div "Diagnostics" at bounding box center [1060, 437] width 215 height 18
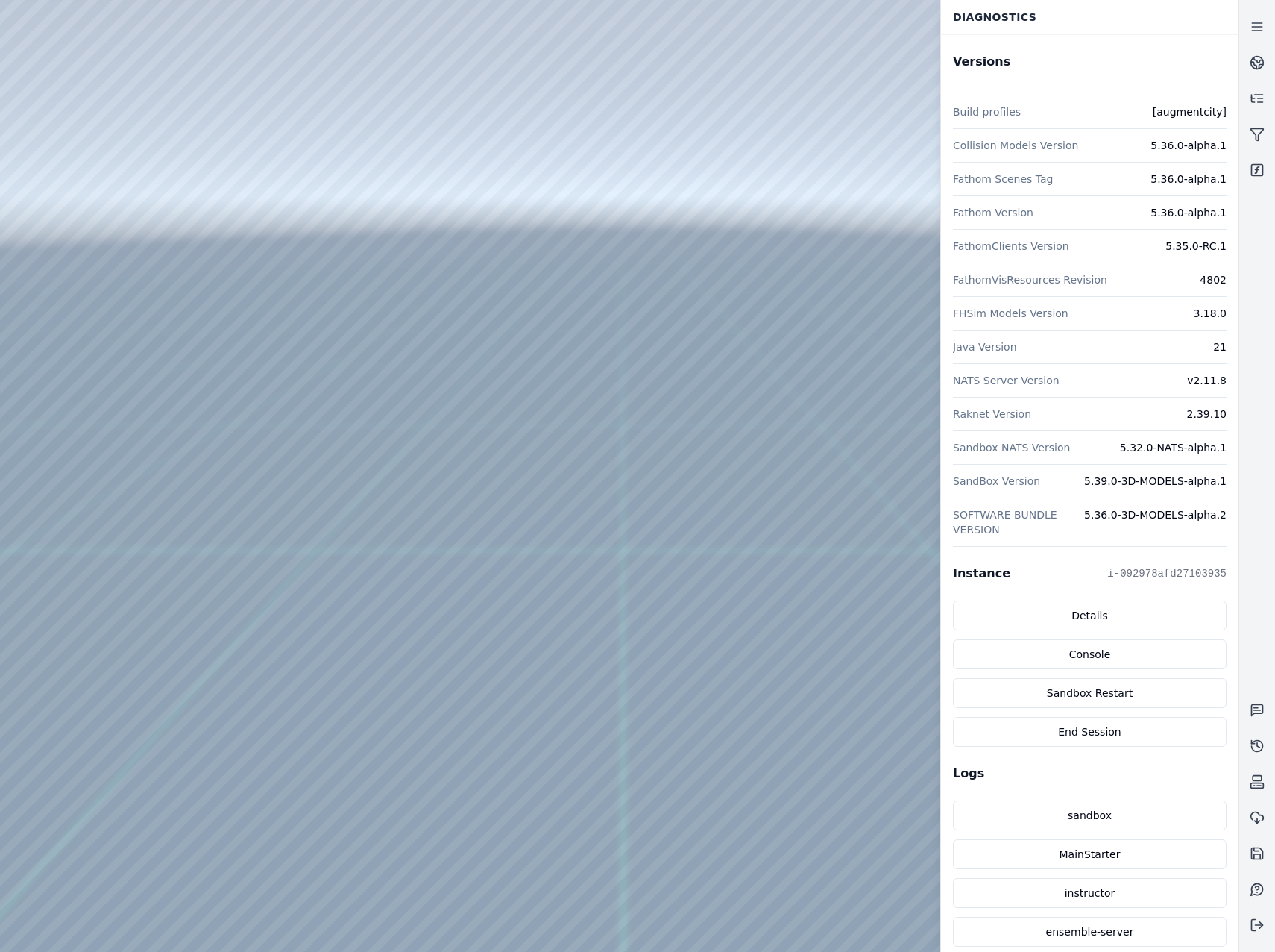
click at [10, 170] on div at bounding box center [619, 476] width 1238 height 952
drag, startPoint x: 678, startPoint y: 496, endPoint x: 445, endPoint y: 457, distance: 236.2
click at [1257, 66] on icon at bounding box center [1257, 63] width 15 height 15
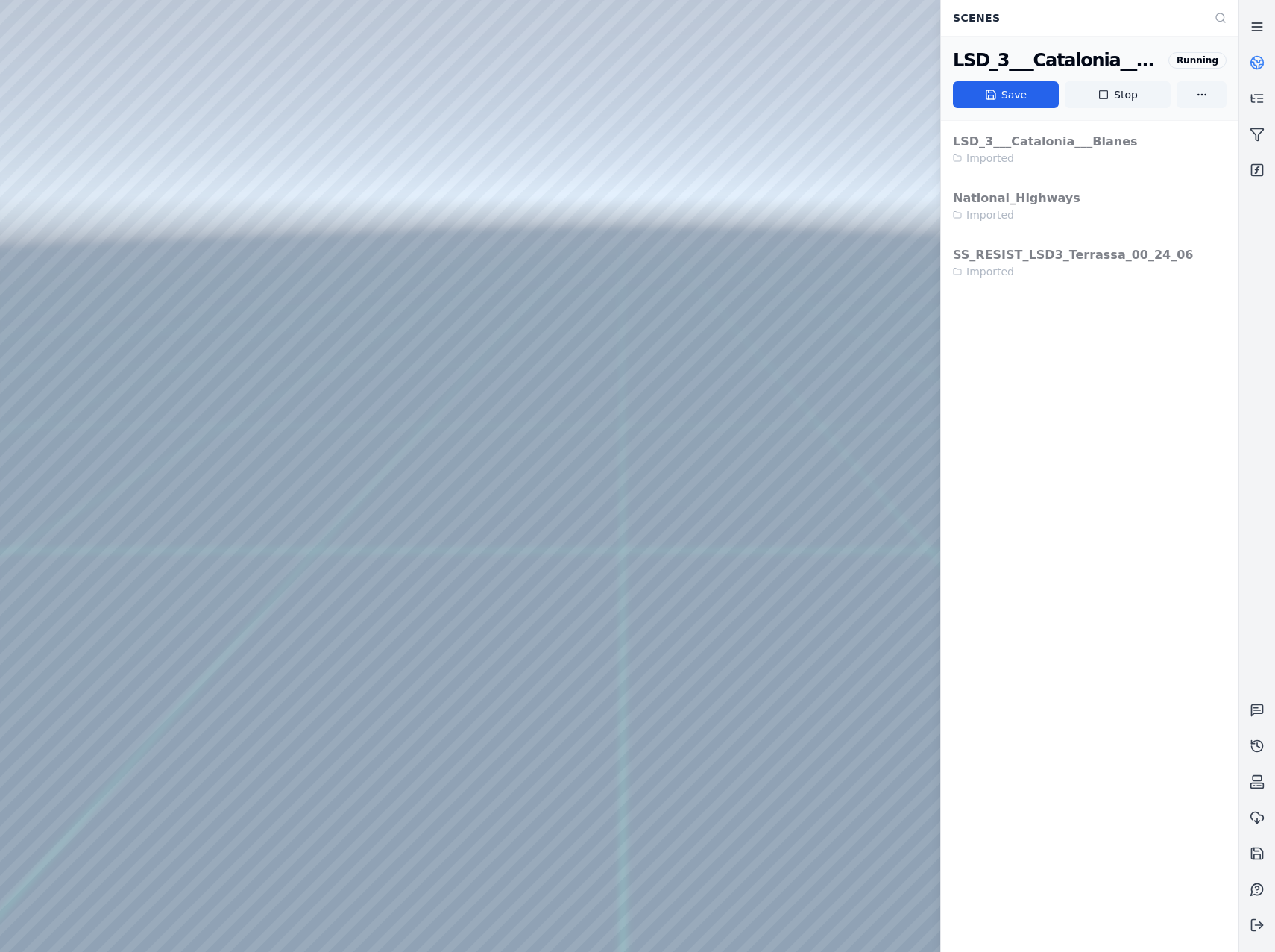
click at [1252, 26] on icon at bounding box center [1257, 27] width 15 height 15
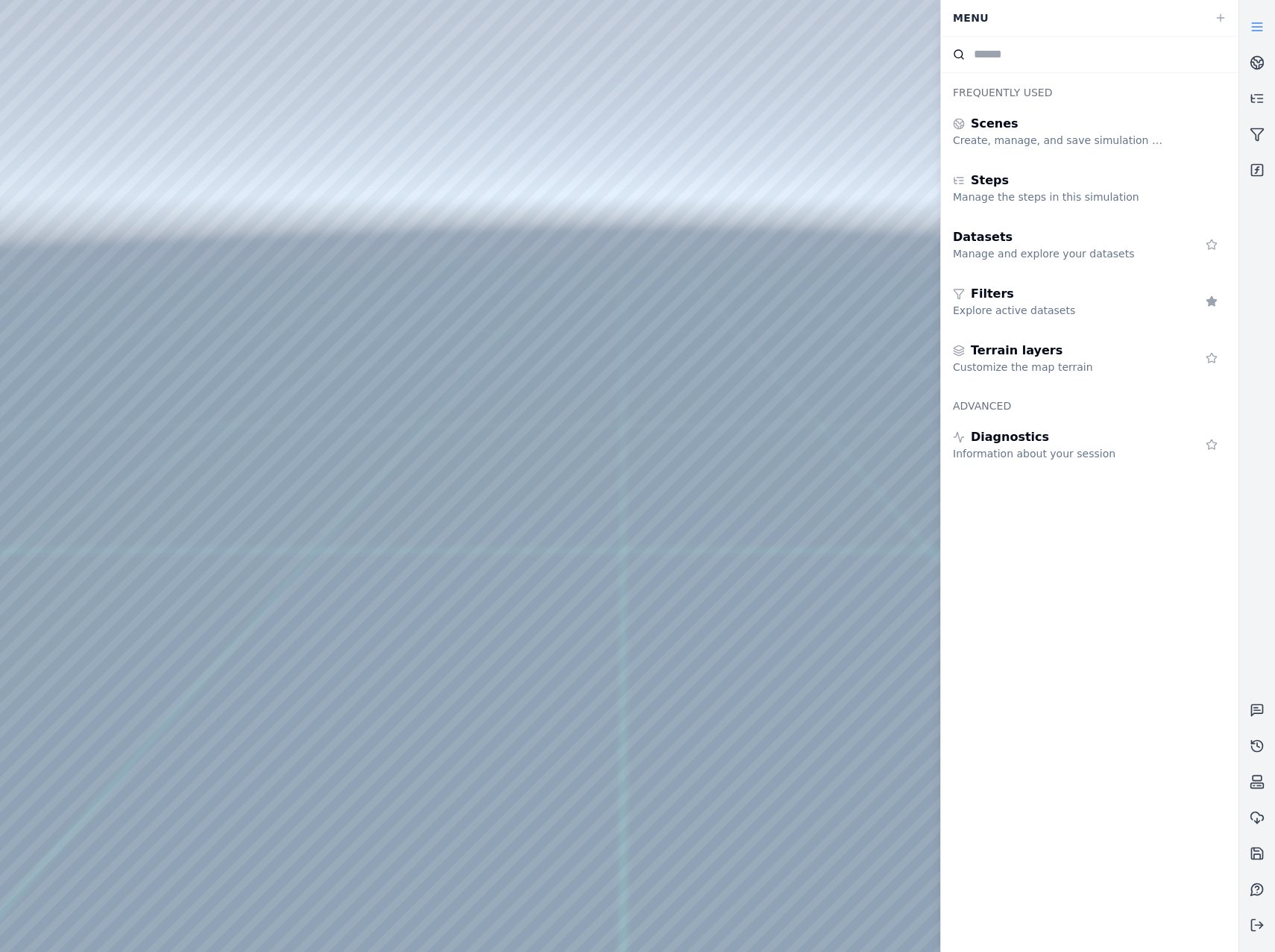
click at [1252, 26] on icon at bounding box center [1257, 27] width 15 height 15
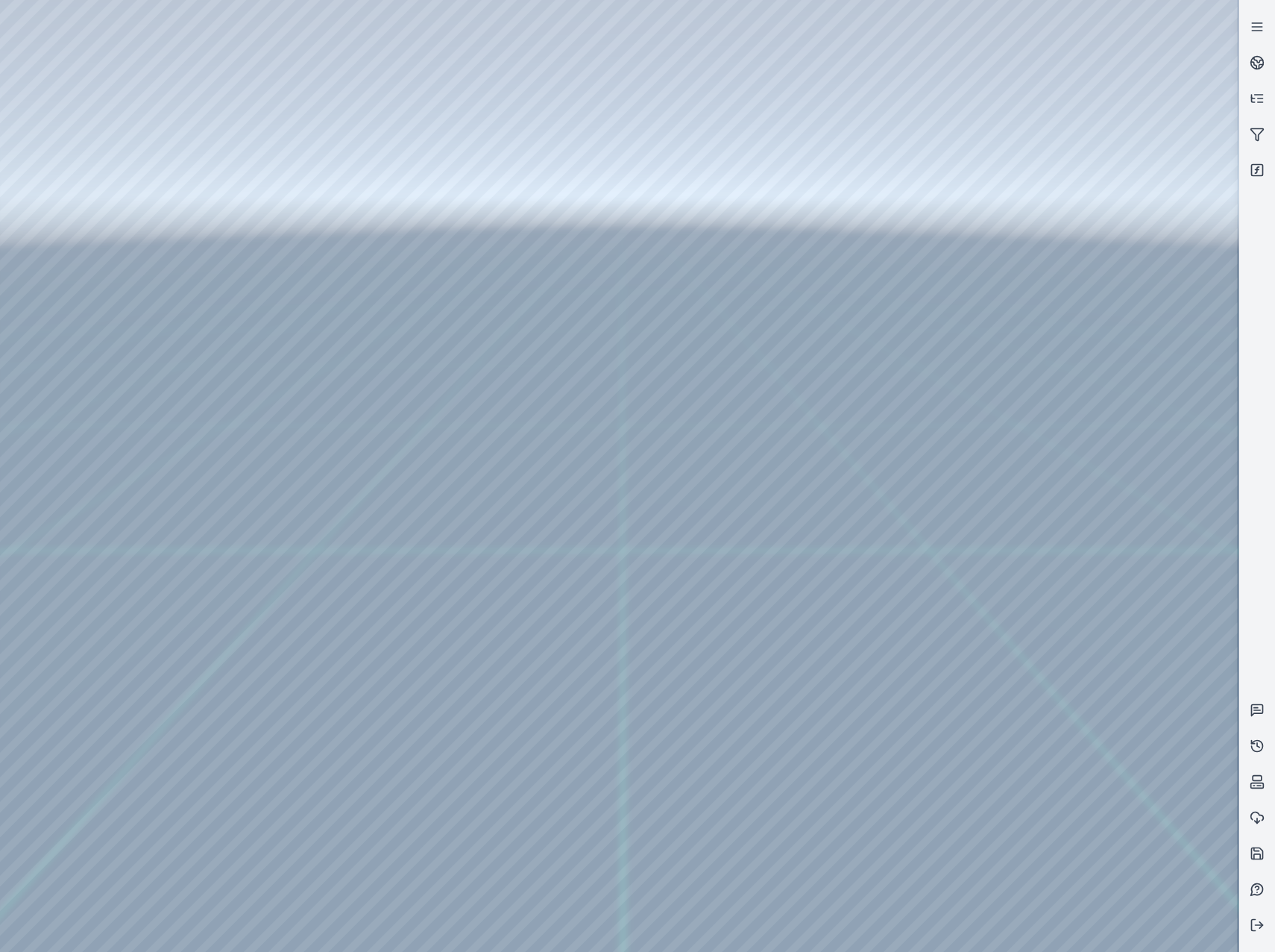
drag, startPoint x: 880, startPoint y: 279, endPoint x: 880, endPoint y: 288, distance: 9.0
click at [883, 281] on div at bounding box center [619, 476] width 1238 height 952
drag, startPoint x: 428, startPoint y: 433, endPoint x: 458, endPoint y: 442, distance: 31.3
click at [82, 377] on div at bounding box center [619, 476] width 1238 height 952
click at [1249, 131] on link at bounding box center [1257, 134] width 36 height 36
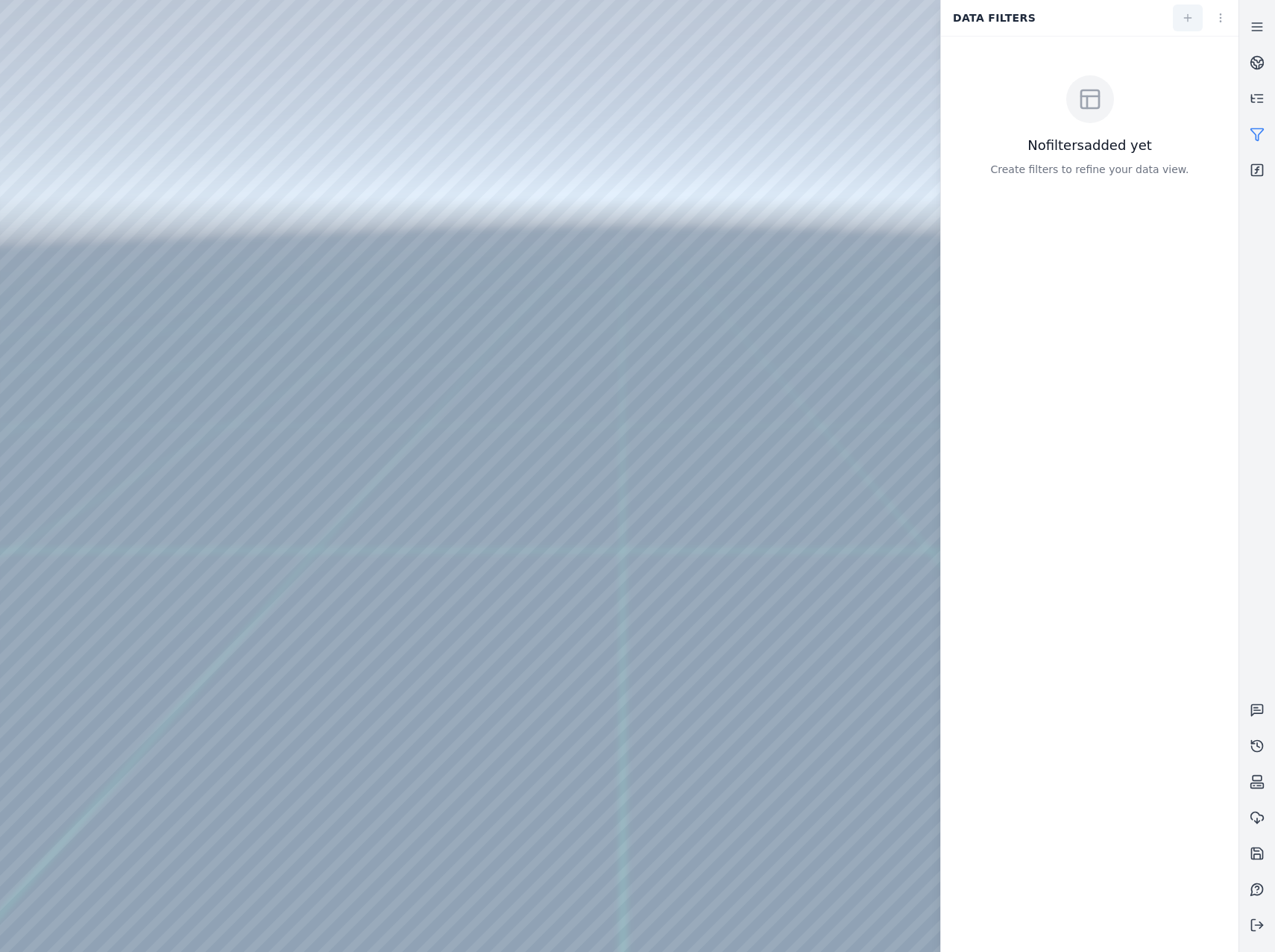
click at [1174, 30] on link at bounding box center [1189, 18] width 30 height 27
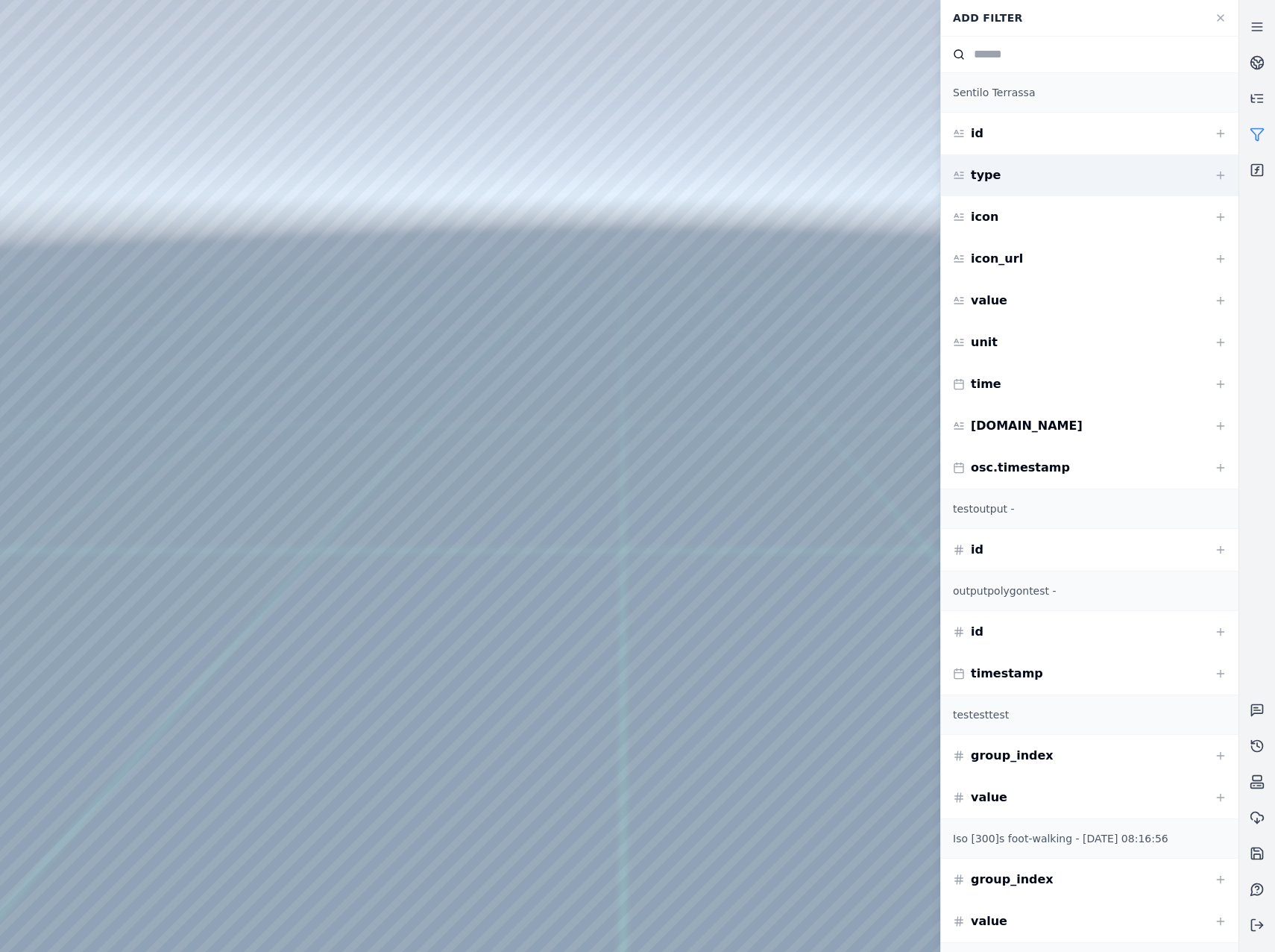
click at [1081, 172] on div "type" at bounding box center [1089, 175] width 297 height 42
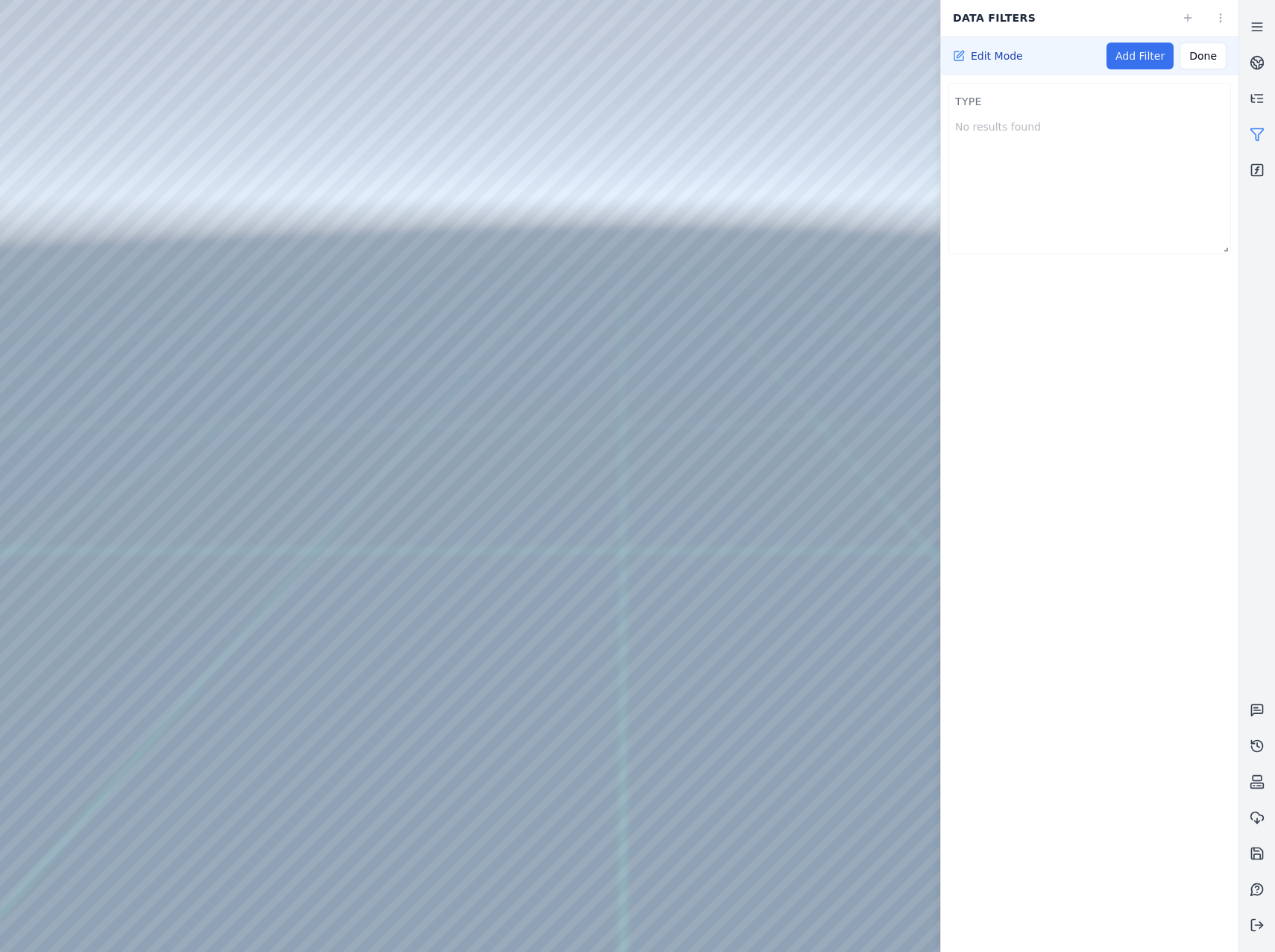
click at [1135, 51] on link "Add Filter" at bounding box center [1141, 56] width 68 height 27
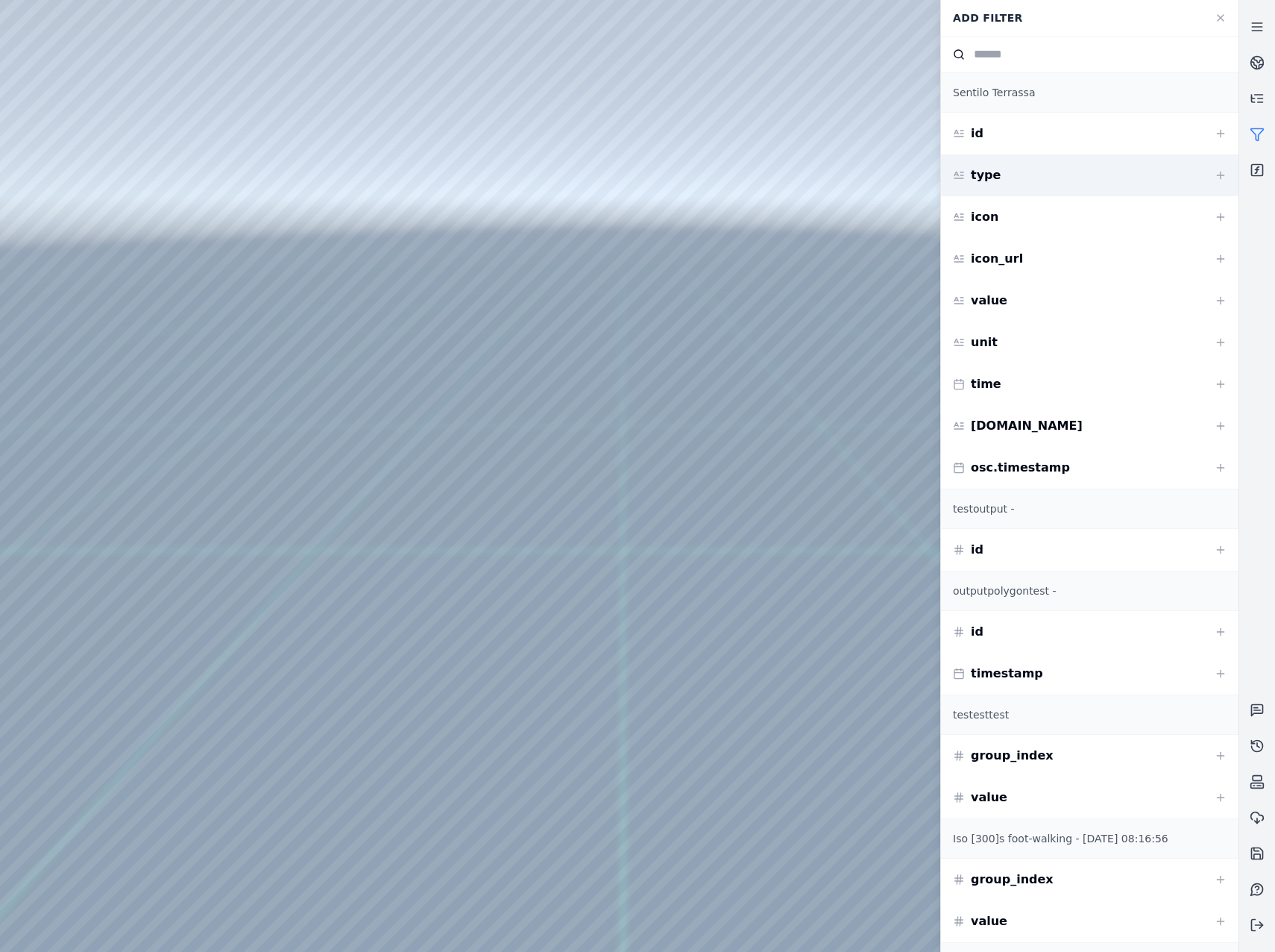
click at [1084, 174] on div "type" at bounding box center [1089, 175] width 297 height 42
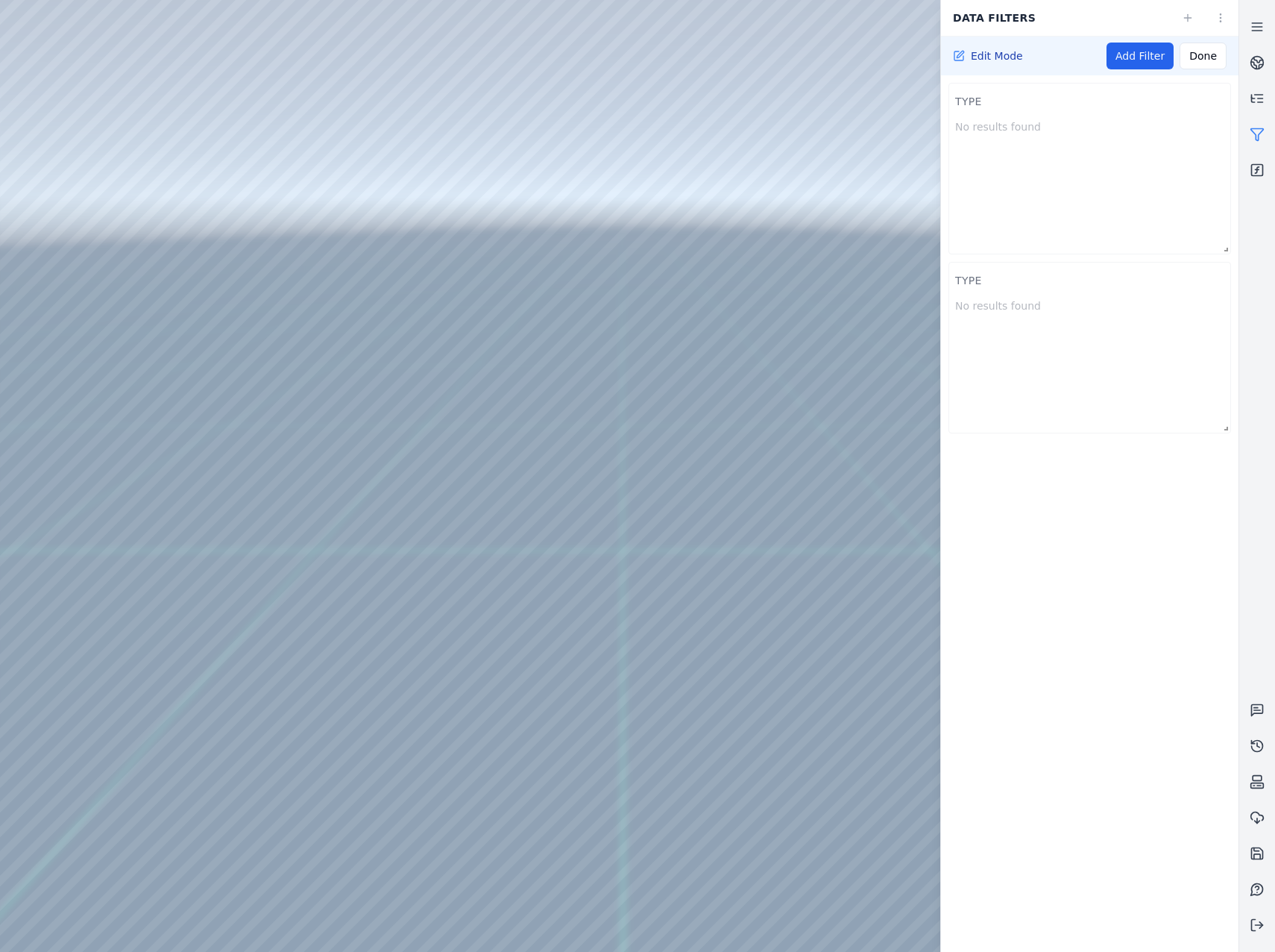
click at [1218, 424] on span at bounding box center [1222, 424] width 15 height 15
click at [1213, 279] on html "Support Data filters Edit Mode Add Filter Done type No results found type No re…" at bounding box center [637, 476] width 1275 height 952
click at [1190, 346] on div "Bar Chart" at bounding box center [1177, 335] width 88 height 24
click at [1218, 280] on html "Support Data filters Edit Mode Add Filter Done type No results found type No re…" at bounding box center [637, 476] width 1275 height 952
click at [1200, 354] on div "Pie Chart" at bounding box center [1177, 359] width 88 height 24
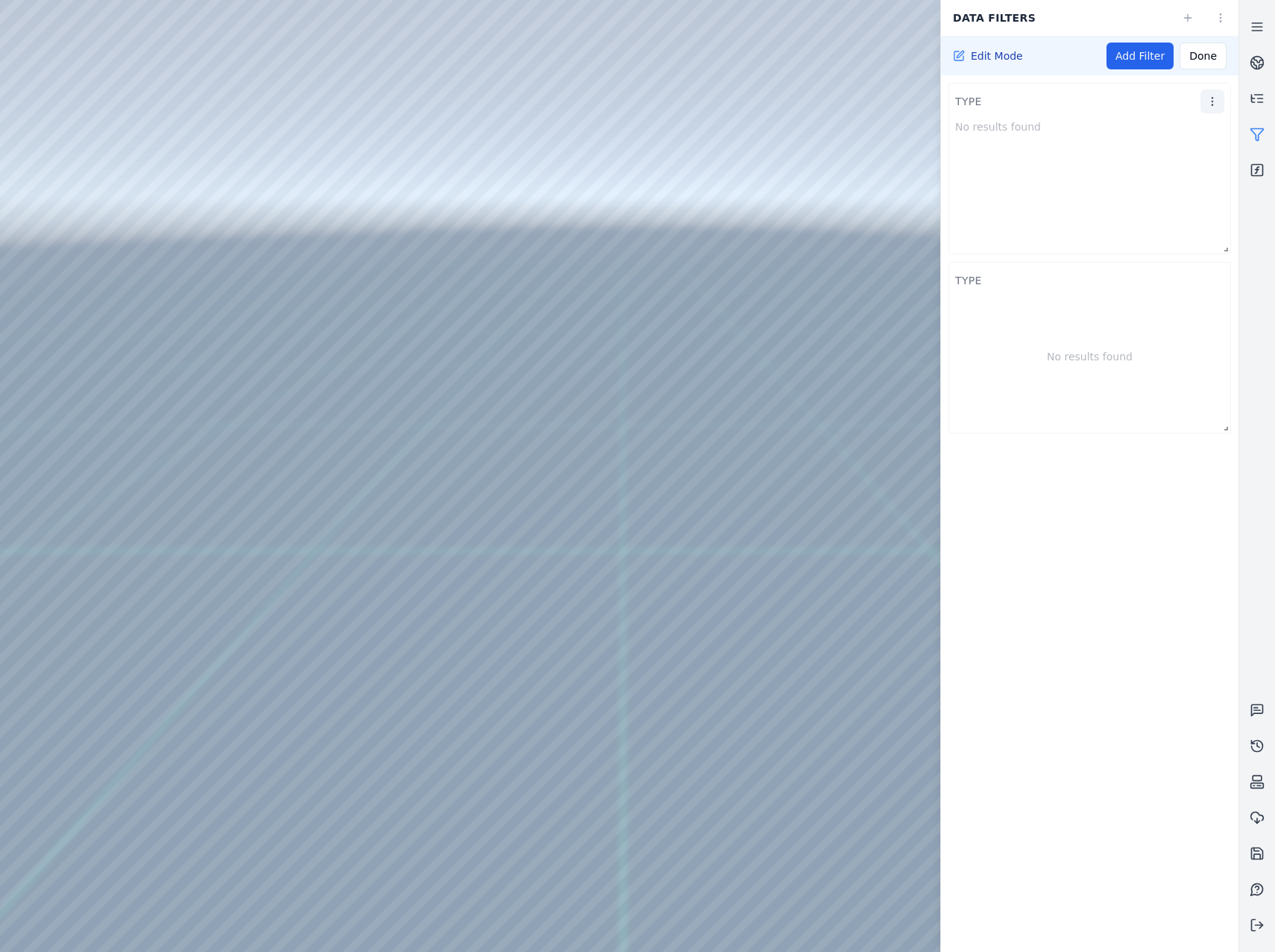
click at [1221, 99] on html "Support Data filters Edit Mode Add Filter Done type No results found type No re…" at bounding box center [637, 476] width 1275 height 952
click at [1183, 232] on div "Remove" at bounding box center [1177, 235] width 88 height 24
click at [1207, 101] on html "Support Data filters Edit Mode Add Filter Done type No results found Table Bar …" at bounding box center [637, 476] width 1275 height 952
click at [1165, 236] on div "Remove" at bounding box center [1177, 235] width 88 height 24
click at [1173, 61] on link "Add Filter" at bounding box center [1141, 56] width 68 height 27
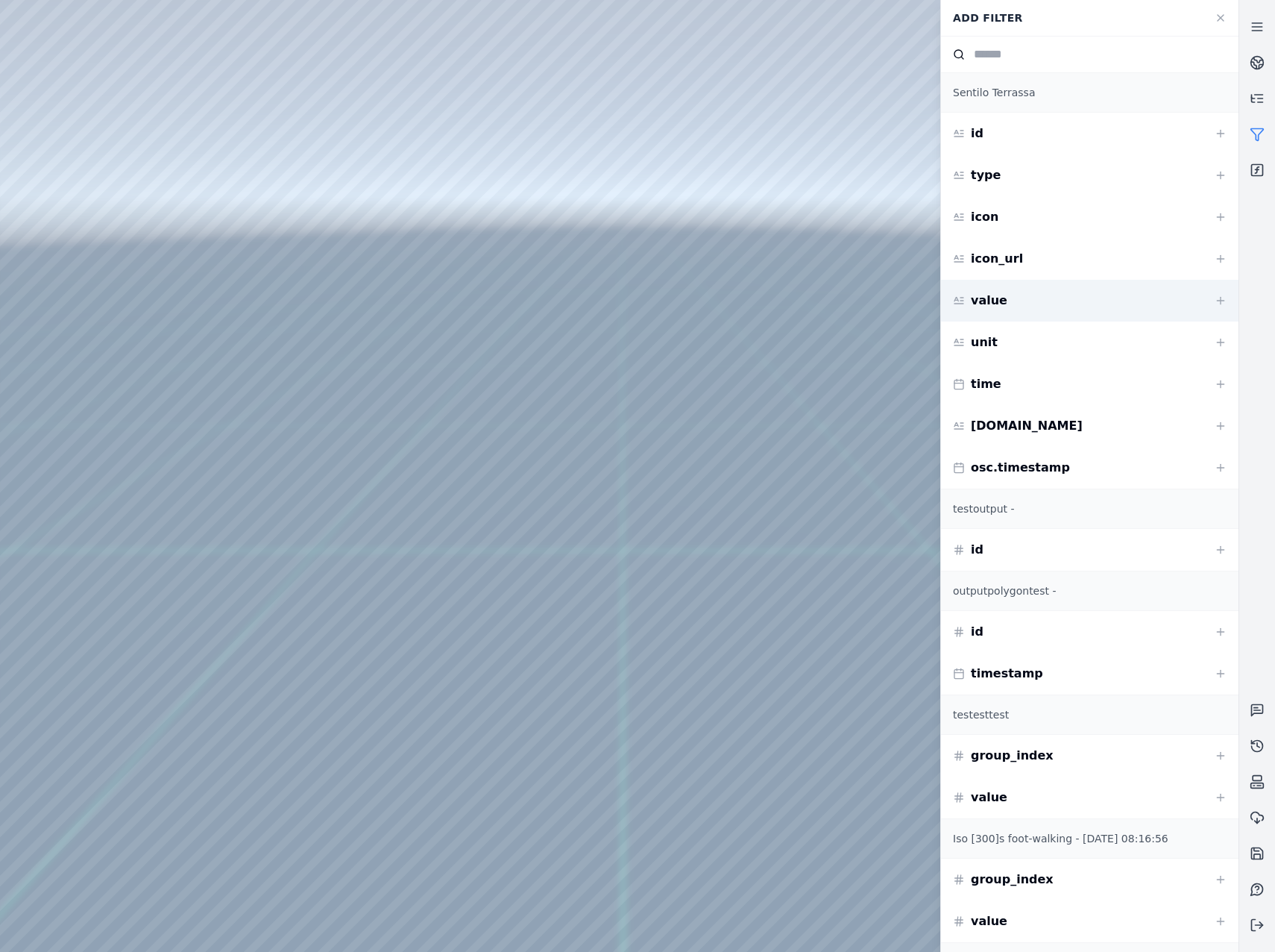
click at [1060, 289] on div "value" at bounding box center [1089, 300] width 297 height 42
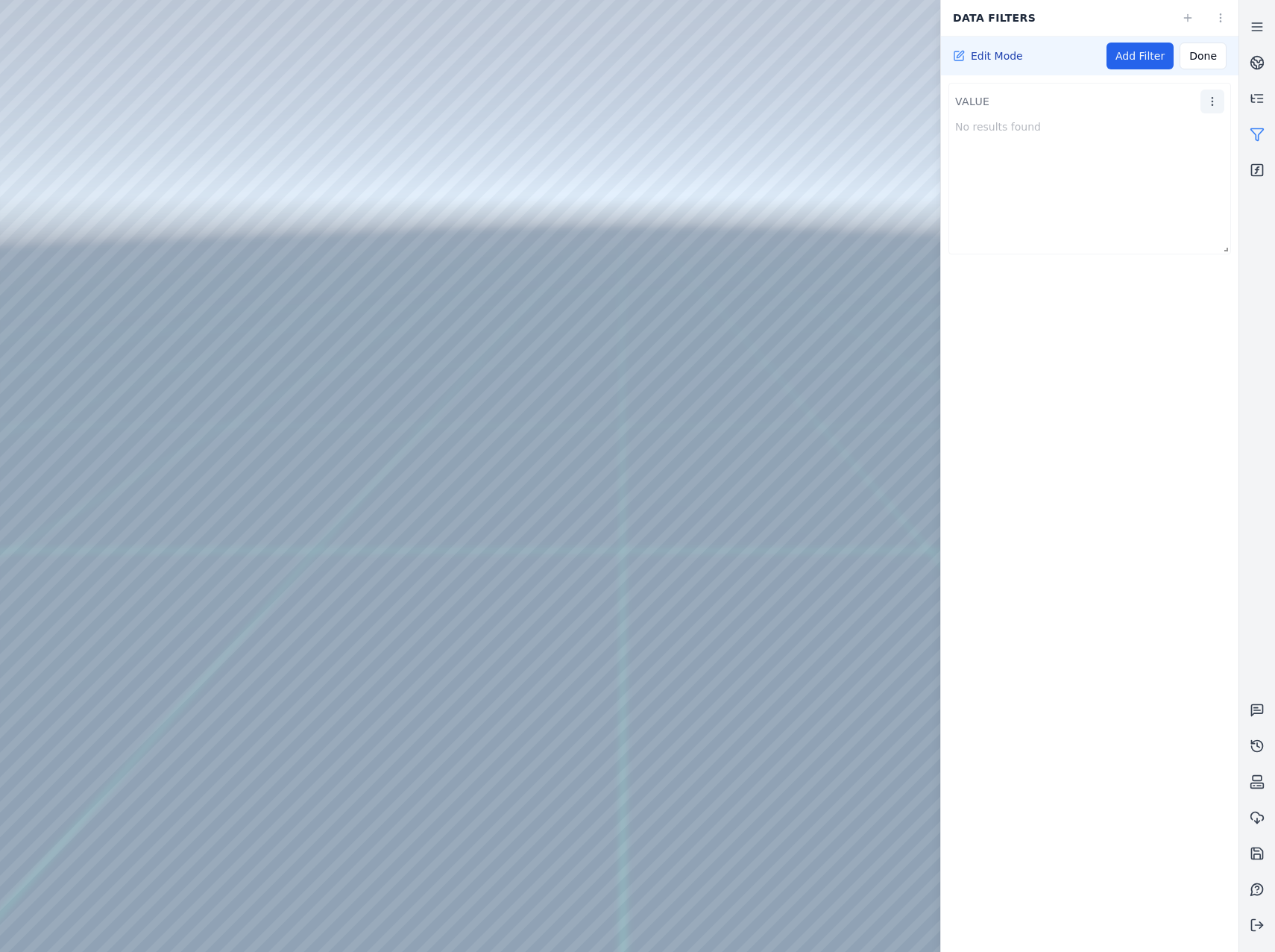
click at [1224, 100] on html "Support Data filters Edit Mode Add Filter Done value No results found" at bounding box center [637, 476] width 1275 height 952
click at [1190, 155] on div "Bar Chart" at bounding box center [1177, 156] width 88 height 24
click at [1210, 104] on html "Support Data filters Edit Mode Add Filter Done value No results found" at bounding box center [637, 476] width 1275 height 952
click at [1178, 234] on div "Remove" at bounding box center [1177, 235] width 88 height 24
click at [1252, 129] on icon at bounding box center [1257, 135] width 13 height 12
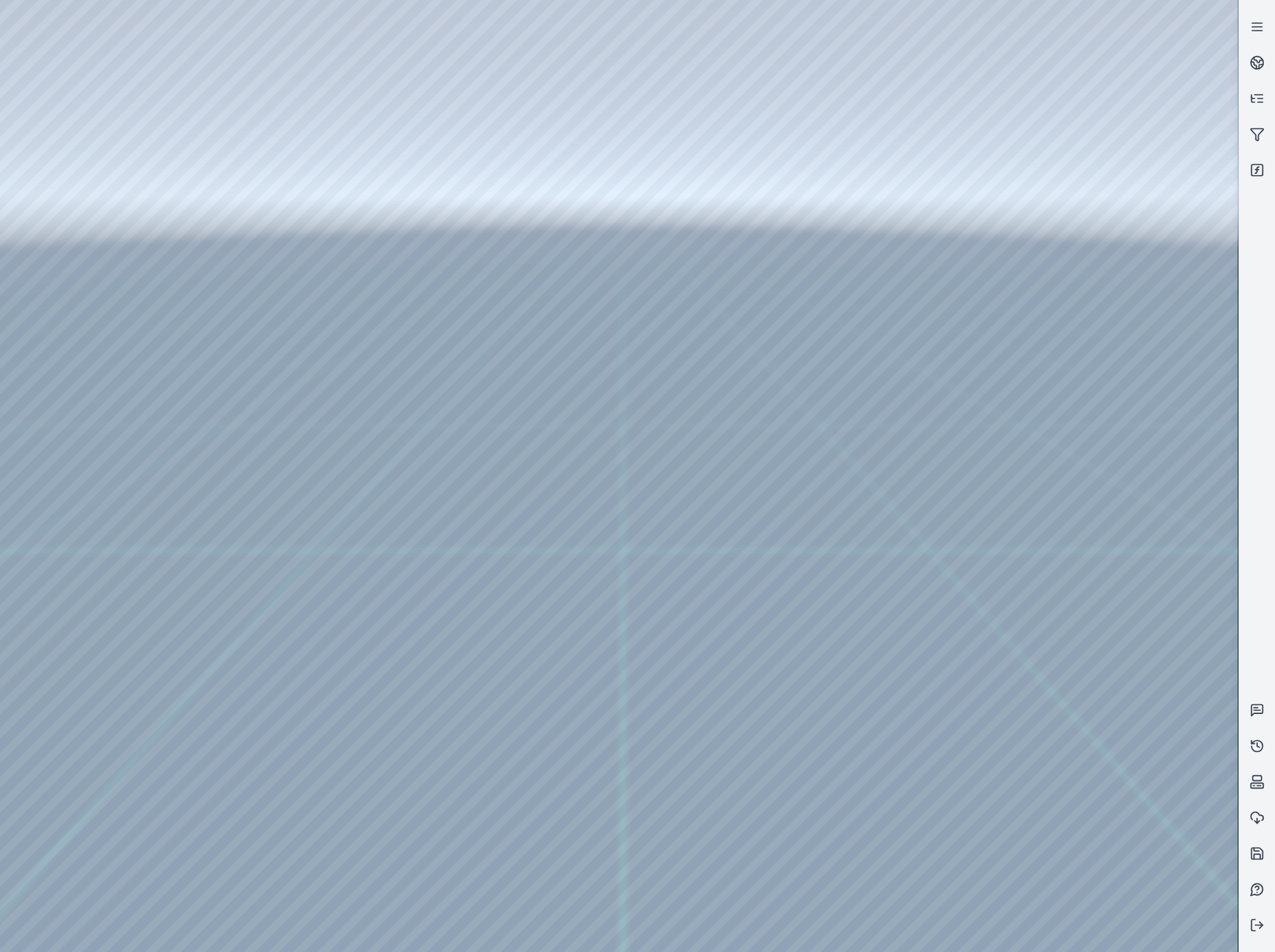
drag, startPoint x: 767, startPoint y: 428, endPoint x: 877, endPoint y: 417, distance: 110.5
click at [76, 212] on div at bounding box center [619, 476] width 1238 height 952
click at [97, 272] on div at bounding box center [619, 476] width 1238 height 952
click at [387, 666] on div at bounding box center [619, 476] width 1238 height 952
click at [356, 702] on div at bounding box center [619, 476] width 1238 height 952
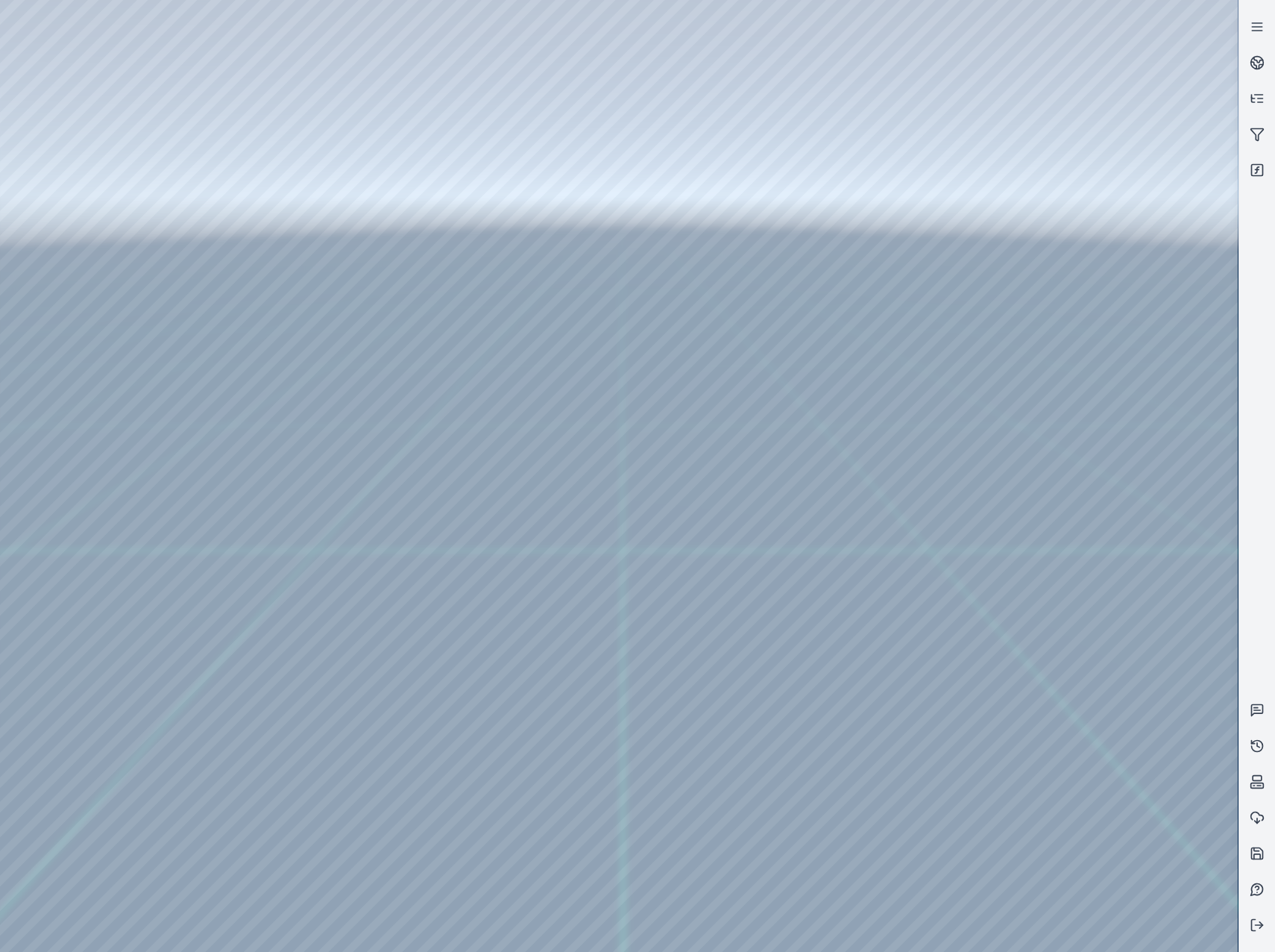
click at [682, 326] on div at bounding box center [619, 476] width 1238 height 952
click at [690, 369] on div at bounding box center [619, 476] width 1238 height 952
click at [693, 382] on div at bounding box center [619, 476] width 1238 height 952
click at [679, 337] on div at bounding box center [619, 476] width 1238 height 952
click at [678, 357] on div at bounding box center [619, 476] width 1238 height 952
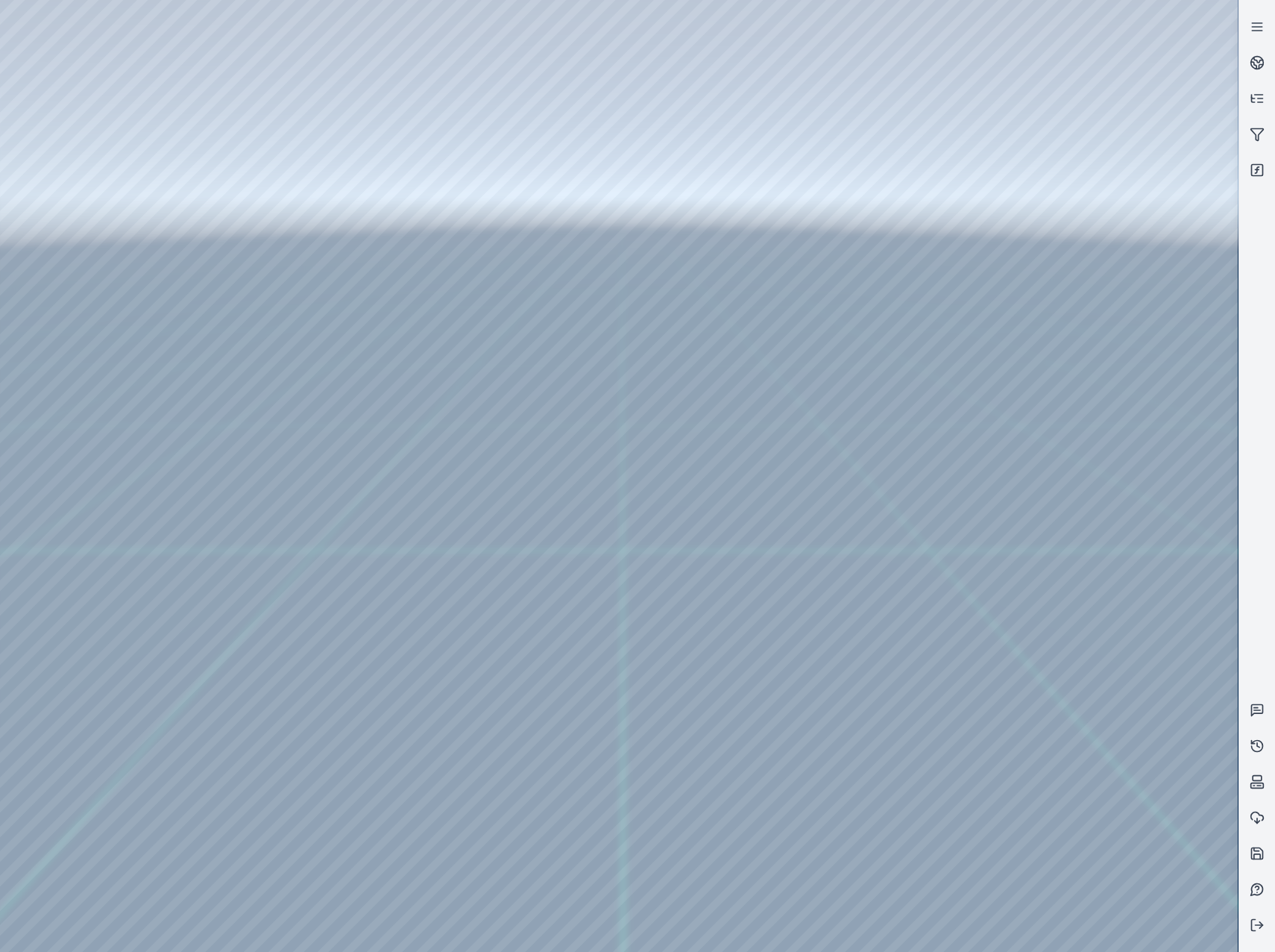
click at [770, 232] on div at bounding box center [619, 476] width 1238 height 952
drag, startPoint x: 686, startPoint y: 430, endPoint x: 698, endPoint y: 414, distance: 20.0
drag, startPoint x: 666, startPoint y: 453, endPoint x: 666, endPoint y: 414, distance: 39.0
click at [178, 73] on div at bounding box center [619, 476] width 1238 height 952
click at [30, 764] on div at bounding box center [619, 476] width 1238 height 952
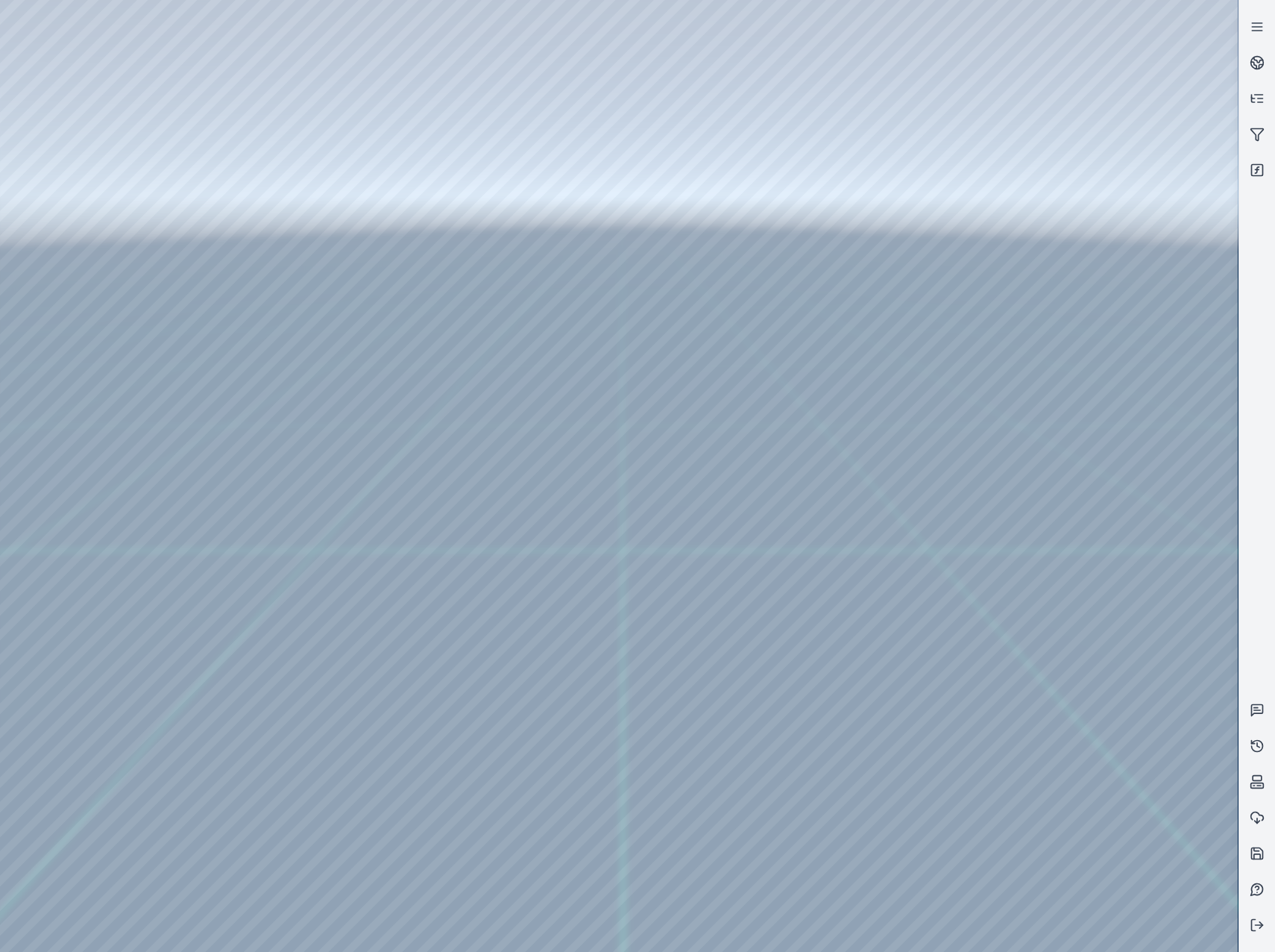
click at [80, 284] on div at bounding box center [619, 476] width 1238 height 952
click at [440, 669] on div at bounding box center [619, 476] width 1238 height 952
click at [45, 752] on div at bounding box center [619, 476] width 1238 height 952
click at [47, 772] on div at bounding box center [619, 476] width 1238 height 952
click at [439, 675] on div at bounding box center [619, 476] width 1238 height 952
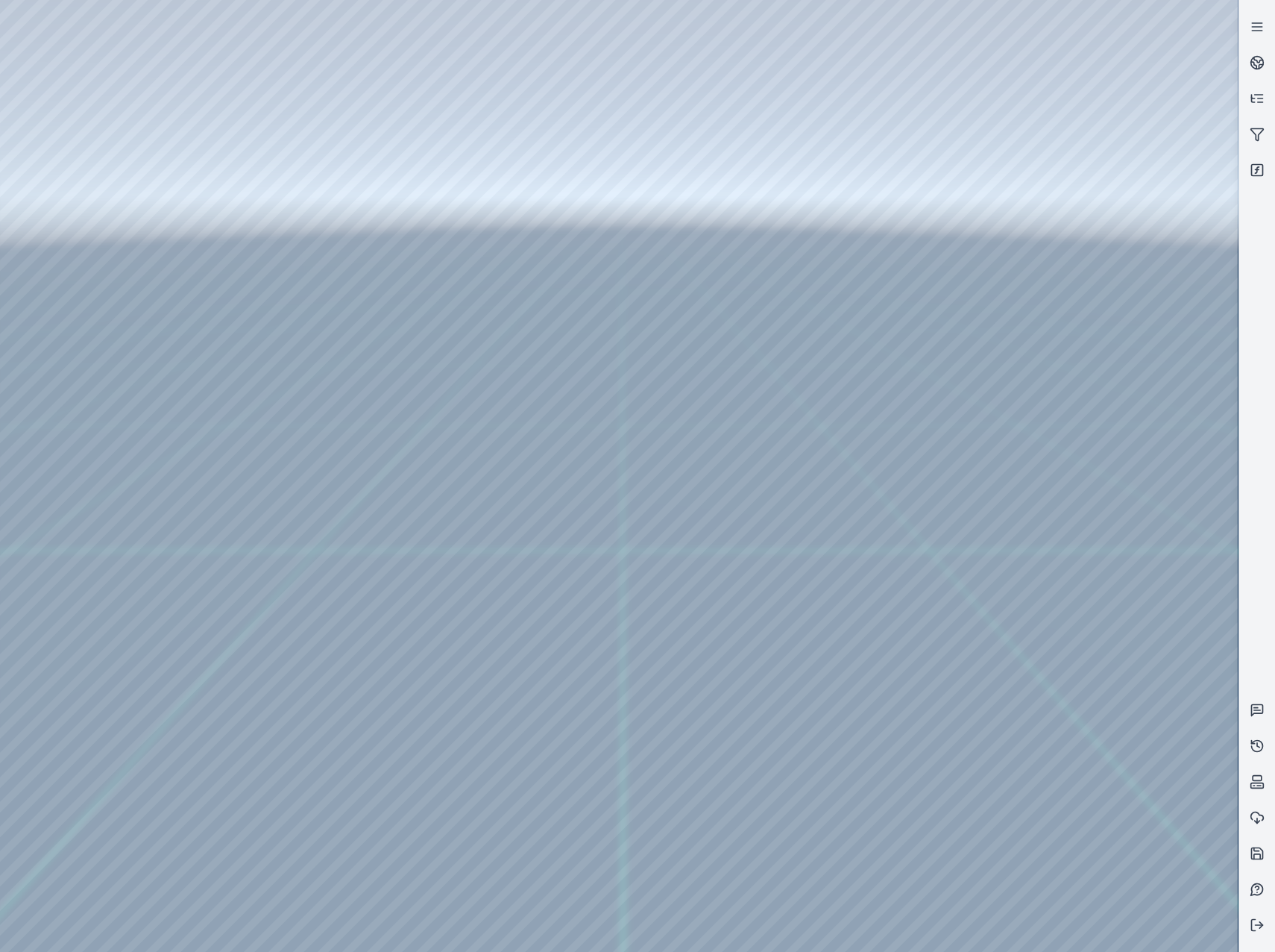
click at [439, 666] on div at bounding box center [619, 476] width 1238 height 952
click at [941, 799] on div at bounding box center [619, 476] width 1238 height 952
click at [974, 800] on div at bounding box center [619, 476] width 1238 height 952
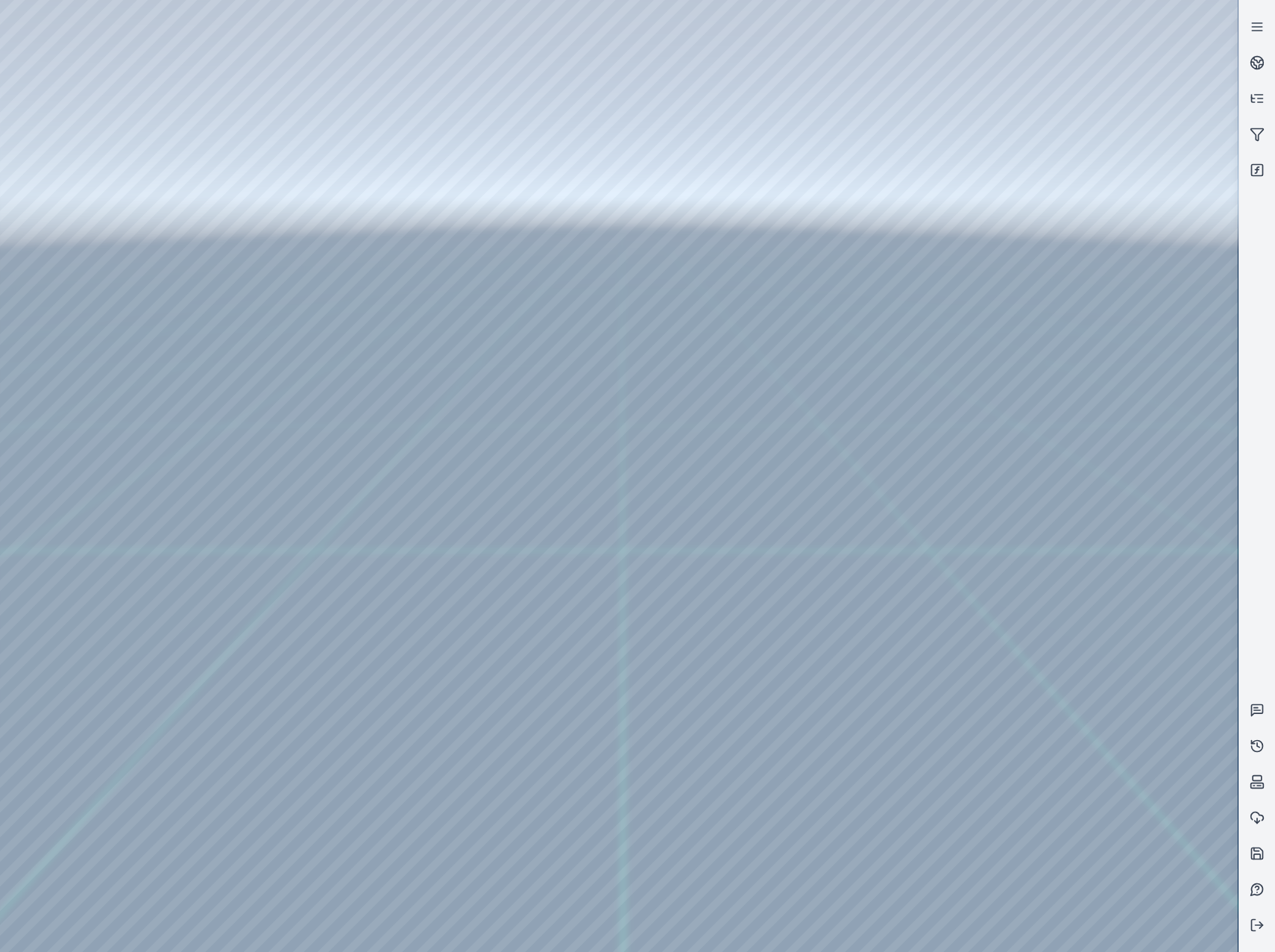
click at [63, 755] on div at bounding box center [619, 476] width 1238 height 952
click at [895, 711] on div at bounding box center [619, 476] width 1238 height 952
click at [186, 65] on div at bounding box center [619, 476] width 1238 height 952
drag, startPoint x: 645, startPoint y: 435, endPoint x: 572, endPoint y: 578, distance: 160.6
drag, startPoint x: 548, startPoint y: 555, endPoint x: 543, endPoint y: 572, distance: 17.7
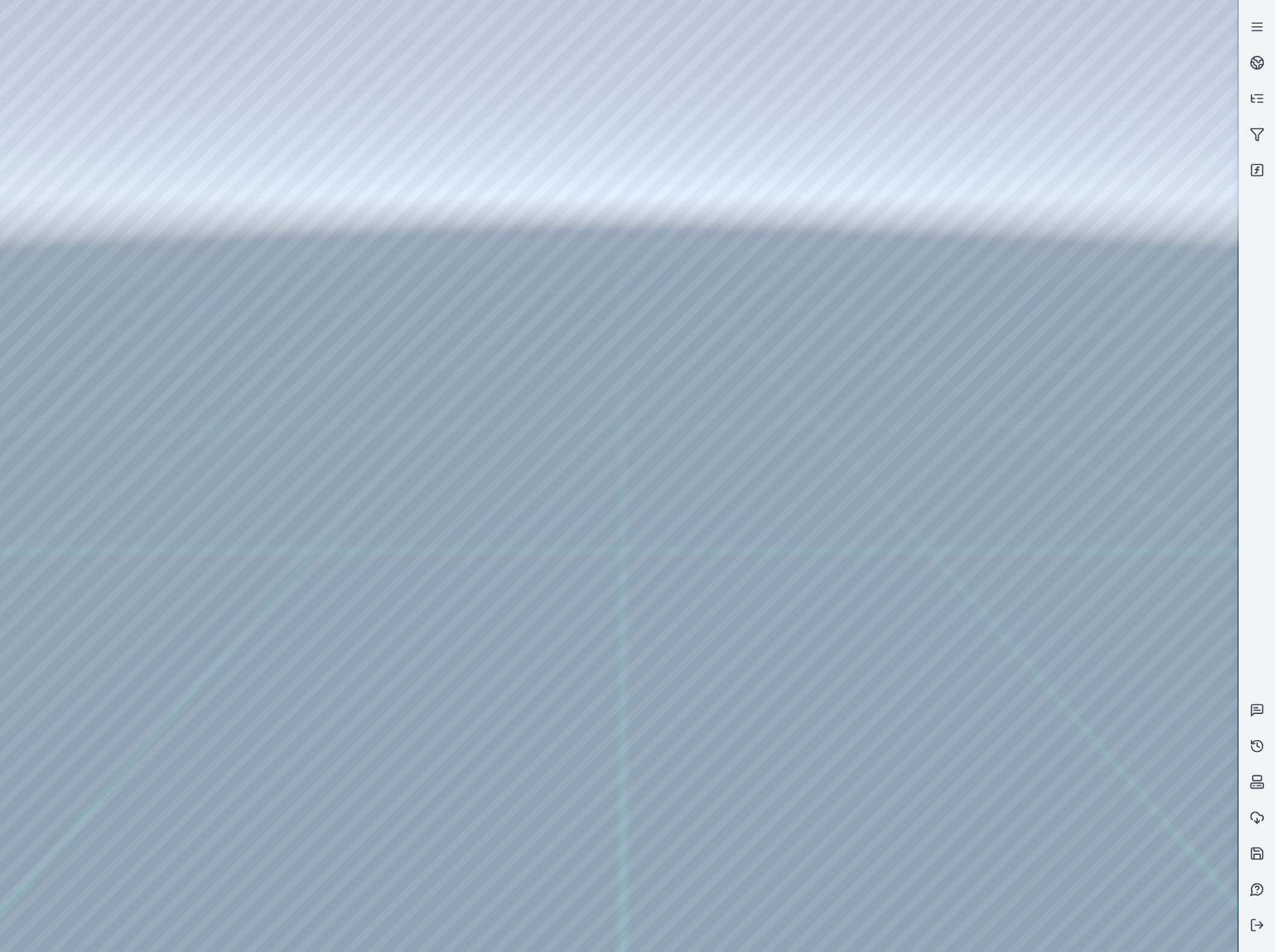
drag, startPoint x: 552, startPoint y: 567, endPoint x: 665, endPoint y: 519, distance: 122.8
drag, startPoint x: 854, startPoint y: 471, endPoint x: 717, endPoint y: 456, distance: 137.8
click at [1260, 141] on icon at bounding box center [1257, 134] width 15 height 15
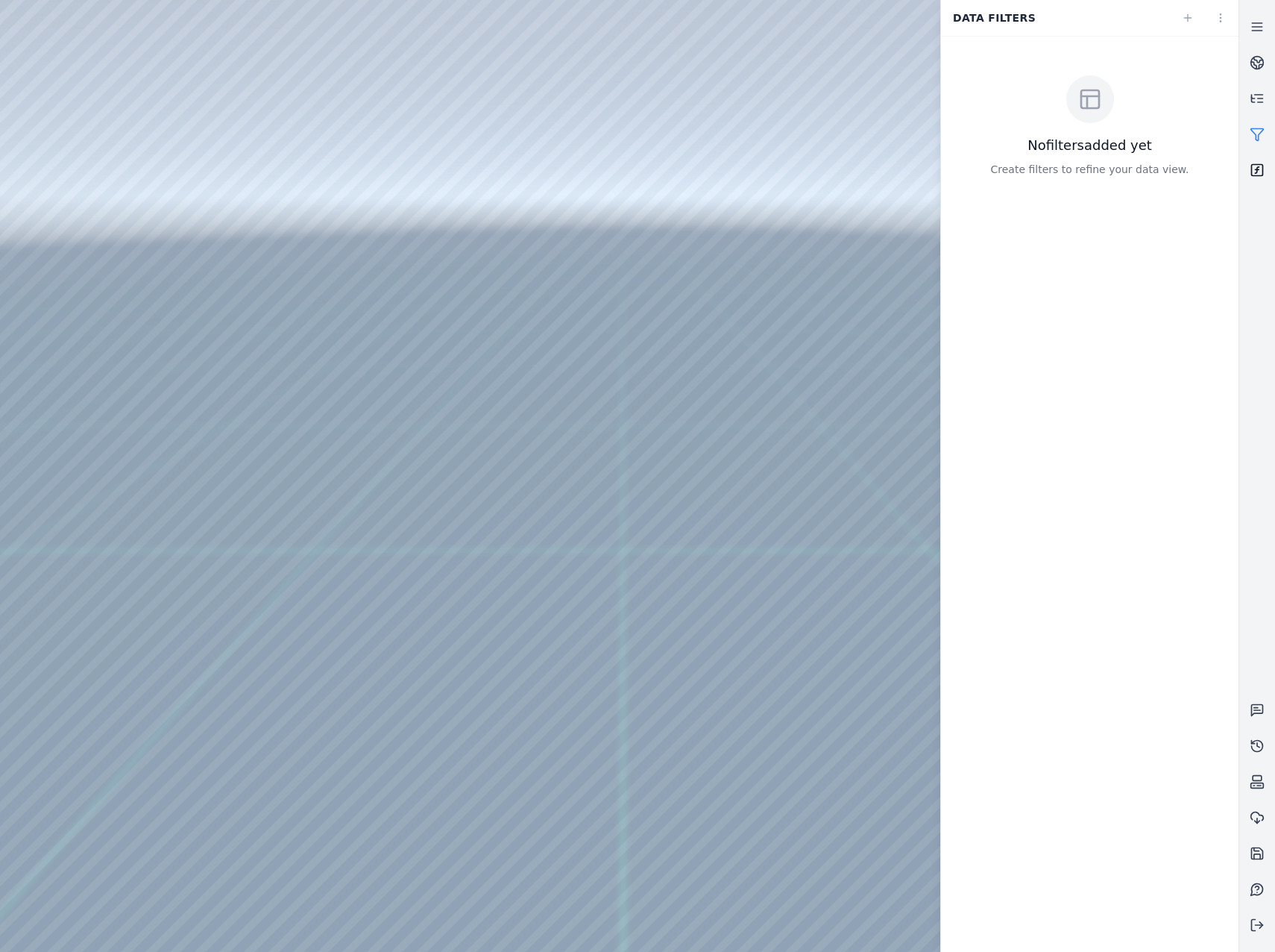
click at [1251, 177] on icon at bounding box center [1257, 170] width 15 height 15
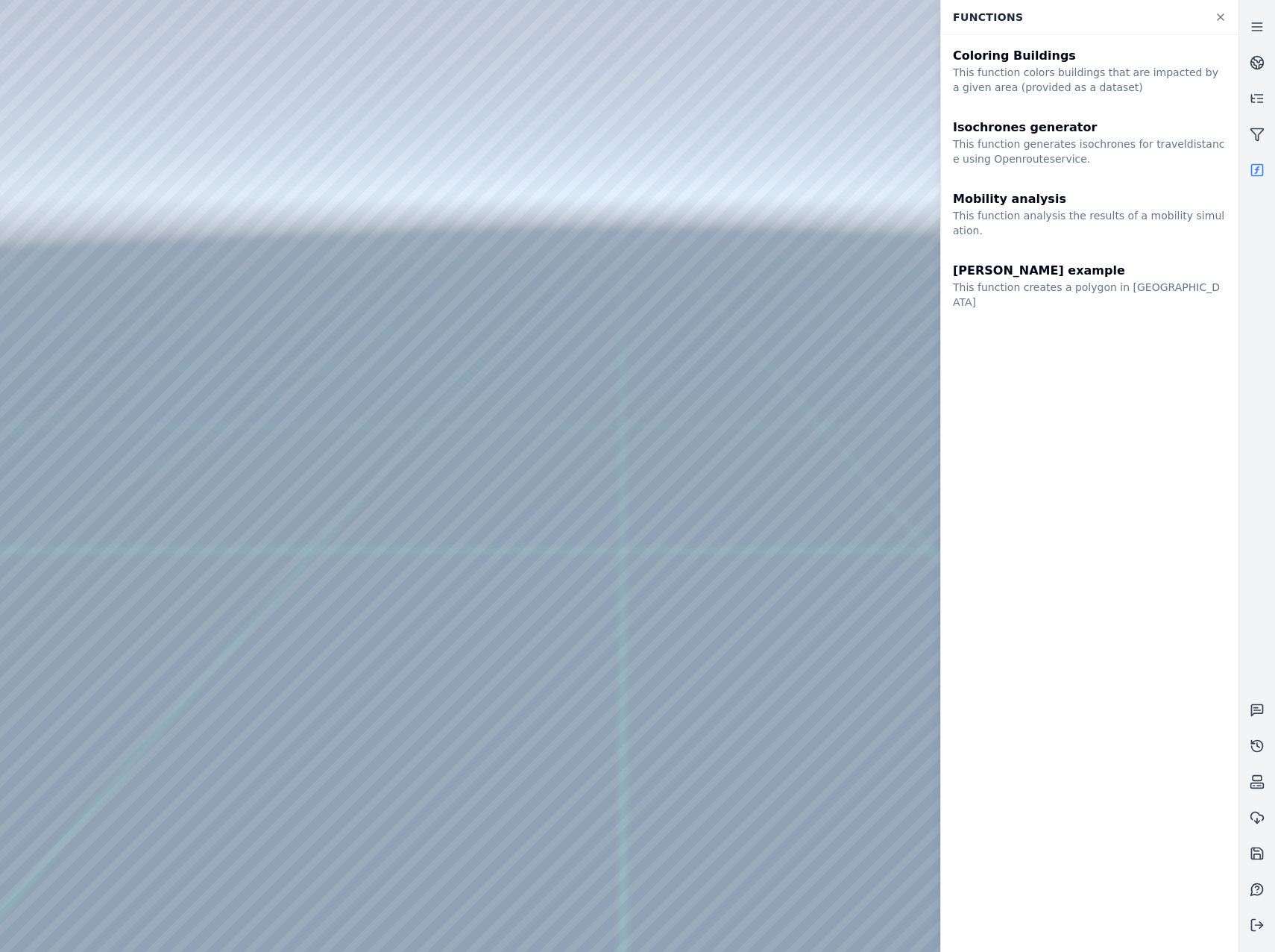
drag, startPoint x: 537, startPoint y: 478, endPoint x: 633, endPoint y: 543, distance: 115.9
drag, startPoint x: 584, startPoint y: 572, endPoint x: 558, endPoint y: 507, distance: 70.0
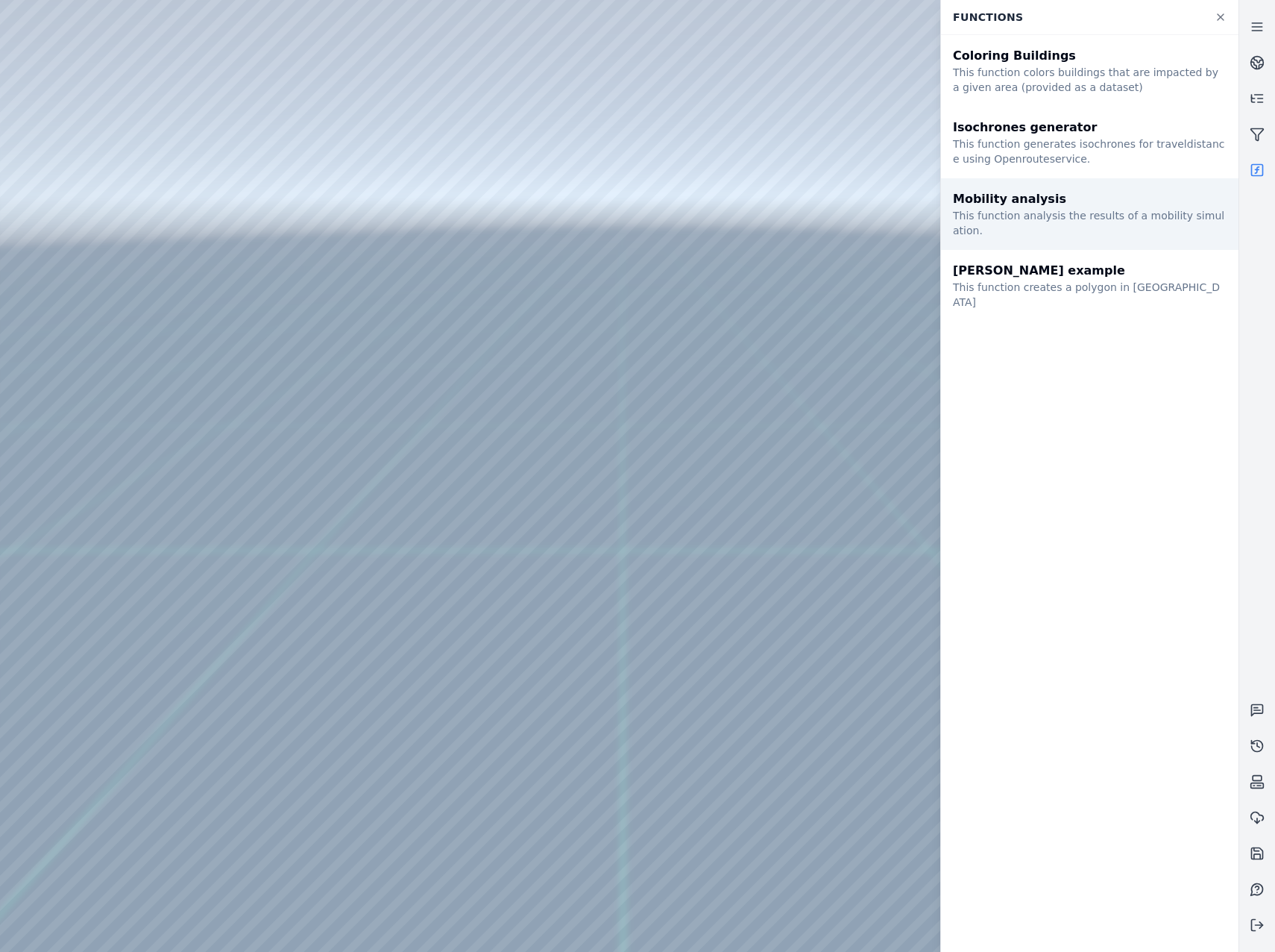
click at [998, 217] on div "This function analysis the results of a mobility simulation." at bounding box center [1089, 223] width 273 height 30
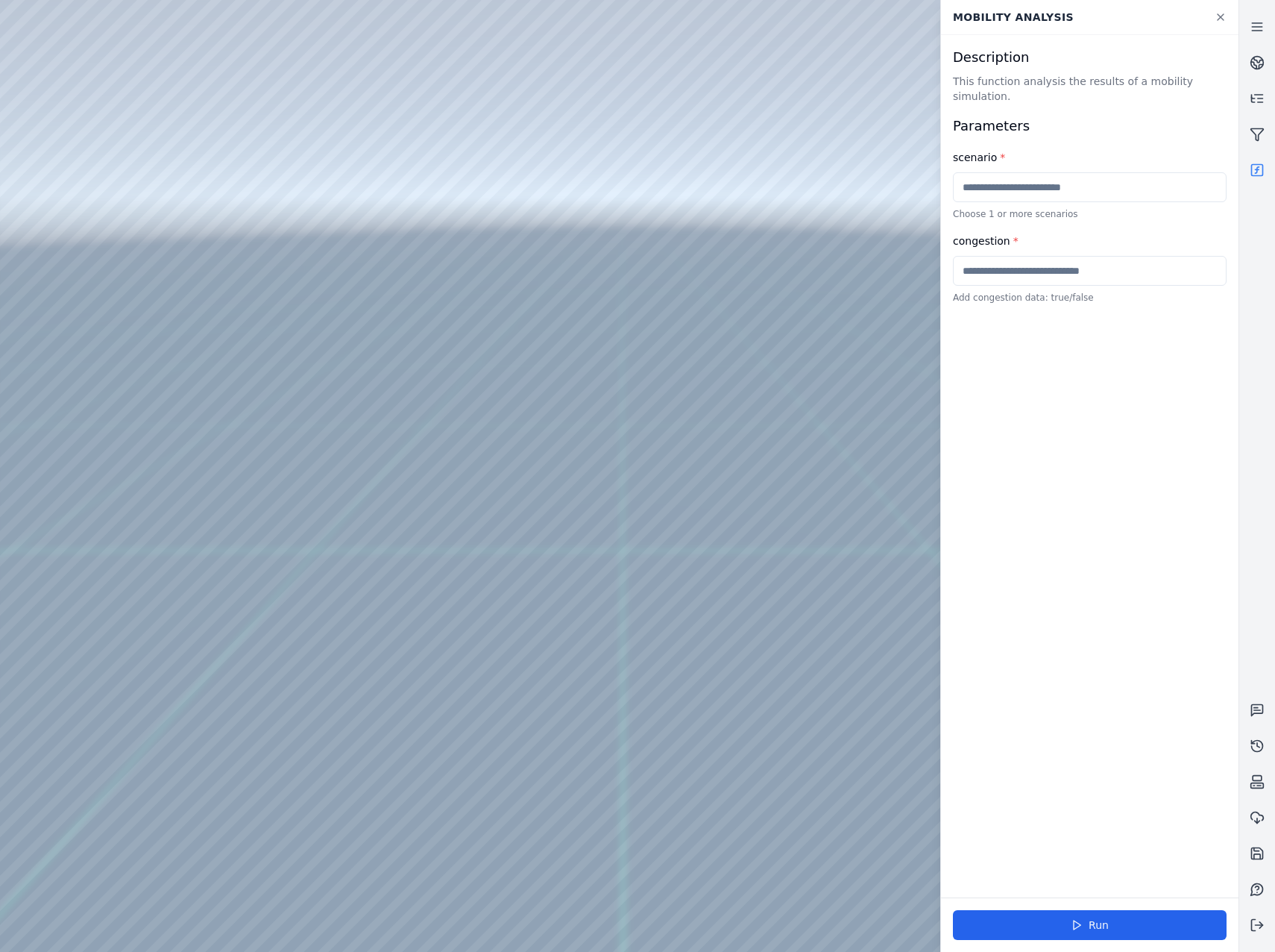
click at [1035, 174] on input "text" at bounding box center [1089, 187] width 273 height 30
type input "******"
click at [1111, 905] on div "Run" at bounding box center [1089, 924] width 297 height 55
click at [1117, 918] on button "Run" at bounding box center [1089, 925] width 273 height 30
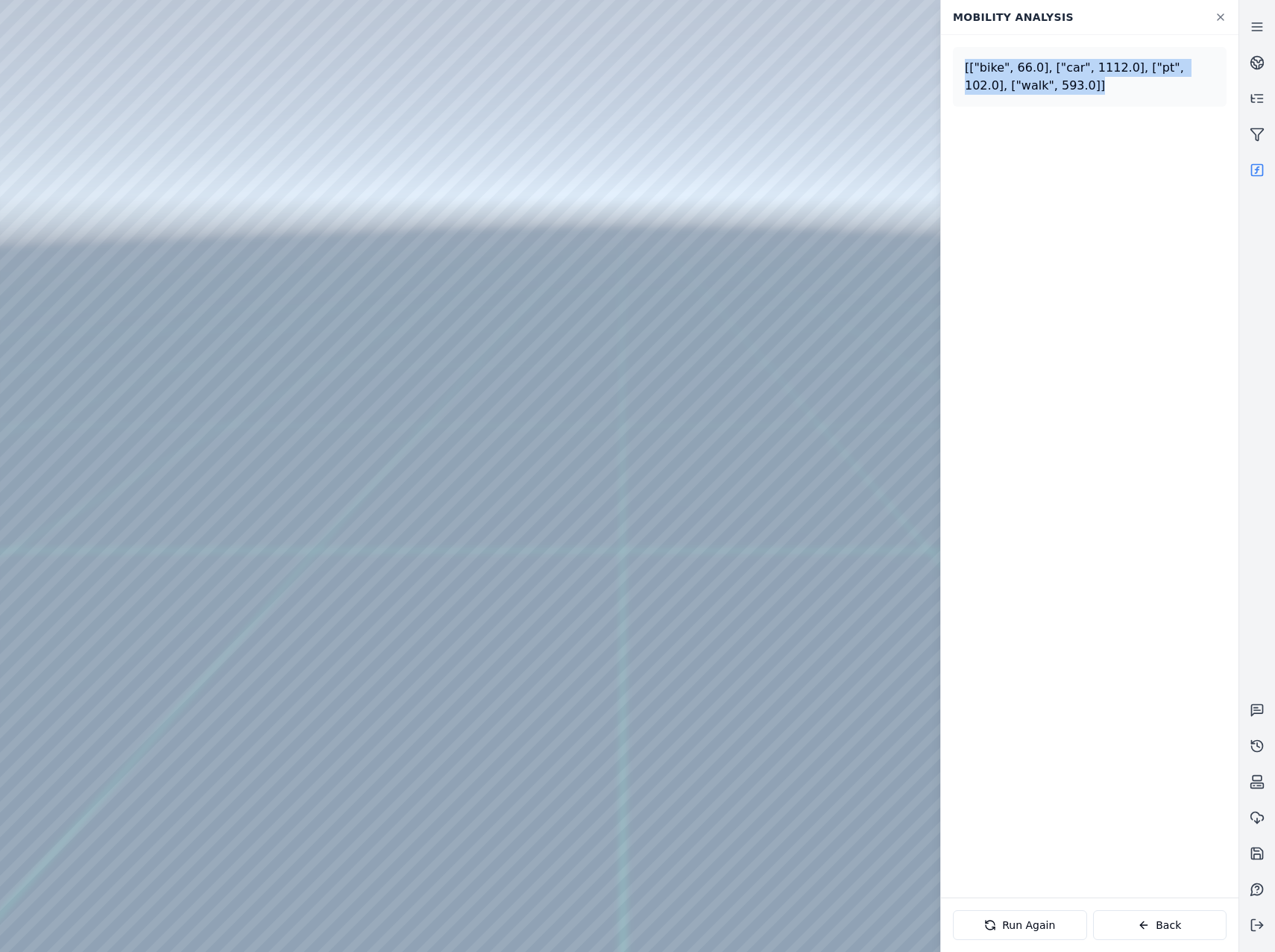
drag, startPoint x: 964, startPoint y: 69, endPoint x: 1062, endPoint y: 94, distance: 101.1
click at [1062, 94] on div "[["bike", 66.0], ["car", 1112.0], ["pt", 102.0], ["walk", 593.0]]" at bounding box center [1089, 77] width 273 height 60
drag, startPoint x: 453, startPoint y: 564, endPoint x: 466, endPoint y: 568, distance: 13.6
click at [77, 276] on div at bounding box center [619, 476] width 1238 height 952
click at [118, 465] on div at bounding box center [619, 476] width 1238 height 952
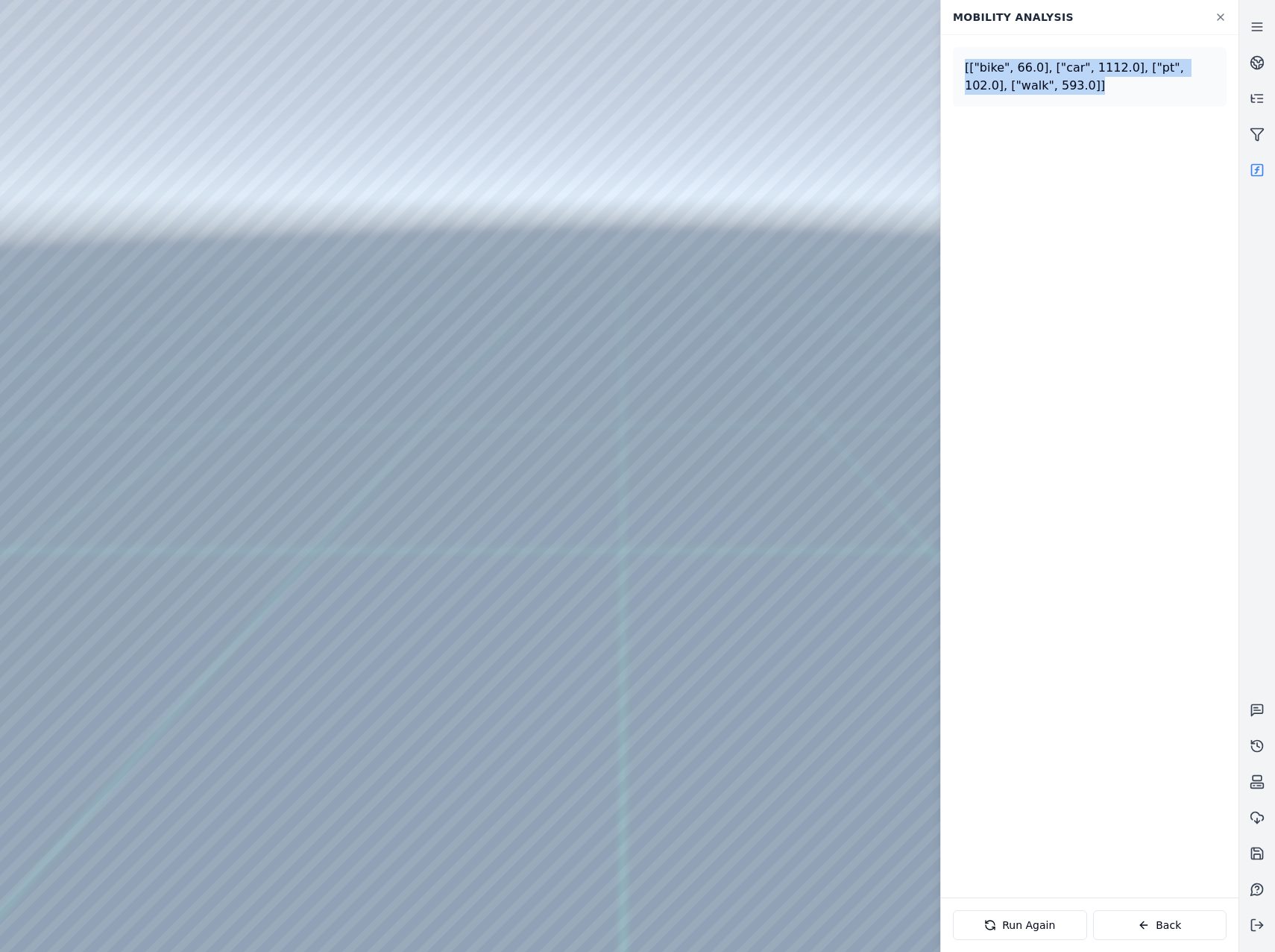
click at [92, 350] on div at bounding box center [619, 476] width 1238 height 952
click at [310, 168] on div at bounding box center [619, 476] width 1238 height 952
click at [318, 168] on div at bounding box center [619, 476] width 1238 height 952
click at [328, 293] on div at bounding box center [619, 476] width 1238 height 952
click at [304, 392] on div at bounding box center [619, 476] width 1238 height 952
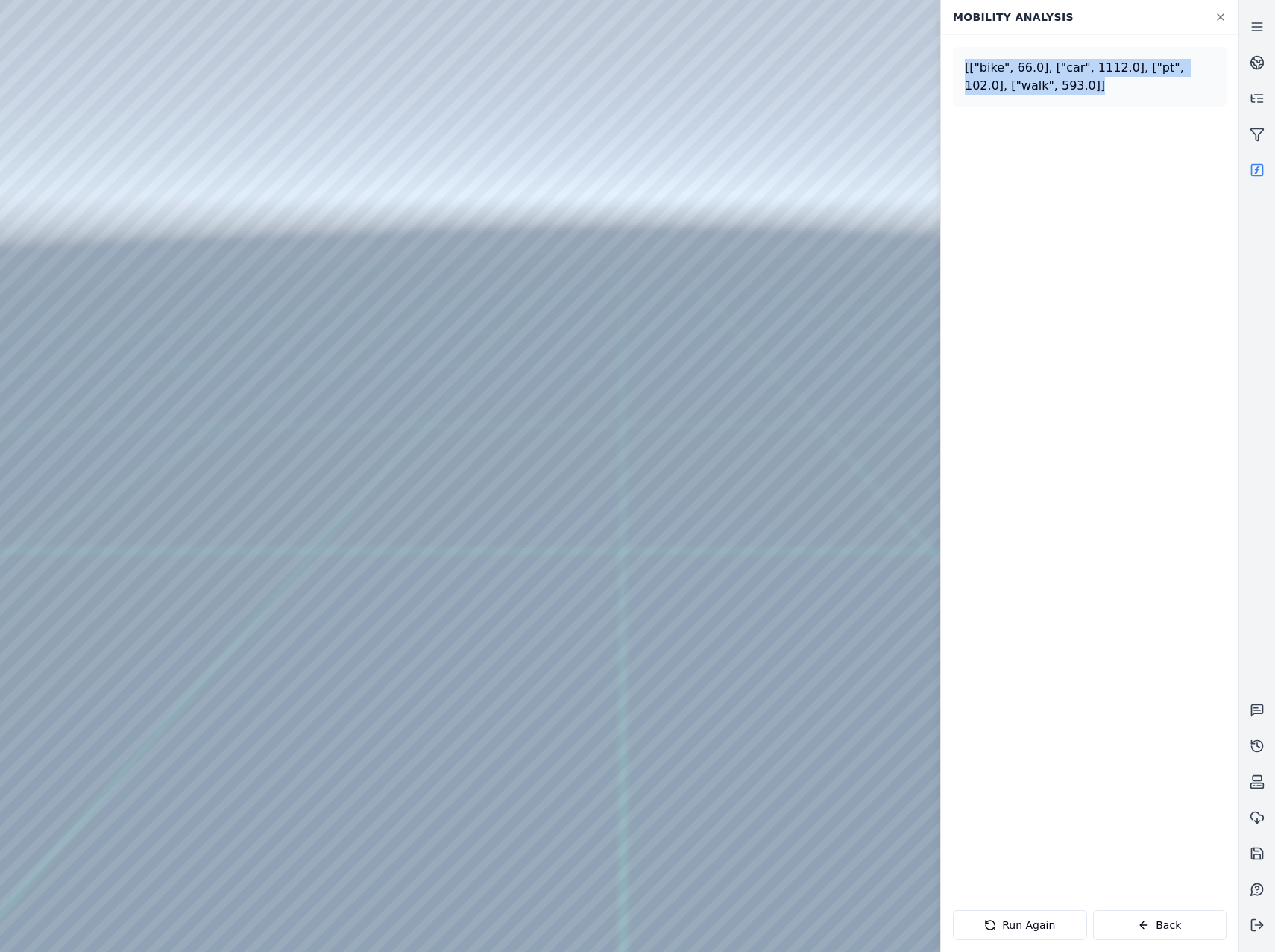
click at [342, 527] on div at bounding box center [619, 476] width 1238 height 952
click at [332, 549] on div at bounding box center [619, 476] width 1238 height 952
click at [199, 540] on div at bounding box center [619, 476] width 1238 height 952
click at [223, 113] on div at bounding box center [619, 476] width 1238 height 952
click at [190, 63] on div at bounding box center [619, 476] width 1238 height 952
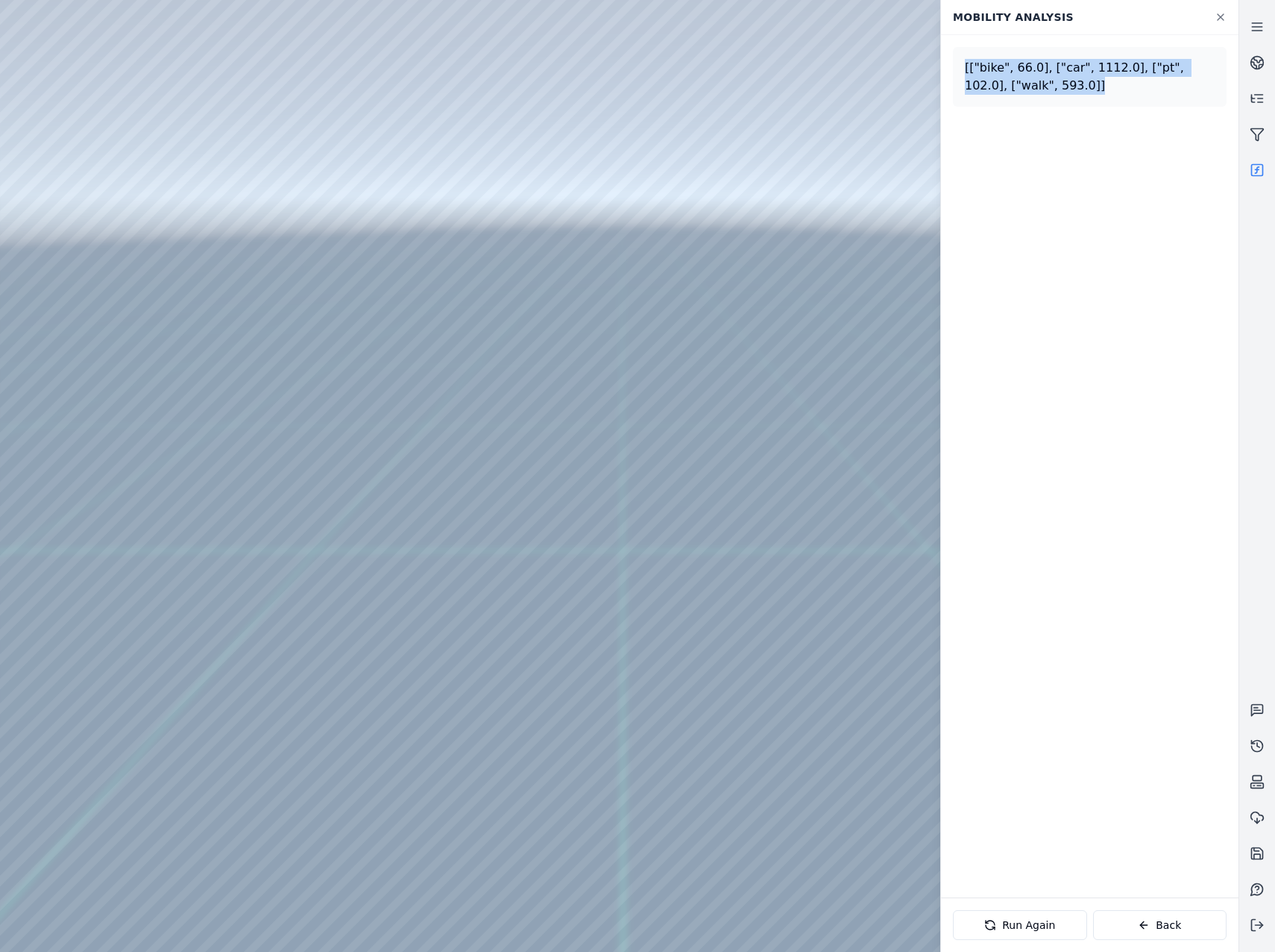
click at [59, 361] on div at bounding box center [619, 476] width 1238 height 952
click at [182, 55] on div at bounding box center [619, 476] width 1238 height 952
click at [1045, 84] on div "[["bike", 66.0], ["car", 1112.0], ["pt", 102.0], ["walk", 593.0]]" at bounding box center [1089, 77] width 249 height 36
drag, startPoint x: 545, startPoint y: 555, endPoint x: 560, endPoint y: 554, distance: 15.0
click at [1245, 134] on link at bounding box center [1257, 134] width 36 height 36
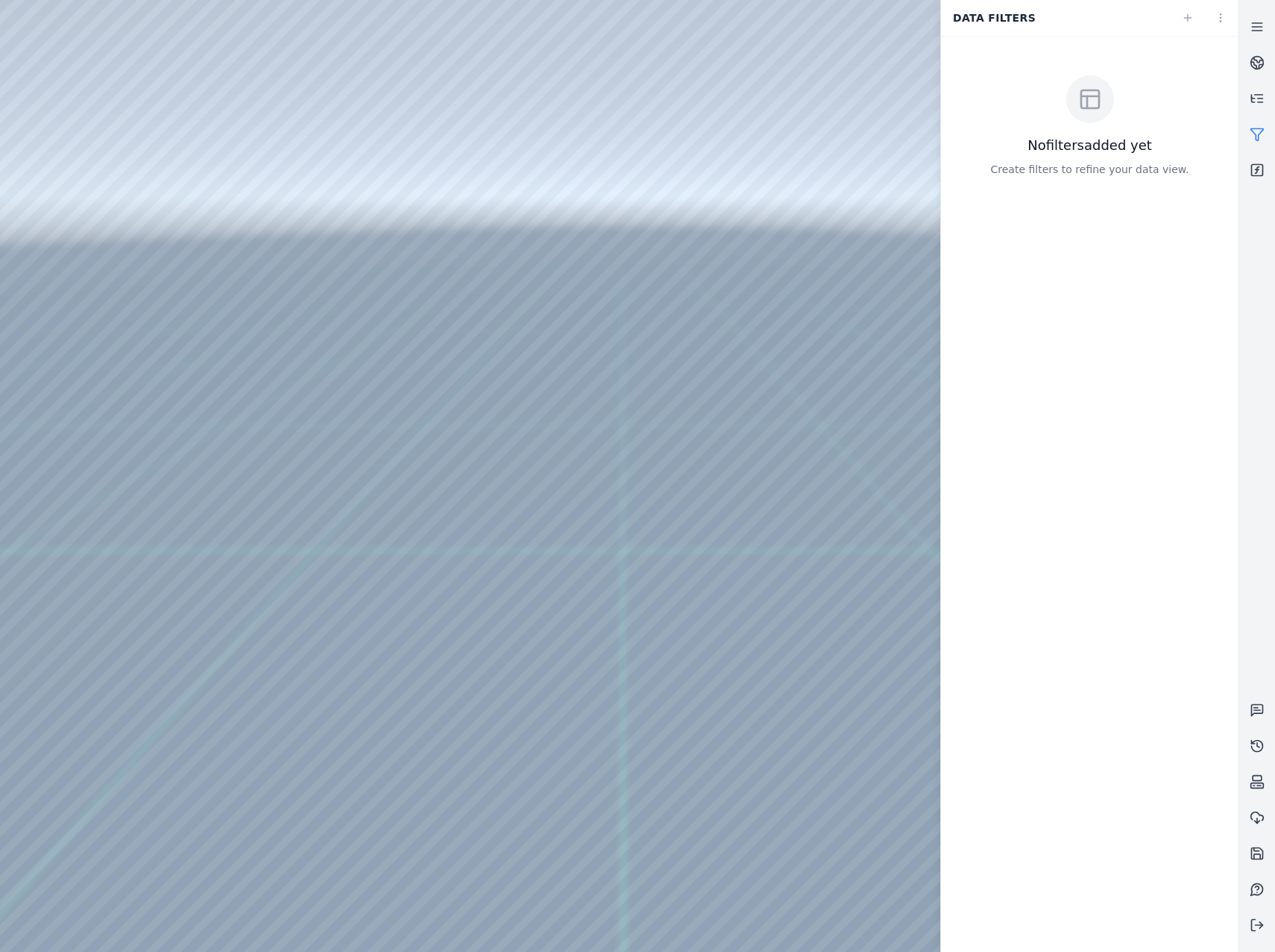
click at [1191, 32] on div at bounding box center [1204, 18] width 63 height 30
click at [1191, 22] on icon at bounding box center [1189, 18] width 12 height 12
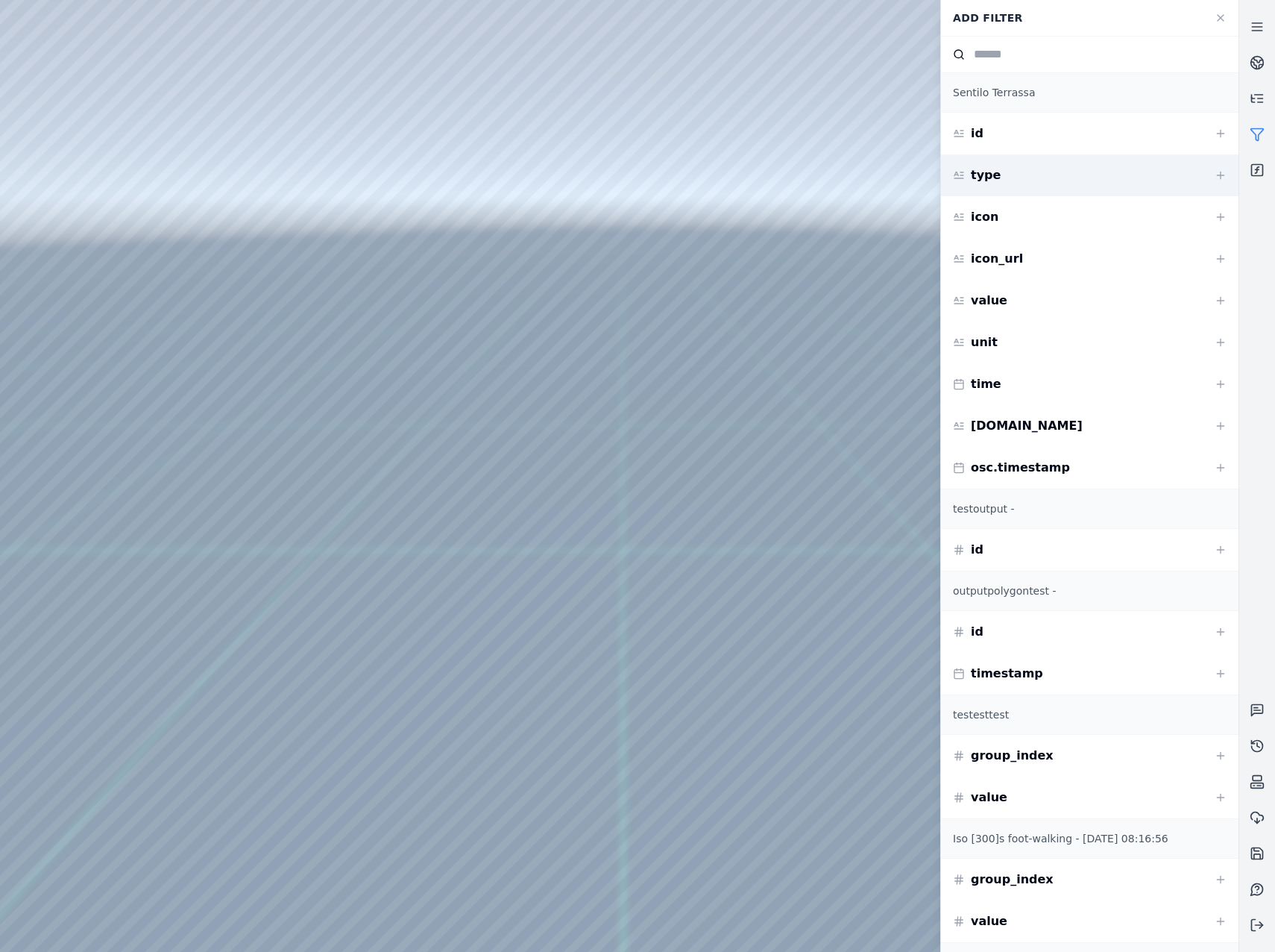
click at [1017, 190] on div "type" at bounding box center [1089, 175] width 297 height 42
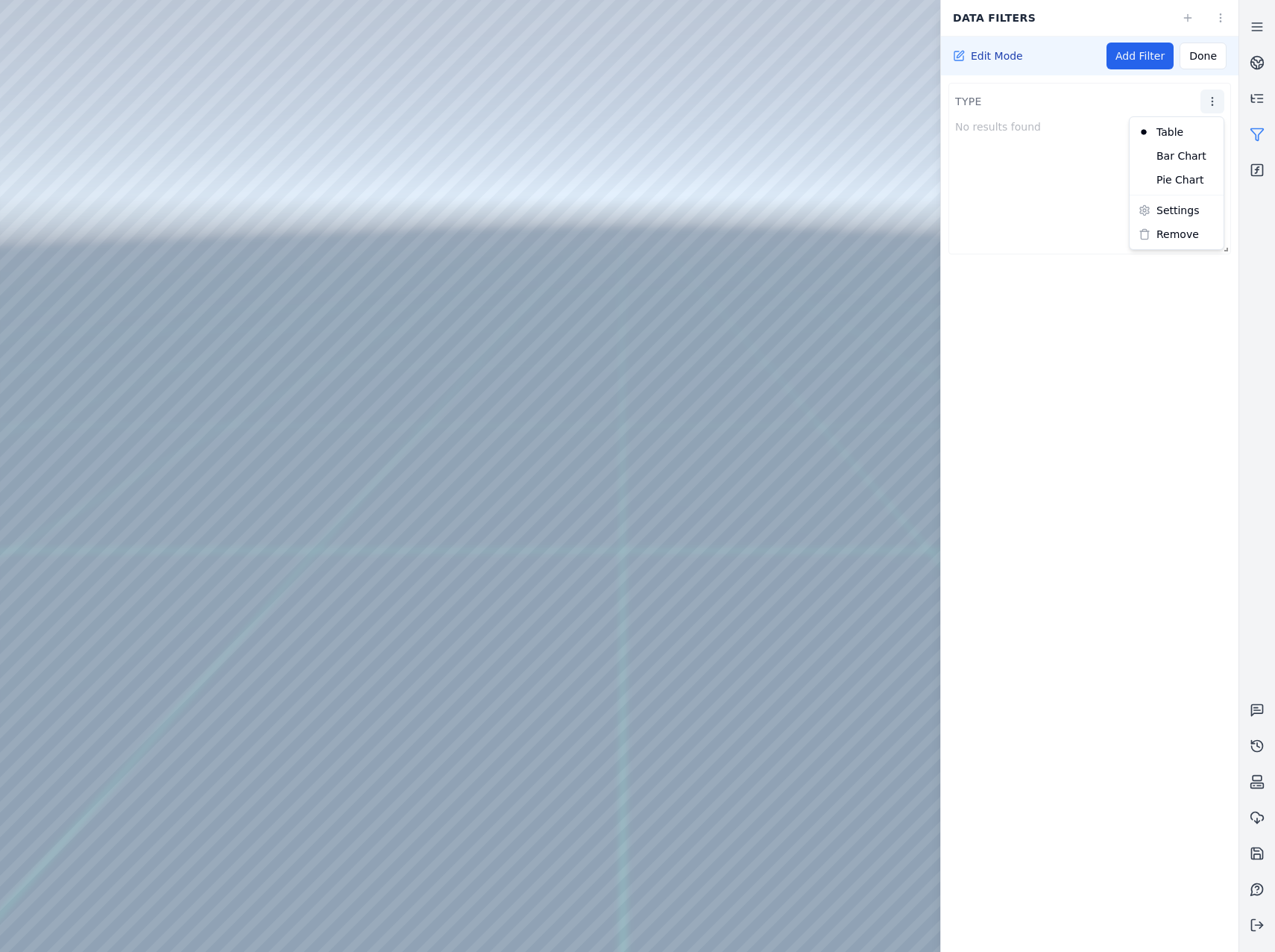
click at [1205, 101] on html "Support Data filters Edit Mode Add Filter Done type No results found Table Bar …" at bounding box center [637, 476] width 1275 height 952
click at [1186, 163] on div "Bar Chart" at bounding box center [1177, 156] width 88 height 24
click at [1209, 103] on html "Support Data filters Edit Mode Add Filter Done type No results found" at bounding box center [637, 476] width 1275 height 952
click at [1187, 175] on div "Pie Chart" at bounding box center [1177, 180] width 88 height 24
click at [1153, 44] on link "Add Filter" at bounding box center [1141, 56] width 68 height 27
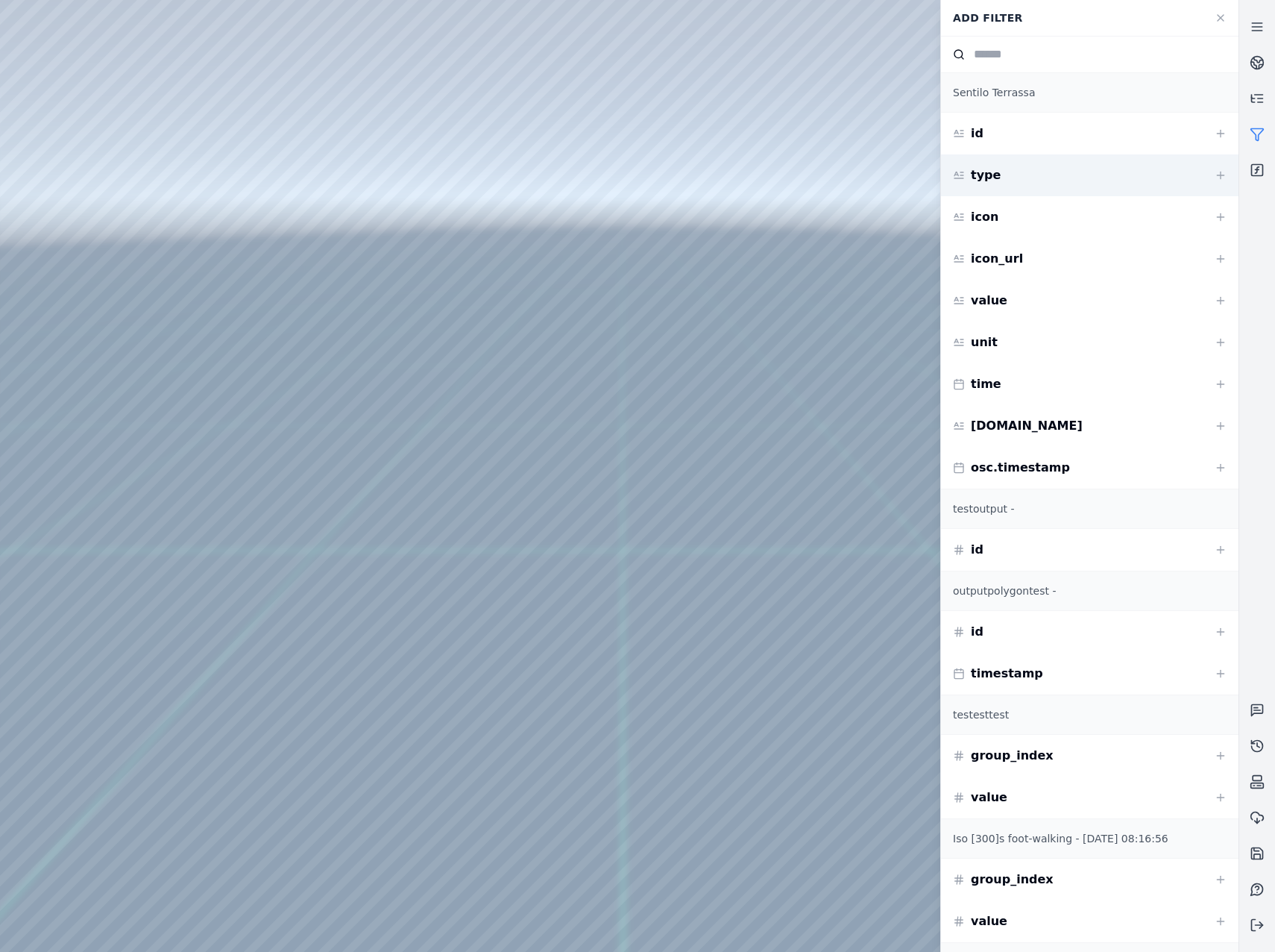
click at [1075, 167] on div "type" at bounding box center [1089, 175] width 297 height 42
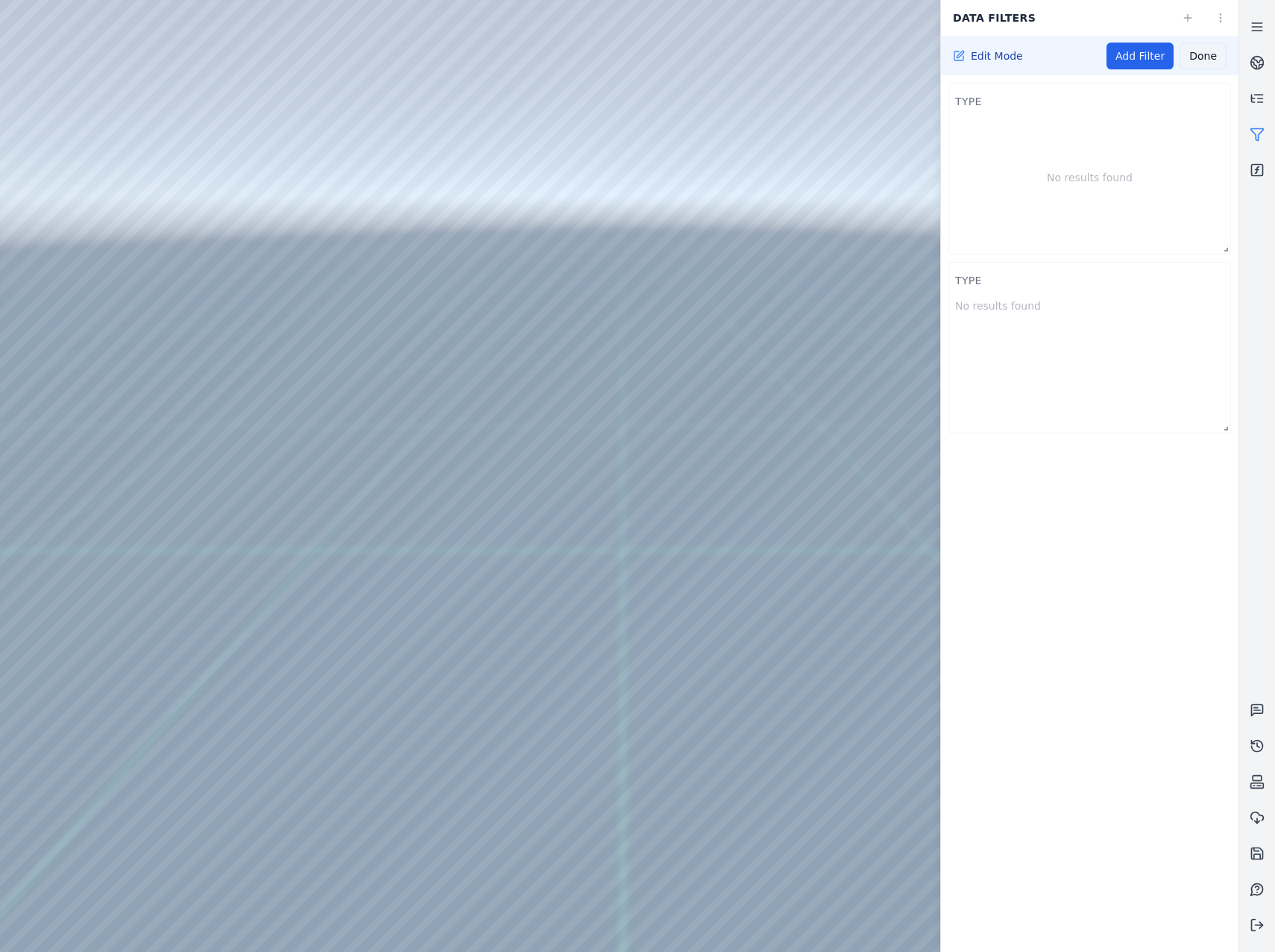
click at [1207, 51] on button "Done" at bounding box center [1202, 56] width 47 height 27
drag, startPoint x: 1087, startPoint y: 149, endPoint x: 1101, endPoint y: 138, distance: 17.8
click at [1096, 142] on div "No results found" at bounding box center [1089, 144] width 269 height 128
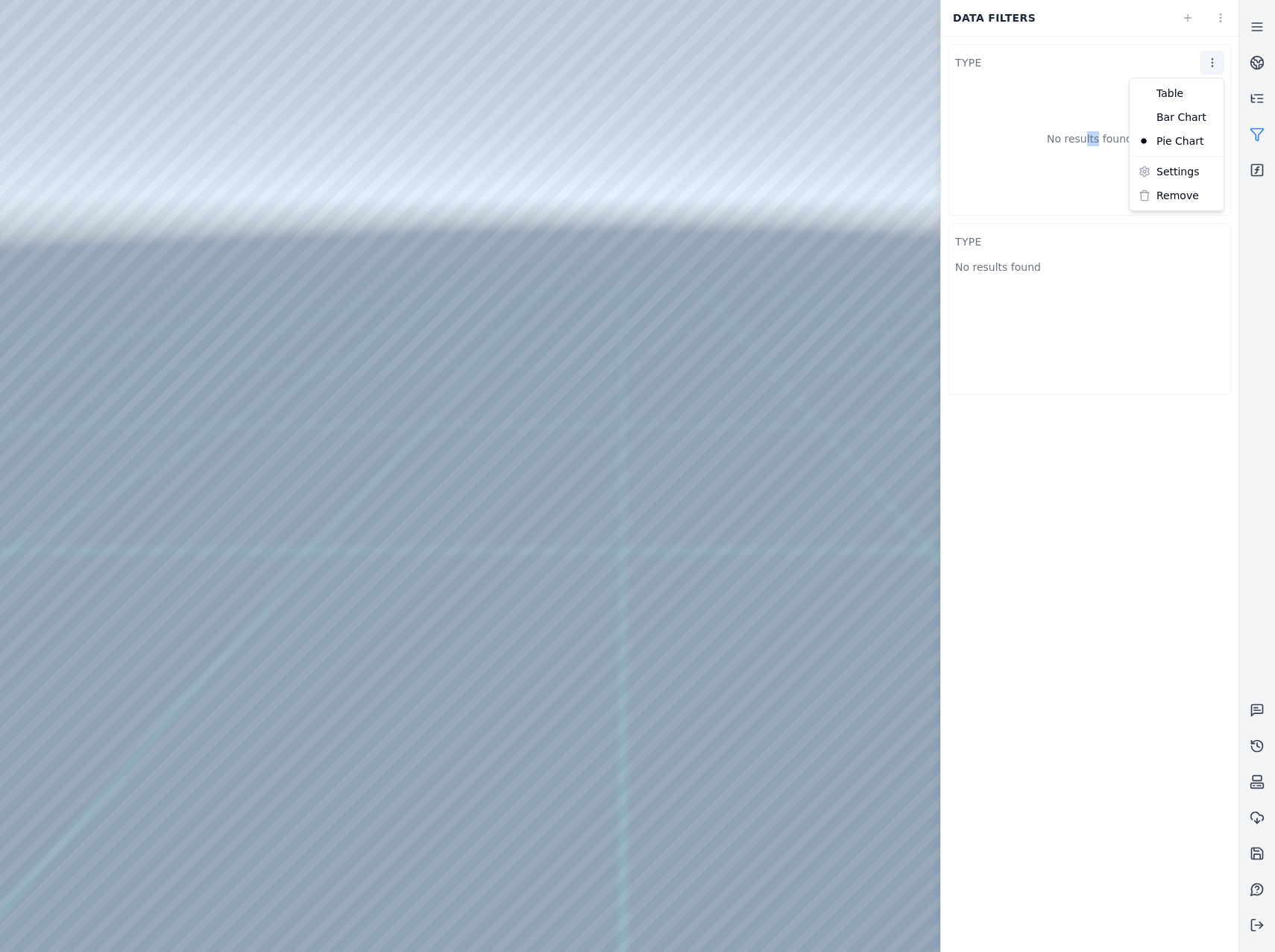
click at [1211, 63] on html "Support Data filters type No results found type No results found Table Bar Char…" at bounding box center [637, 476] width 1275 height 952
click at [1190, 116] on div "Bar Chart" at bounding box center [1177, 117] width 88 height 24
click at [1215, 62] on html "Support Data filters type No results found type No results found Table Bar Char…" at bounding box center [637, 476] width 1275 height 952
click at [1196, 93] on div "Table" at bounding box center [1177, 93] width 88 height 24
click at [1248, 130] on link at bounding box center [1257, 134] width 36 height 36
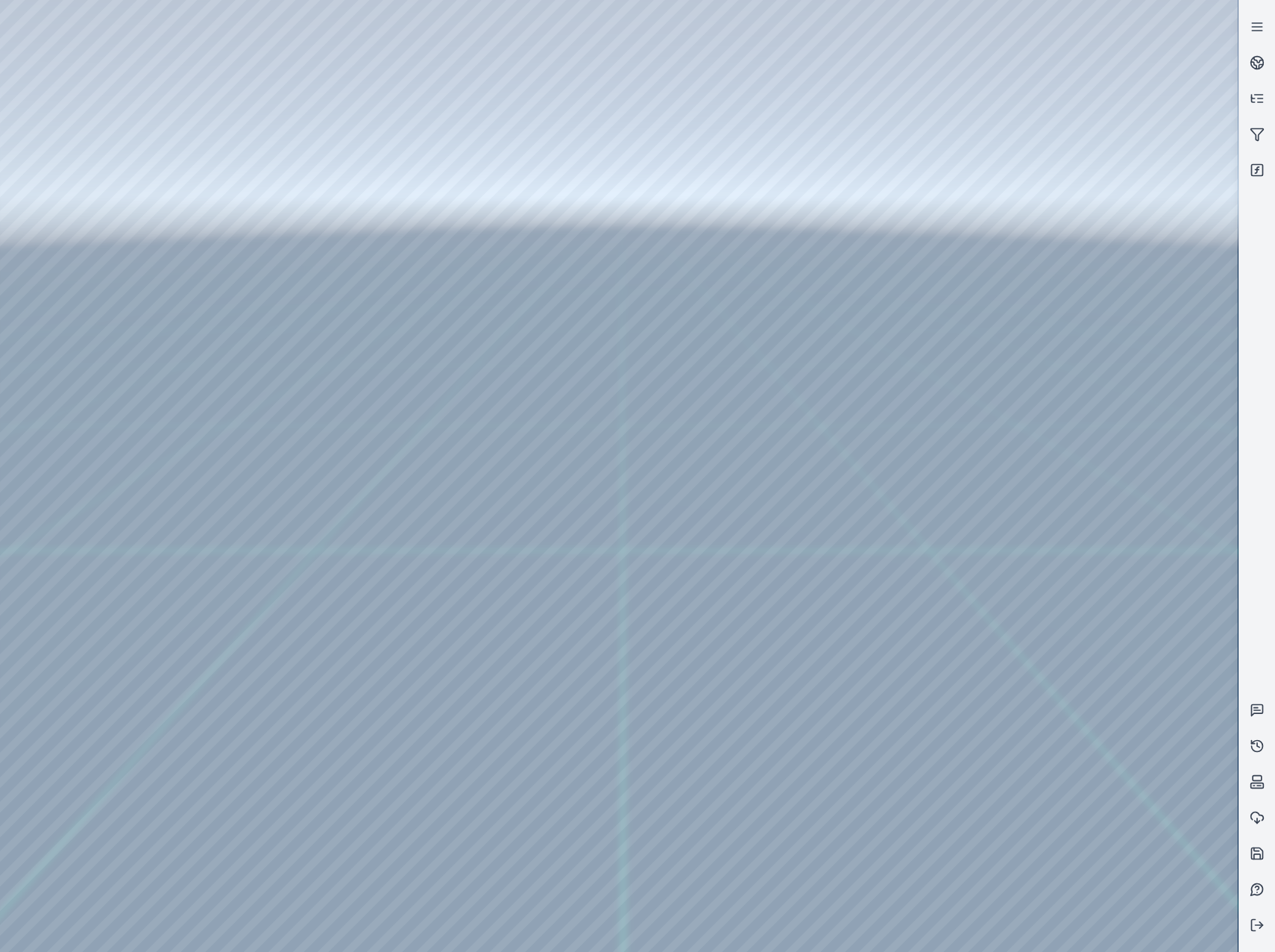
drag, startPoint x: 958, startPoint y: 303, endPoint x: 967, endPoint y: 297, distance: 10.8
drag, startPoint x: 632, startPoint y: 507, endPoint x: 671, endPoint y: 522, distance: 41.8
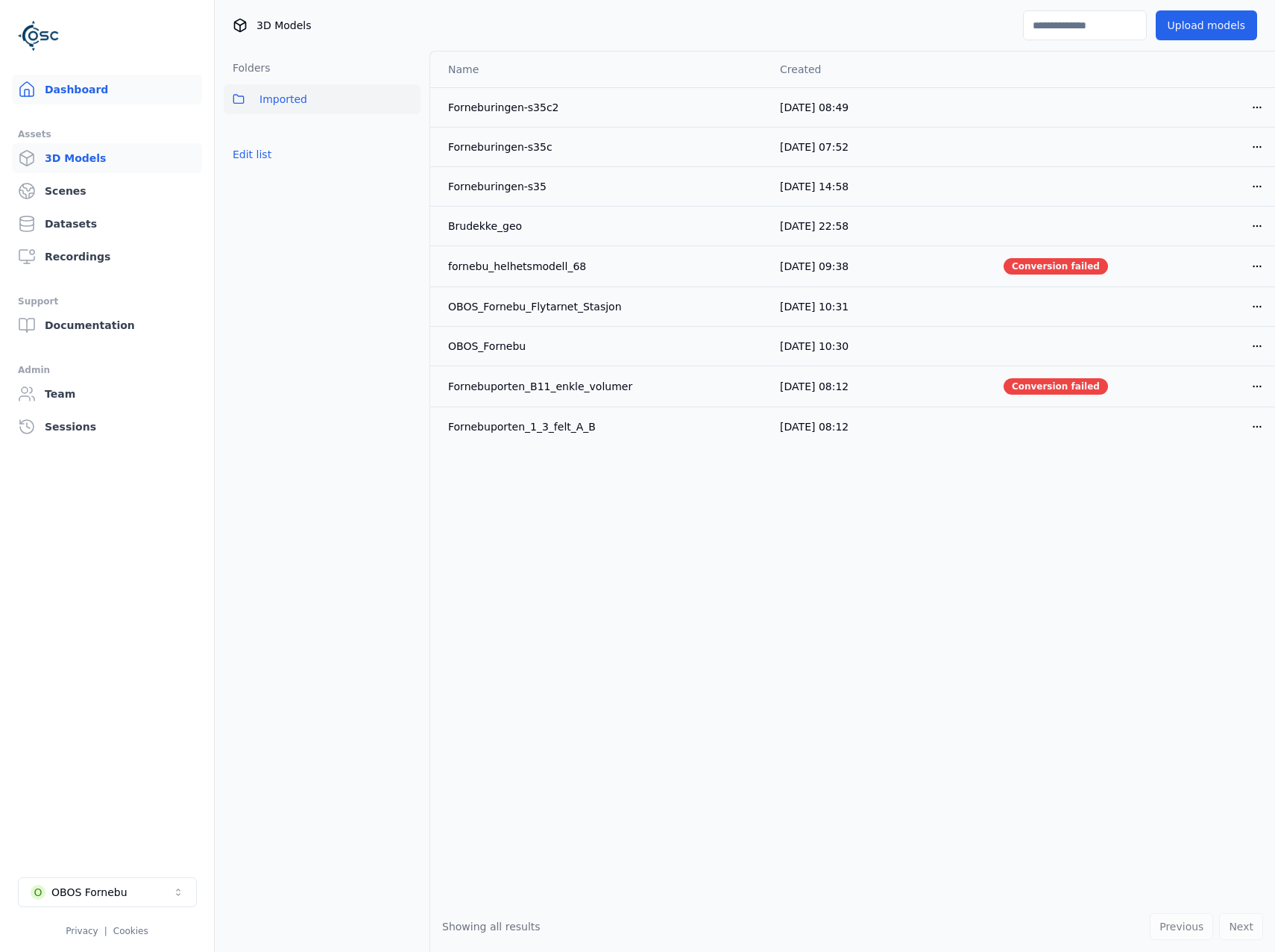
click at [98, 85] on link "Dashboard" at bounding box center [106, 89] width 190 height 30
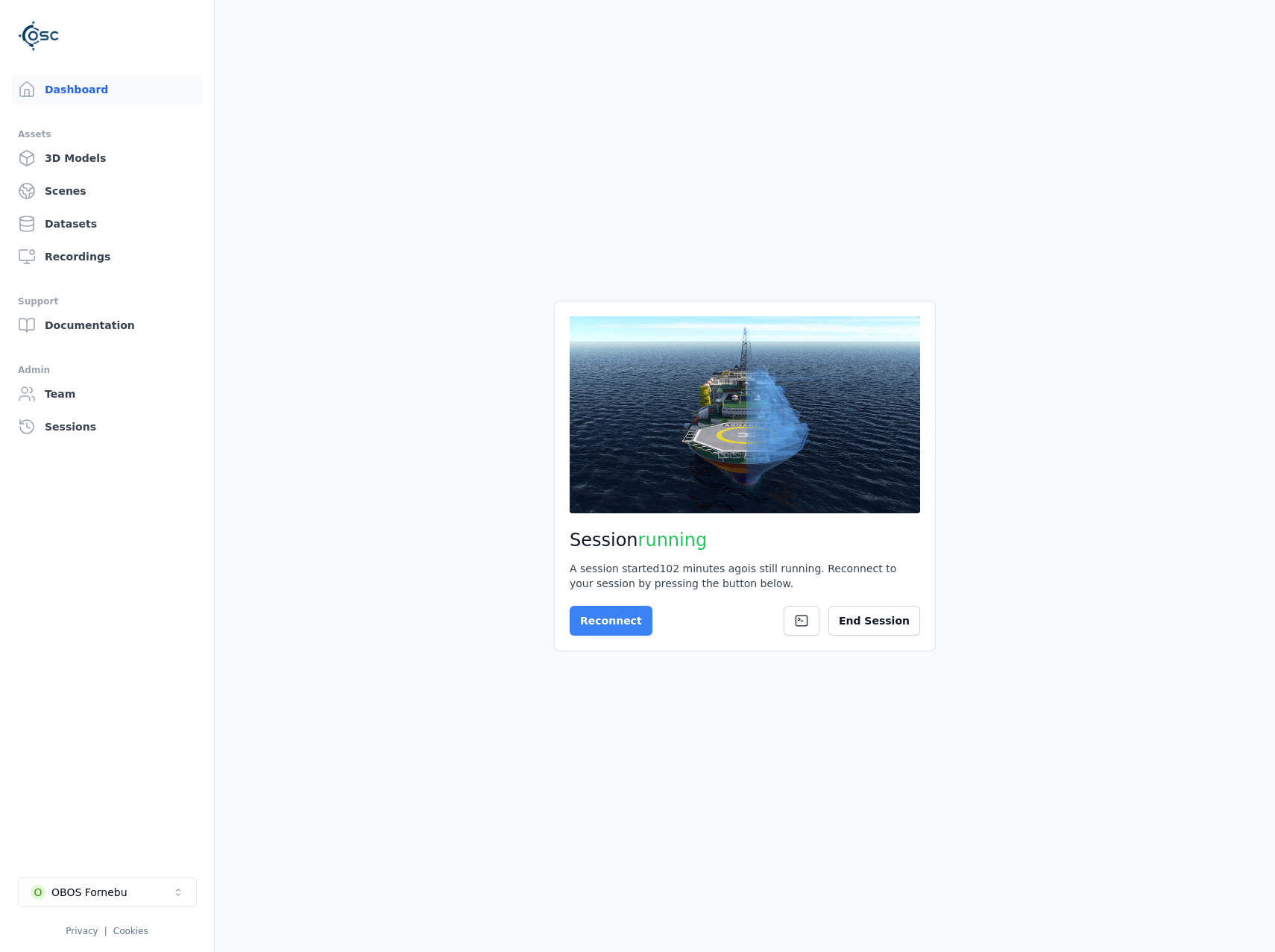
click at [637, 625] on button "Reconnect" at bounding box center [610, 620] width 82 height 30
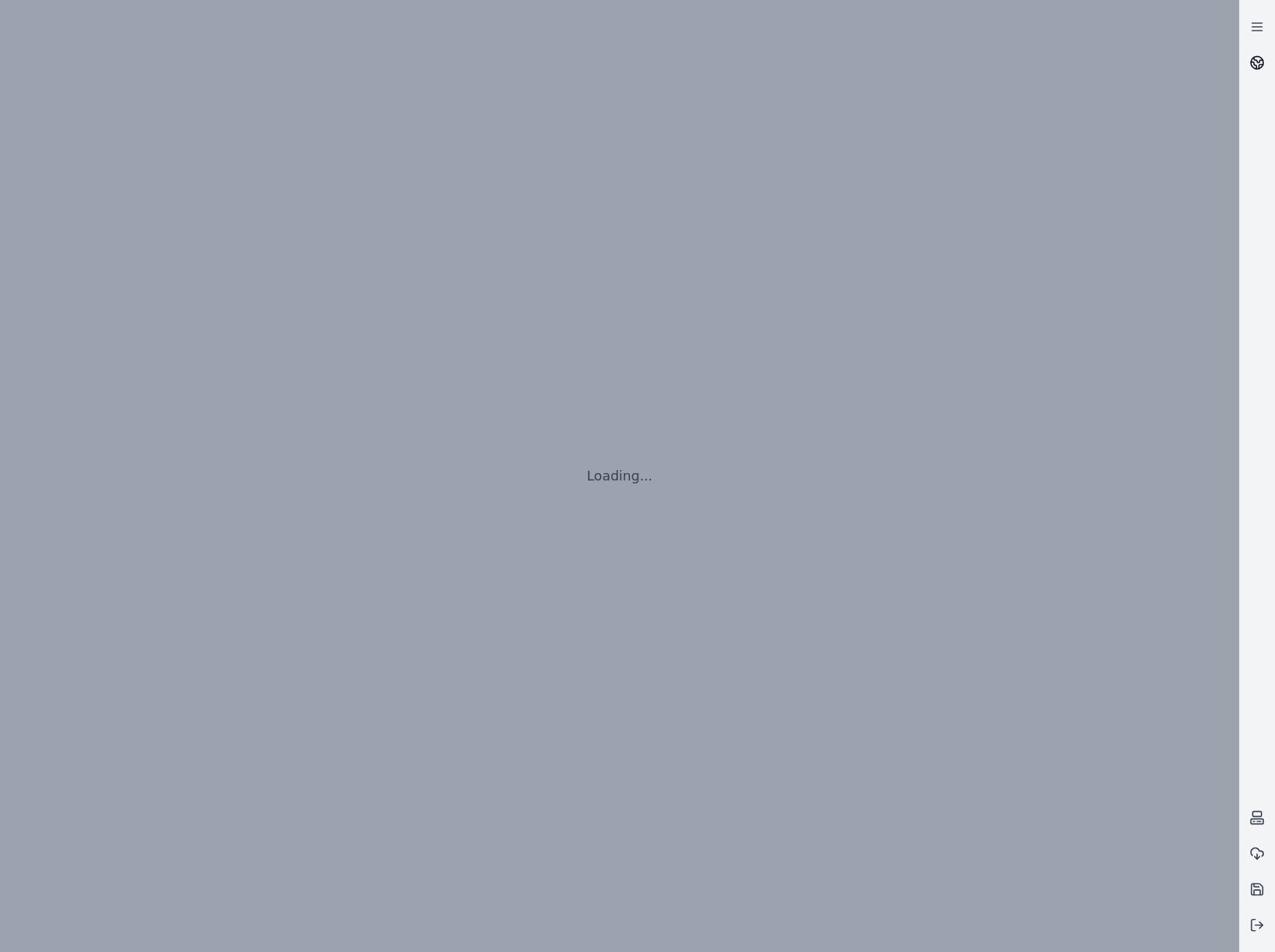
click at [1254, 66] on icon at bounding box center [1257, 63] width 15 height 15
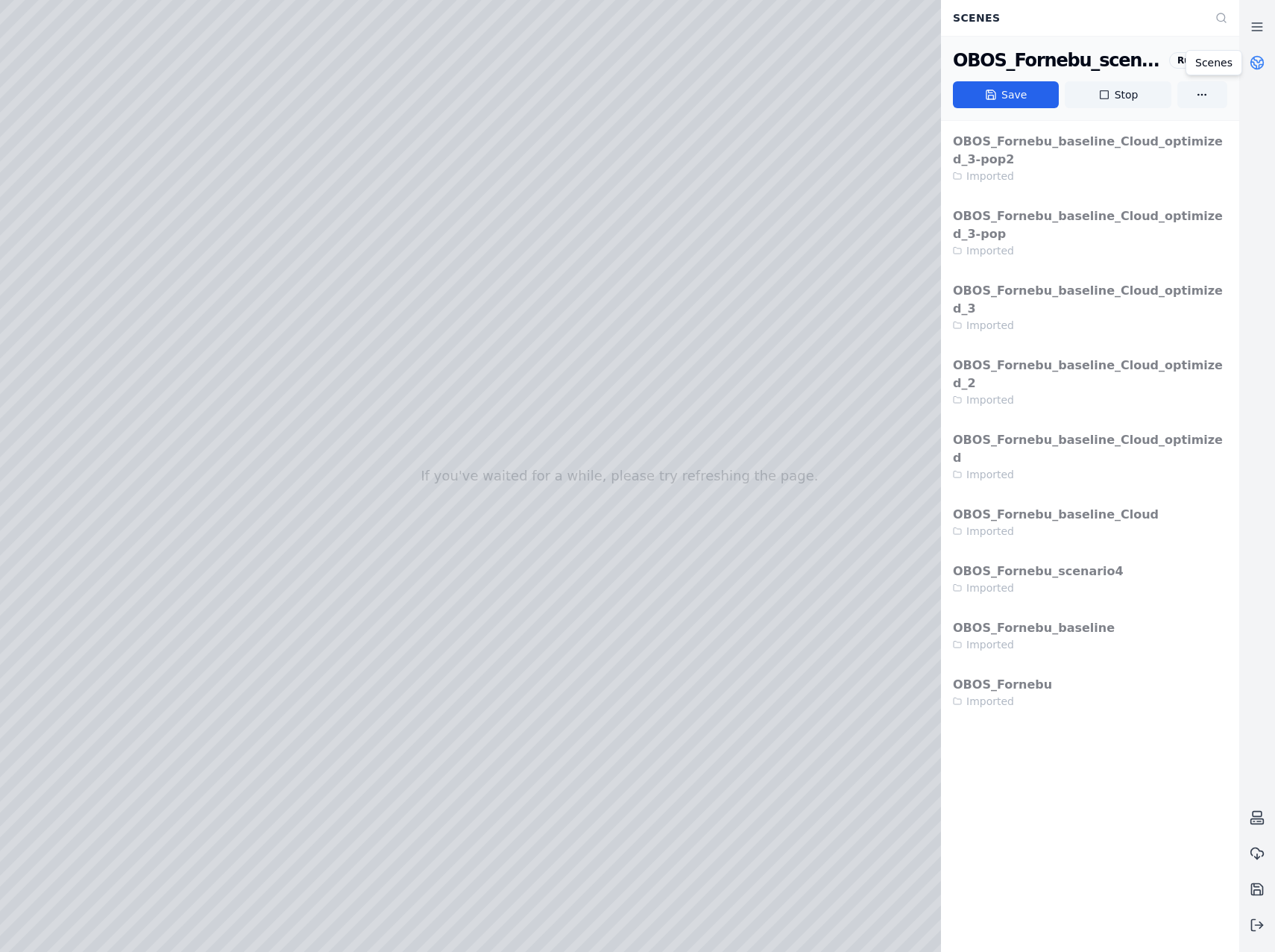
click at [1250, 53] on link at bounding box center [1257, 63] width 36 height 36
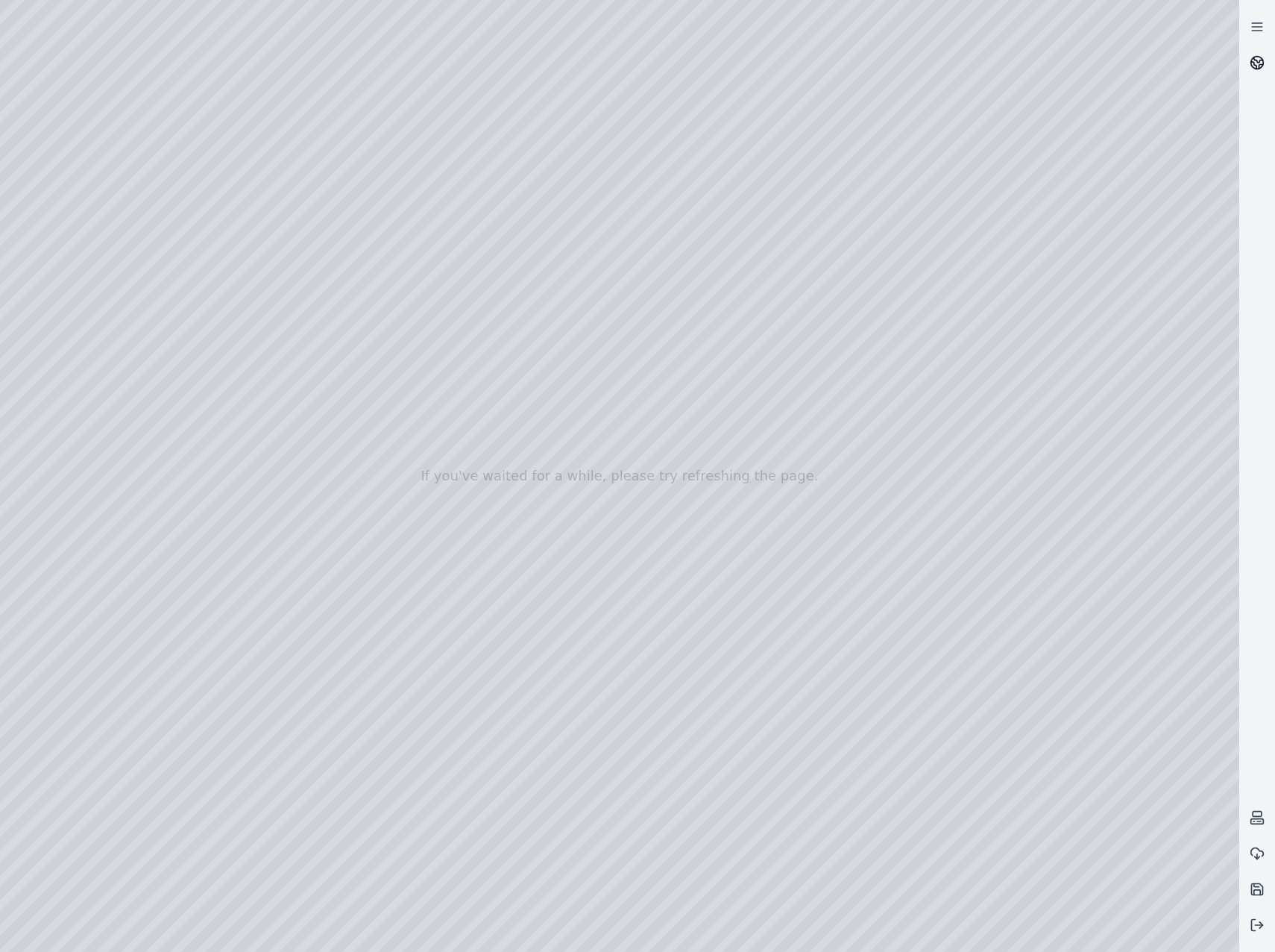
click at [1261, 63] on icon at bounding box center [1257, 63] width 15 height 15
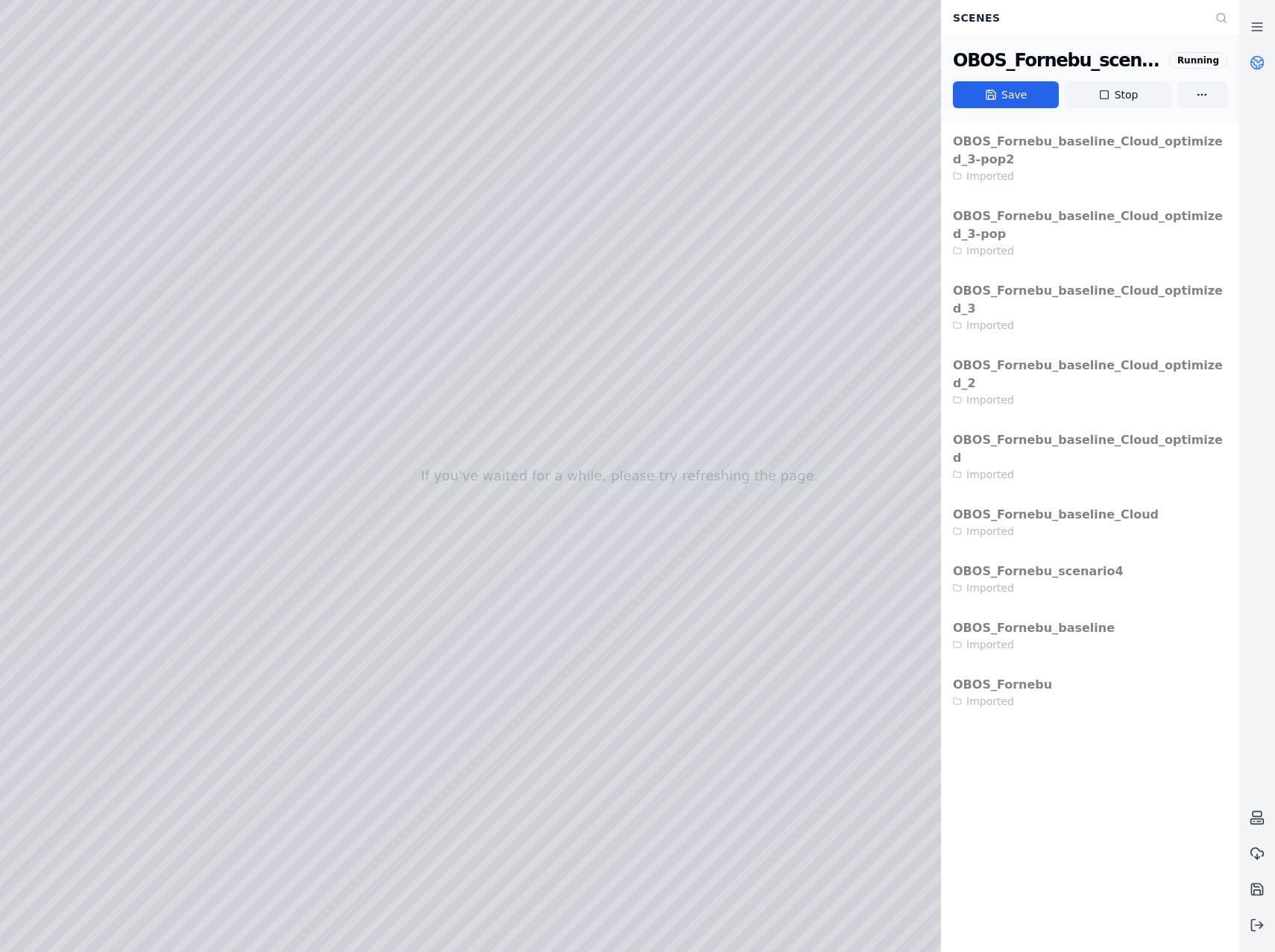
click at [1261, 63] on icon at bounding box center [1257, 63] width 15 height 15
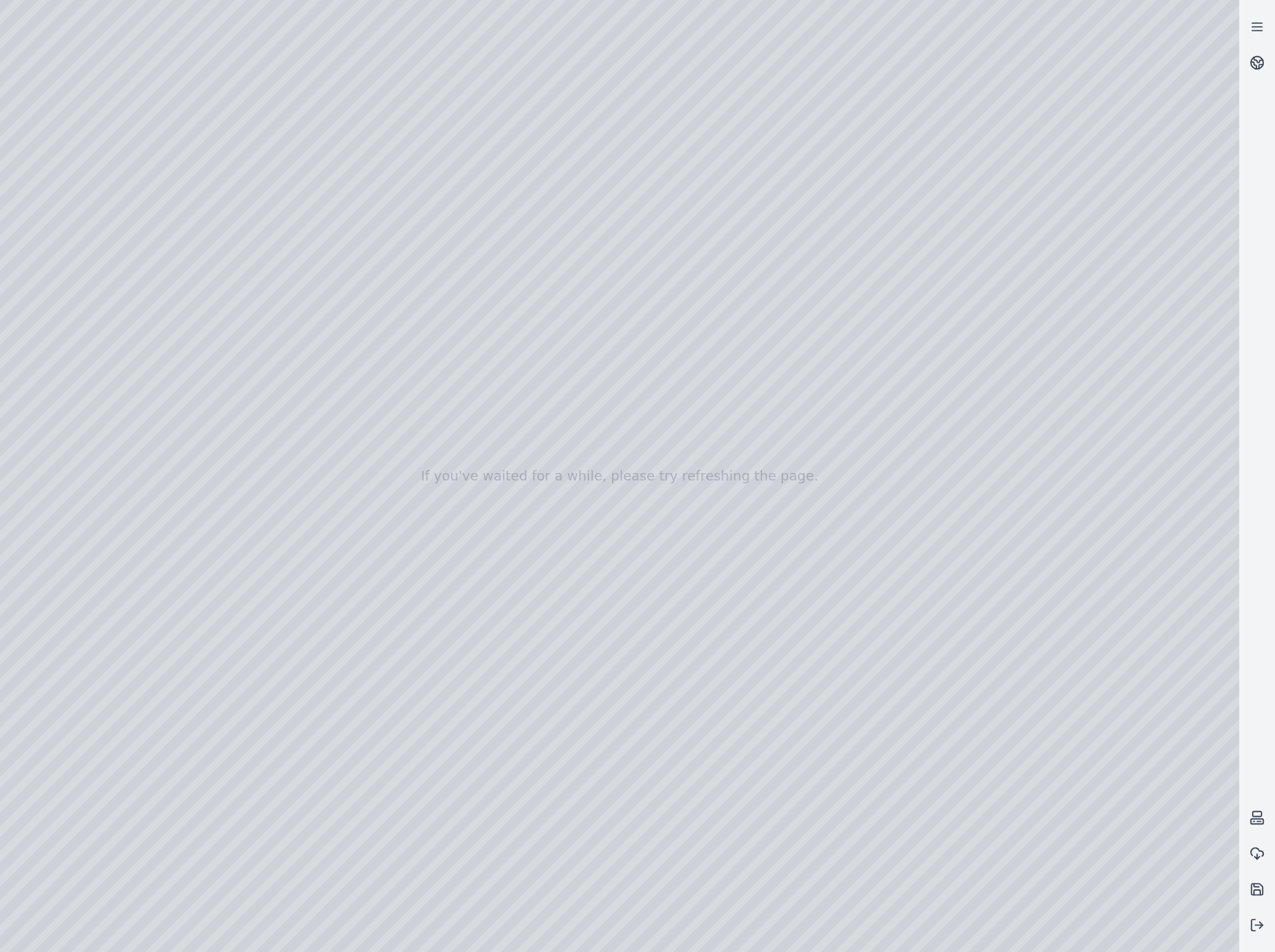
drag, startPoint x: 708, startPoint y: 634, endPoint x: 734, endPoint y: 615, distance: 32.2
click at [92, 550] on div at bounding box center [619, 476] width 1239 height 952
click at [99, 225] on div at bounding box center [619, 476] width 1239 height 952
click at [106, 283] on div at bounding box center [619, 476] width 1239 height 952
click at [386, 160] on div at bounding box center [619, 476] width 1239 height 952
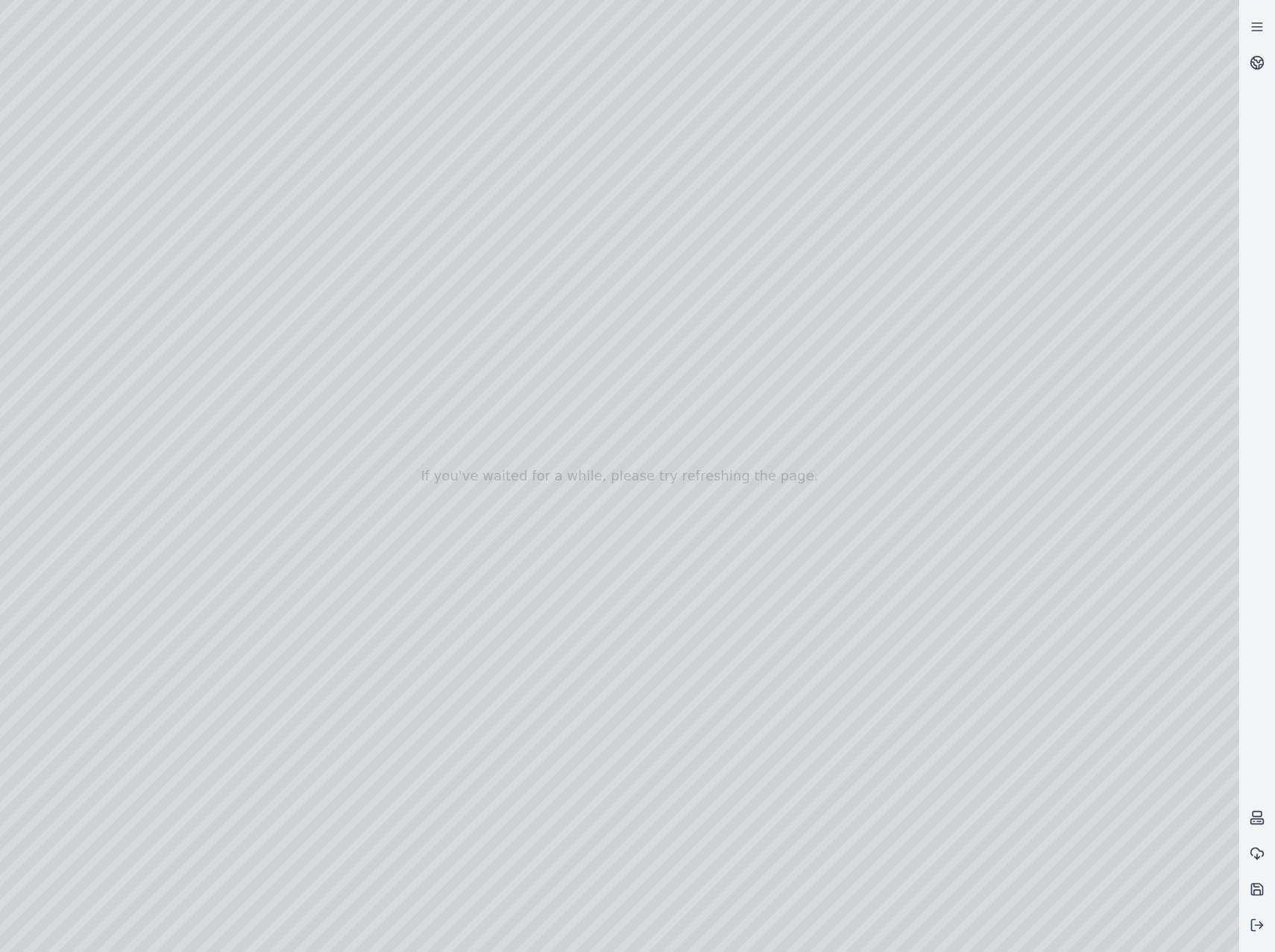
click at [372, 344] on div at bounding box center [619, 476] width 1239 height 952
drag, startPoint x: 414, startPoint y: 364, endPoint x: 585, endPoint y: 447, distance: 190.1
click at [585, 446] on div at bounding box center [619, 476] width 1239 height 952
click at [653, 877] on div at bounding box center [619, 476] width 1239 height 952
click at [698, 557] on div at bounding box center [619, 476] width 1239 height 952
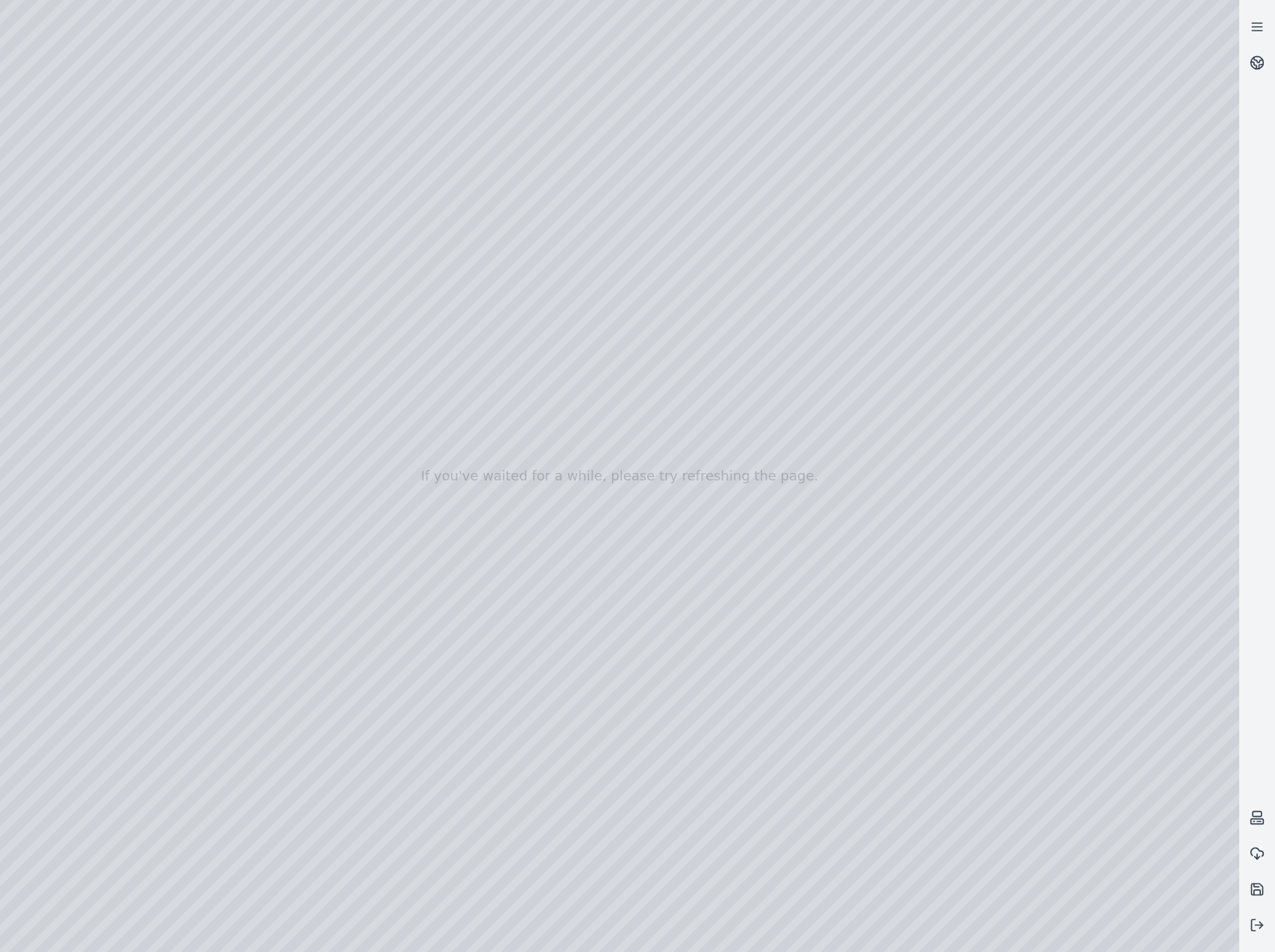
drag, startPoint x: 761, startPoint y: 627, endPoint x: 854, endPoint y: 714, distance: 127.3
click at [710, 503] on div at bounding box center [619, 476] width 1239 height 952
click at [181, 76] on div at bounding box center [619, 476] width 1239 height 952
click at [182, 62] on div at bounding box center [619, 476] width 1239 height 952
click at [11, 170] on div at bounding box center [619, 476] width 1239 height 952
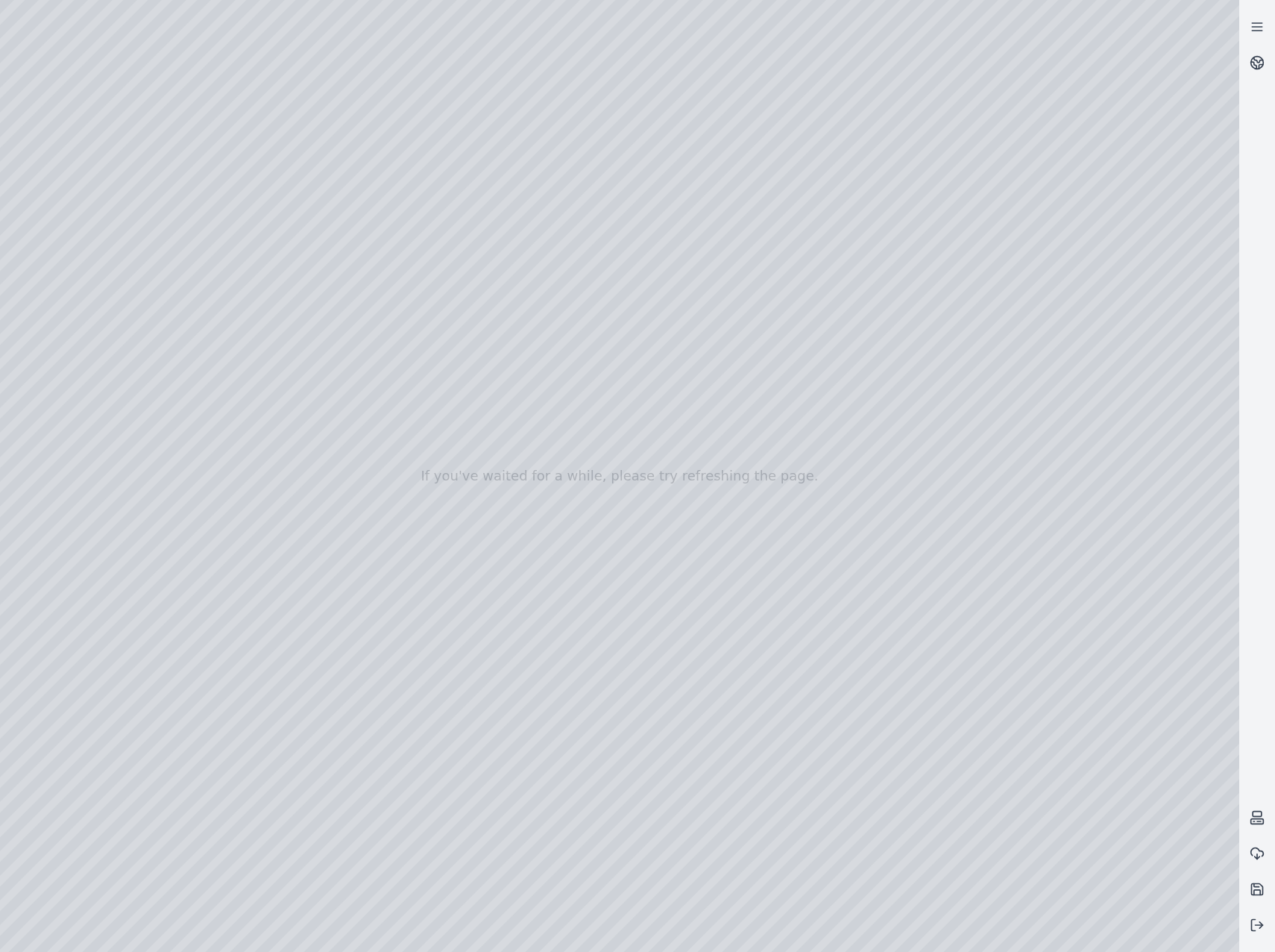
drag, startPoint x: 583, startPoint y: 767, endPoint x: 753, endPoint y: 763, distance: 170.0
drag, startPoint x: 728, startPoint y: 774, endPoint x: 851, endPoint y: 804, distance: 126.6
drag, startPoint x: 499, startPoint y: 706, endPoint x: 903, endPoint y: 680, distance: 404.8
drag, startPoint x: 843, startPoint y: 680, endPoint x: 976, endPoint y: 655, distance: 135.3
drag, startPoint x: 489, startPoint y: 675, endPoint x: 757, endPoint y: 657, distance: 268.6
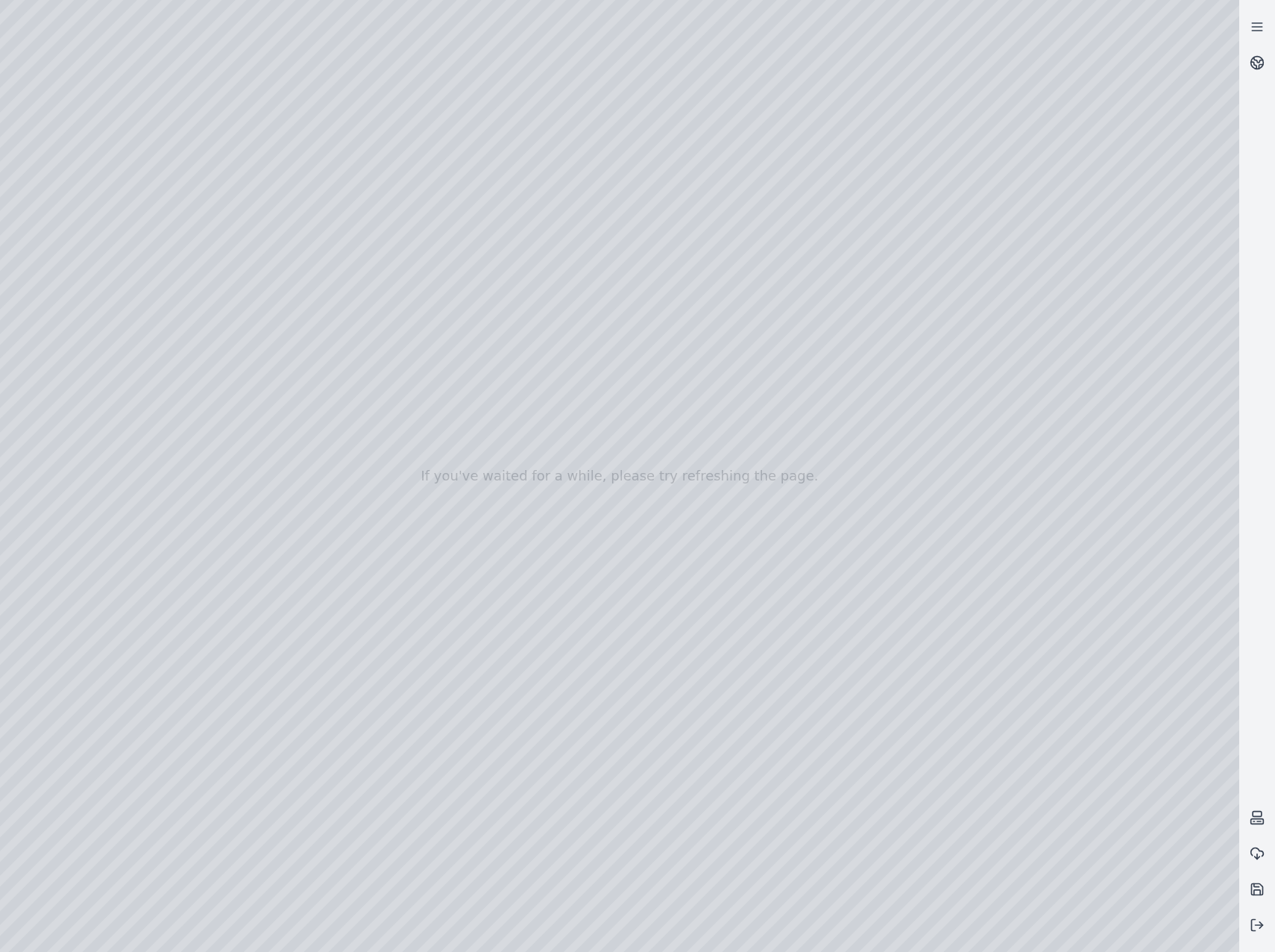
drag, startPoint x: 551, startPoint y: 548, endPoint x: 817, endPoint y: 907, distance: 446.8
drag, startPoint x: 560, startPoint y: 605, endPoint x: 708, endPoint y: 746, distance: 204.4
drag, startPoint x: 780, startPoint y: 780, endPoint x: 559, endPoint y: 480, distance: 372.6
drag, startPoint x: 760, startPoint y: 813, endPoint x: 743, endPoint y: 774, distance: 42.5
drag, startPoint x: 656, startPoint y: 803, endPoint x: 626, endPoint y: 763, distance: 50.0
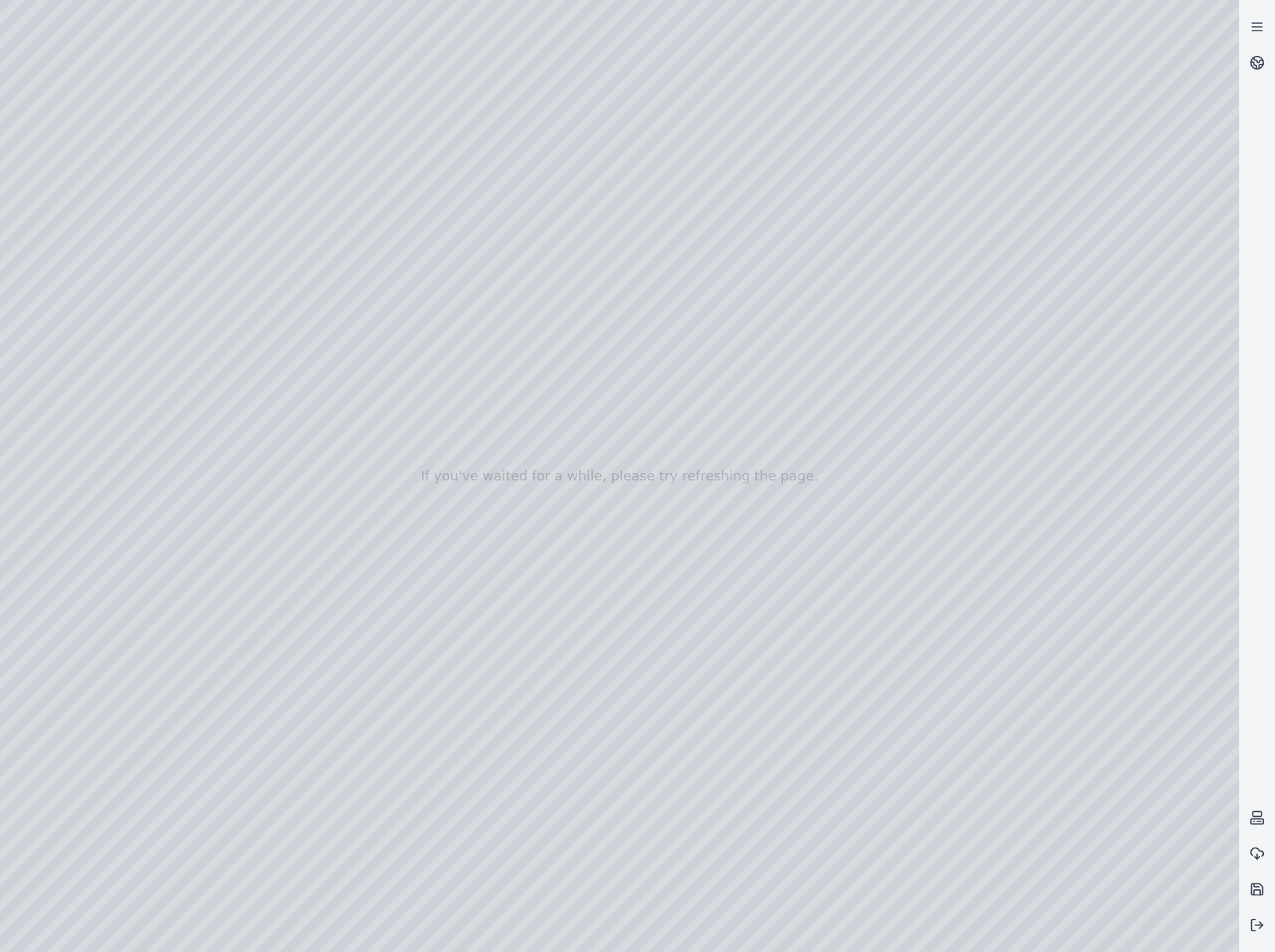
drag, startPoint x: 648, startPoint y: 724, endPoint x: 645, endPoint y: 561, distance: 163.0
drag, startPoint x: 727, startPoint y: 720, endPoint x: 722, endPoint y: 748, distance: 28.4
drag, startPoint x: 759, startPoint y: 737, endPoint x: 642, endPoint y: 728, distance: 117.3
drag, startPoint x: 736, startPoint y: 660, endPoint x: 791, endPoint y: 659, distance: 55.0
drag, startPoint x: 719, startPoint y: 681, endPoint x: 725, endPoint y: 686, distance: 7.8
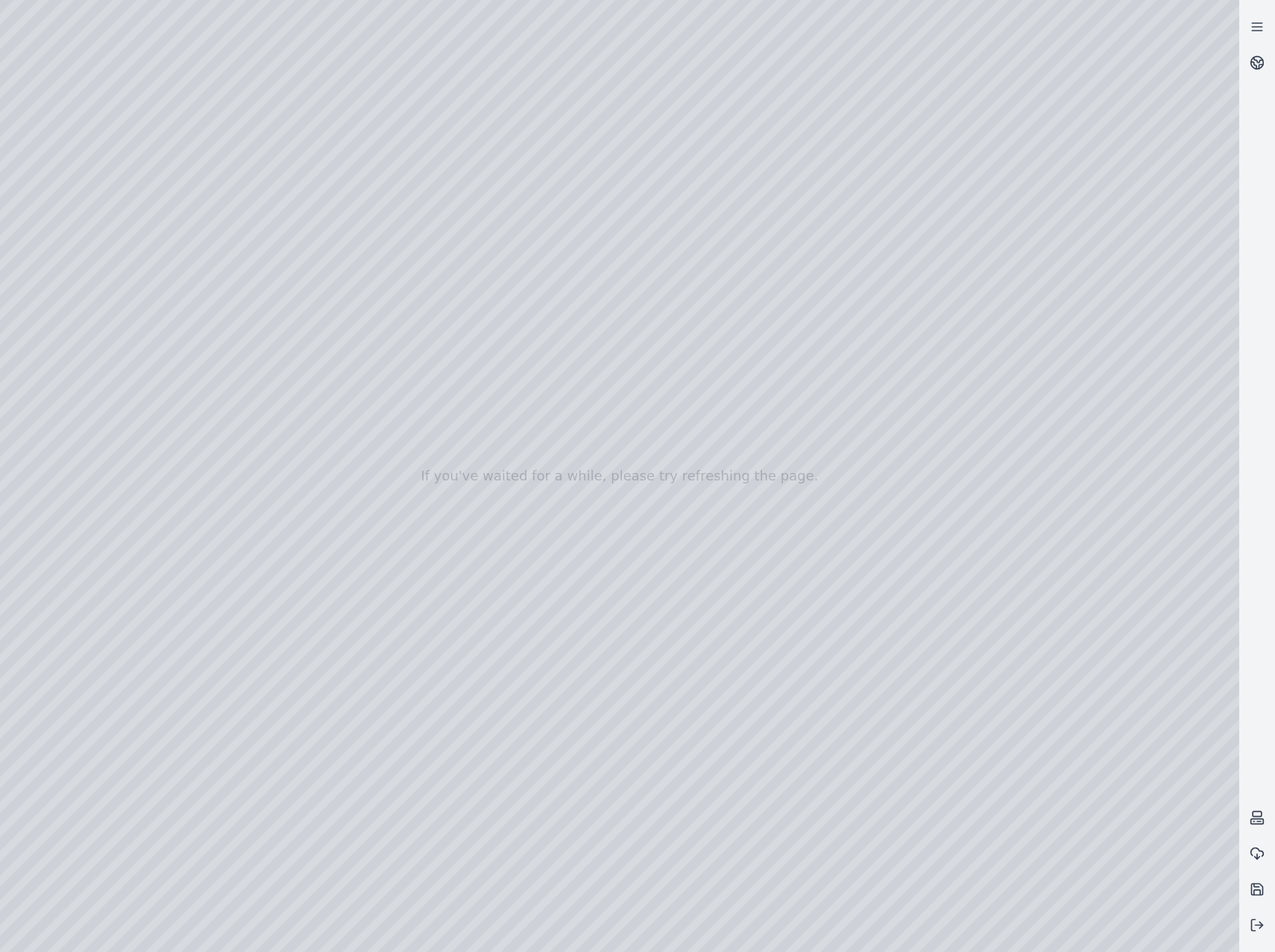
drag, startPoint x: 729, startPoint y: 687, endPoint x: 752, endPoint y: 704, distance: 28.6
drag, startPoint x: 602, startPoint y: 595, endPoint x: 578, endPoint y: 676, distance: 84.5
drag, startPoint x: 541, startPoint y: 731, endPoint x: 569, endPoint y: 742, distance: 30.1
click at [35, 335] on div at bounding box center [619, 476] width 1239 height 952
click at [26, 373] on div at bounding box center [619, 476] width 1239 height 952
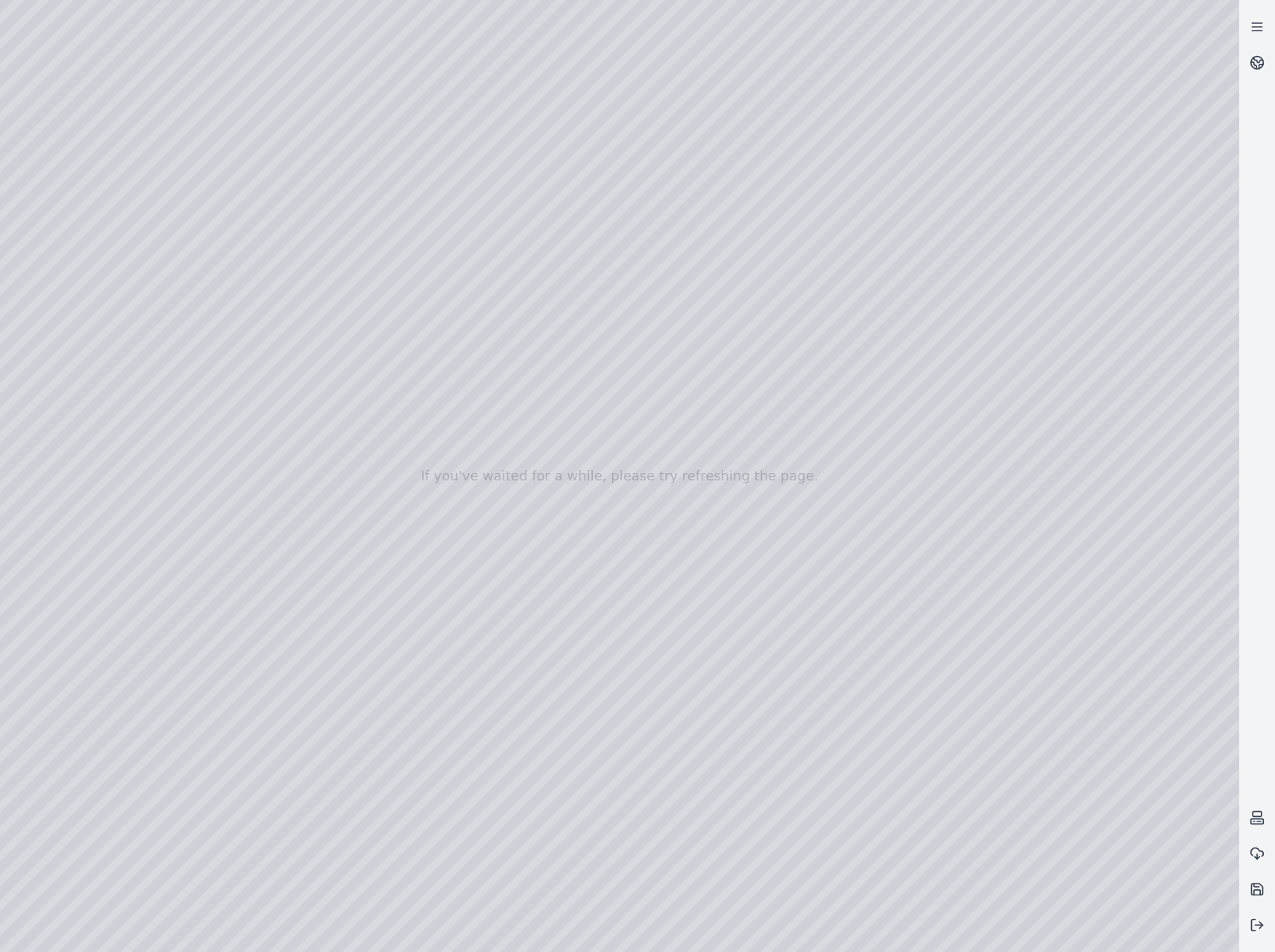
click at [23, 433] on div at bounding box center [619, 476] width 1239 height 952
click at [25, 456] on div at bounding box center [619, 476] width 1239 height 952
click at [17, 488] on div at bounding box center [619, 476] width 1239 height 952
click at [18, 519] on div at bounding box center [619, 476] width 1239 height 952
click at [25, 566] on div at bounding box center [619, 476] width 1239 height 952
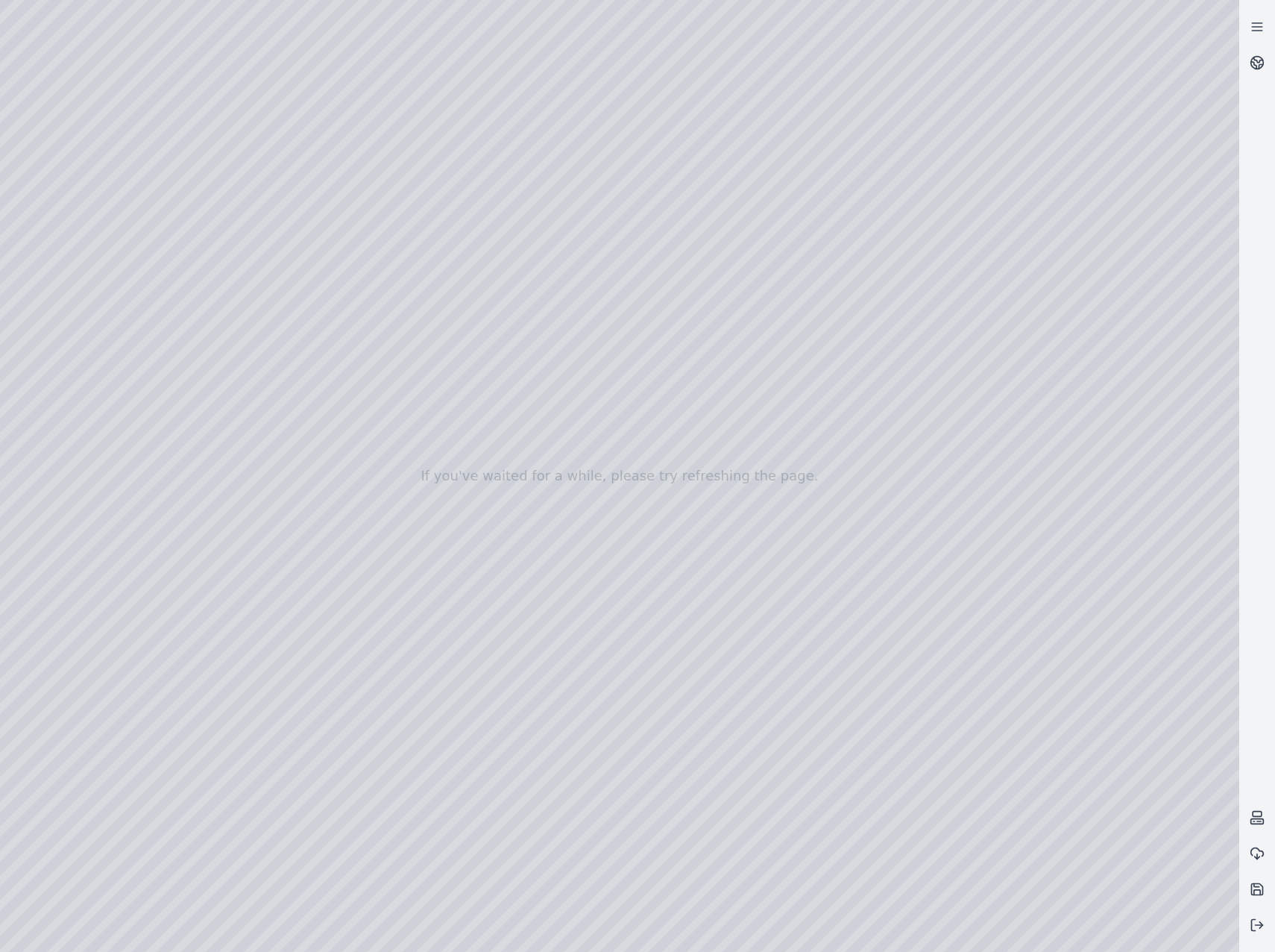
click at [38, 434] on div at bounding box center [619, 476] width 1239 height 952
click at [36, 430] on div at bounding box center [619, 476] width 1239 height 952
click at [17, 172] on div at bounding box center [619, 476] width 1239 height 952
click at [66, 264] on div at bounding box center [619, 476] width 1239 height 952
click at [66, 246] on div at bounding box center [619, 476] width 1239 height 952
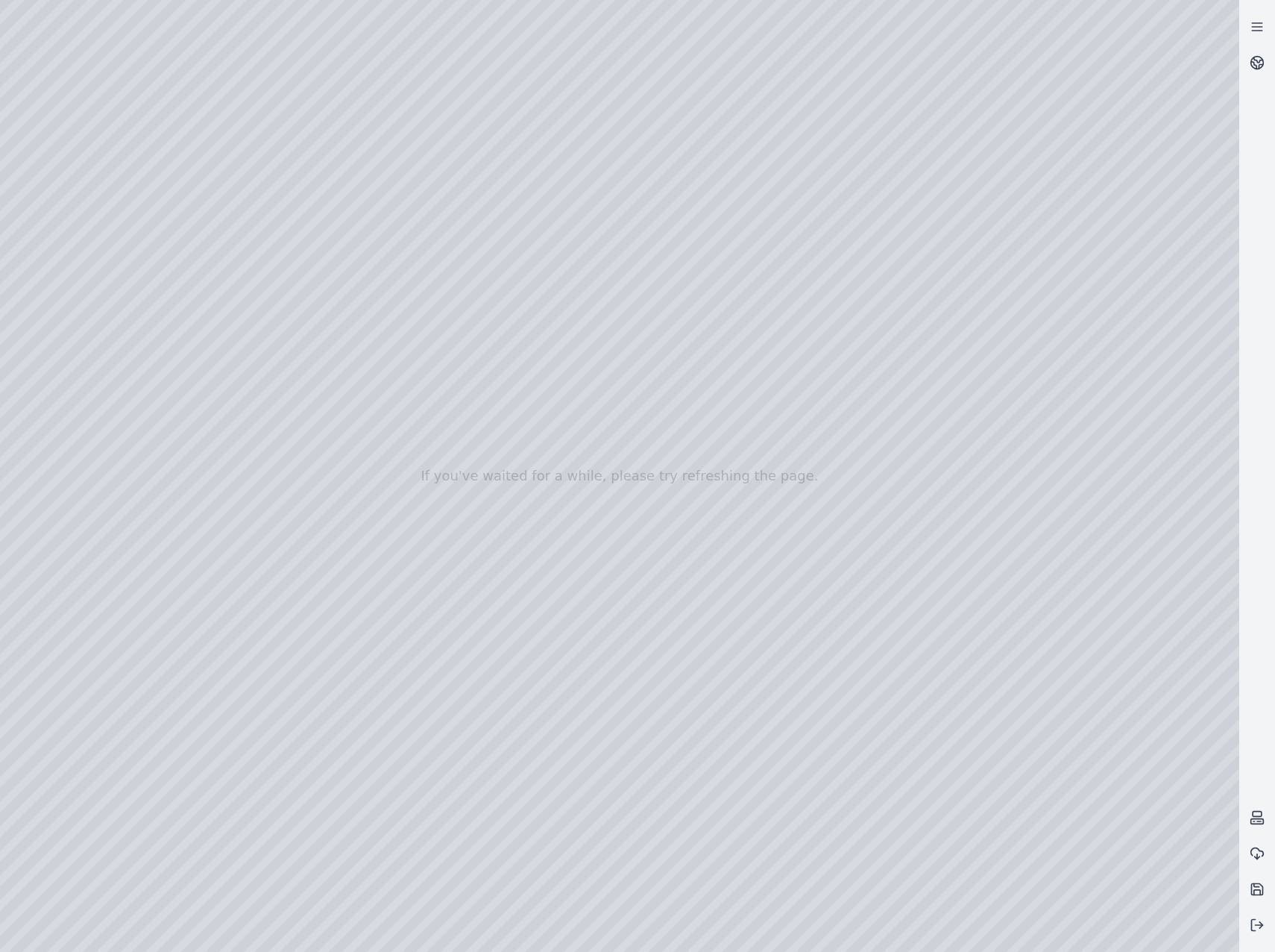
click at [86, 285] on div at bounding box center [619, 476] width 1239 height 952
click at [222, 256] on div at bounding box center [619, 476] width 1239 height 952
click at [408, 239] on div at bounding box center [619, 476] width 1239 height 952
drag, startPoint x: 441, startPoint y: 298, endPoint x: 690, endPoint y: 691, distance: 465.2
click at [690, 691] on div at bounding box center [619, 476] width 1239 height 952
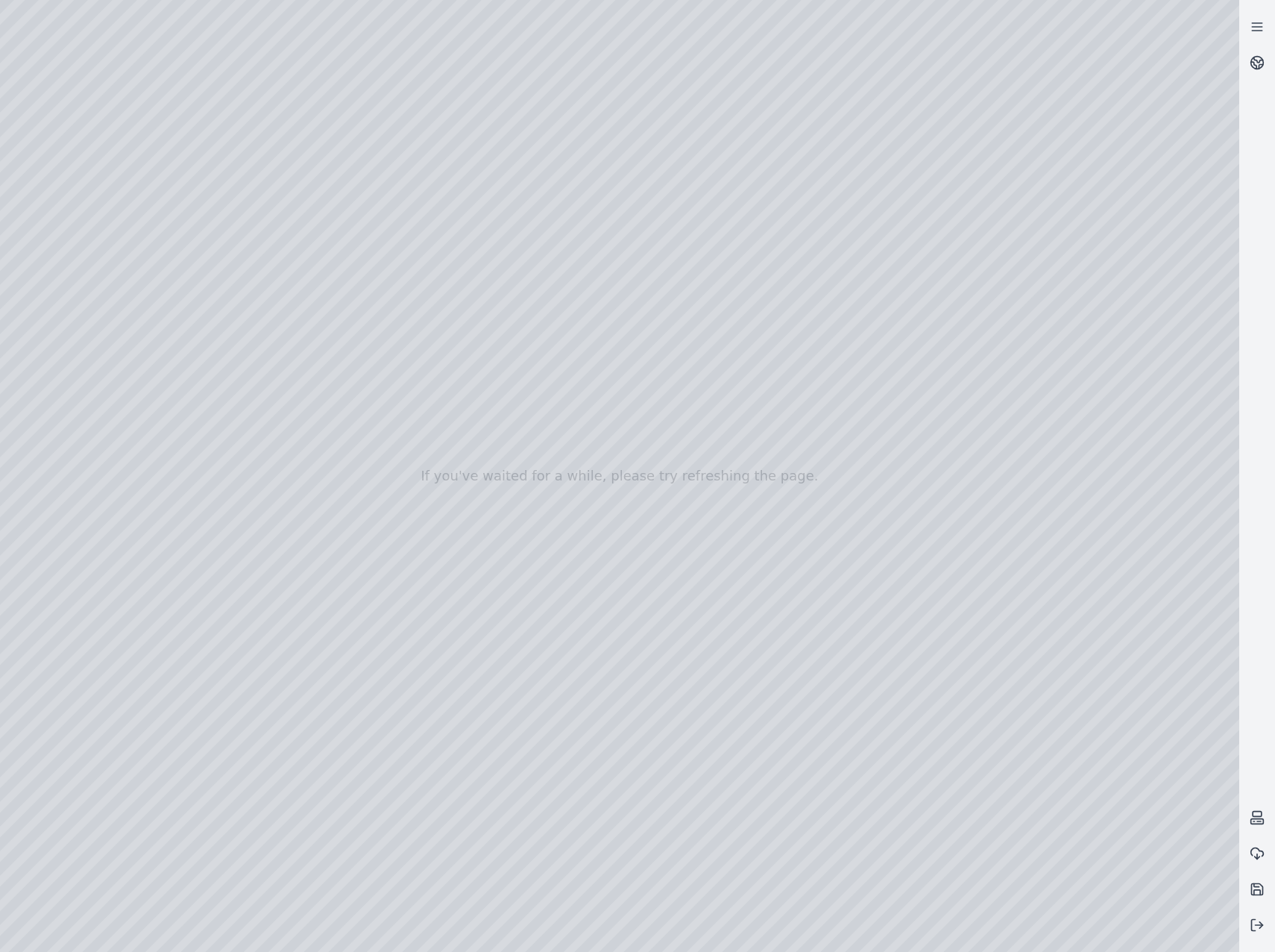
click at [1093, 759] on div at bounding box center [619, 476] width 1239 height 952
click at [1072, 807] on div at bounding box center [619, 476] width 1239 height 952
click at [789, 761] on div at bounding box center [619, 476] width 1239 height 952
click at [694, 673] on div at bounding box center [619, 476] width 1239 height 952
click at [681, 721] on div at bounding box center [619, 476] width 1239 height 952
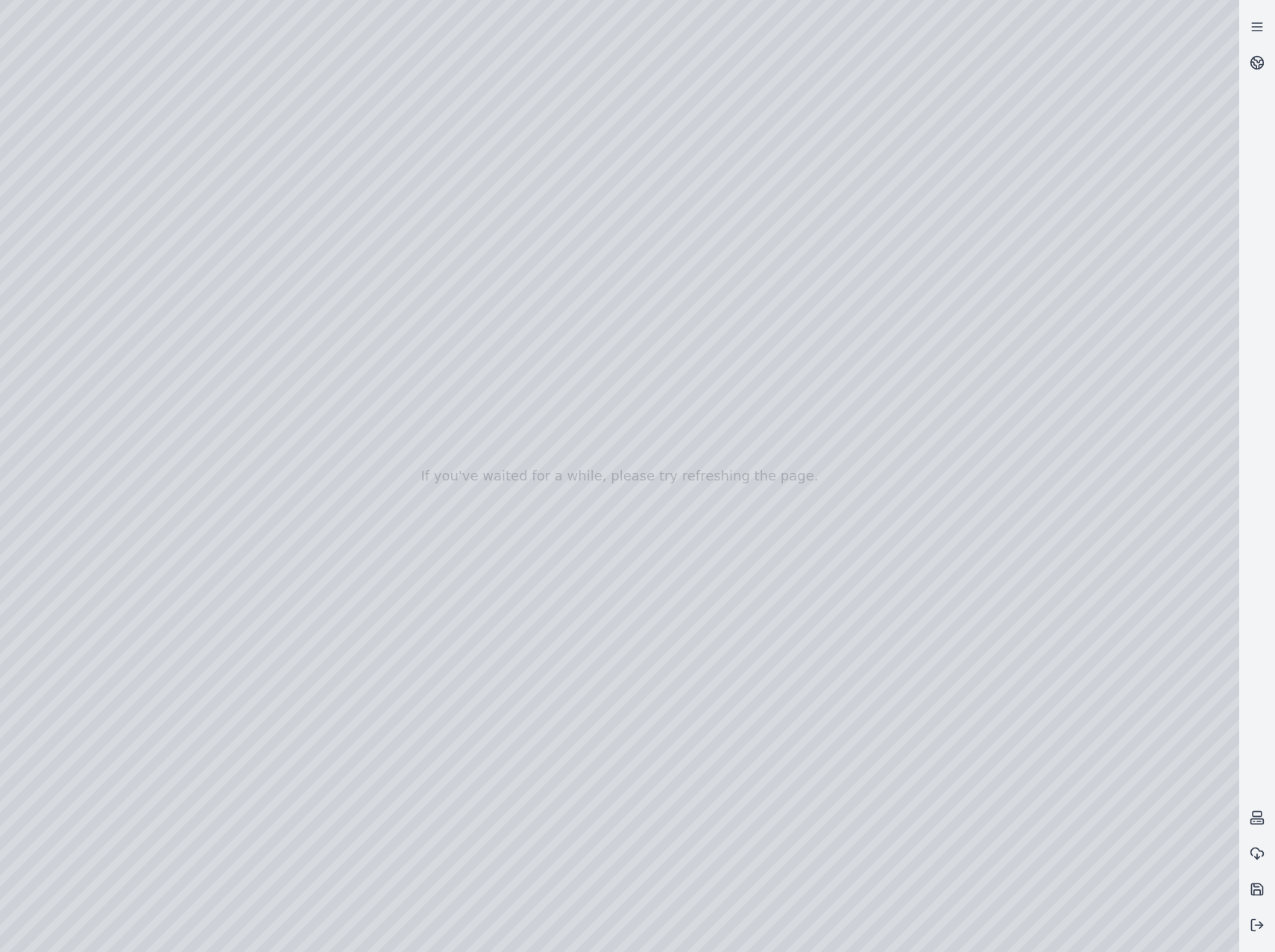
click at [622, 875] on div at bounding box center [619, 476] width 1239 height 952
click at [690, 653] on div at bounding box center [619, 476] width 1239 height 952
drag, startPoint x: 651, startPoint y: 661, endPoint x: 671, endPoint y: 673, distance: 23.3
click at [671, 673] on div at bounding box center [619, 476] width 1239 height 952
click at [698, 741] on div at bounding box center [619, 476] width 1239 height 952
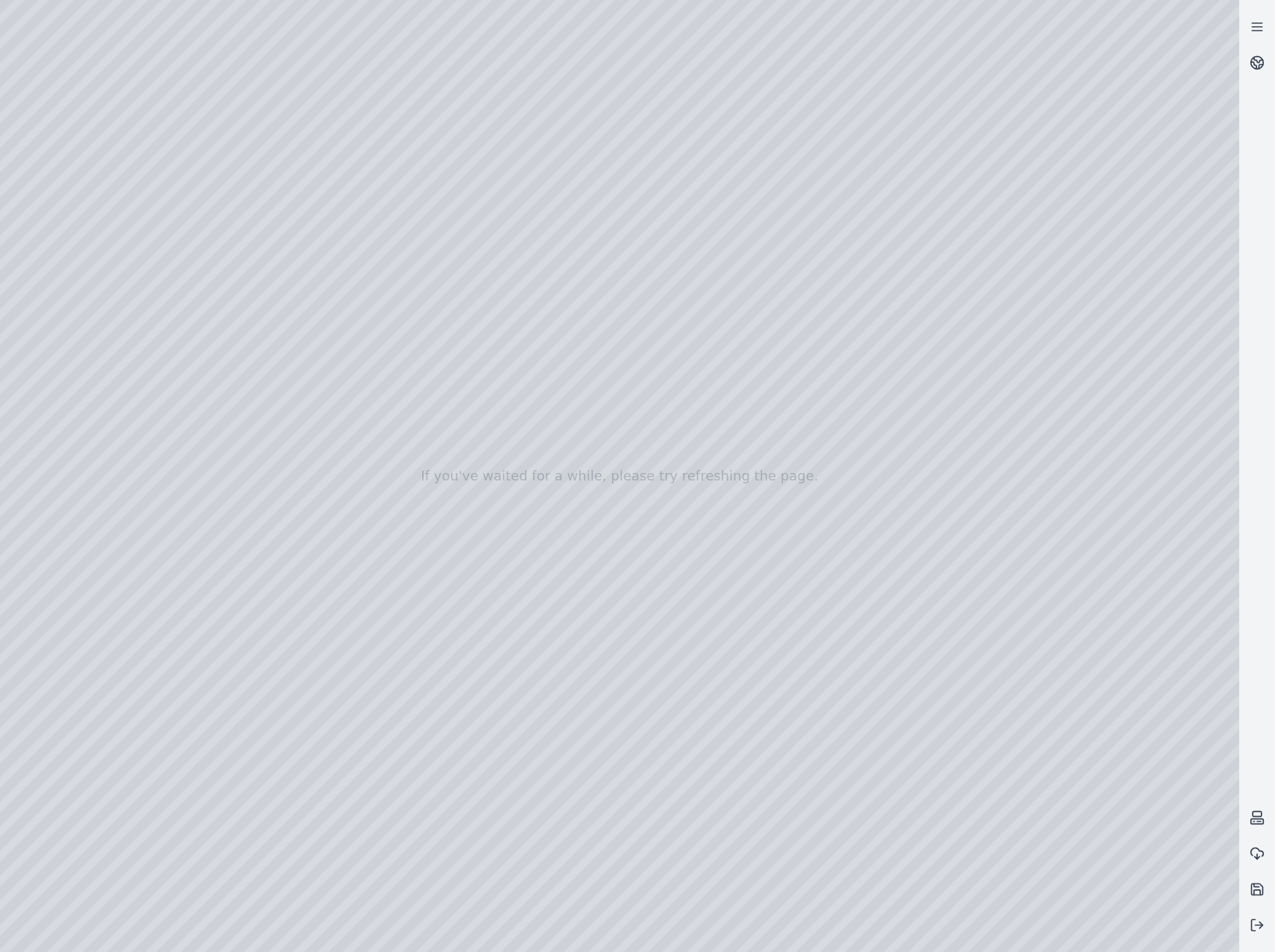
click at [528, 617] on div at bounding box center [619, 476] width 1239 height 952
click at [713, 665] on div at bounding box center [619, 476] width 1239 height 952
click at [1061, 414] on div at bounding box center [619, 476] width 1239 height 952
click at [1083, 517] on div at bounding box center [619, 476] width 1239 height 952
click at [812, 772] on div at bounding box center [619, 476] width 1239 height 952
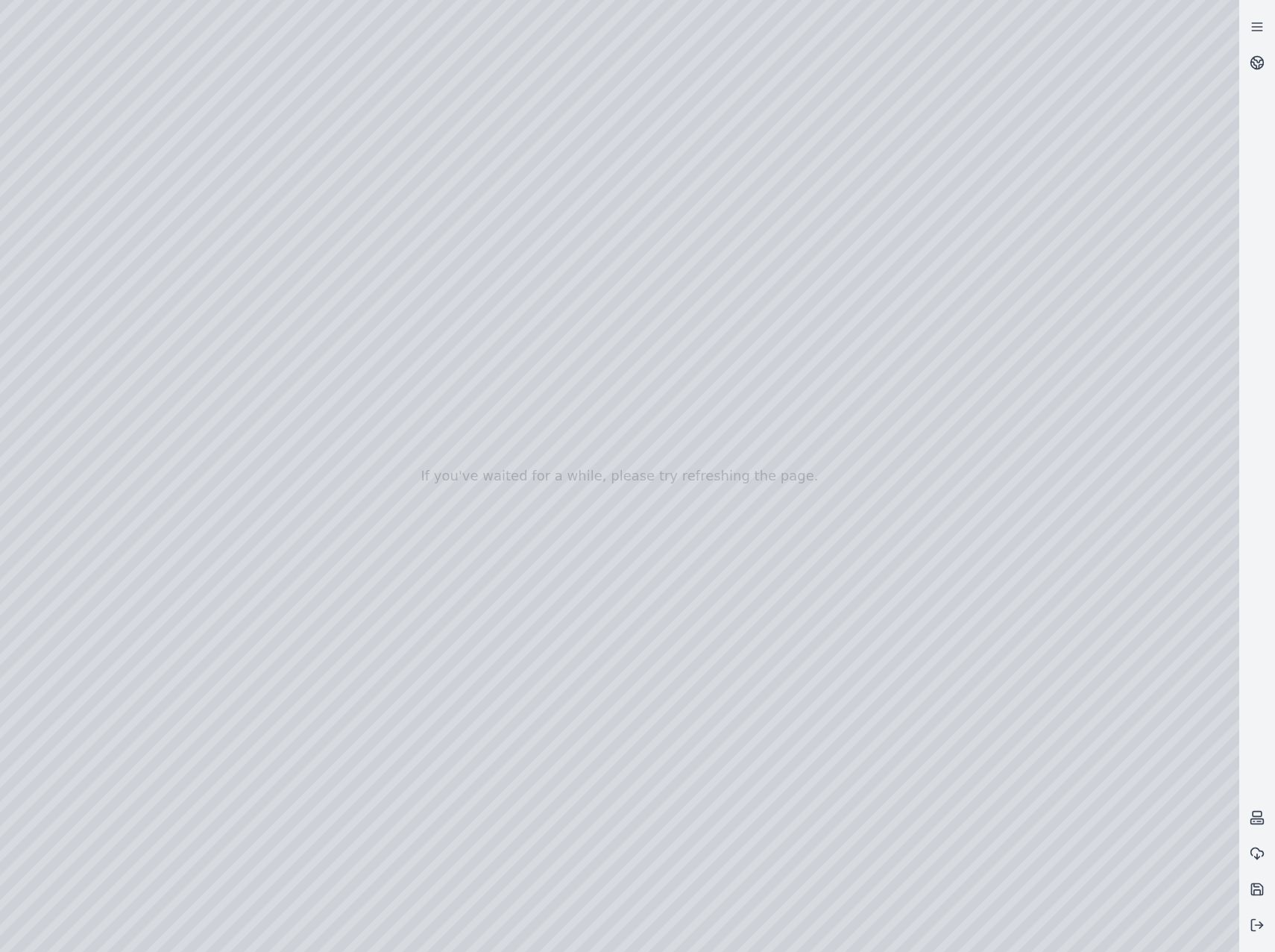
click at [745, 708] on div at bounding box center [619, 476] width 1239 height 952
drag, startPoint x: 767, startPoint y: 702, endPoint x: 759, endPoint y: 711, distance: 12.0
click at [759, 711] on div at bounding box center [619, 476] width 1239 height 952
click at [768, 702] on div at bounding box center [619, 476] width 1239 height 952
click at [809, 815] on div at bounding box center [619, 476] width 1239 height 952
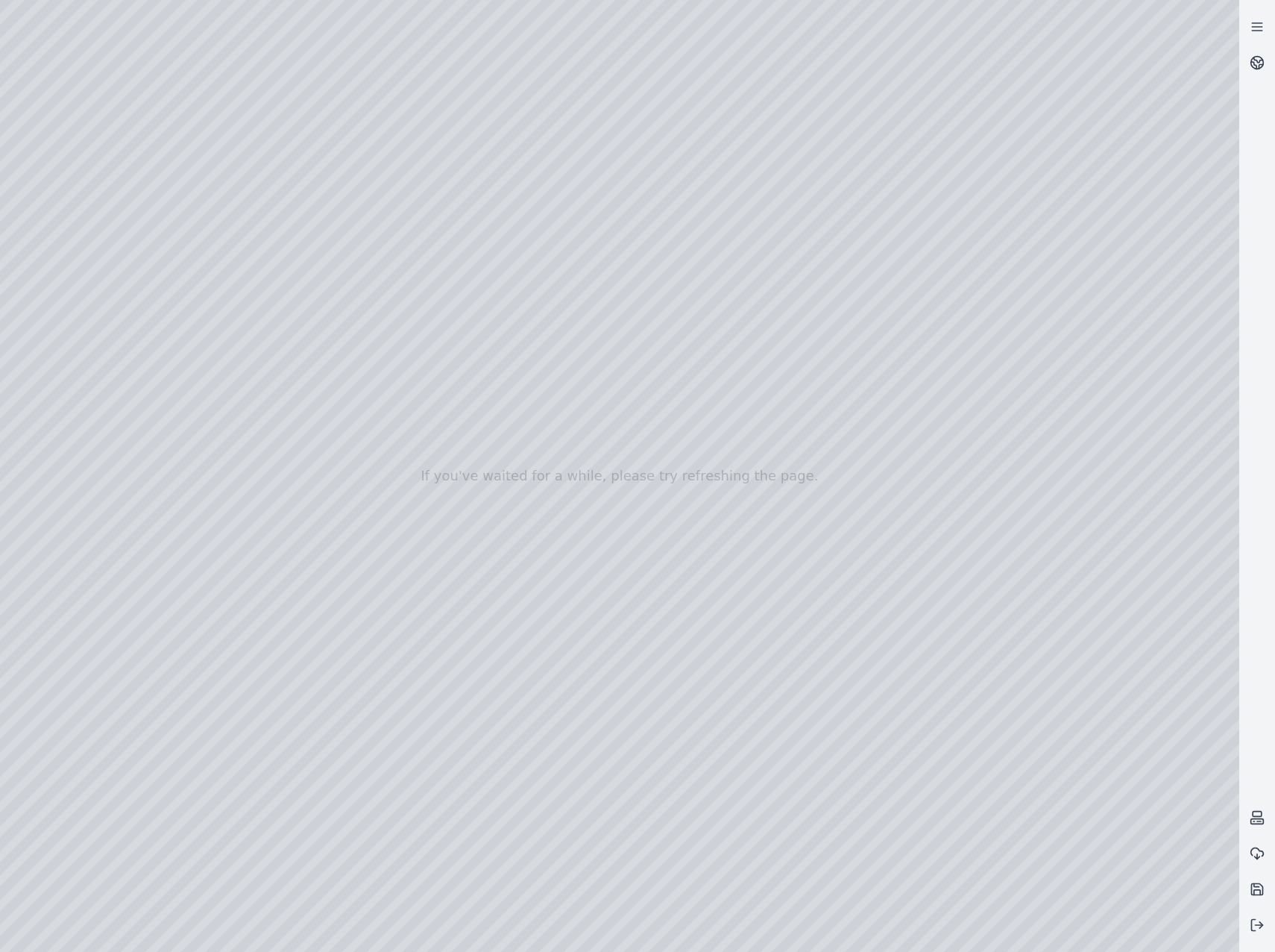
click at [745, 707] on div at bounding box center [619, 476] width 1239 height 952
drag, startPoint x: 776, startPoint y: 694, endPoint x: 767, endPoint y: 708, distance: 16.6
click at [767, 708] on div at bounding box center [619, 476] width 1239 height 952
click at [763, 772] on div at bounding box center [619, 476] width 1239 height 952
click at [739, 699] on div at bounding box center [619, 476] width 1239 height 952
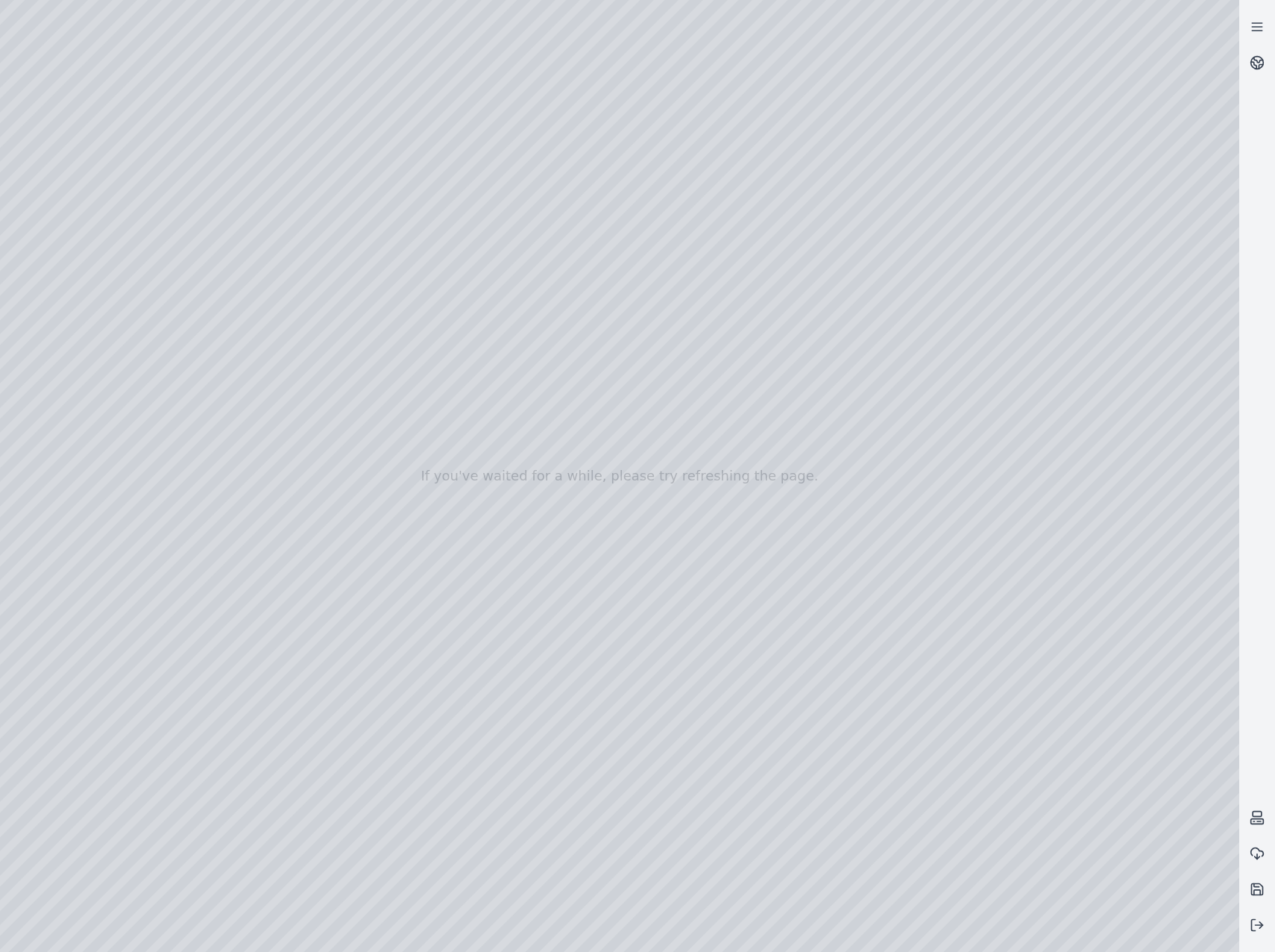
drag, startPoint x: 770, startPoint y: 698, endPoint x: 766, endPoint y: 708, distance: 10.8
click at [766, 708] on div at bounding box center [619, 476] width 1239 height 952
click at [780, 769] on div at bounding box center [619, 476] width 1239 height 952
click at [734, 720] on div at bounding box center [619, 476] width 1239 height 952
click at [108, 202] on div at bounding box center [619, 476] width 1239 height 952
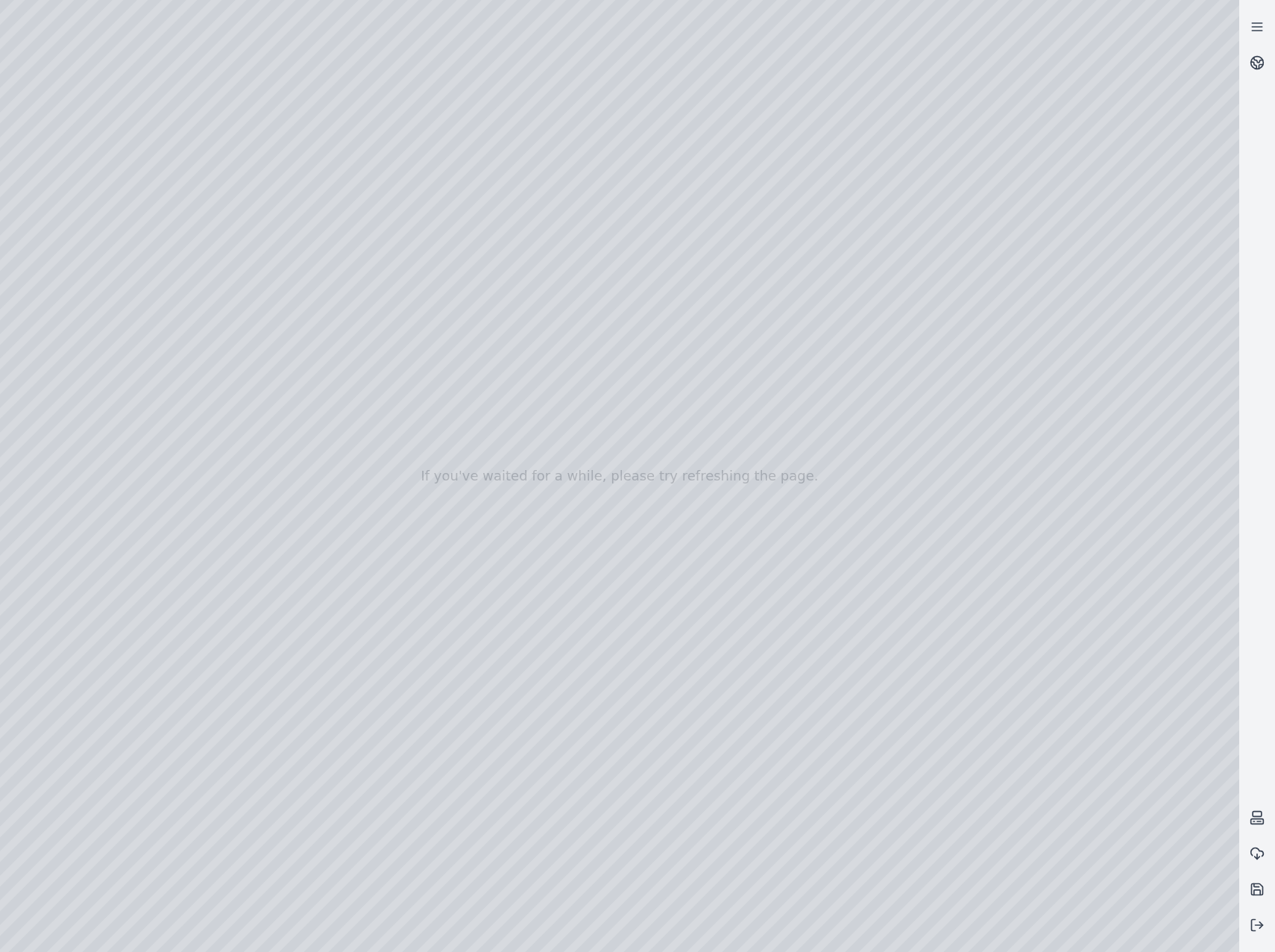
click at [98, 283] on div at bounding box center [619, 476] width 1239 height 952
click at [384, 552] on div at bounding box center [619, 476] width 1239 height 952
click at [986, 776] on div at bounding box center [619, 476] width 1239 height 952
click at [815, 765] on div at bounding box center [619, 476] width 1239 height 952
click at [733, 696] on div at bounding box center [619, 476] width 1239 height 952
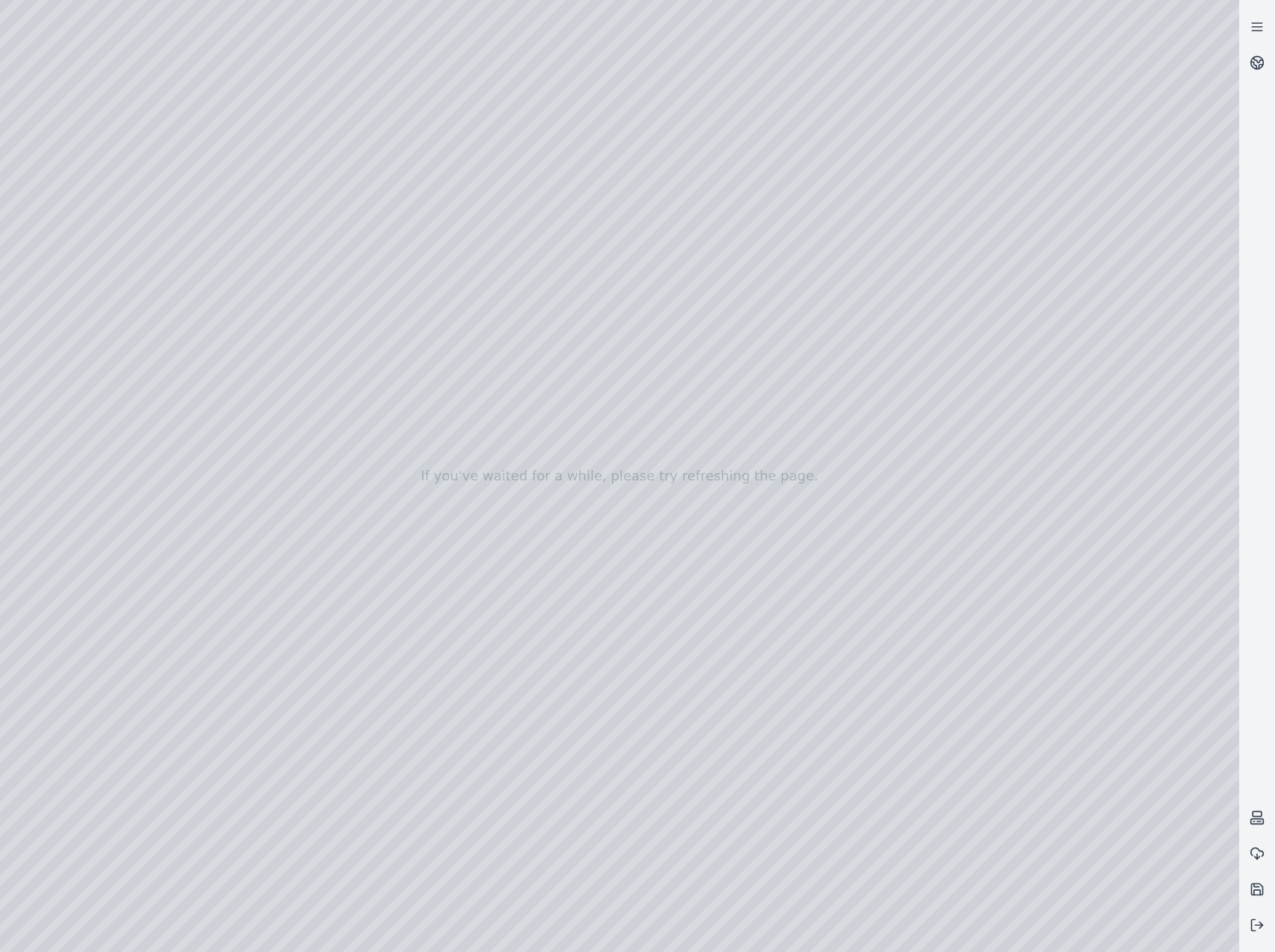
click at [1183, 519] on div at bounding box center [619, 476] width 1239 height 952
click at [1130, 538] on div at bounding box center [619, 476] width 1239 height 952
click at [1019, 505] on div at bounding box center [619, 476] width 1239 height 952
click at [1094, 507] on div at bounding box center [619, 476] width 1239 height 952
click at [1025, 513] on div at bounding box center [619, 476] width 1239 height 952
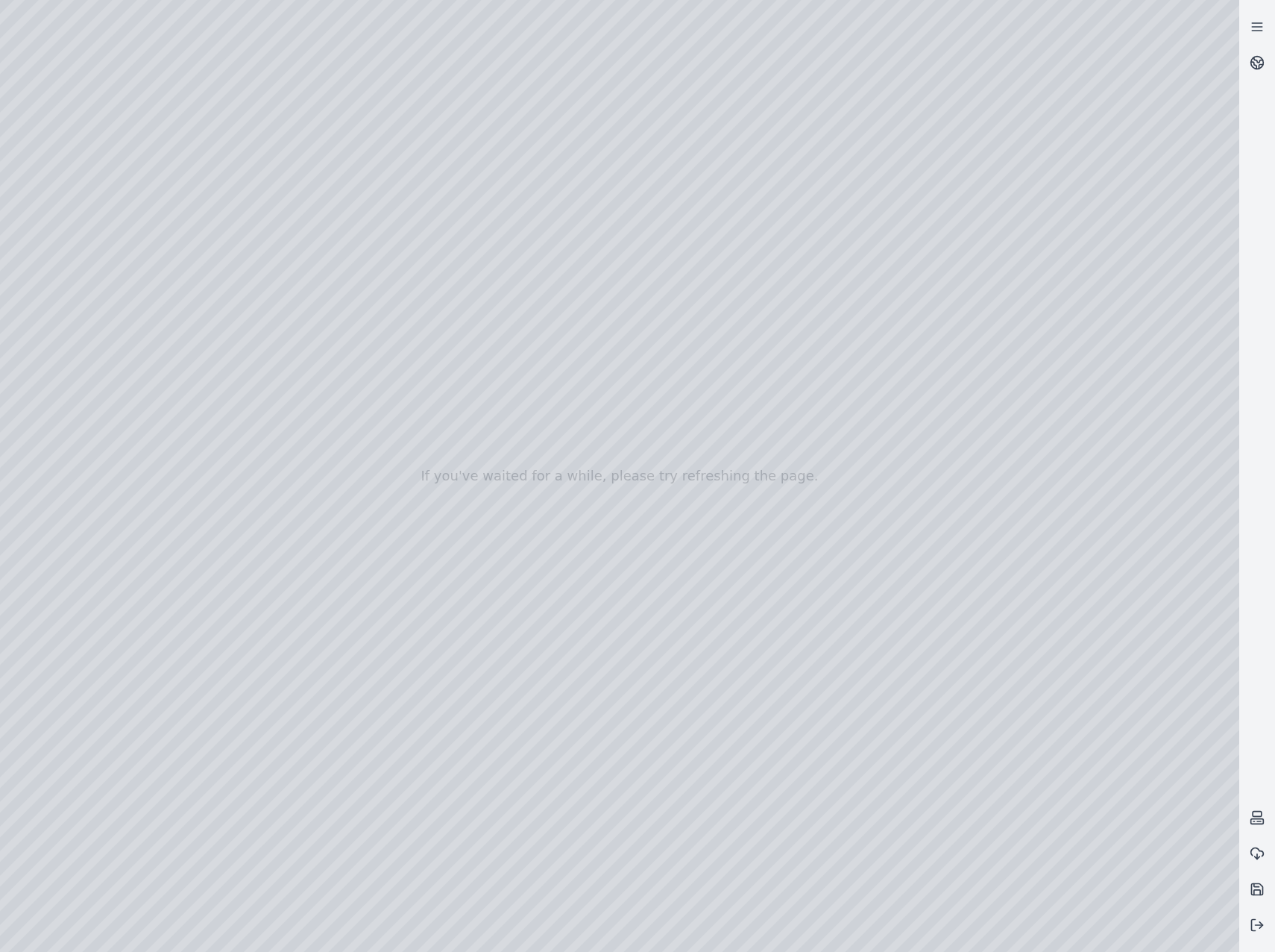
click at [1113, 513] on div at bounding box center [619, 476] width 1239 height 952
click at [1007, 514] on div at bounding box center [619, 476] width 1239 height 952
click at [1108, 516] on div at bounding box center [619, 476] width 1239 height 952
click at [1019, 508] on div at bounding box center [619, 476] width 1239 height 952
click at [1023, 507] on div at bounding box center [619, 476] width 1239 height 952
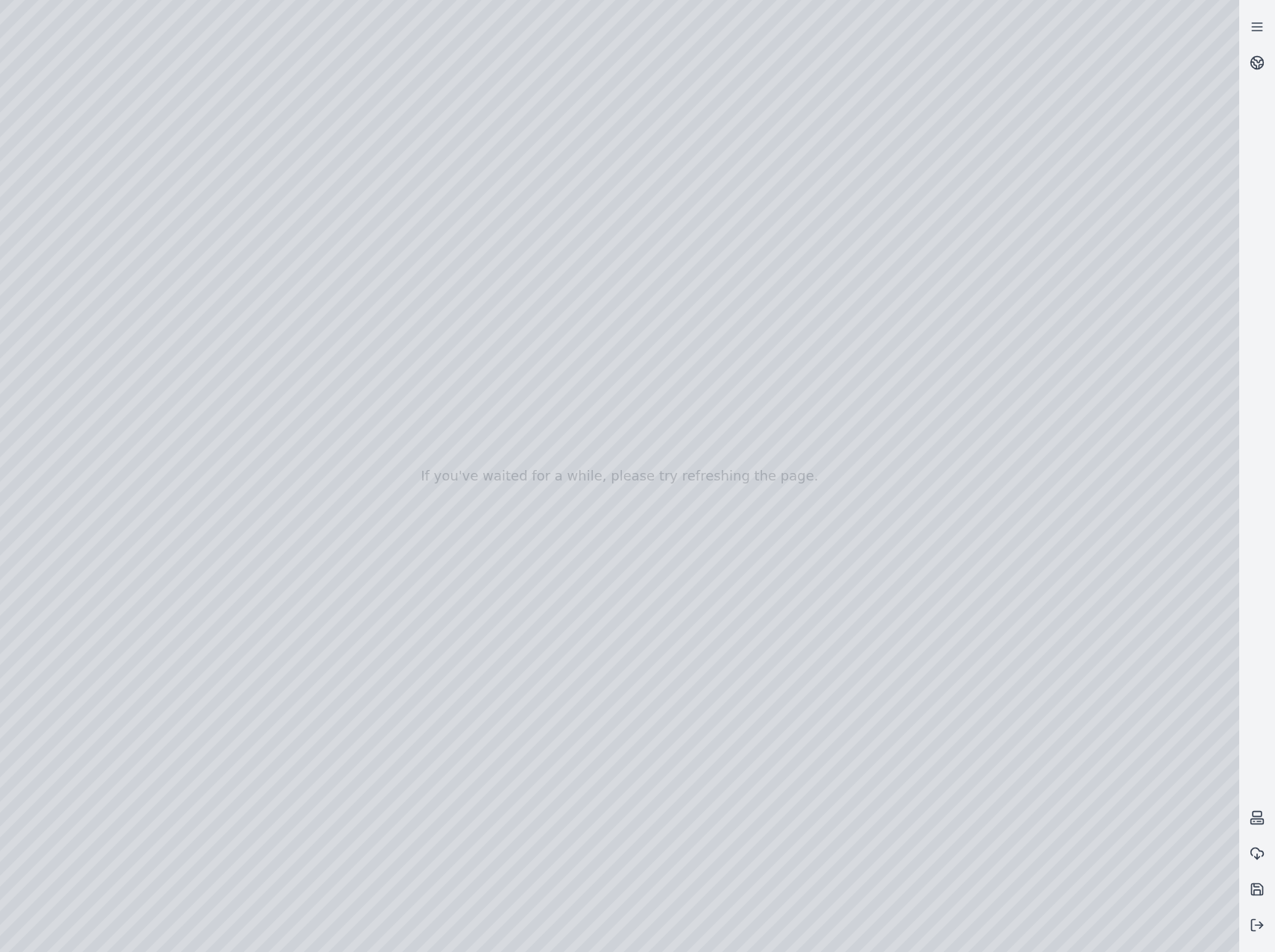
click at [861, 777] on div at bounding box center [619, 476] width 1239 height 952
click at [731, 695] on div at bounding box center [619, 476] width 1239 height 952
click at [740, 697] on div at bounding box center [619, 476] width 1239 height 952
drag, startPoint x: 735, startPoint y: 648, endPoint x: 629, endPoint y: 608, distance: 113.3
click at [629, 608] on div at bounding box center [619, 476] width 1239 height 952
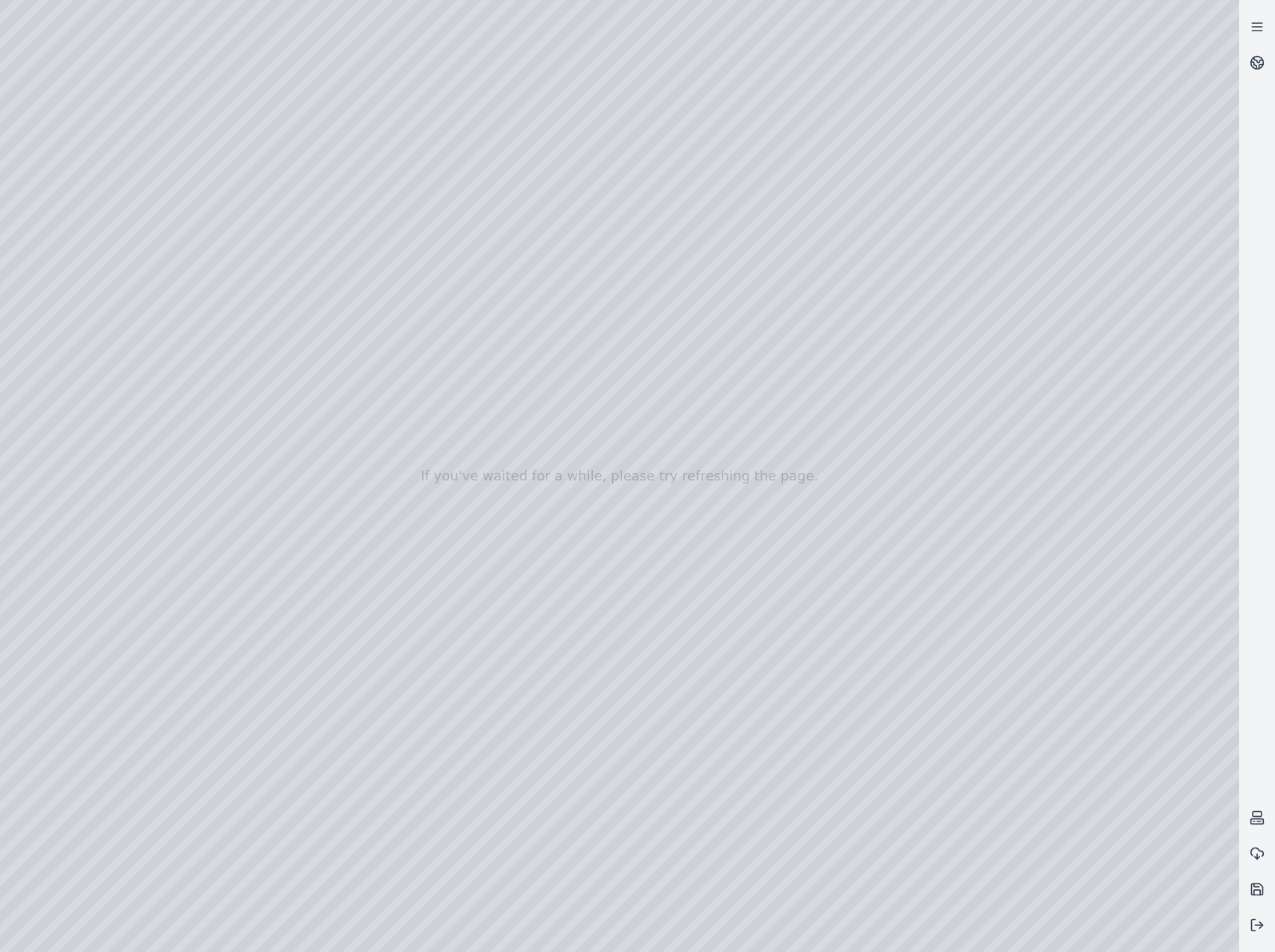
drag, startPoint x: 677, startPoint y: 587, endPoint x: 650, endPoint y: 606, distance: 33.0
click at [650, 606] on div at bounding box center [619, 476] width 1239 height 952
drag, startPoint x: 586, startPoint y: 608, endPoint x: 600, endPoint y: 623, distance: 20.5
click at [600, 623] on div at bounding box center [619, 476] width 1239 height 952
click at [615, 875] on div at bounding box center [619, 476] width 1239 height 952
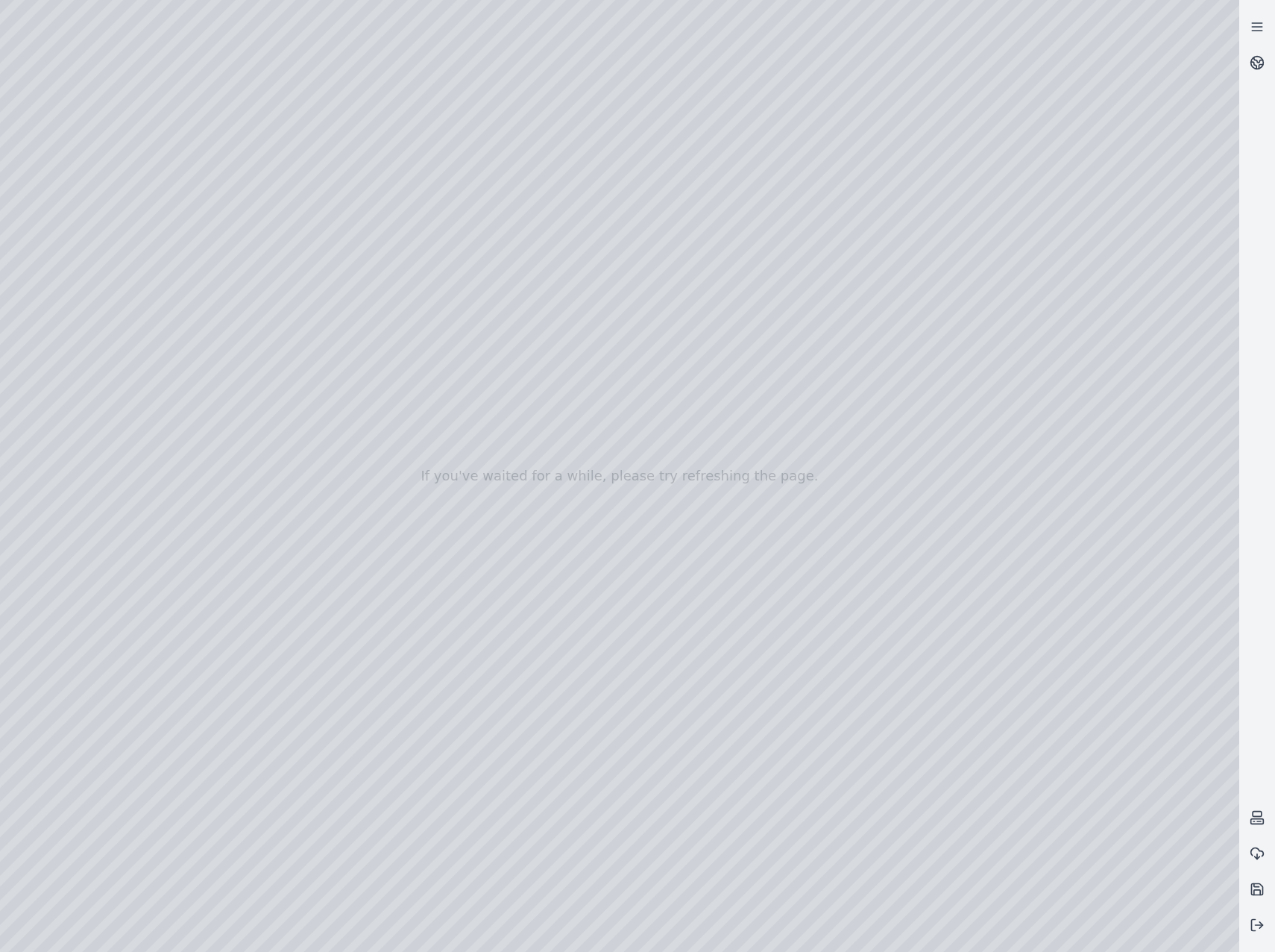
click at [622, 645] on div at bounding box center [619, 476] width 1239 height 952
drag, startPoint x: 625, startPoint y: 668, endPoint x: 629, endPoint y: 719, distance: 51.2
click at [629, 719] on div at bounding box center [619, 476] width 1239 height 952
drag, startPoint x: 651, startPoint y: 664, endPoint x: 663, endPoint y: 658, distance: 13.4
click at [663, 658] on div at bounding box center [619, 476] width 1239 height 952
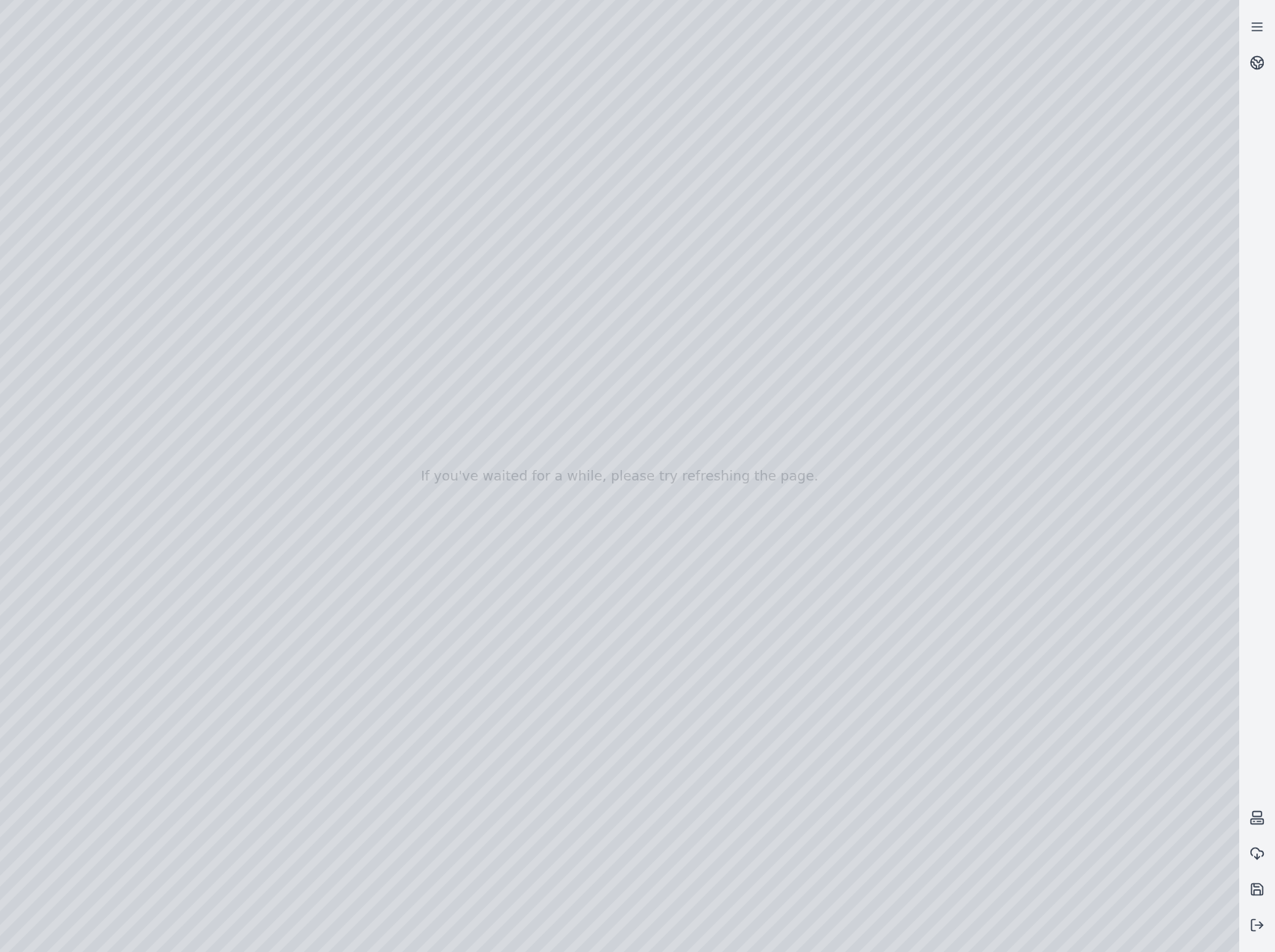
click at [632, 710] on div at bounding box center [619, 476] width 1239 height 952
click at [661, 660] on div at bounding box center [619, 476] width 1239 height 952
click at [709, 721] on div at bounding box center [619, 476] width 1239 height 952
drag, startPoint x: 655, startPoint y: 711, endPoint x: 764, endPoint y: 668, distance: 117.2
drag, startPoint x: 807, startPoint y: 680, endPoint x: 825, endPoint y: 666, distance: 22.8
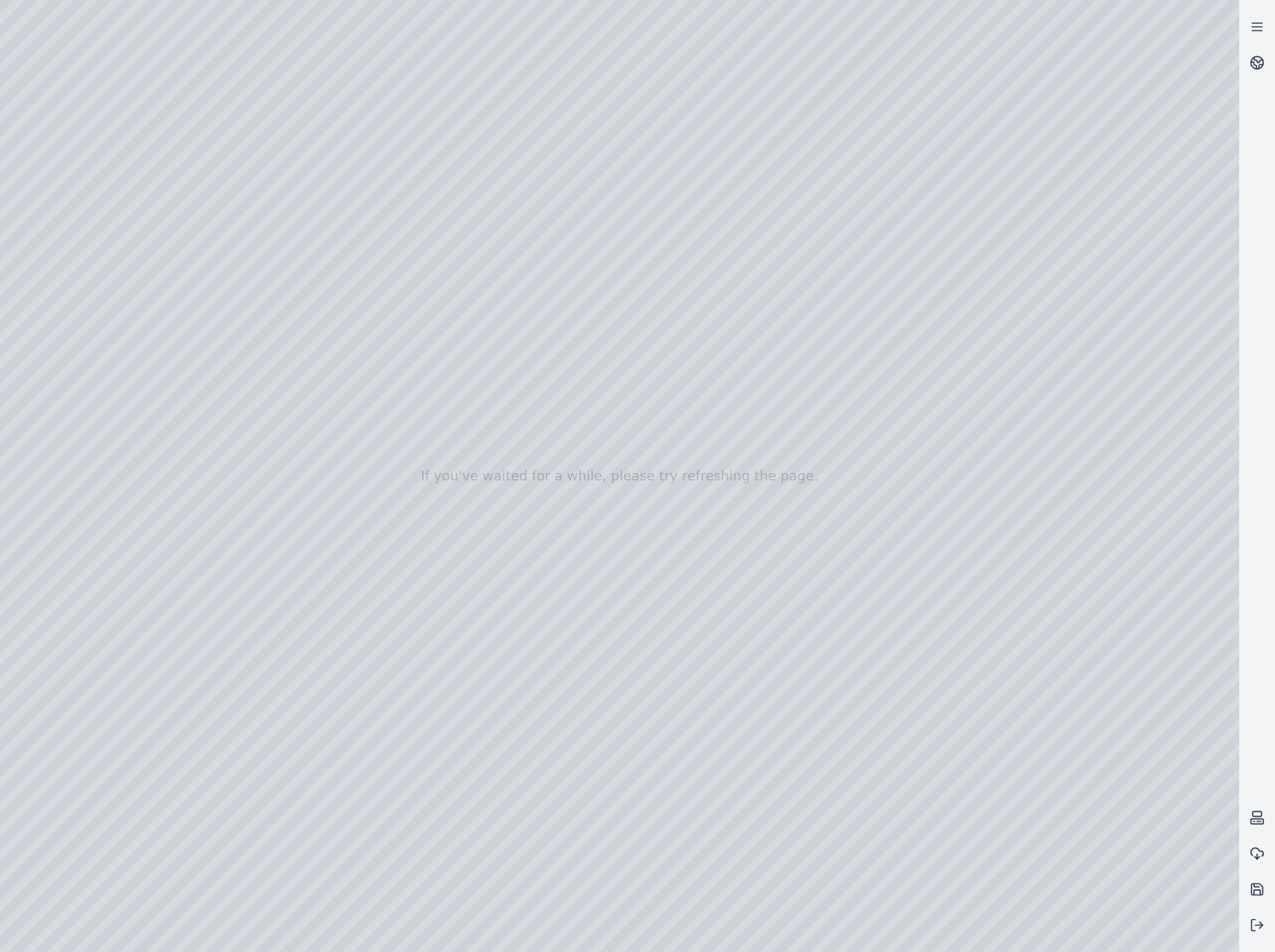
click at [748, 606] on div at bounding box center [619, 476] width 1239 height 952
click at [764, 607] on div at bounding box center [619, 476] width 1239 height 952
drag, startPoint x: 711, startPoint y: 649, endPoint x: 782, endPoint y: 679, distance: 77.1
click at [782, 679] on div at bounding box center [619, 476] width 1239 height 952
drag, startPoint x: 857, startPoint y: 654, endPoint x: 869, endPoint y: 648, distance: 13.4
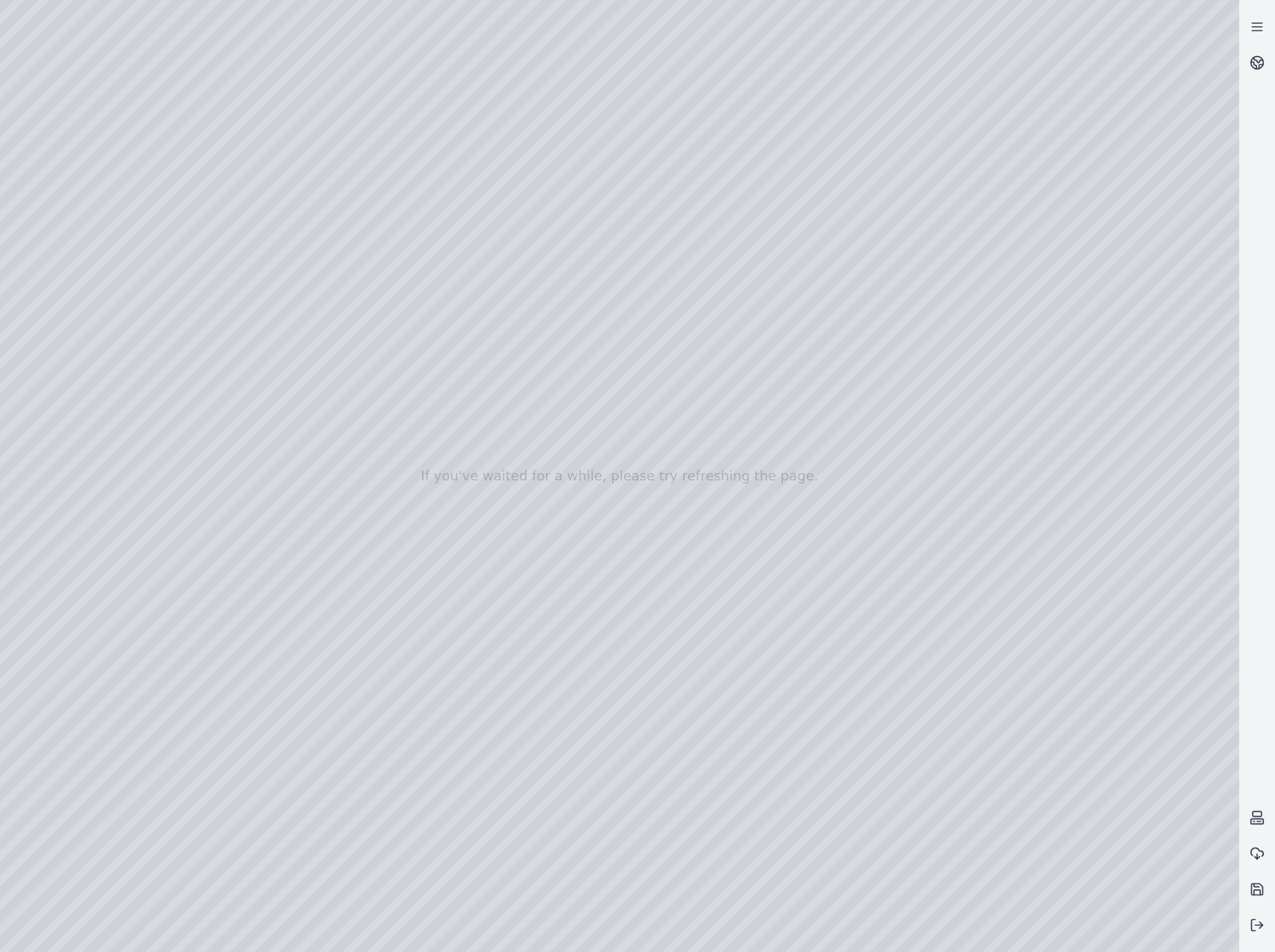
click at [869, 648] on div at bounding box center [619, 476] width 1239 height 952
click at [582, 596] on div at bounding box center [619, 476] width 1239 height 952
drag, startPoint x: 589, startPoint y: 614, endPoint x: 544, endPoint y: 599, distance: 47.4
click at [544, 599] on div at bounding box center [619, 476] width 1239 height 952
drag, startPoint x: 608, startPoint y: 590, endPoint x: 594, endPoint y: 592, distance: 14.1
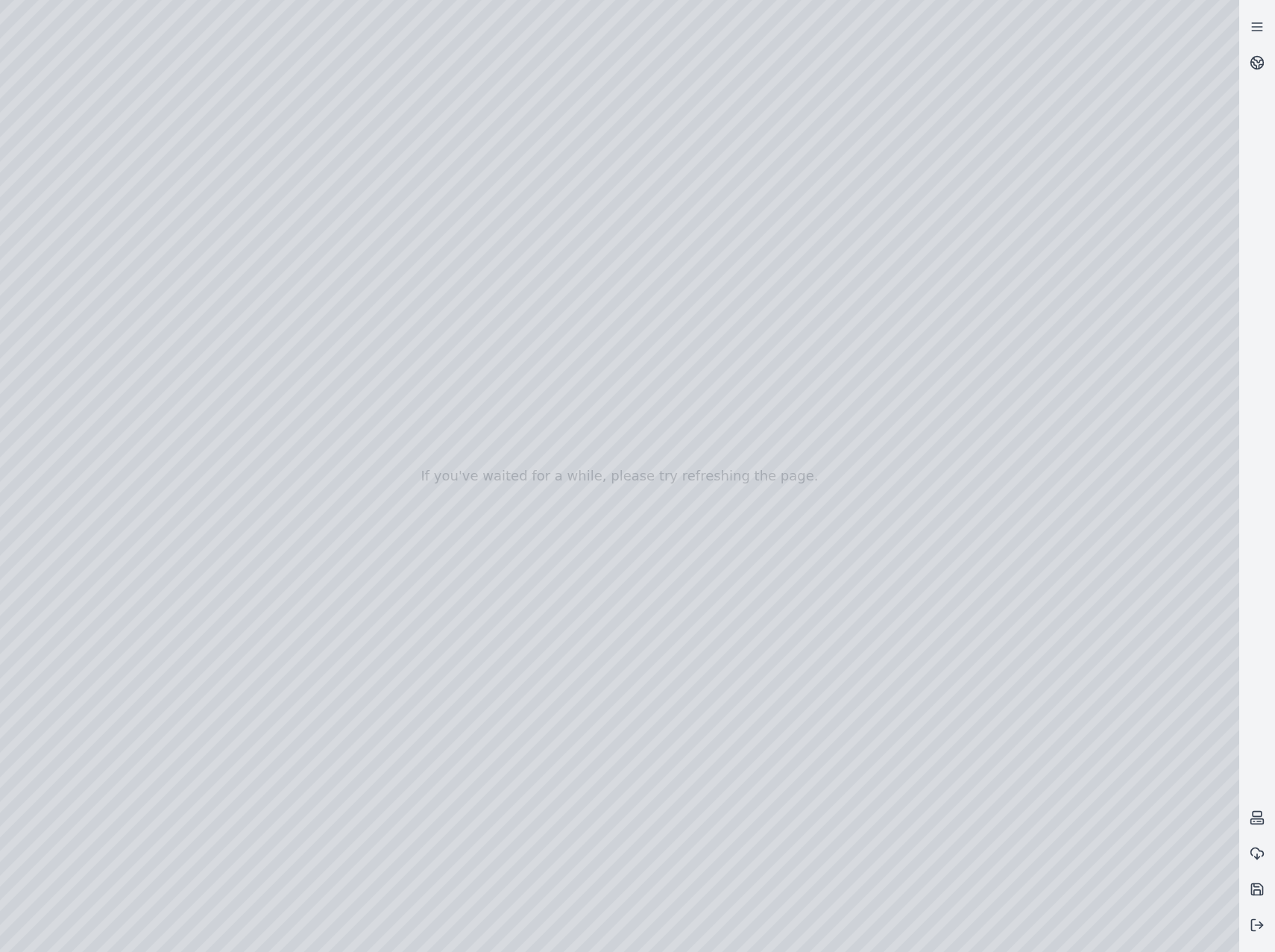
click at [594, 592] on div at bounding box center [619, 476] width 1239 height 952
drag, startPoint x: 715, startPoint y: 699, endPoint x: 671, endPoint y: 728, distance: 52.7
drag, startPoint x: 734, startPoint y: 678, endPoint x: 549, endPoint y: 762, distance: 203.2
drag, startPoint x: 613, startPoint y: 744, endPoint x: 558, endPoint y: 744, distance: 55.0
click at [744, 675] on div at bounding box center [619, 476] width 1239 height 952
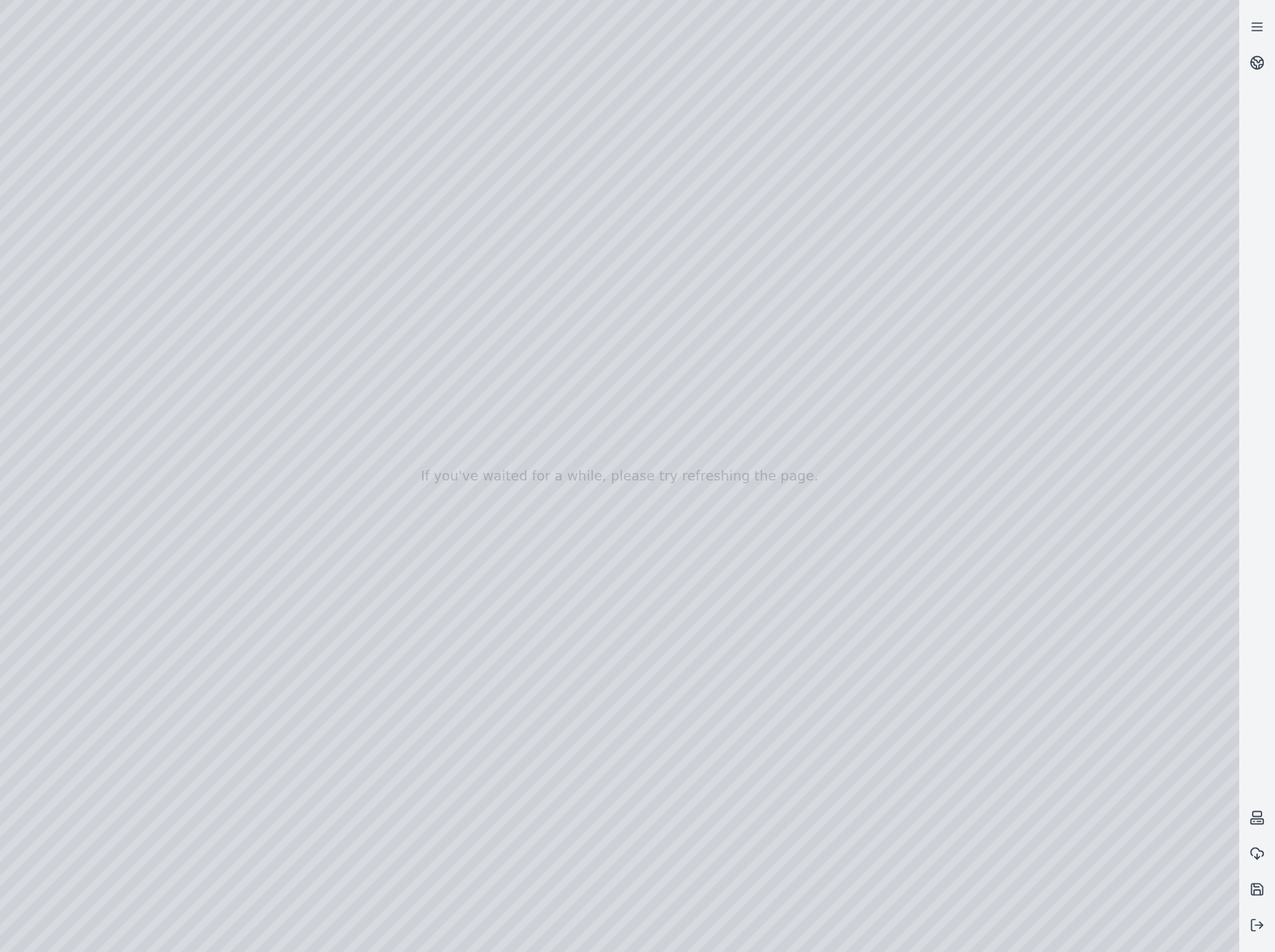
click at [651, 655] on div at bounding box center [619, 476] width 1239 height 952
drag, startPoint x: 705, startPoint y: 770, endPoint x: 866, endPoint y: 692, distance: 178.9
drag, startPoint x: 794, startPoint y: 655, endPoint x: 870, endPoint y: 552, distance: 128.0
drag, startPoint x: 900, startPoint y: 519, endPoint x: 529, endPoint y: 890, distance: 524.7
drag, startPoint x: 662, startPoint y: 794, endPoint x: 758, endPoint y: 690, distance: 141.5
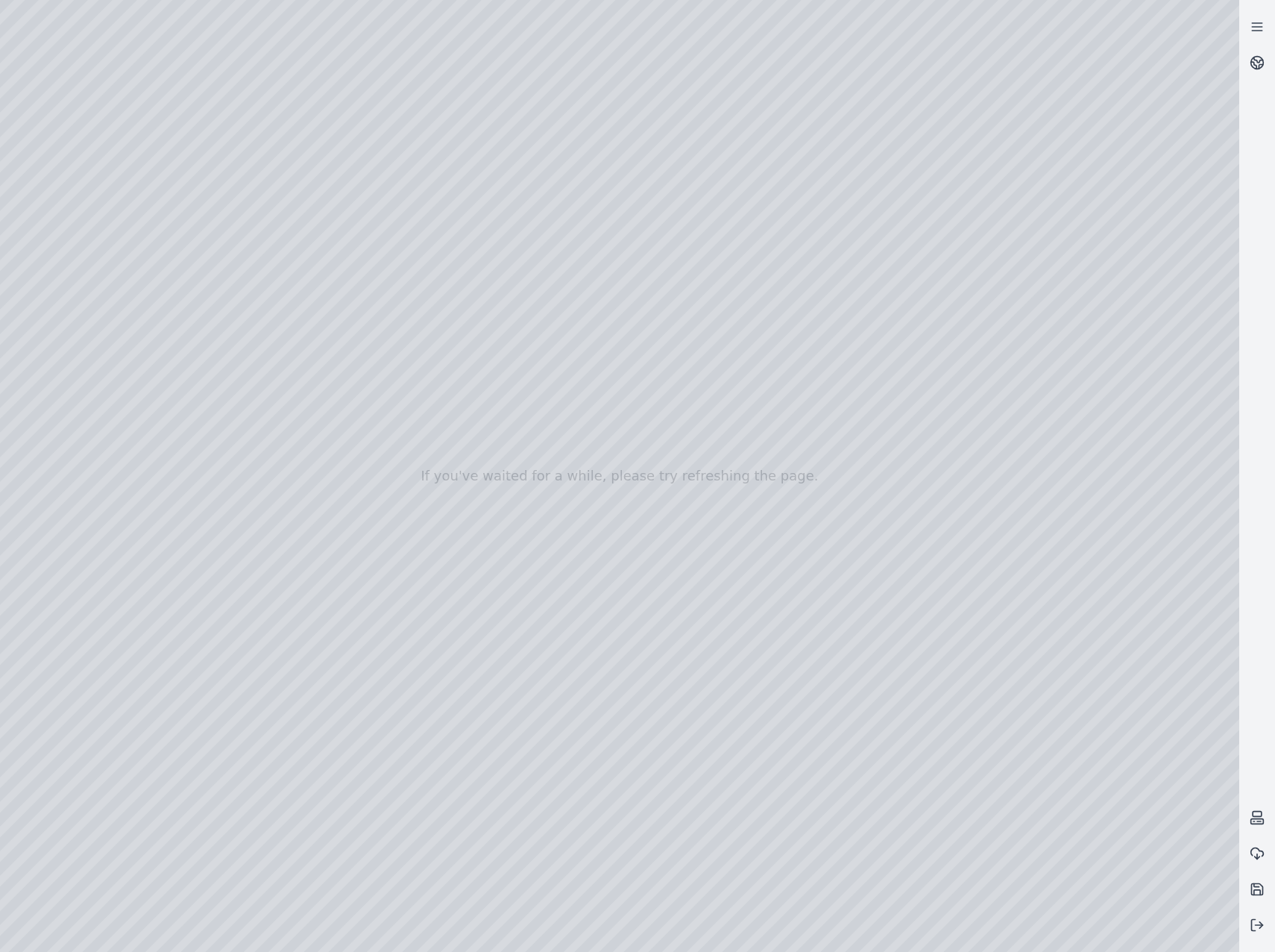
drag, startPoint x: 887, startPoint y: 617, endPoint x: 845, endPoint y: 623, distance: 42.4
drag, startPoint x: 958, startPoint y: 603, endPoint x: 722, endPoint y: 716, distance: 261.7
drag, startPoint x: 729, startPoint y: 714, endPoint x: 757, endPoint y: 737, distance: 36.2
click at [785, 597] on div at bounding box center [619, 476] width 1239 height 952
drag, startPoint x: 812, startPoint y: 590, endPoint x: 833, endPoint y: 577, distance: 24.7
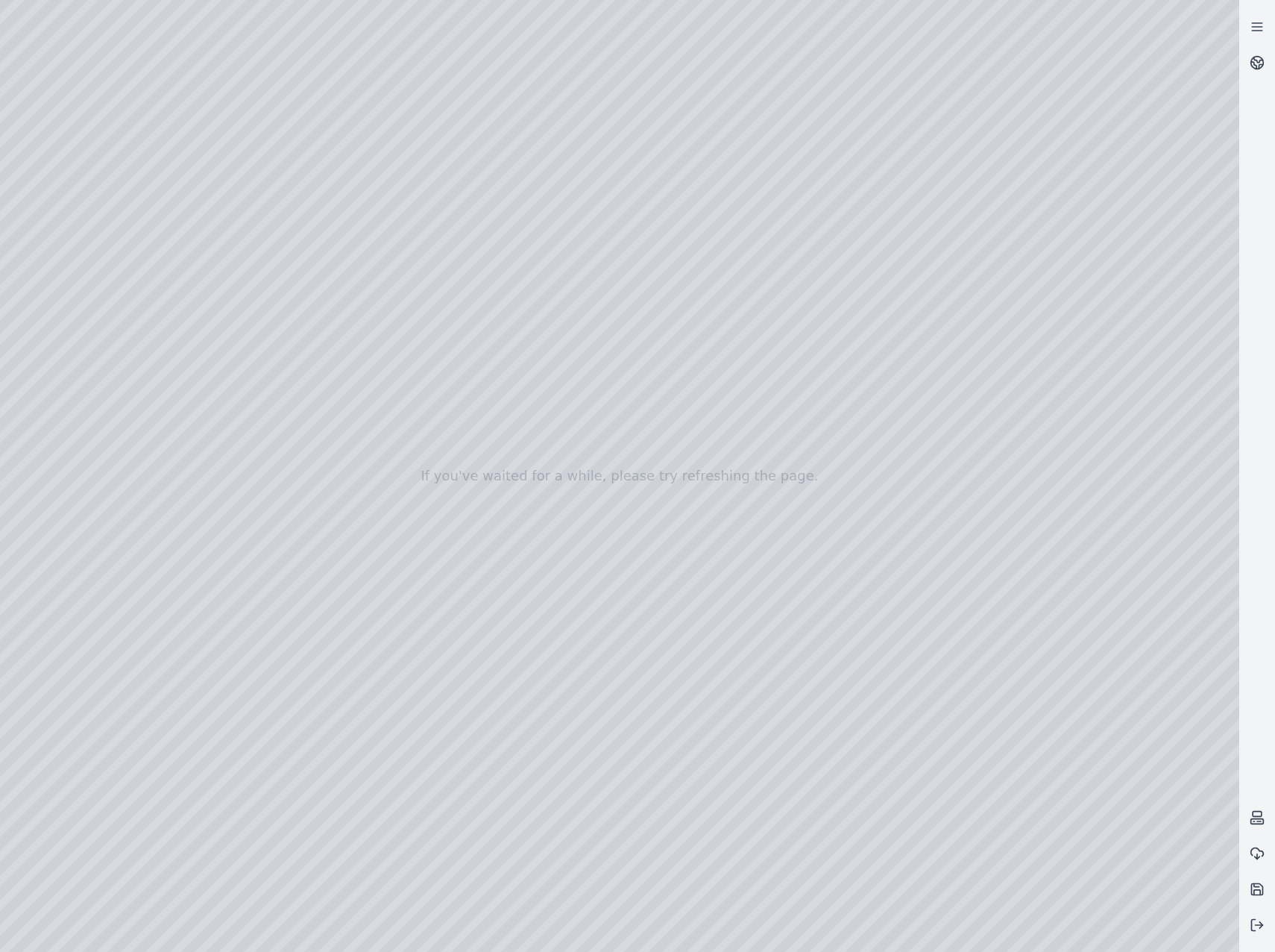
click at [833, 577] on div at bounding box center [619, 476] width 1239 height 952
drag, startPoint x: 773, startPoint y: 587, endPoint x: 759, endPoint y: 580, distance: 15.7
click at [759, 580] on div at bounding box center [619, 476] width 1239 height 952
drag, startPoint x: 561, startPoint y: 537, endPoint x: 569, endPoint y: 536, distance: 8.1
click at [567, 536] on div at bounding box center [619, 476] width 1239 height 952
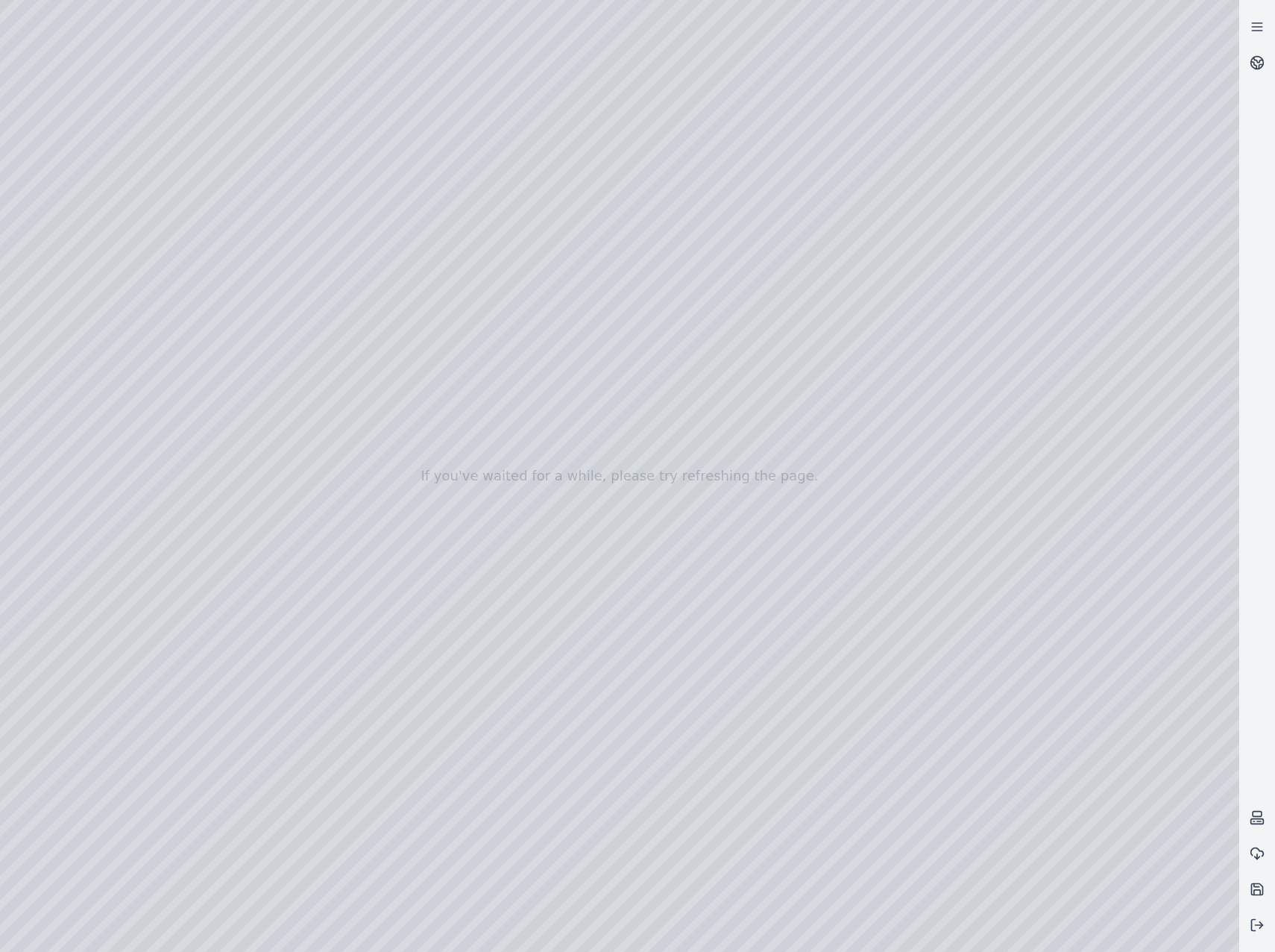
click at [569, 536] on div at bounding box center [619, 476] width 1239 height 952
drag, startPoint x: 594, startPoint y: 545, endPoint x: 613, endPoint y: 538, distance: 20.2
click at [613, 538] on div at bounding box center [619, 476] width 1239 height 952
drag, startPoint x: 552, startPoint y: 534, endPoint x: 510, endPoint y: 516, distance: 45.7
click at [510, 516] on div at bounding box center [619, 476] width 1239 height 952
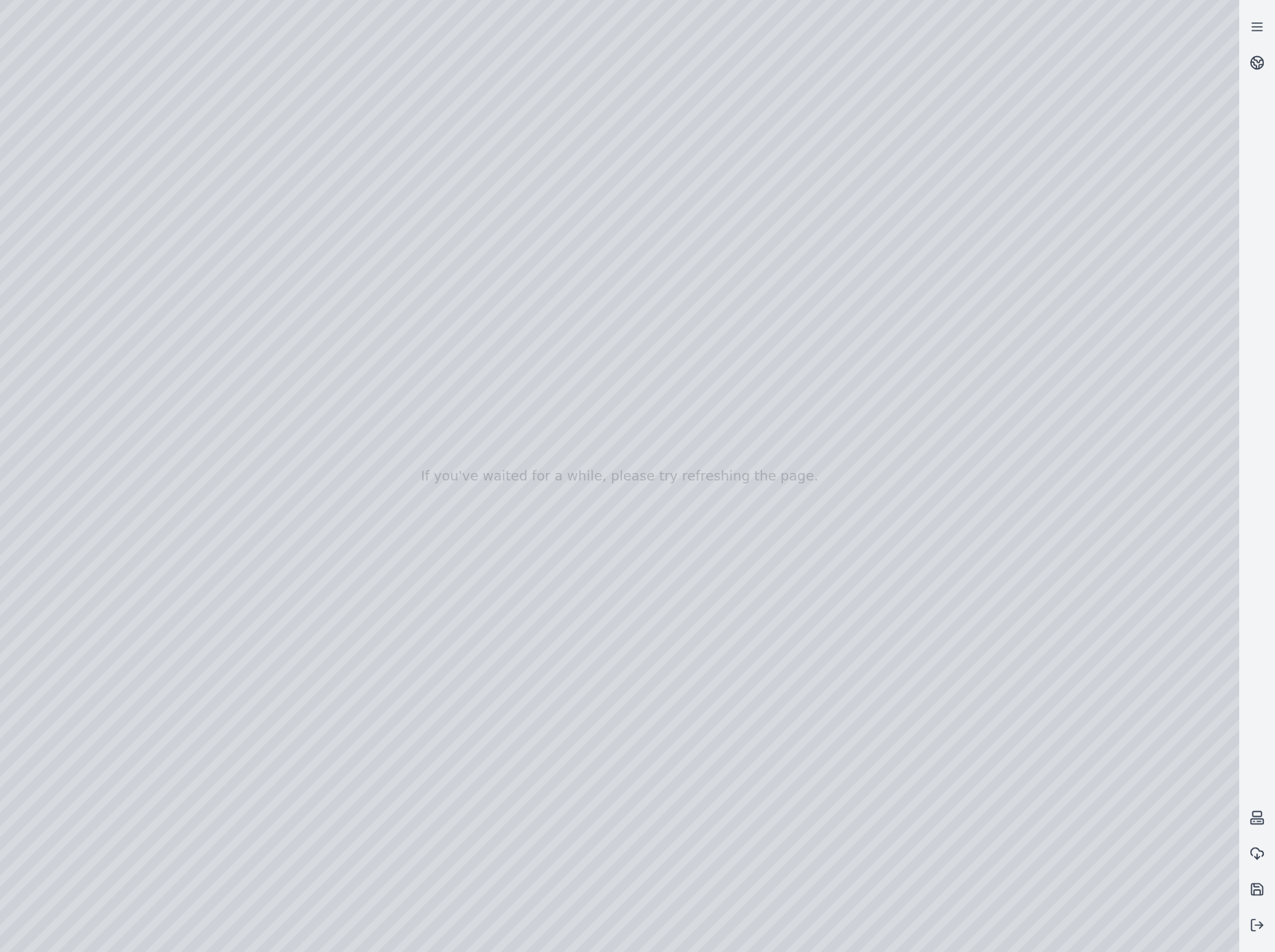
click at [546, 566] on div at bounding box center [619, 476] width 1239 height 952
click at [702, 623] on div at bounding box center [619, 476] width 1239 height 952
drag, startPoint x: 666, startPoint y: 660, endPoint x: 738, endPoint y: 618, distance: 83.4
drag, startPoint x: 767, startPoint y: 605, endPoint x: 711, endPoint y: 592, distance: 57.5
drag, startPoint x: 1032, startPoint y: 682, endPoint x: 885, endPoint y: 651, distance: 150.2
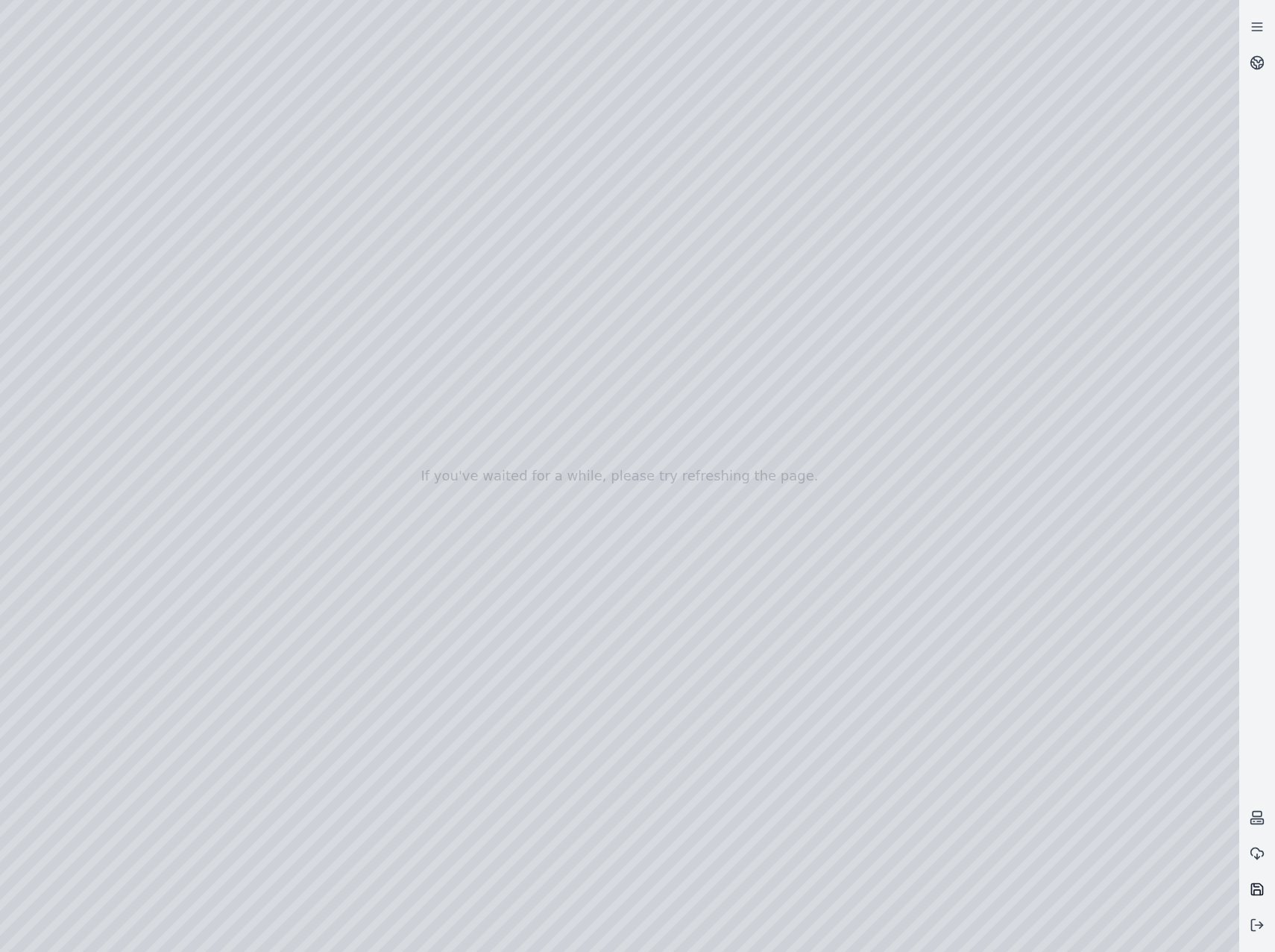
click at [1258, 884] on icon at bounding box center [1257, 888] width 15 height 15
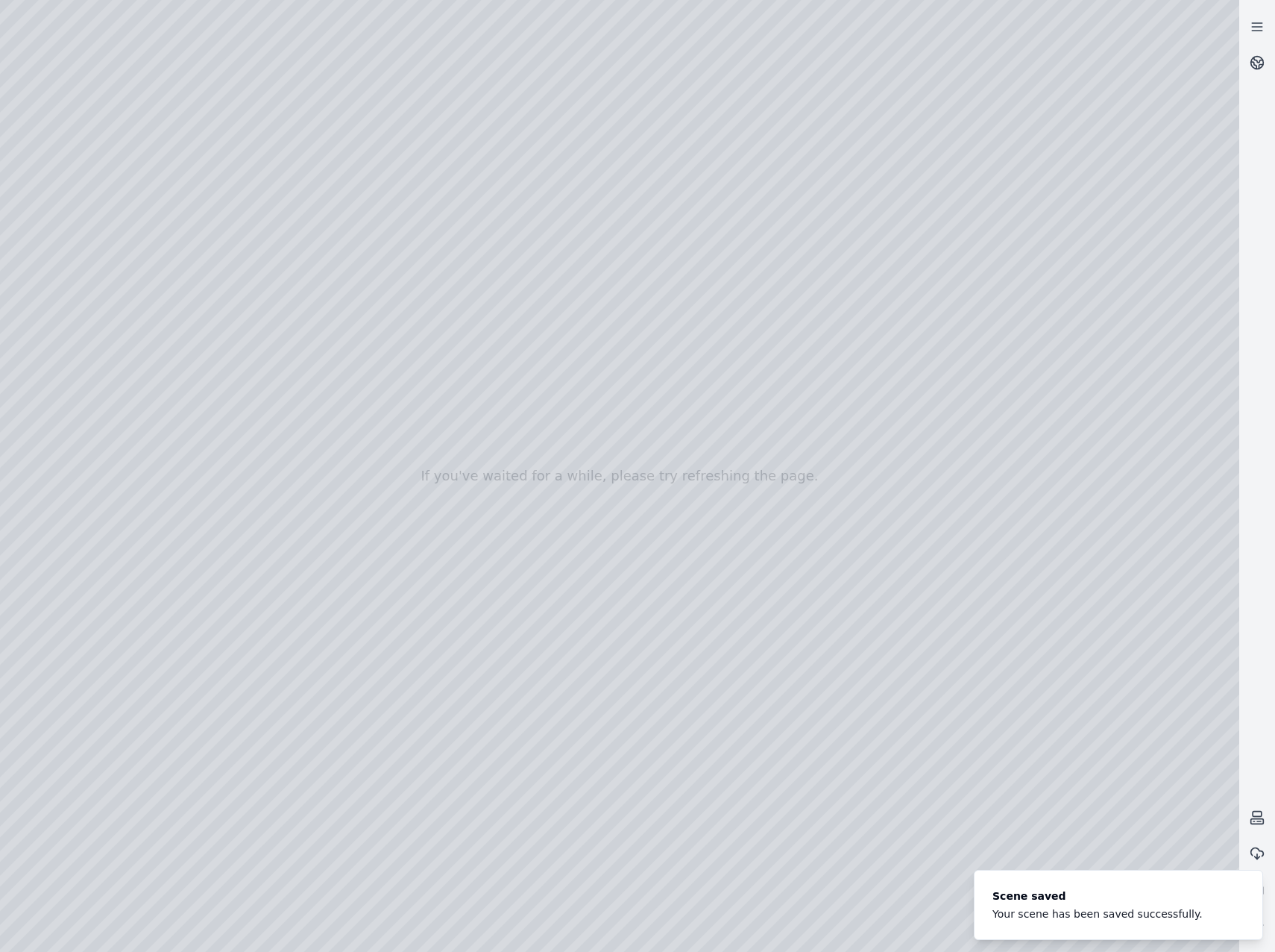
click at [178, 61] on div at bounding box center [619, 476] width 1239 height 952
drag, startPoint x: 809, startPoint y: 629, endPoint x: 788, endPoint y: 632, distance: 21.2
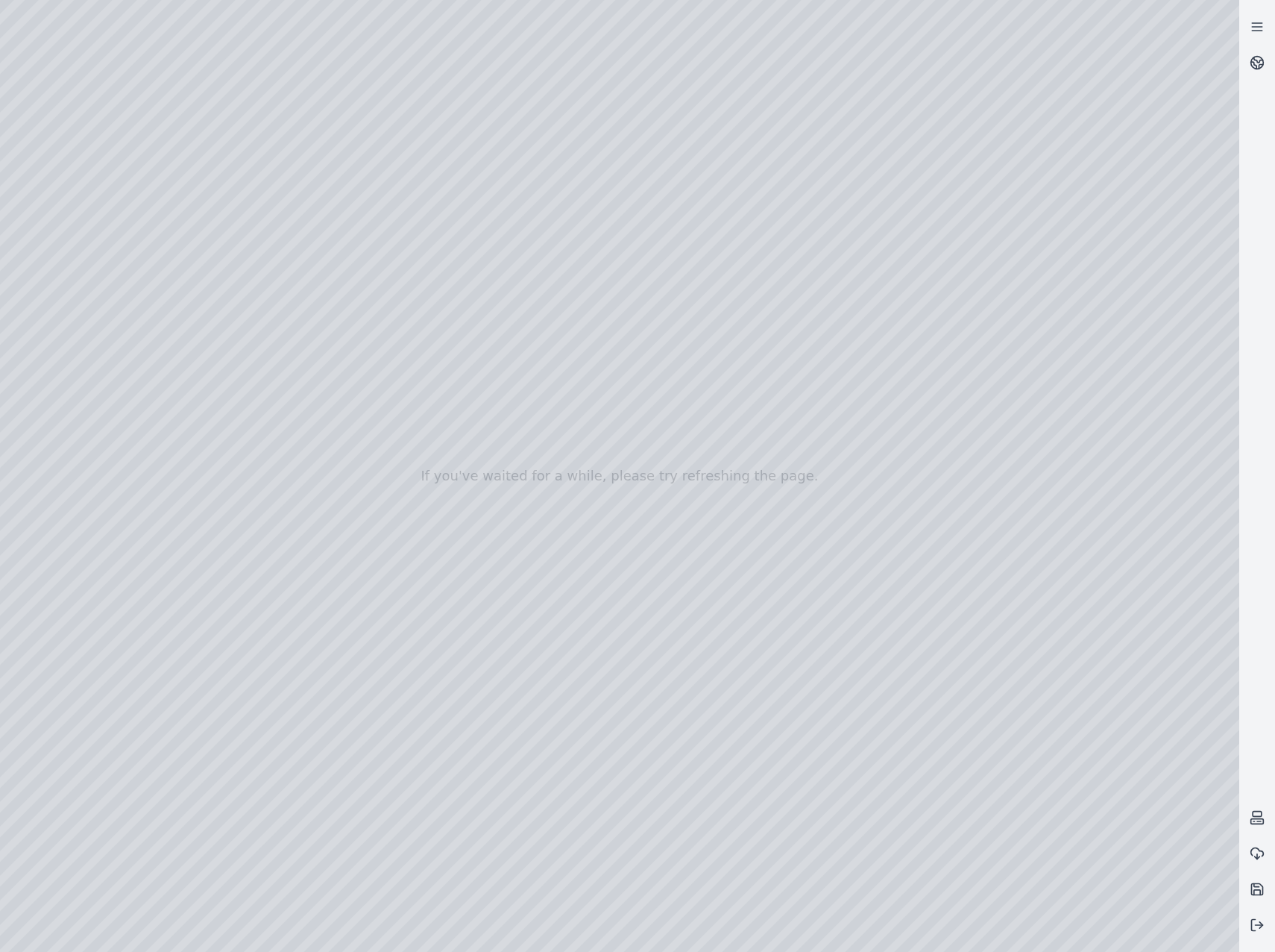
drag, startPoint x: 790, startPoint y: 632, endPoint x: 572, endPoint y: 648, distance: 218.6
drag, startPoint x: 538, startPoint y: 709, endPoint x: 615, endPoint y: 699, distance: 77.6
drag, startPoint x: 364, startPoint y: 668, endPoint x: 636, endPoint y: 647, distance: 272.8
drag, startPoint x: 687, startPoint y: 749, endPoint x: 680, endPoint y: 744, distance: 8.6
drag, startPoint x: 566, startPoint y: 519, endPoint x: 520, endPoint y: 566, distance: 65.8
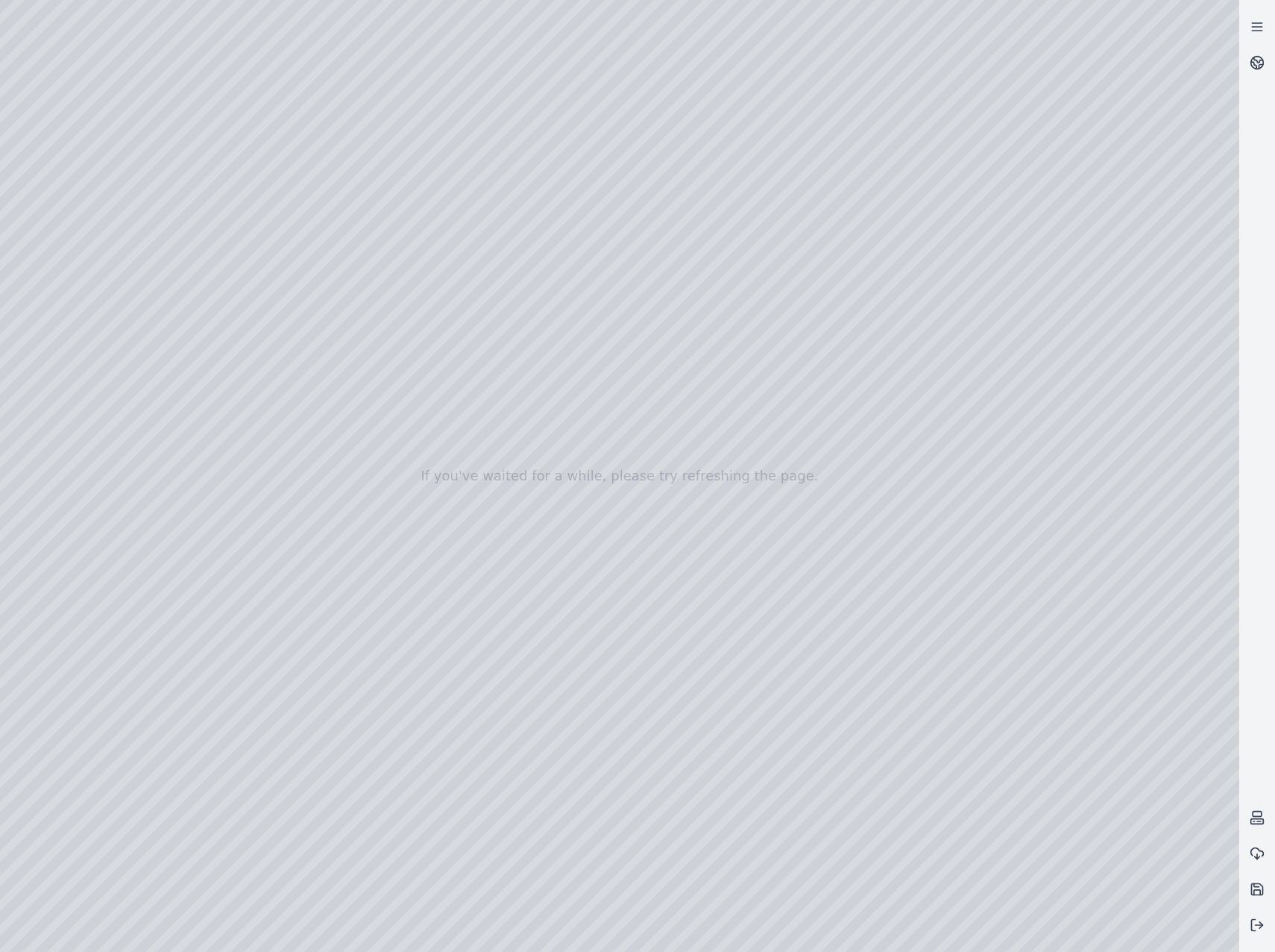
drag, startPoint x: 705, startPoint y: 418, endPoint x: 653, endPoint y: 581, distance: 171.1
click at [1262, 889] on icon at bounding box center [1257, 888] width 15 height 15
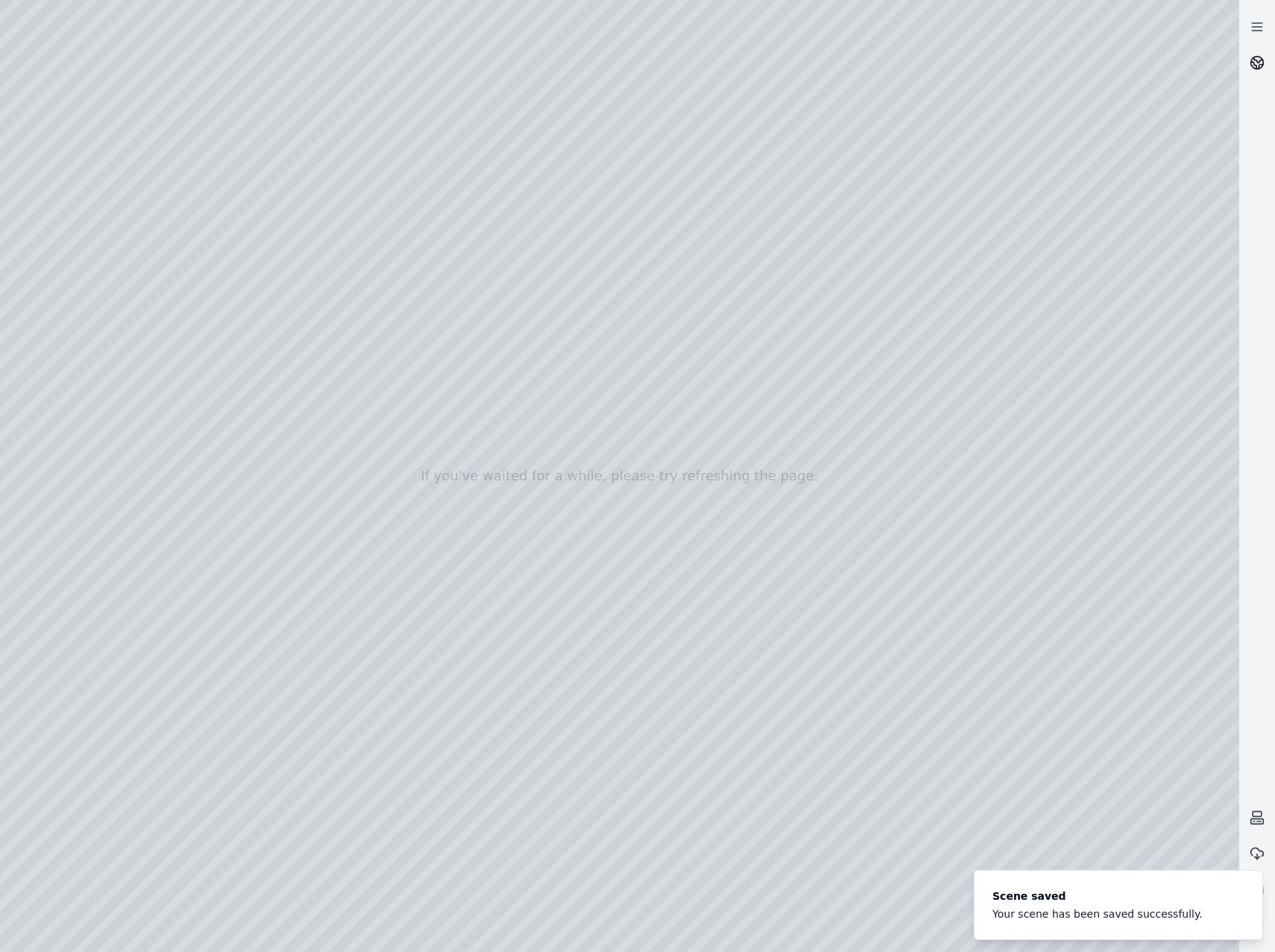
click at [1245, 73] on link at bounding box center [1257, 63] width 36 height 36
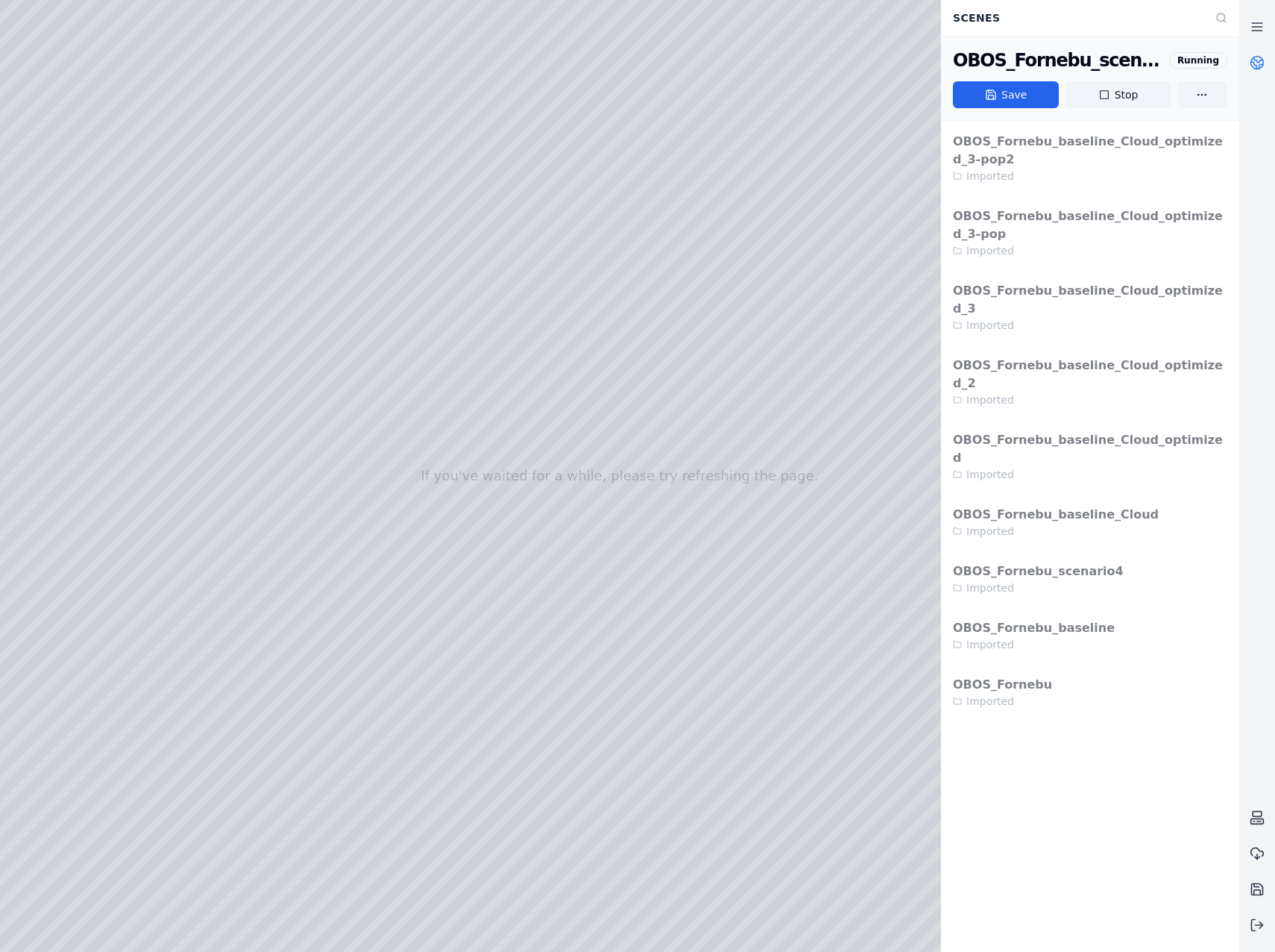
click at [1068, 54] on div "OBOS_Fornebu_scenario4" at bounding box center [1058, 61] width 211 height 24
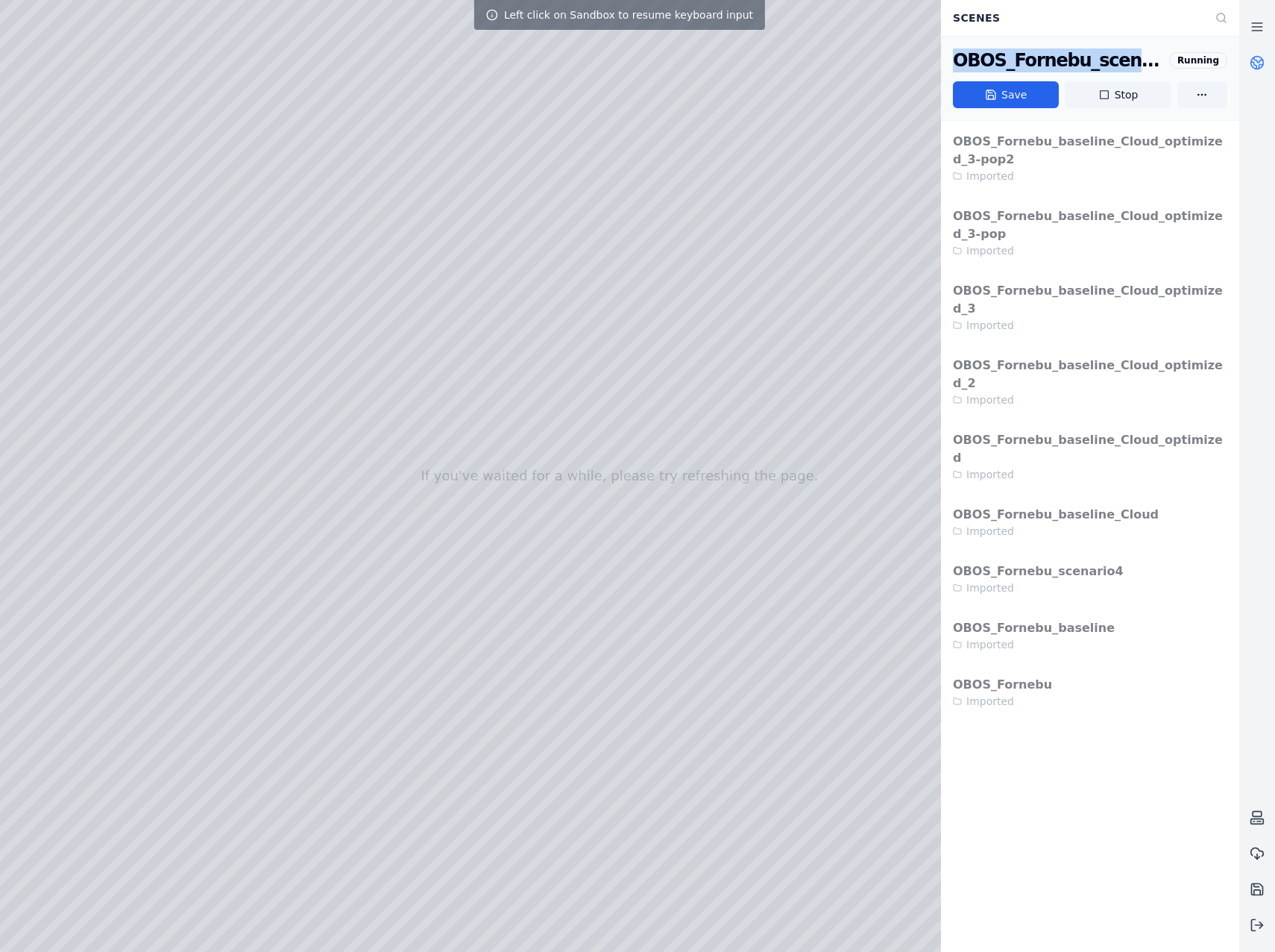
copy div "OBOS_Fornebu_scenario4"
click at [1266, 53] on link at bounding box center [1257, 63] width 36 height 36
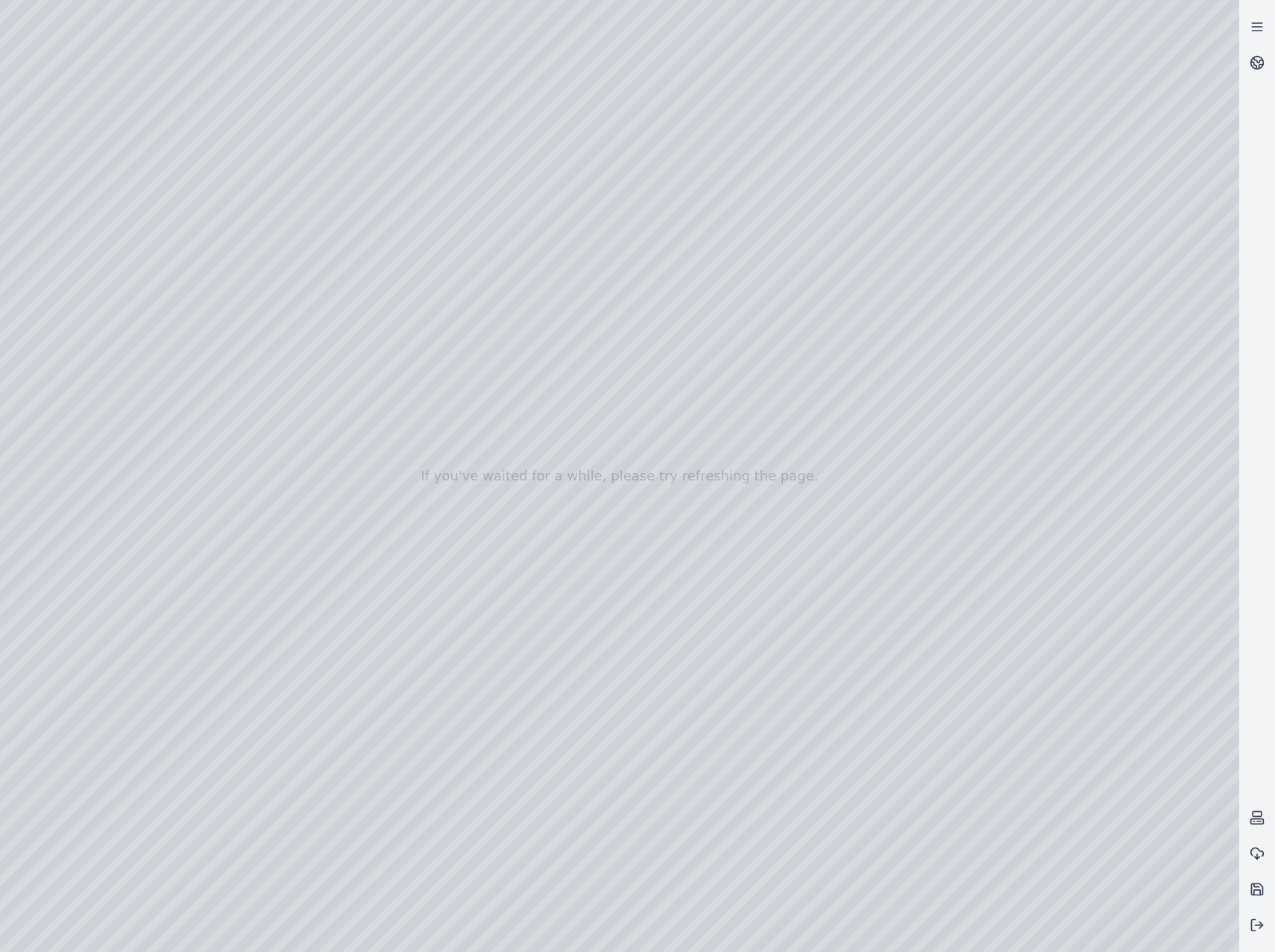
click at [1261, 115] on div at bounding box center [1257, 476] width 36 height 934
drag, startPoint x: 746, startPoint y: 665, endPoint x: 746, endPoint y: 651, distance: 14.0
drag, startPoint x: 737, startPoint y: 654, endPoint x: 719, endPoint y: 664, distance: 20.6
drag, startPoint x: 788, startPoint y: 797, endPoint x: 807, endPoint y: 755, distance: 46.1
drag, startPoint x: 814, startPoint y: 727, endPoint x: 813, endPoint y: 584, distance: 143.0
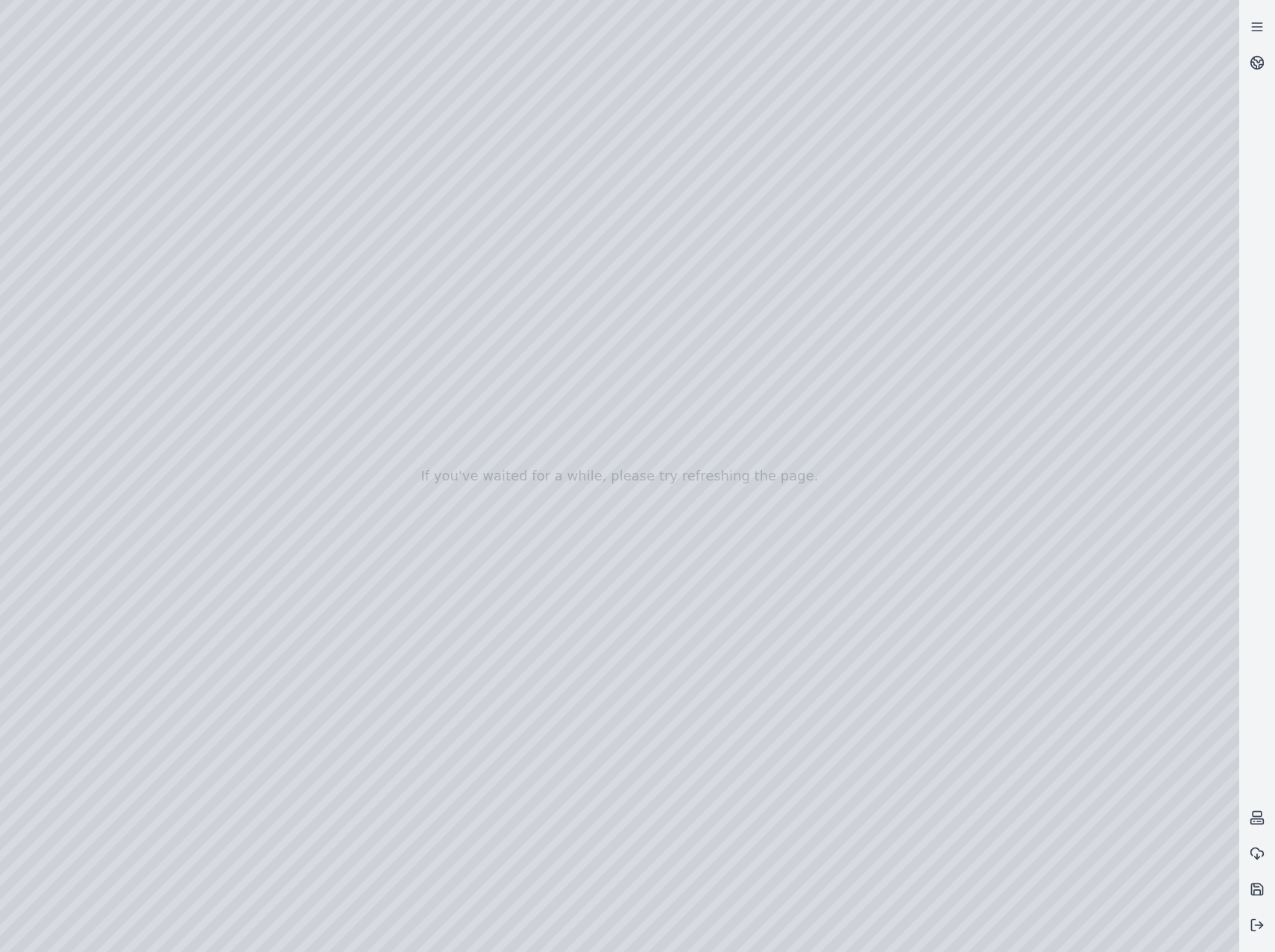
click at [965, 584] on div at bounding box center [619, 476] width 1239 height 952
click at [987, 696] on div at bounding box center [619, 476] width 1239 height 952
click at [773, 645] on div at bounding box center [619, 476] width 1239 height 952
click at [617, 546] on div at bounding box center [619, 476] width 1239 height 952
click at [980, 860] on div at bounding box center [619, 476] width 1239 height 952
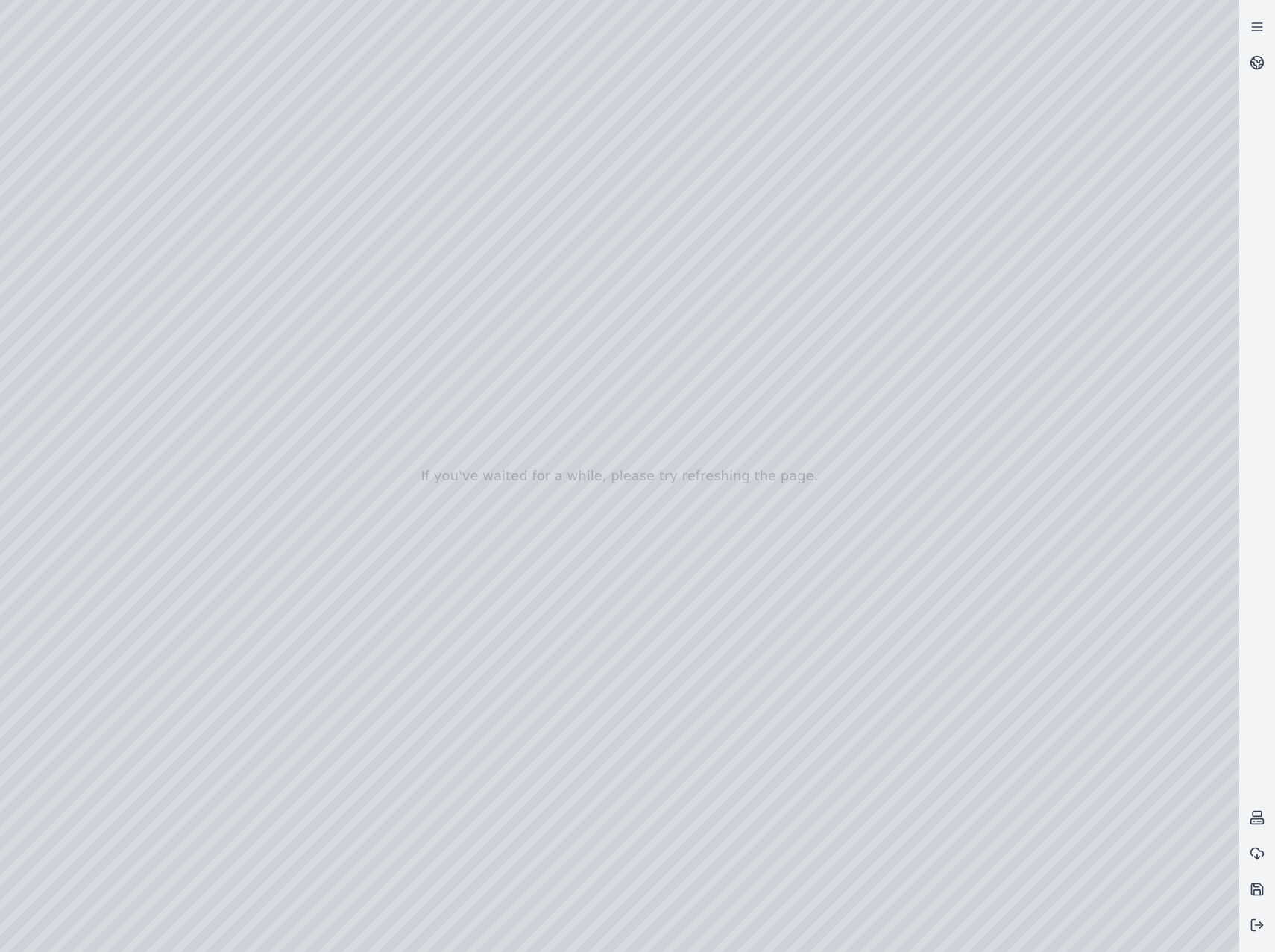
click at [703, 761] on div at bounding box center [619, 476] width 1239 height 952
click at [845, 657] on div at bounding box center [619, 476] width 1239 height 952
click at [804, 674] on div at bounding box center [619, 476] width 1239 height 952
drag, startPoint x: 800, startPoint y: 684, endPoint x: 703, endPoint y: 596, distance: 131.0
drag, startPoint x: 705, startPoint y: 670, endPoint x: 641, endPoint y: 678, distance: 64.5
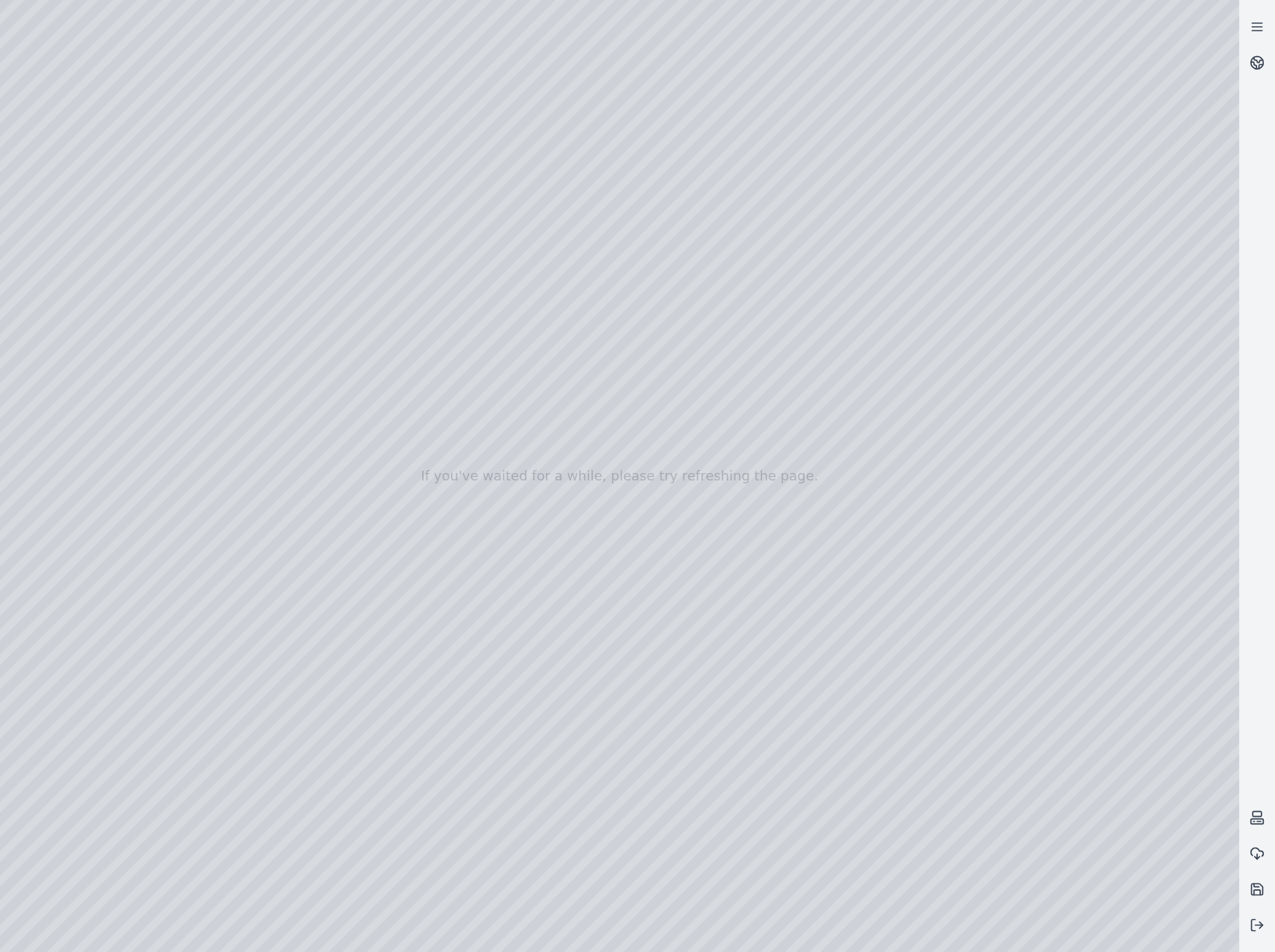
drag, startPoint x: 471, startPoint y: 669, endPoint x: 436, endPoint y: 720, distance: 61.9
drag, startPoint x: 472, startPoint y: 809, endPoint x: 519, endPoint y: 802, distance: 47.5
drag, startPoint x: 606, startPoint y: 761, endPoint x: 925, endPoint y: 594, distance: 360.1
drag, startPoint x: 668, startPoint y: 795, endPoint x: 620, endPoint y: 551, distance: 248.7
drag, startPoint x: 621, startPoint y: 731, endPoint x: 511, endPoint y: 535, distance: 224.8
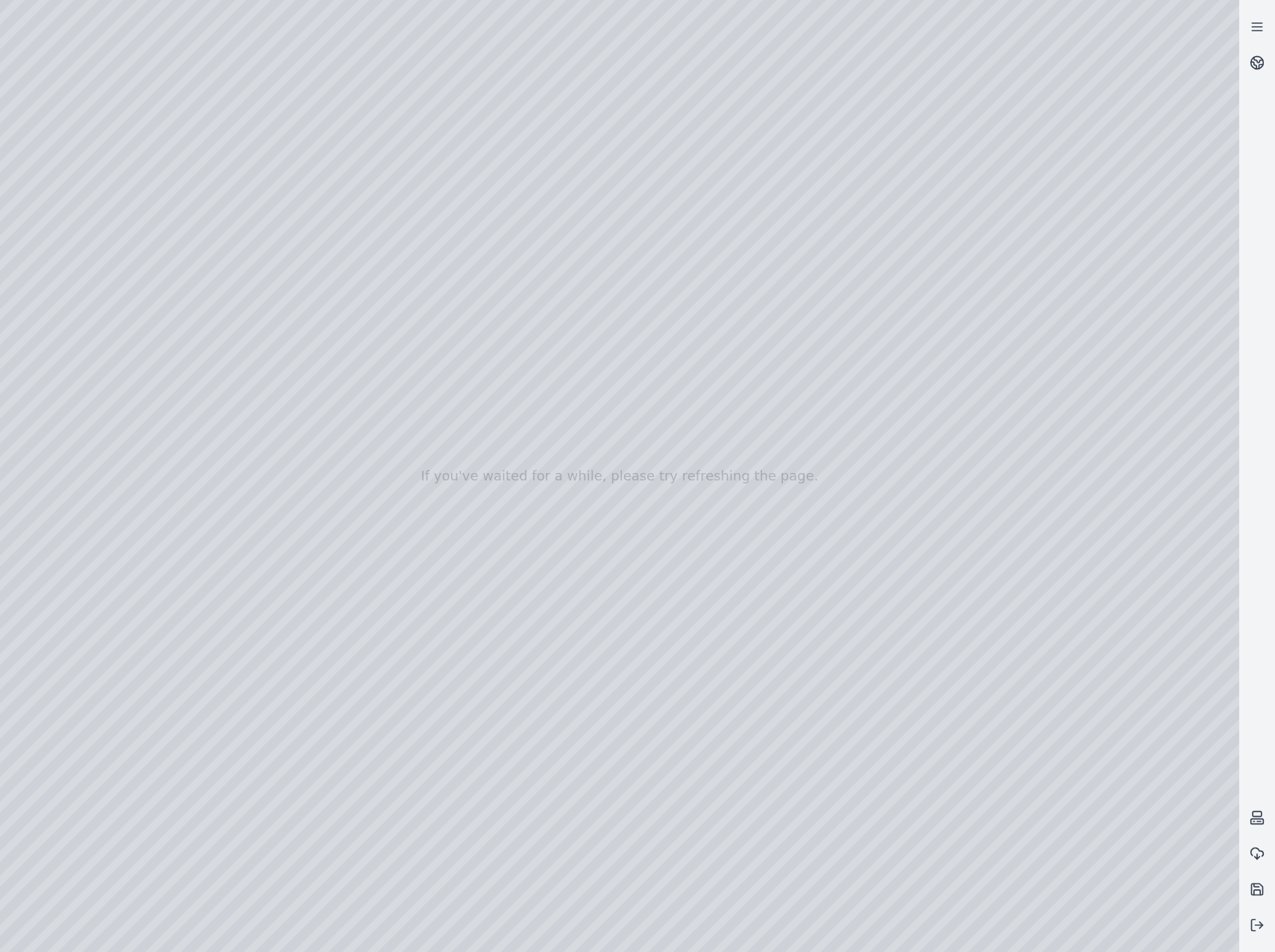
drag, startPoint x: 861, startPoint y: 769, endPoint x: 772, endPoint y: 800, distance: 94.2
drag, startPoint x: 642, startPoint y: 659, endPoint x: 364, endPoint y: 389, distance: 387.5
drag, startPoint x: 831, startPoint y: 738, endPoint x: 645, endPoint y: 407, distance: 379.7
drag, startPoint x: 857, startPoint y: 700, endPoint x: 298, endPoint y: 550, distance: 578.8
drag, startPoint x: 949, startPoint y: 491, endPoint x: 408, endPoint y: 404, distance: 548.0
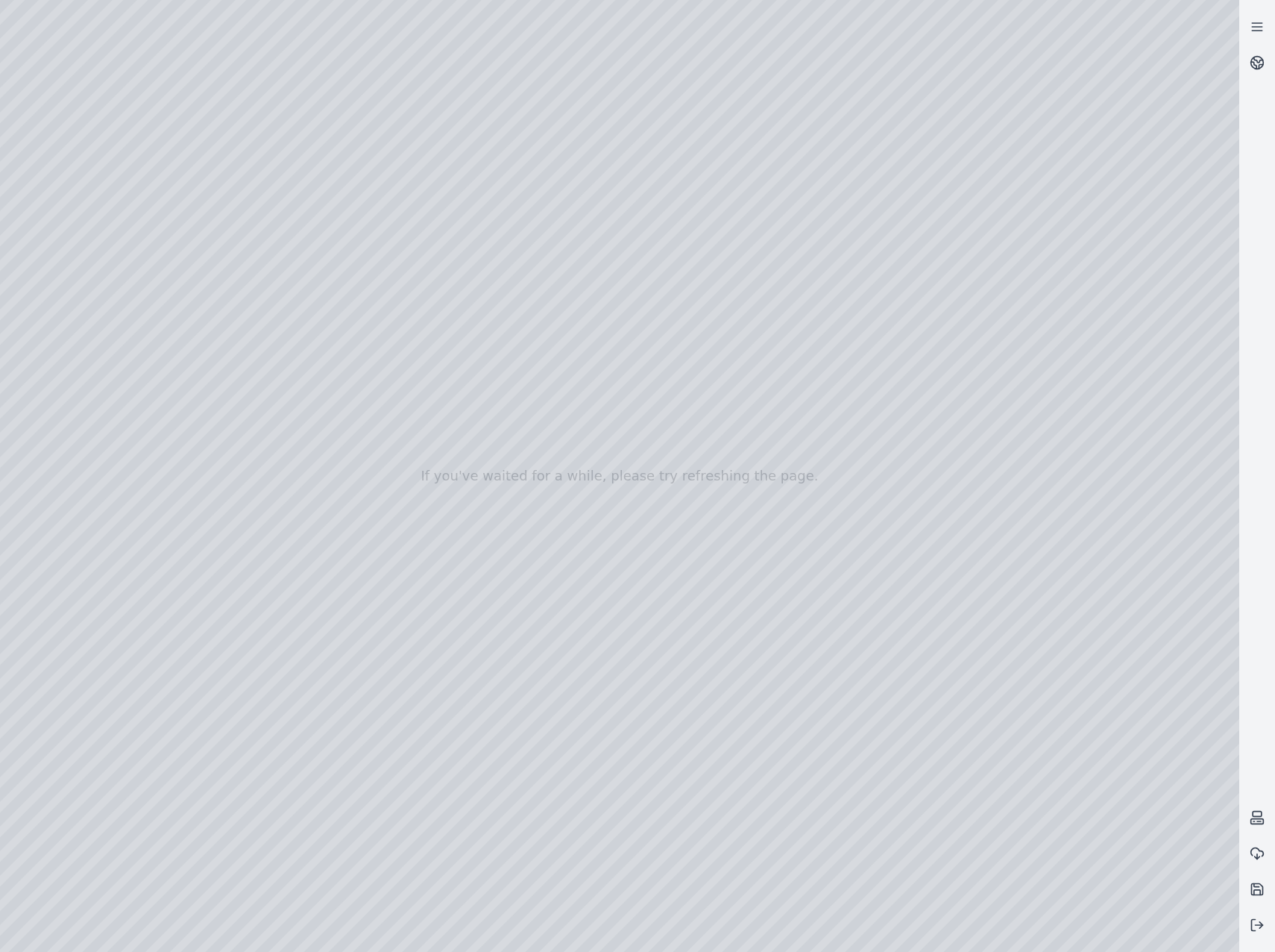
drag, startPoint x: 819, startPoint y: 438, endPoint x: 539, endPoint y: 770, distance: 434.3
drag, startPoint x: 923, startPoint y: 669, endPoint x: 773, endPoint y: 644, distance: 152.1
drag, startPoint x: 921, startPoint y: 693, endPoint x: 696, endPoint y: 582, distance: 250.9
drag, startPoint x: 516, startPoint y: 682, endPoint x: 738, endPoint y: 751, distance: 232.5
drag, startPoint x: 463, startPoint y: 372, endPoint x: 771, endPoint y: 663, distance: 423.7
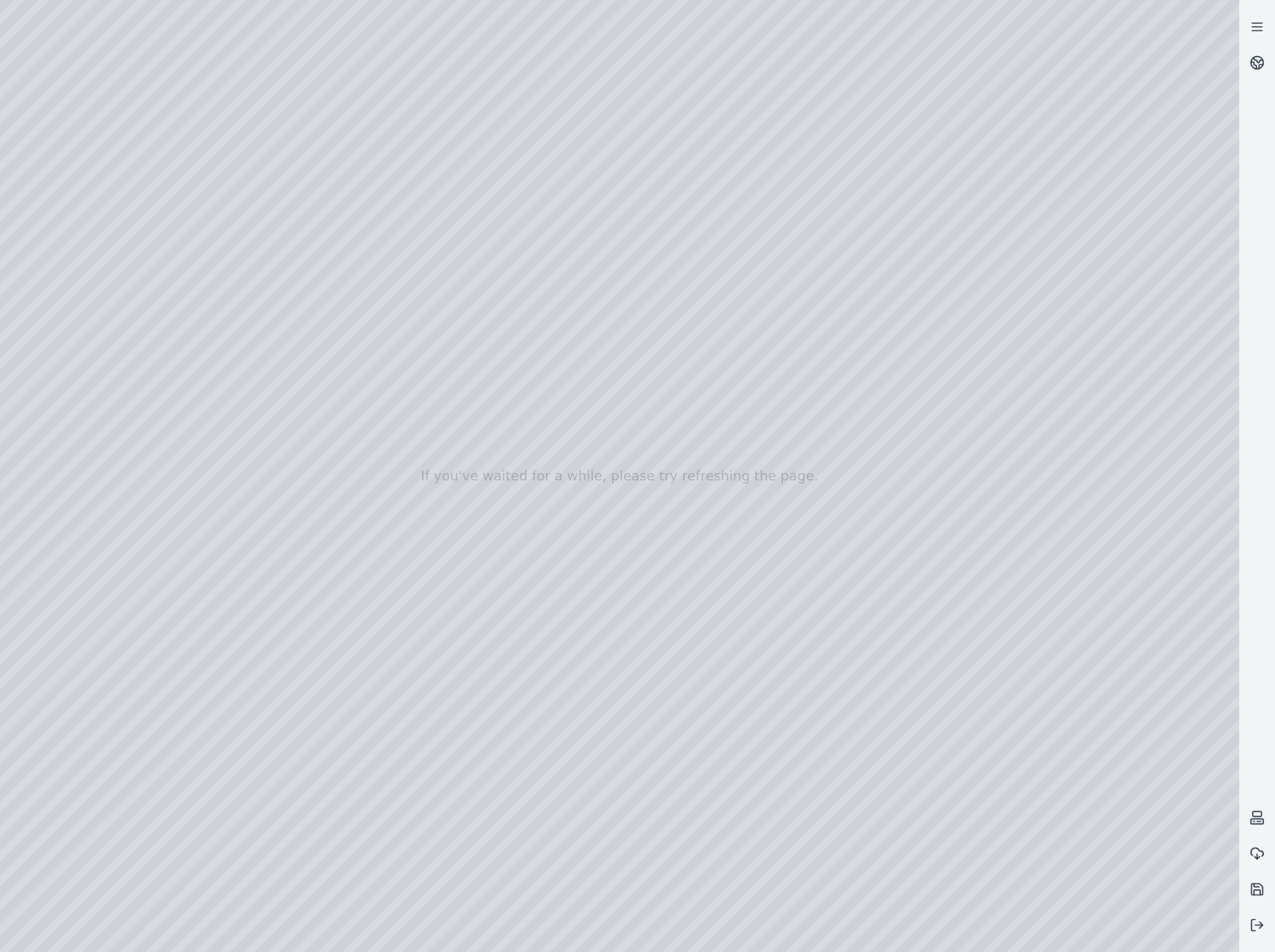
drag, startPoint x: 726, startPoint y: 439, endPoint x: 758, endPoint y: 486, distance: 56.9
drag, startPoint x: 740, startPoint y: 715, endPoint x: 826, endPoint y: 663, distance: 100.5
drag, startPoint x: 722, startPoint y: 623, endPoint x: 841, endPoint y: 495, distance: 174.8
drag, startPoint x: 794, startPoint y: 540, endPoint x: 773, endPoint y: 504, distance: 41.7
drag, startPoint x: 699, startPoint y: 577, endPoint x: 660, endPoint y: 581, distance: 39.2
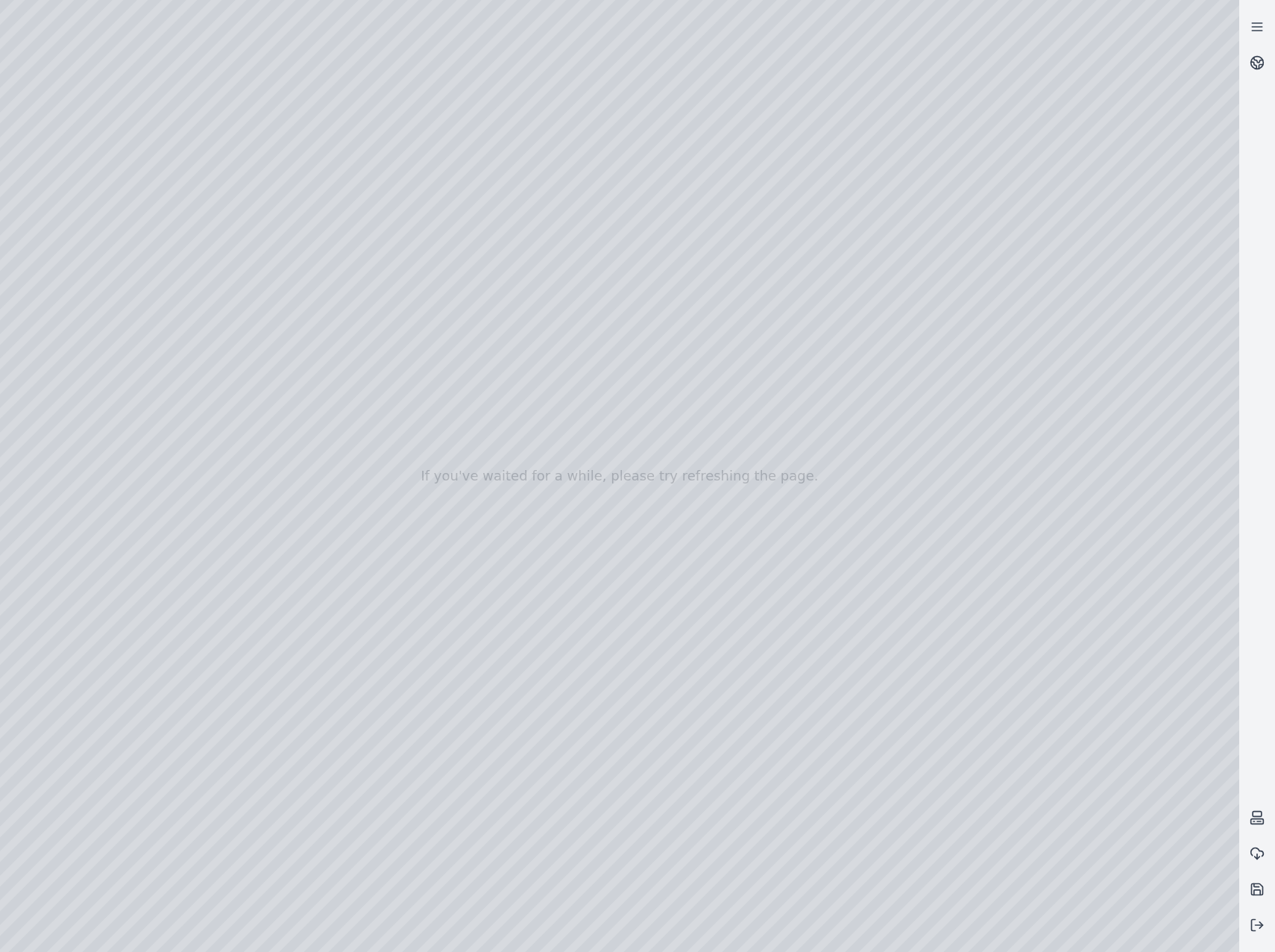
drag, startPoint x: 540, startPoint y: 576, endPoint x: 700, endPoint y: 563, distance: 160.5
drag, startPoint x: 578, startPoint y: 640, endPoint x: 1060, endPoint y: 454, distance: 516.6
drag, startPoint x: 695, startPoint y: 572, endPoint x: 672, endPoint y: 608, distance: 42.7
drag, startPoint x: 660, startPoint y: 687, endPoint x: 514, endPoint y: 375, distance: 344.5
drag, startPoint x: 467, startPoint y: 504, endPoint x: 450, endPoint y: 505, distance: 17.0
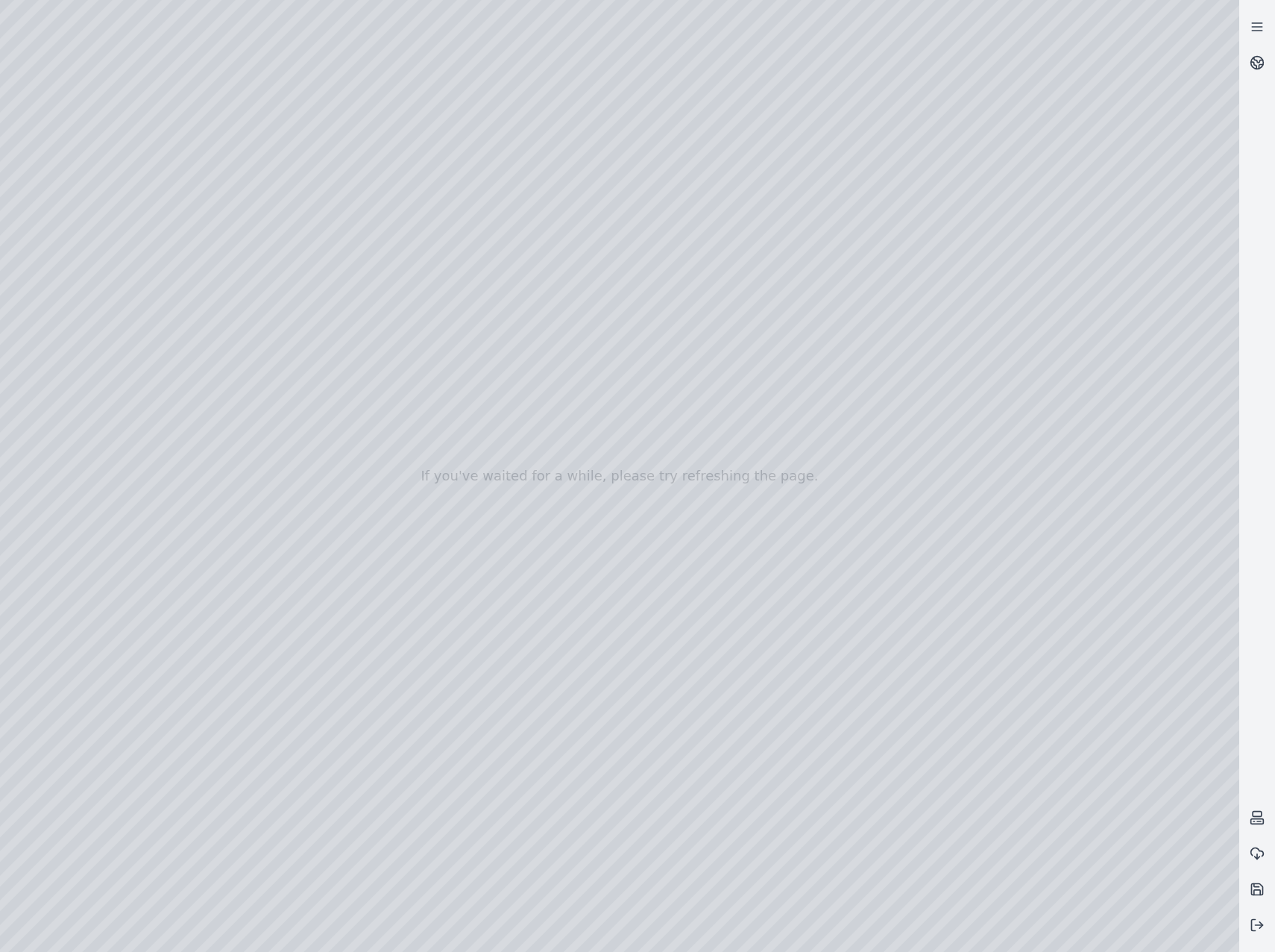
drag, startPoint x: 448, startPoint y: 481, endPoint x: 456, endPoint y: 511, distance: 31.0
drag, startPoint x: 504, startPoint y: 465, endPoint x: 518, endPoint y: 544, distance: 80.2
drag, startPoint x: 518, startPoint y: 316, endPoint x: 522, endPoint y: 397, distance: 81.1
drag, startPoint x: 512, startPoint y: 470, endPoint x: 505, endPoint y: 551, distance: 81.3
drag, startPoint x: 640, startPoint y: 584, endPoint x: 558, endPoint y: 271, distance: 323.6
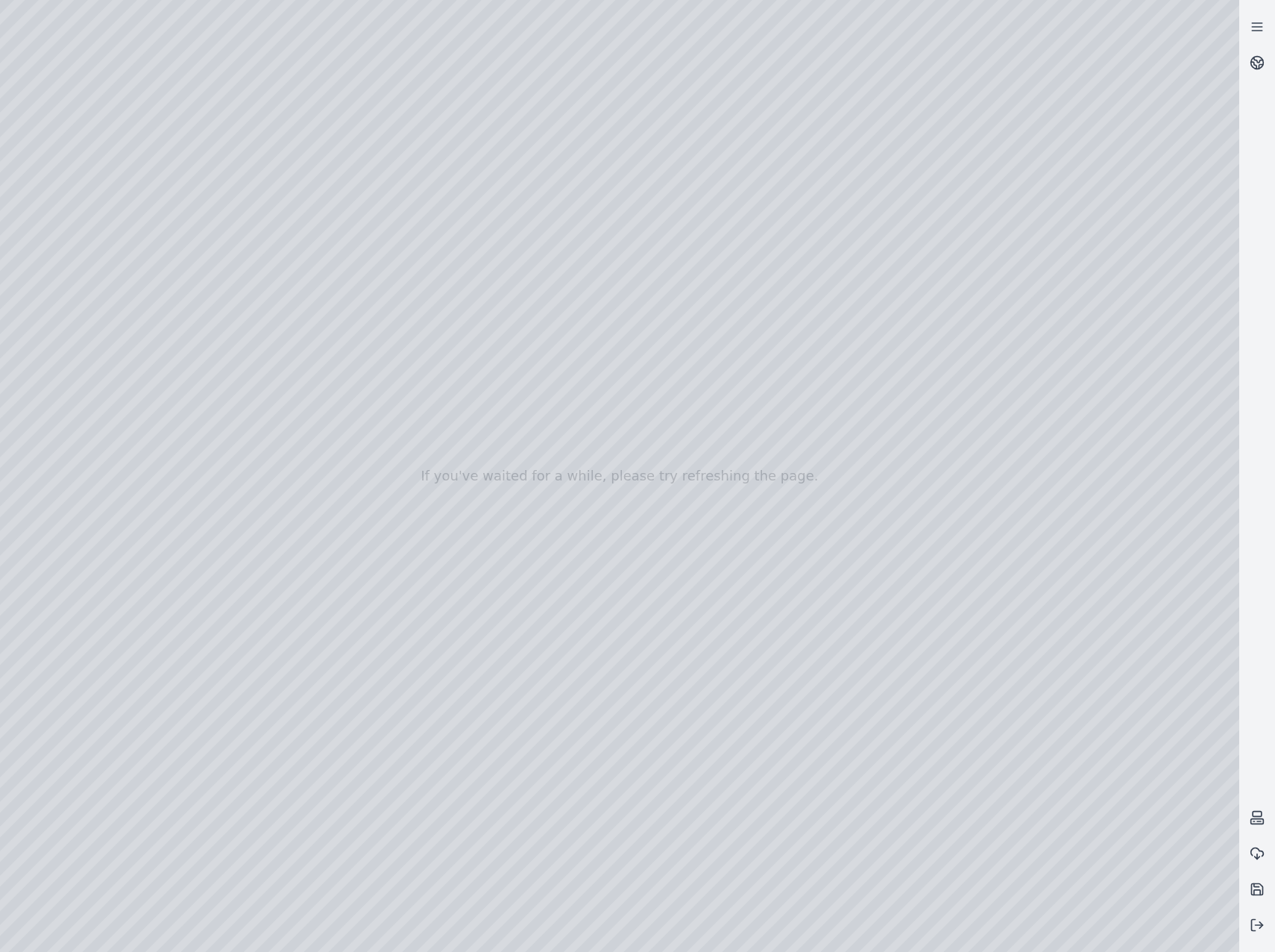
drag, startPoint x: 686, startPoint y: 643, endPoint x: 435, endPoint y: 297, distance: 427.5
drag, startPoint x: 791, startPoint y: 479, endPoint x: 693, endPoint y: 411, distance: 119.3
drag, startPoint x: 829, startPoint y: 509, endPoint x: 740, endPoint y: 398, distance: 142.3
drag, startPoint x: 757, startPoint y: 697, endPoint x: 682, endPoint y: 723, distance: 79.4
drag, startPoint x: 615, startPoint y: 629, endPoint x: 585, endPoint y: 483, distance: 149.1
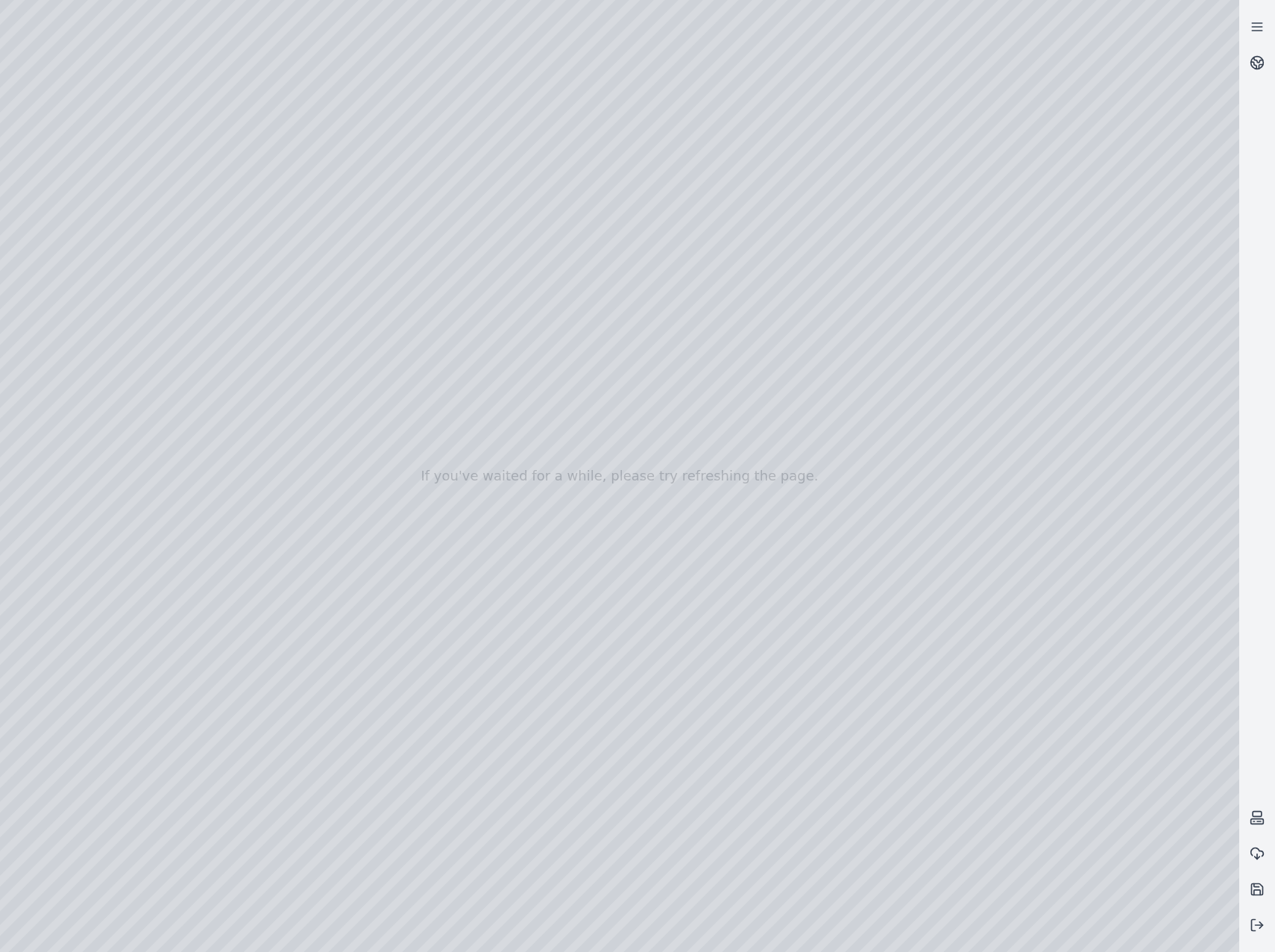
drag, startPoint x: 872, startPoint y: 658, endPoint x: 468, endPoint y: 405, distance: 476.7
drag, startPoint x: 546, startPoint y: 650, endPoint x: 837, endPoint y: 411, distance: 376.6
drag, startPoint x: 459, startPoint y: 582, endPoint x: 669, endPoint y: 429, distance: 259.8
drag, startPoint x: 659, startPoint y: 473, endPoint x: 506, endPoint y: 764, distance: 328.8
drag, startPoint x: 850, startPoint y: 468, endPoint x: 554, endPoint y: 773, distance: 425.0
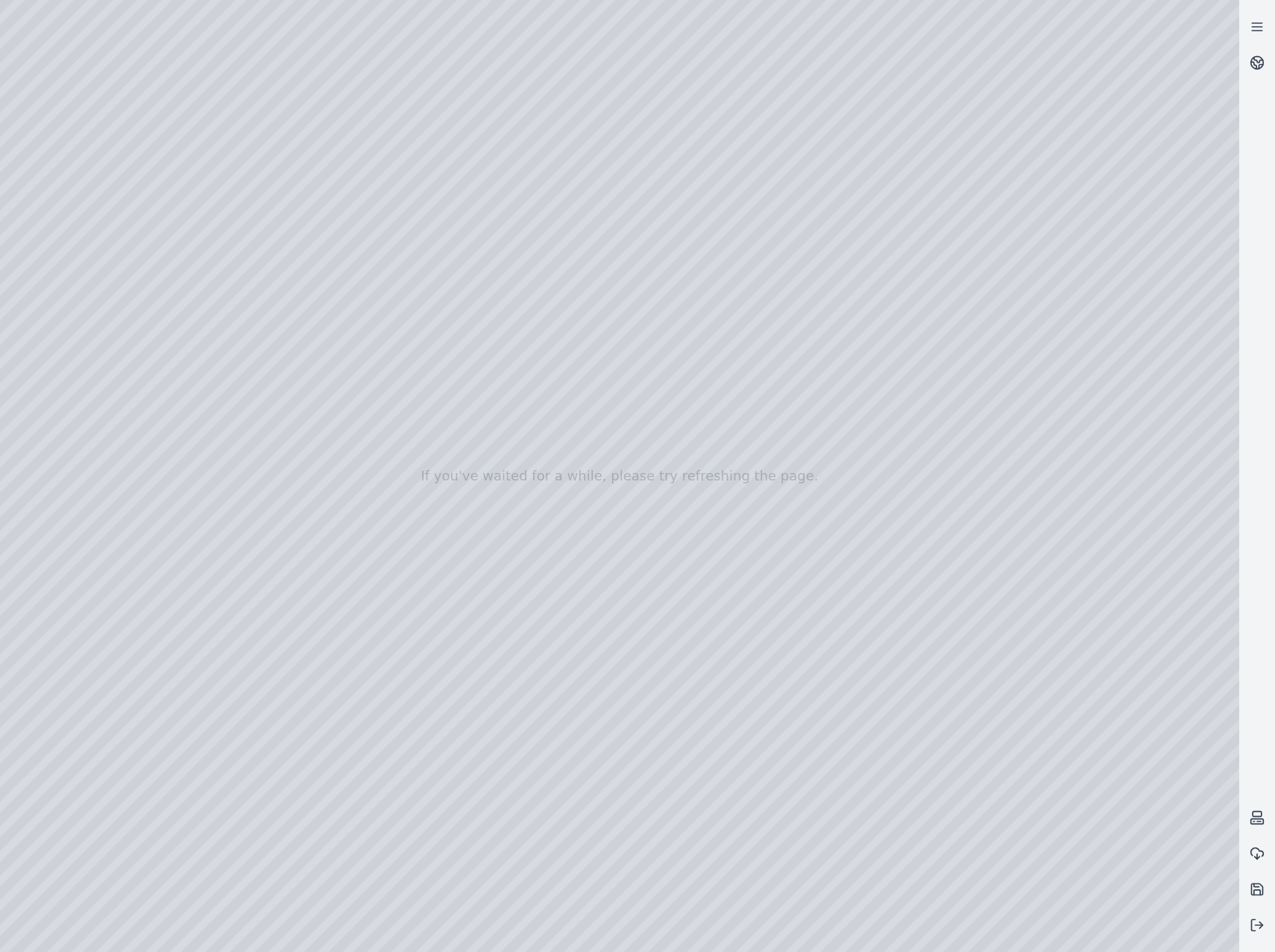
drag, startPoint x: 783, startPoint y: 413, endPoint x: 690, endPoint y: 741, distance: 340.9
drag, startPoint x: 806, startPoint y: 358, endPoint x: 722, endPoint y: 510, distance: 173.7
drag, startPoint x: 885, startPoint y: 708, endPoint x: 662, endPoint y: 461, distance: 332.8
drag, startPoint x: 746, startPoint y: 514, endPoint x: 812, endPoint y: 498, distance: 67.9
drag, startPoint x: 388, startPoint y: 410, endPoint x: 892, endPoint y: 714, distance: 588.6
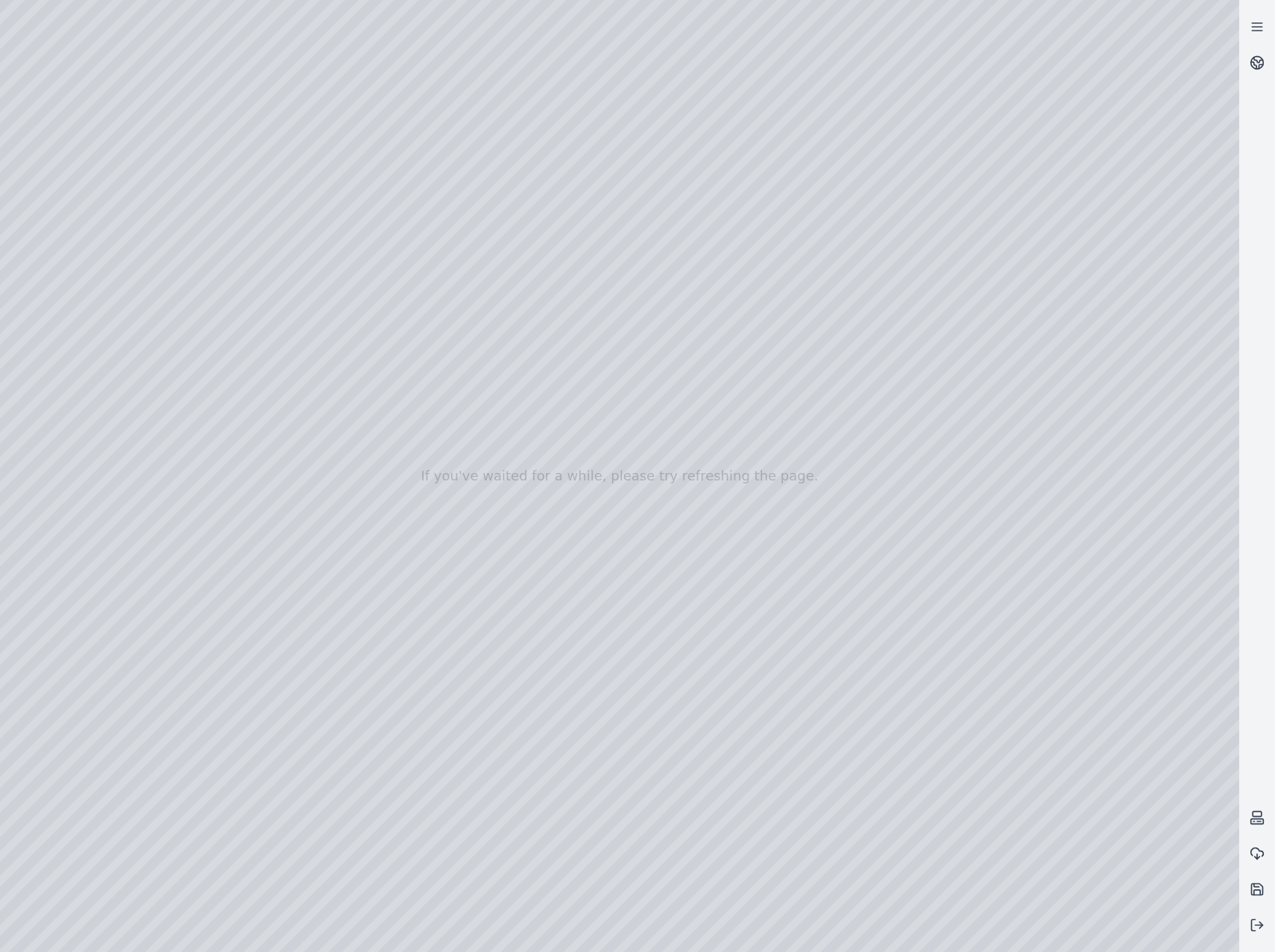
drag, startPoint x: 455, startPoint y: 422, endPoint x: 871, endPoint y: 704, distance: 502.6
drag, startPoint x: 697, startPoint y: 638, endPoint x: 658, endPoint y: 648, distance: 40.3
drag, startPoint x: 808, startPoint y: 684, endPoint x: 854, endPoint y: 635, distance: 67.2
drag, startPoint x: 750, startPoint y: 669, endPoint x: 739, endPoint y: 525, distance: 144.4
click at [852, 520] on div at bounding box center [619, 476] width 1239 height 952
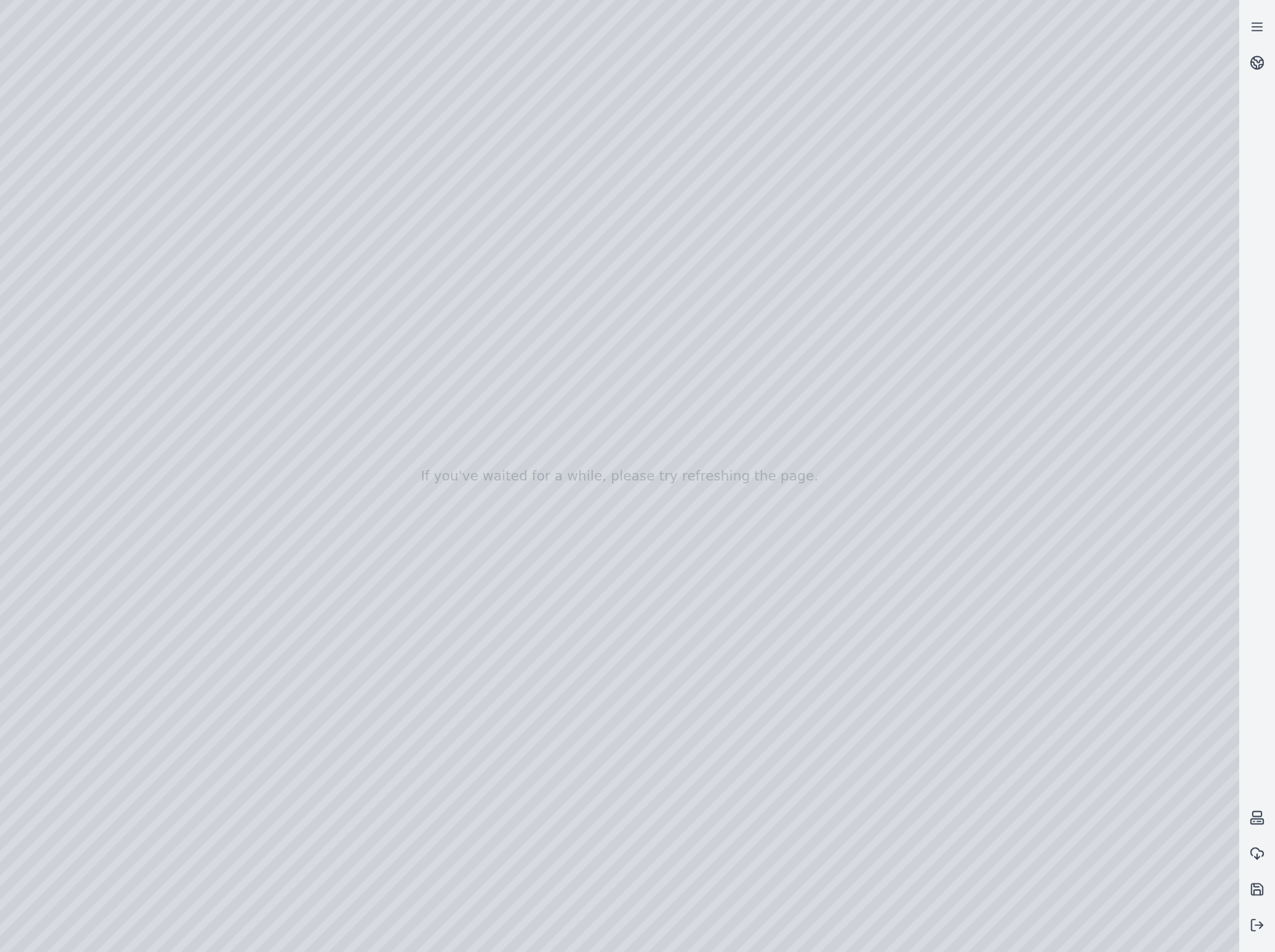
click at [476, 455] on div at bounding box center [619, 476] width 1239 height 952
click at [1019, 741] on div at bounding box center [619, 476] width 1239 height 952
click at [1085, 749] on div at bounding box center [619, 476] width 1239 height 952
click at [793, 713] on div at bounding box center [619, 476] width 1239 height 952
click at [858, 519] on div at bounding box center [619, 476] width 1239 height 952
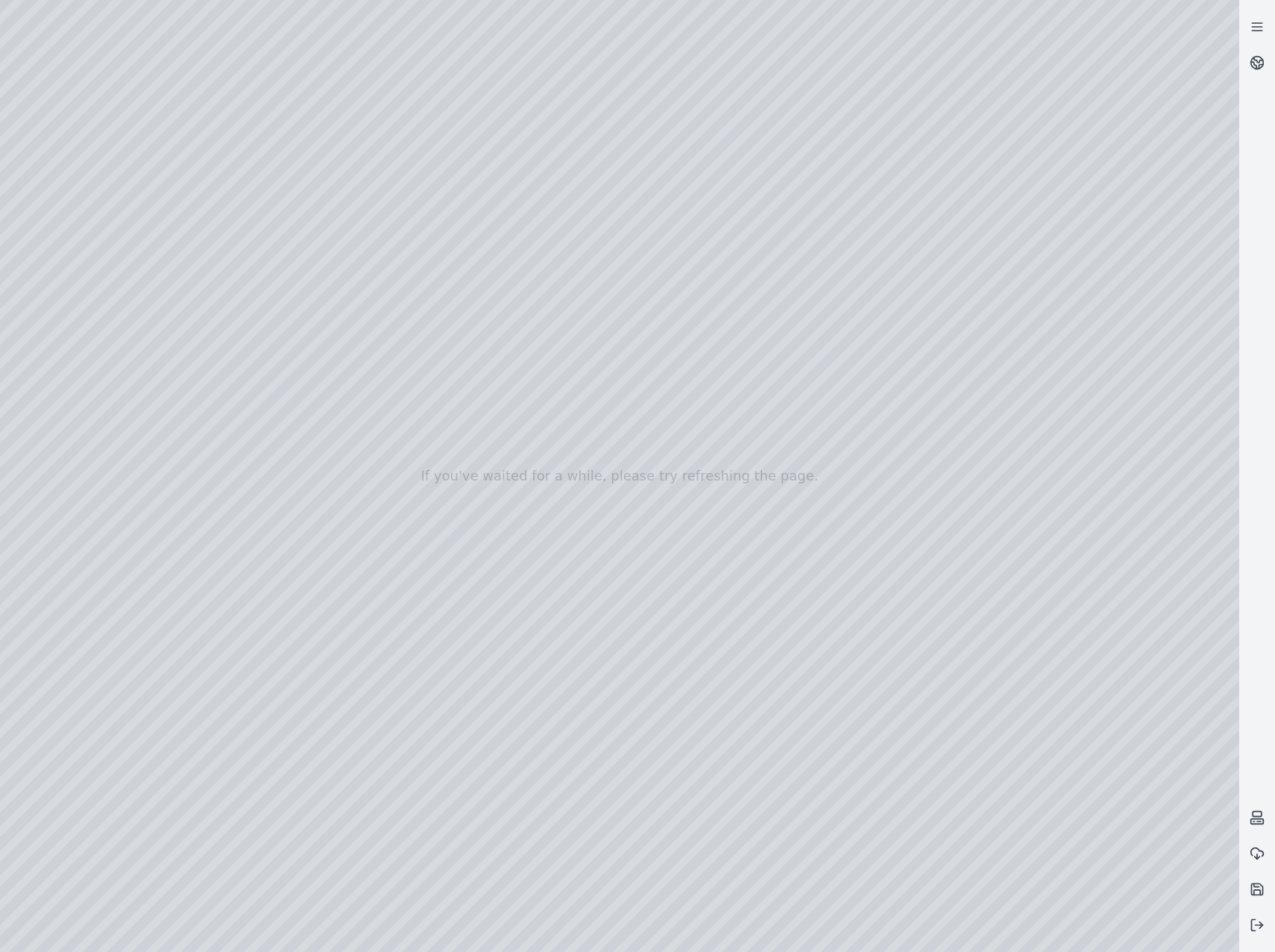
click at [467, 456] on div at bounding box center [619, 476] width 1239 height 952
click at [472, 456] on div at bounding box center [619, 476] width 1239 height 952
click at [1032, 741] on div at bounding box center [619, 476] width 1239 height 952
click at [1132, 742] on div at bounding box center [619, 476] width 1239 height 952
click at [785, 691] on div at bounding box center [619, 476] width 1239 height 952
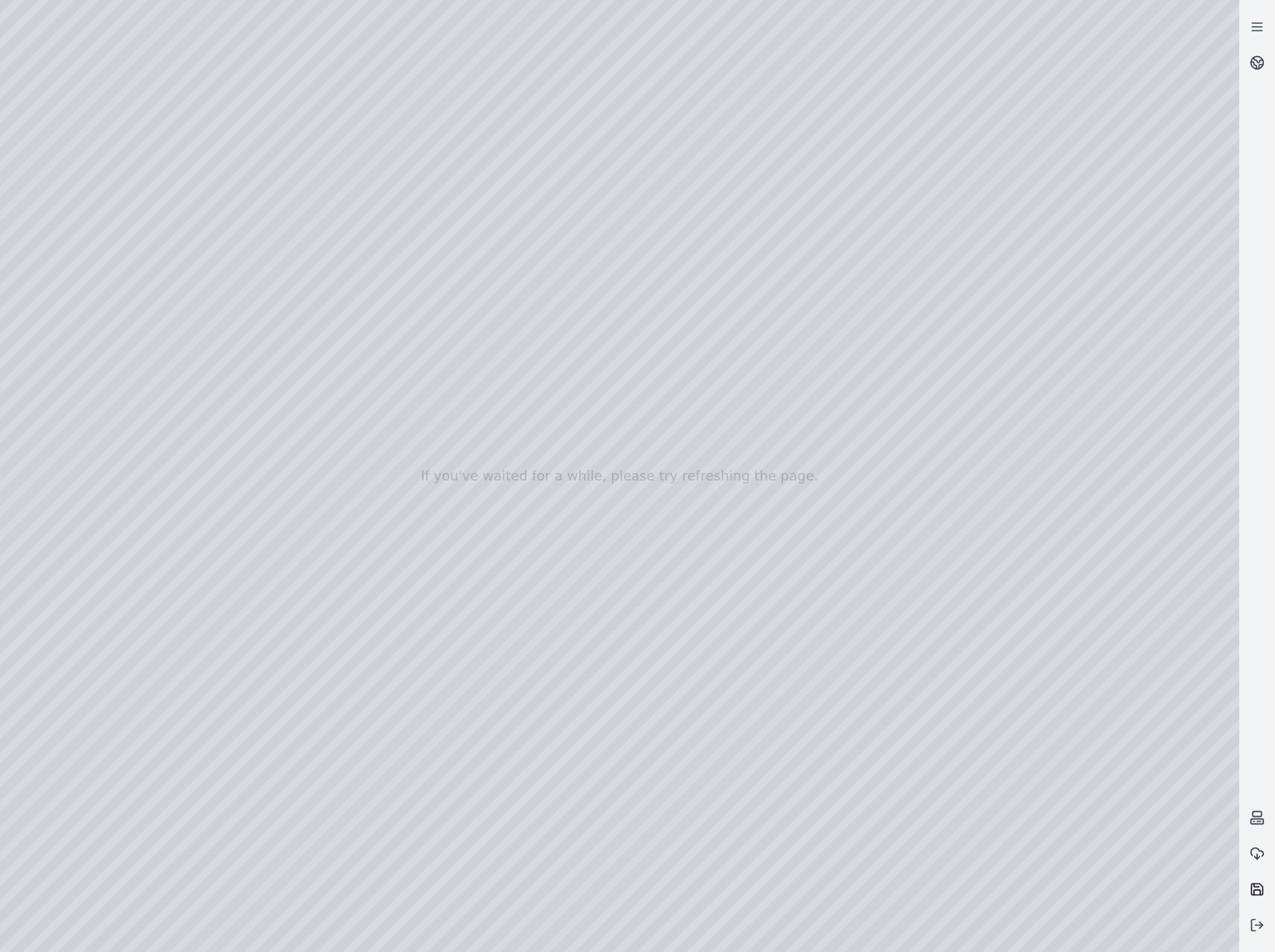
click at [1260, 882] on icon at bounding box center [1257, 888] width 15 height 15
drag, startPoint x: 664, startPoint y: 477, endPoint x: 534, endPoint y: 498, distance: 131.7
drag, startPoint x: 340, startPoint y: 547, endPoint x: 379, endPoint y: 522, distance: 46.3
drag, startPoint x: 474, startPoint y: 552, endPoint x: 649, endPoint y: 489, distance: 186.0
drag, startPoint x: 566, startPoint y: 590, endPoint x: 717, endPoint y: 540, distance: 159.1
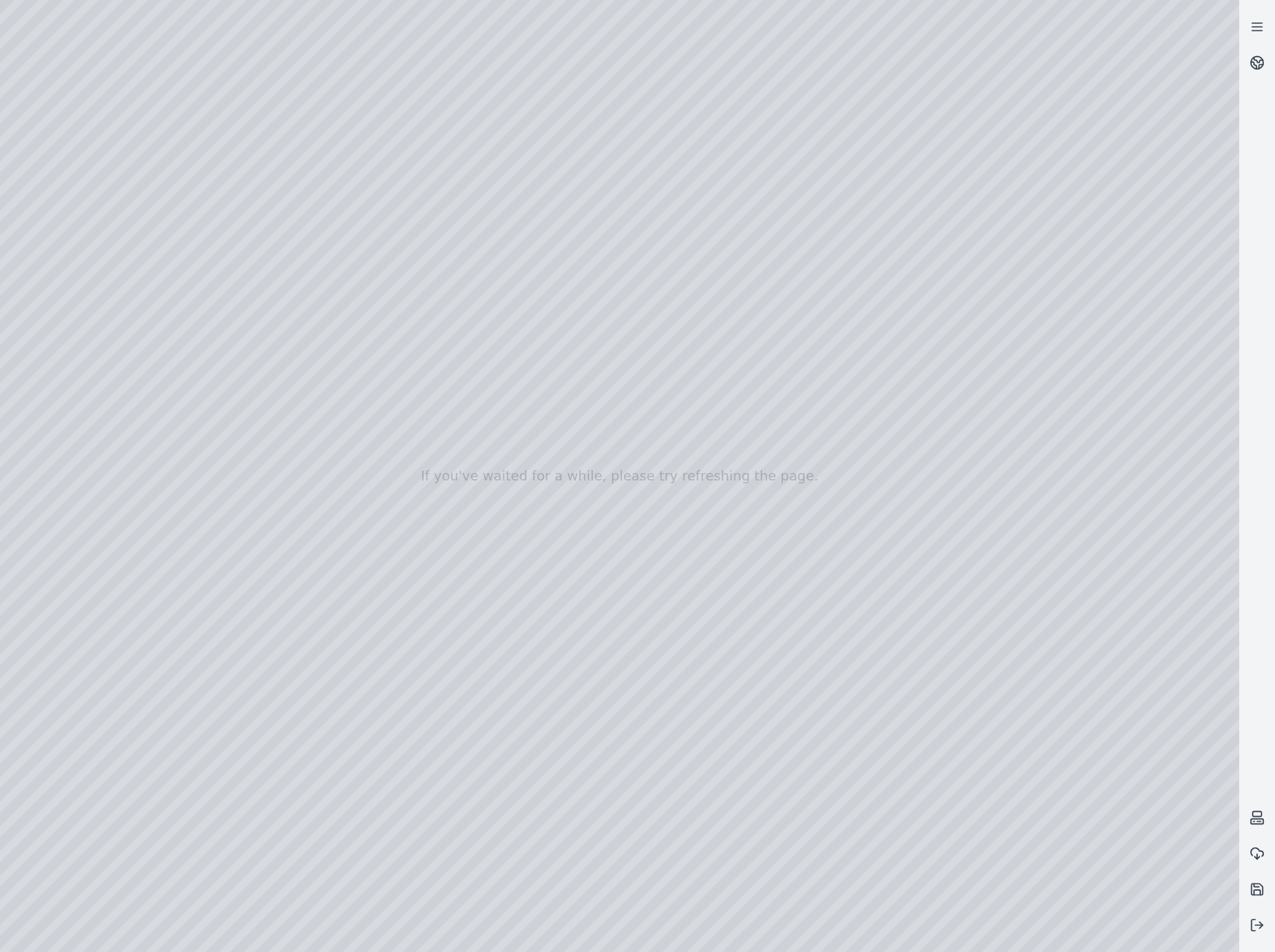
drag, startPoint x: 505, startPoint y: 629, endPoint x: 608, endPoint y: 449, distance: 207.4
drag, startPoint x: 519, startPoint y: 660, endPoint x: 519, endPoint y: 636, distance: 24.0
drag, startPoint x: 662, startPoint y: 662, endPoint x: 486, endPoint y: 561, distance: 202.9
drag, startPoint x: 672, startPoint y: 580, endPoint x: 639, endPoint y: 622, distance: 53.4
drag, startPoint x: 675, startPoint y: 686, endPoint x: 667, endPoint y: 675, distance: 13.6
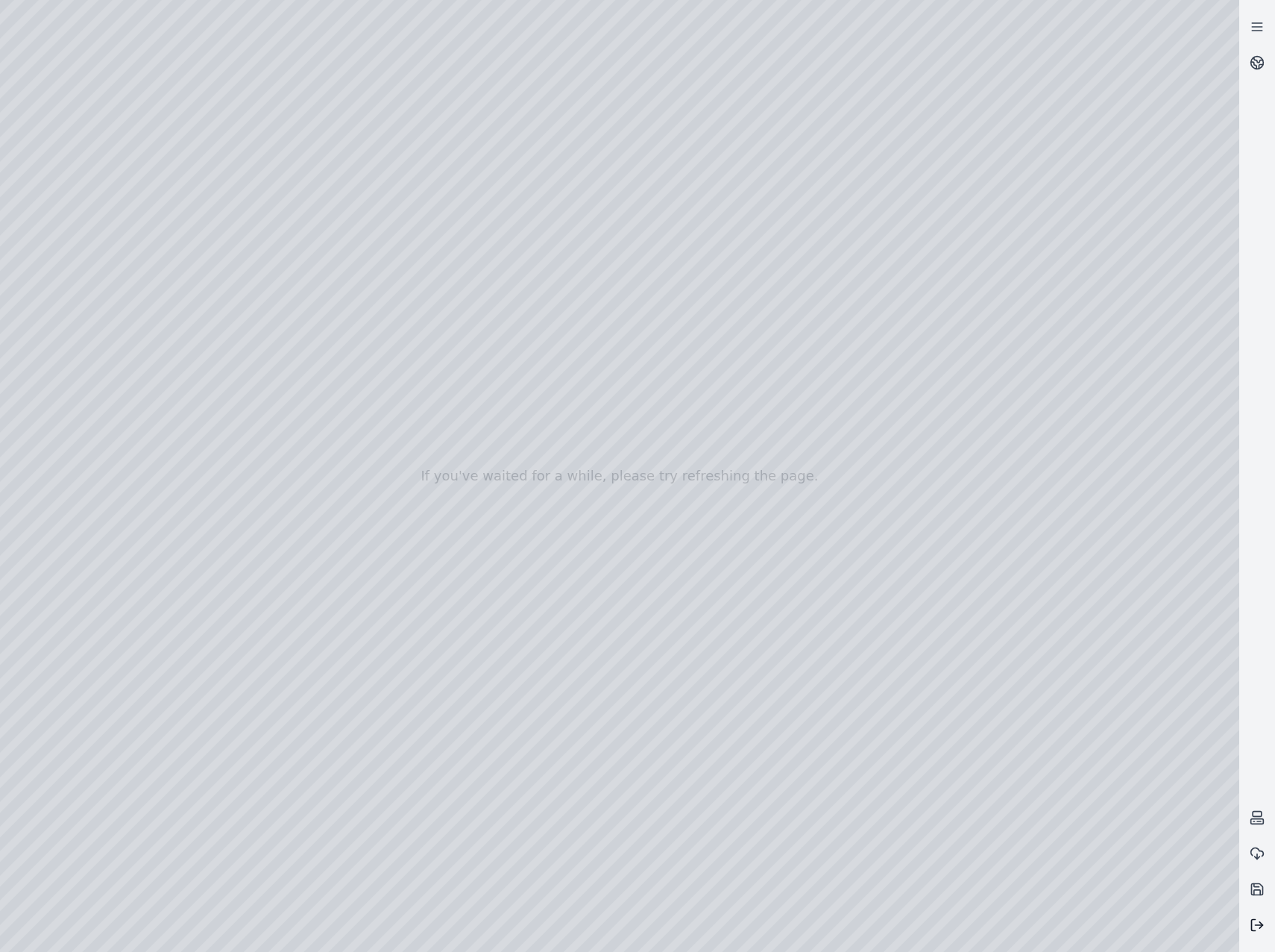
click at [1267, 922] on button at bounding box center [1257, 925] width 36 height 36
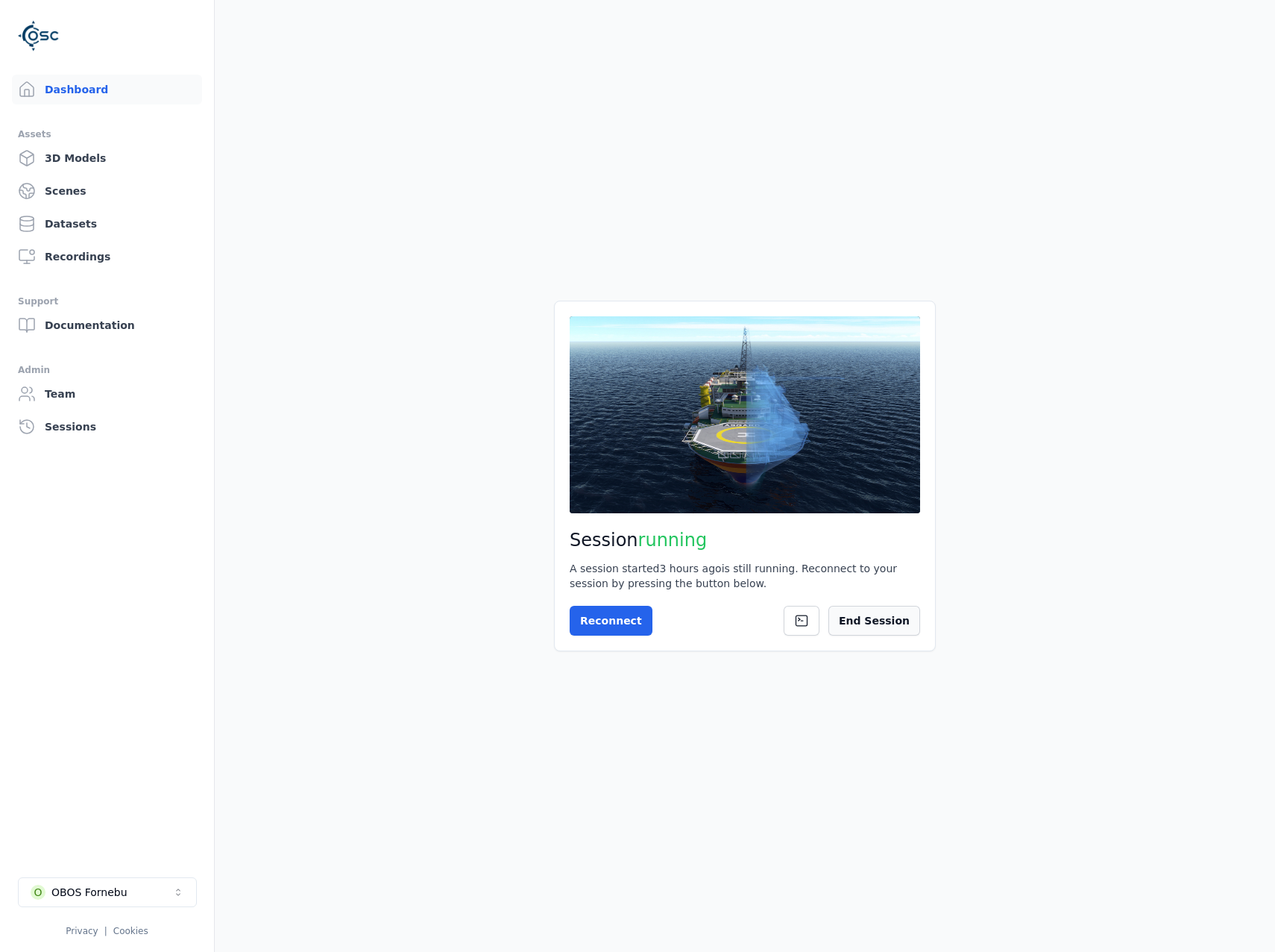
click at [900, 623] on button "End Session" at bounding box center [875, 620] width 91 height 30
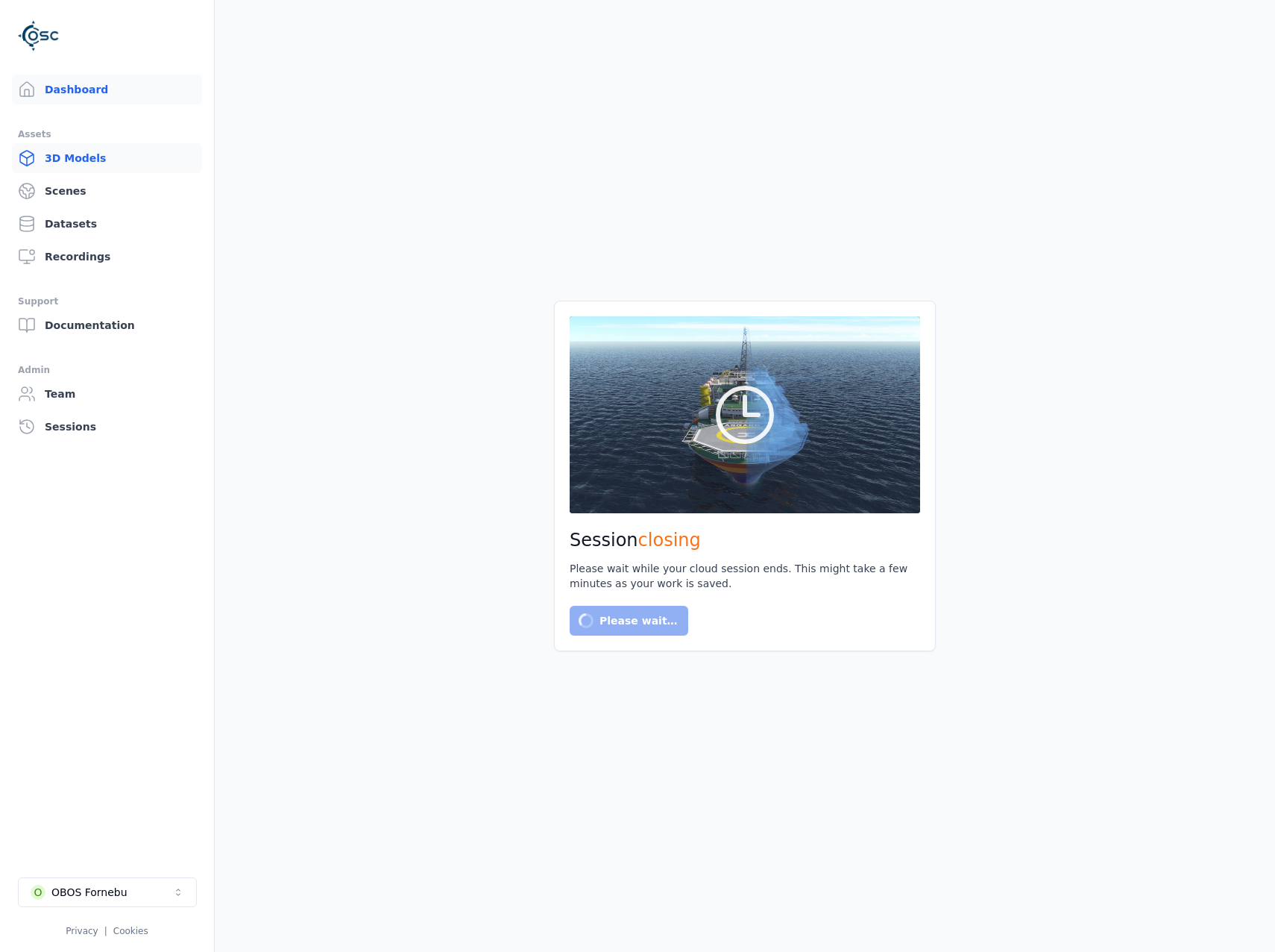
click at [31, 158] on icon at bounding box center [27, 158] width 18 height 18
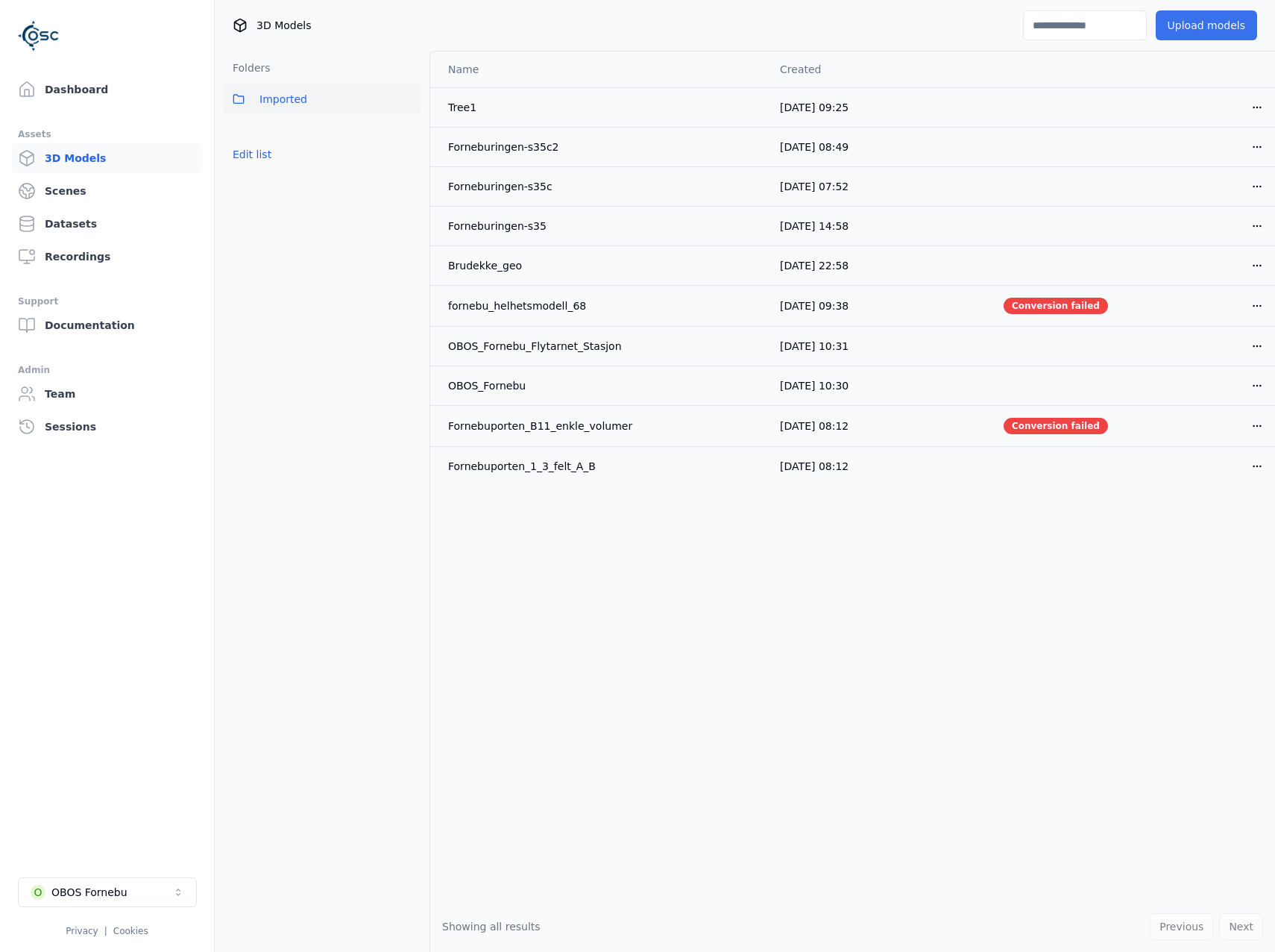
click at [1177, 30] on button "Upload models" at bounding box center [1206, 26] width 101 height 30
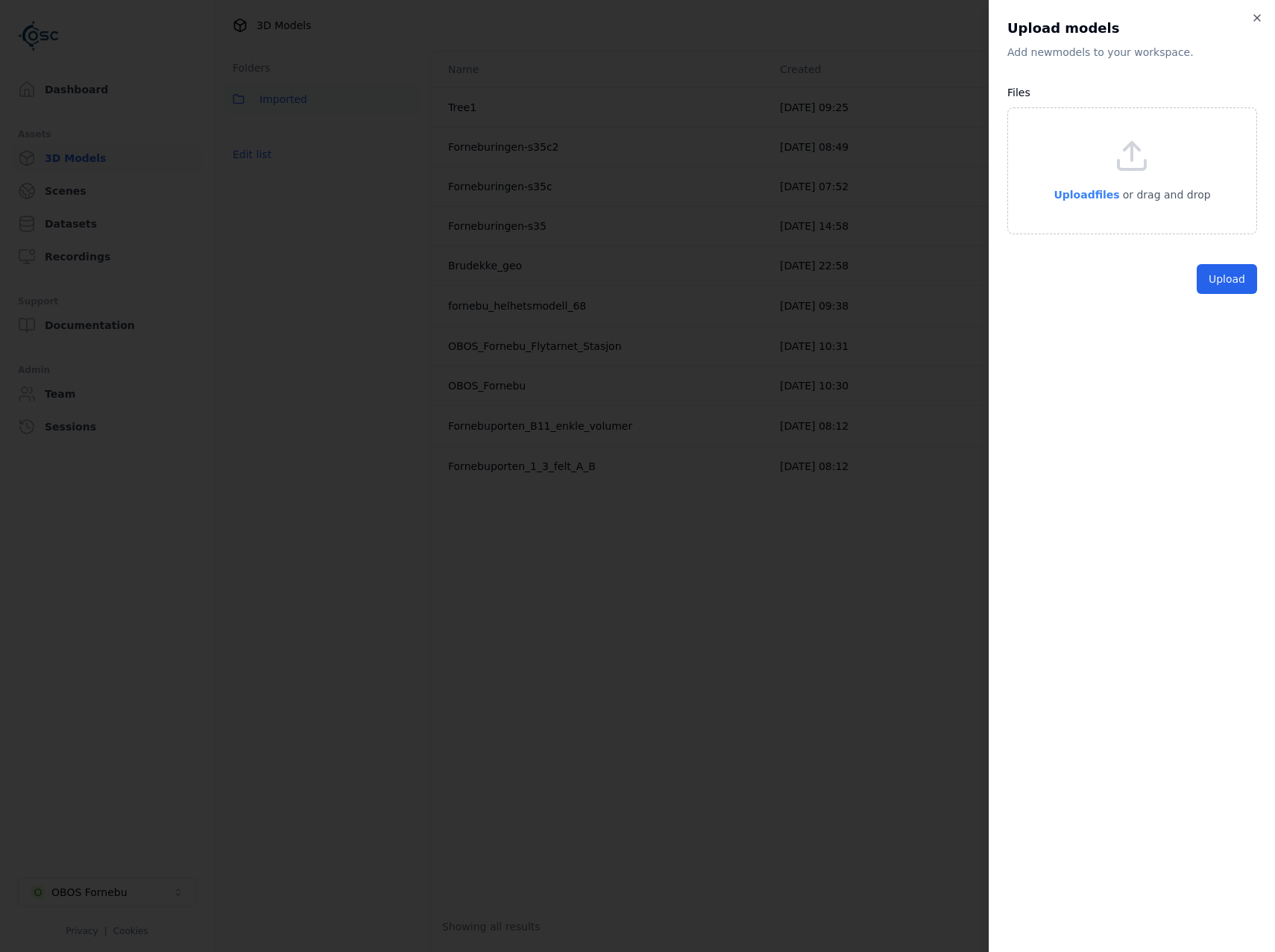
click at [1099, 192] on span "Upload files" at bounding box center [1087, 195] width 66 height 12
click at [1251, 308] on button "Upload" at bounding box center [1227, 313] width 61 height 30
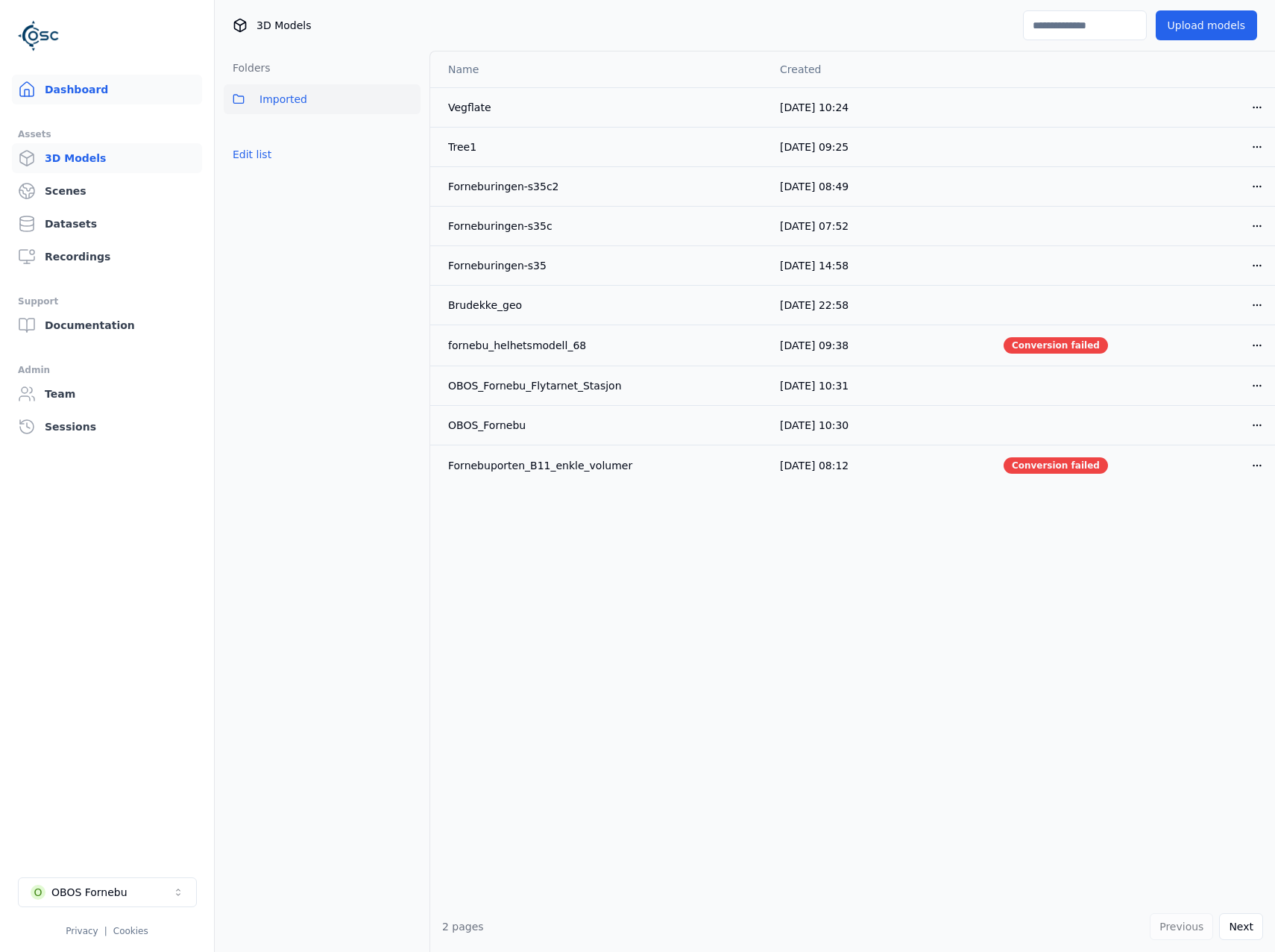
click at [91, 86] on link "Dashboard" at bounding box center [106, 89] width 190 height 30
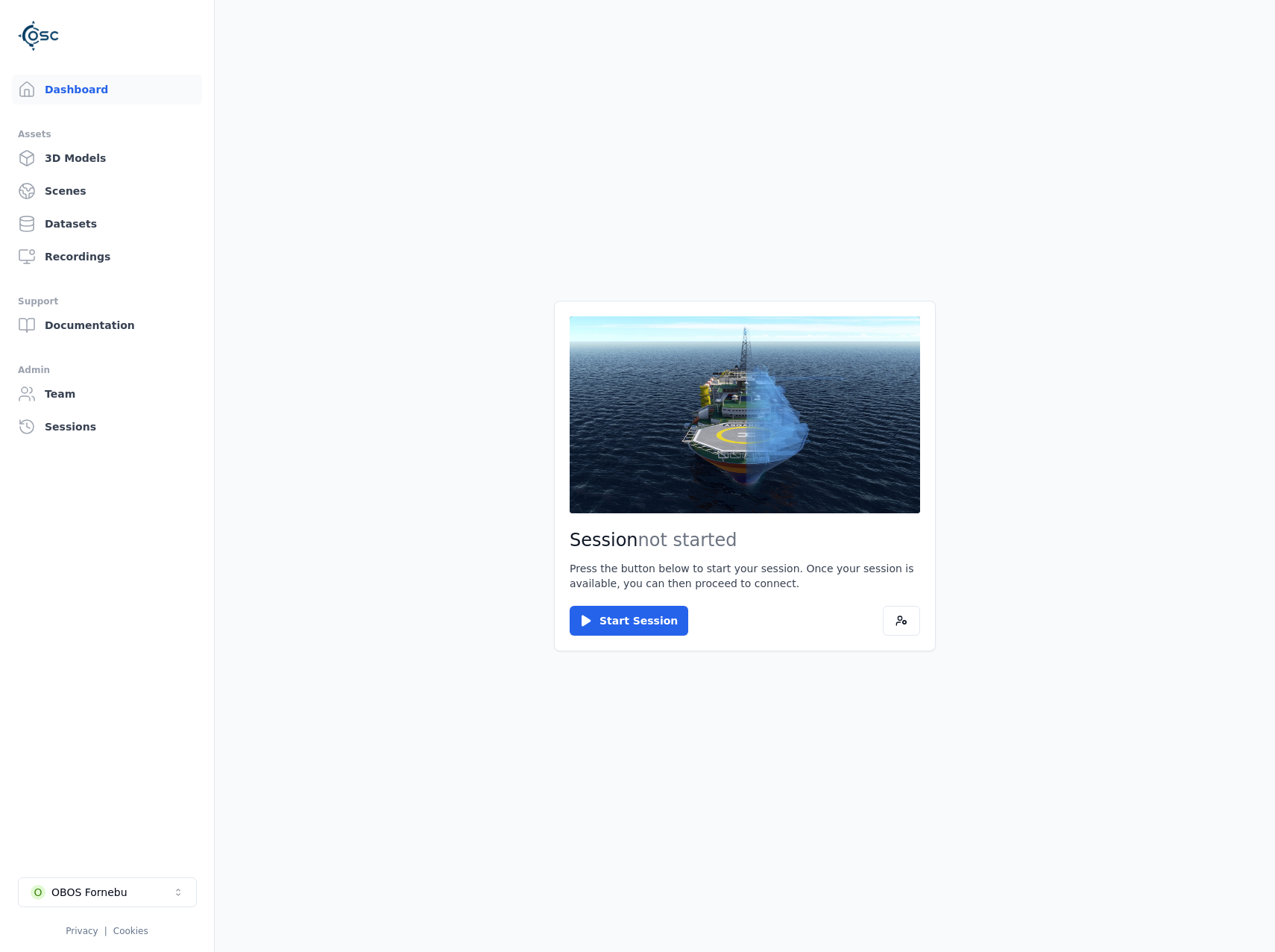
click at [596, 601] on div "Session not started Press the button below to start your session. Once your ses…" at bounding box center [745, 475] width 382 height 351
click at [606, 615] on button "Start Session" at bounding box center [628, 620] width 118 height 30
click at [615, 621] on button "Connect" at bounding box center [603, 620] width 69 height 30
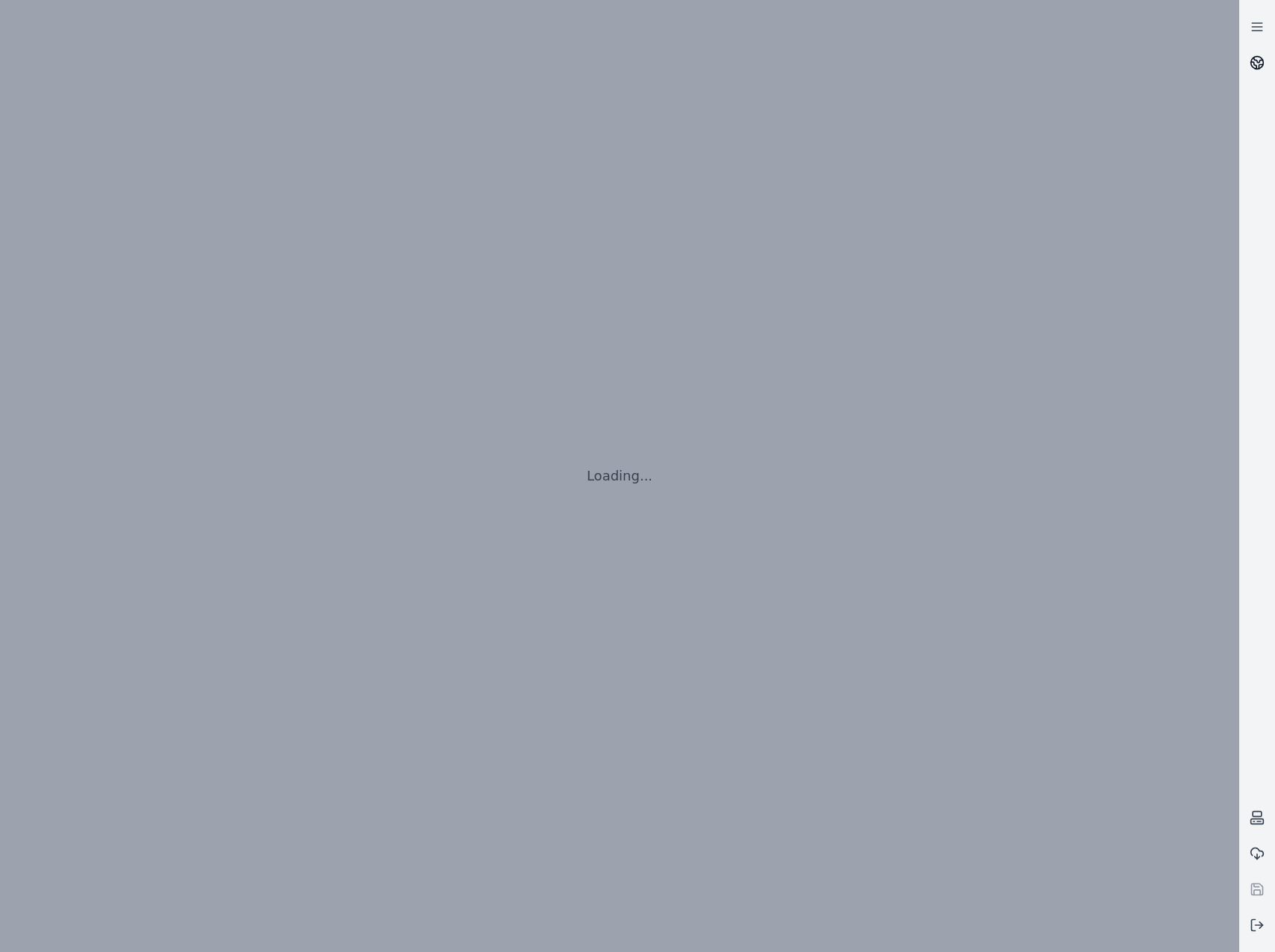
click at [1254, 63] on icon at bounding box center [1253, 65] width 5 height 7
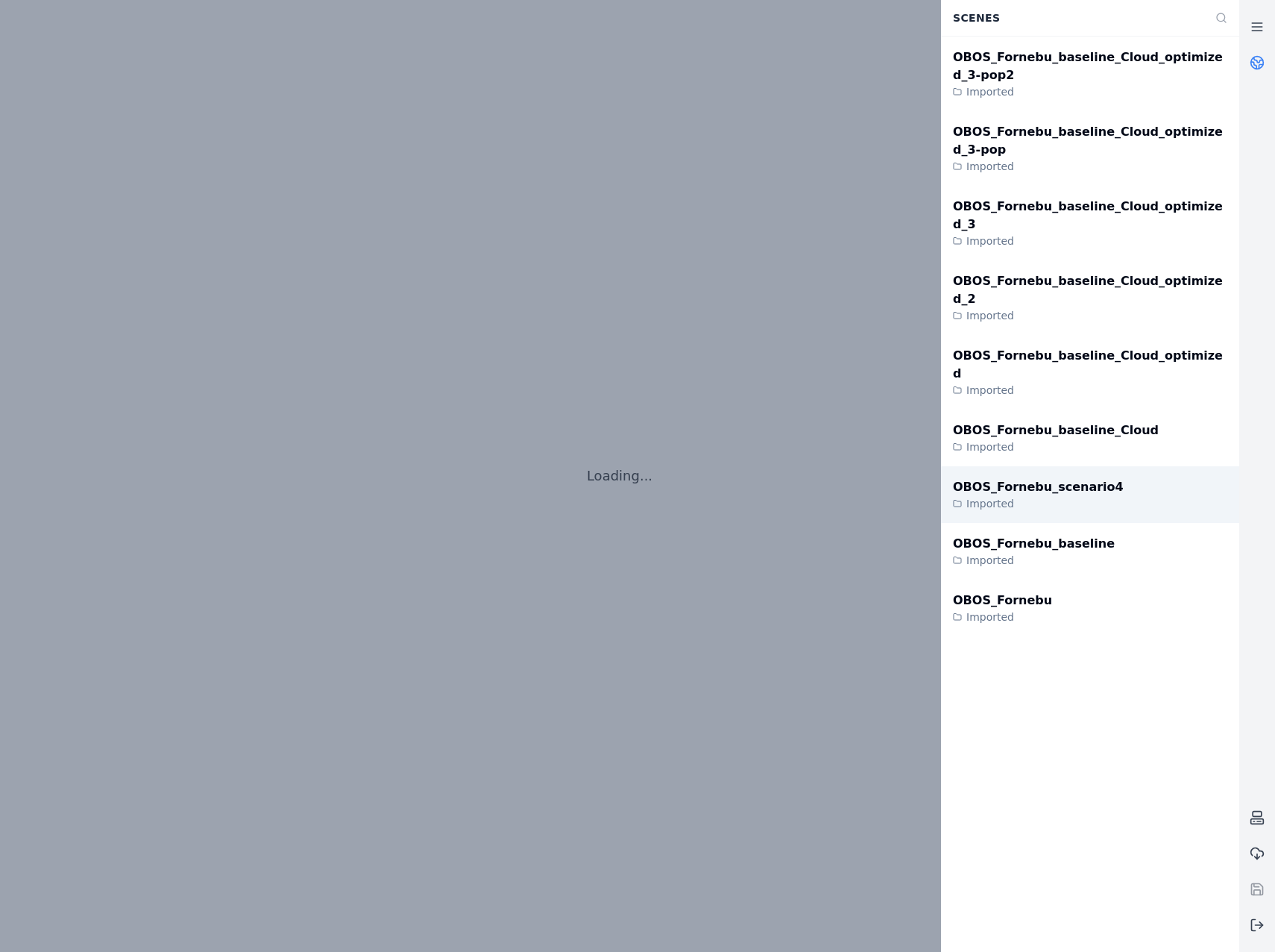
click at [1055, 478] on div "OBOS_Fornebu_scenario4" at bounding box center [1038, 487] width 171 height 18
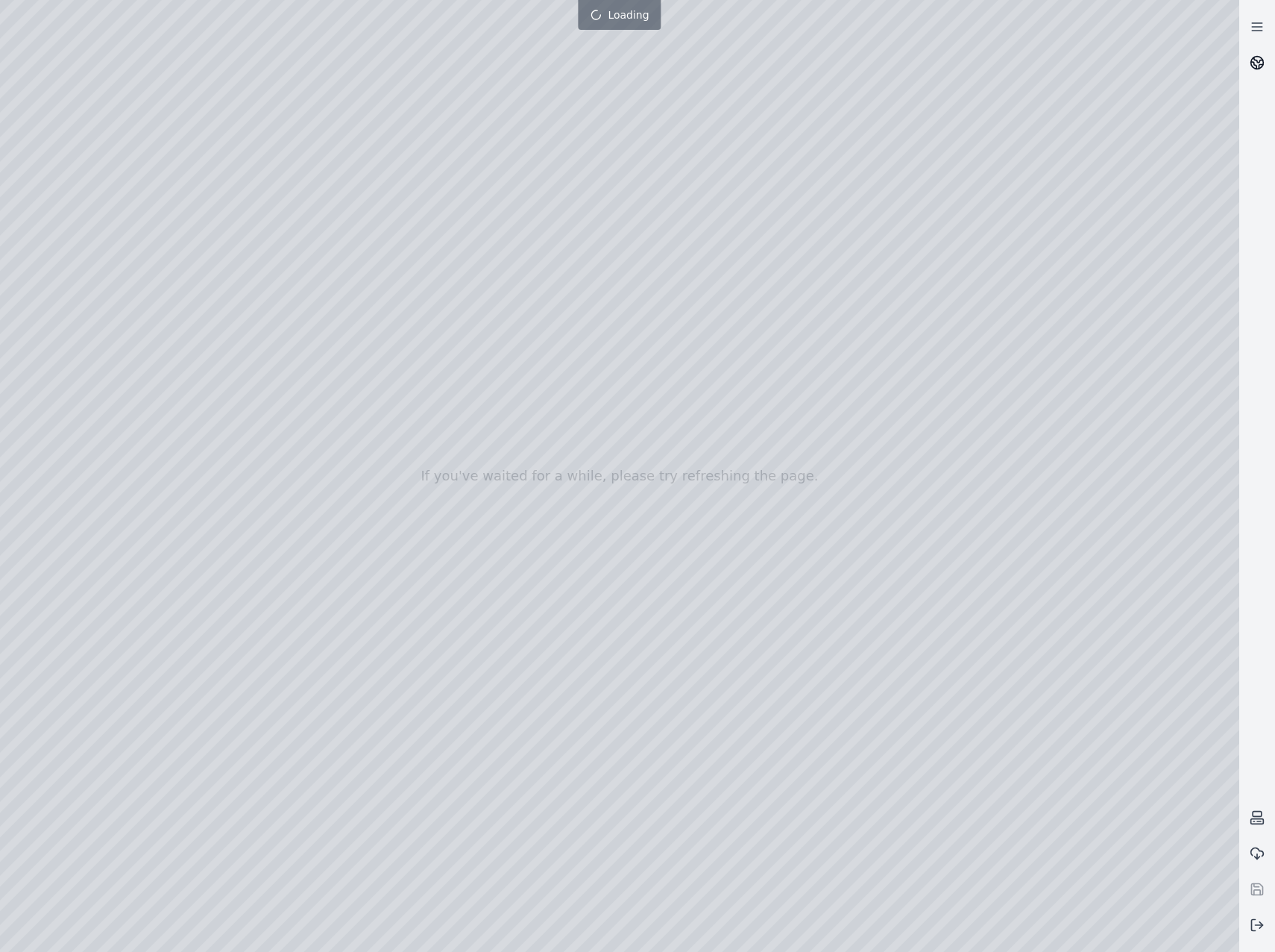
click at [1255, 65] on icon at bounding box center [1253, 65] width 5 height 7
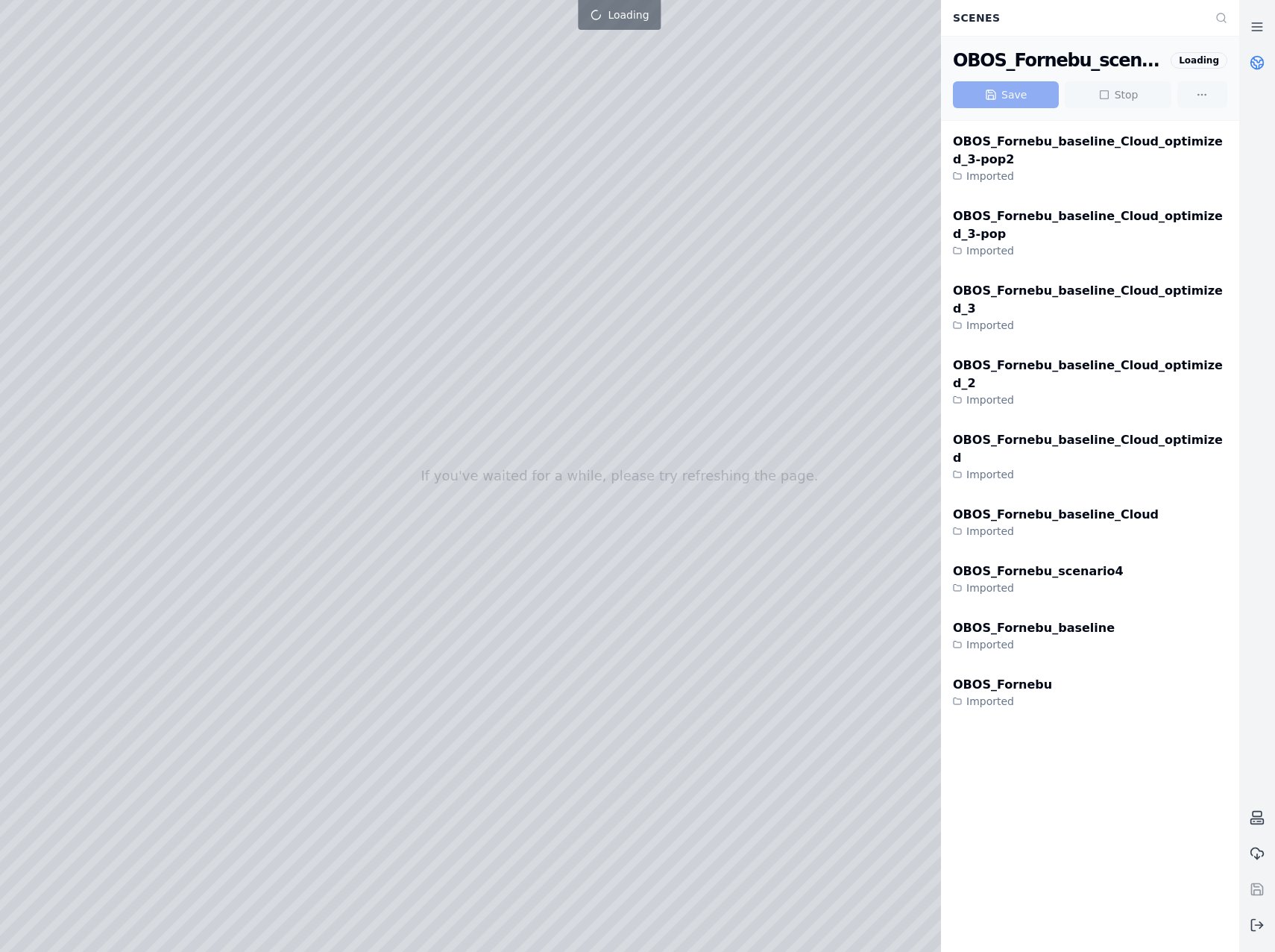
click at [1255, 65] on icon at bounding box center [1253, 65] width 5 height 7
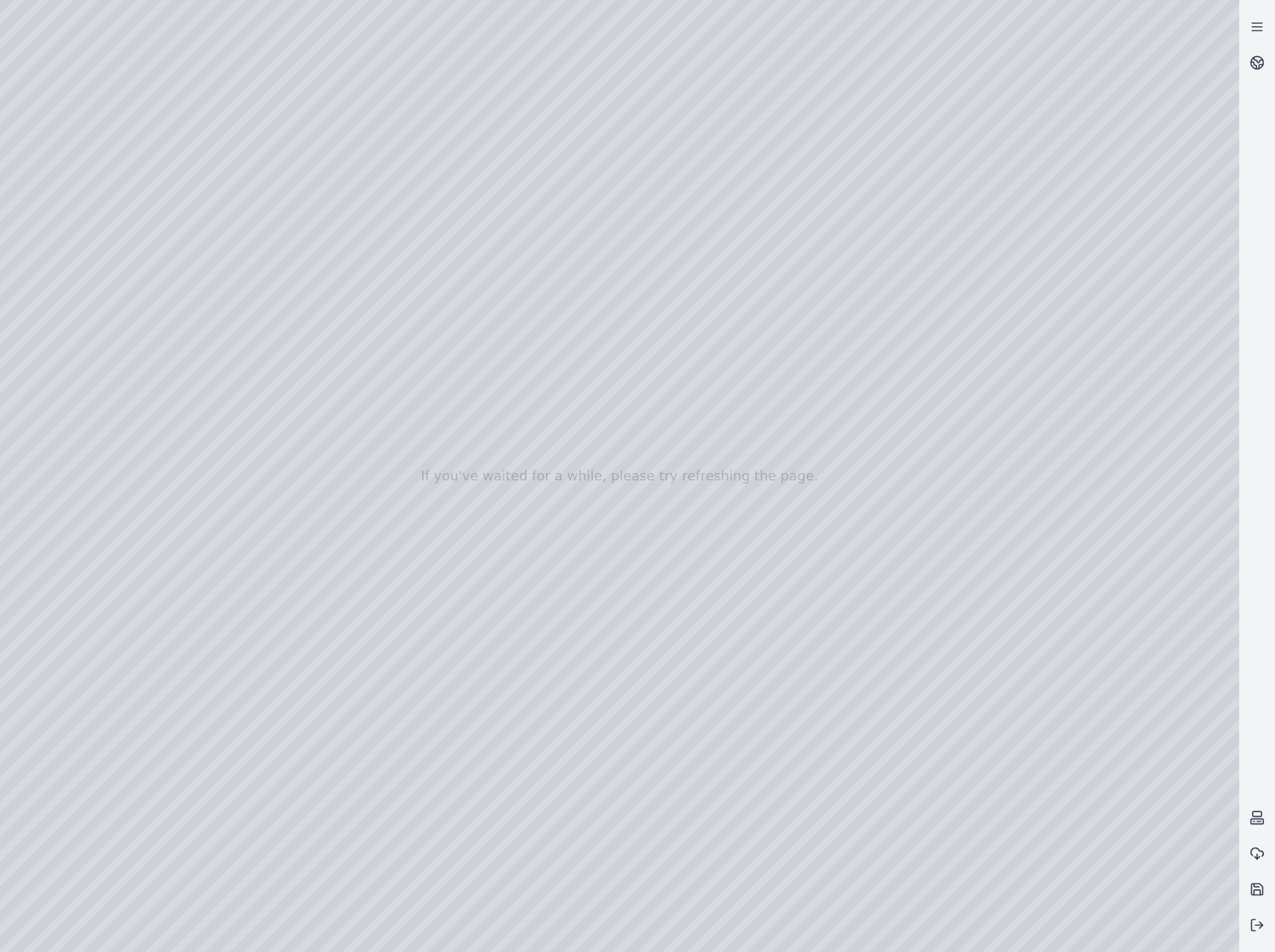
drag, startPoint x: 628, startPoint y: 582, endPoint x: 629, endPoint y: 640, distance: 58.0
drag, startPoint x: 992, startPoint y: 444, endPoint x: 269, endPoint y: 435, distance: 723.1
drag, startPoint x: 955, startPoint y: 365, endPoint x: 240, endPoint y: 350, distance: 715.2
drag, startPoint x: 860, startPoint y: 426, endPoint x: 337, endPoint y: 420, distance: 523.0
drag, startPoint x: 464, startPoint y: 510, endPoint x: 625, endPoint y: 627, distance: 199.0
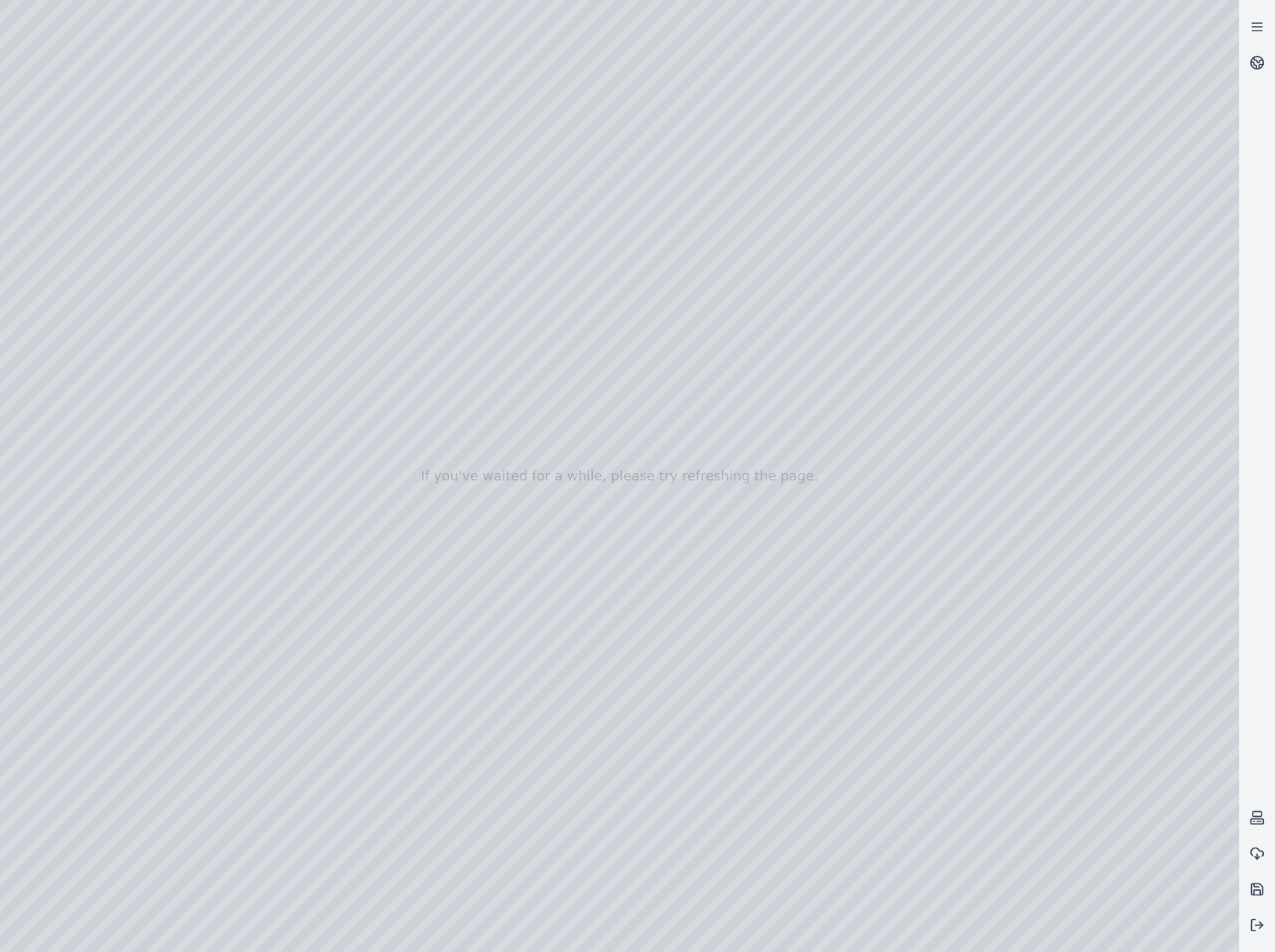
drag, startPoint x: 787, startPoint y: 430, endPoint x: 758, endPoint y: 617, distance: 189.2
drag, startPoint x: 585, startPoint y: 459, endPoint x: 717, endPoint y: 483, distance: 134.2
drag, startPoint x: 594, startPoint y: 405, endPoint x: 1144, endPoint y: 408, distance: 550.0
drag, startPoint x: 778, startPoint y: 569, endPoint x: 729, endPoint y: 572, distance: 49.1
drag, startPoint x: 631, startPoint y: 540, endPoint x: 555, endPoint y: 483, distance: 95.0
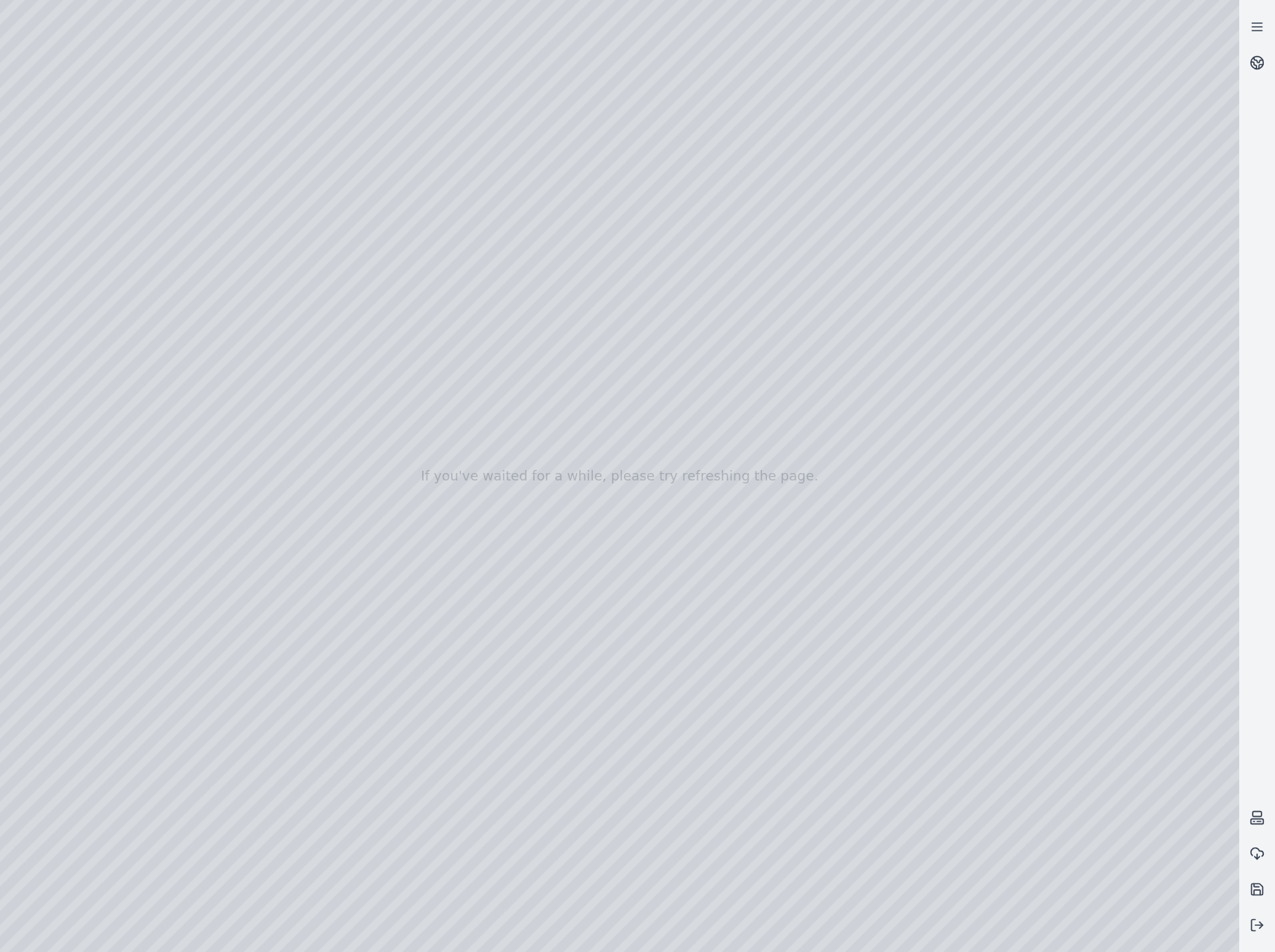
click at [92, 229] on div at bounding box center [619, 476] width 1239 height 952
click at [99, 316] on div at bounding box center [619, 476] width 1239 height 952
click at [99, 277] on div at bounding box center [619, 476] width 1239 height 952
click at [429, 160] on div at bounding box center [619, 476] width 1239 height 952
click at [426, 367] on div at bounding box center [619, 476] width 1239 height 952
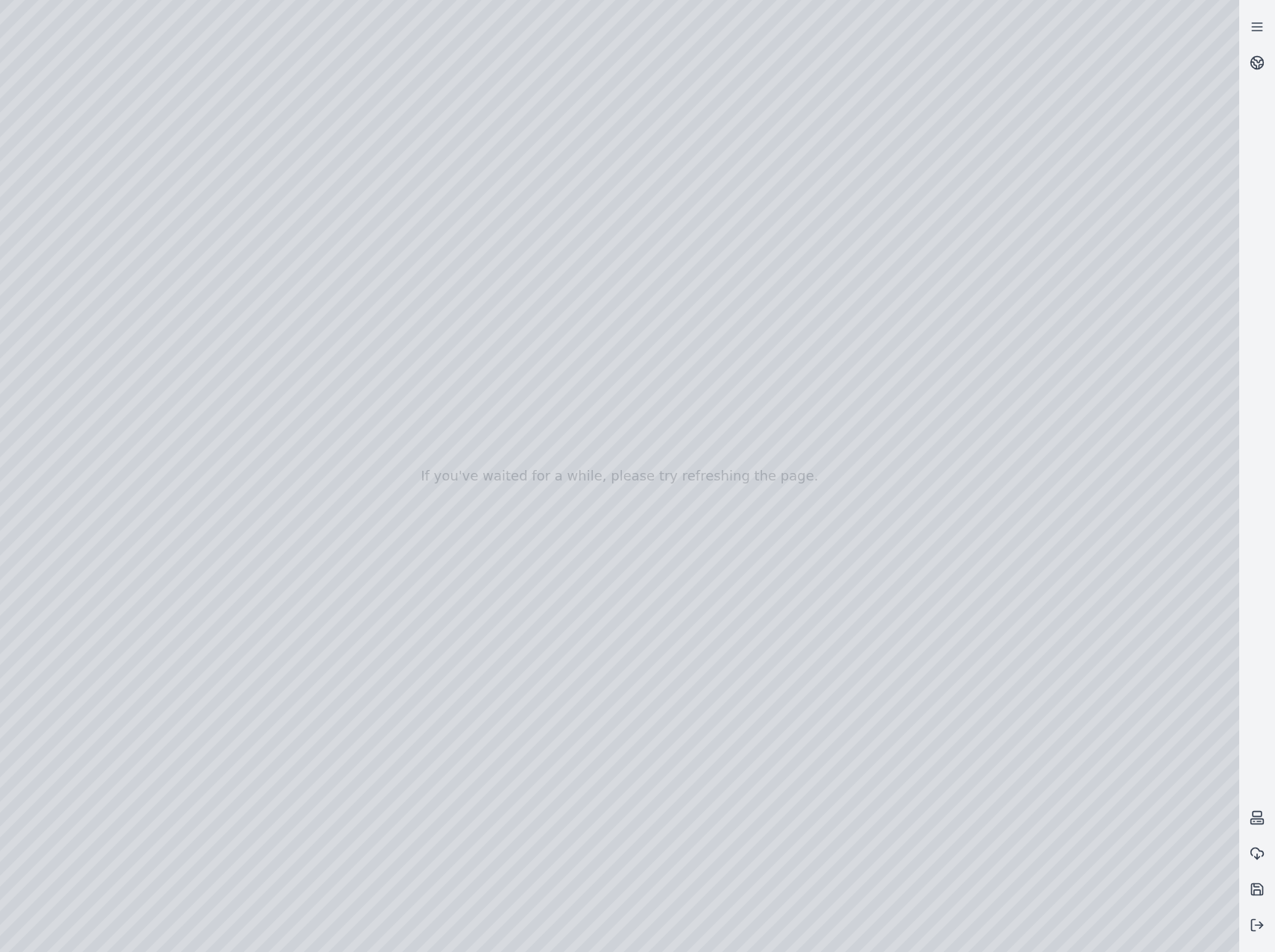
drag, startPoint x: 409, startPoint y: 360, endPoint x: 696, endPoint y: 429, distance: 295.2
click at [696, 429] on div at bounding box center [619, 476] width 1239 height 952
drag, startPoint x: 708, startPoint y: 483, endPoint x: 591, endPoint y: 407, distance: 139.5
click at [591, 407] on div at bounding box center [619, 476] width 1239 height 952
drag, startPoint x: 697, startPoint y: 385, endPoint x: 657, endPoint y: 405, distance: 44.7
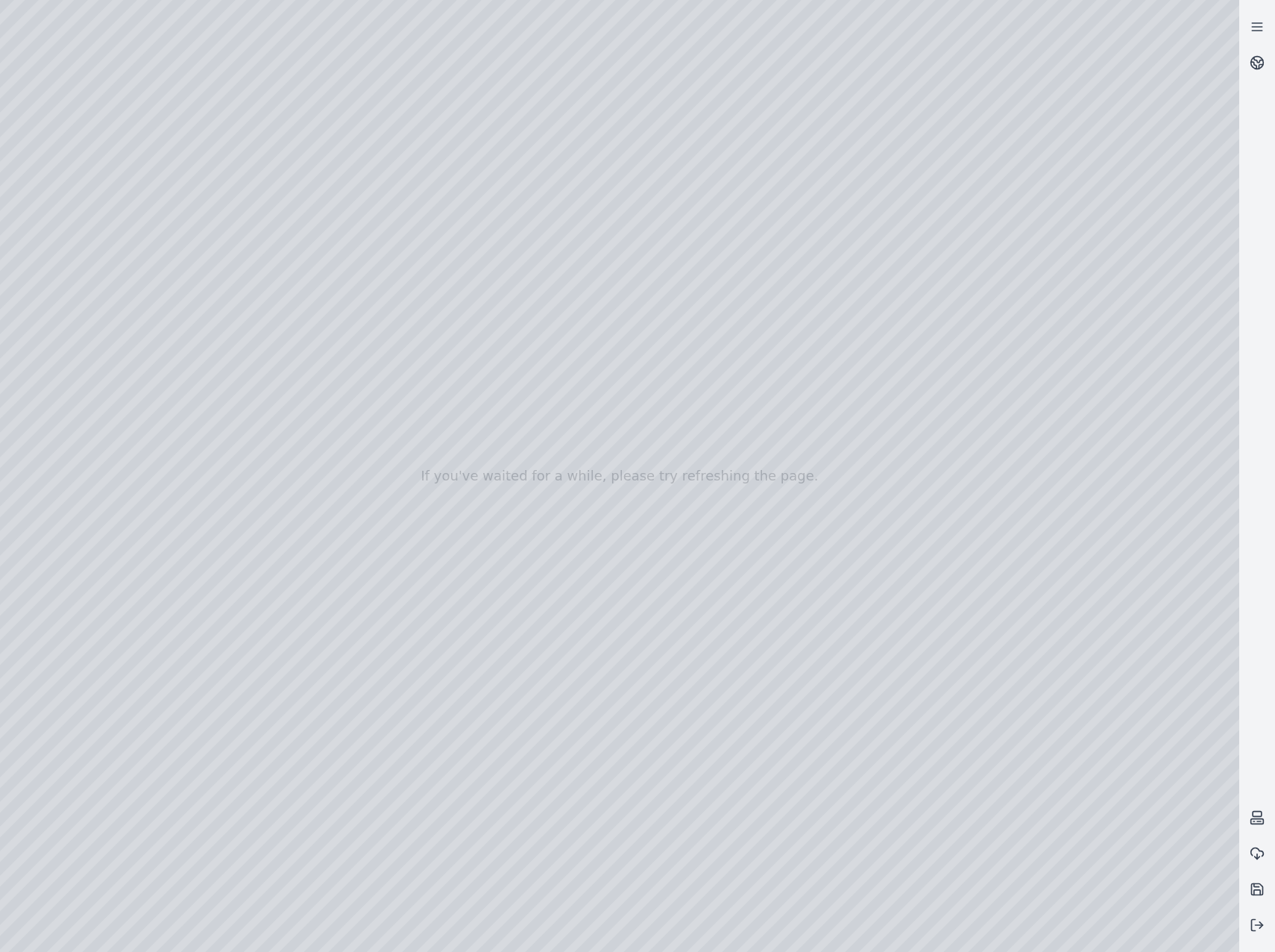
click at [657, 405] on div at bounding box center [619, 476] width 1239 height 952
drag, startPoint x: 524, startPoint y: 379, endPoint x: 585, endPoint y: 436, distance: 83.5
click at [585, 436] on div at bounding box center [619, 476] width 1239 height 952
drag, startPoint x: 823, startPoint y: 495, endPoint x: 671, endPoint y: 623, distance: 198.7
click at [671, 623] on div at bounding box center [619, 476] width 1239 height 952
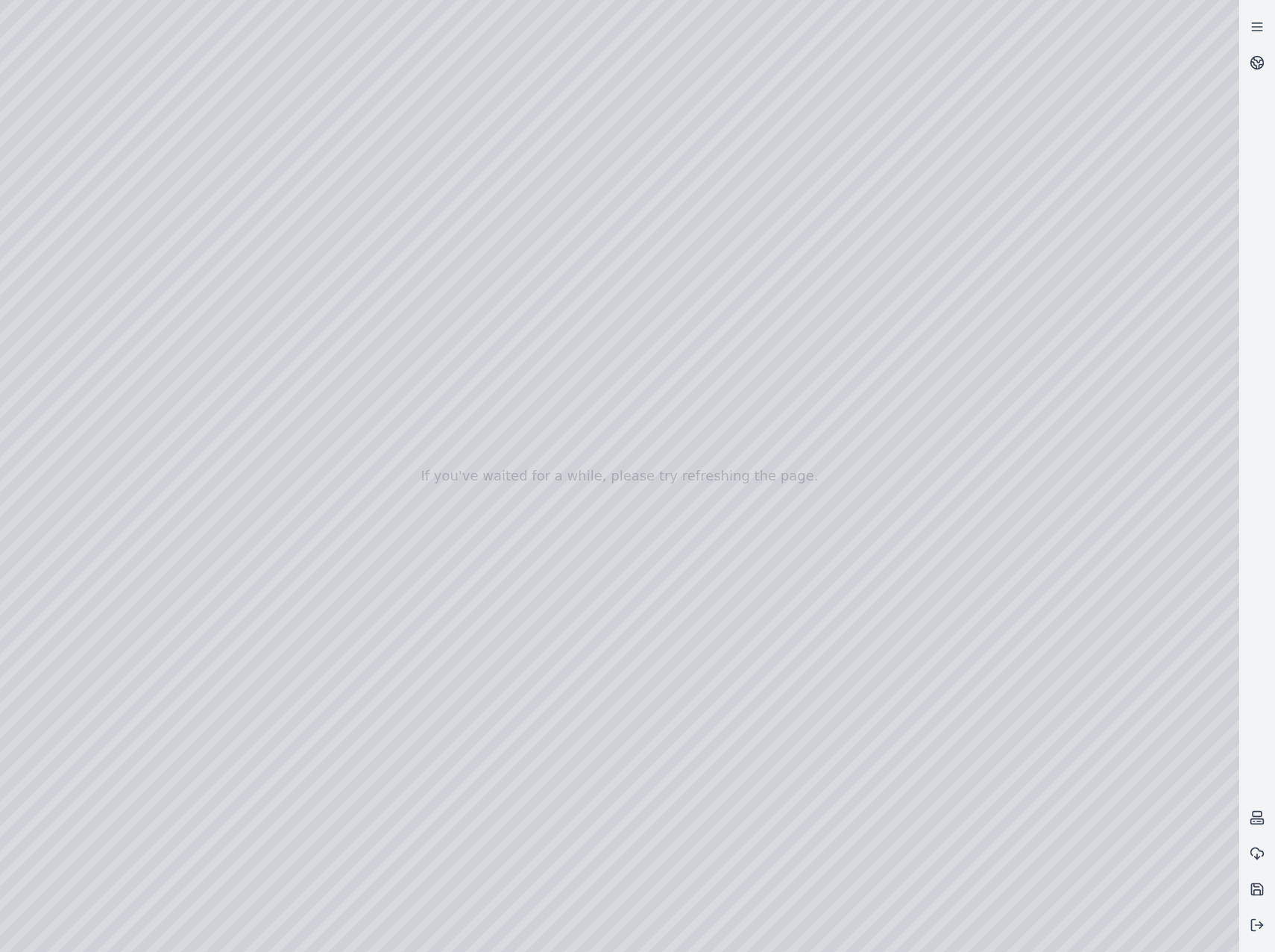
drag, startPoint x: 543, startPoint y: 591, endPoint x: 747, endPoint y: 787, distance: 282.9
click at [747, 787] on div at bounding box center [619, 476] width 1239 height 952
click at [660, 866] on div at bounding box center [619, 476] width 1239 height 952
click at [724, 395] on div at bounding box center [619, 476] width 1239 height 952
drag, startPoint x: 838, startPoint y: 578, endPoint x: 745, endPoint y: 454, distance: 155.0
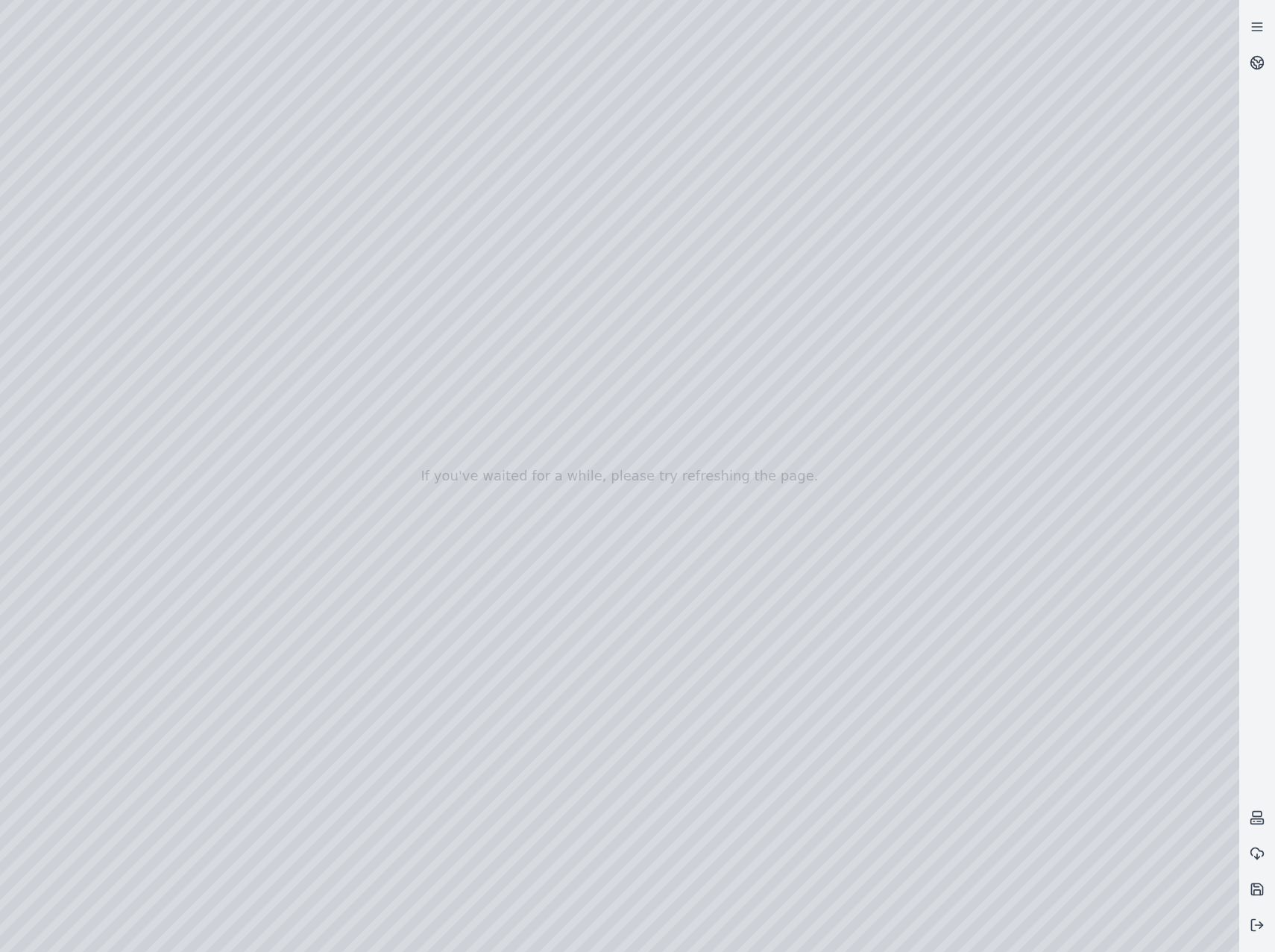
drag, startPoint x: 702, startPoint y: 635, endPoint x: 697, endPoint y: 649, distance: 14.9
click at [697, 649] on div at bounding box center [619, 476] width 1239 height 952
click at [701, 628] on div at bounding box center [619, 476] width 1239 height 952
click at [743, 664] on div at bounding box center [619, 476] width 1239 height 952
drag, startPoint x: 779, startPoint y: 711, endPoint x: 539, endPoint y: 663, distance: 244.8
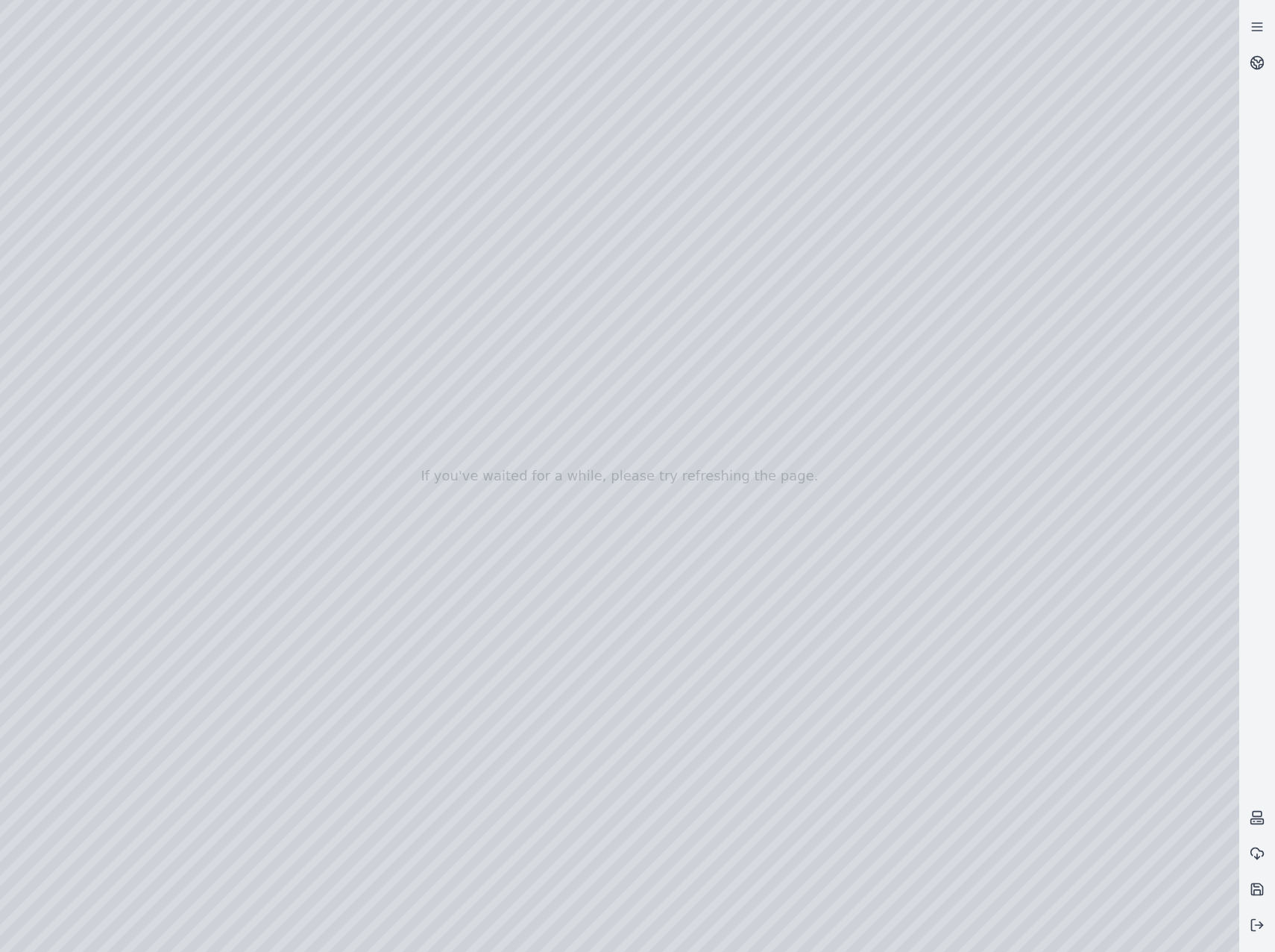
drag, startPoint x: 746, startPoint y: 799, endPoint x: 627, endPoint y: 815, distance: 120.1
drag, startPoint x: 740, startPoint y: 818, endPoint x: 641, endPoint y: 631, distance: 211.6
drag, startPoint x: 904, startPoint y: 777, endPoint x: 848, endPoint y: 769, distance: 56.6
drag, startPoint x: 890, startPoint y: 780, endPoint x: 629, endPoint y: 599, distance: 317.6
drag, startPoint x: 711, startPoint y: 687, endPoint x: 566, endPoint y: 641, distance: 152.1
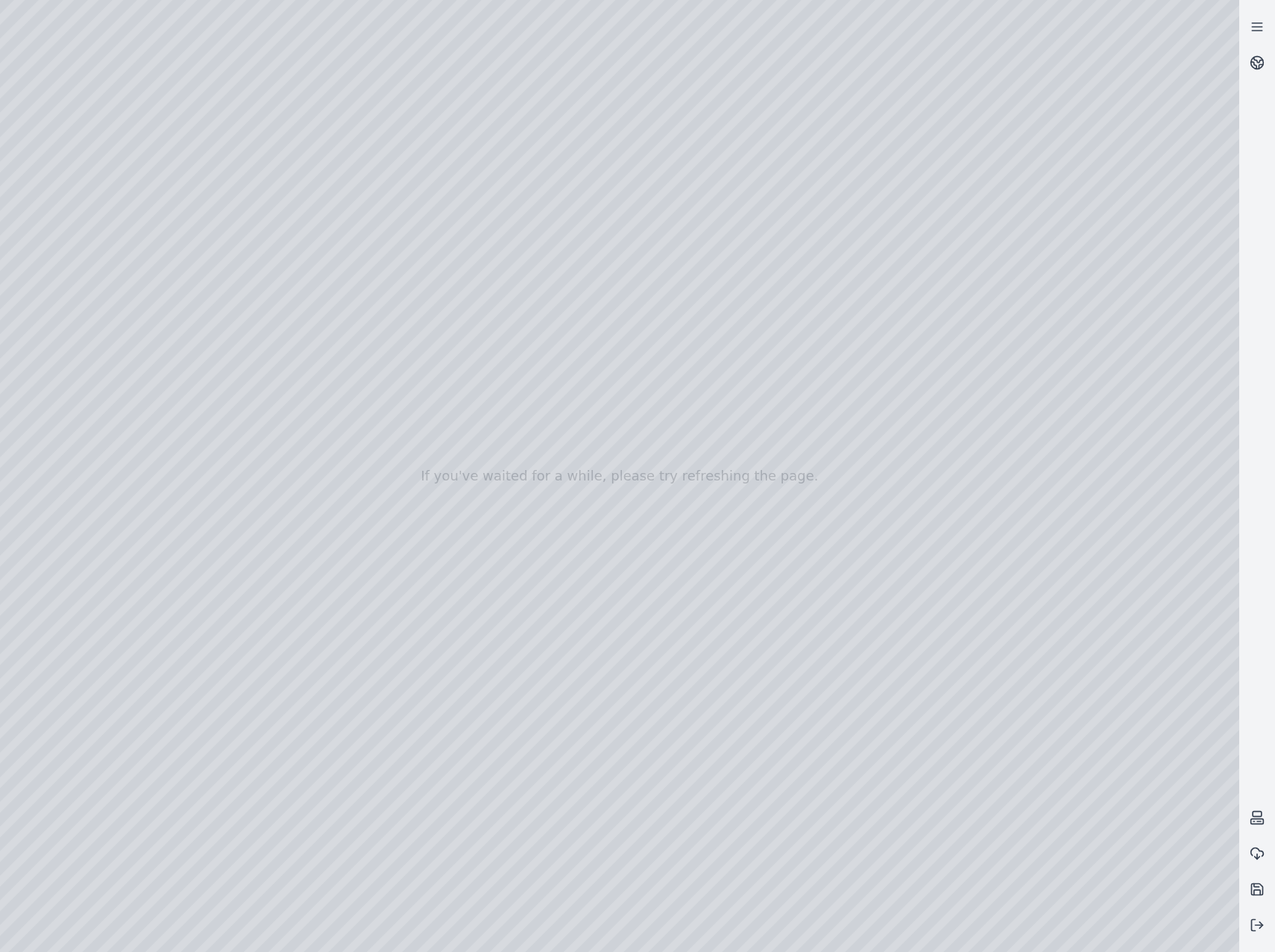
drag, startPoint x: 789, startPoint y: 789, endPoint x: 761, endPoint y: 798, distance: 29.4
drag, startPoint x: 680, startPoint y: 758, endPoint x: 672, endPoint y: 738, distance: 21.5
drag, startPoint x: 684, startPoint y: 364, endPoint x: 700, endPoint y: 359, distance: 16.8
click at [700, 359] on div at bounding box center [619, 476] width 1239 height 952
drag, startPoint x: 833, startPoint y: 714, endPoint x: 806, endPoint y: 708, distance: 27.7
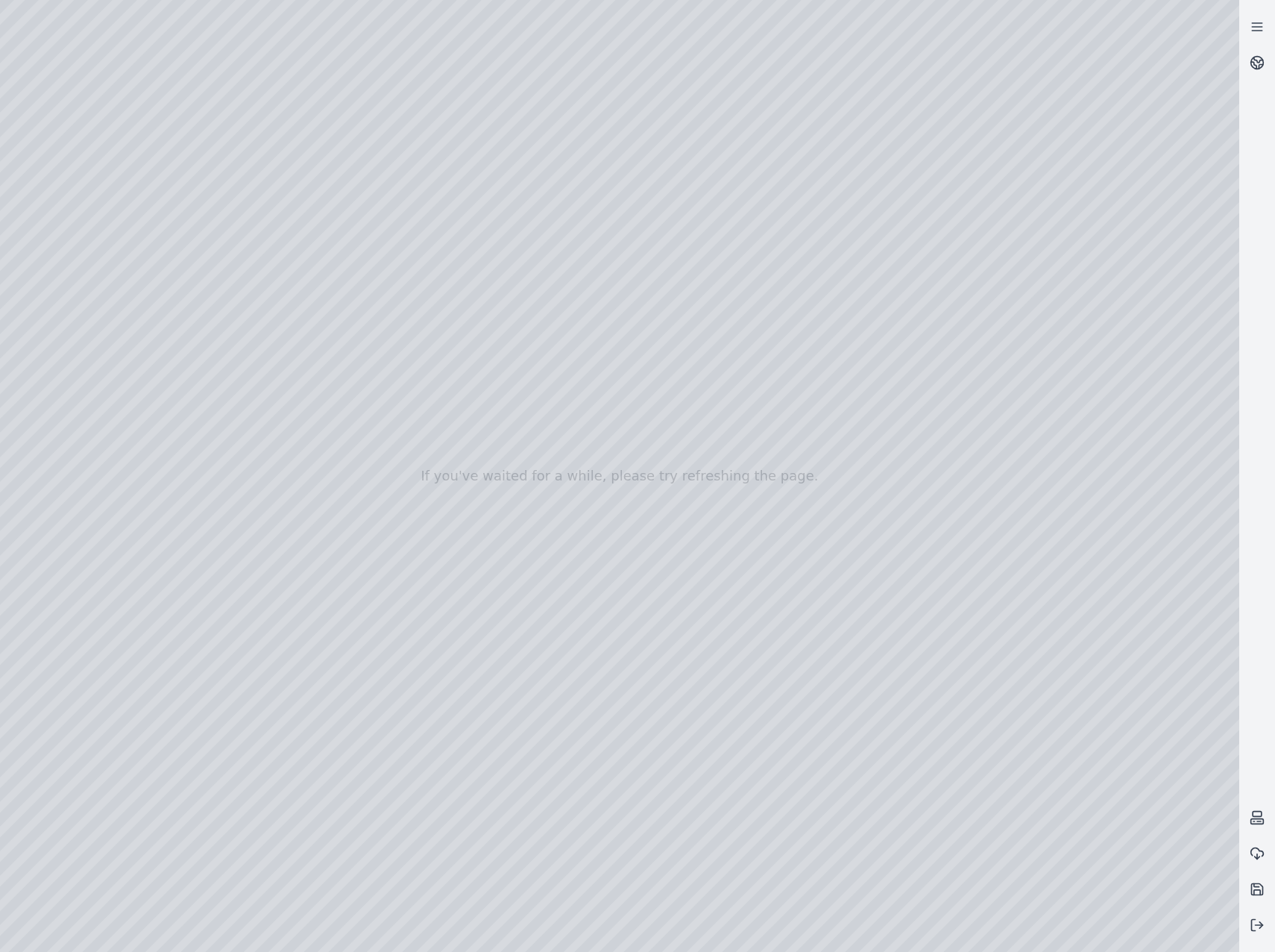
drag, startPoint x: 854, startPoint y: 708, endPoint x: 717, endPoint y: 694, distance: 137.7
click at [762, 141] on div at bounding box center [619, 476] width 1239 height 952
click at [832, 74] on div at bounding box center [619, 476] width 1239 height 952
click at [779, 575] on div at bounding box center [619, 476] width 1239 height 952
click at [875, 185] on div at bounding box center [619, 476] width 1239 height 952
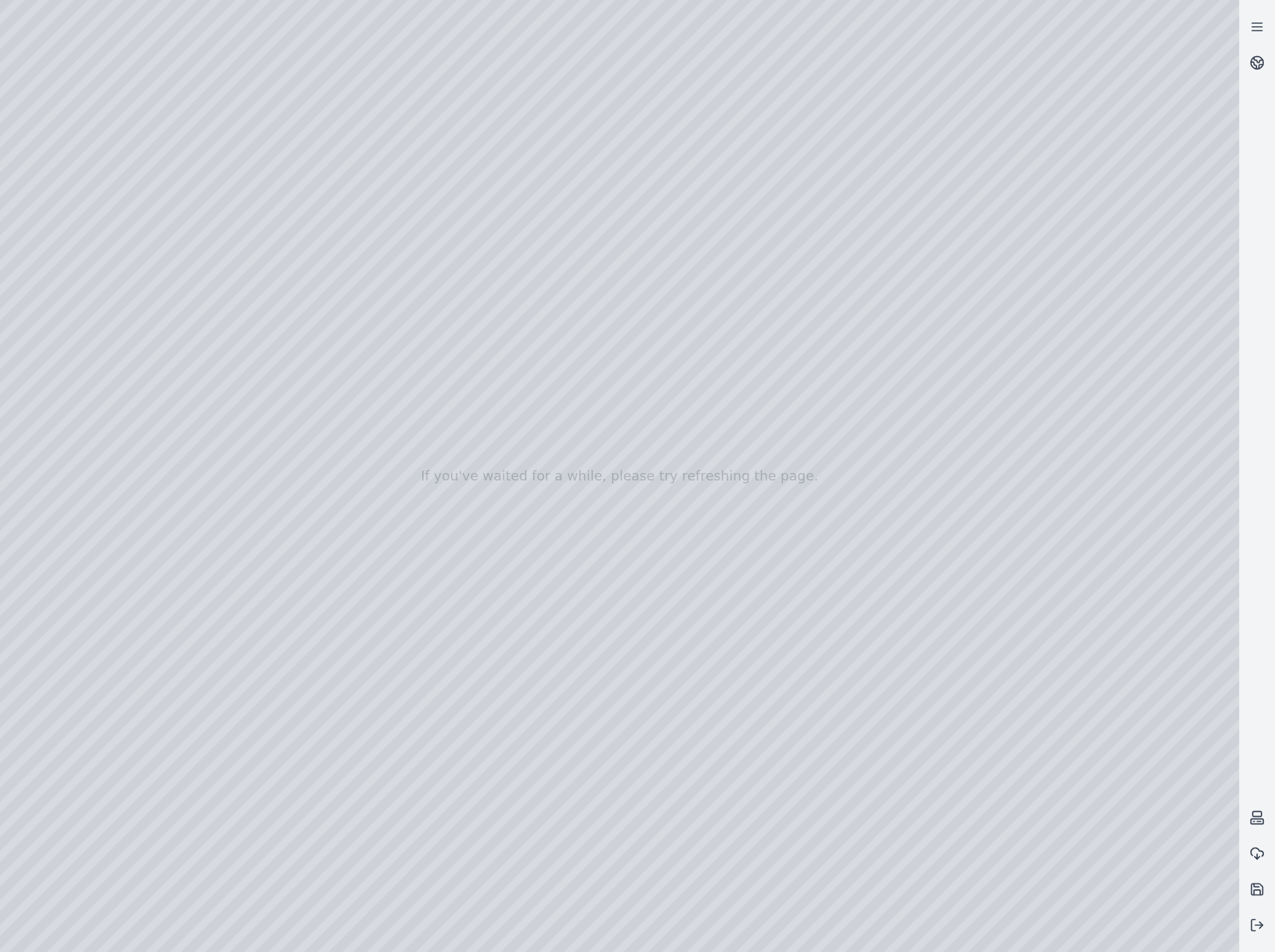
click at [847, 71] on div at bounding box center [619, 476] width 1239 height 952
click at [851, 612] on div at bounding box center [619, 476] width 1239 height 952
drag, startPoint x: 786, startPoint y: 632, endPoint x: 794, endPoint y: 536, distance: 96.3
drag, startPoint x: 915, startPoint y: 615, endPoint x: 872, endPoint y: 622, distance: 43.6
click at [775, 370] on div at bounding box center [619, 476] width 1239 height 952
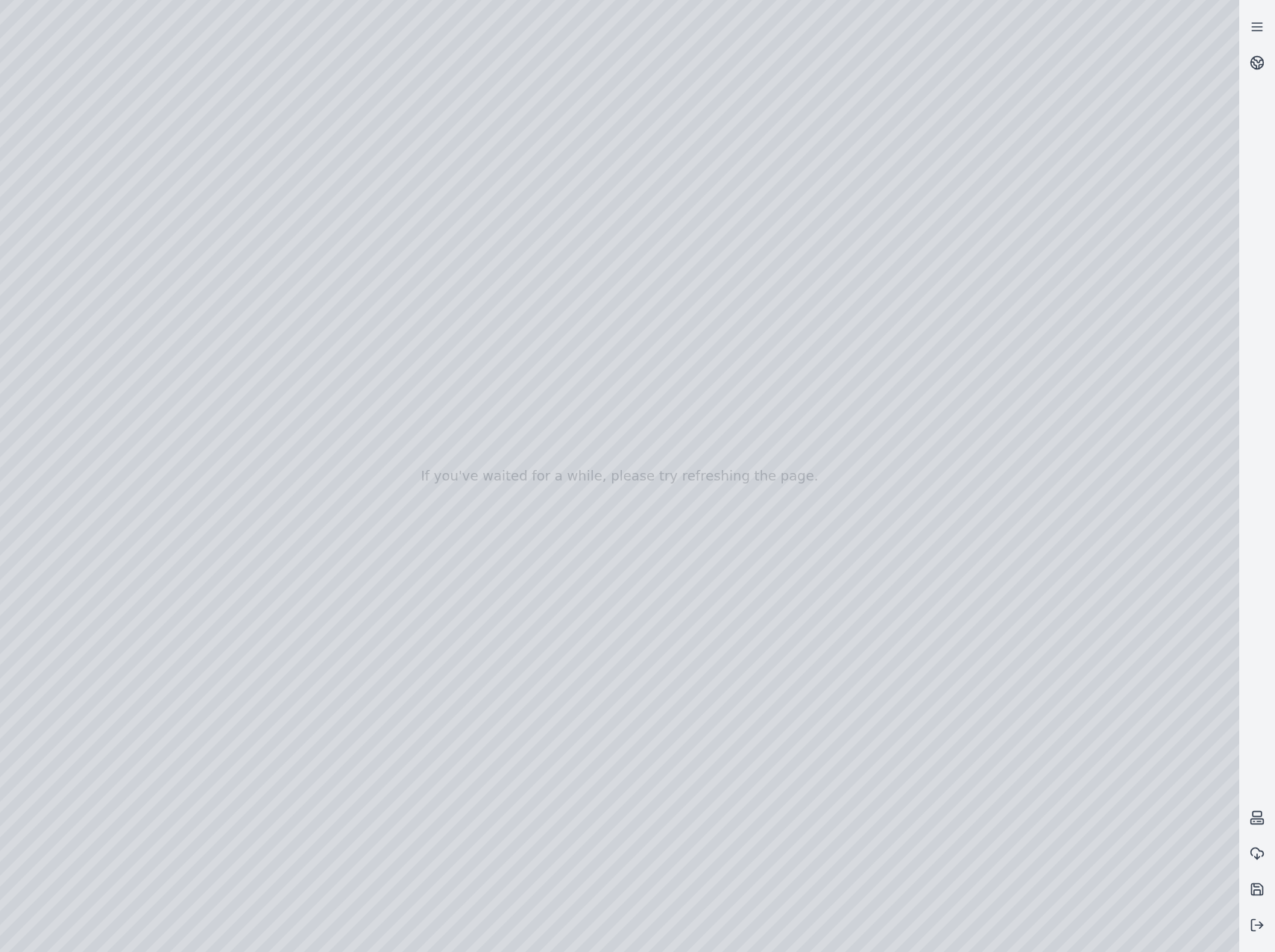
drag, startPoint x: 731, startPoint y: 678, endPoint x: 821, endPoint y: 668, distance: 90.6
click at [694, 156] on div at bounding box center [619, 476] width 1239 height 952
drag, startPoint x: 605, startPoint y: 616, endPoint x: 557, endPoint y: 635, distance: 51.6
drag, startPoint x: 717, startPoint y: 516, endPoint x: 436, endPoint y: 785, distance: 389.0
drag, startPoint x: 769, startPoint y: 577, endPoint x: 532, endPoint y: 730, distance: 282.1
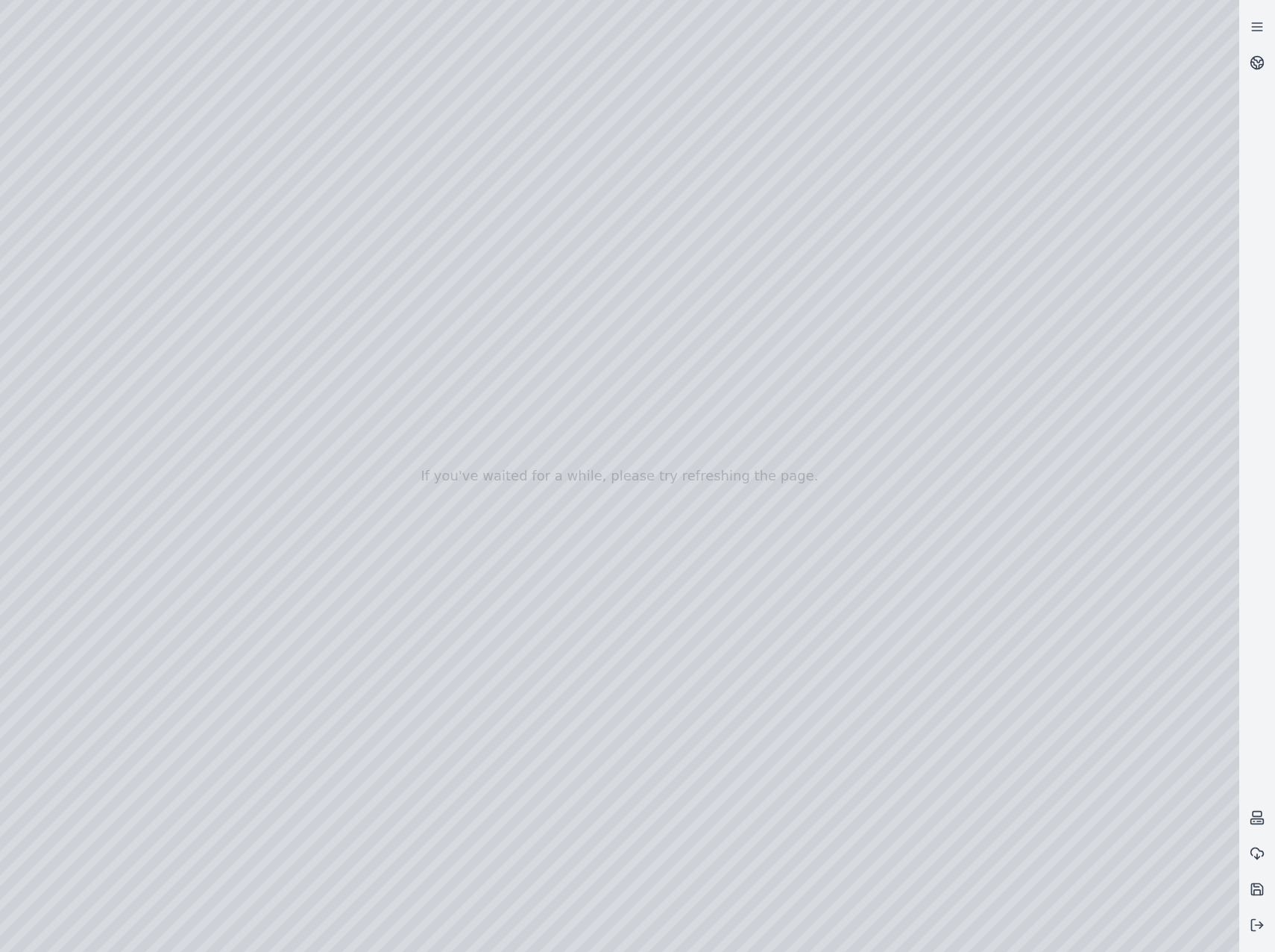
drag, startPoint x: 715, startPoint y: 773, endPoint x: 725, endPoint y: 786, distance: 16.4
click at [865, 106] on div at bounding box center [619, 476] width 1239 height 952
drag, startPoint x: 937, startPoint y: 127, endPoint x: 918, endPoint y: 115, distance: 22.5
click at [918, 115] on div at bounding box center [619, 476] width 1239 height 952
drag, startPoint x: 846, startPoint y: 99, endPoint x: 836, endPoint y: 100, distance: 10.0
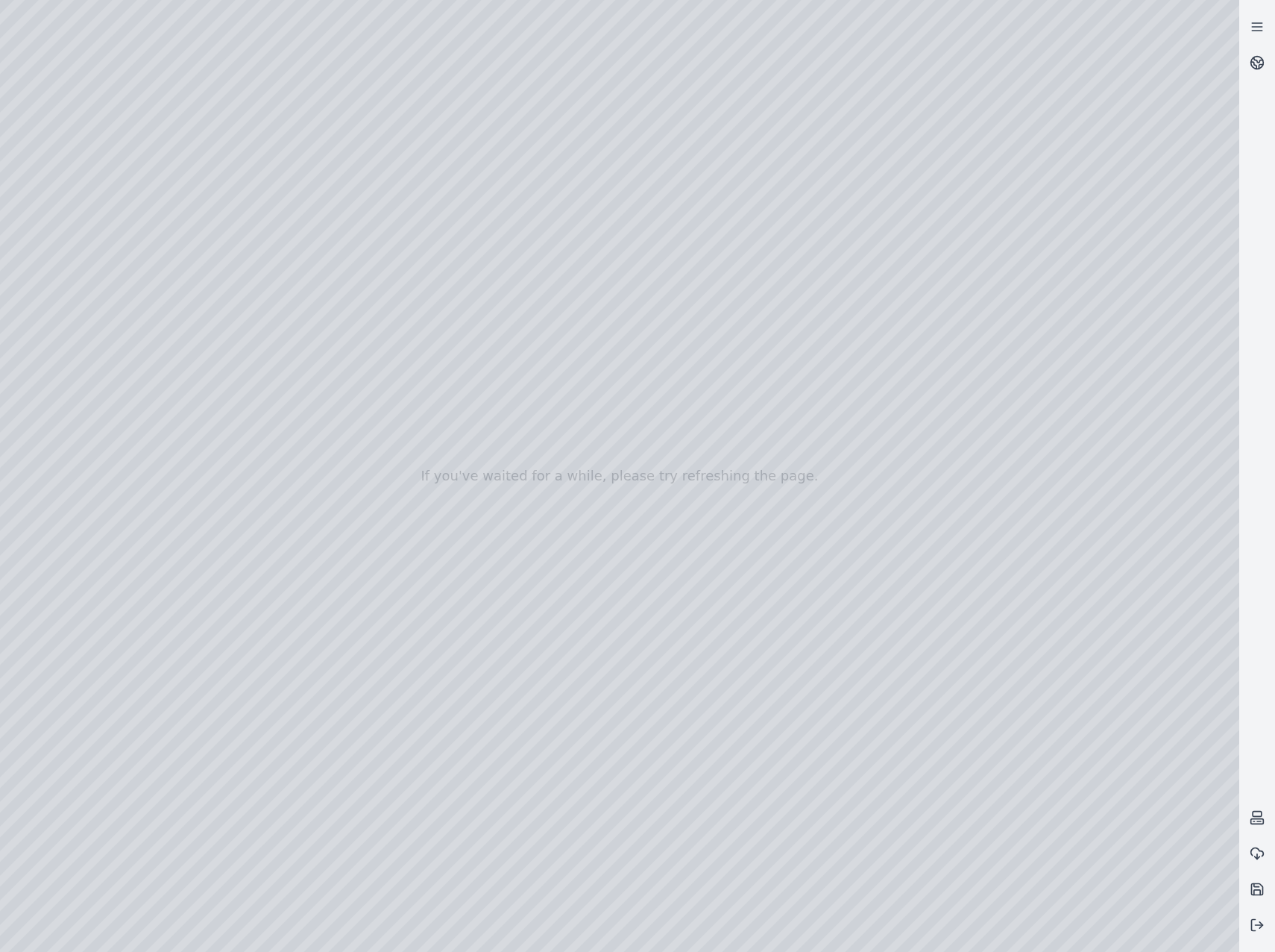
click at [836, 100] on div at bounding box center [619, 476] width 1239 height 952
click at [940, 142] on div at bounding box center [619, 476] width 1239 height 952
click at [848, 104] on div at bounding box center [619, 476] width 1239 height 952
click at [770, 648] on div at bounding box center [619, 476] width 1239 height 952
click at [743, 602] on div at bounding box center [619, 476] width 1239 height 952
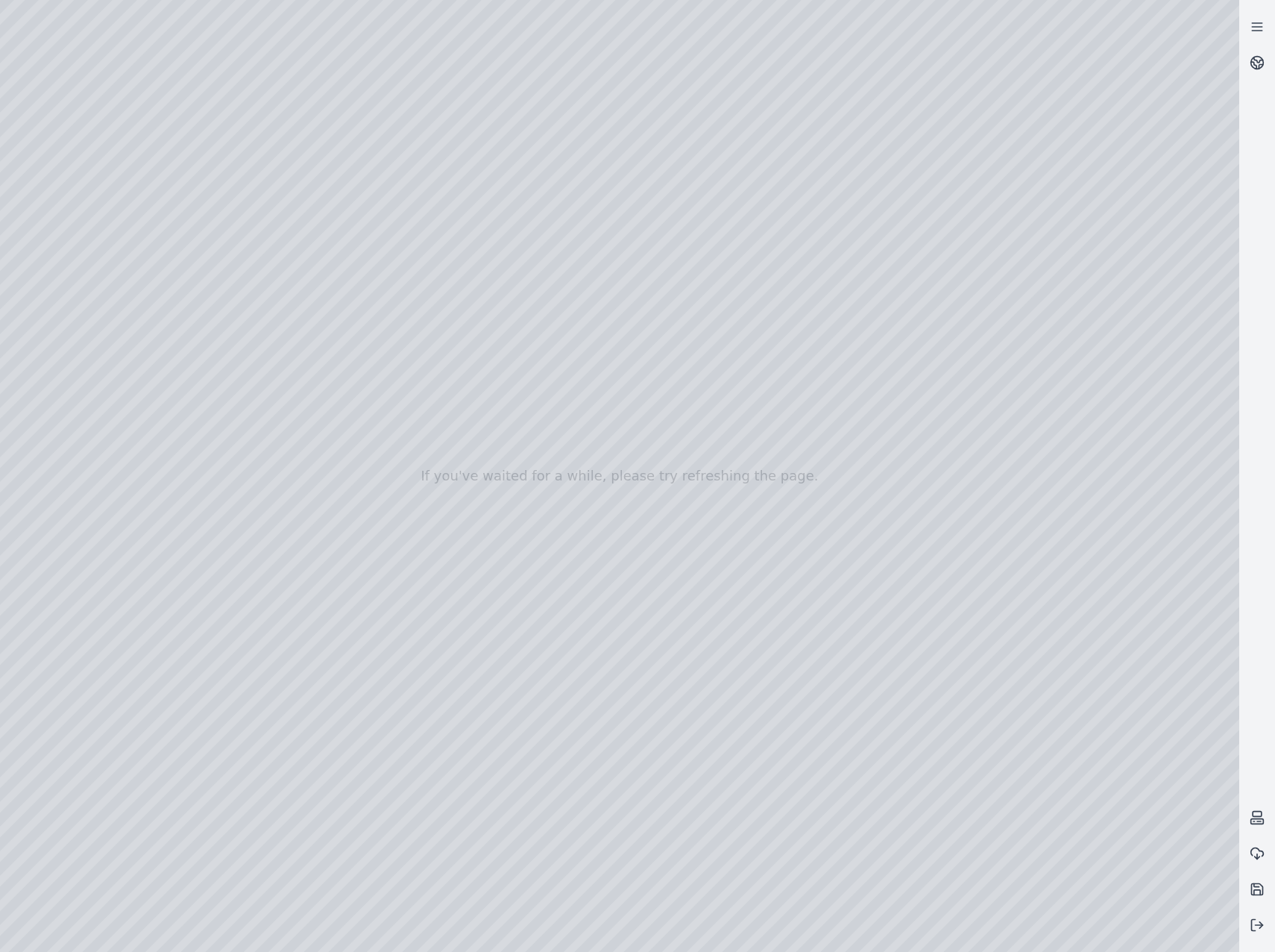
drag, startPoint x: 801, startPoint y: 721, endPoint x: 864, endPoint y: 670, distance: 81.1
drag, startPoint x: 805, startPoint y: 616, endPoint x: 1016, endPoint y: 476, distance: 253.2
drag, startPoint x: 945, startPoint y: 491, endPoint x: 901, endPoint y: 498, distance: 44.6
drag, startPoint x: 1048, startPoint y: 414, endPoint x: 705, endPoint y: 516, distance: 357.8
click at [815, 309] on div at bounding box center [619, 476] width 1239 height 952
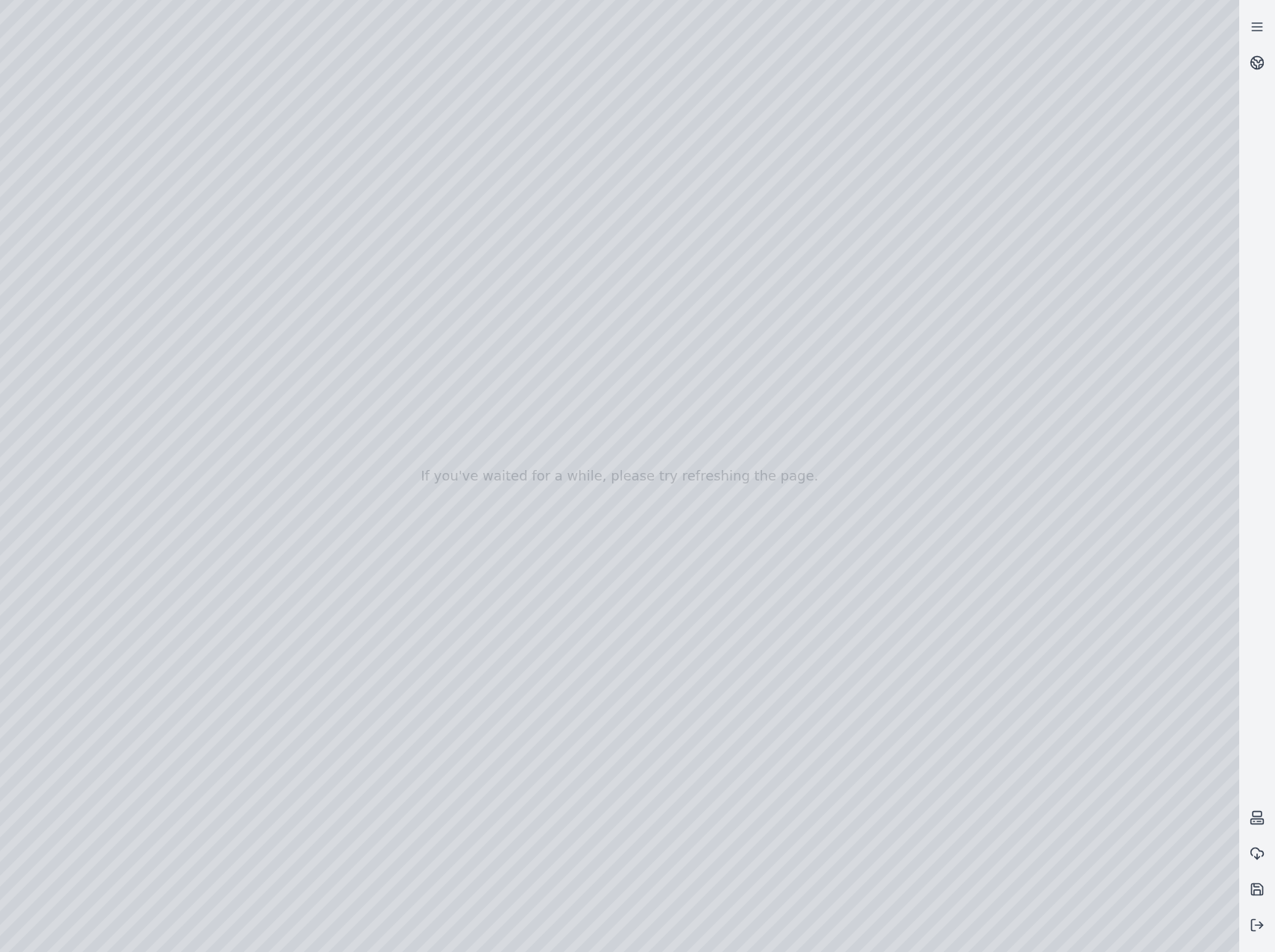
drag, startPoint x: 750, startPoint y: 555, endPoint x: 810, endPoint y: 512, distance: 73.8
click at [1218, 26] on div at bounding box center [619, 476] width 1239 height 952
click at [1215, 80] on div at bounding box center [619, 476] width 1239 height 952
click at [1220, 129] on div at bounding box center [619, 476] width 1239 height 952
drag, startPoint x: 684, startPoint y: 266, endPoint x: 684, endPoint y: 249, distance: 17.0
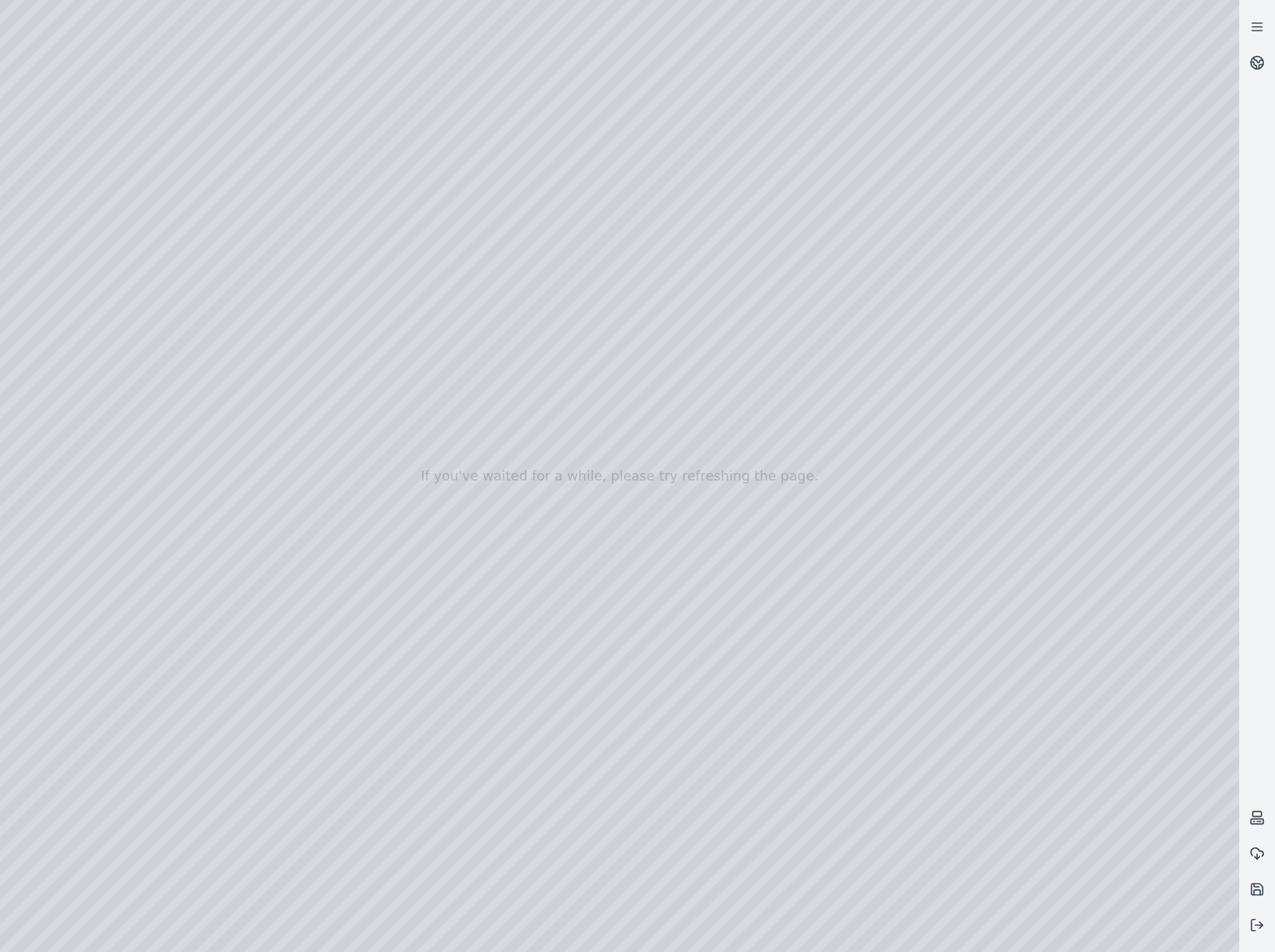
click at [684, 249] on div at bounding box center [619, 476] width 1239 height 952
click at [779, 270] on div at bounding box center [619, 476] width 1239 height 952
drag, startPoint x: 684, startPoint y: 274, endPoint x: 703, endPoint y: 330, distance: 59.1
click at [703, 330] on div at bounding box center [619, 476] width 1239 height 952
click at [599, 276] on div at bounding box center [619, 476] width 1239 height 952
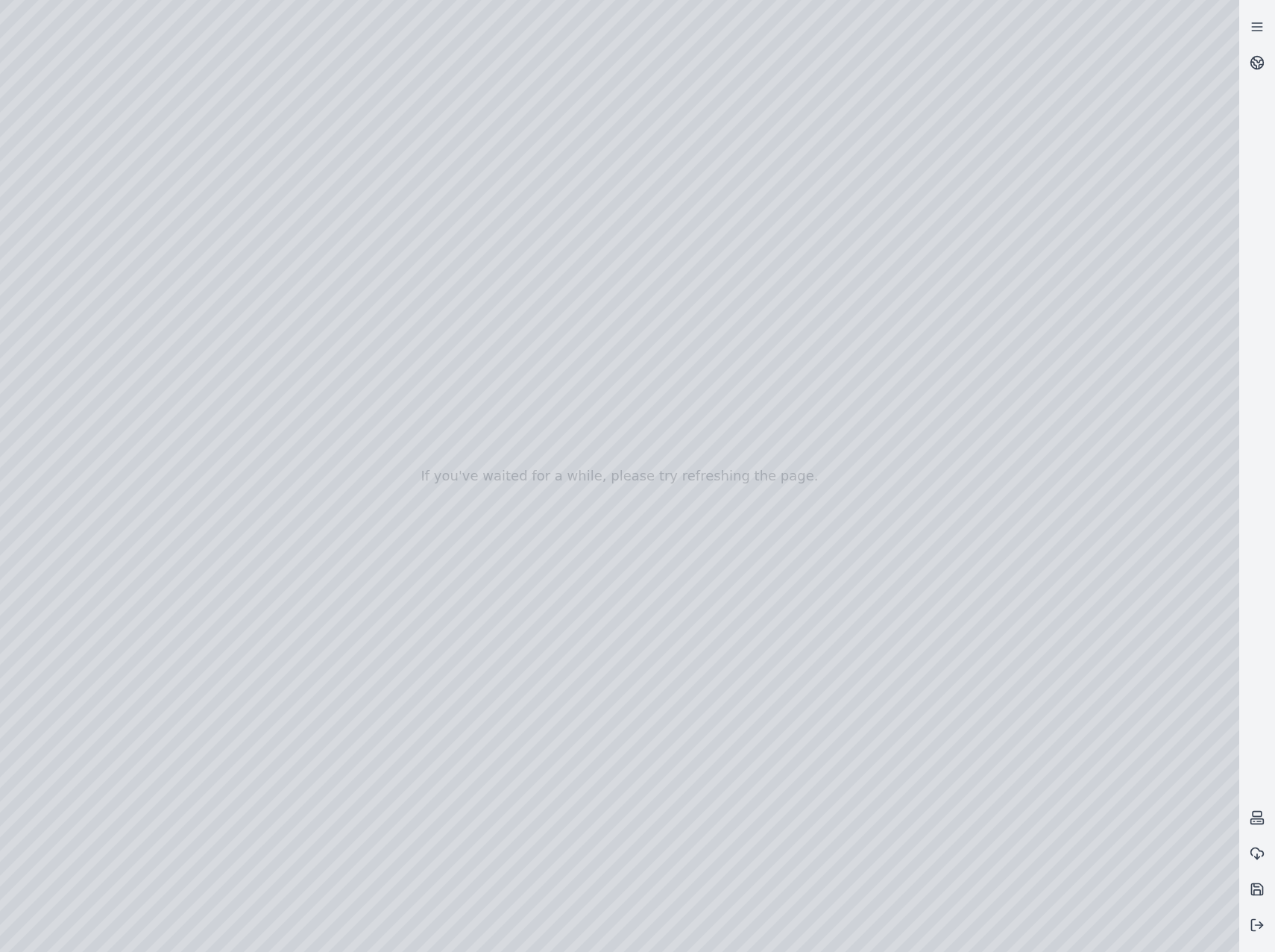
click at [591, 270] on div at bounding box center [619, 476] width 1239 height 952
click at [181, 65] on div at bounding box center [619, 476] width 1239 height 952
click at [176, 61] on div at bounding box center [619, 476] width 1239 height 952
click at [94, 210] on div at bounding box center [619, 476] width 1239 height 952
click at [124, 273] on div at bounding box center [619, 476] width 1239 height 952
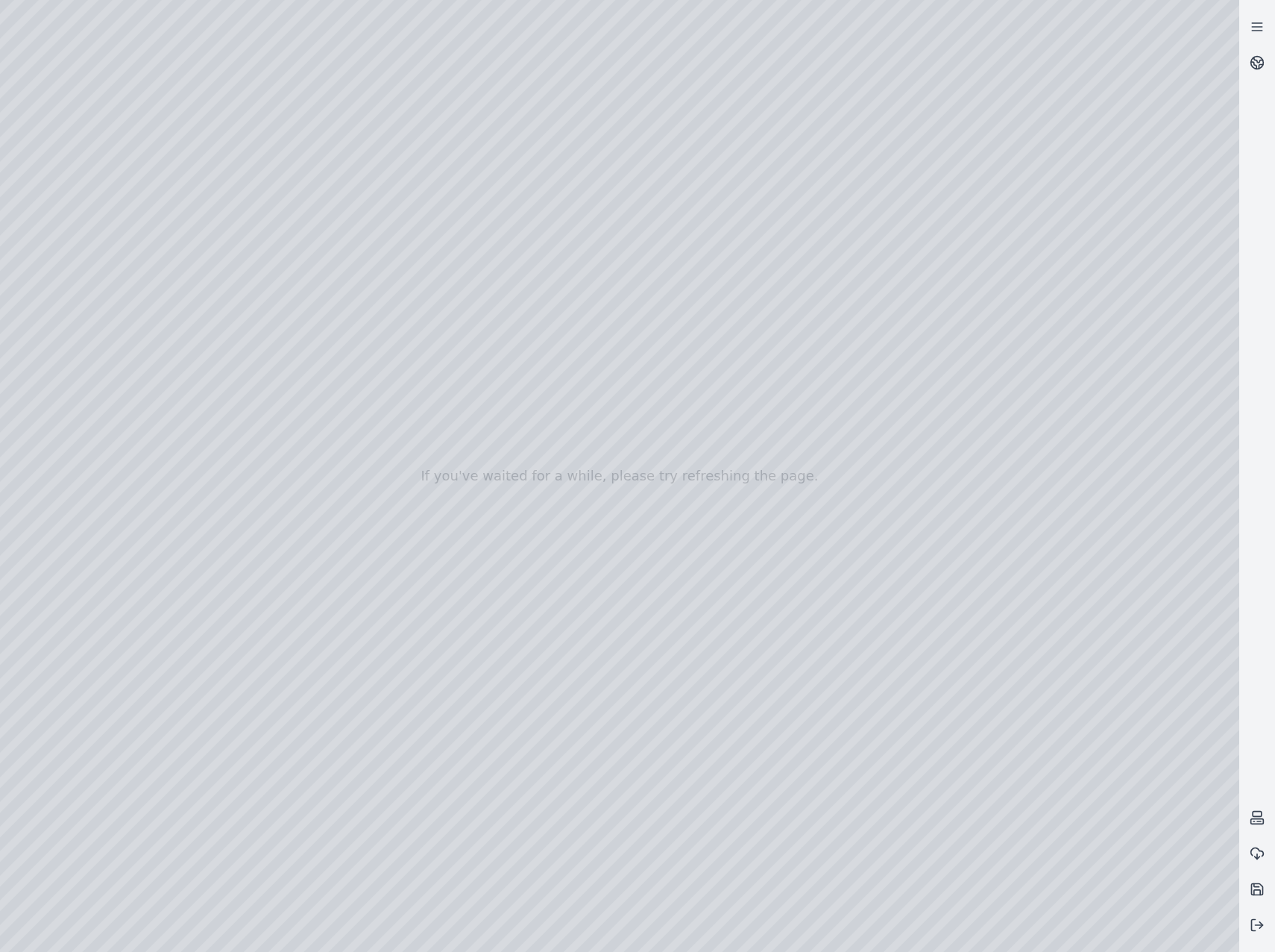
drag, startPoint x: 785, startPoint y: 598, endPoint x: 913, endPoint y: 572, distance: 130.6
drag, startPoint x: 748, startPoint y: 626, endPoint x: 1195, endPoint y: 602, distance: 447.6
drag, startPoint x: 1130, startPoint y: 620, endPoint x: 1124, endPoint y: 671, distance: 51.4
drag, startPoint x: 1122, startPoint y: 671, endPoint x: 1022, endPoint y: 678, distance: 100.2
drag, startPoint x: 741, startPoint y: 640, endPoint x: 1047, endPoint y: 306, distance: 453.0
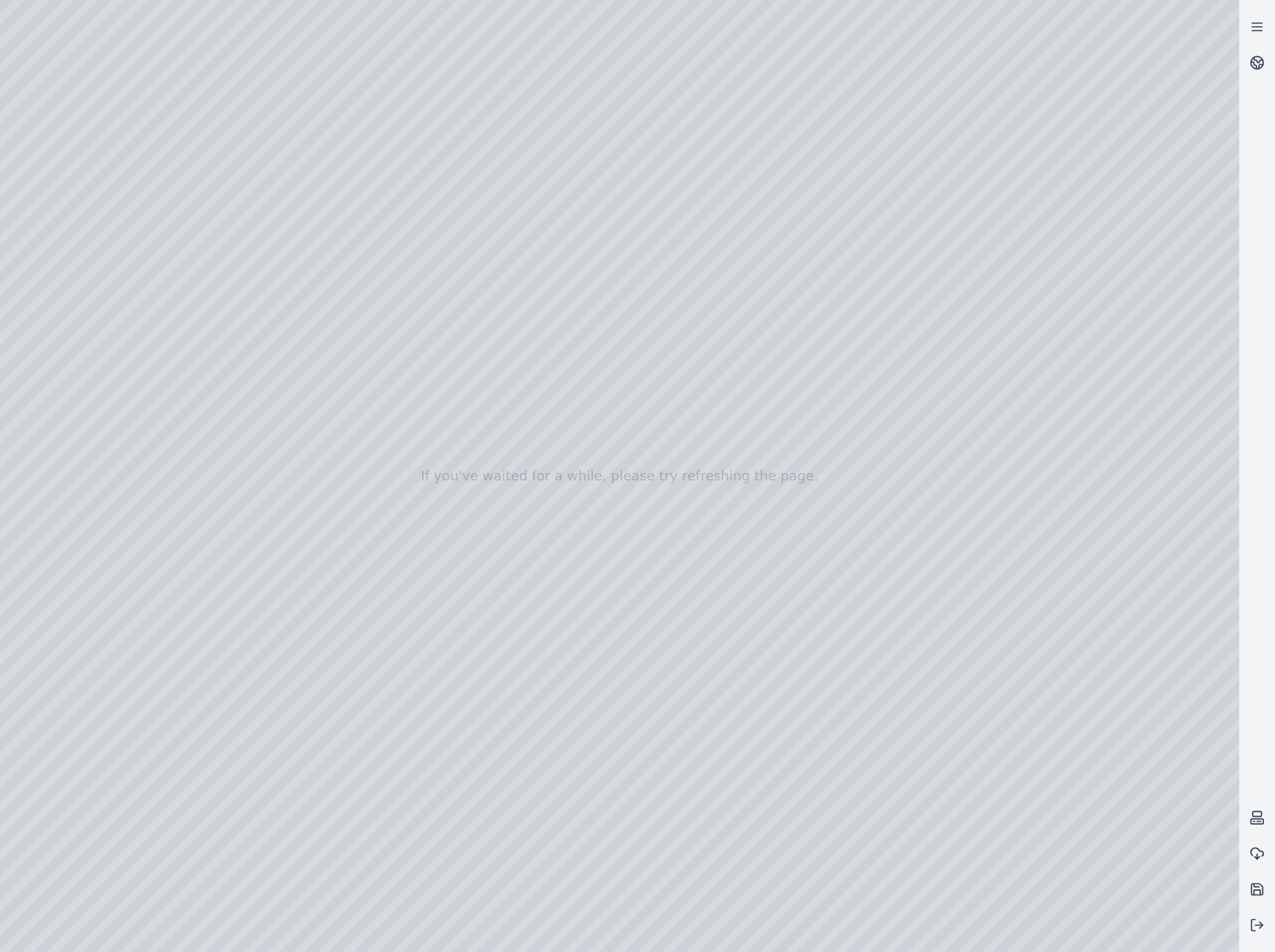
drag, startPoint x: 599, startPoint y: 580, endPoint x: 844, endPoint y: 237, distance: 421.5
drag, startPoint x: 822, startPoint y: 700, endPoint x: 770, endPoint y: 660, distance: 65.6
drag, startPoint x: 787, startPoint y: 504, endPoint x: 836, endPoint y: 340, distance: 171.2
drag, startPoint x: 1000, startPoint y: 498, endPoint x: 965, endPoint y: 510, distance: 37.0
click at [965, 510] on div at bounding box center [619, 476] width 1239 height 952
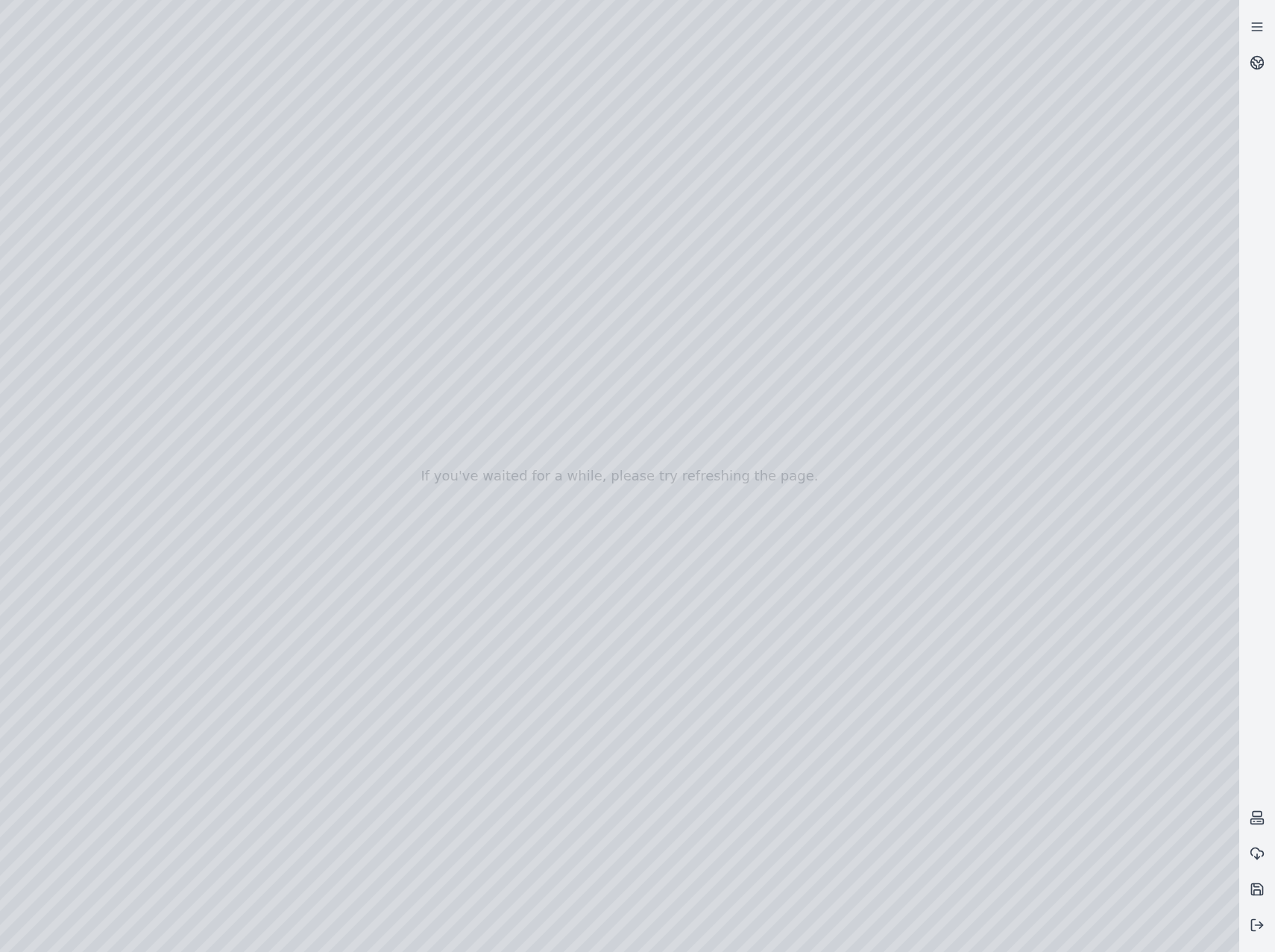
click at [428, 648] on div at bounding box center [619, 476] width 1239 height 952
click at [424, 680] on div at bounding box center [619, 476] width 1239 height 952
drag, startPoint x: 889, startPoint y: 752, endPoint x: 926, endPoint y: 751, distance: 37.0
drag, startPoint x: 678, startPoint y: 531, endPoint x: 826, endPoint y: 440, distance: 173.7
click at [826, 441] on div at bounding box center [619, 476] width 1239 height 952
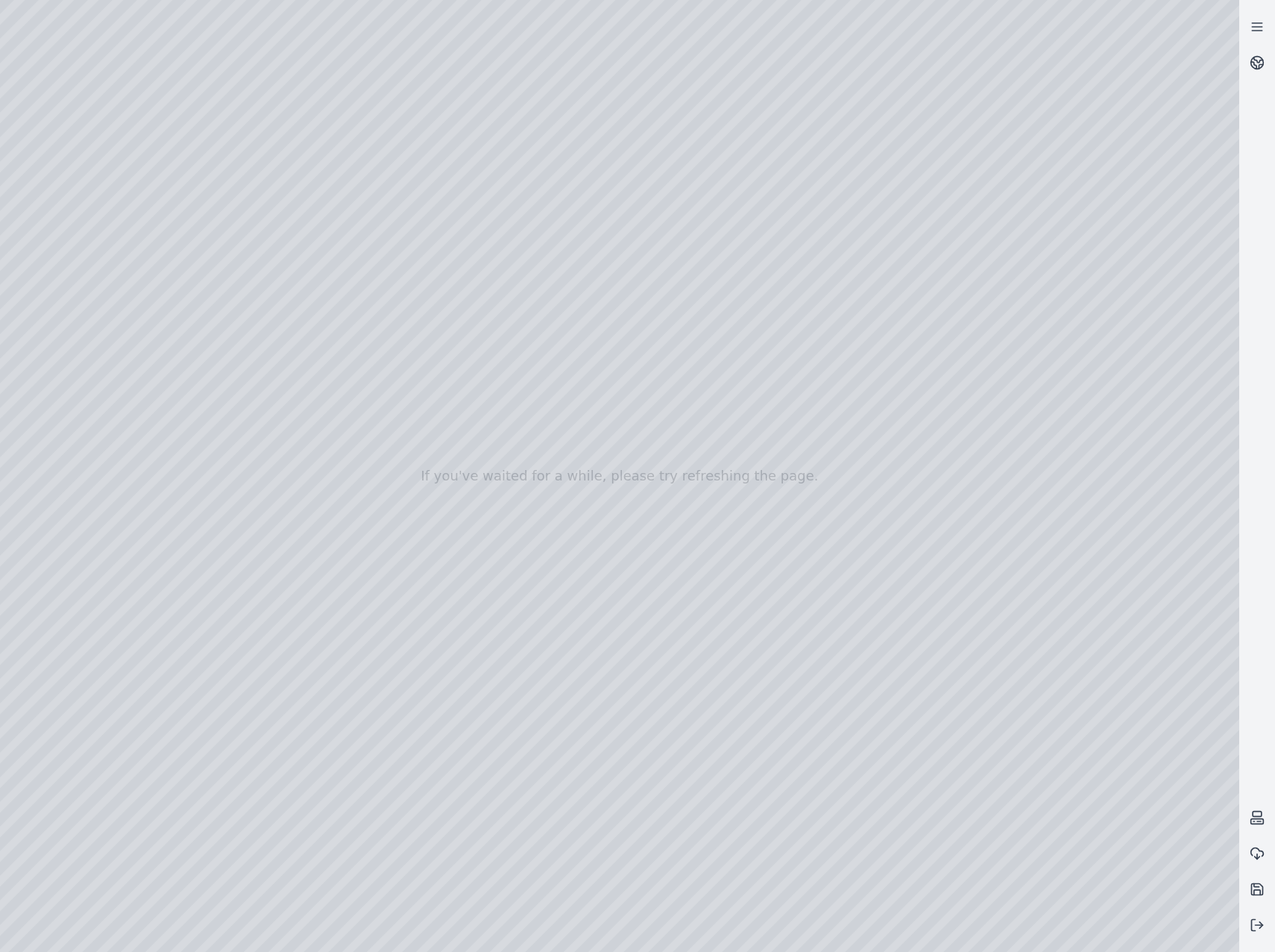
drag, startPoint x: 808, startPoint y: 516, endPoint x: 821, endPoint y: 480, distance: 38.3
drag, startPoint x: 773, startPoint y: 343, endPoint x: 816, endPoint y: 457, distance: 121.8
drag, startPoint x: 868, startPoint y: 483, endPoint x: 824, endPoint y: 546, distance: 76.8
drag, startPoint x: 776, startPoint y: 543, endPoint x: 794, endPoint y: 538, distance: 18.7
drag, startPoint x: 877, startPoint y: 311, endPoint x: 916, endPoint y: 567, distance: 259.0
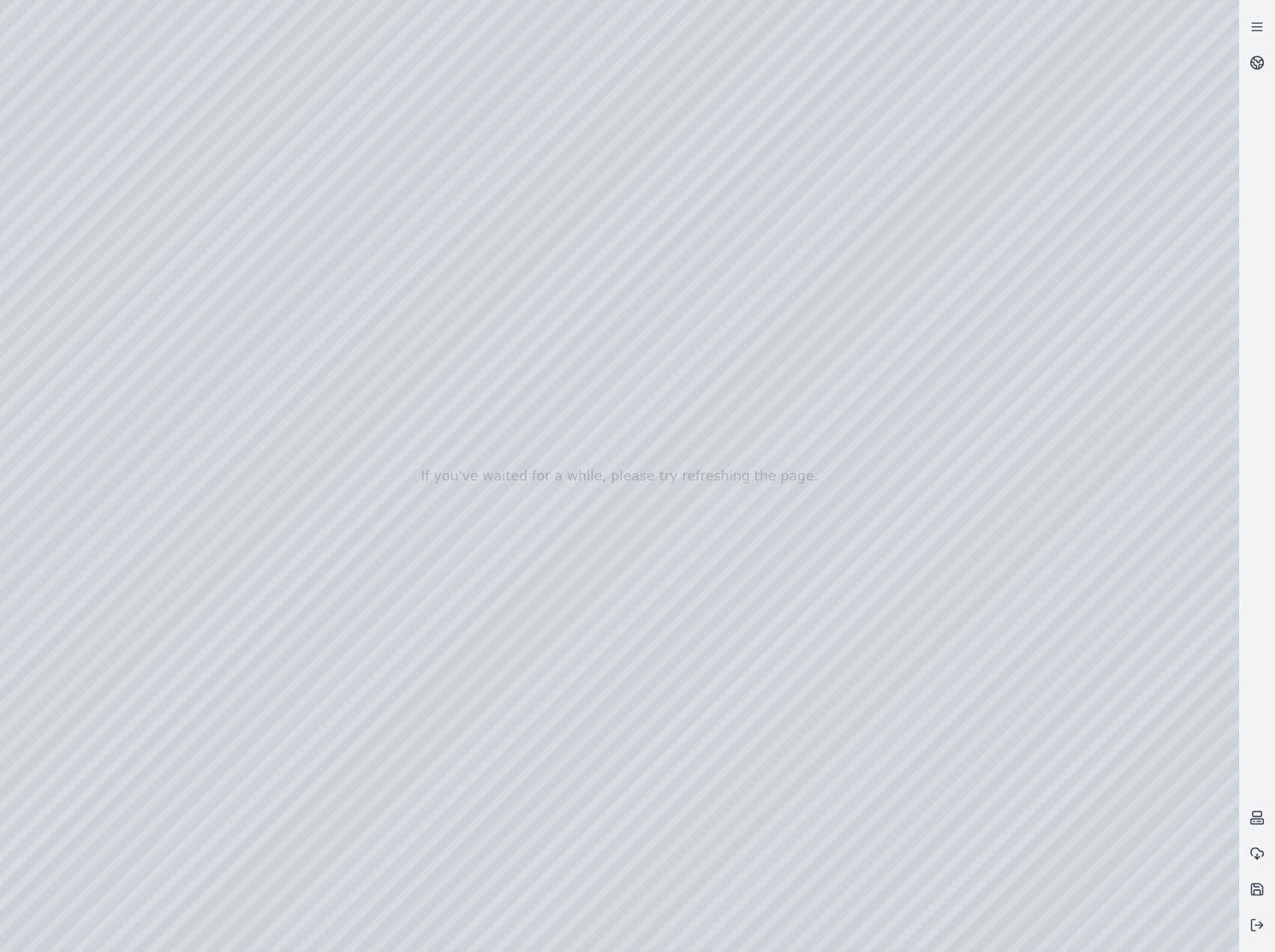
drag, startPoint x: 834, startPoint y: 625, endPoint x: 869, endPoint y: 679, distance: 64.4
click at [429, 614] on div at bounding box center [619, 476] width 1239 height 952
click at [430, 612] on div at bounding box center [619, 476] width 1239 height 952
click at [425, 475] on div at bounding box center [619, 476] width 1239 height 952
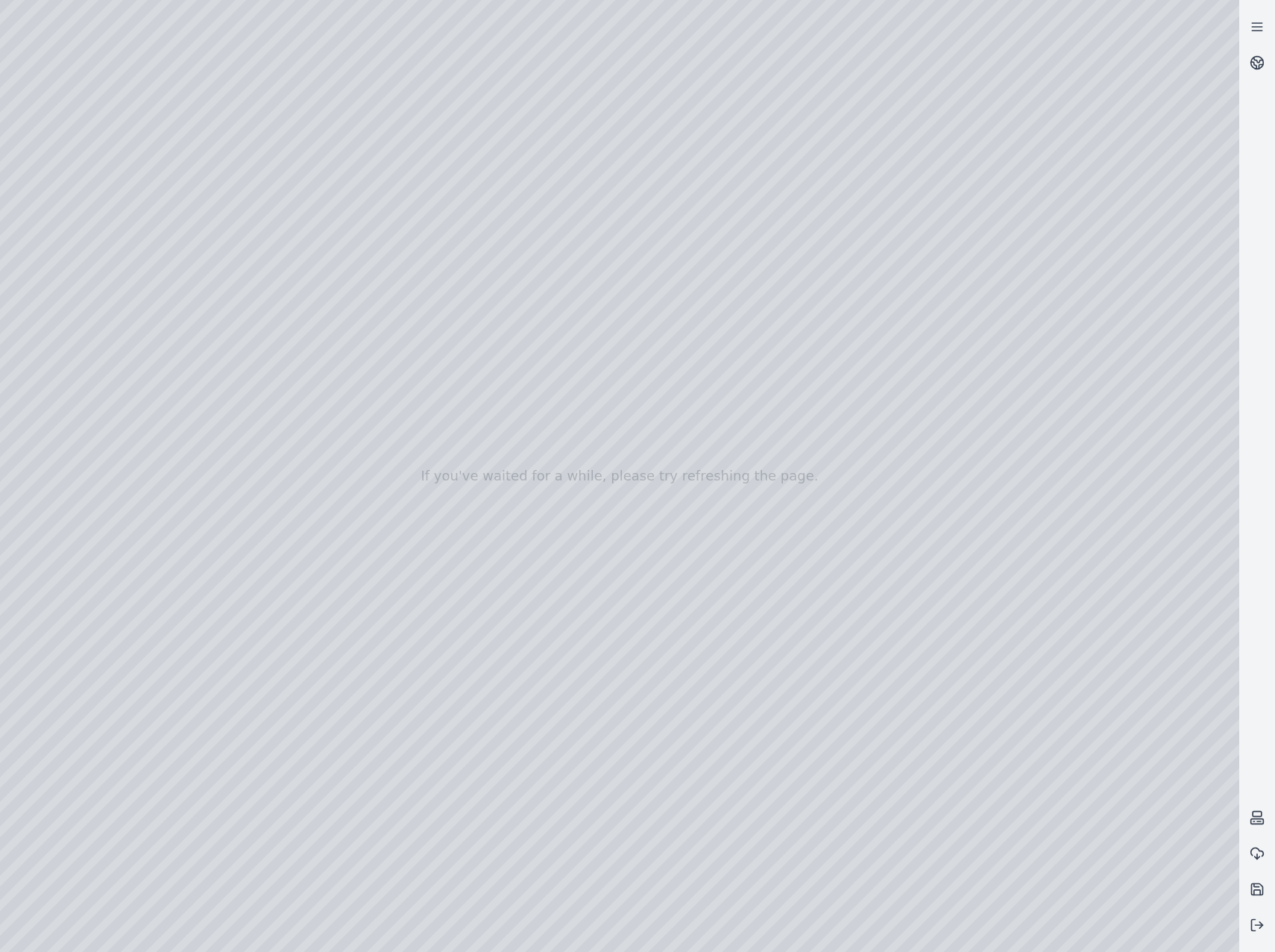
drag, startPoint x: 814, startPoint y: 367, endPoint x: 849, endPoint y: 550, distance: 186.3
drag, startPoint x: 1129, startPoint y: 696, endPoint x: 972, endPoint y: 523, distance: 233.6
drag, startPoint x: 1042, startPoint y: 633, endPoint x: 863, endPoint y: 577, distance: 187.6
drag, startPoint x: 992, startPoint y: 733, endPoint x: 924, endPoint y: 710, distance: 71.8
drag, startPoint x: 968, startPoint y: 717, endPoint x: 1036, endPoint y: 614, distance: 123.4
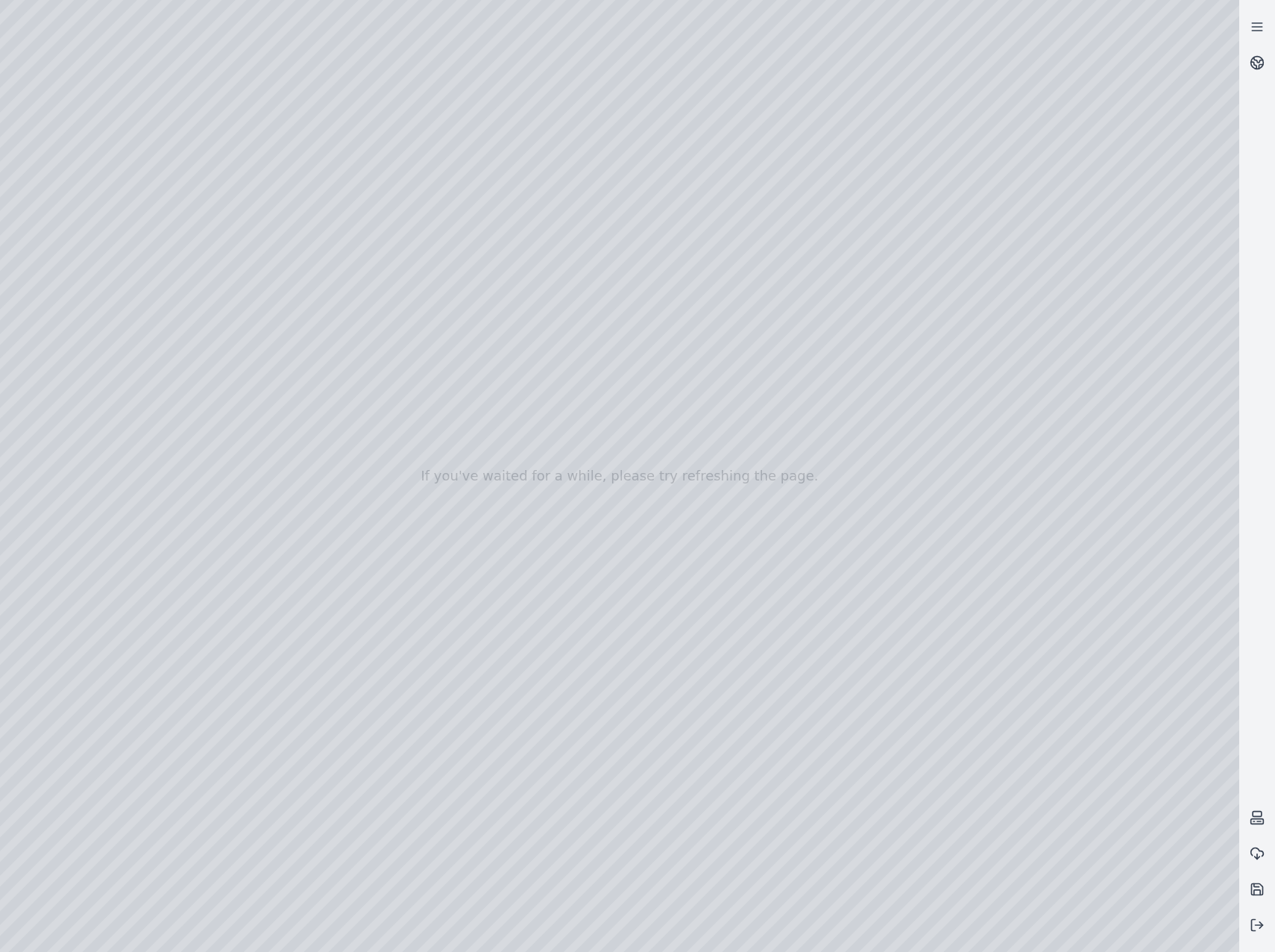
drag, startPoint x: 780, startPoint y: 705, endPoint x: 795, endPoint y: 716, distance: 18.6
drag, startPoint x: 677, startPoint y: 570, endPoint x: 839, endPoint y: 634, distance: 174.2
drag, startPoint x: 849, startPoint y: 709, endPoint x: 863, endPoint y: 715, distance: 15.2
drag, startPoint x: 823, startPoint y: 696, endPoint x: 926, endPoint y: 705, distance: 103.4
drag, startPoint x: 794, startPoint y: 626, endPoint x: 932, endPoint y: 597, distance: 141.0
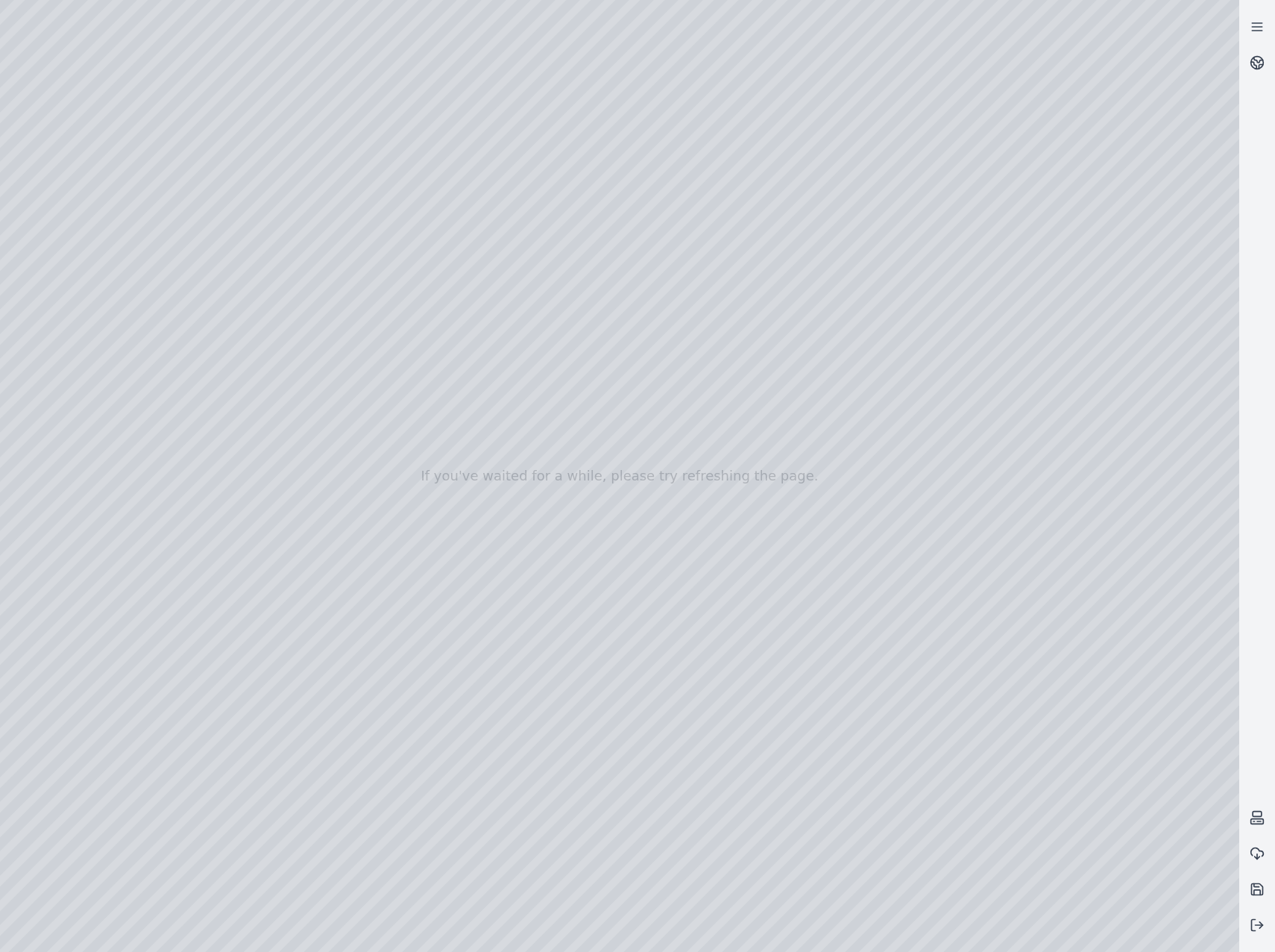
drag, startPoint x: 649, startPoint y: 658, endPoint x: 870, endPoint y: 571, distance: 237.5
drag, startPoint x: 813, startPoint y: 627, endPoint x: 833, endPoint y: 619, distance: 21.5
drag, startPoint x: 904, startPoint y: 646, endPoint x: 816, endPoint y: 643, distance: 88.1
drag, startPoint x: 875, startPoint y: 674, endPoint x: 558, endPoint y: 480, distance: 371.7
drag, startPoint x: 886, startPoint y: 617, endPoint x: 447, endPoint y: 586, distance: 440.1
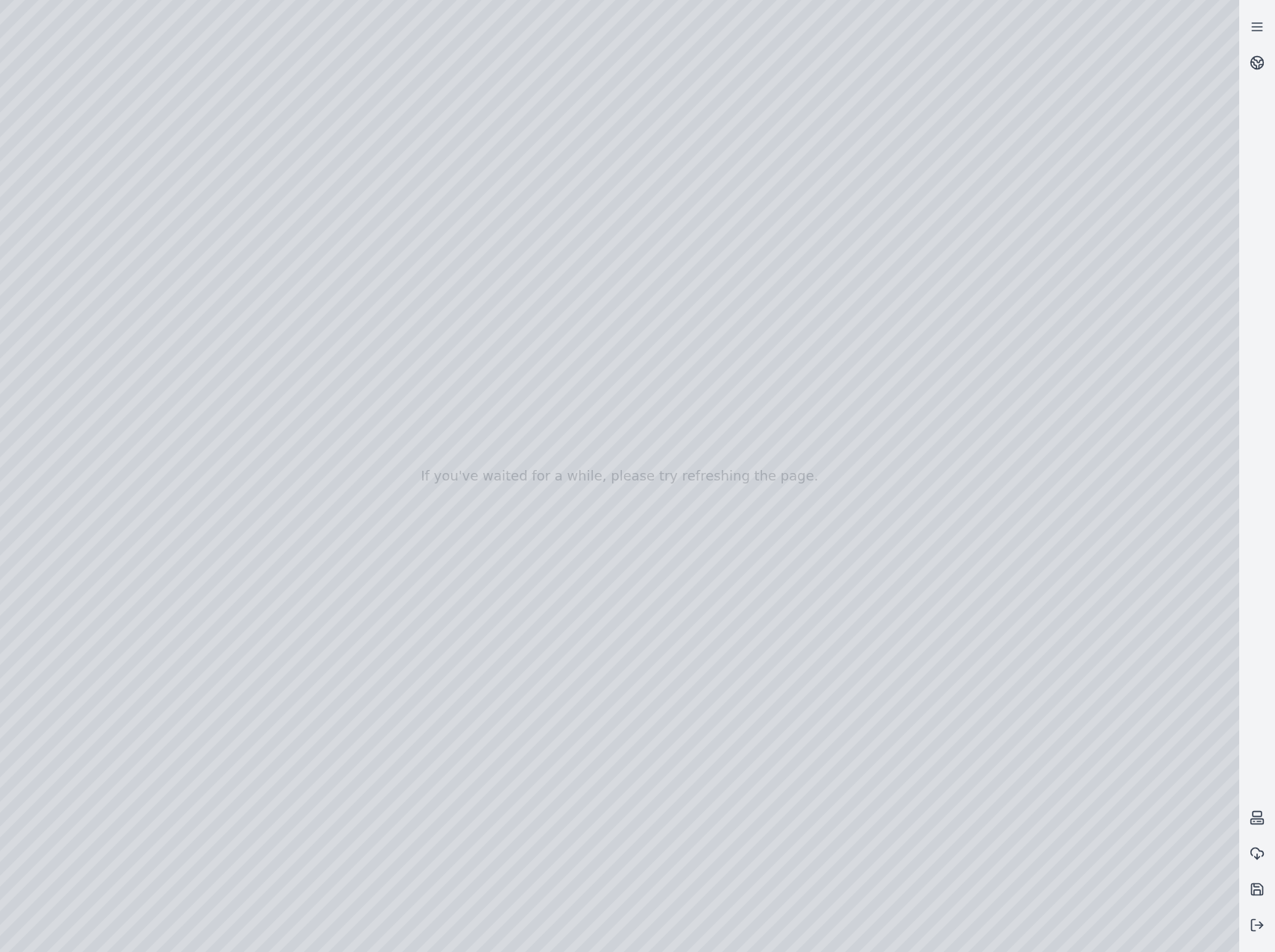
click at [425, 714] on div at bounding box center [619, 476] width 1239 height 952
drag, startPoint x: 1020, startPoint y: 642, endPoint x: 555, endPoint y: 681, distance: 466.6
drag, startPoint x: 843, startPoint y: 657, endPoint x: 670, endPoint y: 647, distance: 173.3
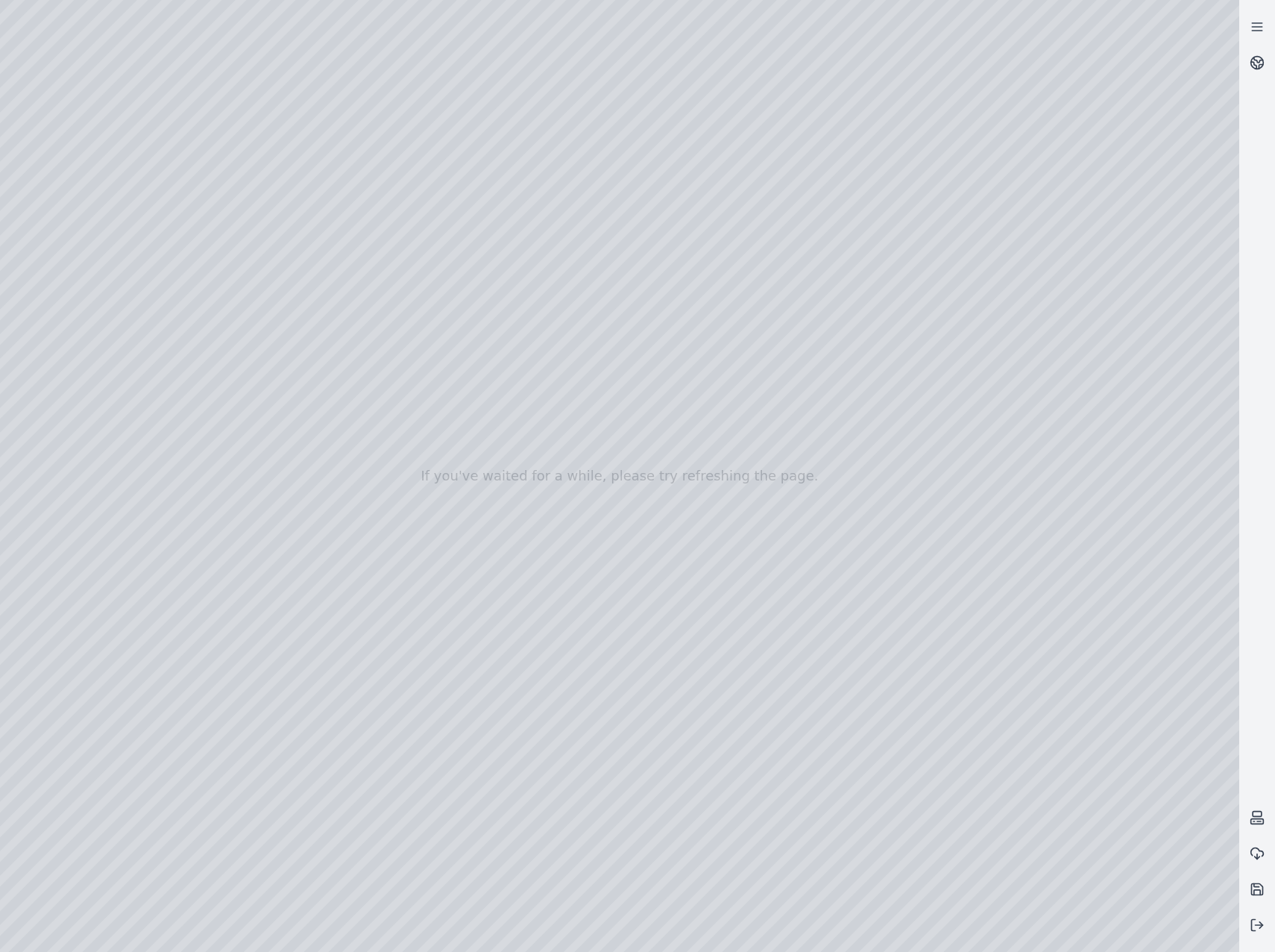
drag, startPoint x: 962, startPoint y: 708, endPoint x: 468, endPoint y: 653, distance: 497.1
drag, startPoint x: 763, startPoint y: 665, endPoint x: 694, endPoint y: 602, distance: 93.4
drag, startPoint x: 934, startPoint y: 708, endPoint x: 875, endPoint y: 698, distance: 59.8
drag, startPoint x: 884, startPoint y: 731, endPoint x: 791, endPoint y: 672, distance: 110.1
drag, startPoint x: 880, startPoint y: 729, endPoint x: 797, endPoint y: 692, distance: 90.9
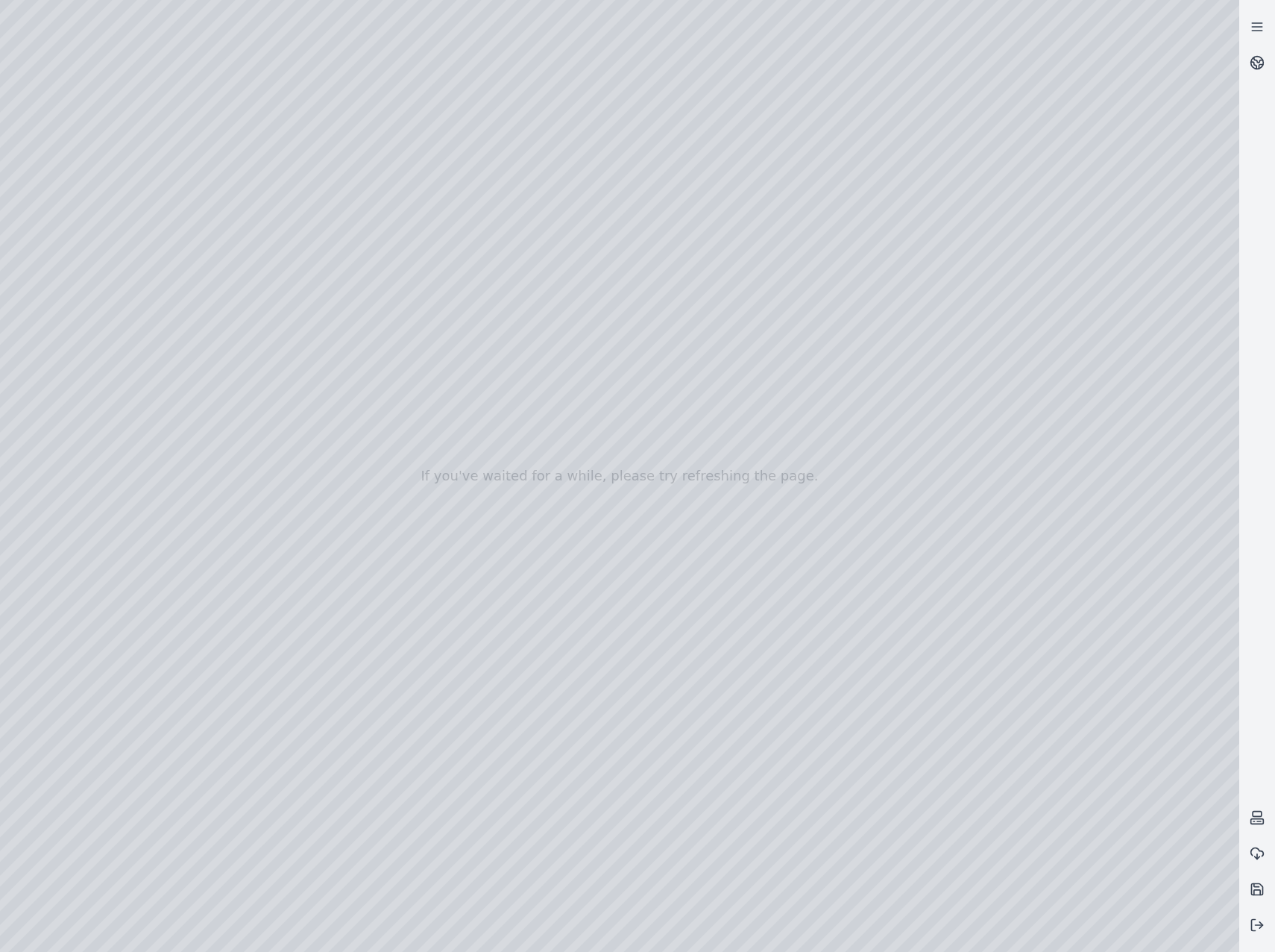
drag, startPoint x: 917, startPoint y: 651, endPoint x: 875, endPoint y: 654, distance: 42.1
drag, startPoint x: 892, startPoint y: 600, endPoint x: 714, endPoint y: 483, distance: 213.0
drag, startPoint x: 897, startPoint y: 638, endPoint x: 998, endPoint y: 790, distance: 182.5
drag, startPoint x: 956, startPoint y: 782, endPoint x: 927, endPoint y: 782, distance: 29.0
drag, startPoint x: 965, startPoint y: 771, endPoint x: 782, endPoint y: 629, distance: 231.6
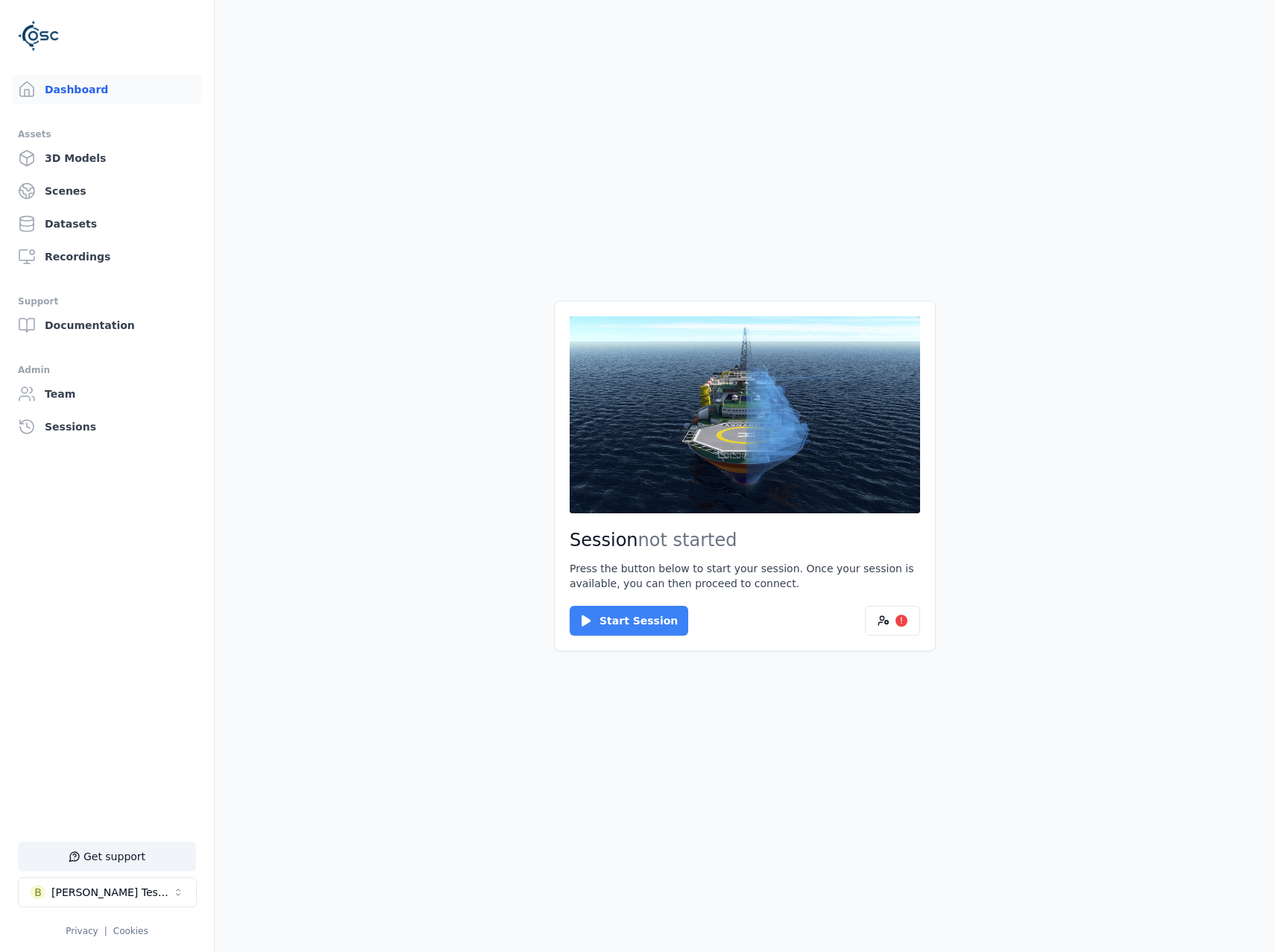
click at [620, 632] on button "Start Session" at bounding box center [628, 620] width 118 height 30
click at [623, 622] on button "Connect" at bounding box center [603, 620] width 69 height 30
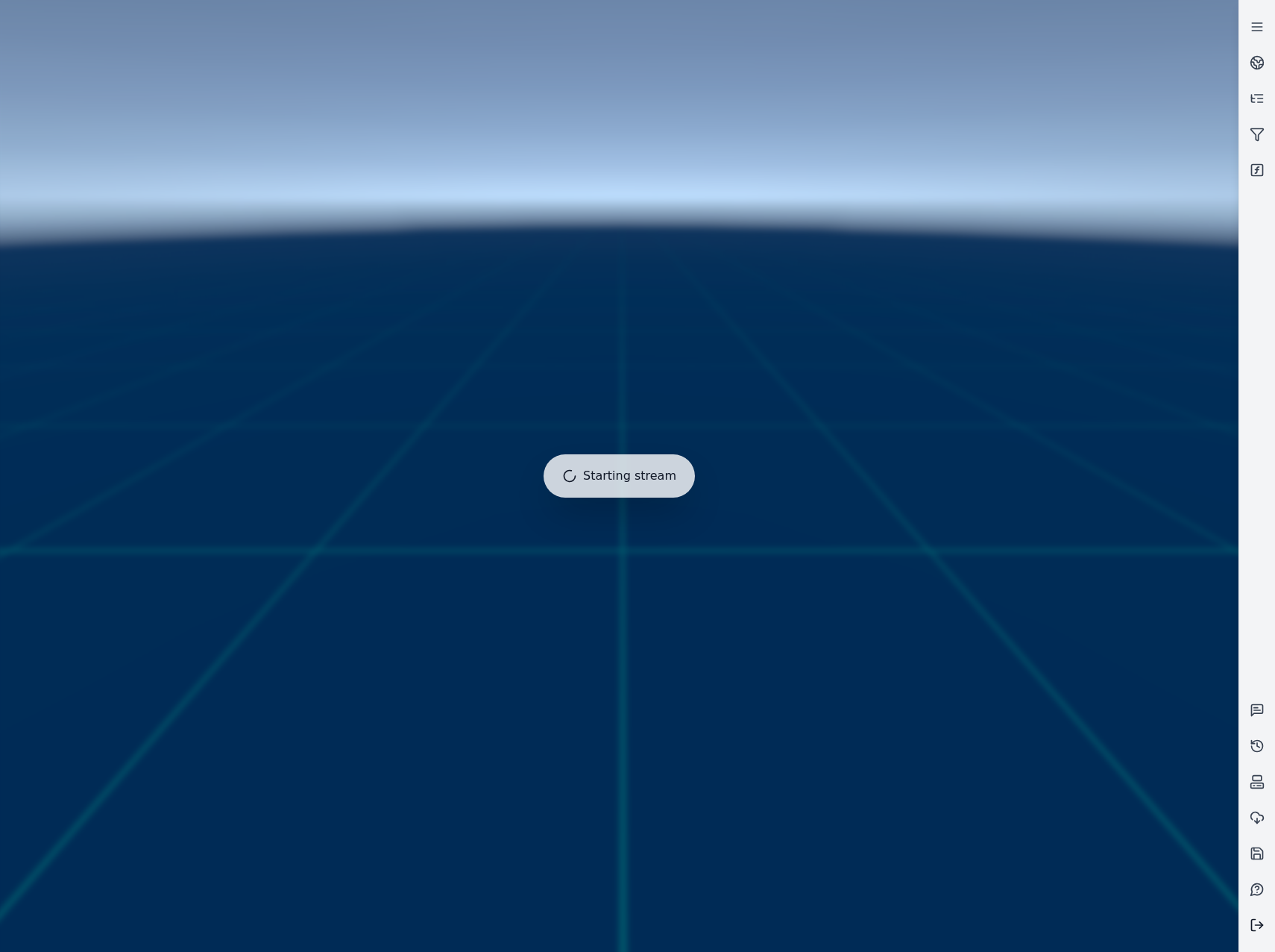
click at [1254, 922] on icon at bounding box center [1257, 924] width 15 height 15
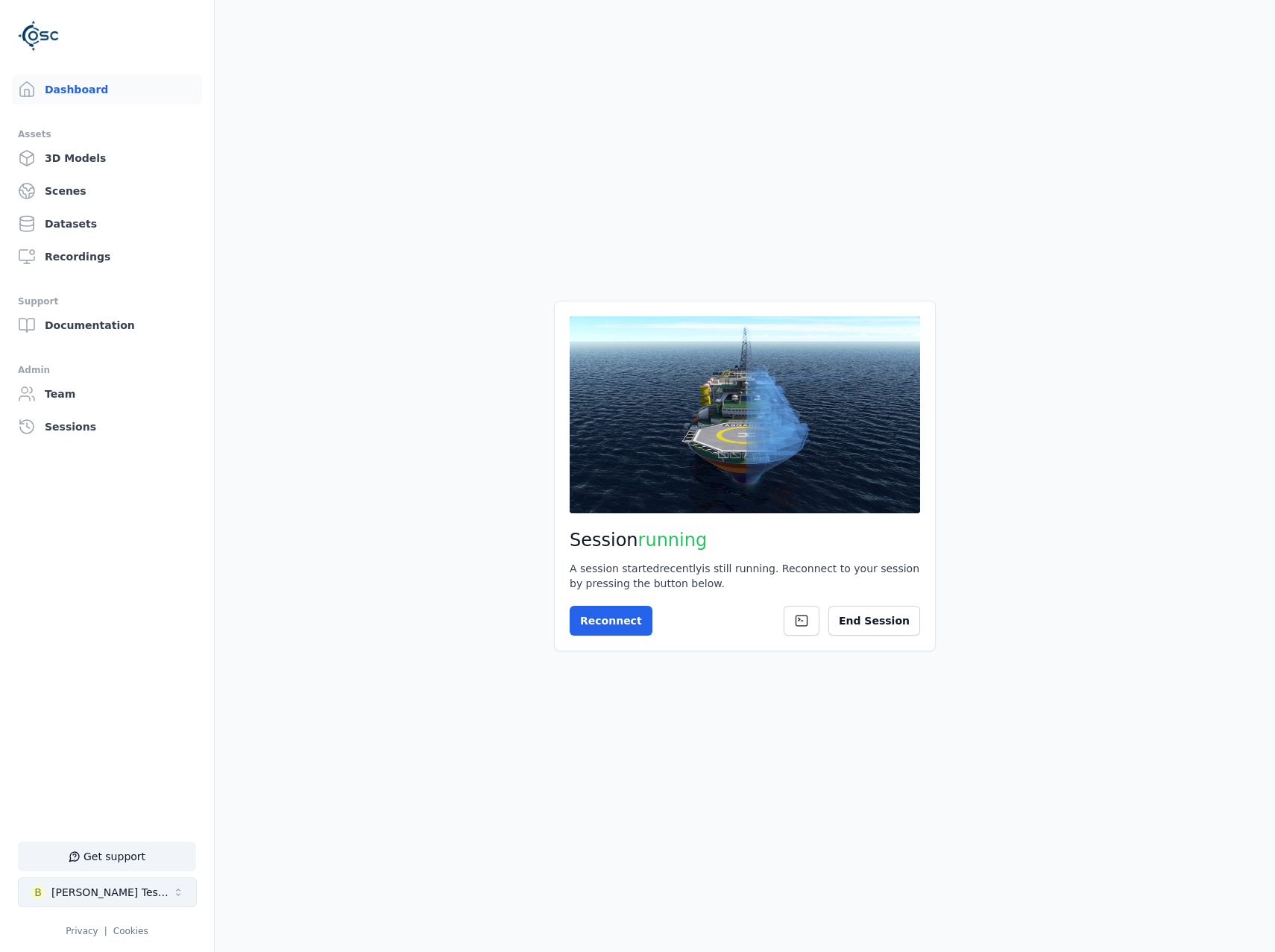
click at [130, 882] on button "B [PERSON_NAME] Testspace" at bounding box center [107, 892] width 179 height 30
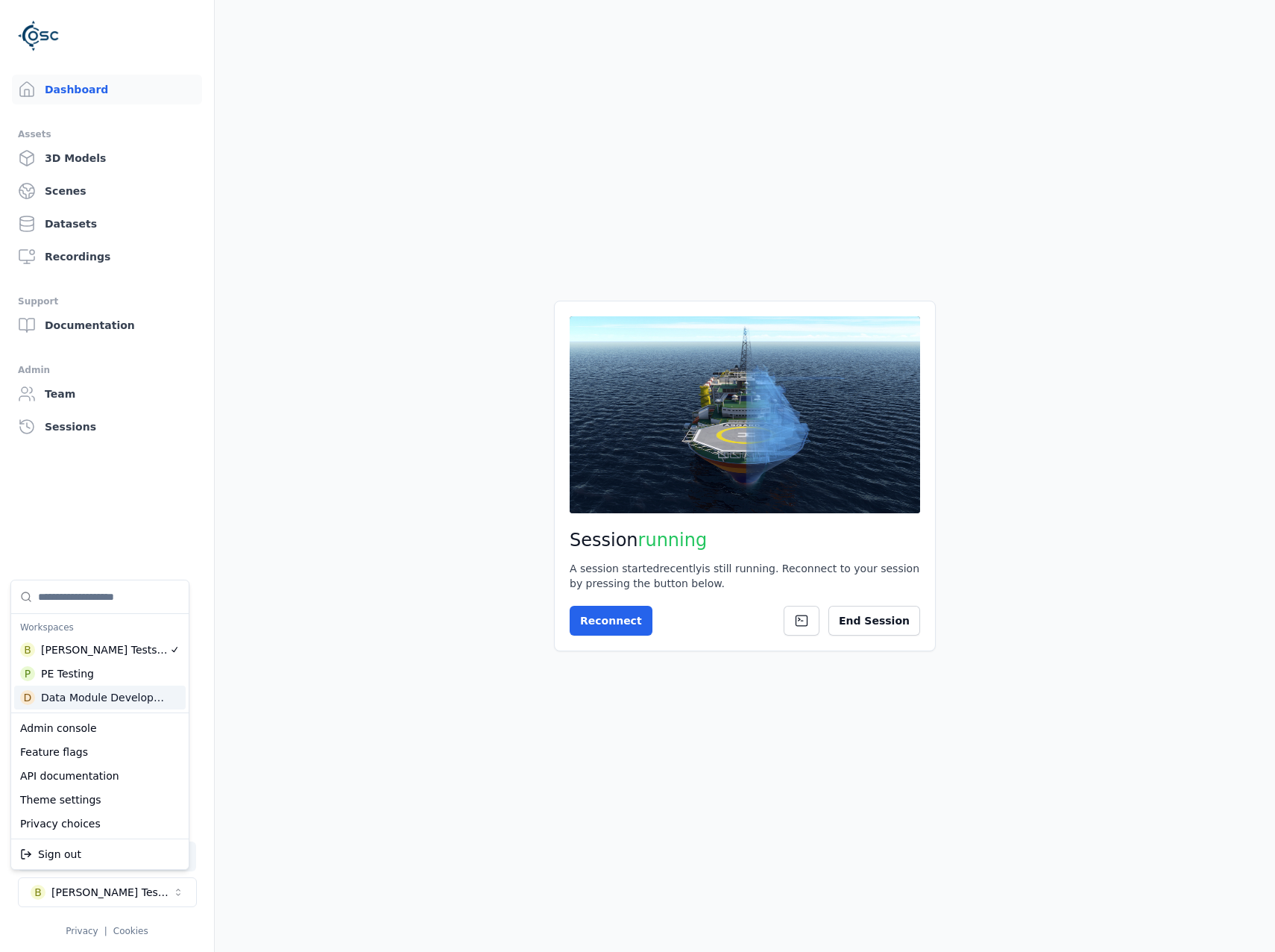
click at [130, 702] on div "Data Module Development" at bounding box center [104, 697] width 127 height 15
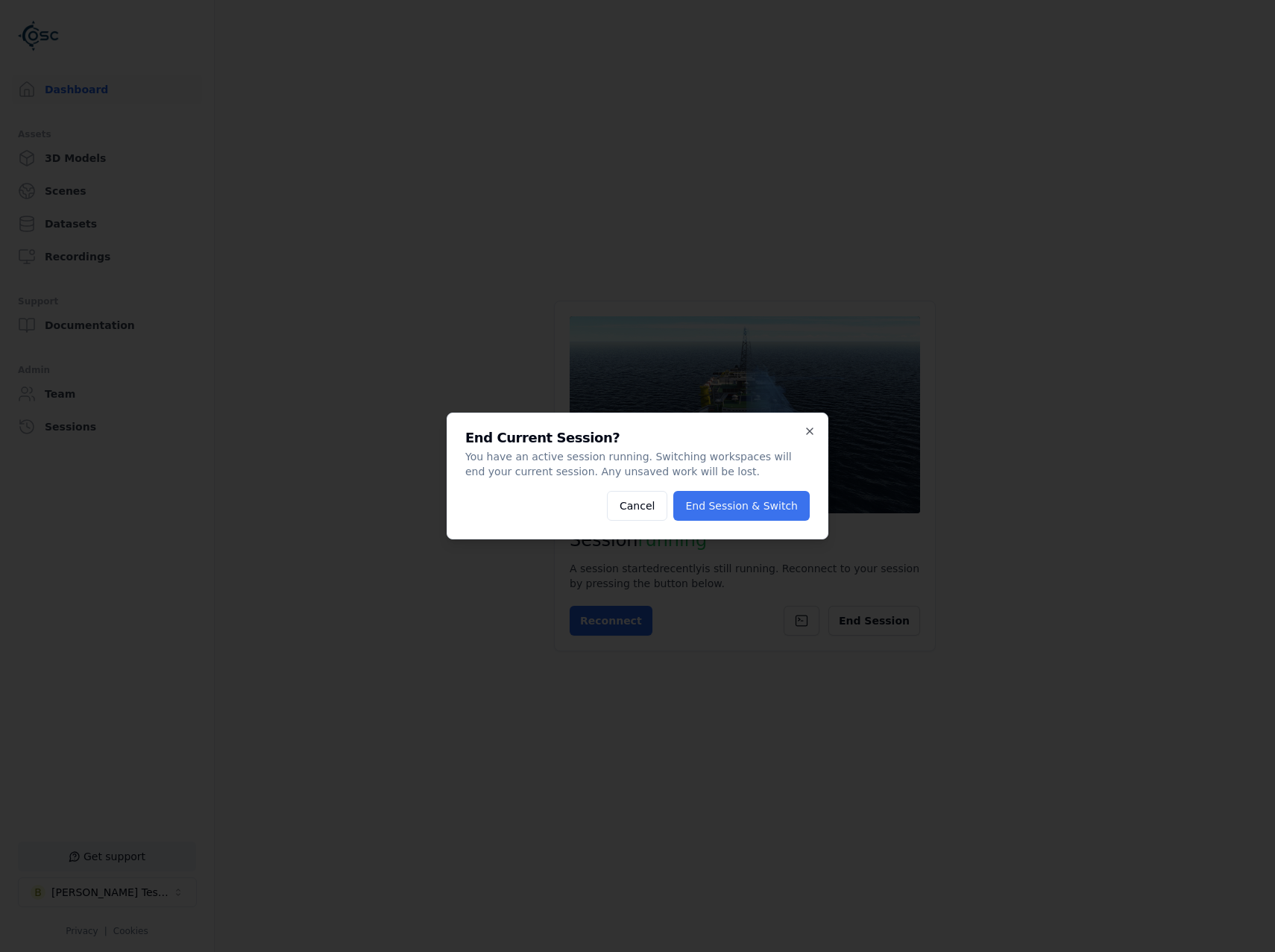
click at [737, 504] on button "End Session & Switch" at bounding box center [741, 506] width 136 height 30
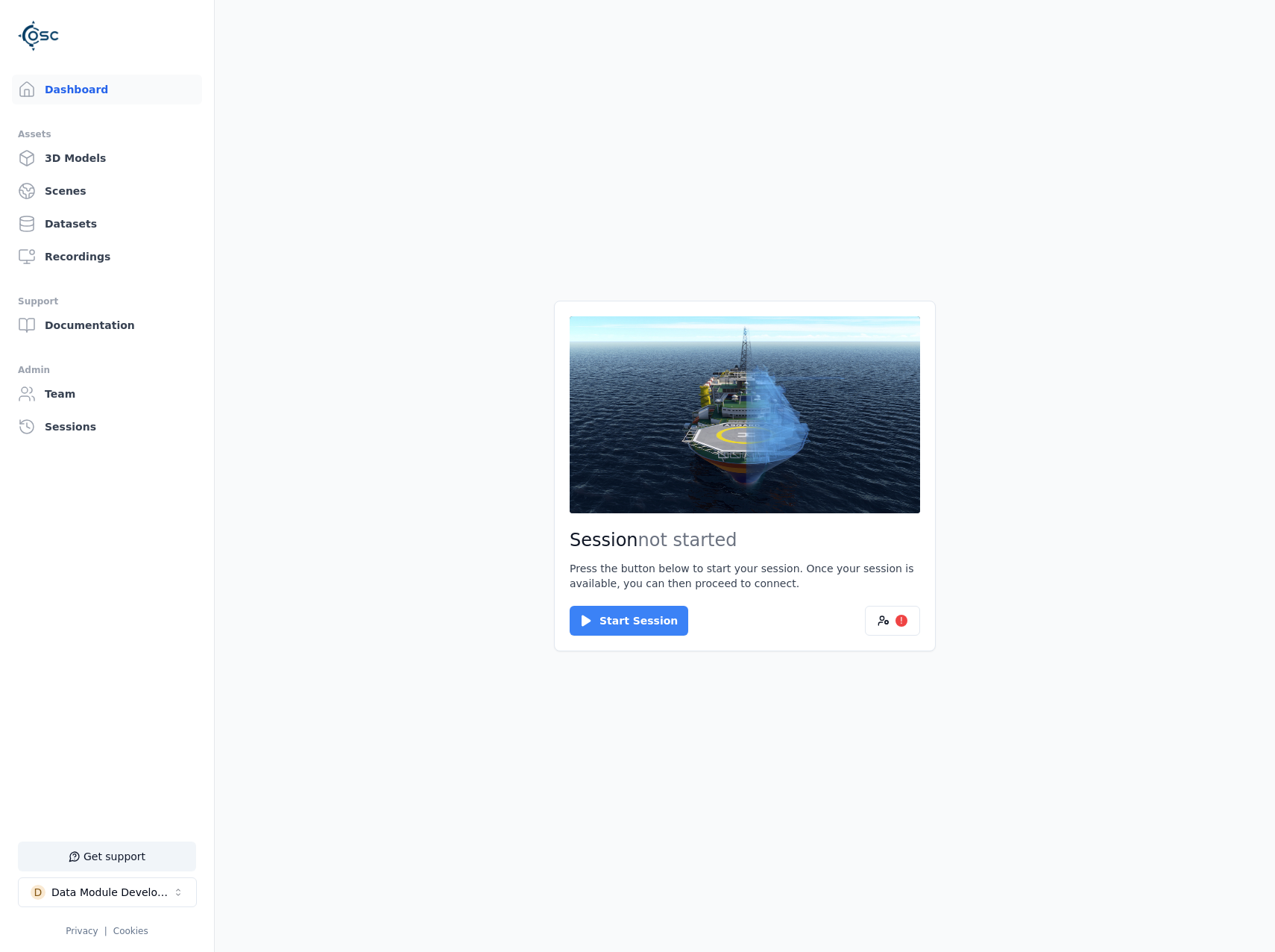
click at [632, 631] on button "Start Session" at bounding box center [628, 620] width 118 height 30
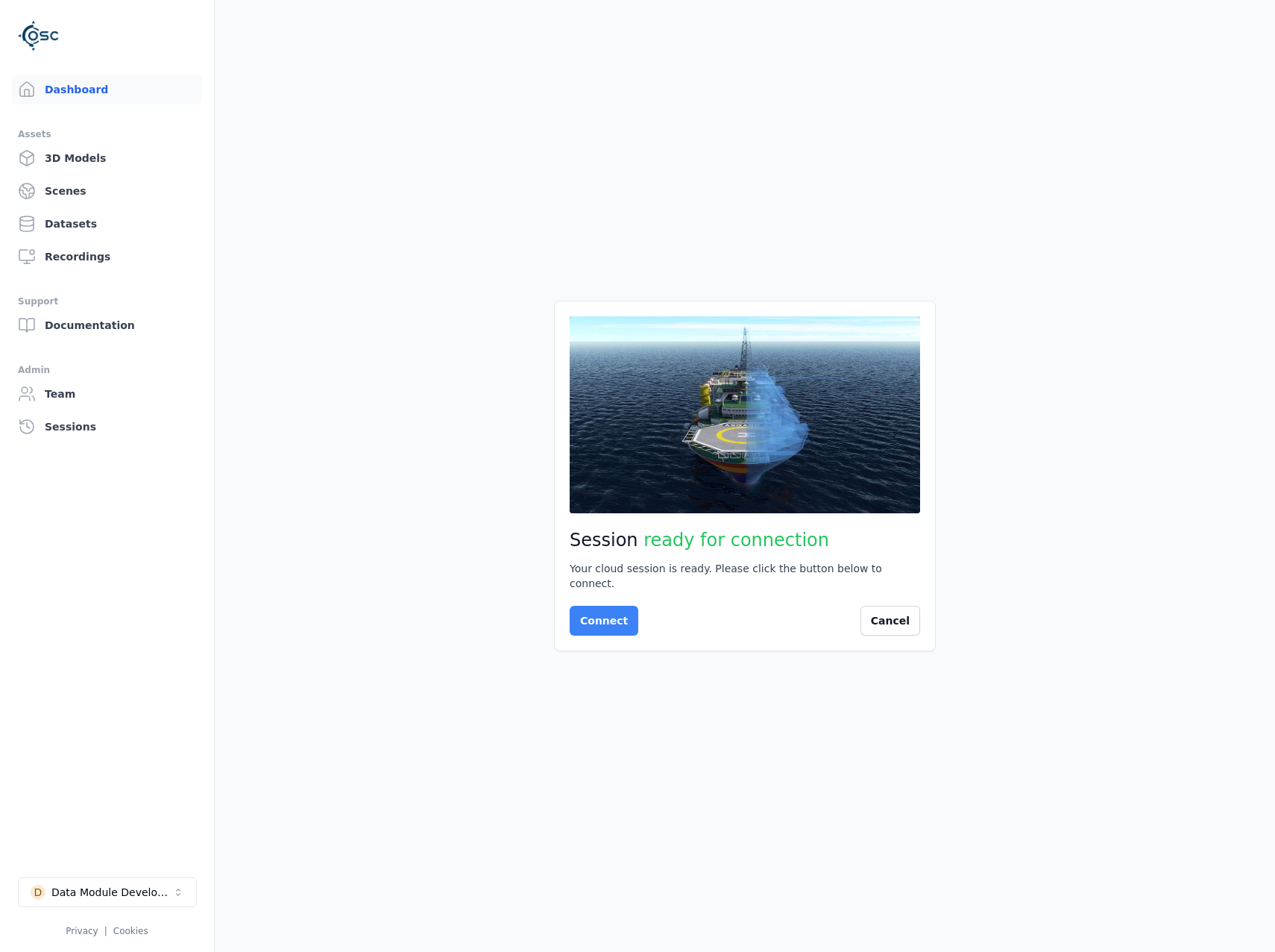
click at [617, 612] on button "Connect" at bounding box center [603, 620] width 69 height 30
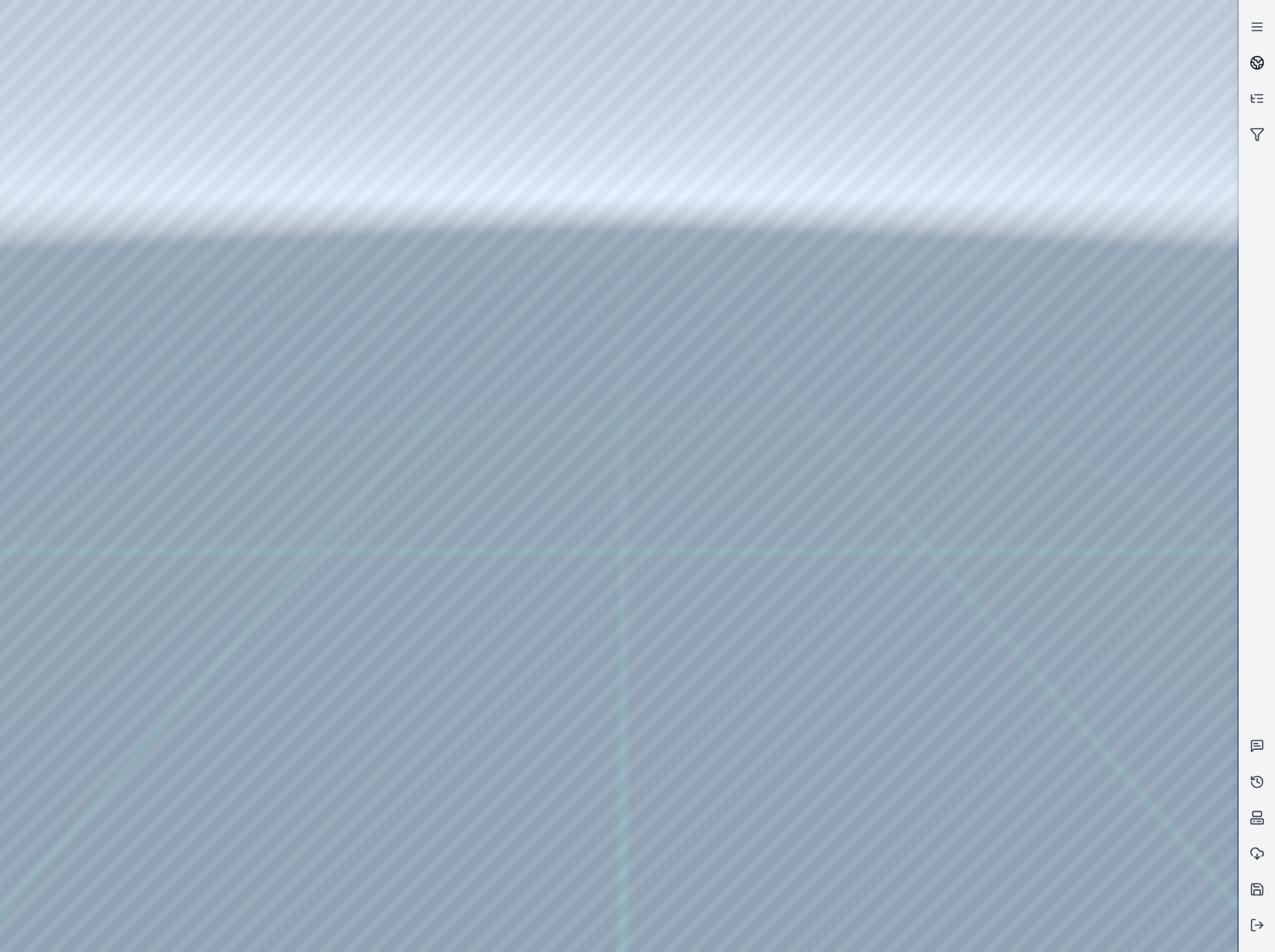
click at [1268, 76] on link at bounding box center [1257, 63] width 36 height 36
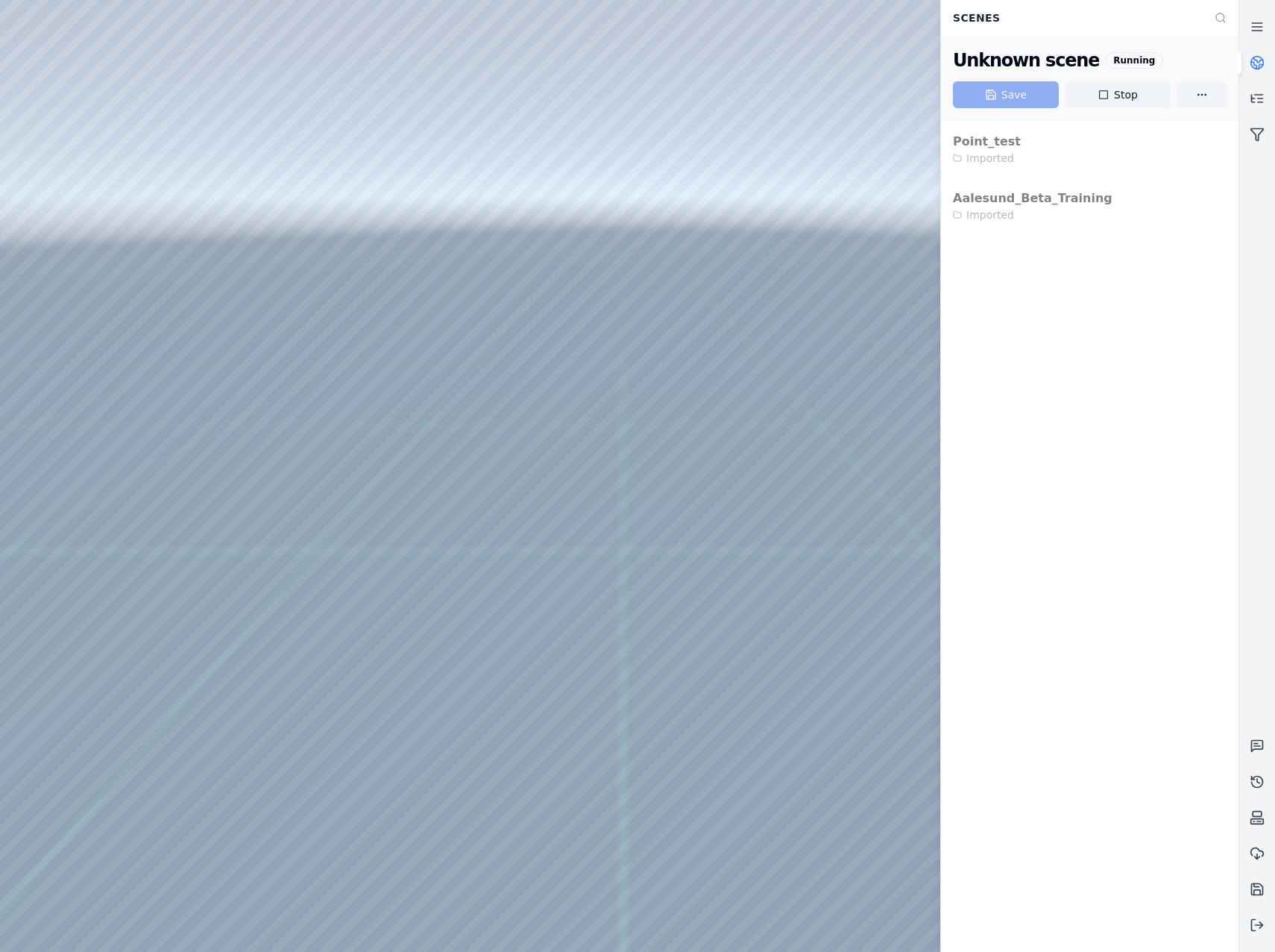
drag, startPoint x: 539, startPoint y: 562, endPoint x: 547, endPoint y: 588, distance: 27.2
drag, startPoint x: 638, startPoint y: 412, endPoint x: 655, endPoint y: 555, distance: 144.0
click at [1099, 100] on button "Stop" at bounding box center [1118, 94] width 106 height 27
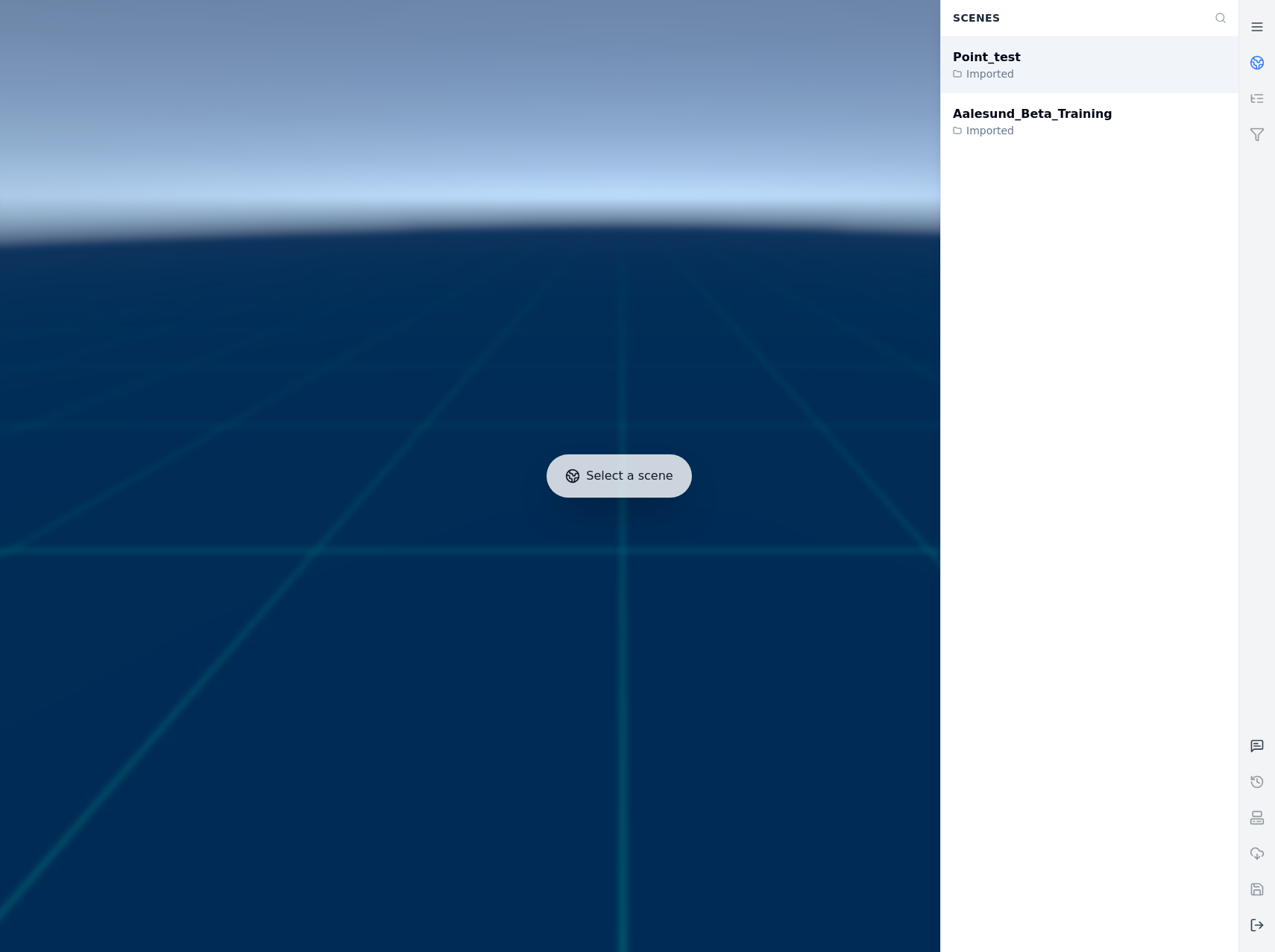
click at [983, 70] on div "Imported" at bounding box center [987, 74] width 68 height 15
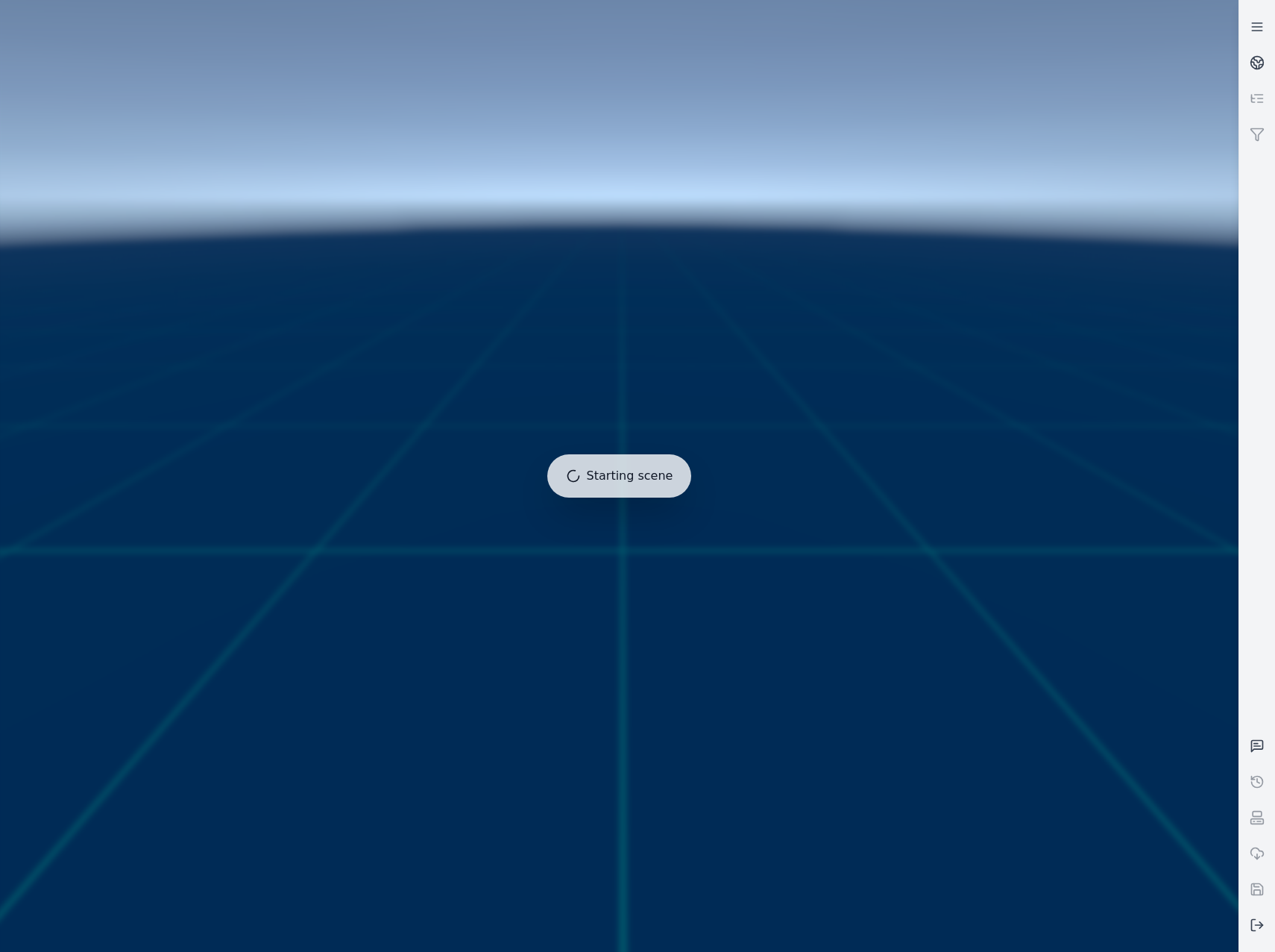
click at [632, 404] on div at bounding box center [619, 476] width 1251 height 964
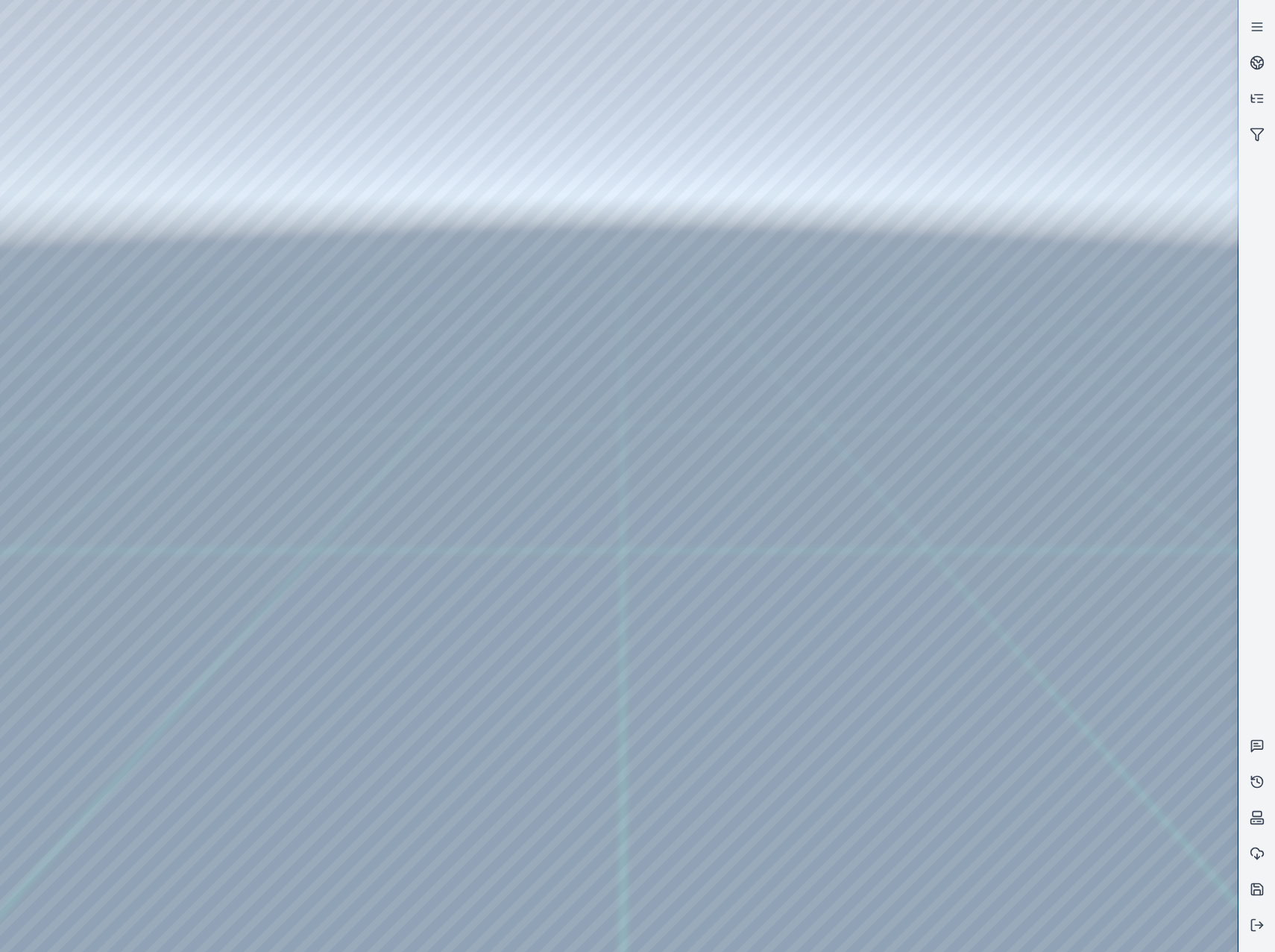
drag, startPoint x: 602, startPoint y: 542, endPoint x: 608, endPoint y: 583, distance: 41.4
drag, startPoint x: 948, startPoint y: 590, endPoint x: 361, endPoint y: 463, distance: 600.6
drag, startPoint x: 949, startPoint y: 491, endPoint x: 395, endPoint y: 424, distance: 558.0
drag, startPoint x: 971, startPoint y: 486, endPoint x: 243, endPoint y: 426, distance: 730.5
drag, startPoint x: 934, startPoint y: 521, endPoint x: 296, endPoint y: 432, distance: 644.2
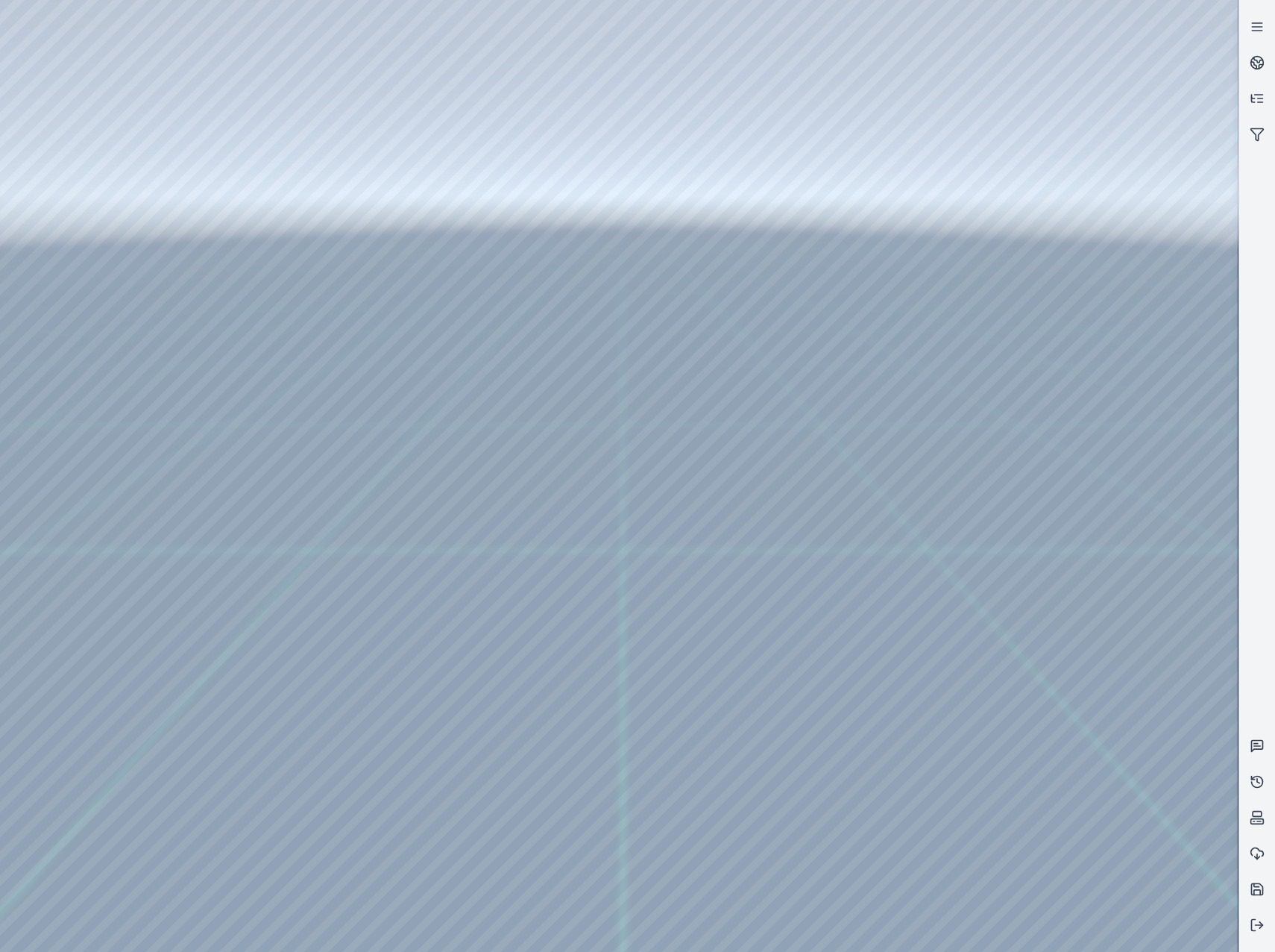
drag, startPoint x: 494, startPoint y: 584, endPoint x: 546, endPoint y: 599, distance: 54.1
drag, startPoint x: 1056, startPoint y: 210, endPoint x: 403, endPoint y: 517, distance: 721.6
drag, startPoint x: 740, startPoint y: 438, endPoint x: 701, endPoint y: 435, distance: 39.1
drag, startPoint x: 696, startPoint y: 434, endPoint x: 669, endPoint y: 432, distance: 27.1
drag, startPoint x: 726, startPoint y: 414, endPoint x: 602, endPoint y: 441, distance: 126.9
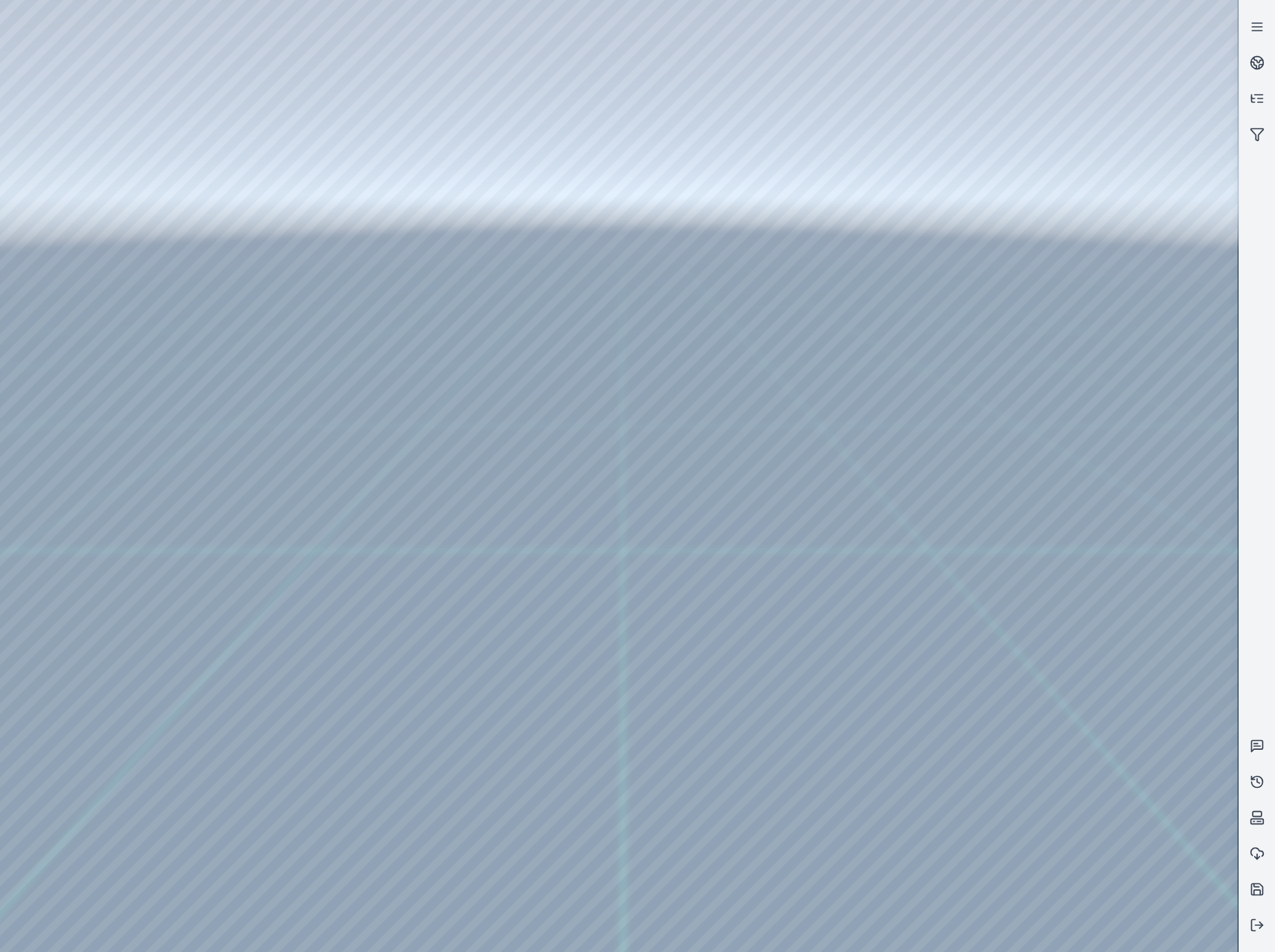
drag, startPoint x: 637, startPoint y: 587, endPoint x: 620, endPoint y: 584, distance: 17.3
drag, startPoint x: 635, startPoint y: 516, endPoint x: 590, endPoint y: 509, distance: 45.5
drag, startPoint x: 803, startPoint y: 568, endPoint x: 509, endPoint y: 511, distance: 299.5
drag, startPoint x: 519, startPoint y: 573, endPoint x: 537, endPoint y: 577, distance: 18.4
drag, startPoint x: 359, startPoint y: 468, endPoint x: 510, endPoint y: 504, distance: 155.2
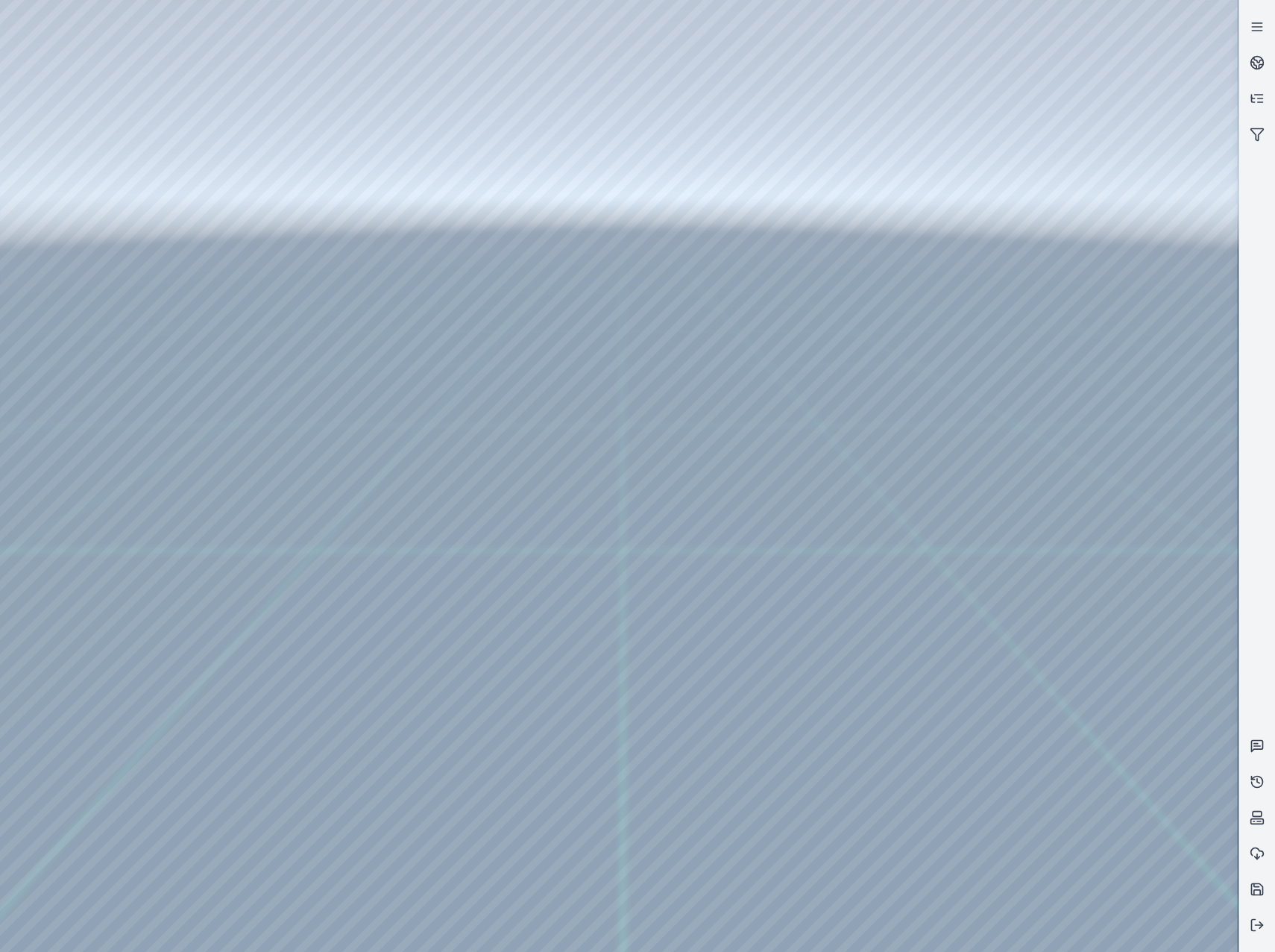
click at [91, 234] on div at bounding box center [619, 476] width 1238 height 952
click at [123, 315] on div at bounding box center [619, 476] width 1238 height 952
click at [446, 58] on div at bounding box center [619, 476] width 1238 height 952
click at [663, 373] on div at bounding box center [619, 476] width 1238 height 952
click at [667, 359] on div at bounding box center [619, 476] width 1238 height 952
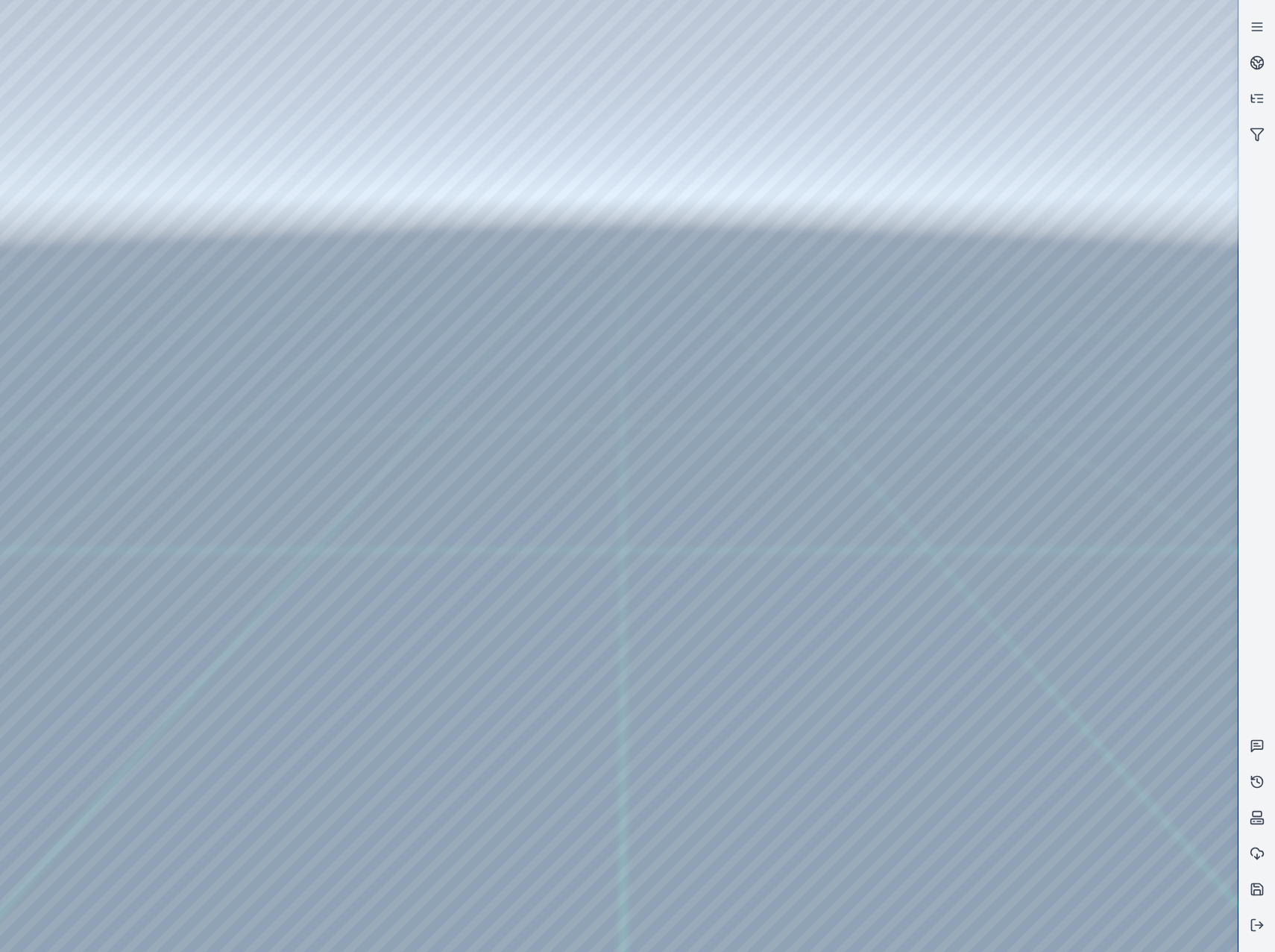
click at [667, 359] on div at bounding box center [619, 476] width 1238 height 952
click at [1123, 471] on div at bounding box center [619, 476] width 1238 height 952
click at [1132, 560] on div at bounding box center [619, 476] width 1238 height 952
click at [911, 145] on div at bounding box center [619, 476] width 1238 height 952
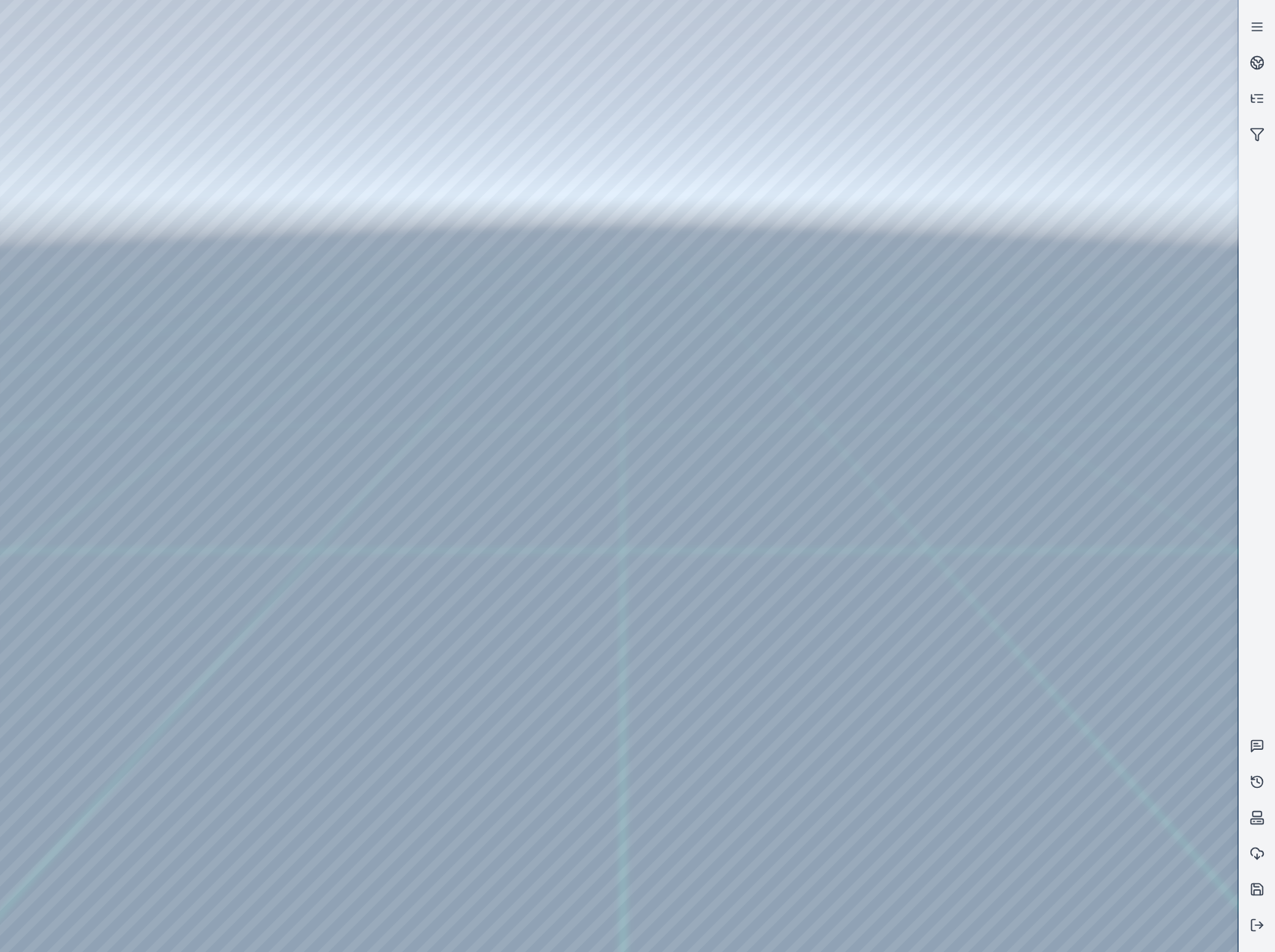
click at [97, 205] on div at bounding box center [619, 476] width 1238 height 952
click at [100, 280] on div at bounding box center [619, 476] width 1238 height 952
click at [429, 339] on div at bounding box center [619, 476] width 1238 height 952
click at [430, 339] on div at bounding box center [619, 476] width 1238 height 952
click at [426, 269] on div at bounding box center [619, 476] width 1238 height 952
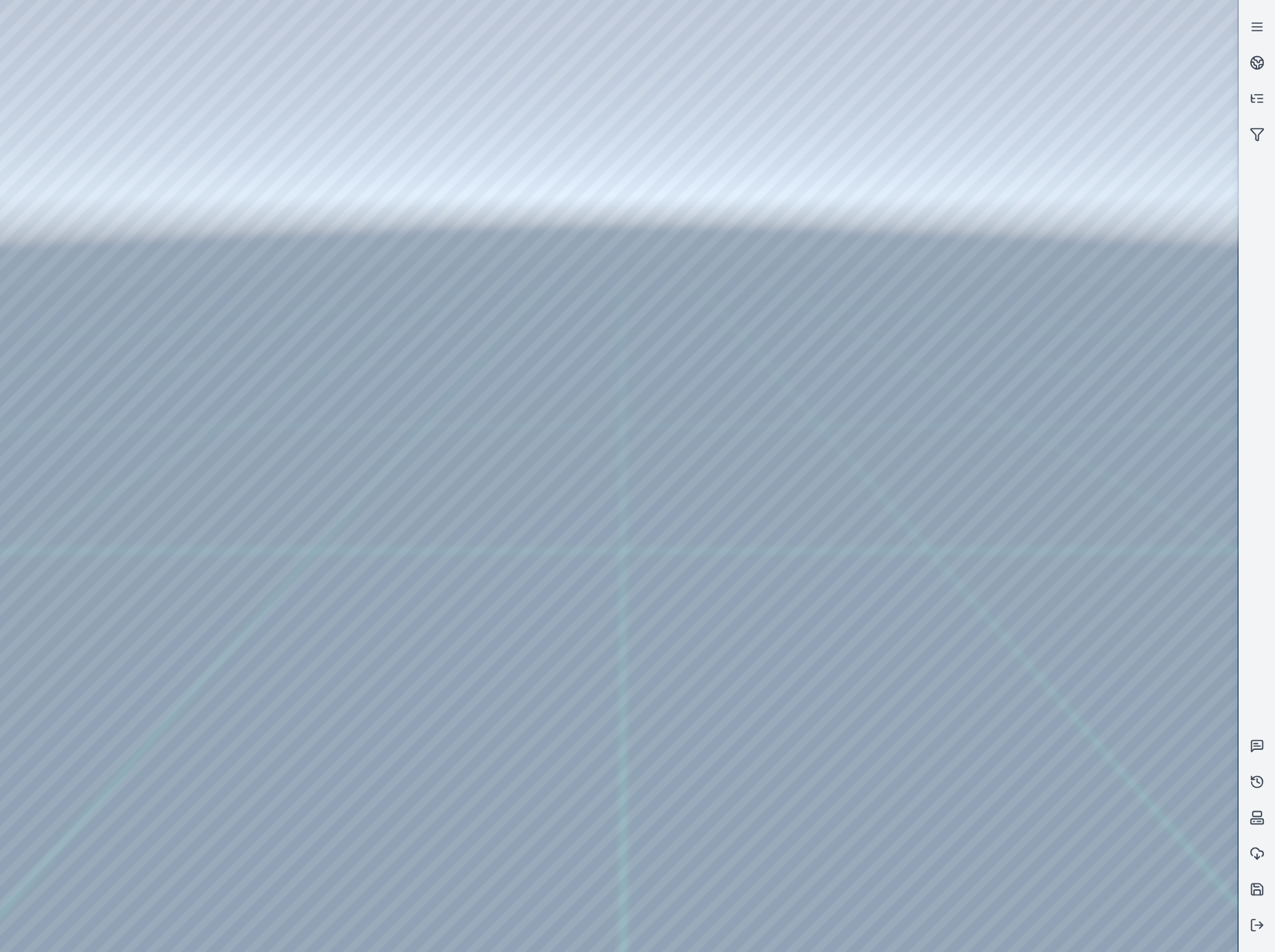
click at [80, 398] on div at bounding box center [619, 476] width 1238 height 952
click at [94, 305] on div at bounding box center [619, 476] width 1238 height 952
click at [356, 66] on div at bounding box center [619, 476] width 1238 height 952
click at [334, 577] on div at bounding box center [619, 476] width 1238 height 952
click at [94, 196] on div at bounding box center [619, 476] width 1238 height 952
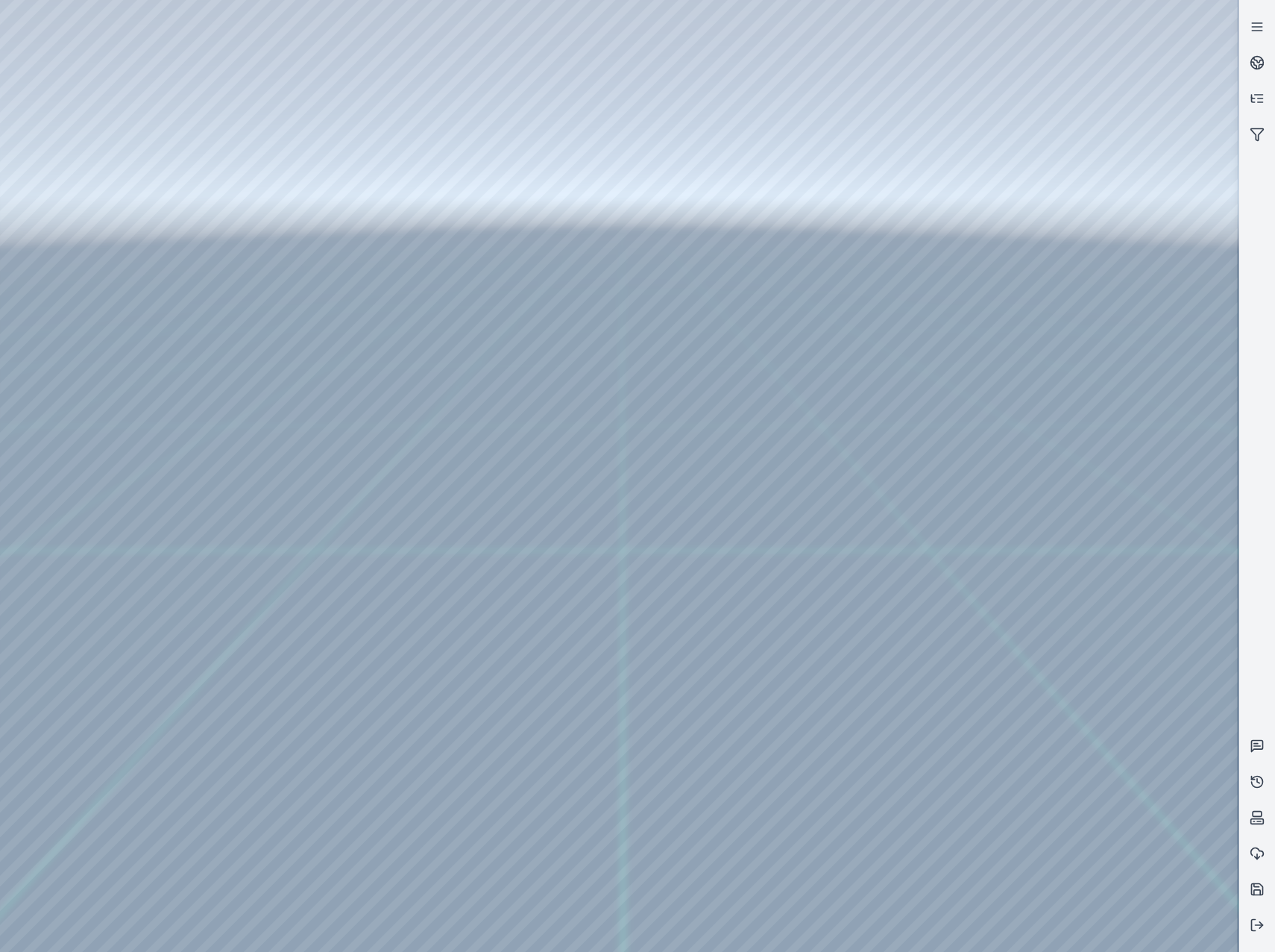
click at [115, 281] on div at bounding box center [619, 476] width 1238 height 952
drag, startPoint x: 462, startPoint y: 312, endPoint x: 434, endPoint y: 674, distance: 363.1
click at [434, 674] on div at bounding box center [619, 476] width 1238 height 952
click at [395, 613] on div at bounding box center [619, 476] width 1238 height 952
click at [376, 636] on div at bounding box center [619, 476] width 1238 height 952
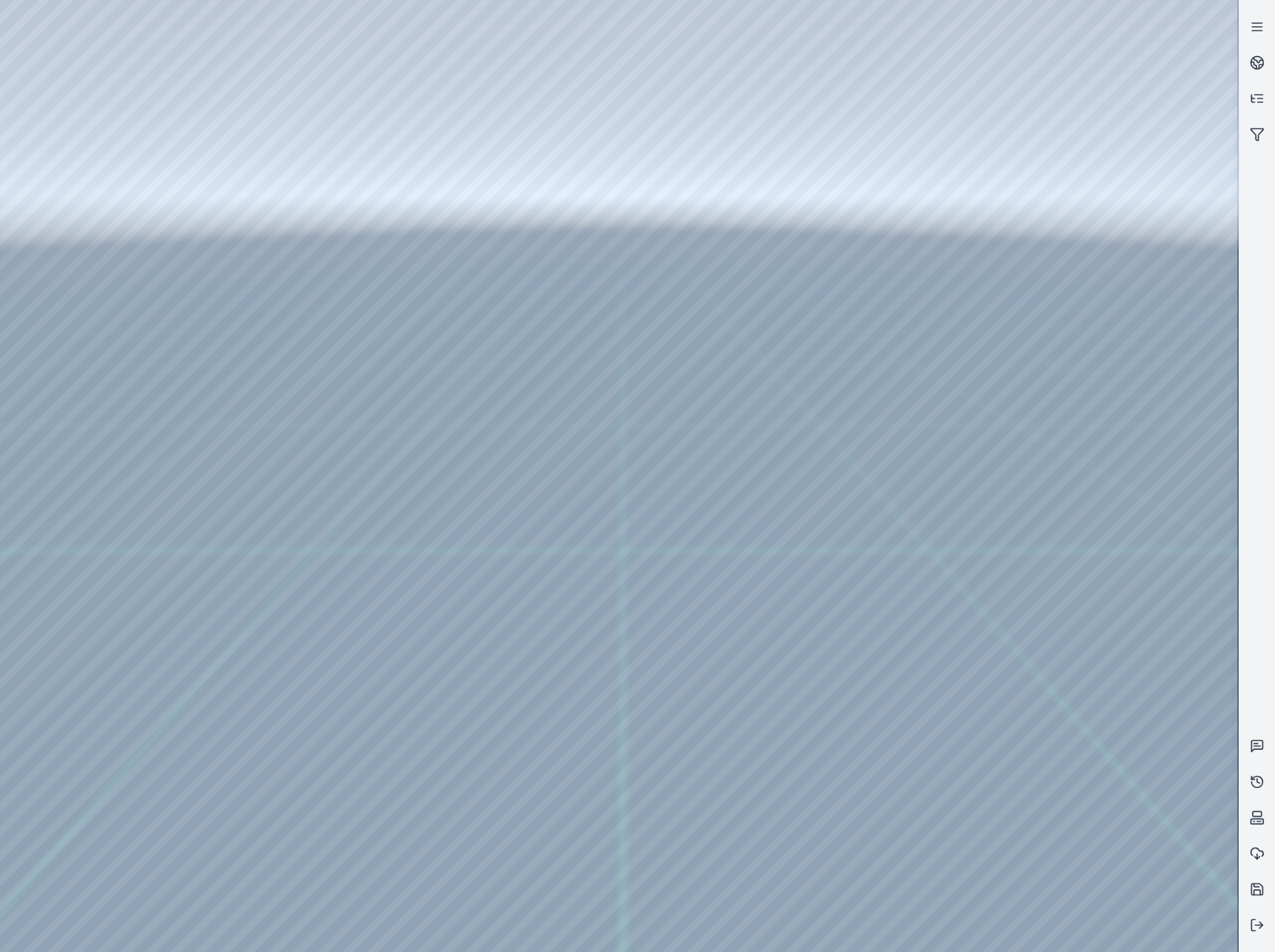
click at [628, 333] on div at bounding box center [619, 476] width 1238 height 952
click at [618, 364] on div at bounding box center [619, 476] width 1238 height 952
click at [620, 377] on div at bounding box center [619, 476] width 1238 height 952
click at [638, 323] on div at bounding box center [619, 476] width 1238 height 952
click at [629, 372] on div at bounding box center [619, 476] width 1238 height 952
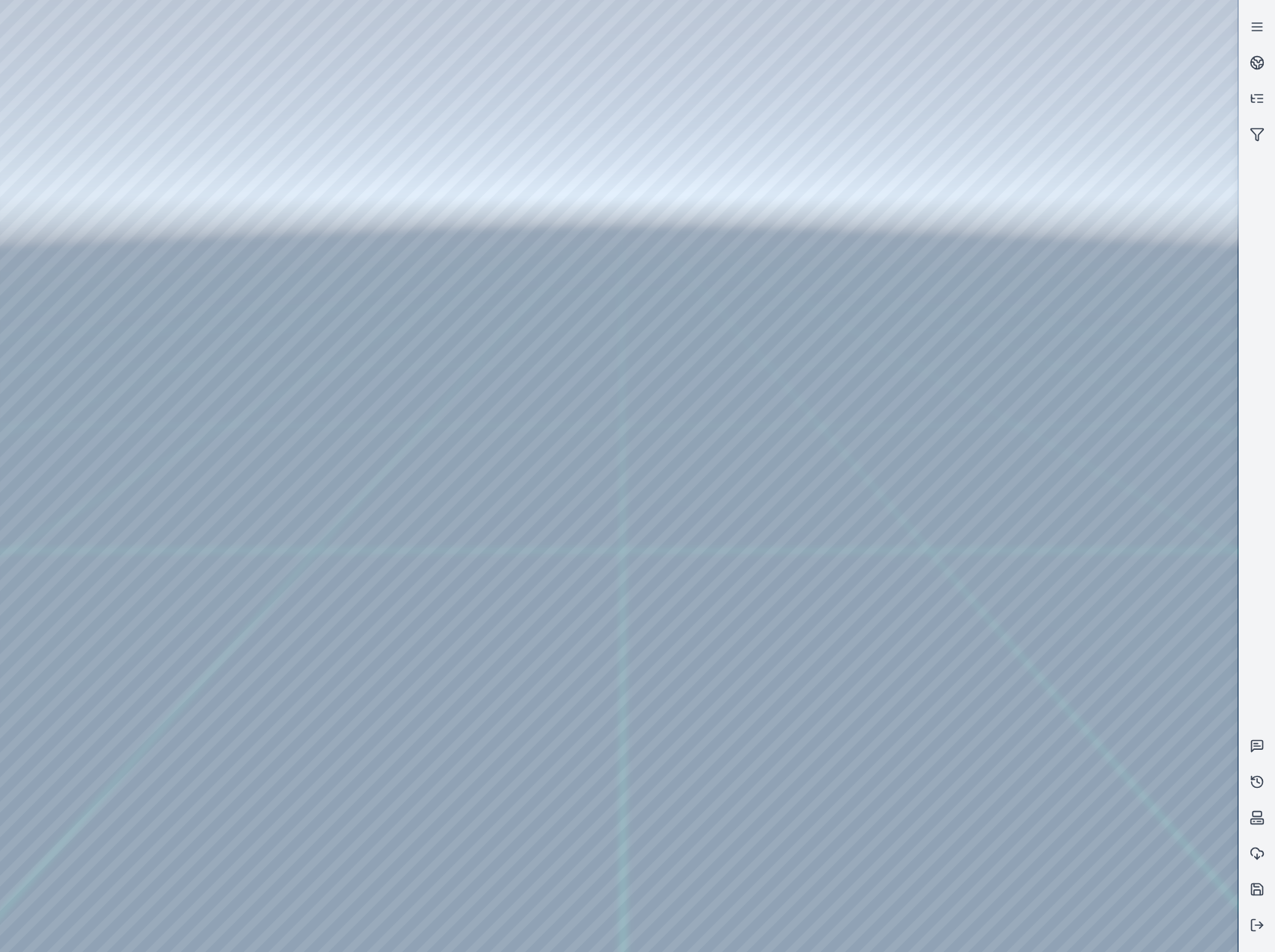
click at [904, 288] on div at bounding box center [619, 476] width 1238 height 952
click at [74, 314] on div at bounding box center [619, 476] width 1238 height 952
click at [88, 386] on div at bounding box center [619, 476] width 1238 height 952
click at [101, 303] on div at bounding box center [619, 476] width 1238 height 952
click at [452, 42] on div at bounding box center [619, 476] width 1238 height 952
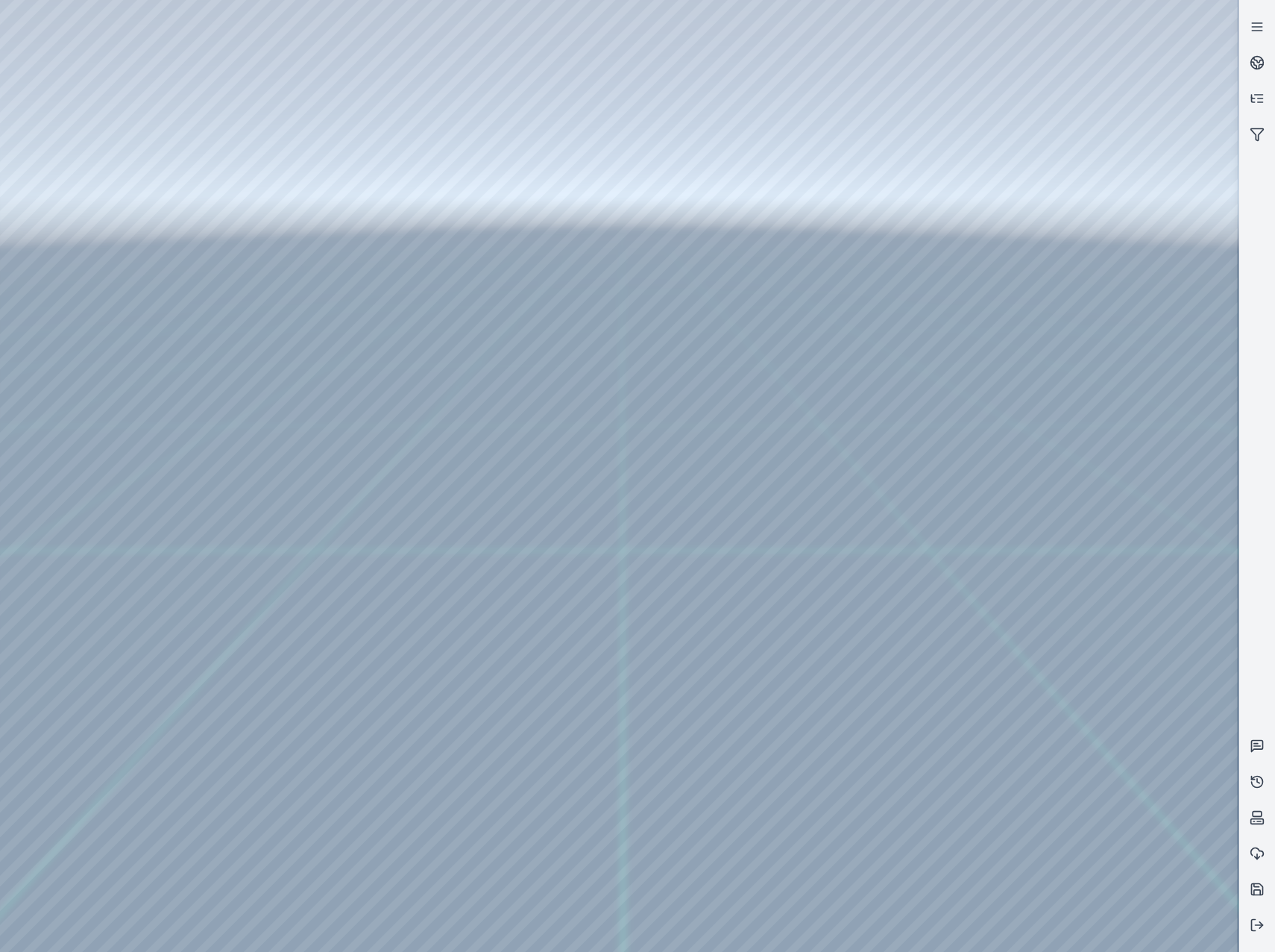
click at [449, 58] on div at bounding box center [619, 476] width 1238 height 952
click at [343, 590] on div at bounding box center [619, 476] width 1238 height 952
click at [1084, 658] on div at bounding box center [619, 476] width 1238 height 952
click at [403, 600] on div at bounding box center [619, 476] width 1238 height 952
click at [1063, 230] on div at bounding box center [619, 476] width 1238 height 952
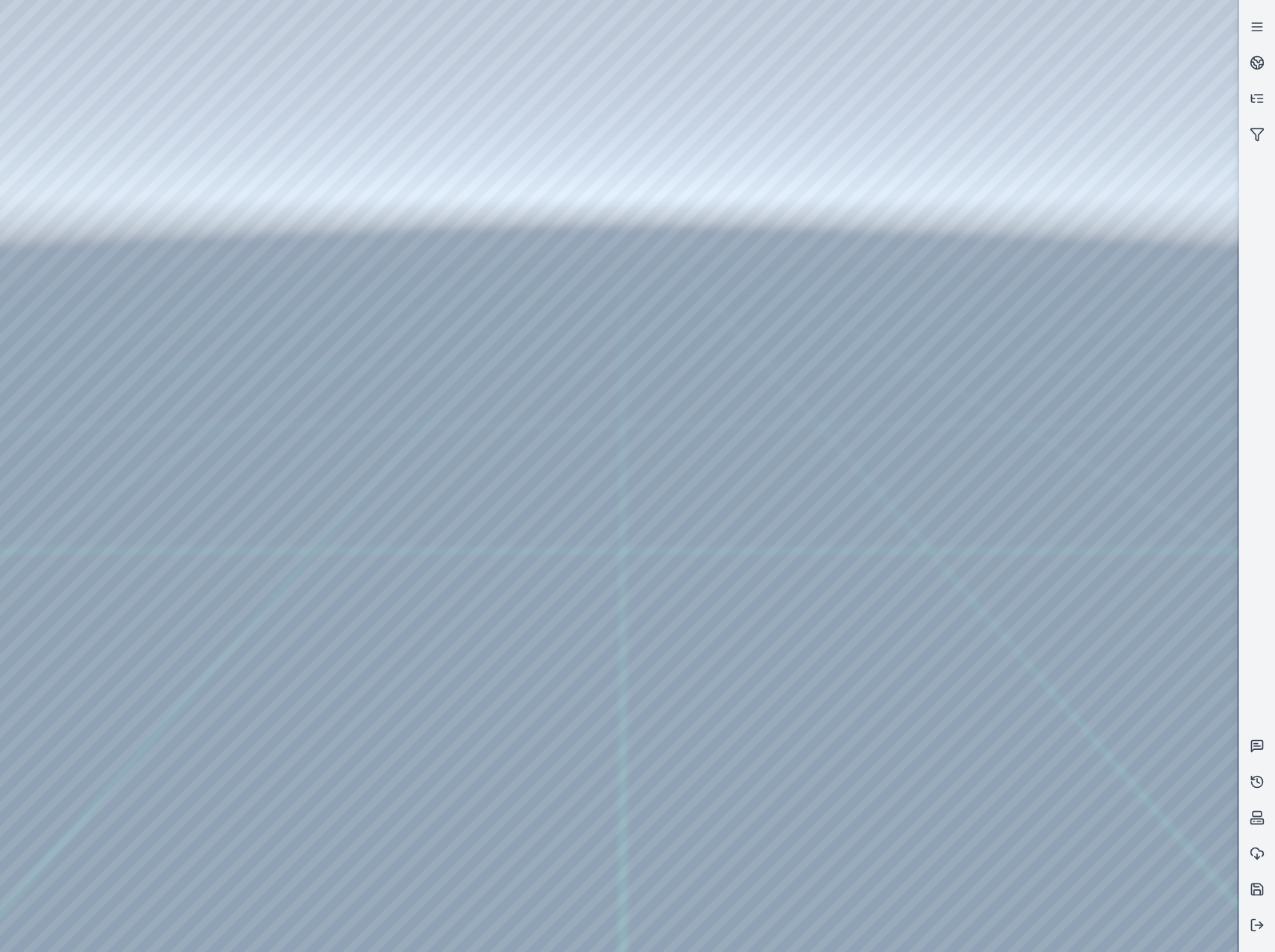
click at [1069, 383] on div at bounding box center [619, 476] width 1238 height 952
click at [1100, 571] on div at bounding box center [619, 476] width 1238 height 952
click at [1102, 596] on div at bounding box center [619, 476] width 1238 height 952
click at [1087, 500] on div at bounding box center [619, 476] width 1238 height 952
click at [1103, 463] on div at bounding box center [619, 476] width 1238 height 952
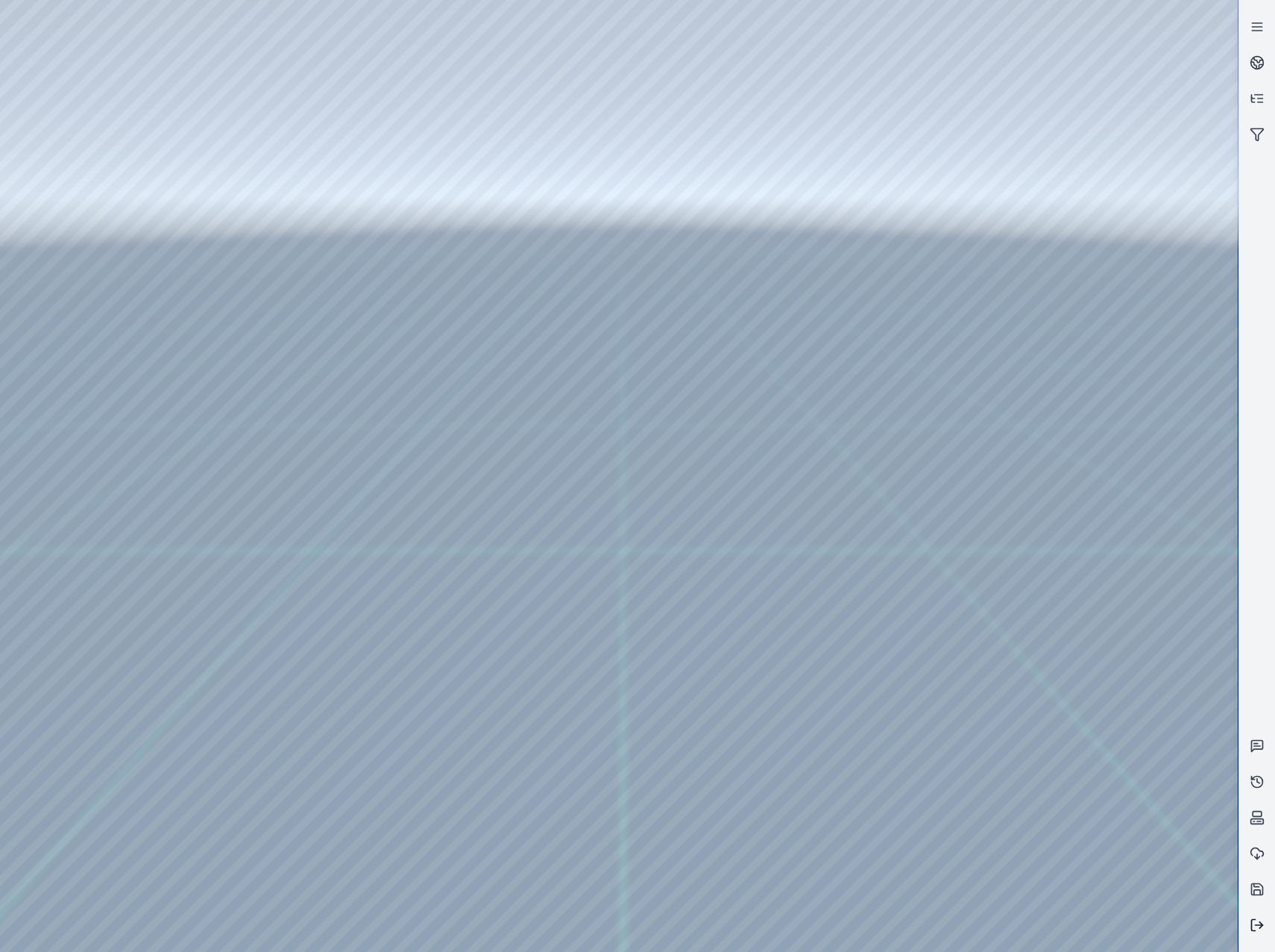
click at [1259, 933] on button at bounding box center [1257, 925] width 36 height 36
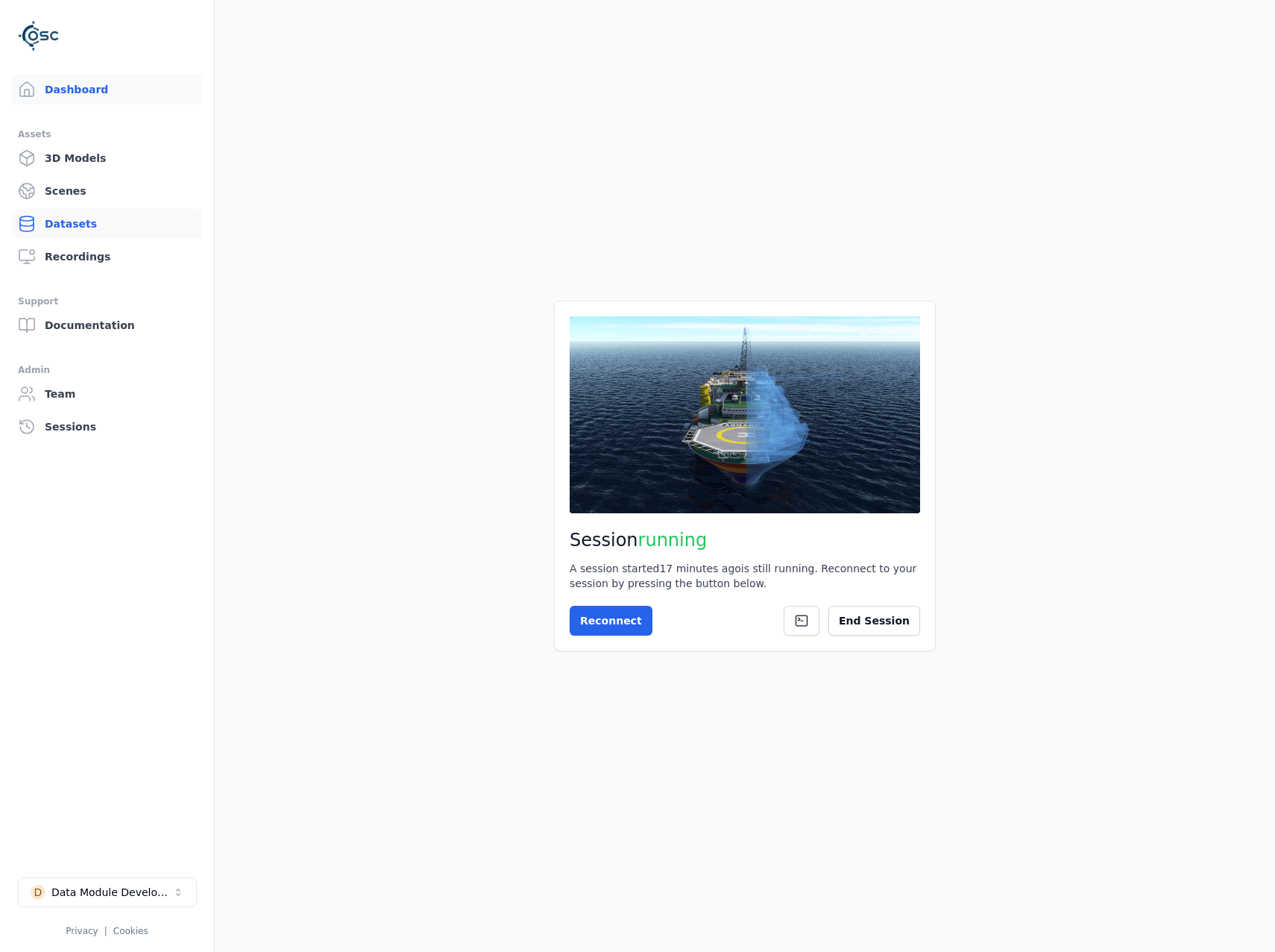
click at [74, 232] on link "Datasets" at bounding box center [106, 224] width 190 height 30
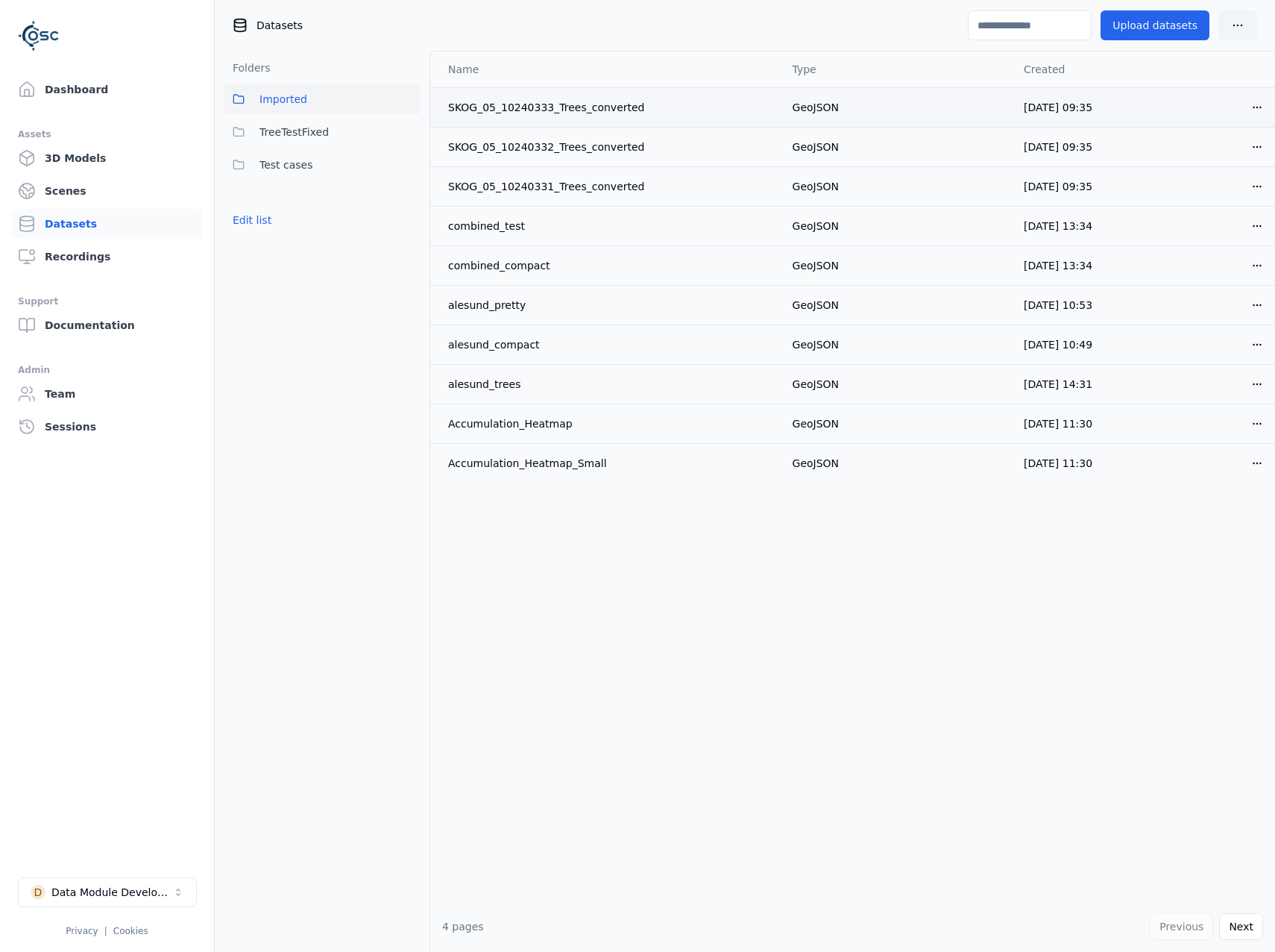
click at [1248, 102] on html "Support Dashboard Assets 3D Models Scenes Datasets Recordings Support Documenta…" at bounding box center [637, 476] width 1275 height 952
click at [1228, 208] on div "Download" at bounding box center [1213, 213] width 88 height 24
click at [818, 533] on div "Name Type Created SKOG_05_10240333_Trees_converted GeoJSON [DATE] 09:35 Open me…" at bounding box center [853, 476] width 845 height 850
click at [84, 67] on div "Dashboard Assets 3D Models Scenes Datasets Recordings Support Documentation Adm…" at bounding box center [107, 476] width 215 height 952
click at [85, 83] on link "Dashboard" at bounding box center [106, 89] width 190 height 30
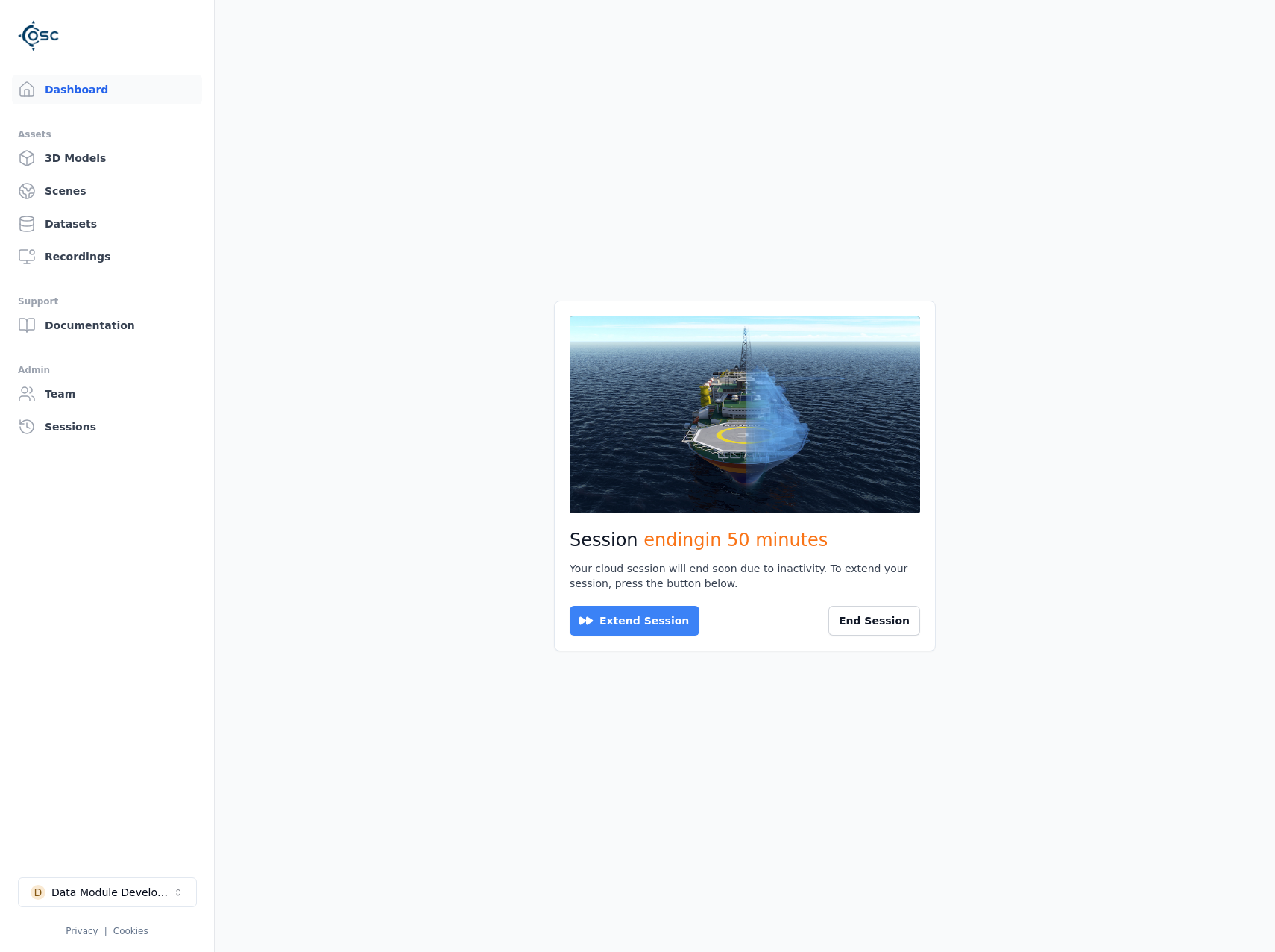
click at [642, 620] on button "Extend Session" at bounding box center [634, 620] width 130 height 30
click at [641, 621] on div "Reconnect End Session" at bounding box center [744, 620] width 351 height 30
click at [631, 622] on button "Reconnect" at bounding box center [610, 620] width 82 height 30
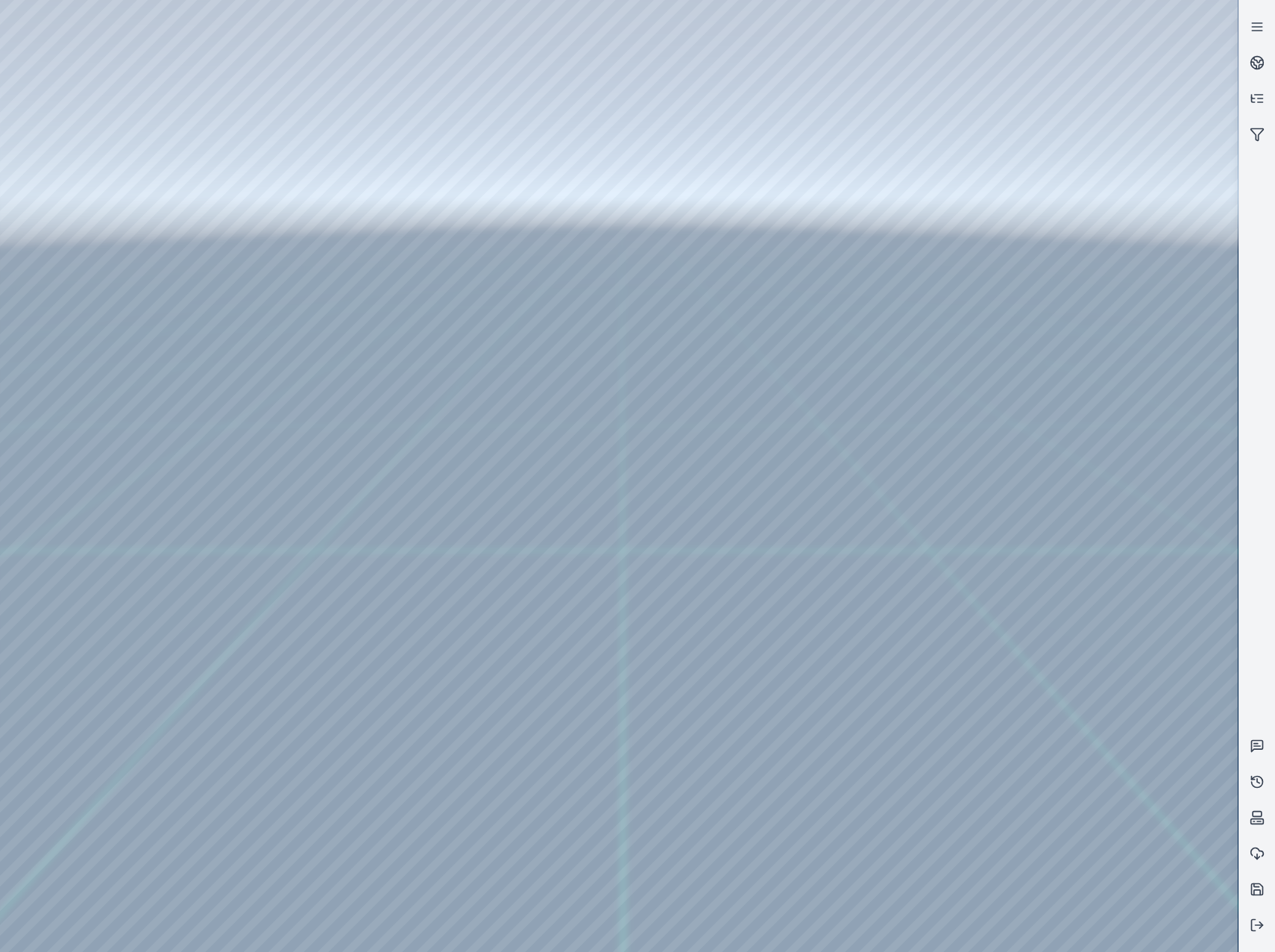
click at [337, 581] on div at bounding box center [619, 476] width 1238 height 952
click at [382, 607] on div at bounding box center [619, 476] width 1238 height 952
click at [1042, 222] on div at bounding box center [619, 476] width 1238 height 952
click at [1088, 292] on div at bounding box center [619, 476] width 1238 height 952
click at [1084, 235] on div at bounding box center [619, 476] width 1238 height 952
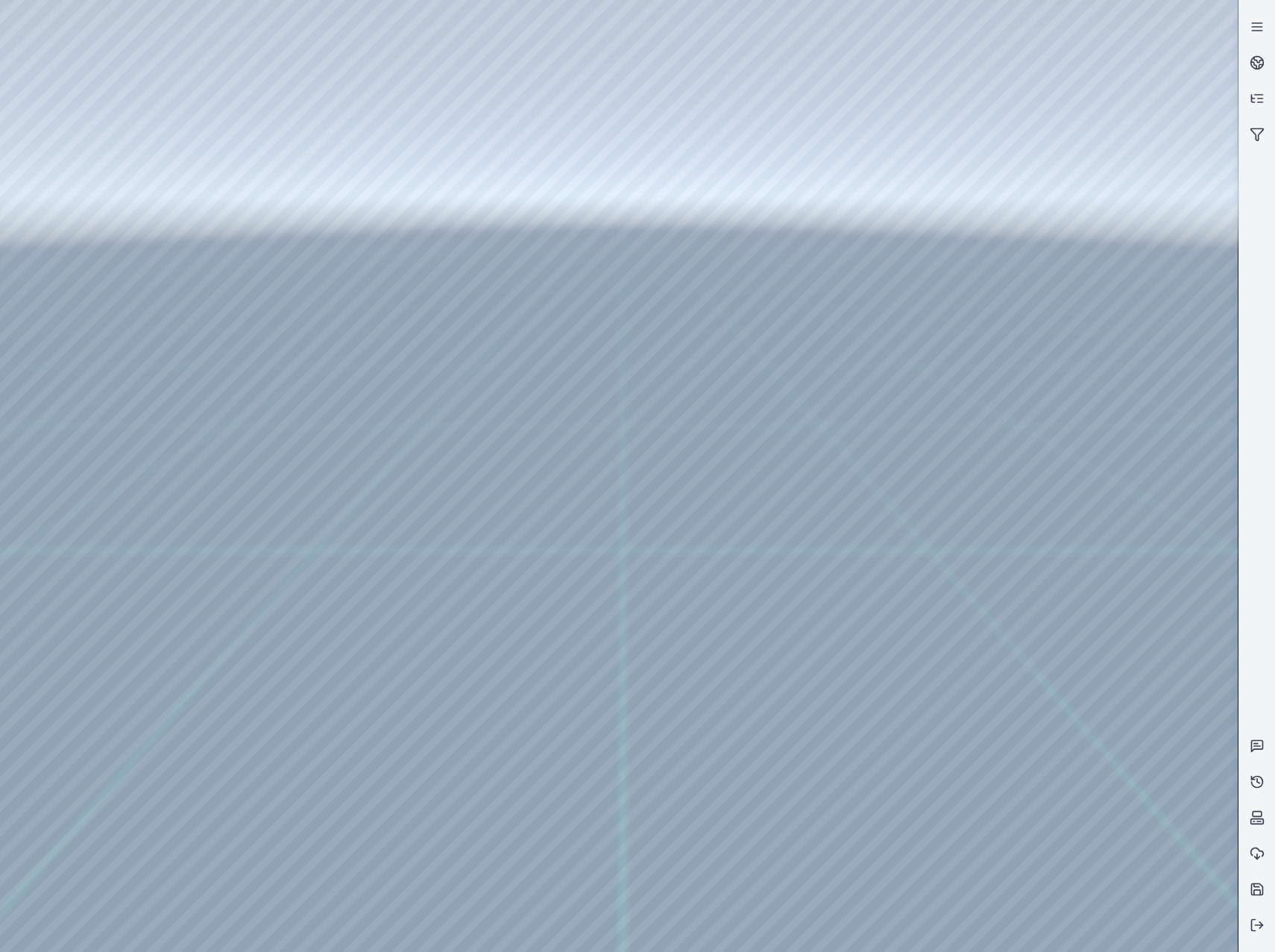
click at [1090, 235] on div at bounding box center [619, 476] width 1238 height 952
click at [1150, 173] on div at bounding box center [619, 476] width 1238 height 952
click at [1120, 227] on div at bounding box center [619, 476] width 1238 height 952
click at [1095, 877] on div at bounding box center [619, 476] width 1238 height 952
click at [1102, 871] on div at bounding box center [619, 476] width 1238 height 952
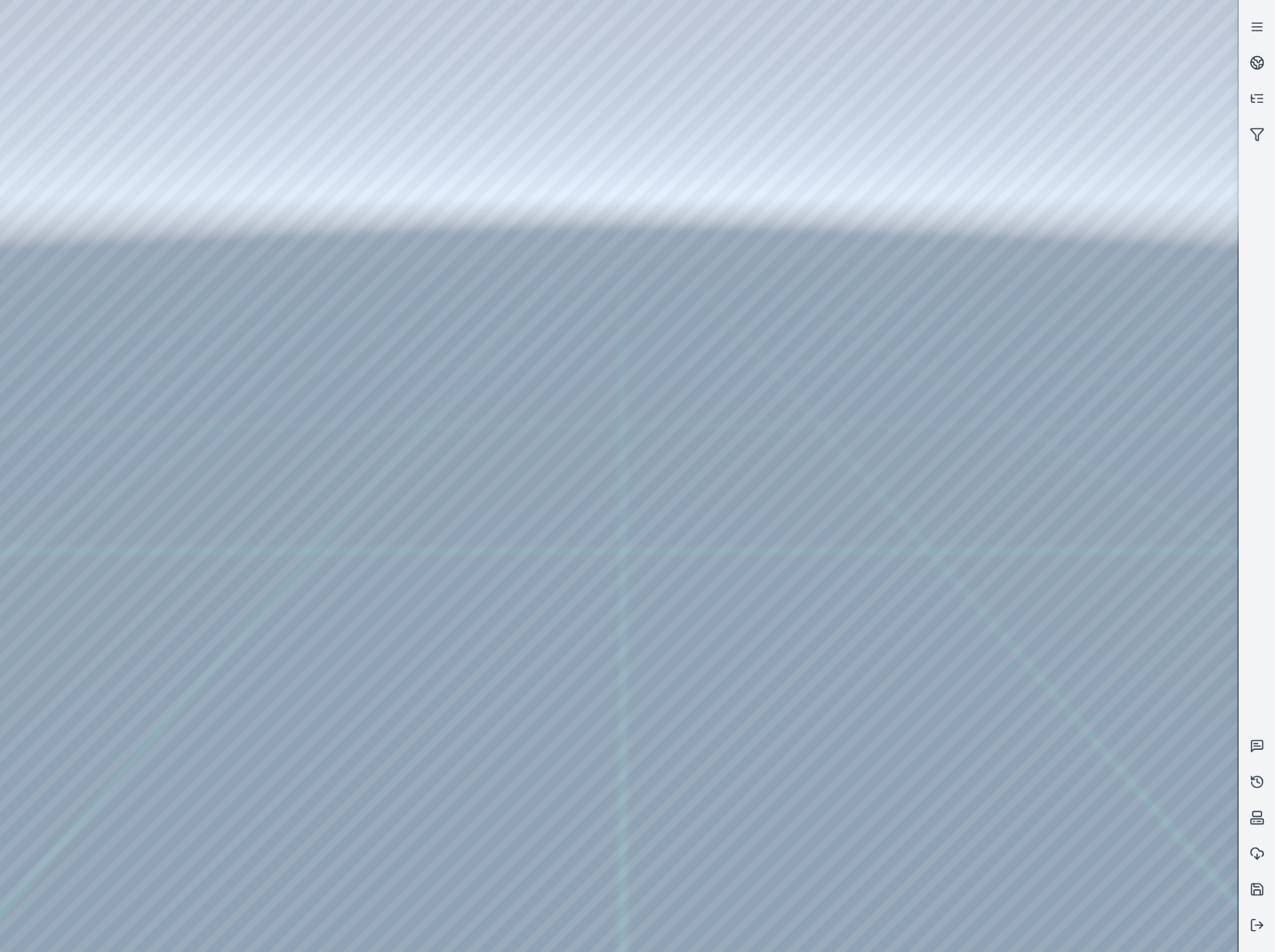
click at [1075, 819] on div at bounding box center [619, 476] width 1238 height 952
click at [1083, 877] on div at bounding box center [619, 476] width 1238 height 952
click at [1105, 486] on div at bounding box center [619, 476] width 1238 height 952
click at [1260, 926] on icon at bounding box center [1257, 924] width 15 height 15
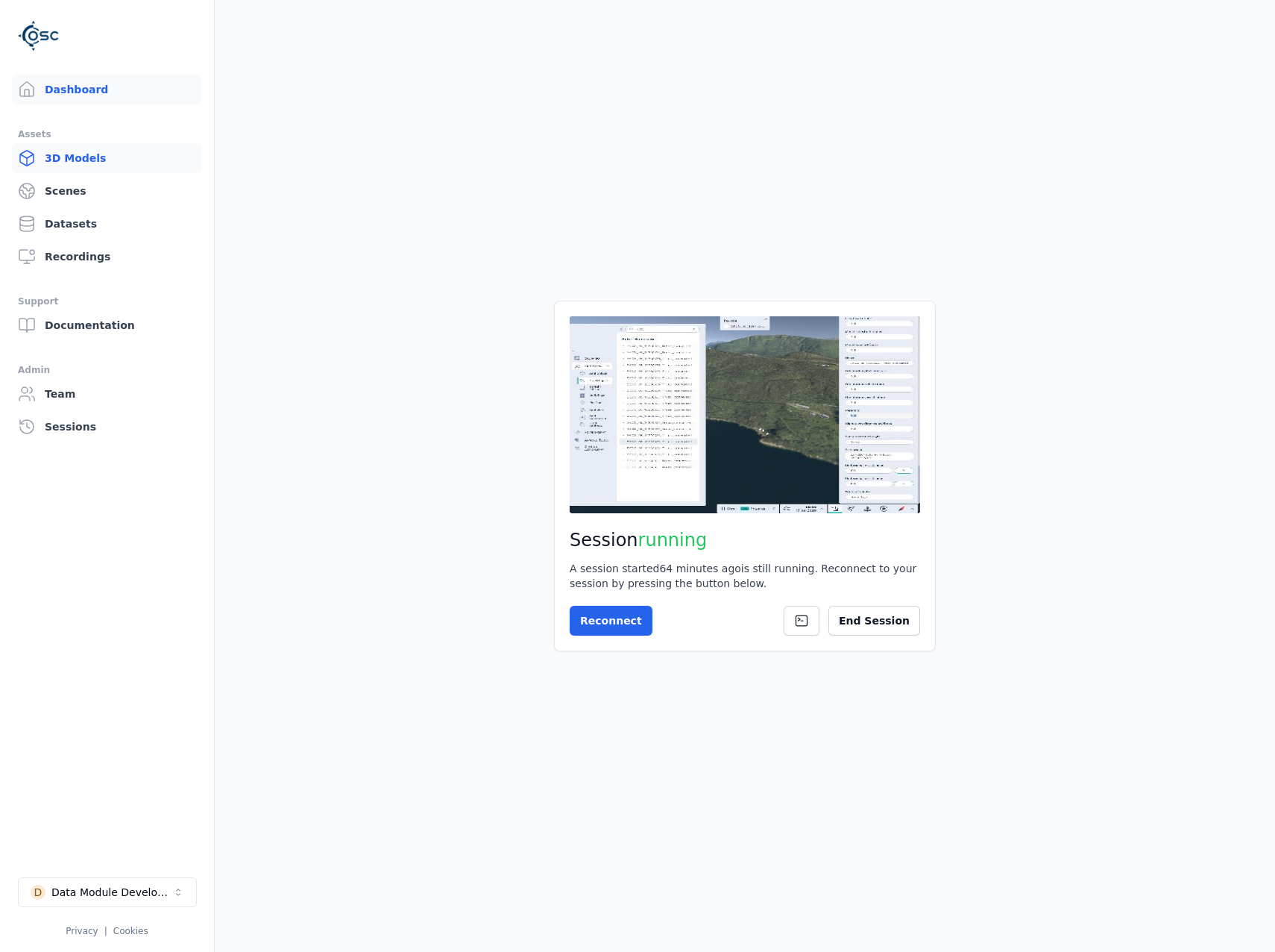
click at [116, 161] on link "3D Models" at bounding box center [106, 158] width 190 height 30
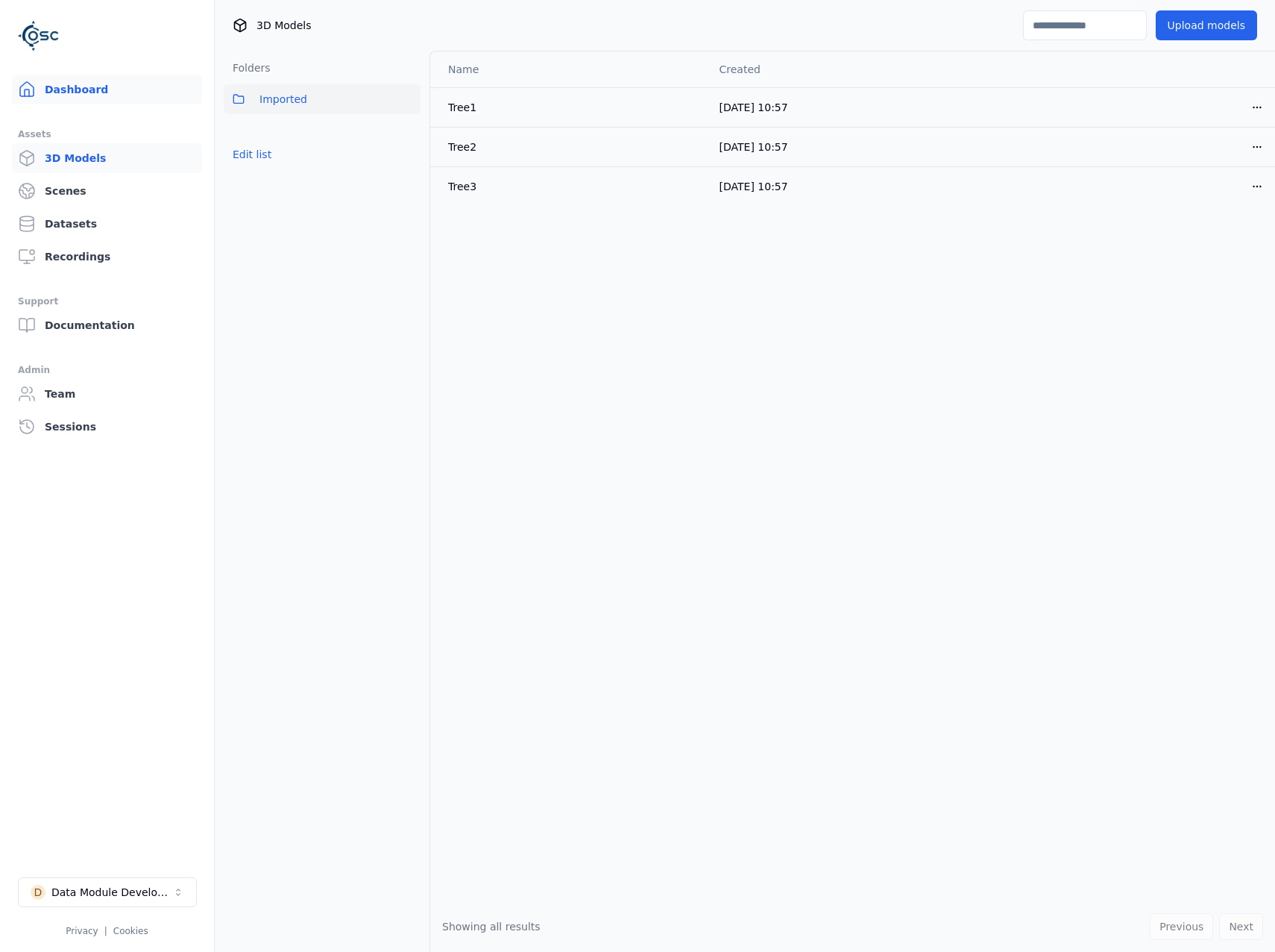
click at [95, 88] on link "Dashboard" at bounding box center [106, 89] width 190 height 30
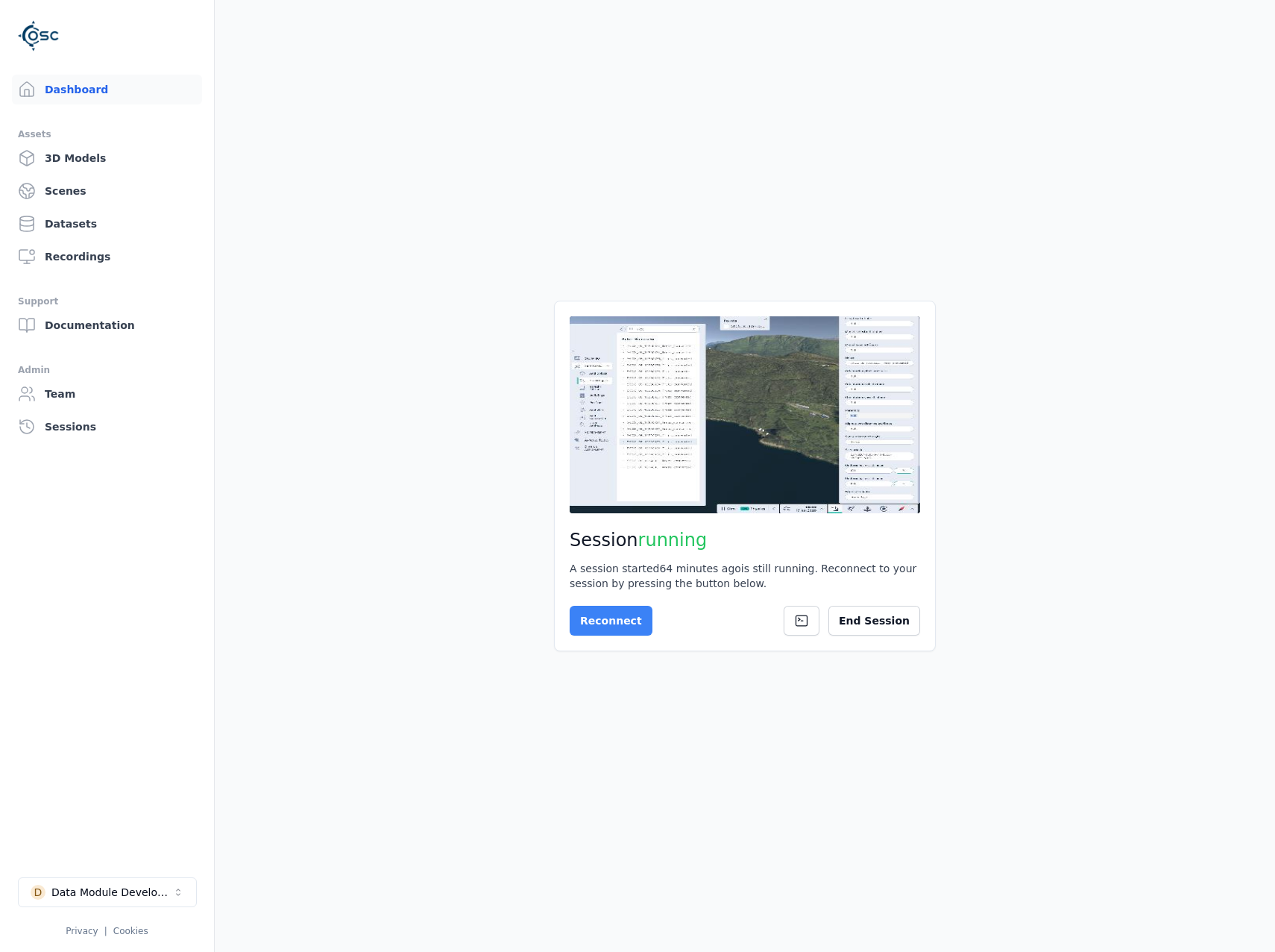
click at [619, 621] on button "Reconnect" at bounding box center [610, 620] width 82 height 30
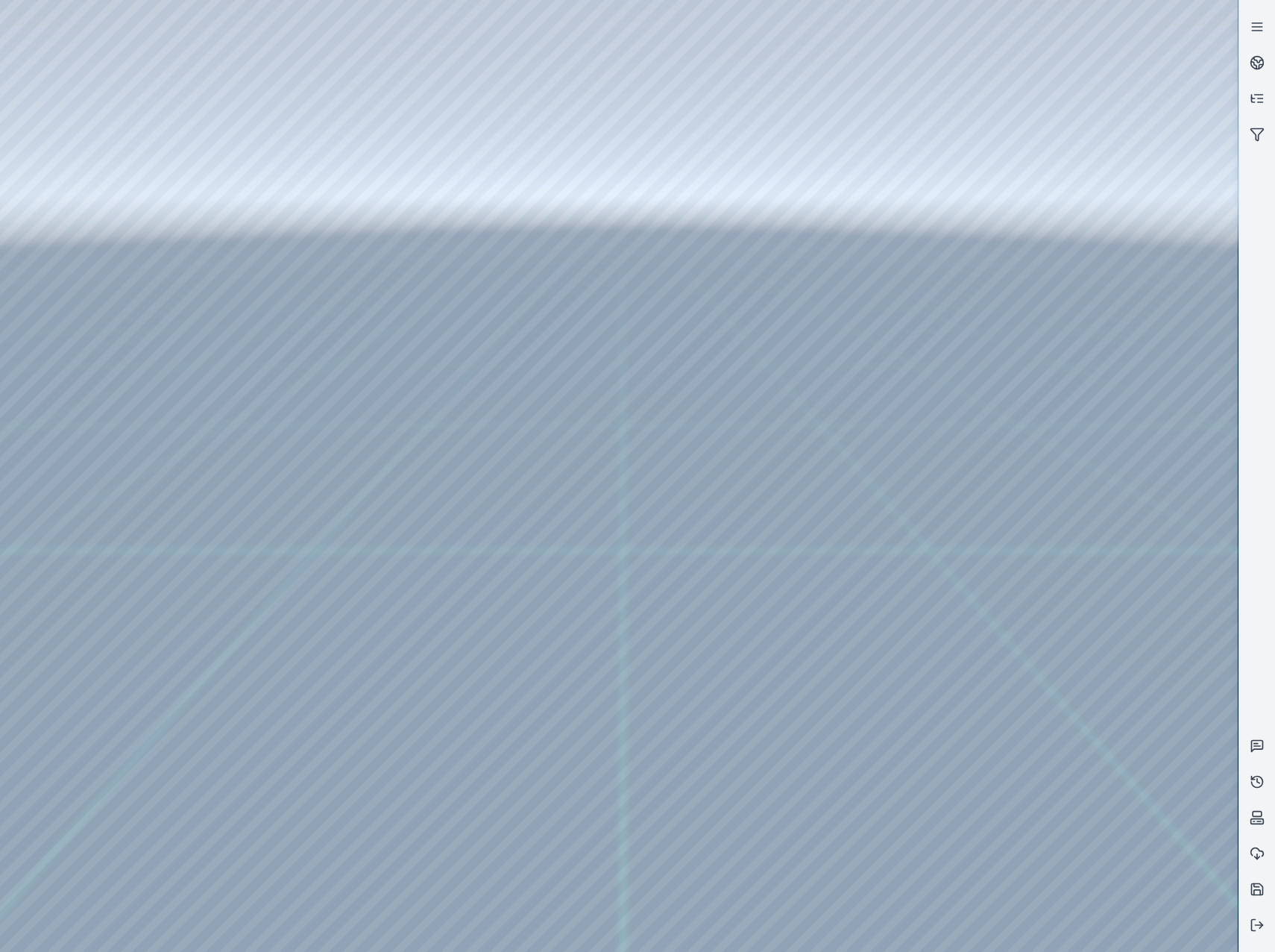
click at [1065, 271] on div at bounding box center [619, 476] width 1238 height 952
click at [1084, 320] on div at bounding box center [619, 476] width 1238 height 952
click at [1096, 395] on div at bounding box center [619, 476] width 1238 height 952
click at [1102, 391] on div at bounding box center [619, 476] width 1238 height 952
click at [1048, 327] on div at bounding box center [619, 476] width 1238 height 952
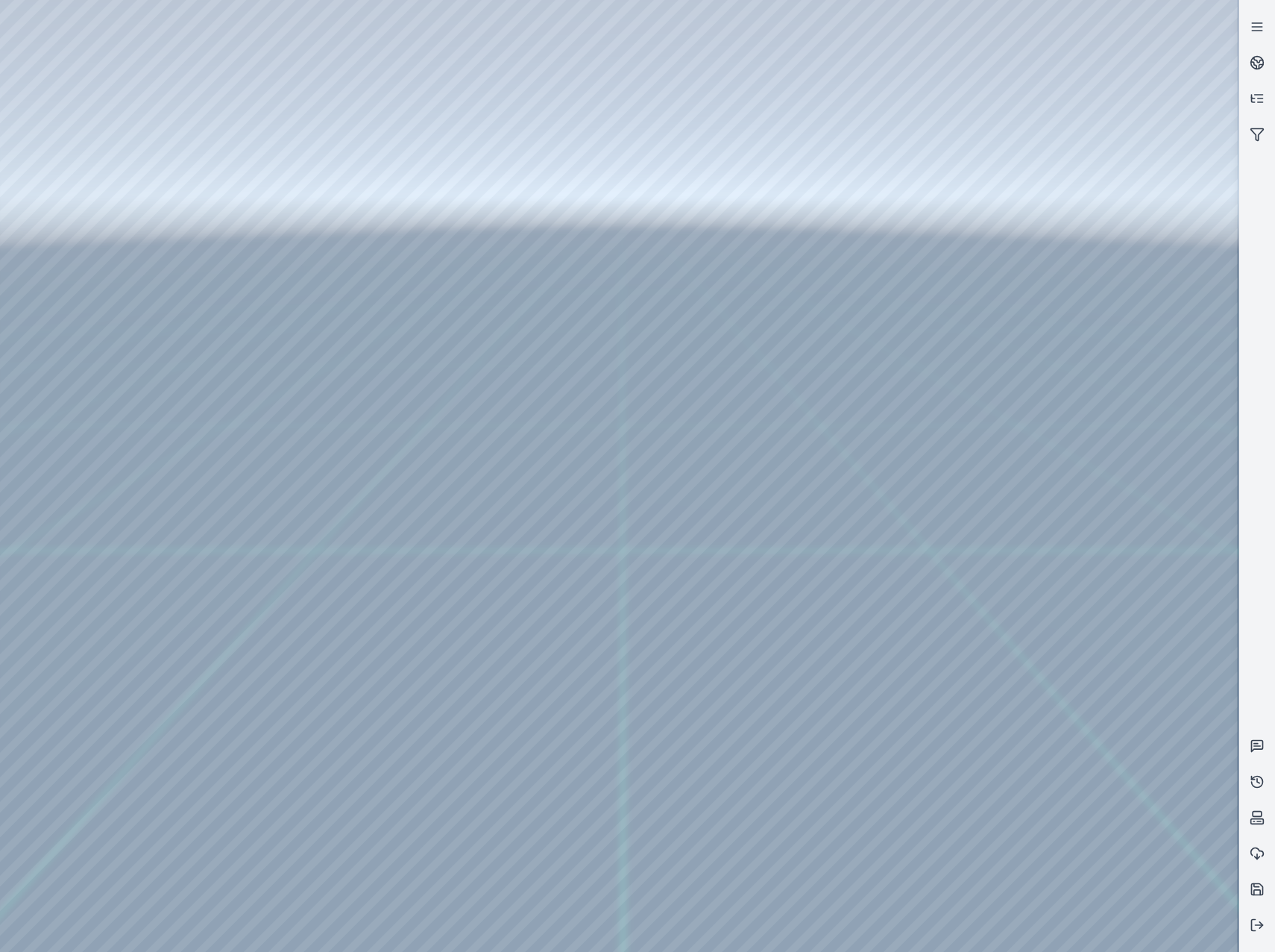
click at [1094, 398] on div at bounding box center [619, 476] width 1238 height 952
drag, startPoint x: 829, startPoint y: 663, endPoint x: 790, endPoint y: 655, distance: 39.8
drag, startPoint x: 743, startPoint y: 574, endPoint x: 723, endPoint y: 566, distance: 21.5
drag, startPoint x: 1233, startPoint y: 558, endPoint x: 1247, endPoint y: 8, distance: 550.2
click at [1247, 8] on div at bounding box center [637, 476] width 1275 height 952
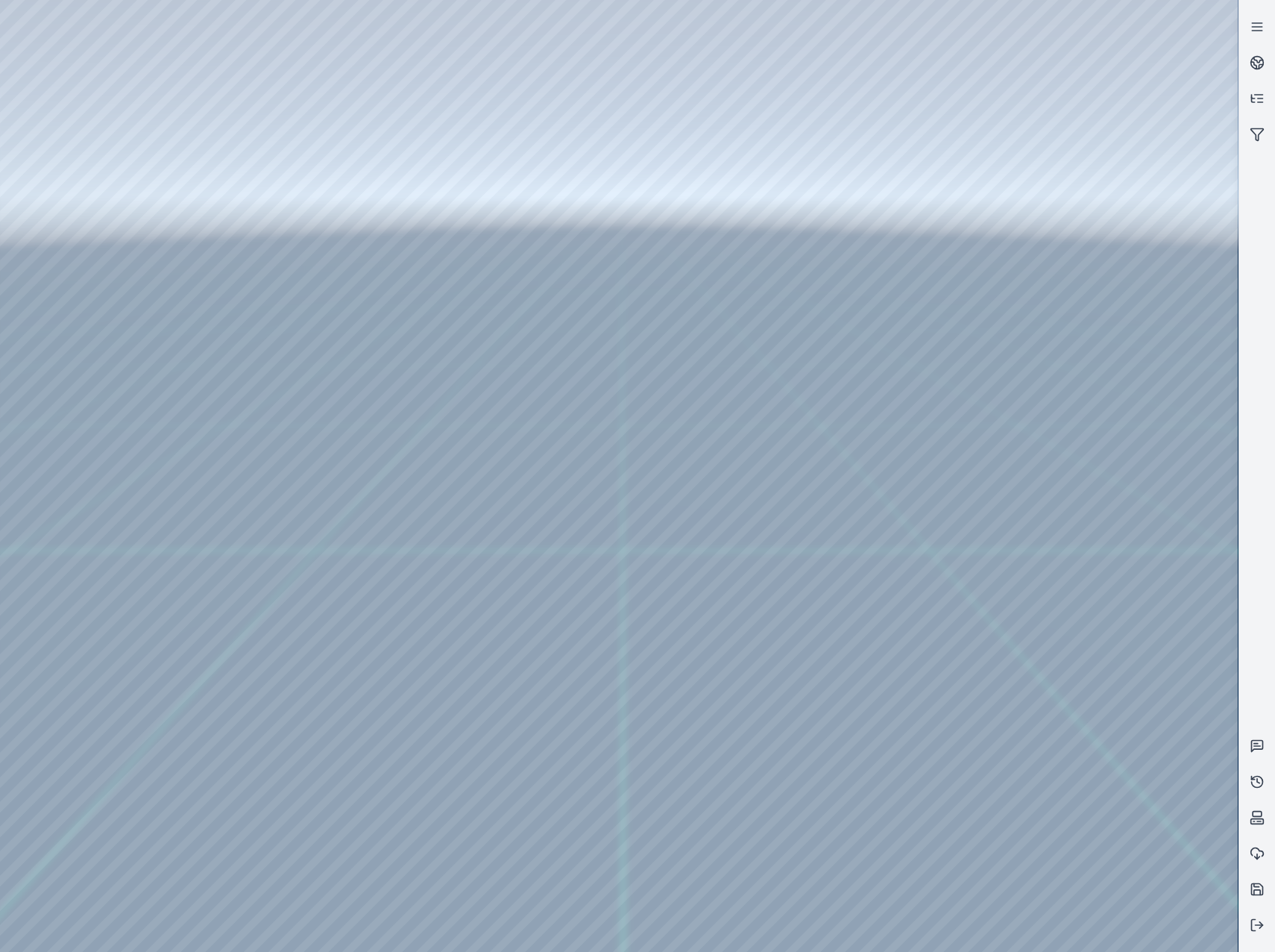
click at [1117, 94] on div at bounding box center [619, 476] width 1238 height 952
click at [1016, 628] on div at bounding box center [619, 476] width 1238 height 952
click at [1042, 702] on div at bounding box center [619, 476] width 1238 height 952
click at [1067, 765] on div at bounding box center [619, 476] width 1238 height 952
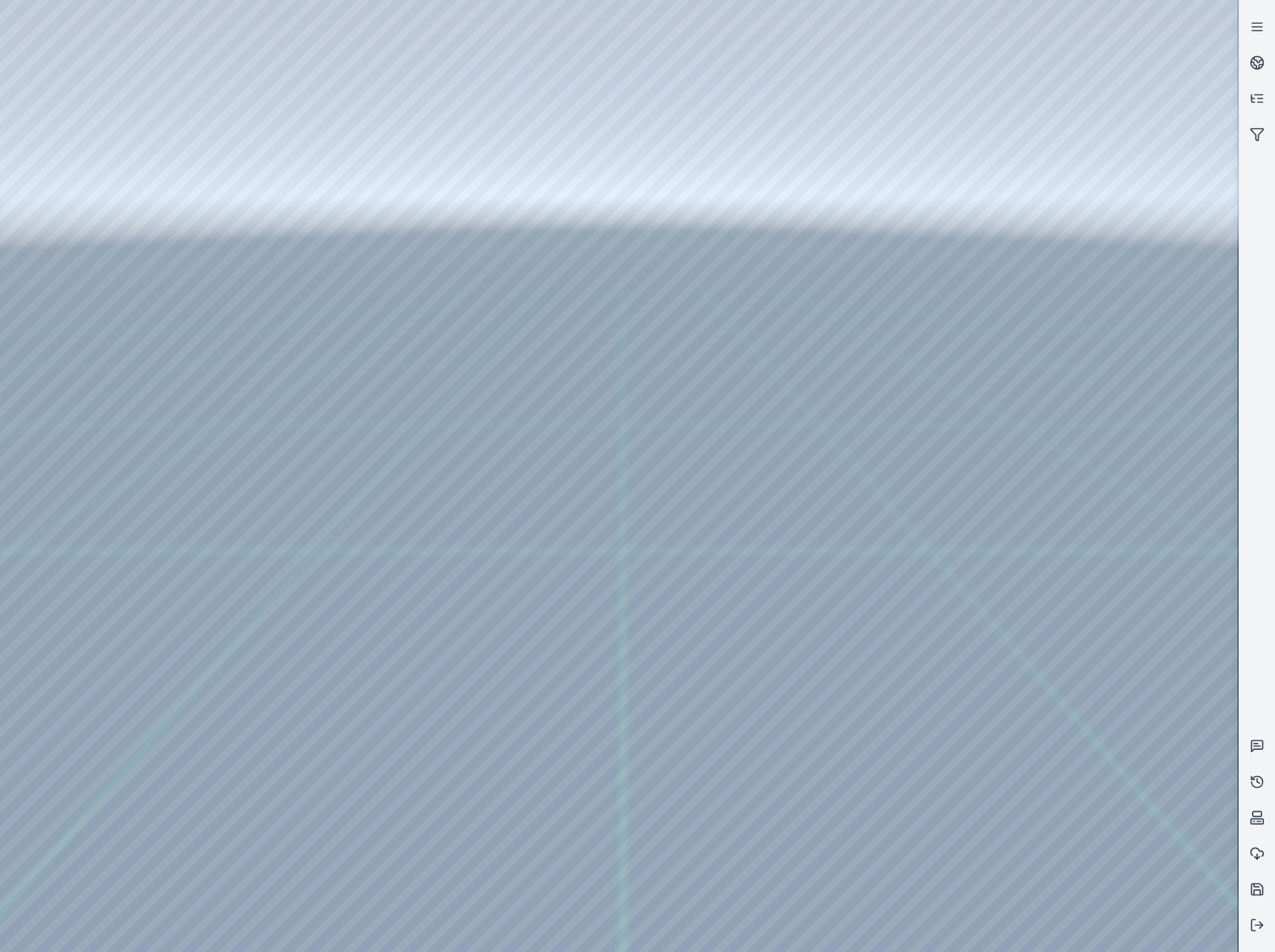
click at [1072, 832] on div at bounding box center [619, 476] width 1238 height 952
click at [1058, 607] on div at bounding box center [619, 476] width 1238 height 952
click at [1093, 545] on div at bounding box center [619, 476] width 1238 height 952
click at [1129, 879] on div at bounding box center [619, 476] width 1238 height 952
click at [1131, 877] on div at bounding box center [619, 476] width 1238 height 952
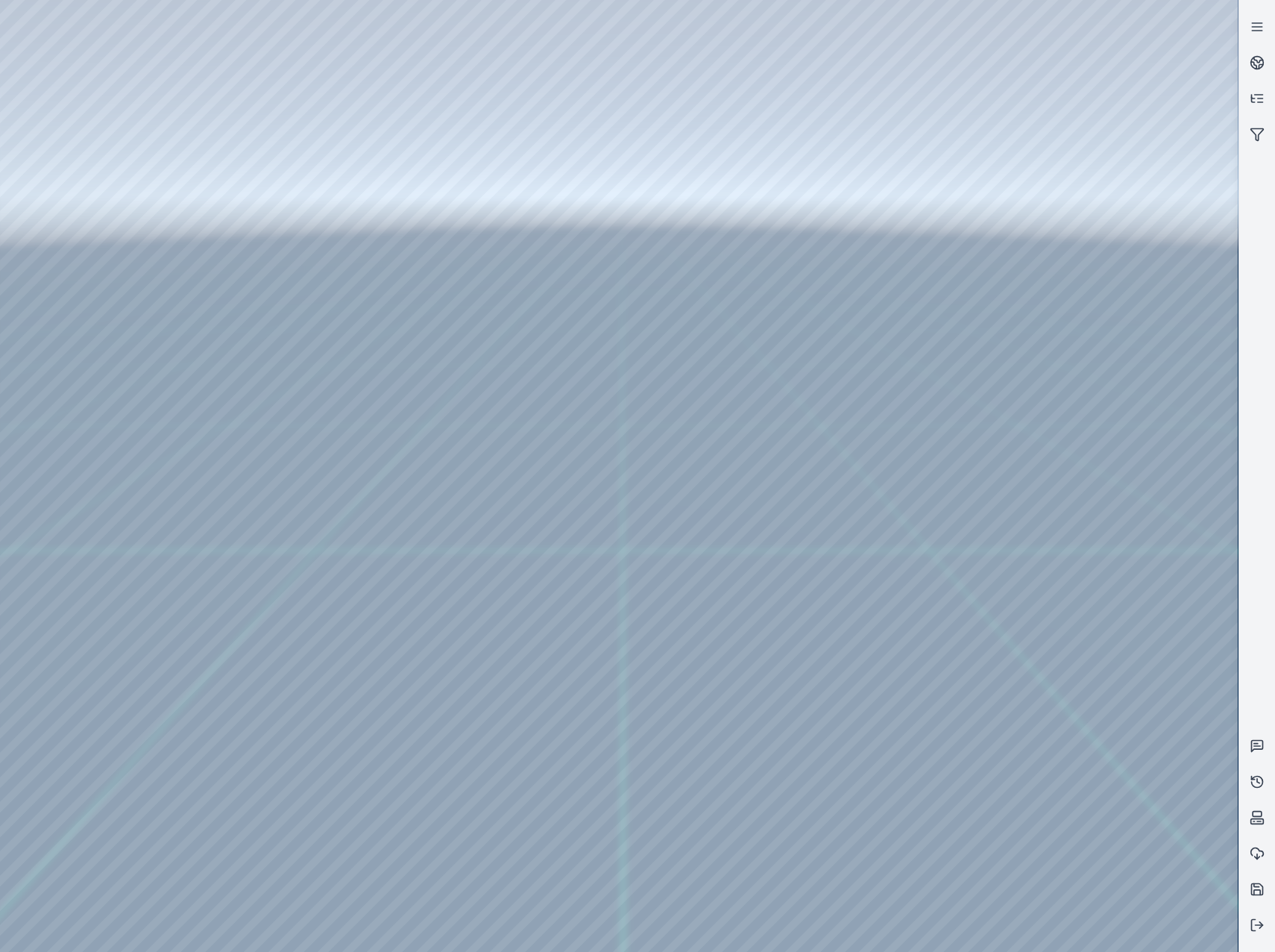
click at [1066, 822] on div at bounding box center [619, 476] width 1238 height 952
drag, startPoint x: 761, startPoint y: 661, endPoint x: 830, endPoint y: 675, distance: 70.4
drag, startPoint x: 845, startPoint y: 693, endPoint x: 1003, endPoint y: 668, distance: 160.0
drag, startPoint x: 831, startPoint y: 651, endPoint x: 534, endPoint y: 693, distance: 300.0
drag, startPoint x: 788, startPoint y: 585, endPoint x: 691, endPoint y: 603, distance: 98.7
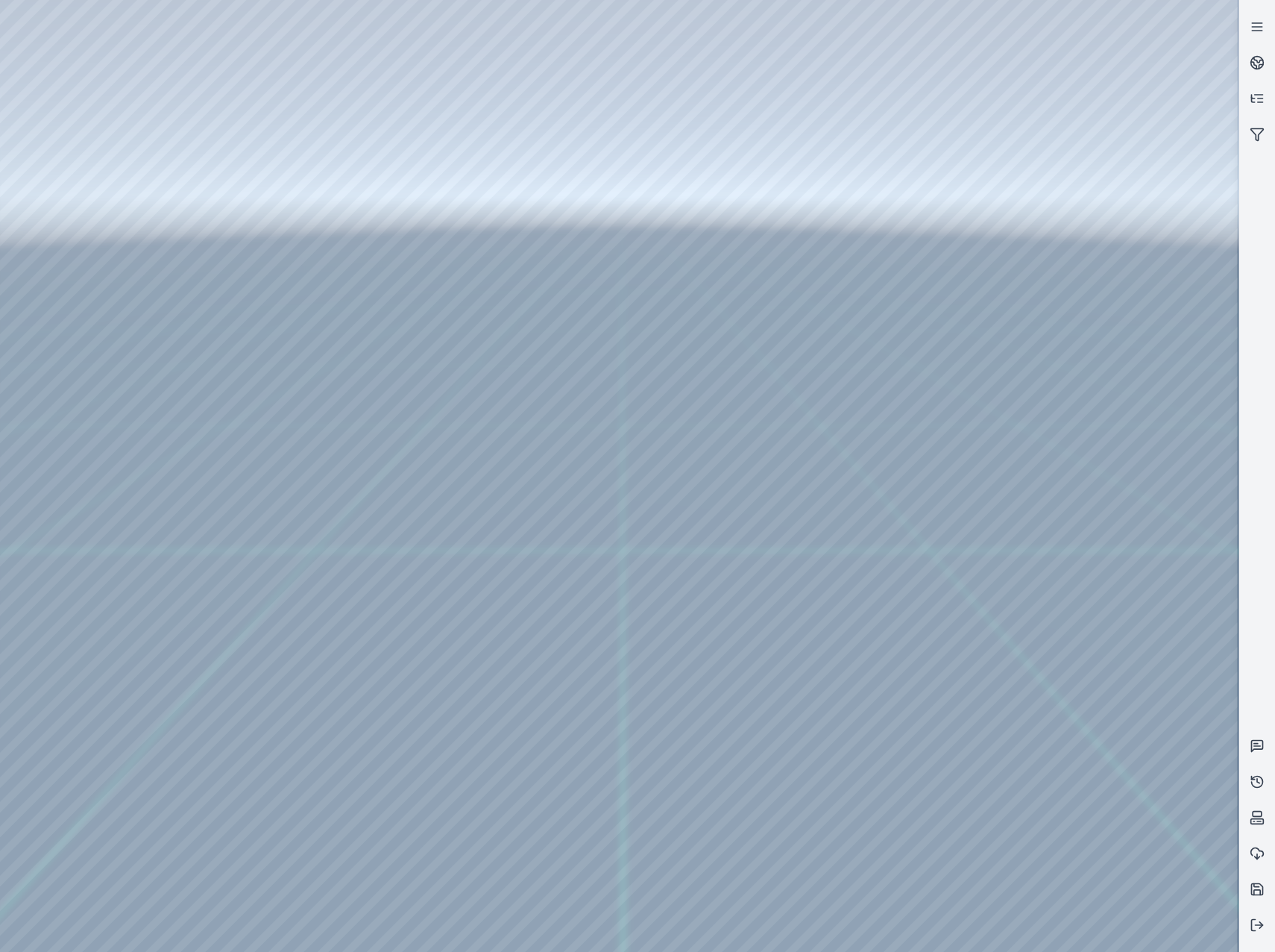
click at [1083, 875] on div at bounding box center [619, 476] width 1238 height 952
click at [1086, 872] on div at bounding box center [619, 476] width 1238 height 952
click at [1109, 813] on div at bounding box center [619, 476] width 1238 height 952
drag, startPoint x: 747, startPoint y: 678, endPoint x: 503, endPoint y: 505, distance: 299.1
drag, startPoint x: 877, startPoint y: 612, endPoint x: 983, endPoint y: 795, distance: 211.5
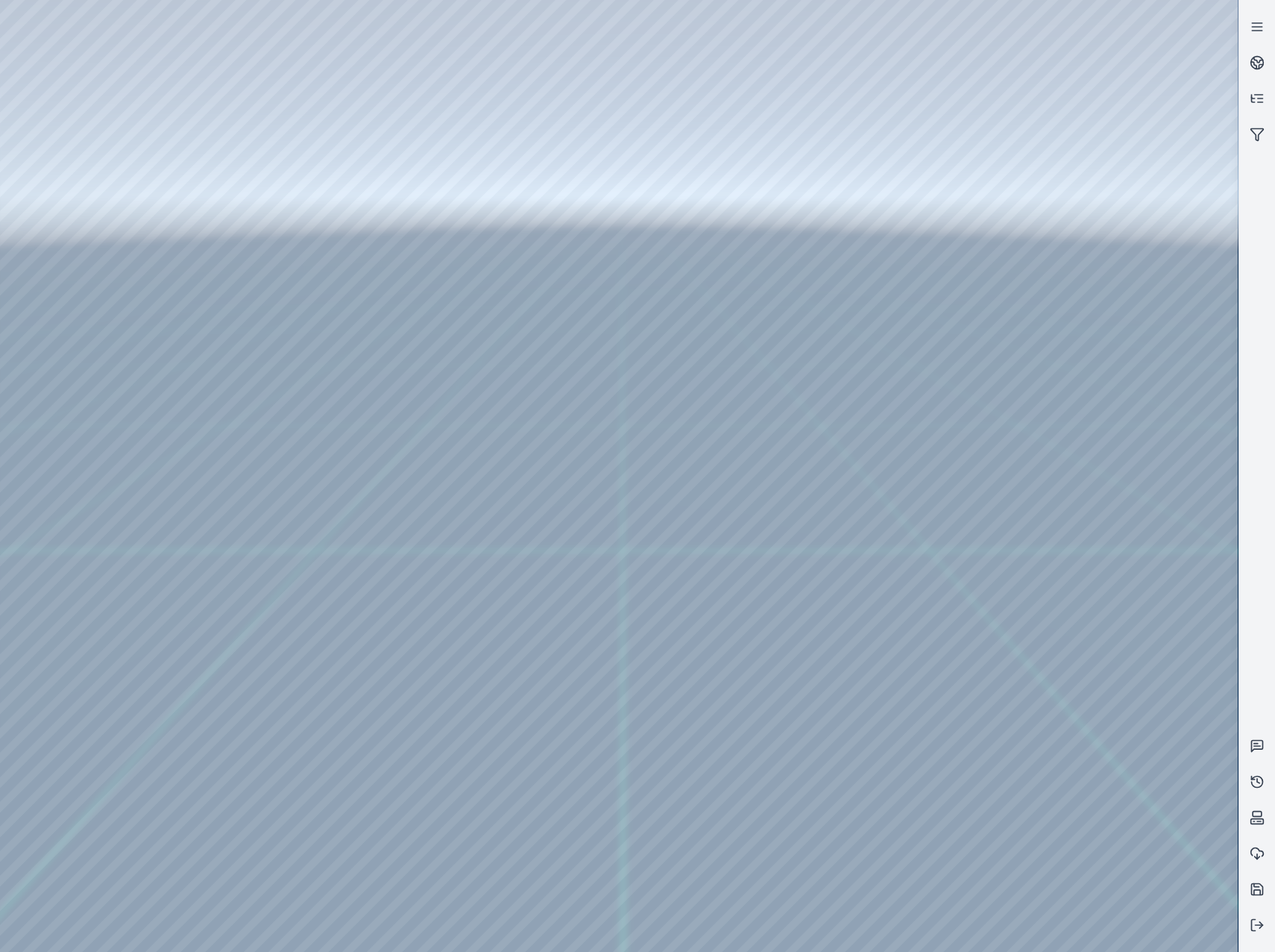
drag, startPoint x: 622, startPoint y: 557, endPoint x: 1096, endPoint y: 685, distance: 491.0
drag, startPoint x: 652, startPoint y: 522, endPoint x: 1099, endPoint y: 620, distance: 457.6
click at [1088, 874] on div at bounding box center [619, 476] width 1238 height 952
click at [1076, 468] on div at bounding box center [619, 476] width 1238 height 952
click at [1050, 376] on div at bounding box center [619, 476] width 1238 height 952
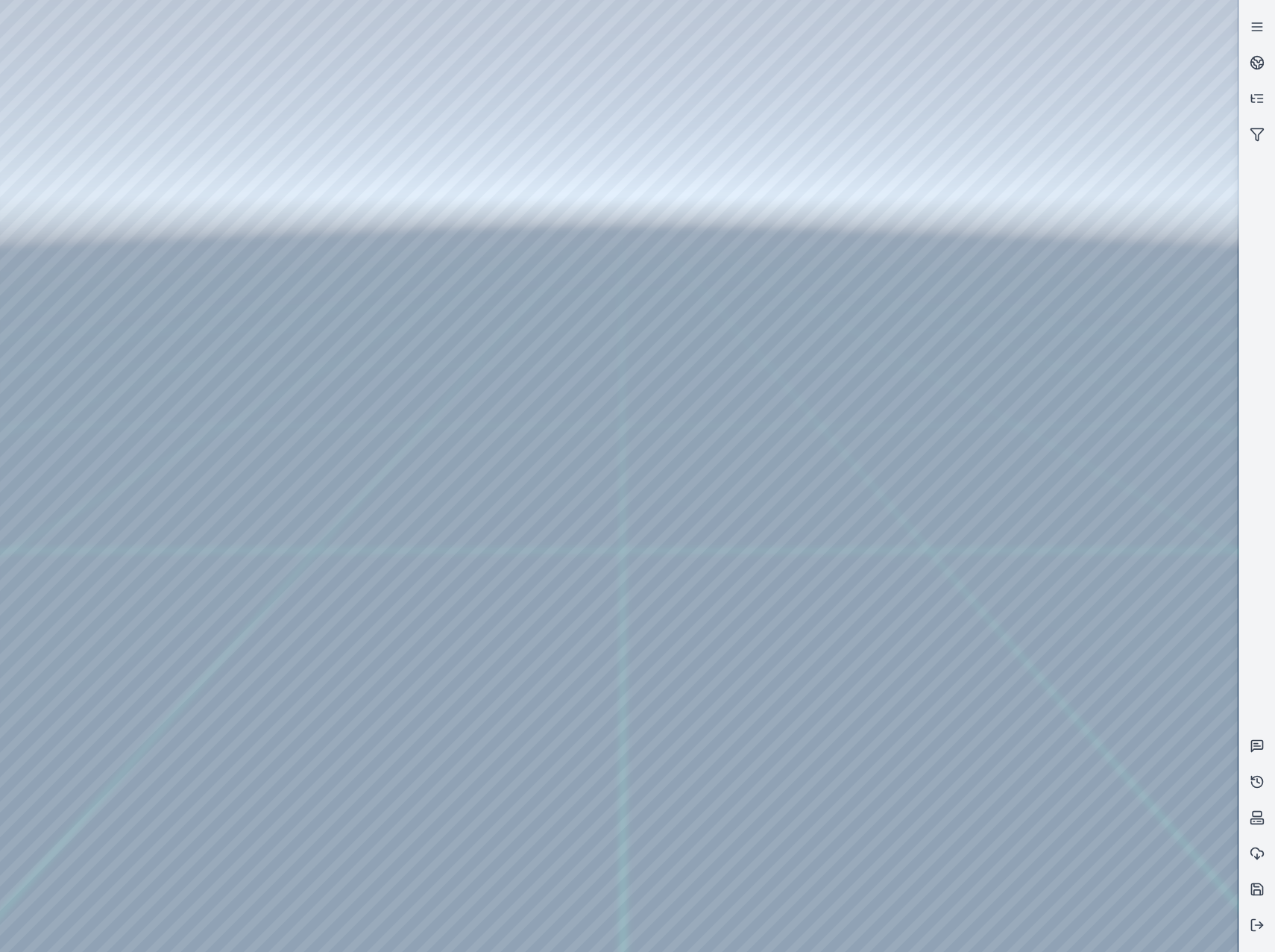
click at [1060, 388] on div at bounding box center [619, 476] width 1238 height 952
click at [1062, 322] on div at bounding box center [619, 476] width 1238 height 952
click at [1063, 802] on div at bounding box center [619, 476] width 1238 height 952
click at [1063, 746] on div at bounding box center [619, 476] width 1238 height 952
click at [1087, 683] on div at bounding box center [619, 476] width 1238 height 952
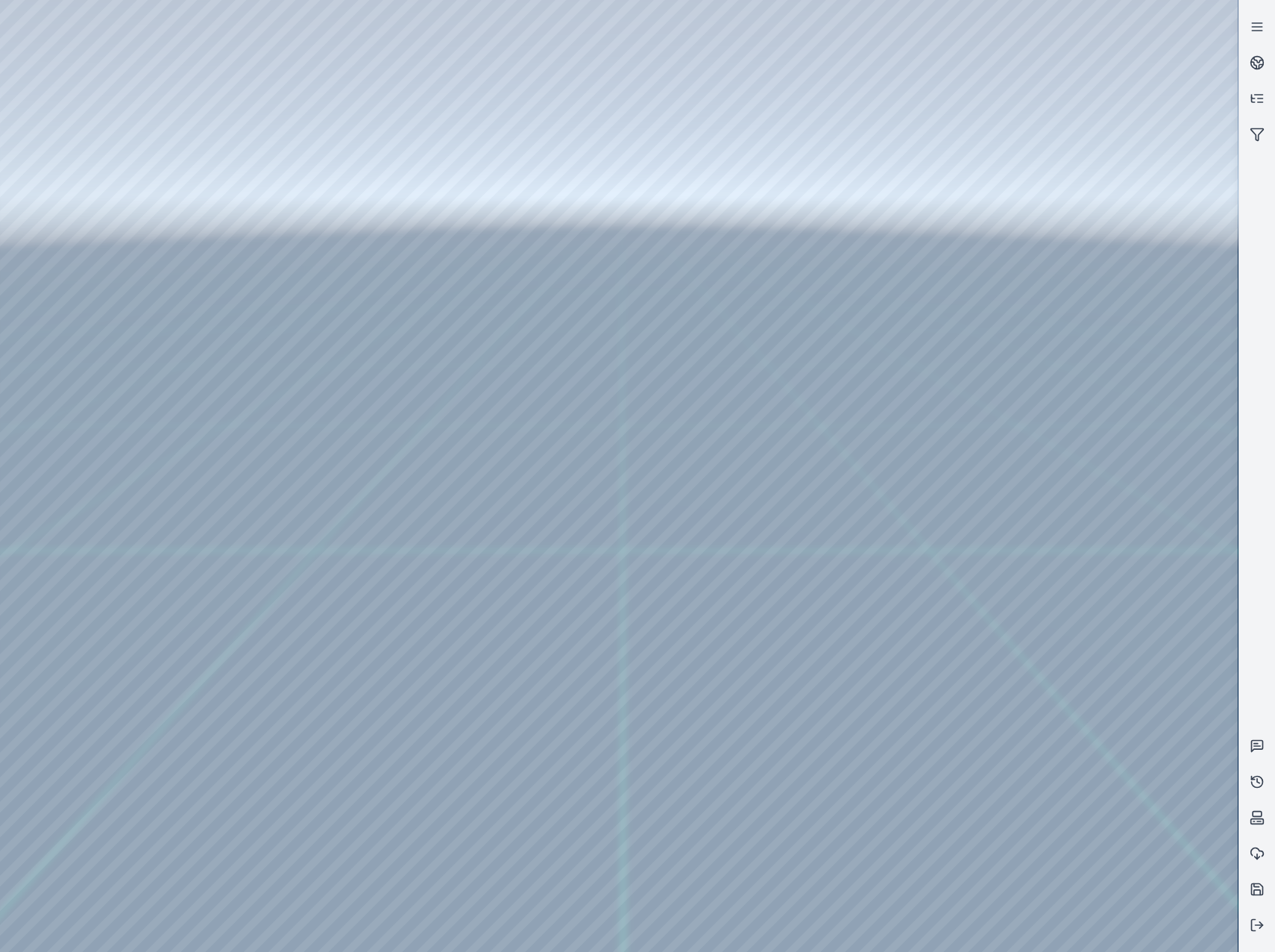
drag, startPoint x: 762, startPoint y: 648, endPoint x: 525, endPoint y: 570, distance: 249.5
drag, startPoint x: 779, startPoint y: 575, endPoint x: 575, endPoint y: 570, distance: 204.1
drag, startPoint x: 761, startPoint y: 651, endPoint x: 690, endPoint y: 653, distance: 71.0
drag, startPoint x: 875, startPoint y: 651, endPoint x: 542, endPoint y: 553, distance: 347.1
click at [1046, 435] on div at bounding box center [619, 476] width 1238 height 952
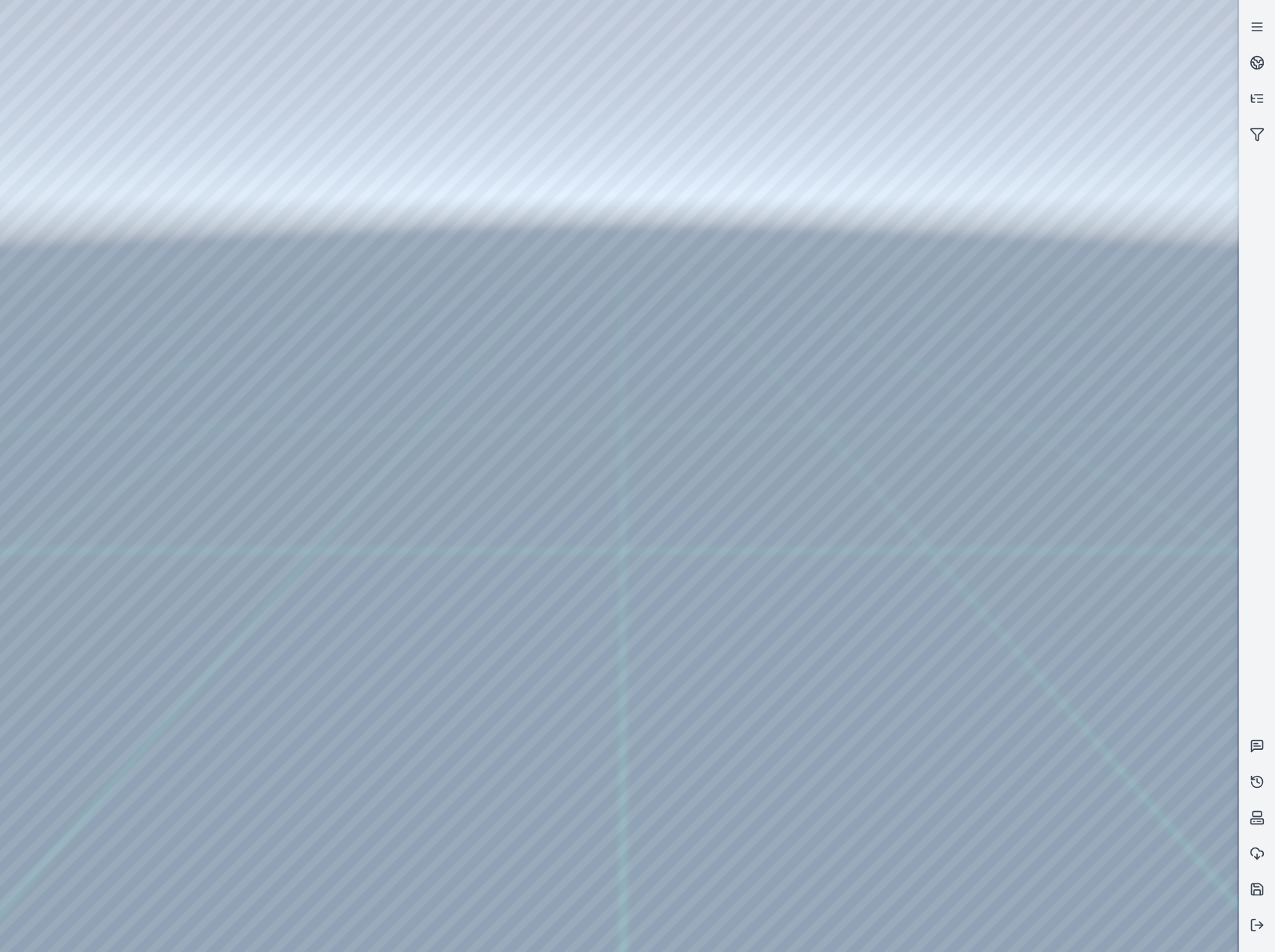
click at [1059, 431] on div at bounding box center [619, 476] width 1238 height 952
click at [1066, 422] on div at bounding box center [619, 476] width 1238 height 952
click at [1096, 474] on div at bounding box center [619, 476] width 1238 height 952
click at [1062, 427] on div at bounding box center [619, 476] width 1238 height 952
click at [1073, 421] on div at bounding box center [619, 476] width 1238 height 952
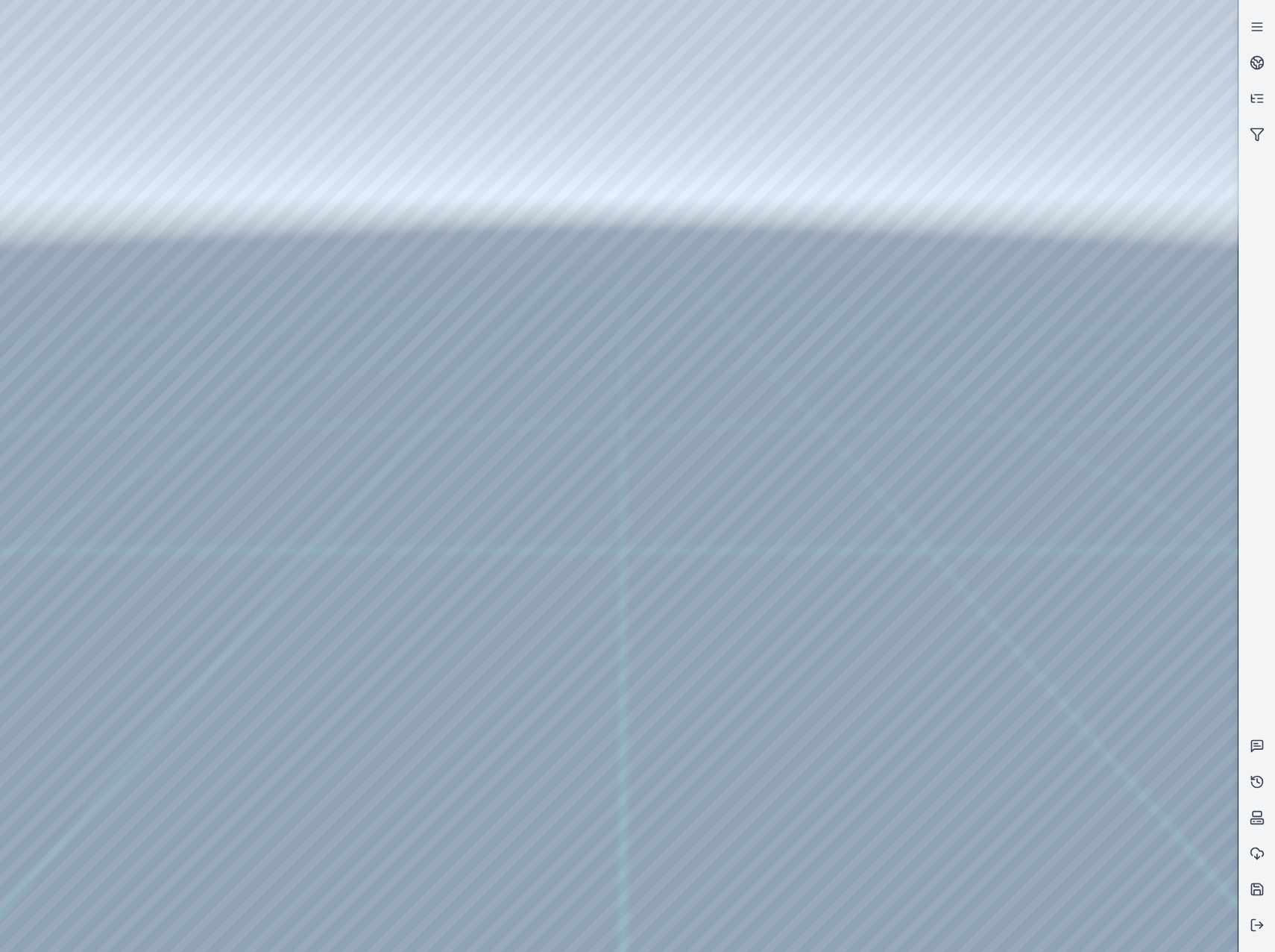
click at [1094, 466] on div at bounding box center [619, 476] width 1238 height 952
click at [1109, 481] on div at bounding box center [619, 476] width 1238 height 952
click at [1072, 422] on div at bounding box center [619, 476] width 1238 height 952
click at [1088, 426] on div at bounding box center [619, 476] width 1238 height 952
click at [1124, 488] on div at bounding box center [619, 476] width 1238 height 952
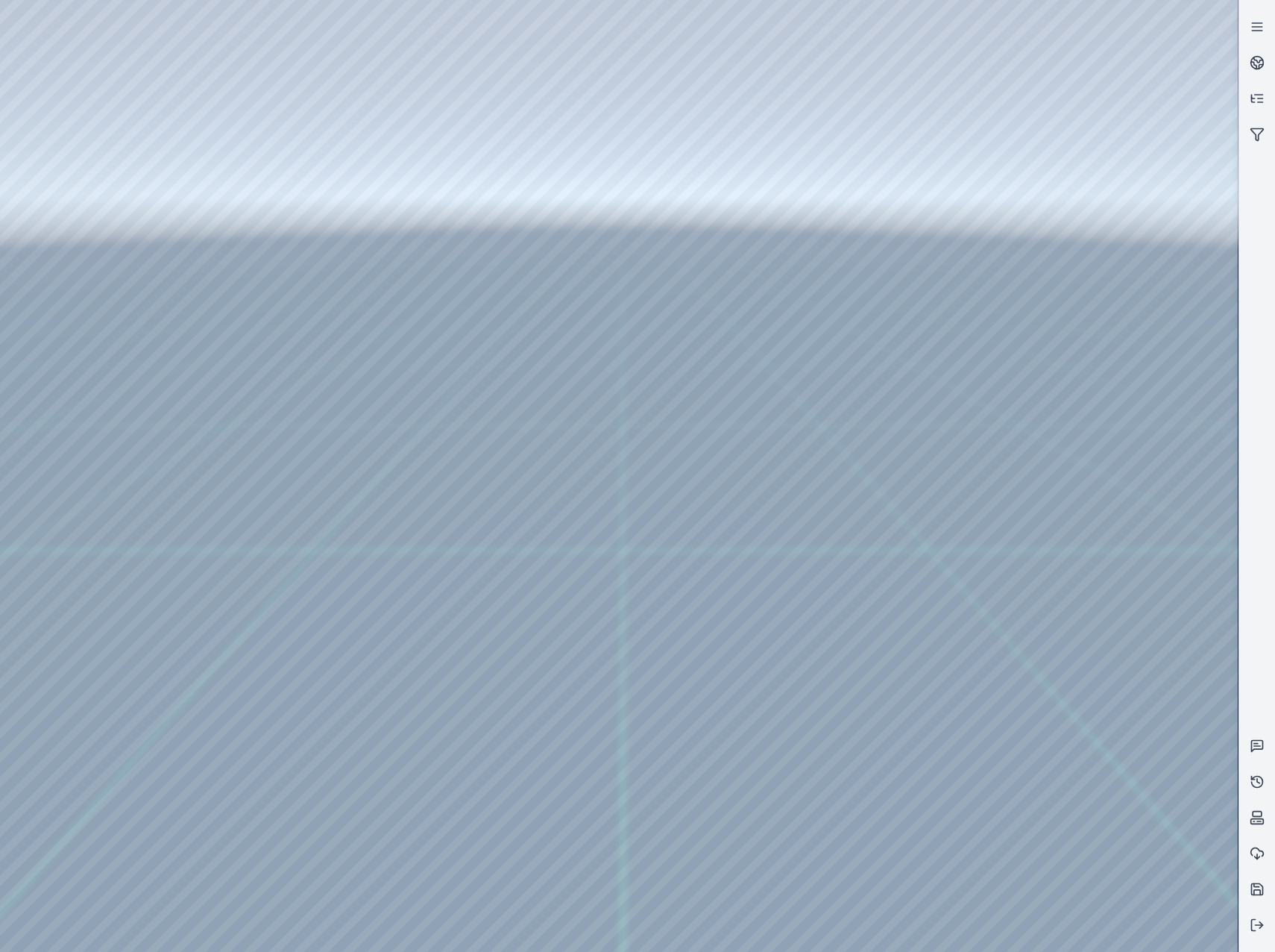
drag, startPoint x: 578, startPoint y: 528, endPoint x: 831, endPoint y: 469, distance: 259.8
drag, startPoint x: 666, startPoint y: 420, endPoint x: 795, endPoint y: 656, distance: 269.0
click at [767, 268] on div at bounding box center [619, 476] width 1238 height 952
click at [865, 564] on div at bounding box center [619, 476] width 1238 height 952
